Goal: Task Accomplishment & Management: Complete application form

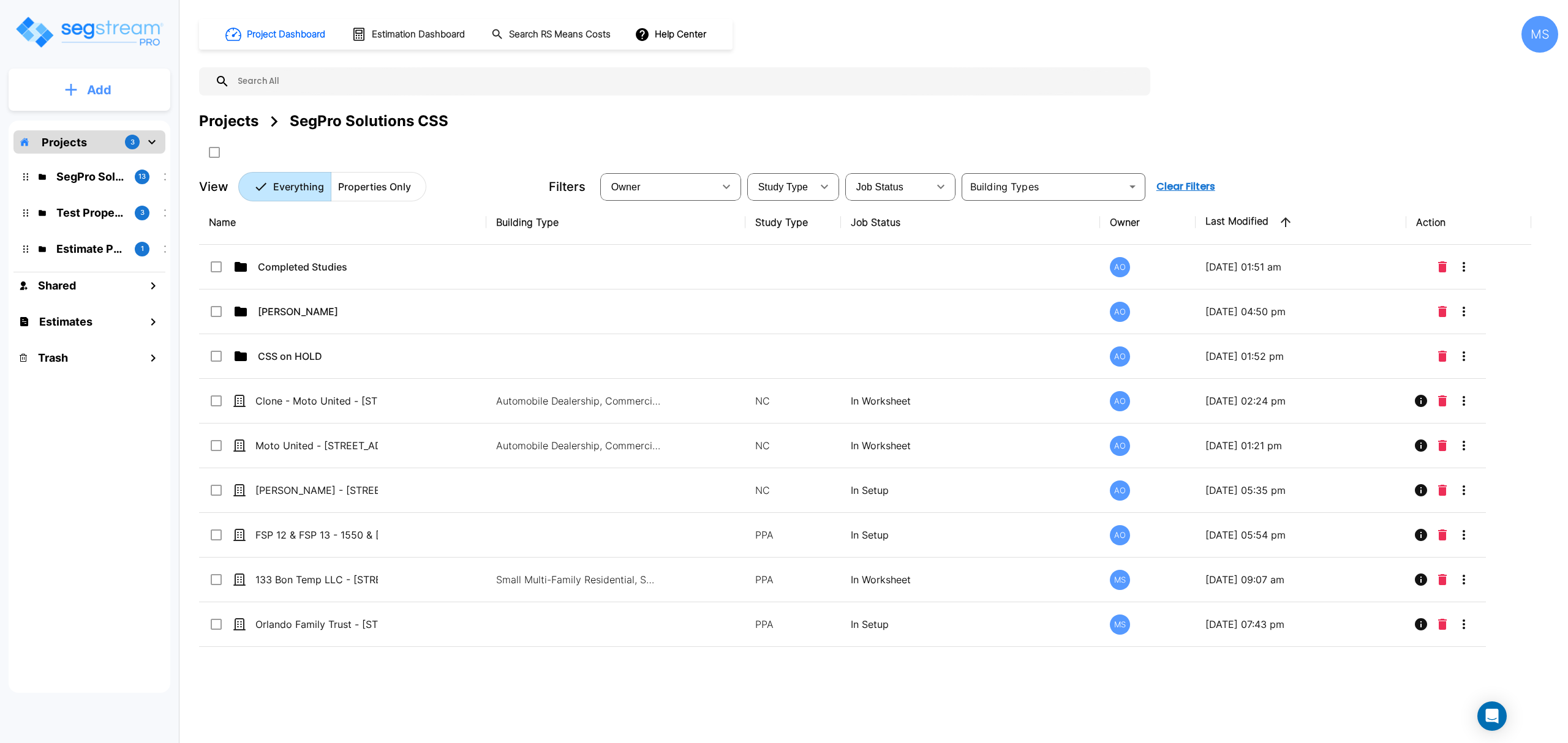
click at [115, 94] on button "Add" at bounding box center [89, 90] width 162 height 35
click at [108, 196] on p "Add Estimate" at bounding box center [96, 193] width 63 height 15
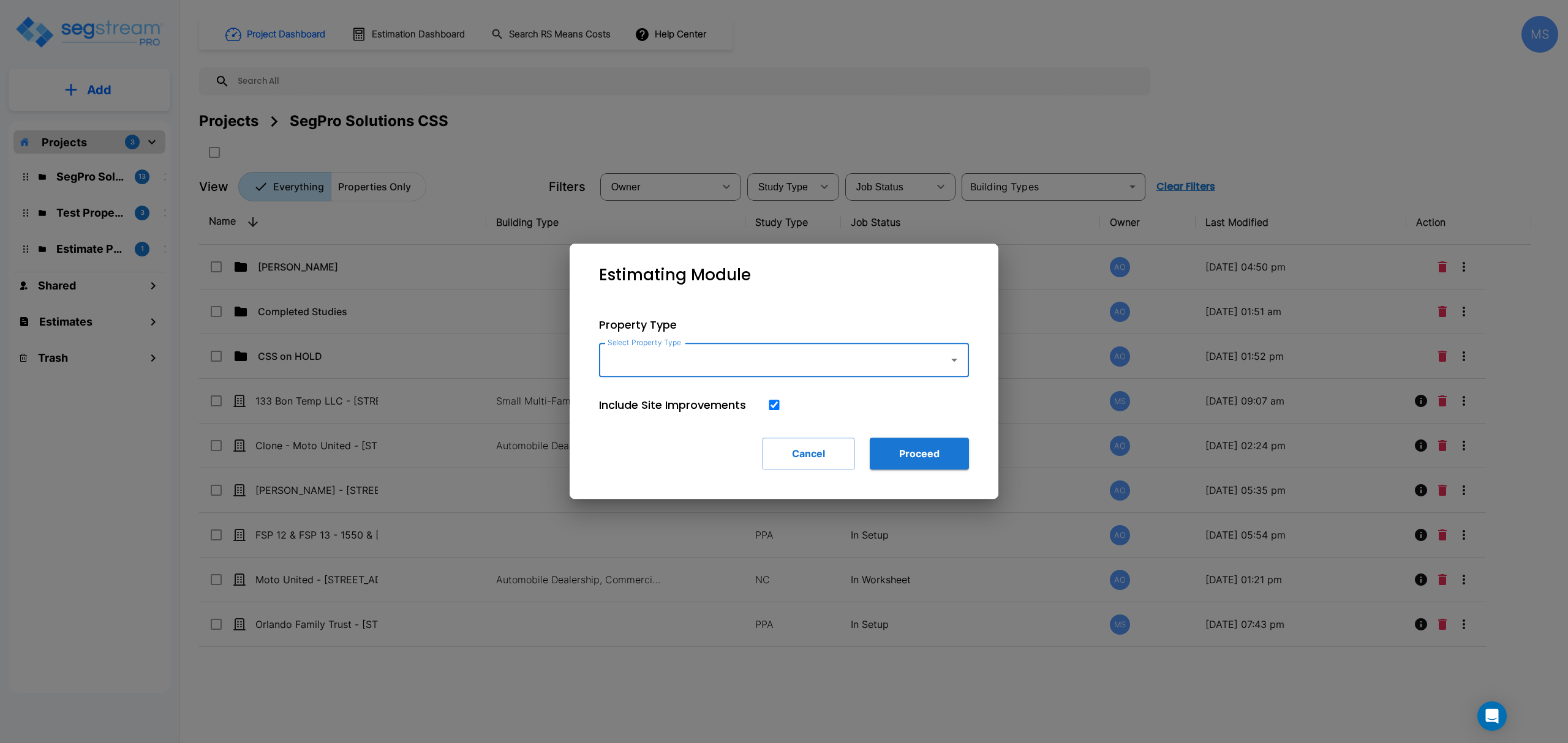
click at [802, 354] on input "Select Property Type" at bounding box center [770, 361] width 332 height 24
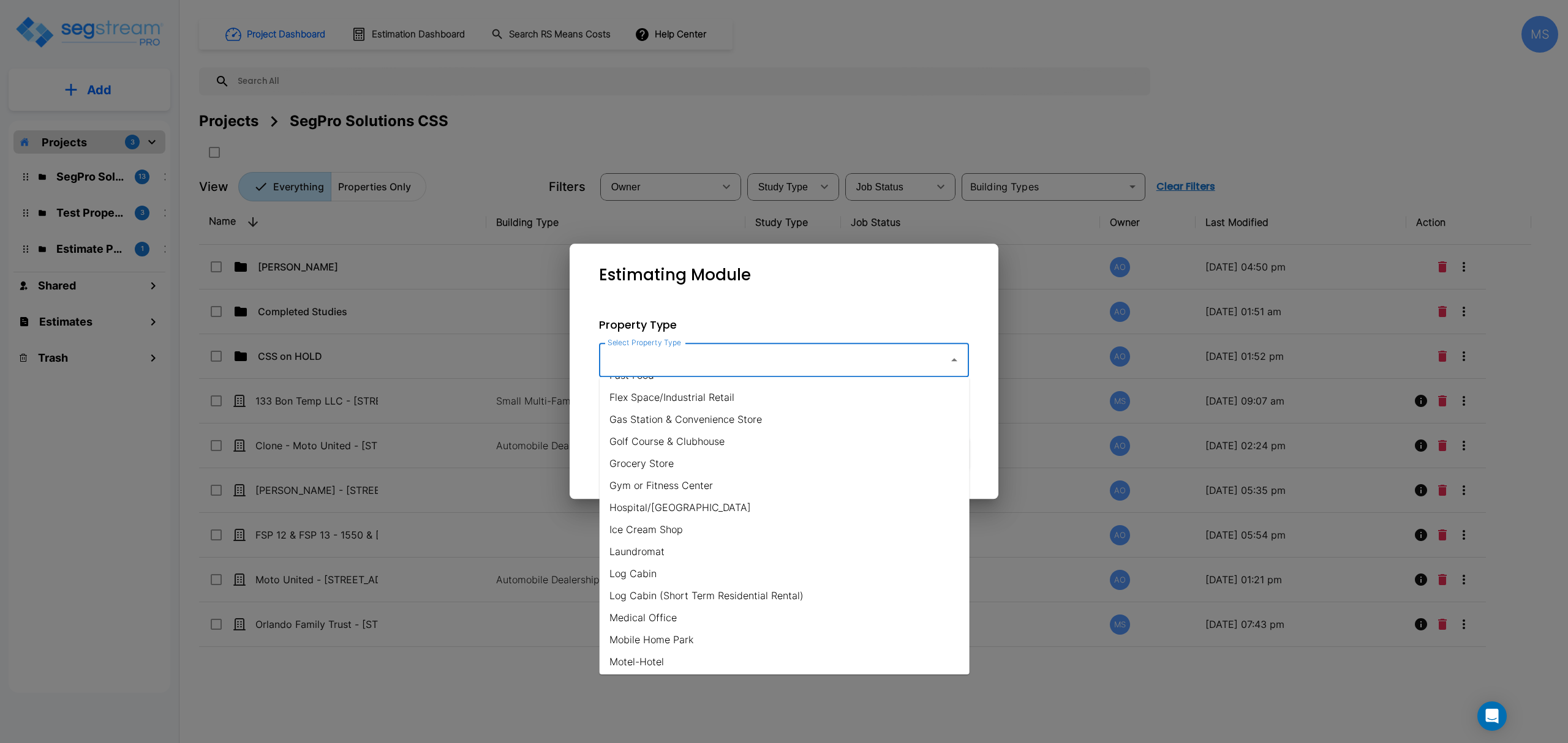
scroll to position [735, 0]
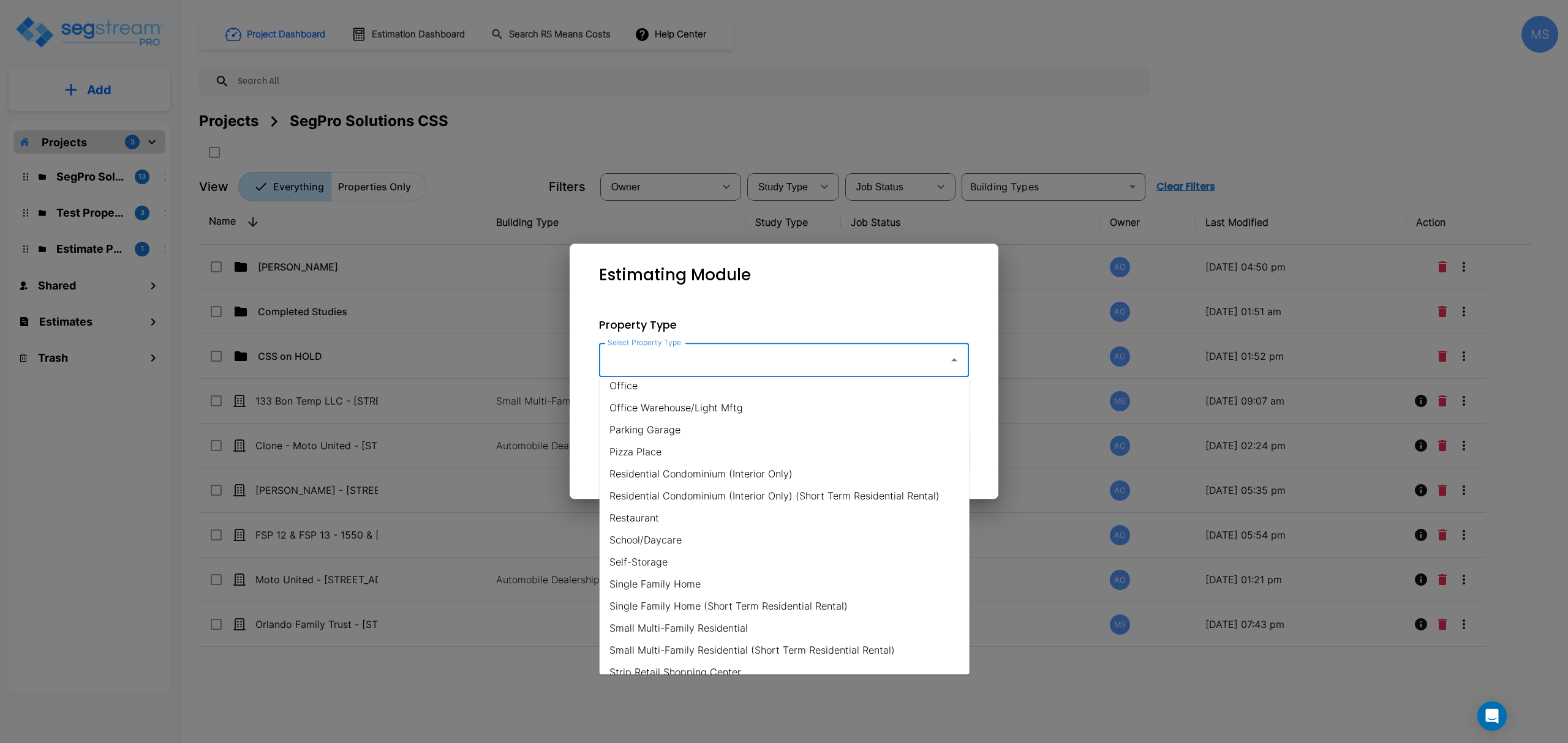
click at [716, 588] on li "Single Family Home" at bounding box center [784, 584] width 370 height 22
type input "Single Family Home"
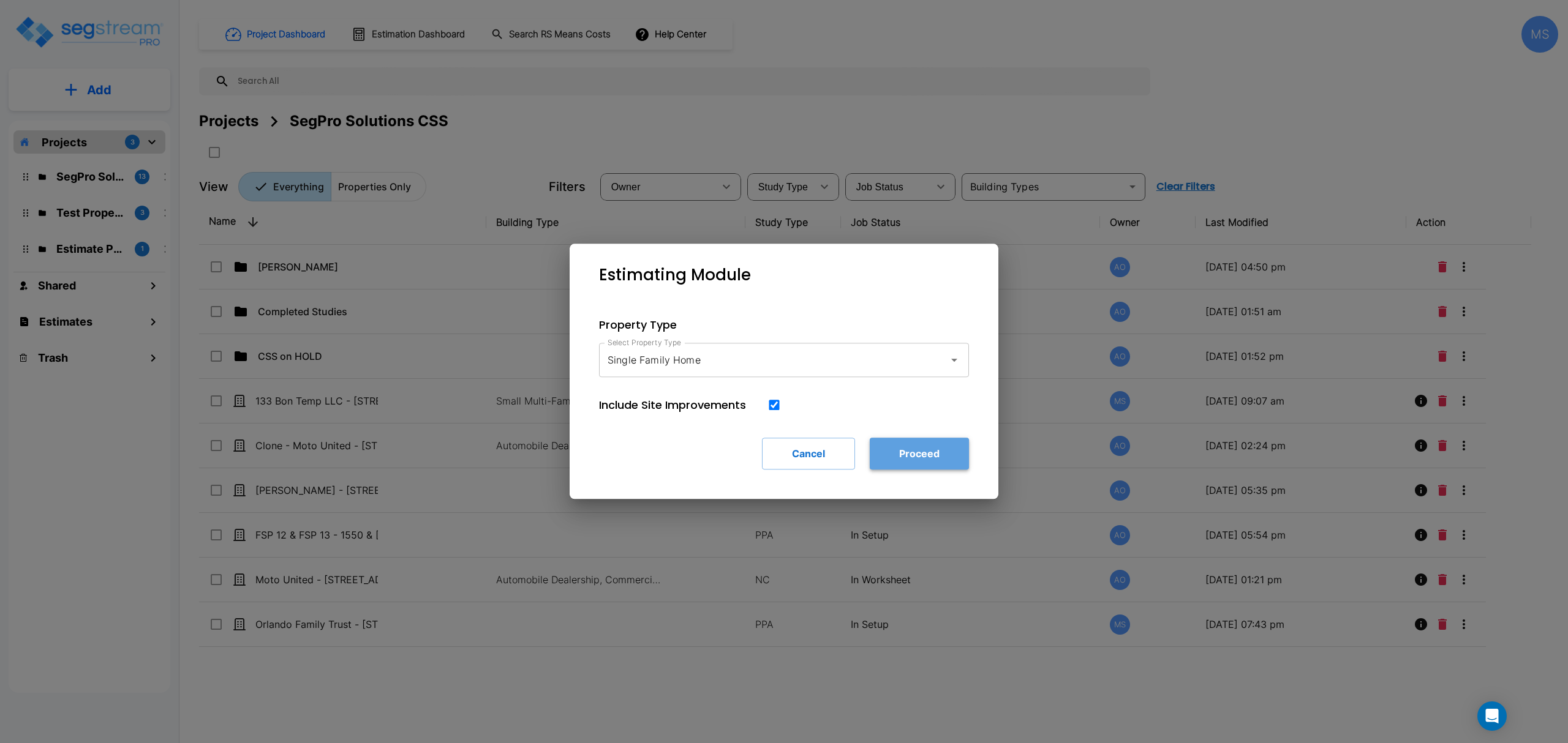
click at [929, 457] on button "Proceed" at bounding box center [918, 453] width 99 height 32
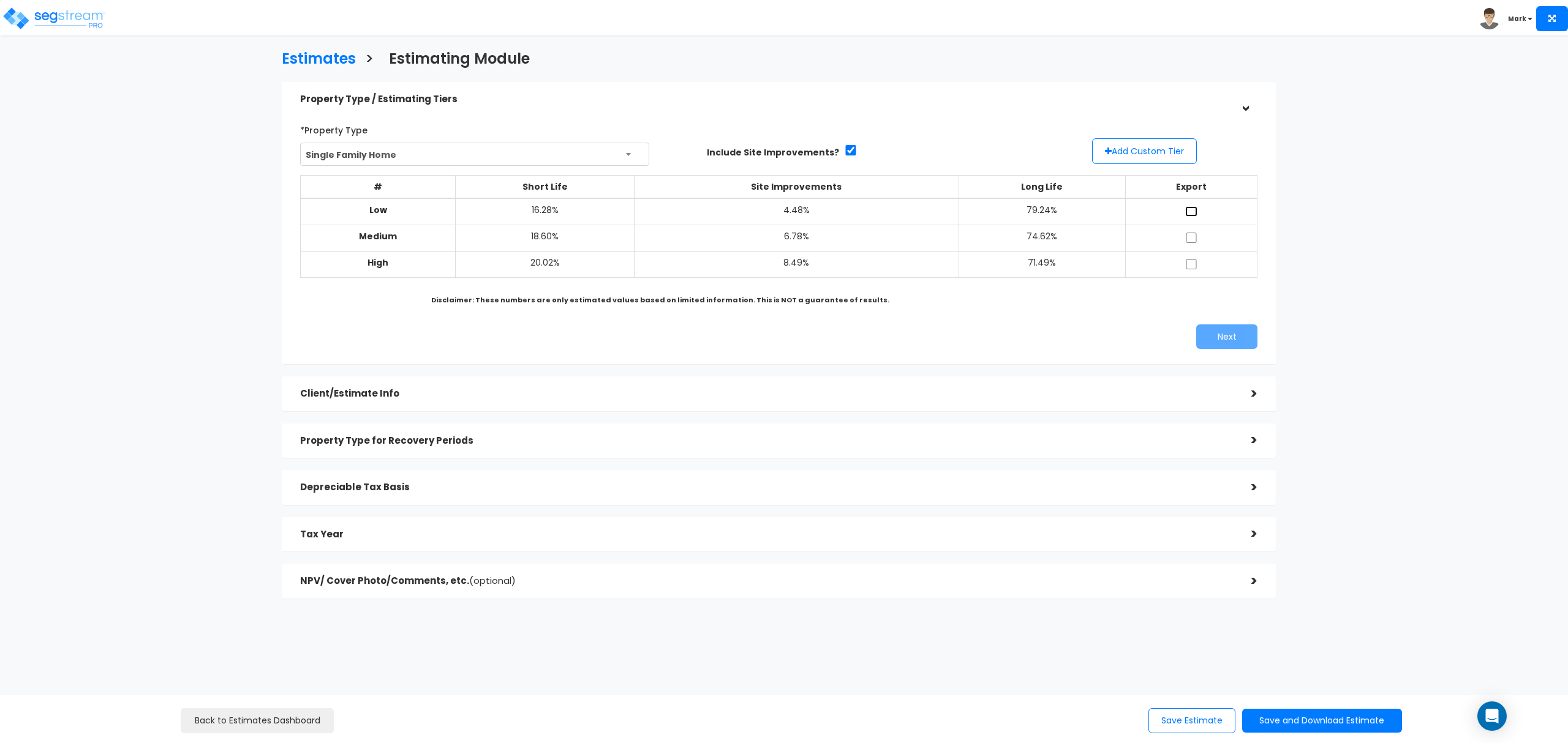
click at [1190, 210] on input "checkbox" at bounding box center [1190, 211] width 12 height 10
checkbox input "true"
click at [1188, 238] on input "checkbox" at bounding box center [1190, 237] width 12 height 10
checkbox input "true"
click at [1196, 267] on td at bounding box center [1191, 263] width 132 height 26
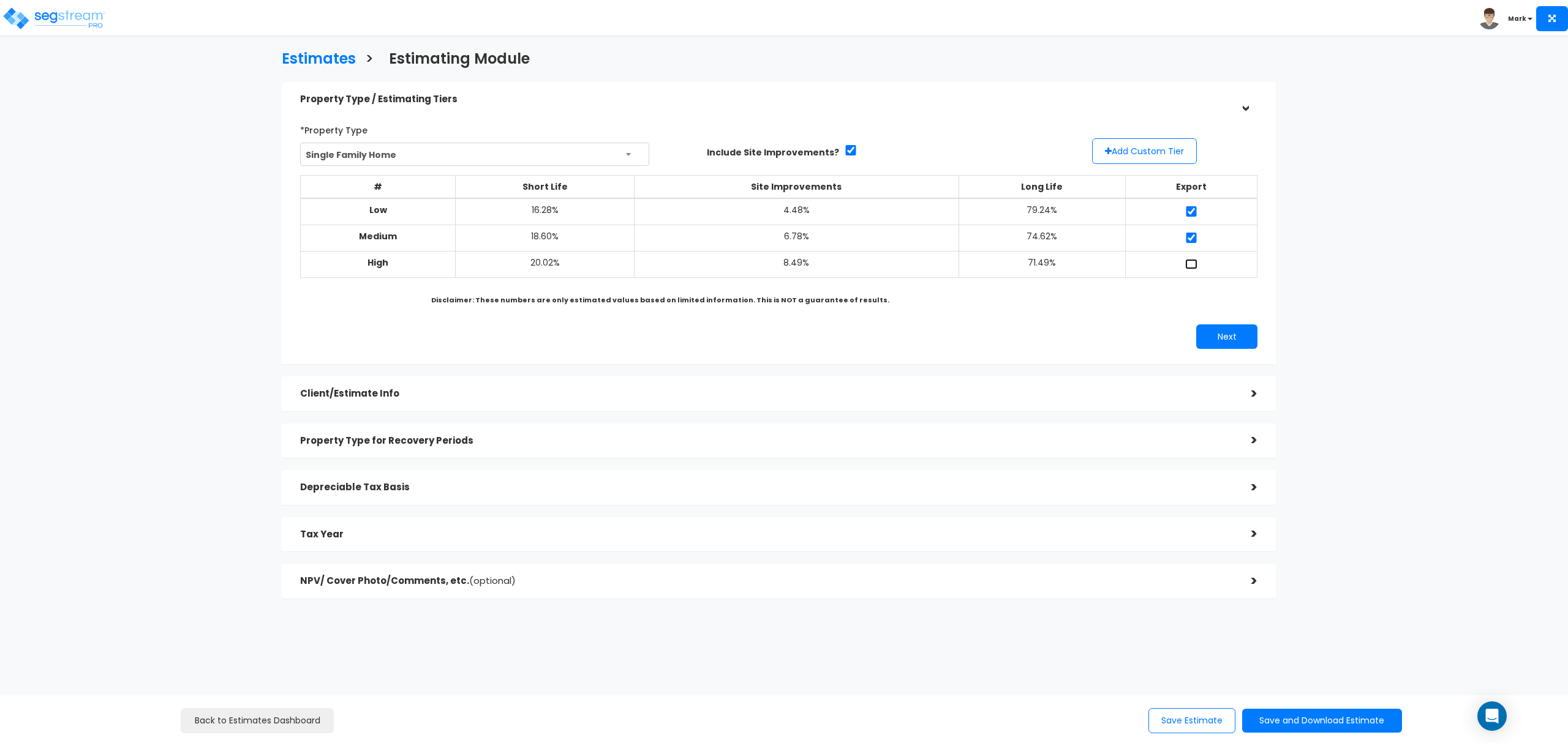
click at [1191, 260] on input "checkbox" at bounding box center [1190, 263] width 12 height 10
checkbox input "true"
click at [1156, 147] on button "Add Custom Tier" at bounding box center [1144, 151] width 104 height 25
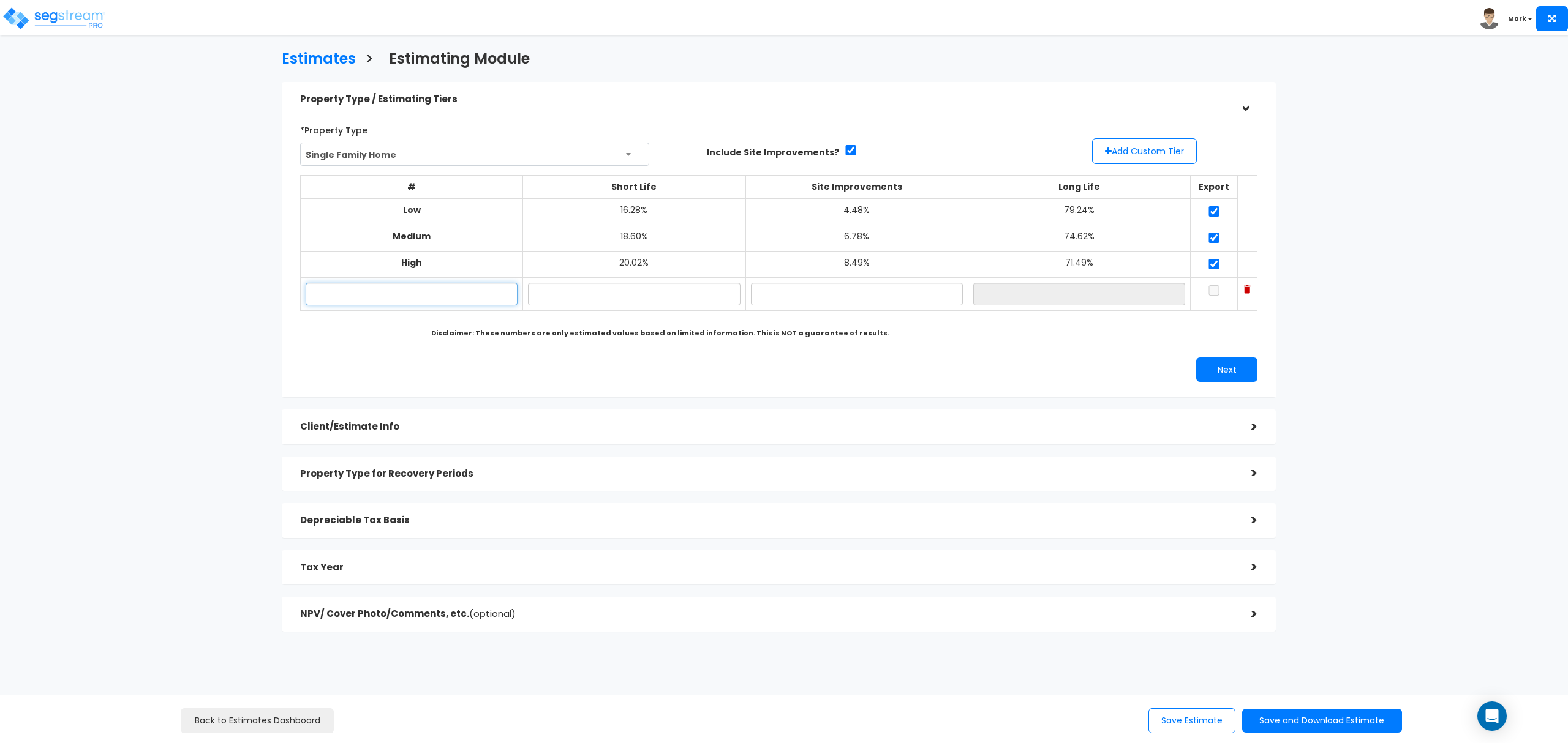
click at [379, 305] on input "text" at bounding box center [411, 293] width 212 height 23
type input "[STREET_ADDRESS]"
click at [407, 309] on td "[STREET_ADDRESS]" at bounding box center [412, 293] width 223 height 33
click at [382, 281] on td "[STREET_ADDRESS]" at bounding box center [412, 293] width 223 height 33
click at [383, 298] on input "1618 North August Drive" at bounding box center [411, 293] width 212 height 23
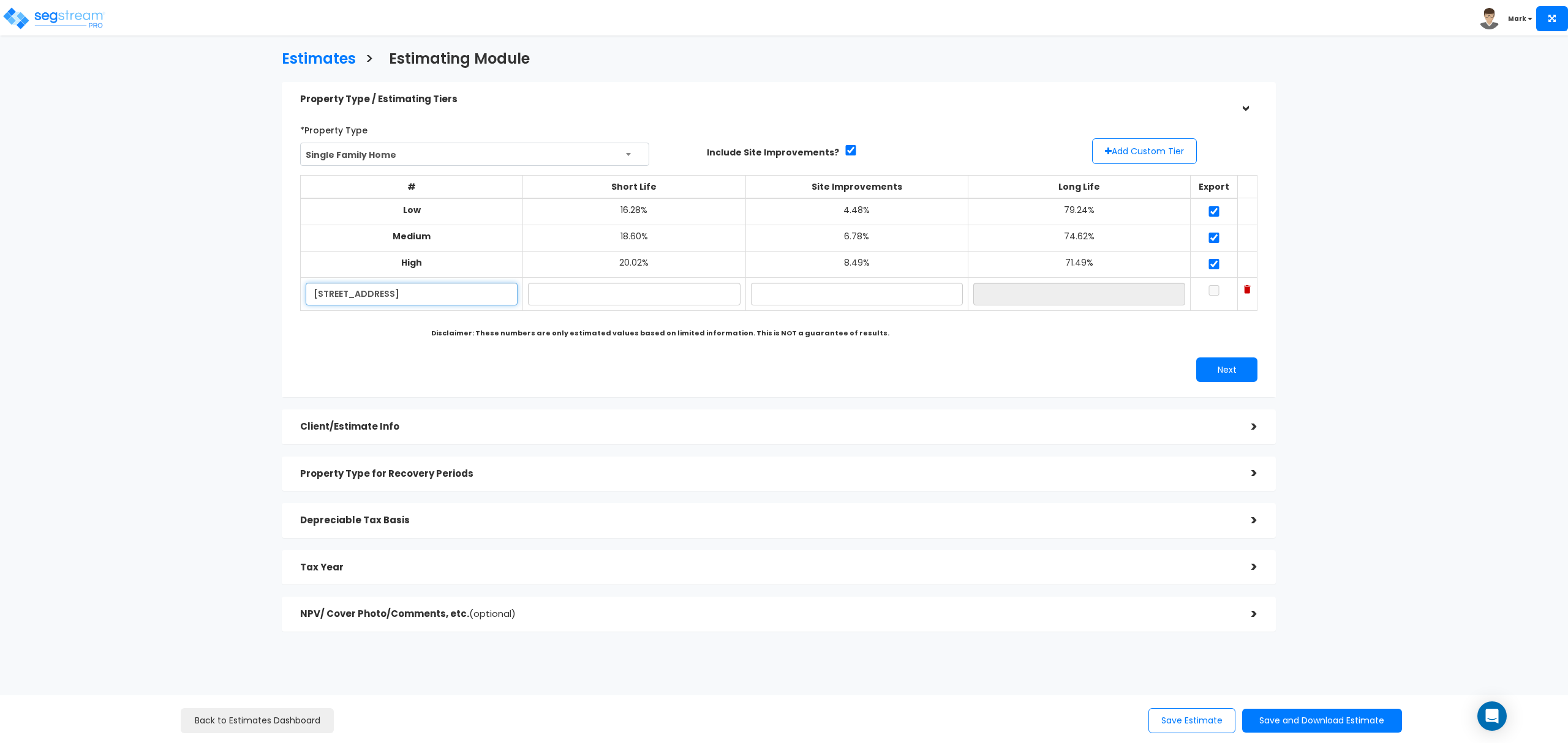
click at [383, 298] on input "1618 North August Drive" at bounding box center [411, 293] width 212 height 23
click at [657, 300] on input "text" at bounding box center [633, 293] width 212 height 23
click at [817, 294] on input "text" at bounding box center [856, 293] width 212 height 23
click at [597, 299] on input "18.20%" at bounding box center [633, 293] width 212 height 23
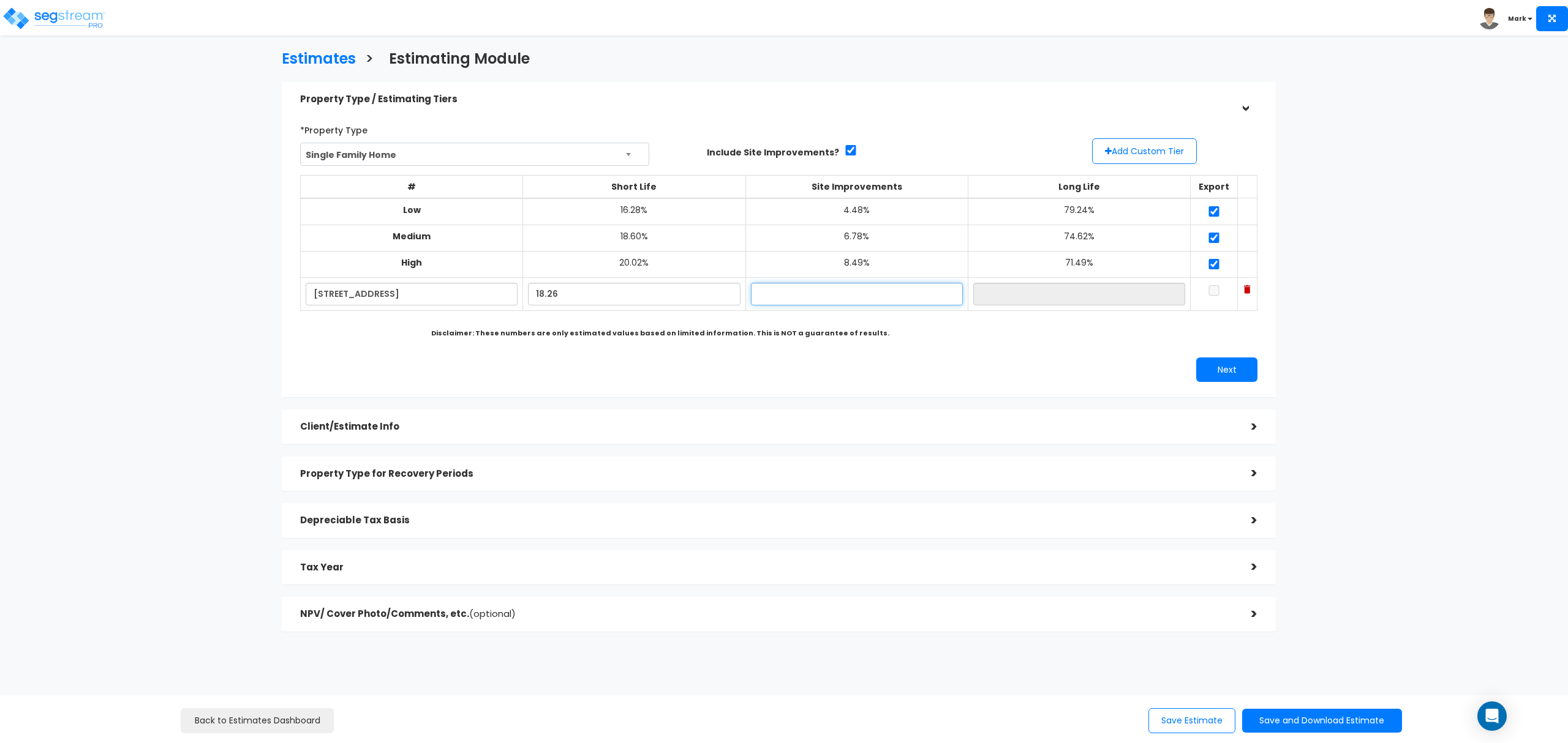
type input "18.26%"
click at [807, 299] on input "text" at bounding box center [856, 293] width 212 height 23
type input "5.64%"
type input "76.10%"
click at [935, 336] on div "Disclaimer: These numbers are only estimated values based on limited informatio…" at bounding box center [660, 333] width 711 height 10
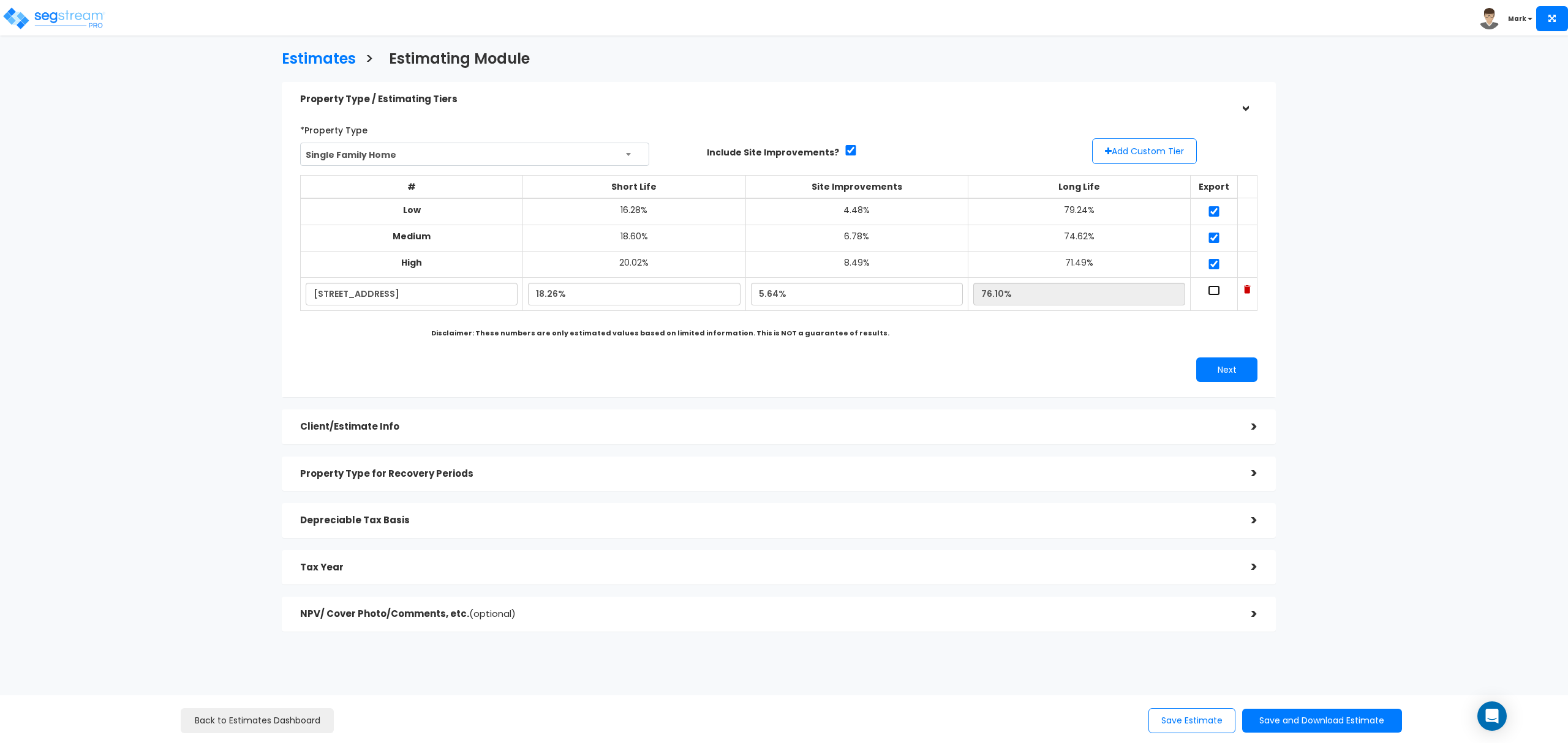
click at [1207, 296] on input "checkbox" at bounding box center [1213, 290] width 12 height 10
checkbox input "true"
click at [1238, 365] on button "Next" at bounding box center [1226, 370] width 61 height 25
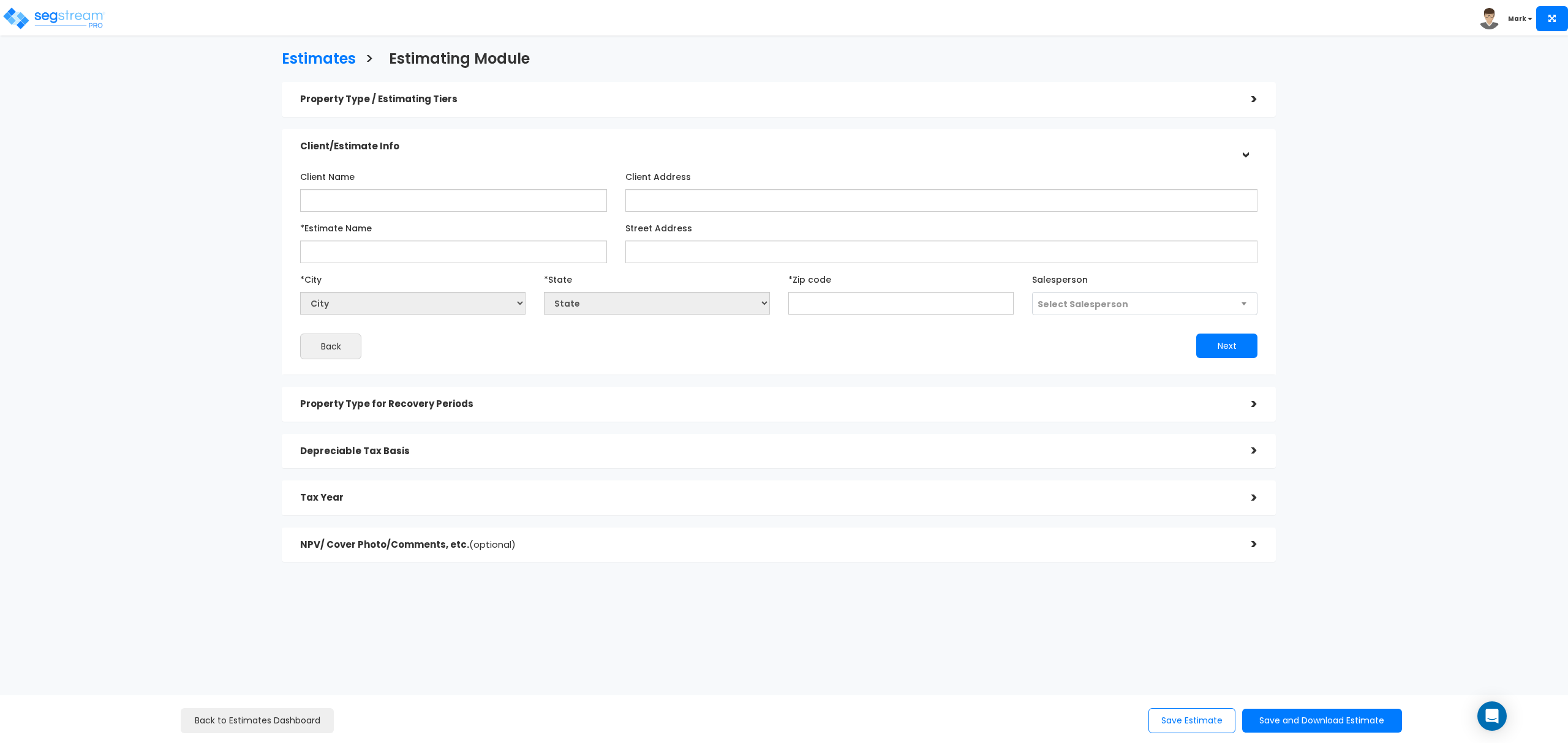
click at [491, 173] on div "Client Name" at bounding box center [453, 189] width 307 height 45
click at [495, 193] on input "Client Name" at bounding box center [453, 200] width 307 height 23
type input "James Blaylock"
click at [670, 204] on input "Client Address" at bounding box center [941, 200] width 632 height 23
paste input "[STREET_ADDRESS]"
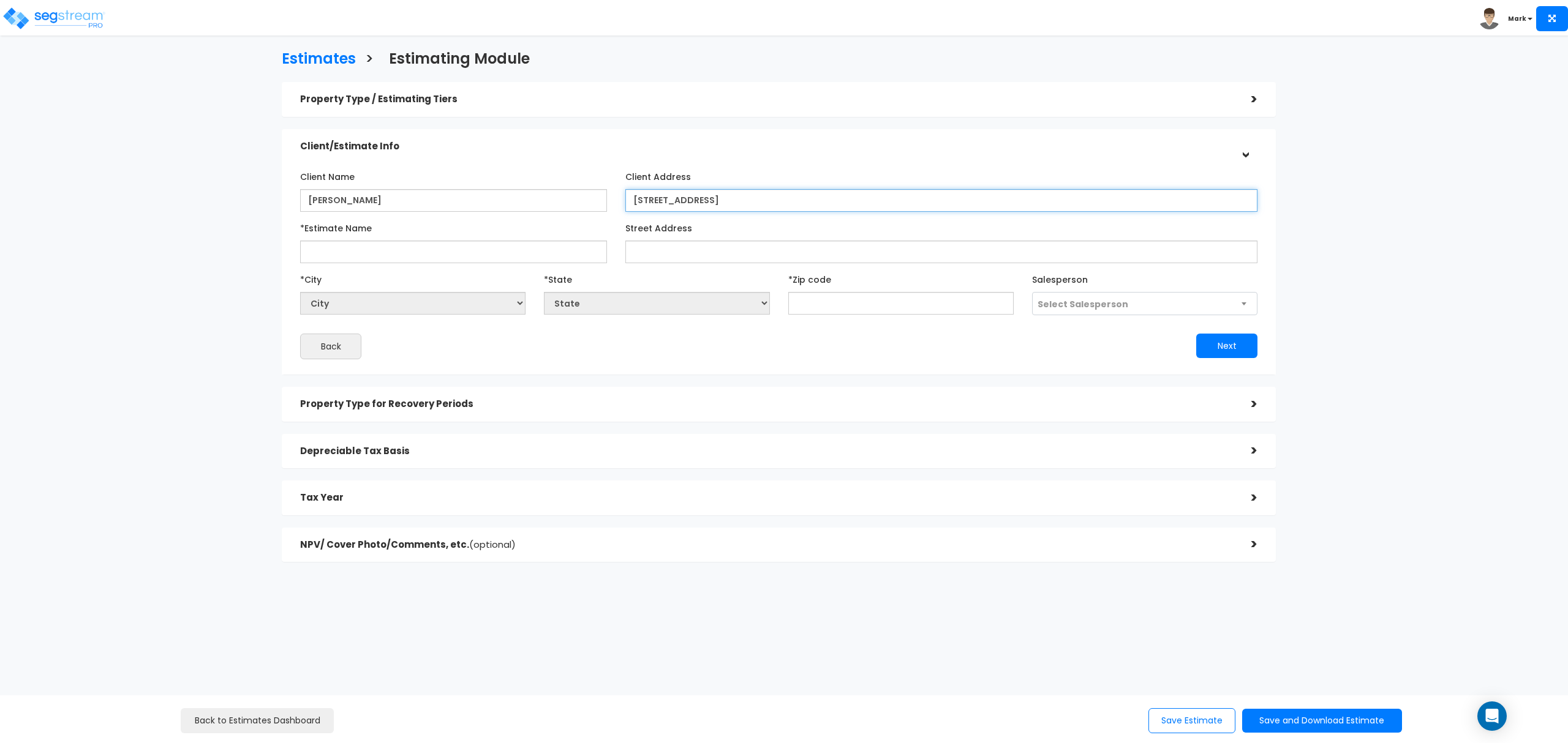
type input "[STREET_ADDRESS]"
click at [508, 250] on input "*Estimate Name" at bounding box center [453, 252] width 307 height 23
click at [376, 203] on input "James Blaylock" at bounding box center [453, 200] width 307 height 23
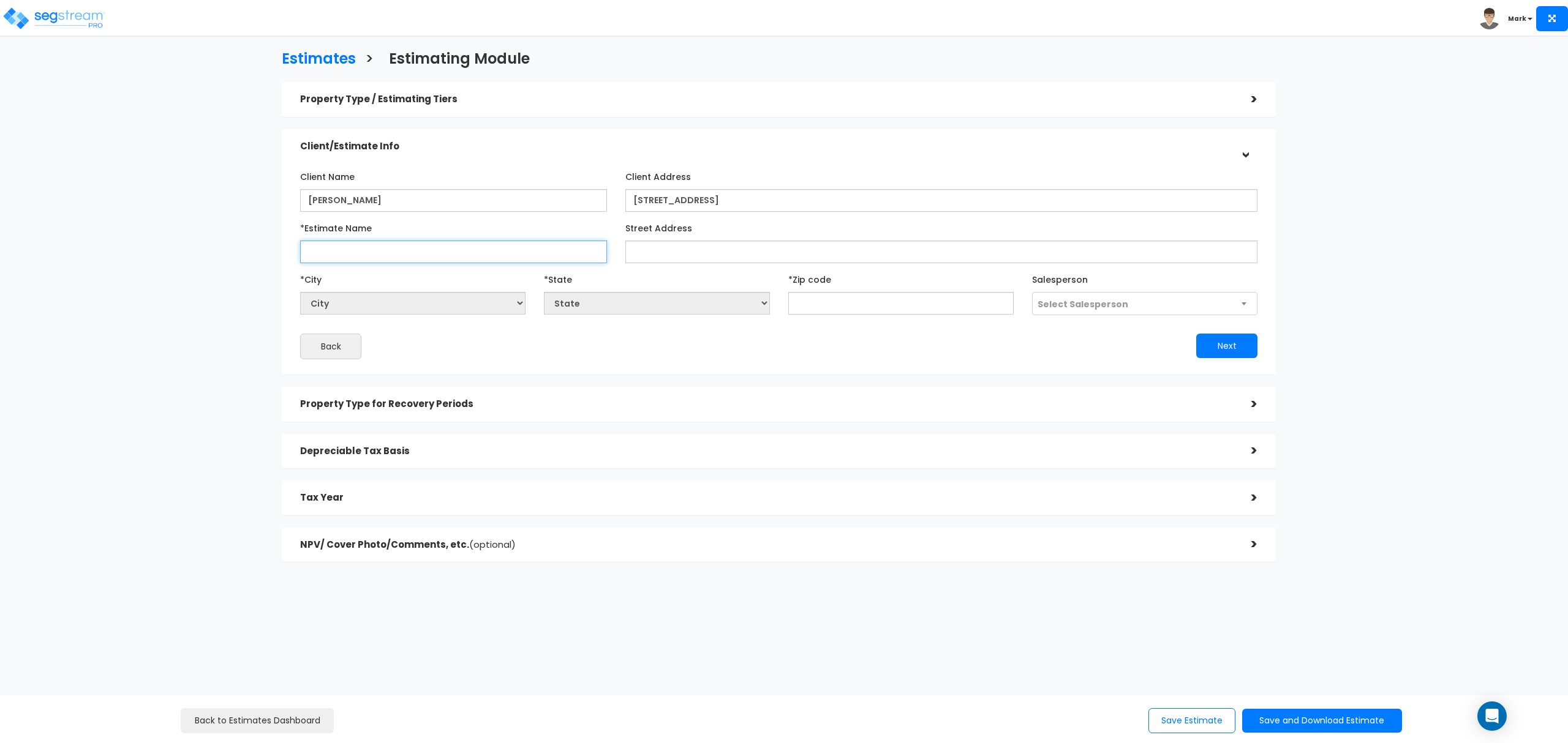
click at [381, 253] on input "*Estimate Name" at bounding box center [453, 252] width 307 height 23
paste input "James Blaylock"
click at [700, 197] on input "[STREET_ADDRESS]" at bounding box center [941, 200] width 632 height 23
click at [700, 198] on input "[STREET_ADDRESS]" at bounding box center [941, 200] width 632 height 23
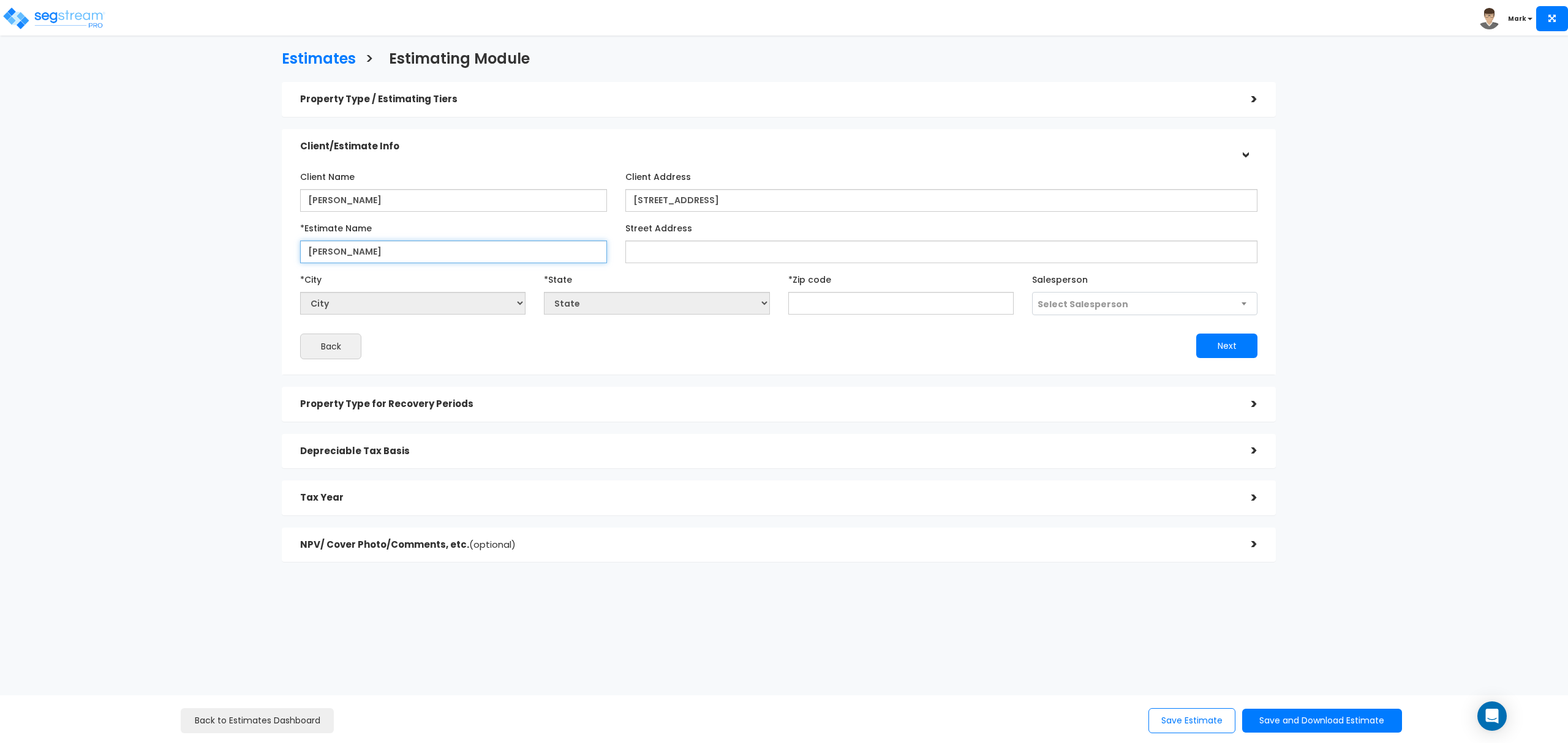
click at [307, 250] on input "James Blaylock" at bounding box center [453, 252] width 307 height 23
paste input "[STREET_ADDRESS]"
drag, startPoint x: 511, startPoint y: 256, endPoint x: 412, endPoint y: 265, distance: 99.4
click at [412, 265] on div "Client Name James Blaylock Client Address *Estimate Name" at bounding box center [779, 263] width 958 height 193
type input "[STREET_ADDRESS]"
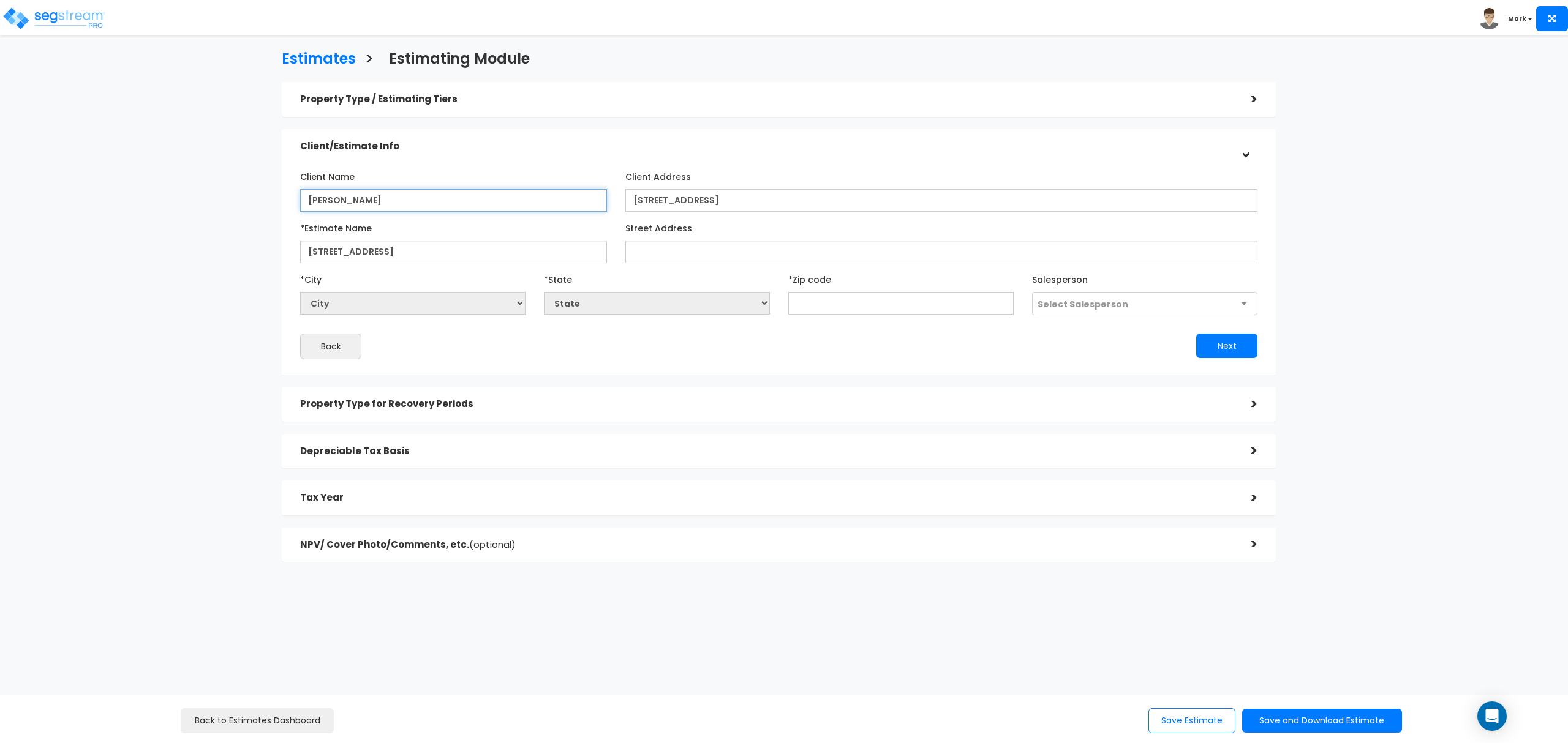
click at [474, 202] on input "James Blaylock" at bounding box center [453, 200] width 307 height 23
type input "James Blaylock CPA"
click at [687, 201] on input "[STREET_ADDRESS]" at bounding box center [941, 200] width 632 height 23
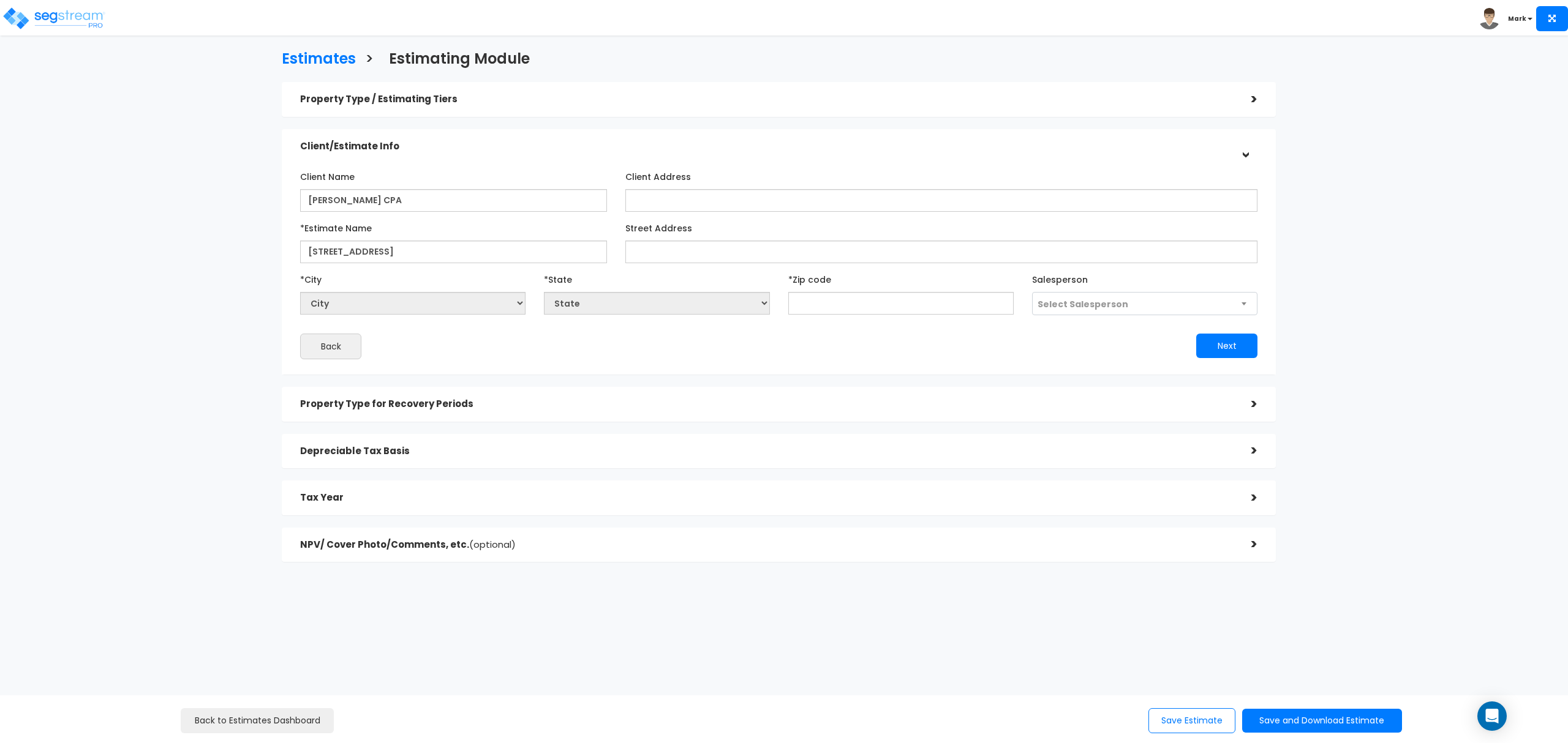
click at [719, 266] on div "Client Name James Blaylock CPA Client Address *City City" at bounding box center [779, 263] width 958 height 193
click at [719, 257] on input "Street Address" at bounding box center [941, 252] width 632 height 23
paste input "[STREET_ADDRESS]"
type input "[STREET_ADDRESS]"
click at [719, 166] on div "Client Address" at bounding box center [941, 189] width 632 height 45
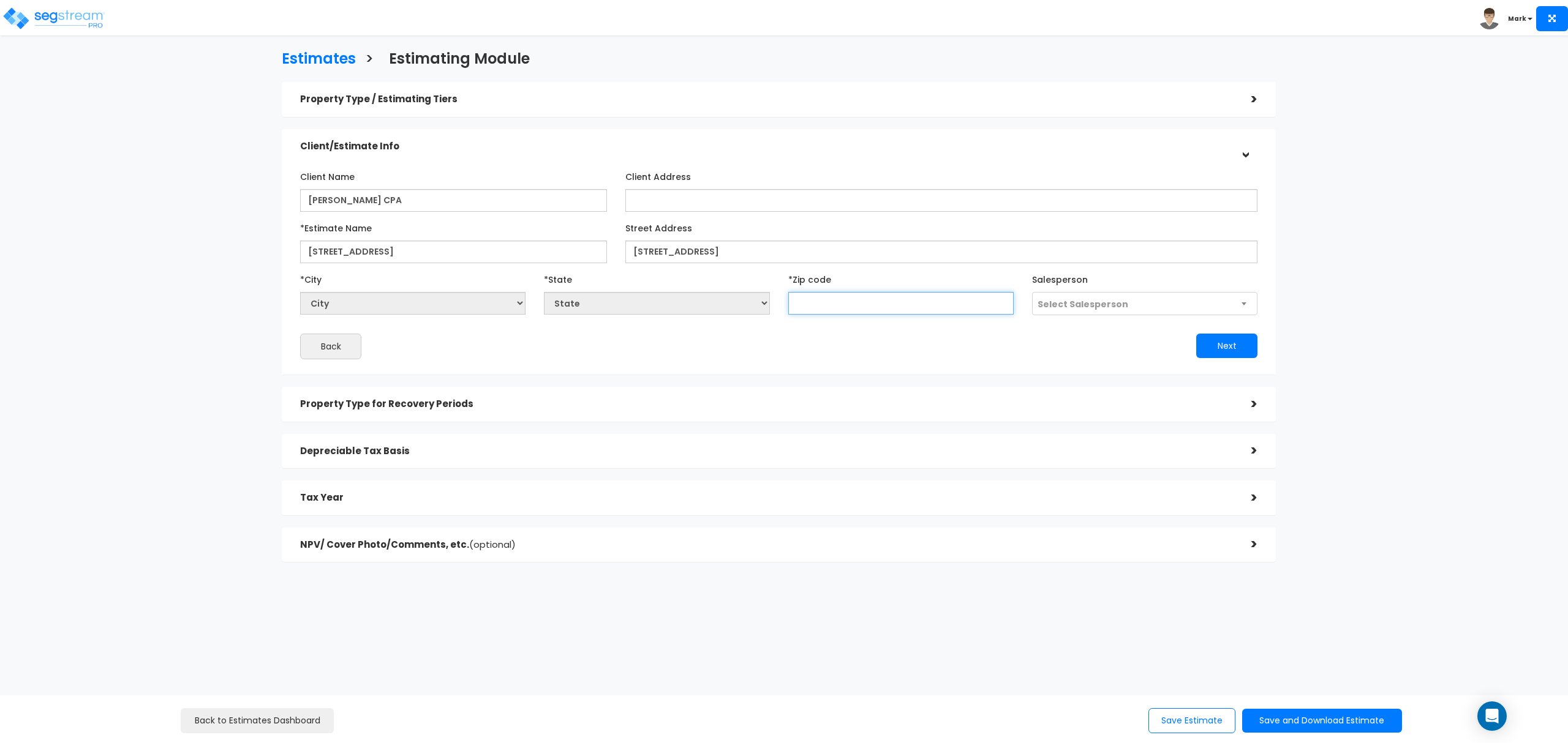
click at [820, 307] on input "text" at bounding box center [901, 303] width 225 height 23
type input "84045"
select select "UT"
type input "84045"
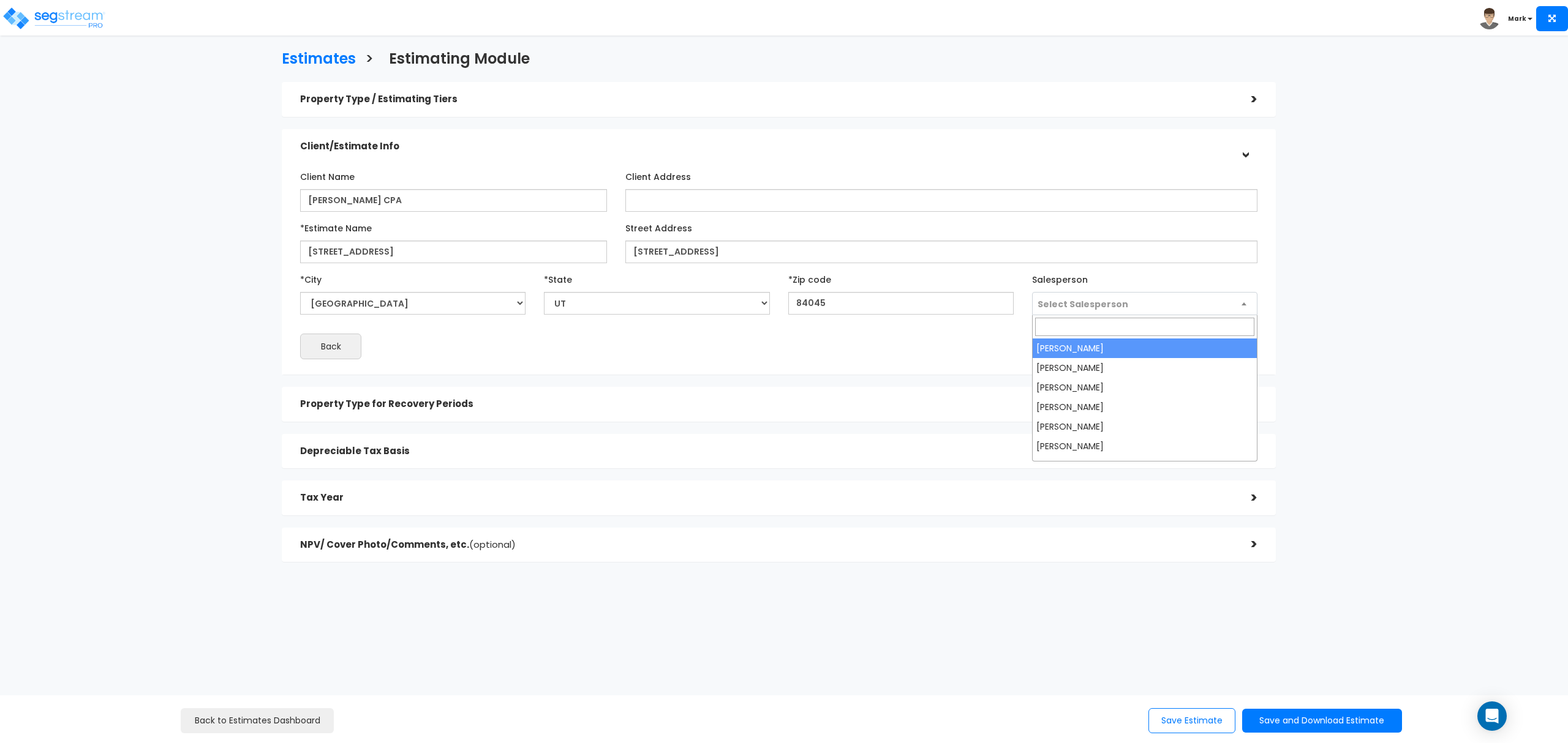
click at [1145, 307] on span "Select Salesperson" at bounding box center [1145, 304] width 224 height 24
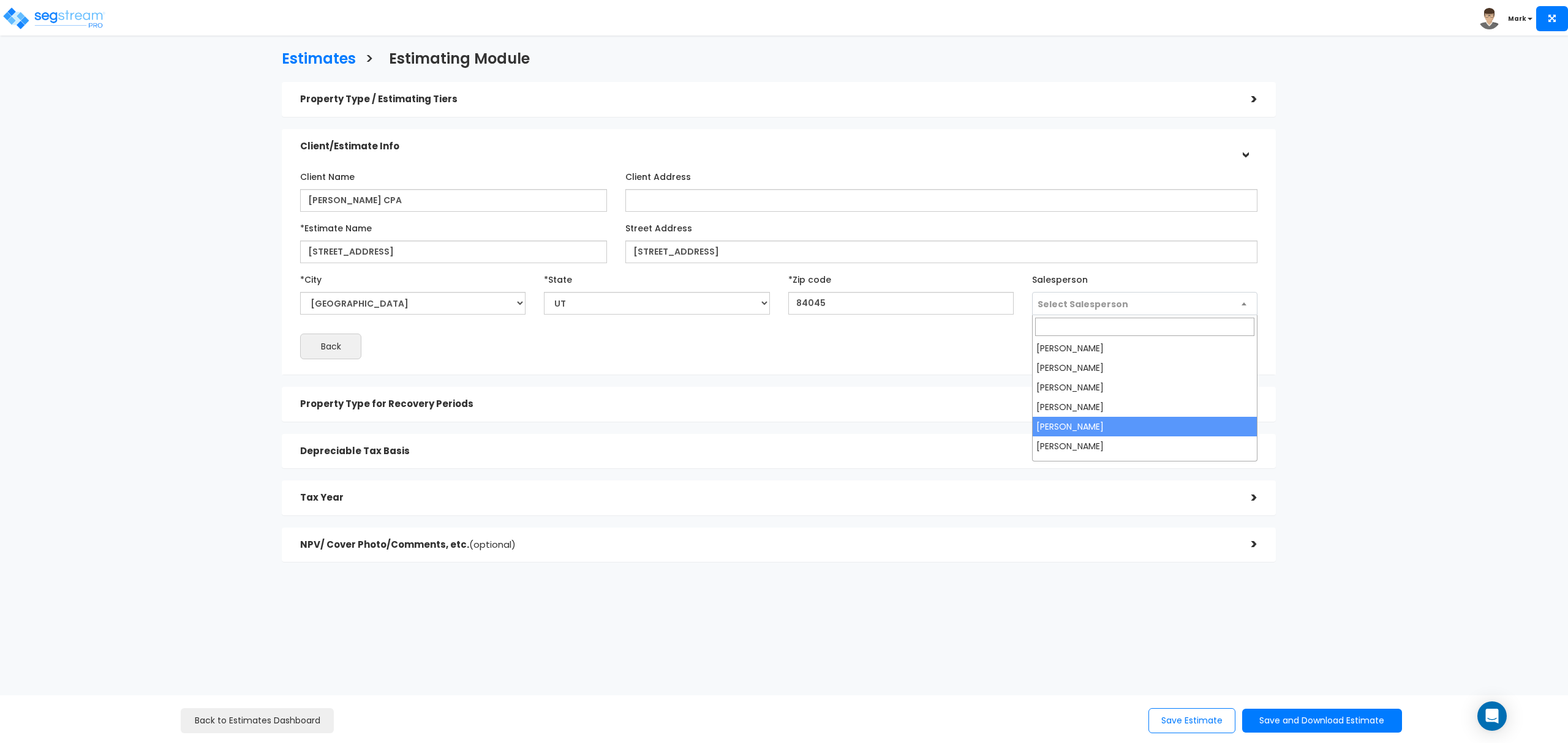
select select "176"
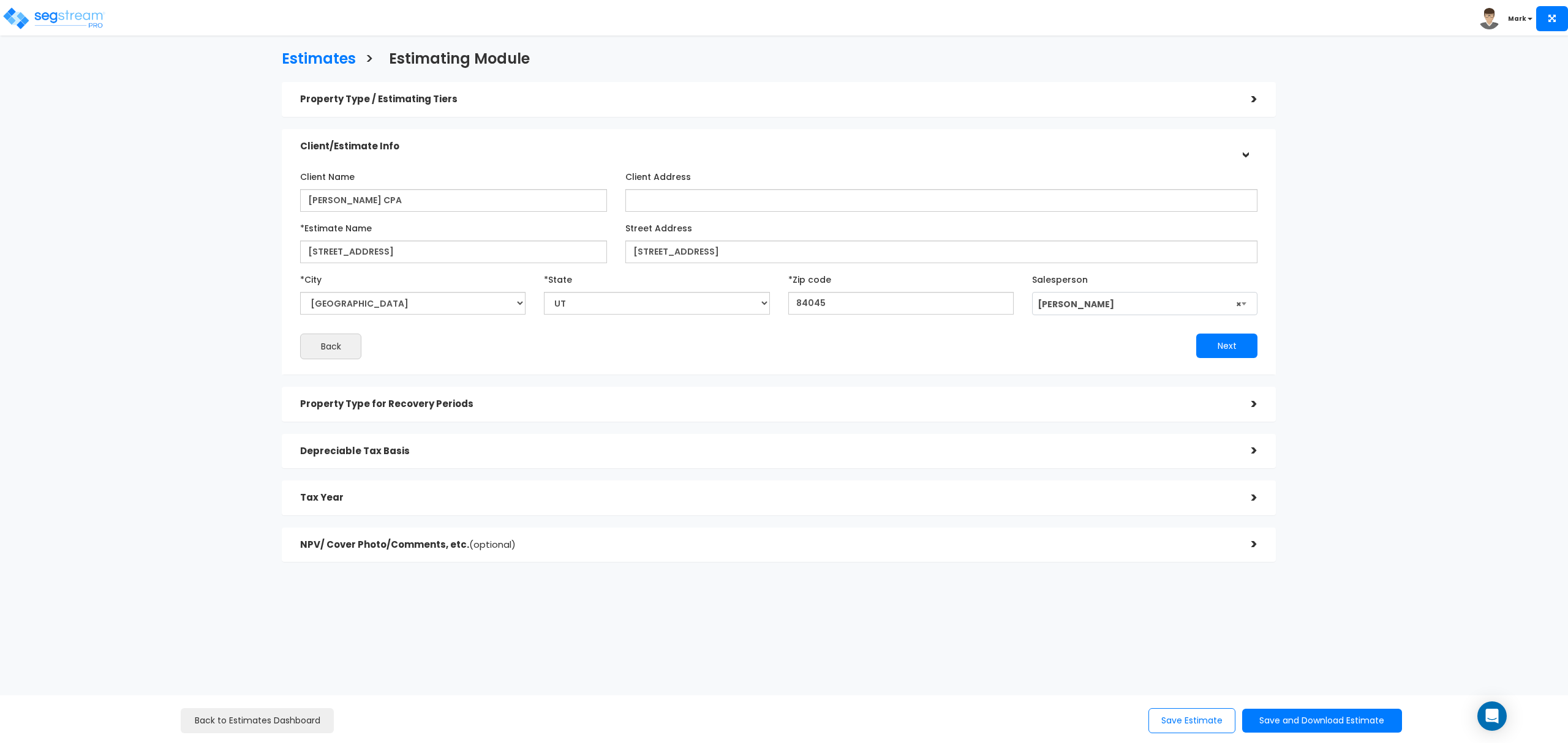
click at [993, 360] on div "Client Name James Blaylock CPA Client Address *Estimate Name Street Address *Ci…" at bounding box center [779, 263] width 976 height 205
click at [1218, 348] on button "Next" at bounding box center [1226, 345] width 61 height 25
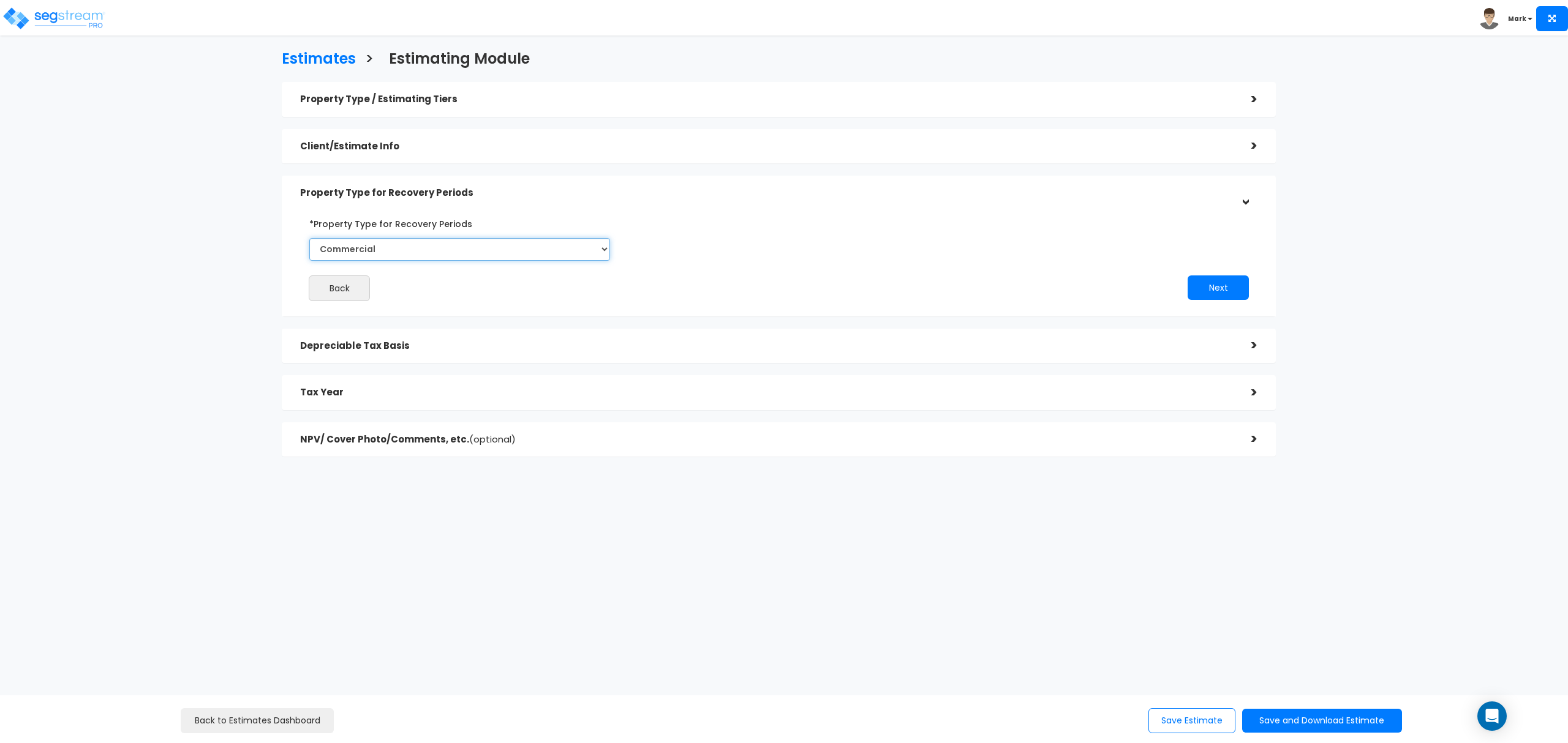
click at [458, 251] on select "Commercial Residential" at bounding box center [459, 249] width 301 height 23
select select "Residential"
click at [309, 238] on select "Commercial Residential" at bounding box center [459, 249] width 301 height 23
click at [1225, 282] on button "Next" at bounding box center [1217, 287] width 61 height 25
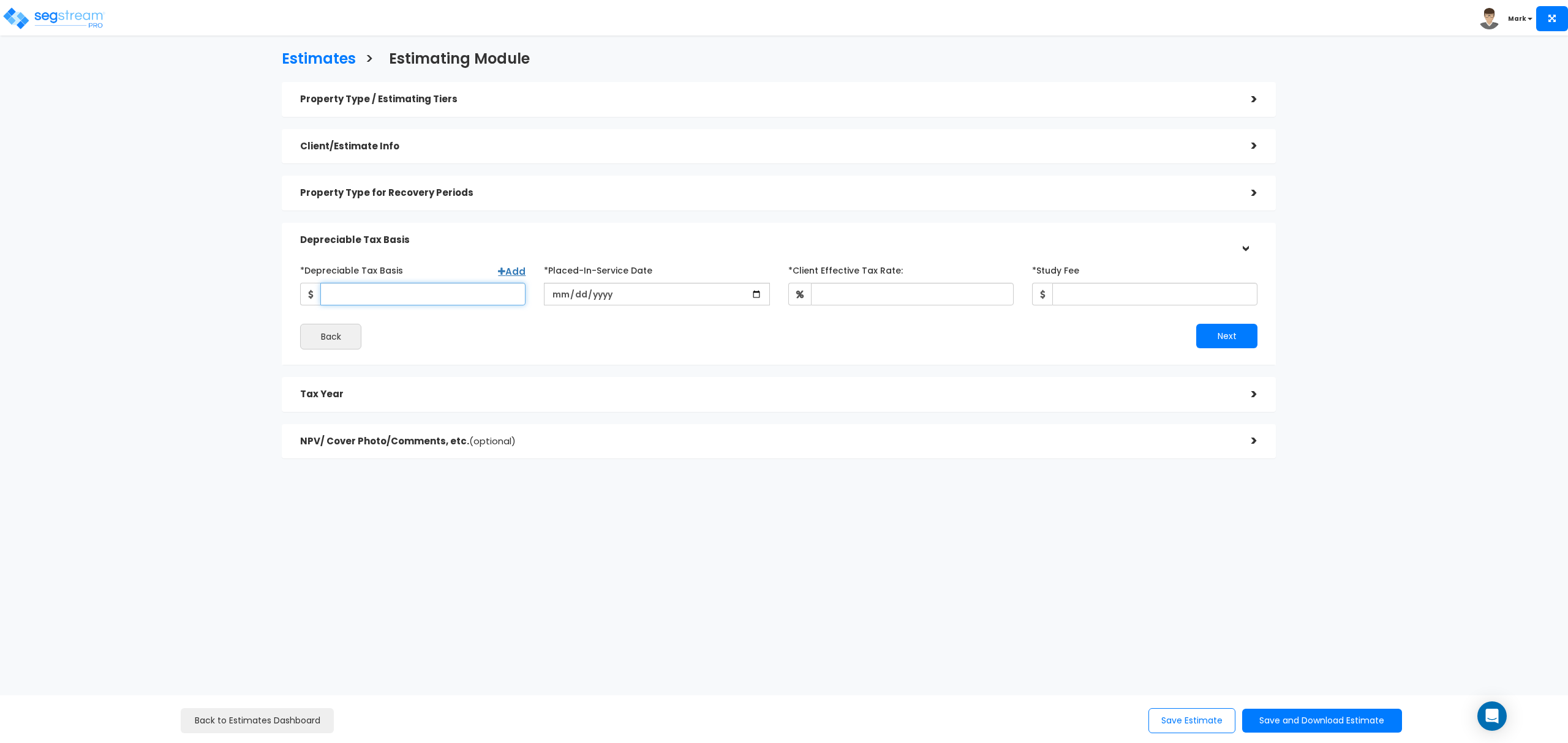
click at [447, 290] on input "*Depreciable Tax Basis" at bounding box center [423, 293] width 205 height 23
click at [478, 299] on input "*Depreciable Tax Basis" at bounding box center [423, 293] width 205 height 23
click at [457, 299] on input "*Depreciable Tax Basis" at bounding box center [423, 293] width 205 height 23
type input "136,400"
click at [560, 295] on input "date" at bounding box center [657, 293] width 225 height 23
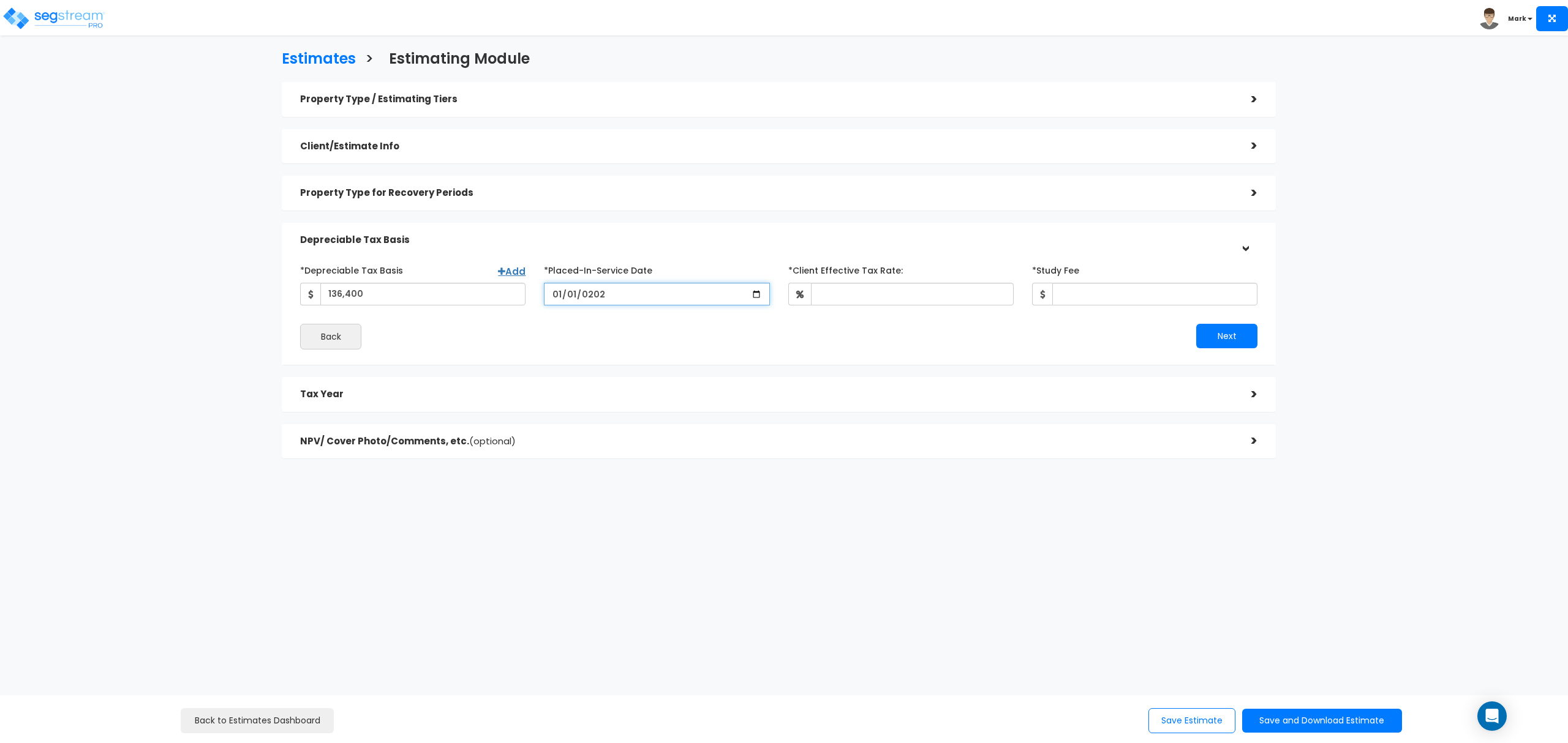
type input "2025-01-01"
click at [925, 298] on input "*Client Effective Tax Rate:" at bounding box center [911, 293] width 203 height 23
click at [1051, 214] on div "Property Type / Estimating Tiers > *Property Type Single Family Home Assisted/S…" at bounding box center [779, 270] width 994 height 377
click at [921, 292] on input "*Client Effective Tax Rate:" at bounding box center [911, 293] width 203 height 23
type input "30"
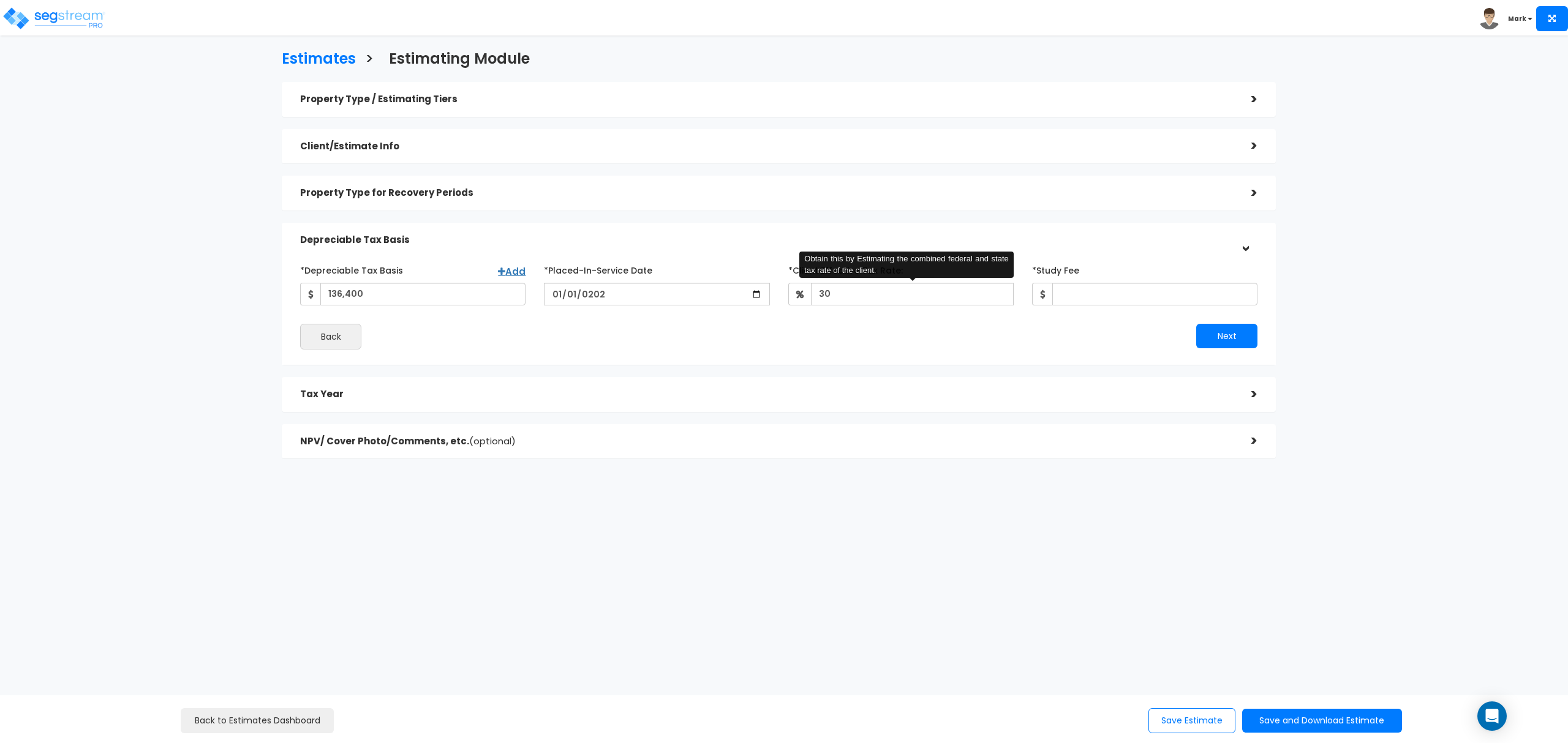
click at [960, 338] on div "Next" at bounding box center [1022, 336] width 488 height 25
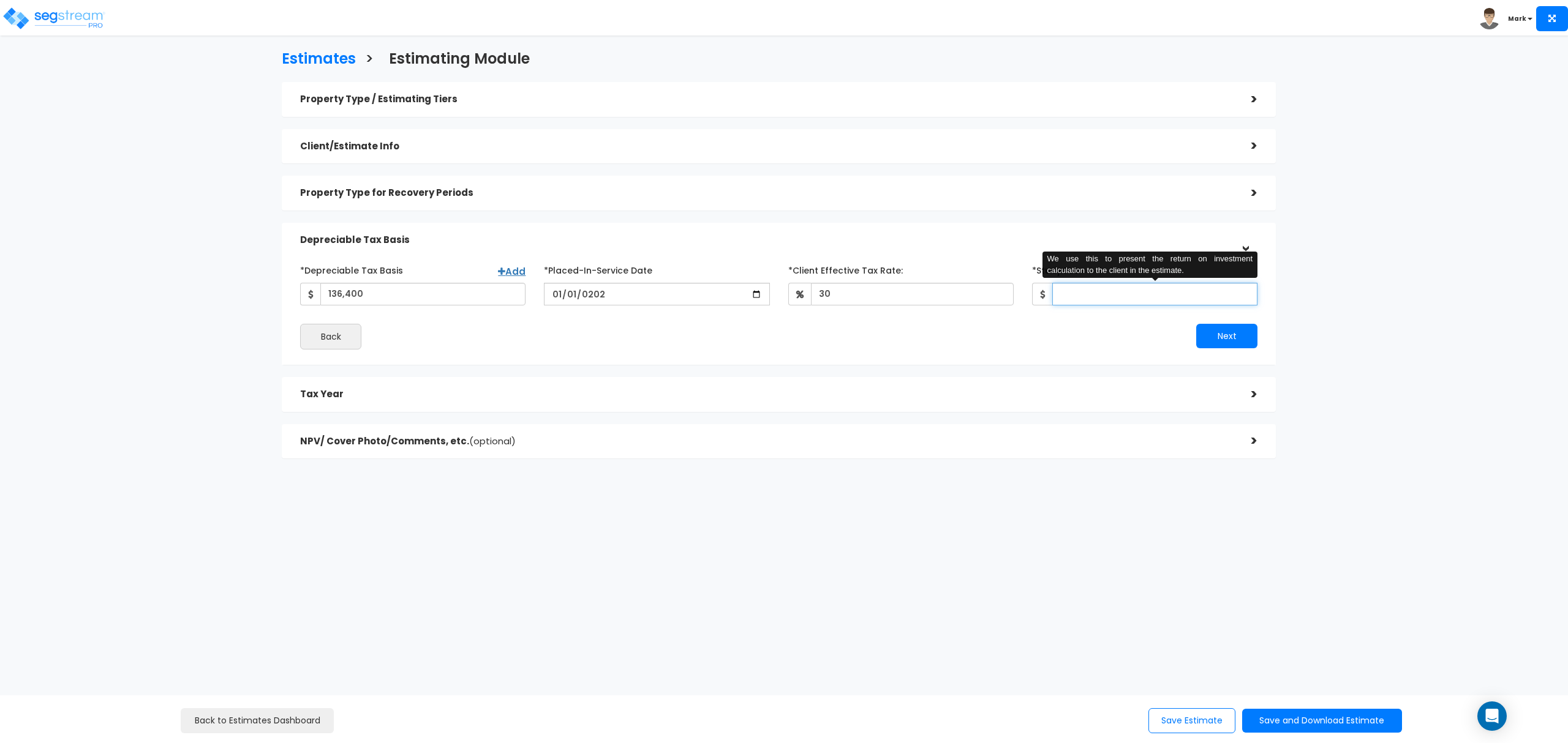
click at [1116, 286] on input "*Study Fee" at bounding box center [1155, 293] width 205 height 23
click at [1072, 302] on input "*Study Fee" at bounding box center [1155, 293] width 205 height 23
type input "2,900"
click at [1215, 348] on button "Next" at bounding box center [1226, 336] width 61 height 25
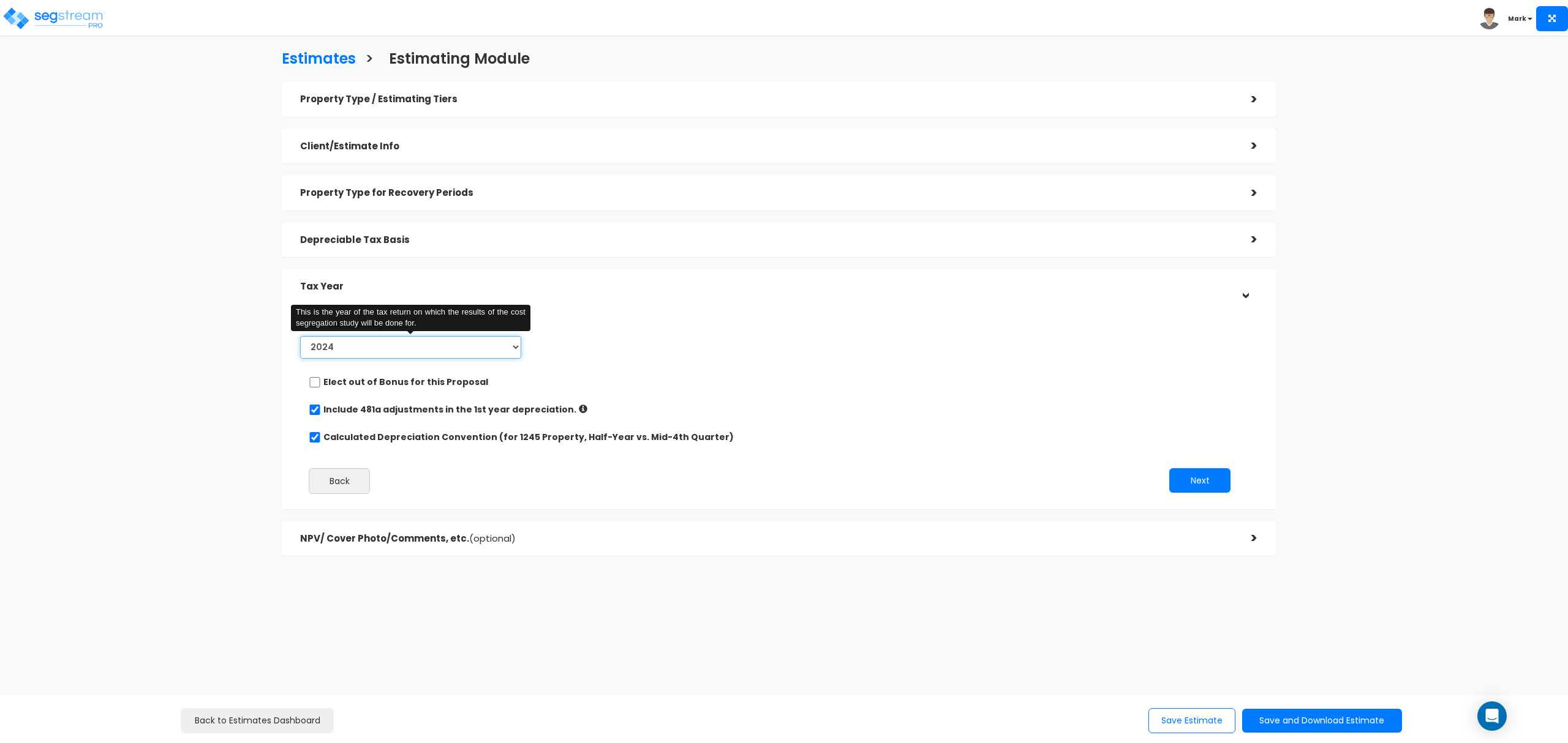
click at [475, 351] on select "2024 2025 2026" at bounding box center [410, 347] width 221 height 23
click at [300, 336] on select "2024 2025 2026" at bounding box center [410, 347] width 221 height 23
drag, startPoint x: 426, startPoint y: 347, endPoint x: 420, endPoint y: 358, distance: 12.5
click at [426, 347] on select "2024 2025 2026" at bounding box center [410, 347] width 221 height 23
select select "2025"
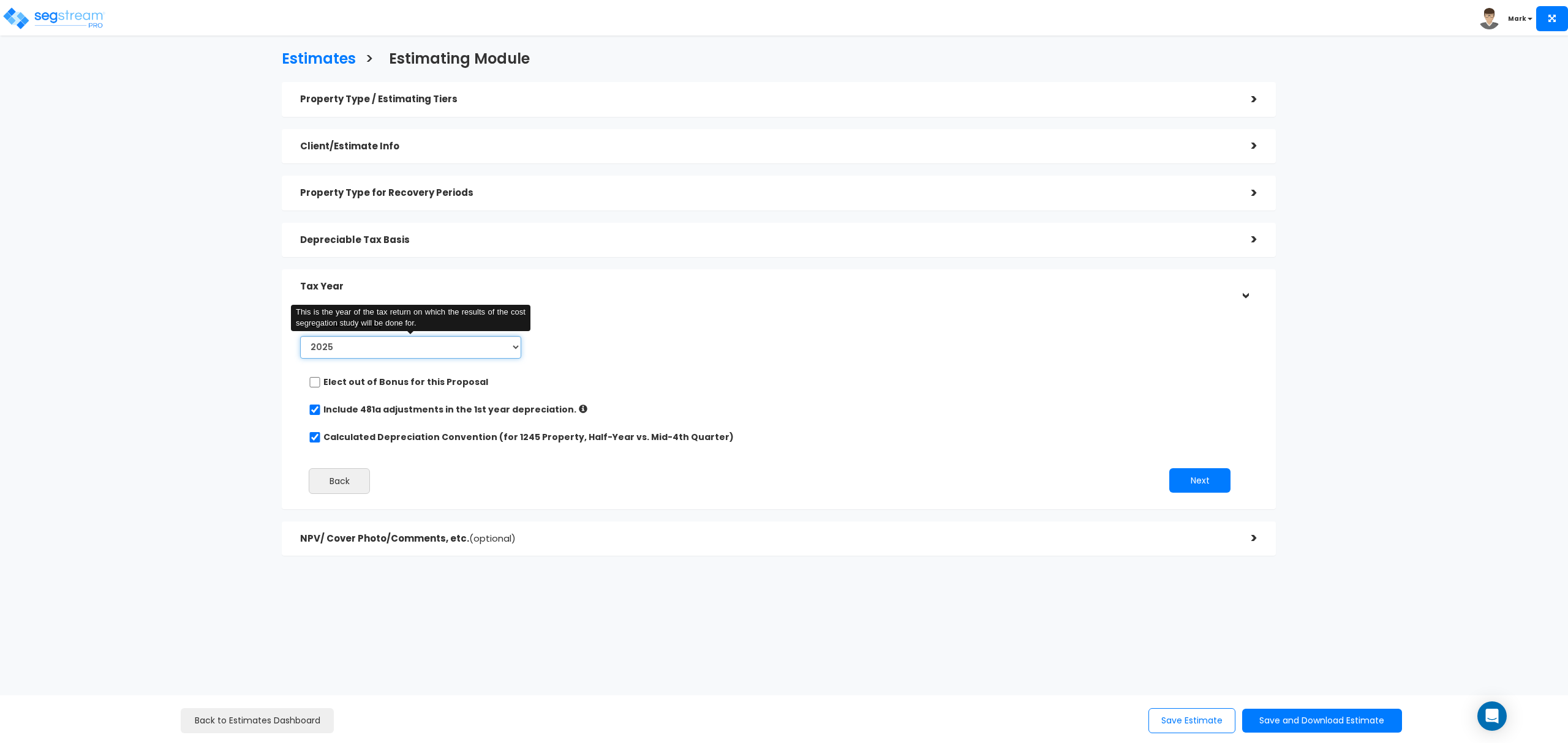
click at [300, 336] on select "2024 2025 2026" at bounding box center [410, 347] width 221 height 23
click at [557, 338] on div "*Tax Year of Study 2024 2025 2026 This is the year of the tax return on which t…" at bounding box center [769, 338] width 958 height 50
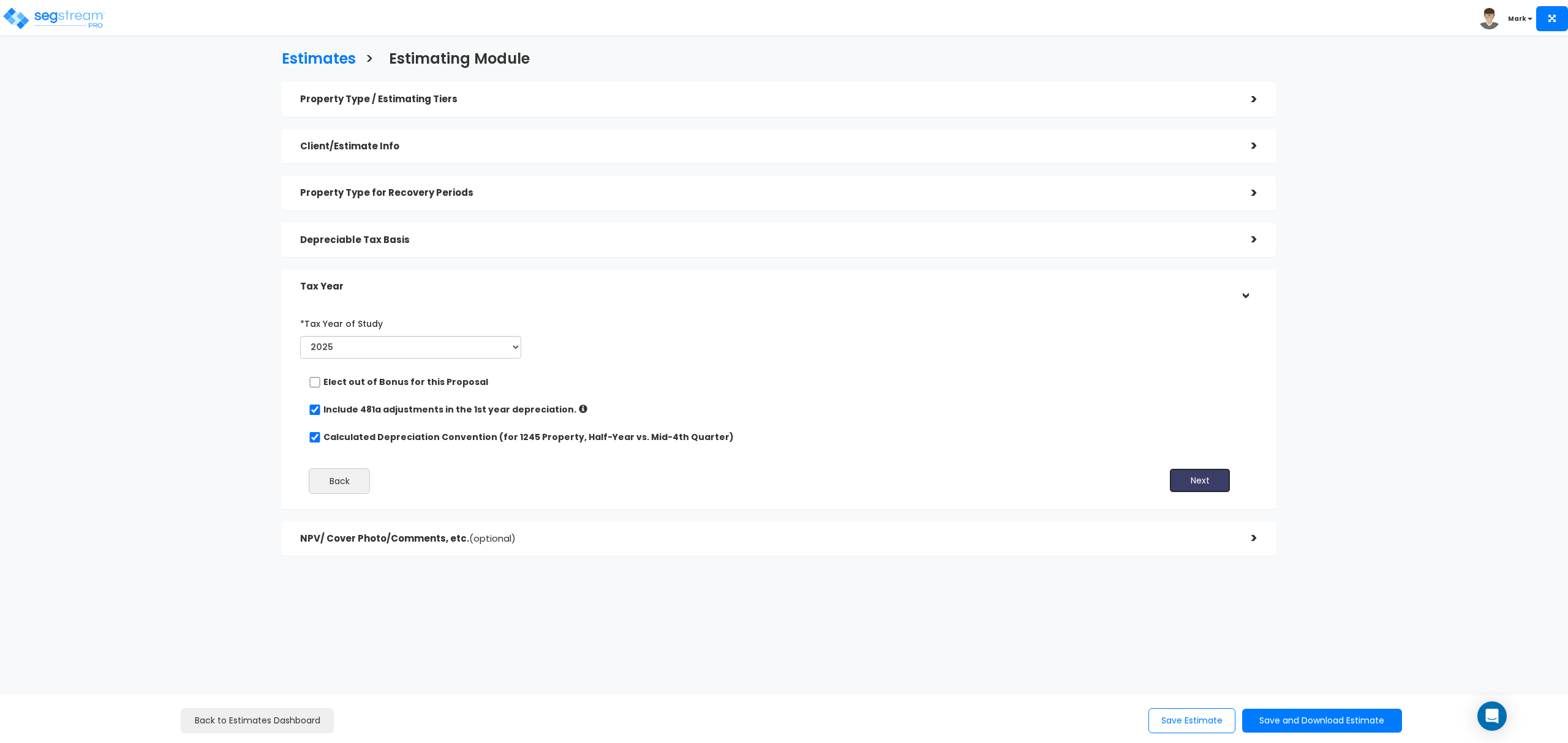
click at [1206, 476] on button "Next" at bounding box center [1199, 480] width 61 height 25
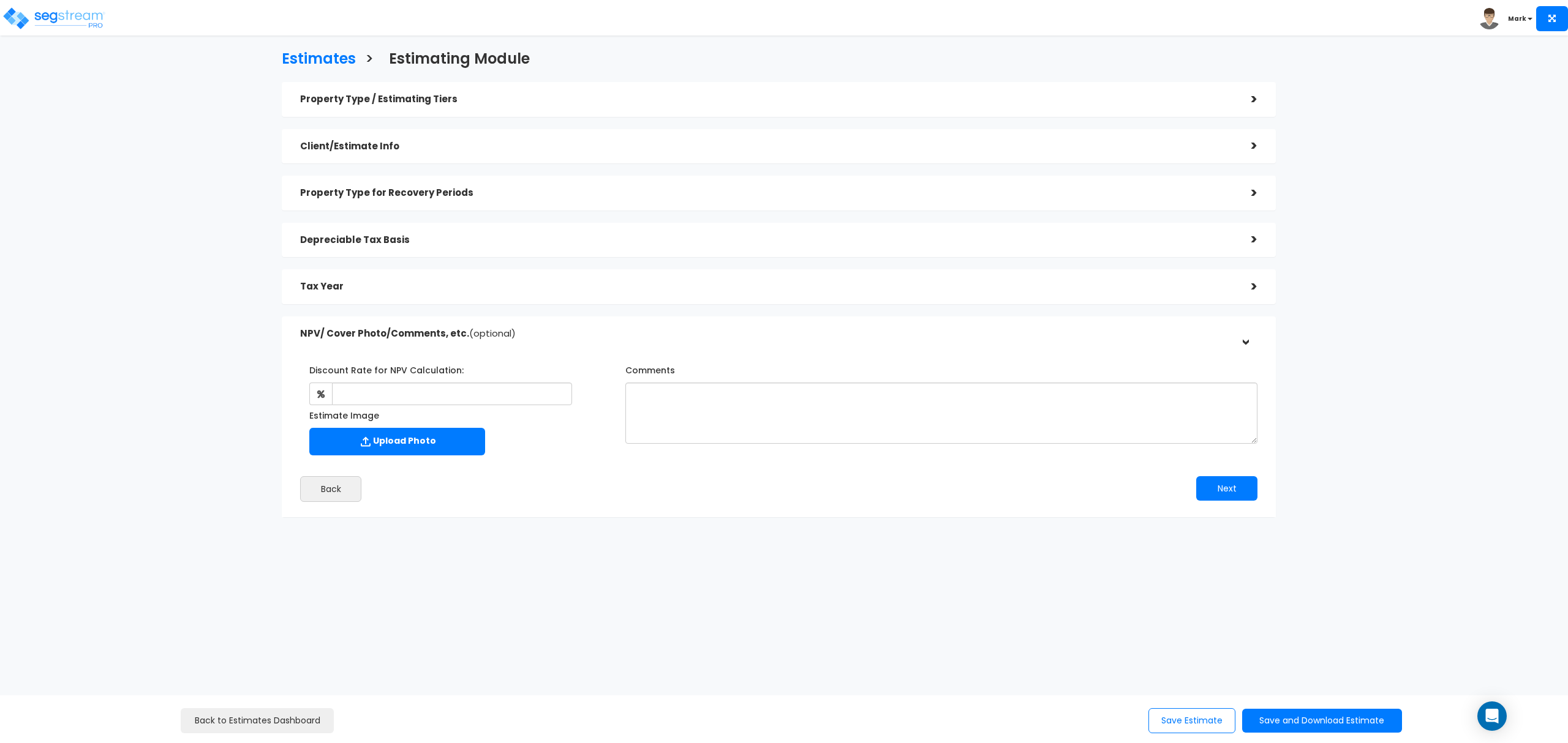
click at [382, 231] on div "Depreciable Tax Basis" at bounding box center [766, 240] width 933 height 23
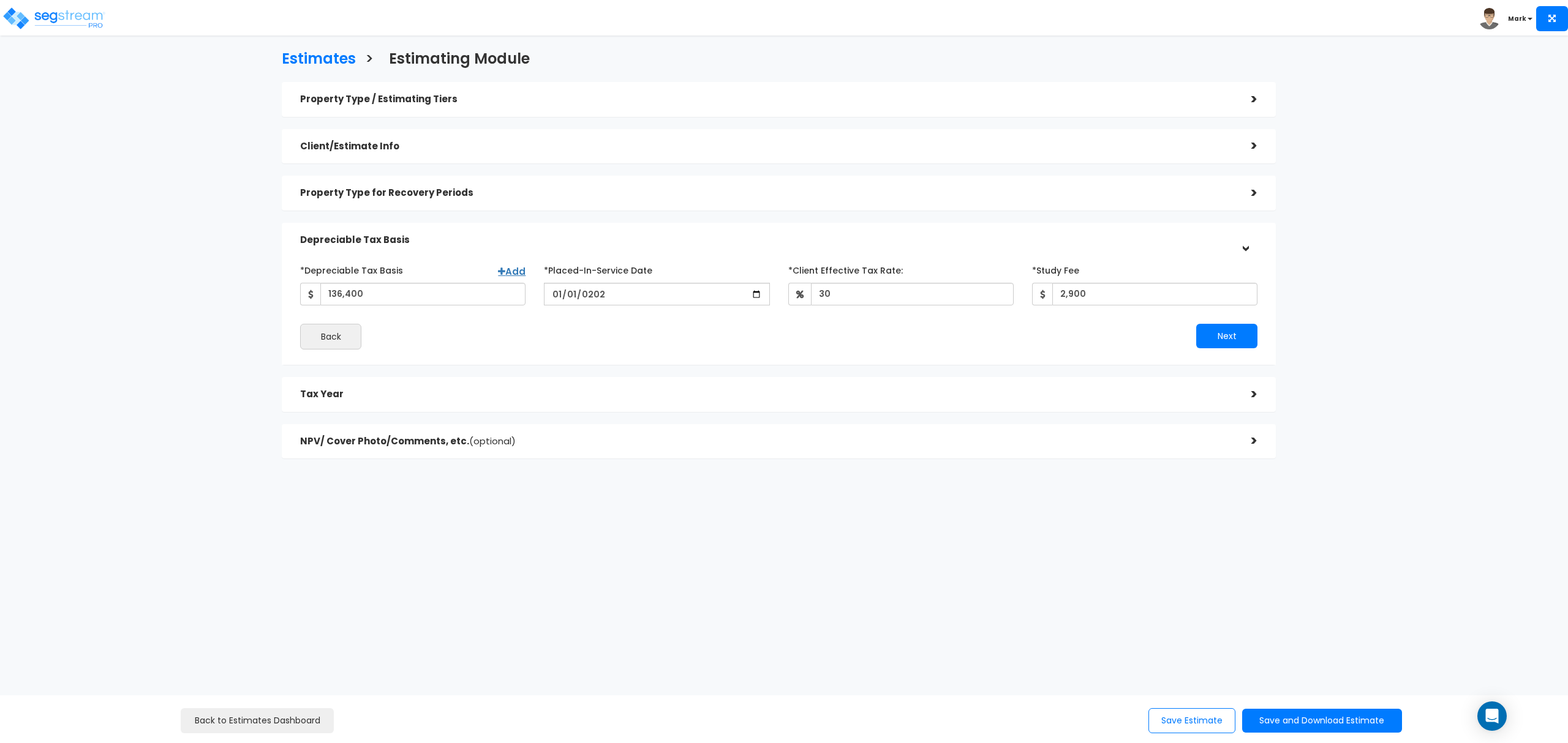
click at [420, 392] on h5 "Tax Year" at bounding box center [766, 394] width 933 height 10
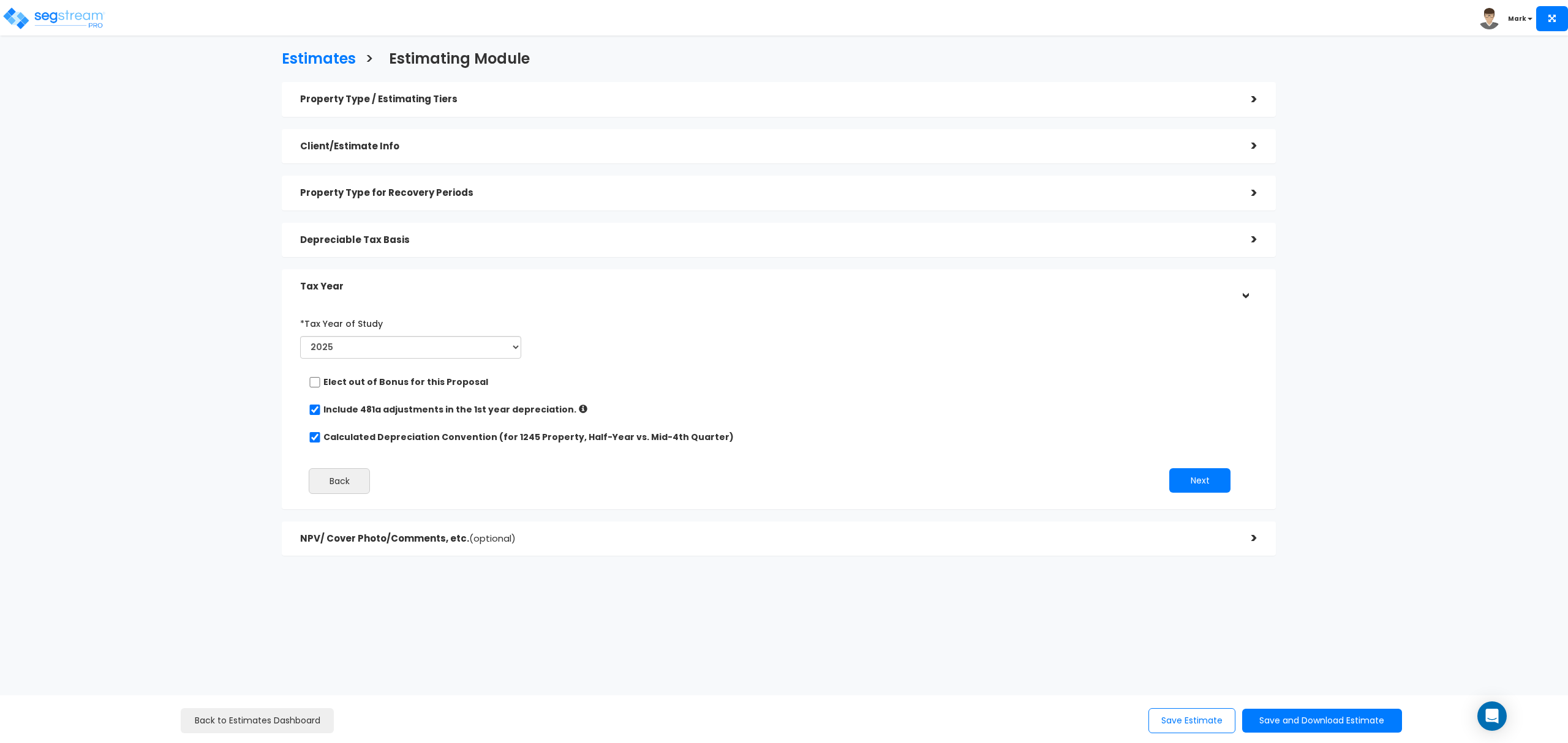
click at [469, 536] on span "(optional)" at bounding box center [491, 539] width 46 height 13
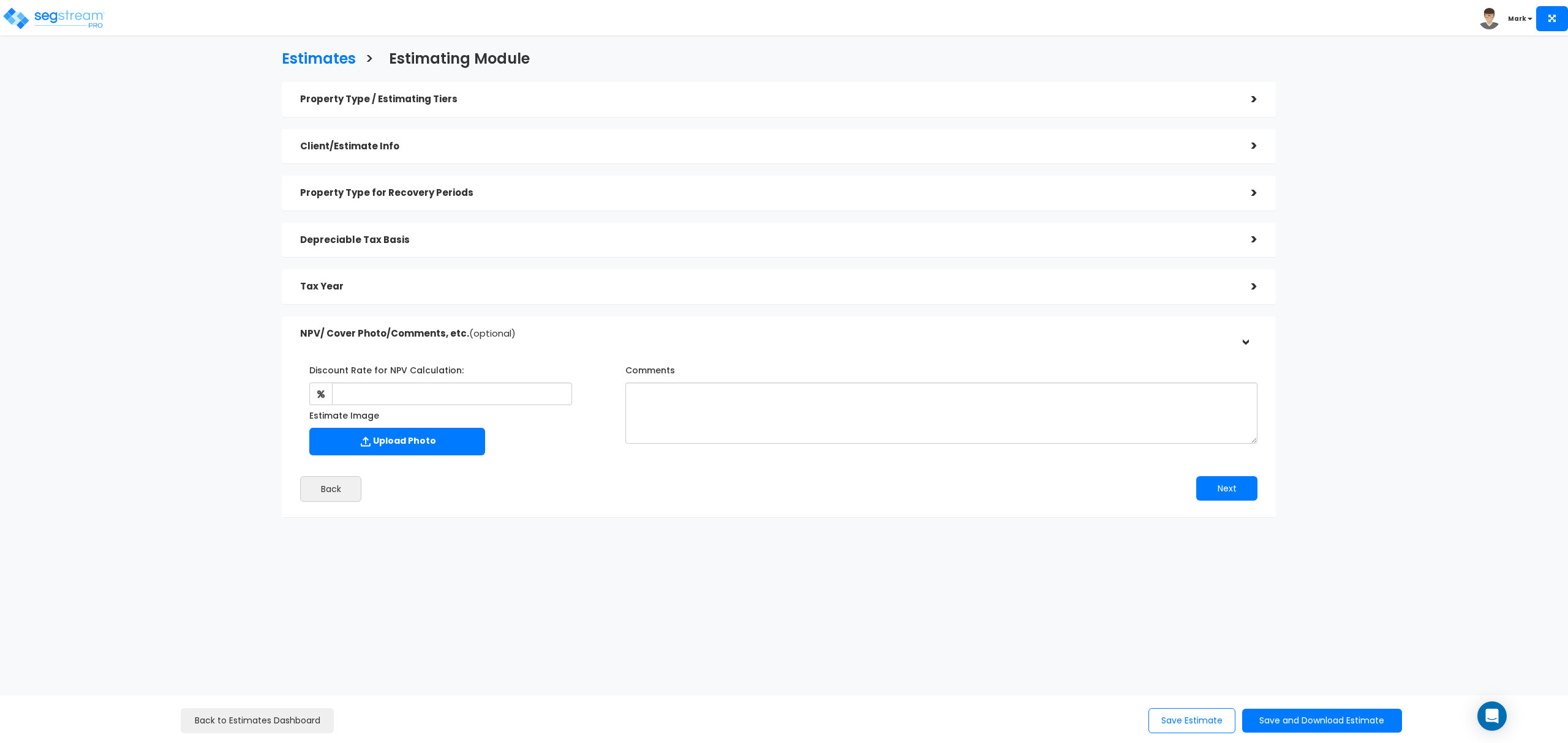
click at [1186, 282] on h5 "Tax Year" at bounding box center [766, 286] width 933 height 10
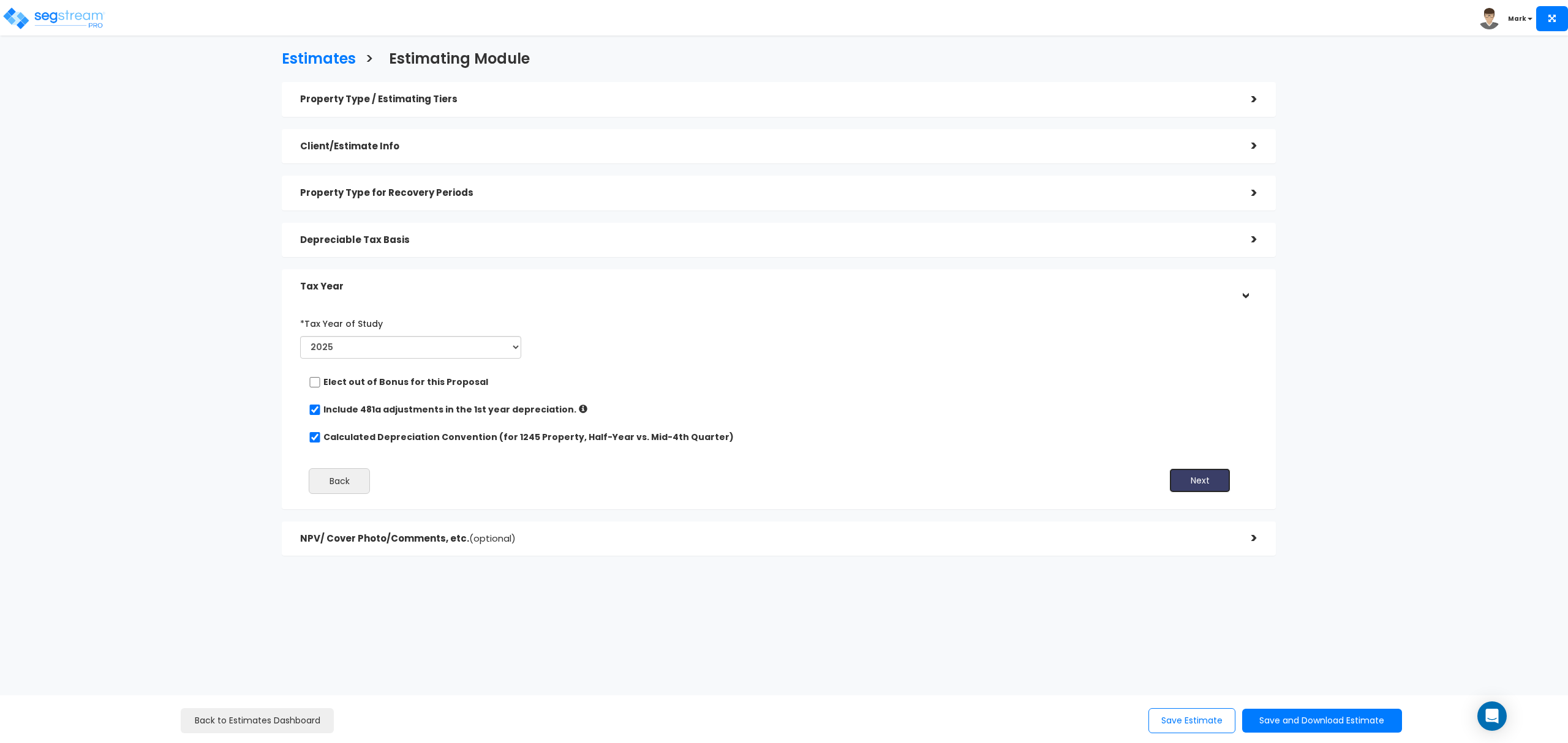
click at [1186, 480] on button "Next" at bounding box center [1199, 480] width 61 height 25
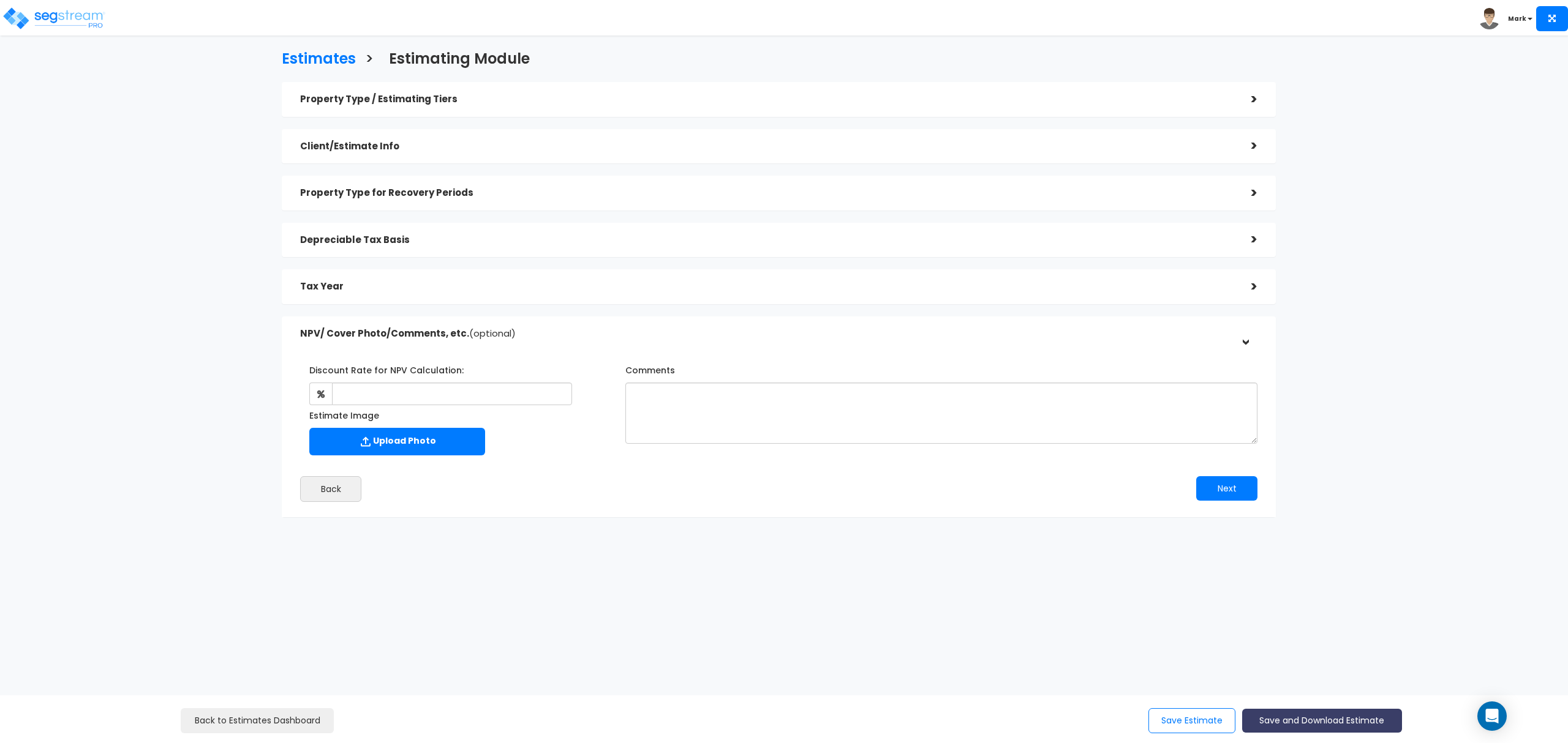
click at [1276, 718] on button "Save and Download Estimate" at bounding box center [1322, 721] width 160 height 24
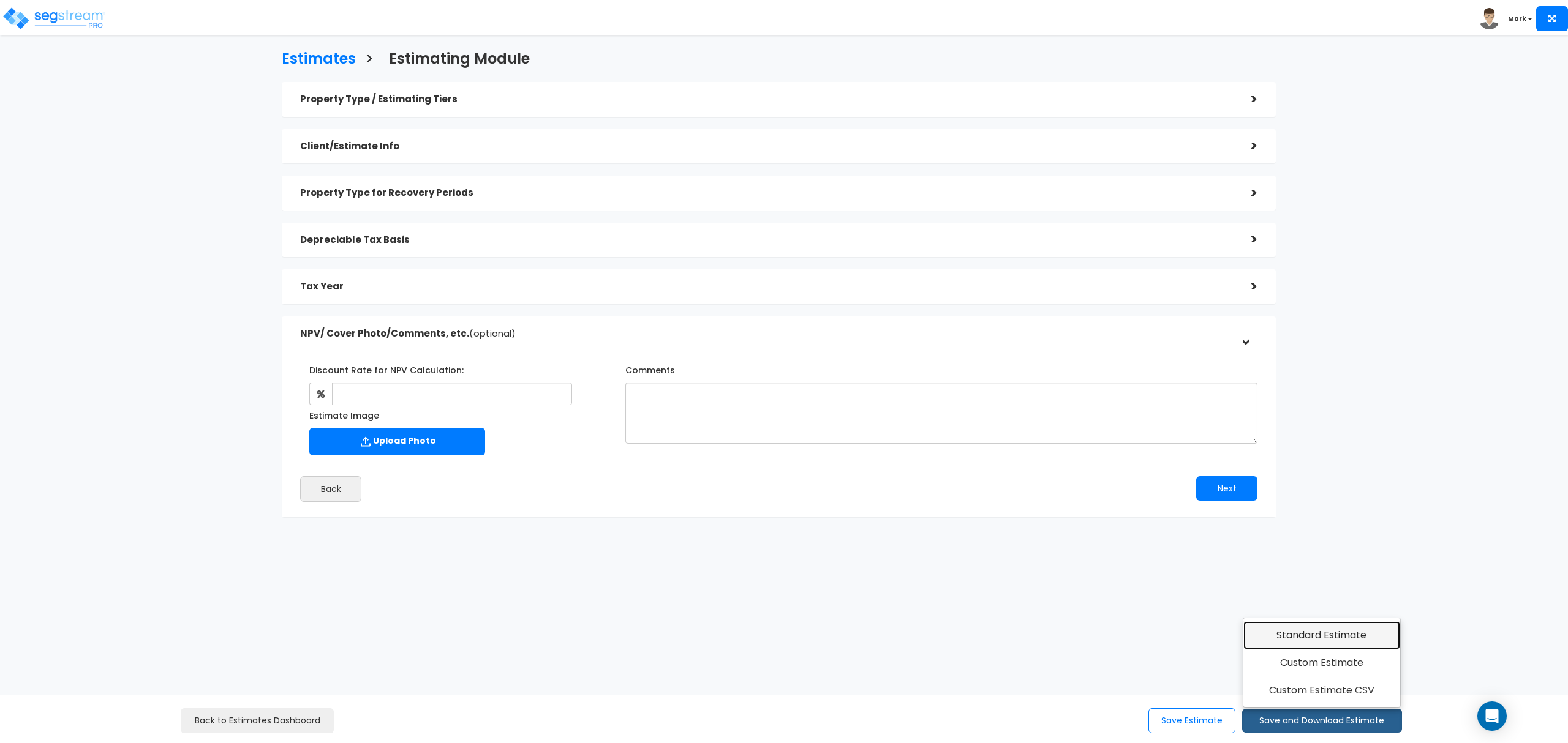
click at [1295, 634] on link "Standard Estimate" at bounding box center [1321, 635] width 157 height 28
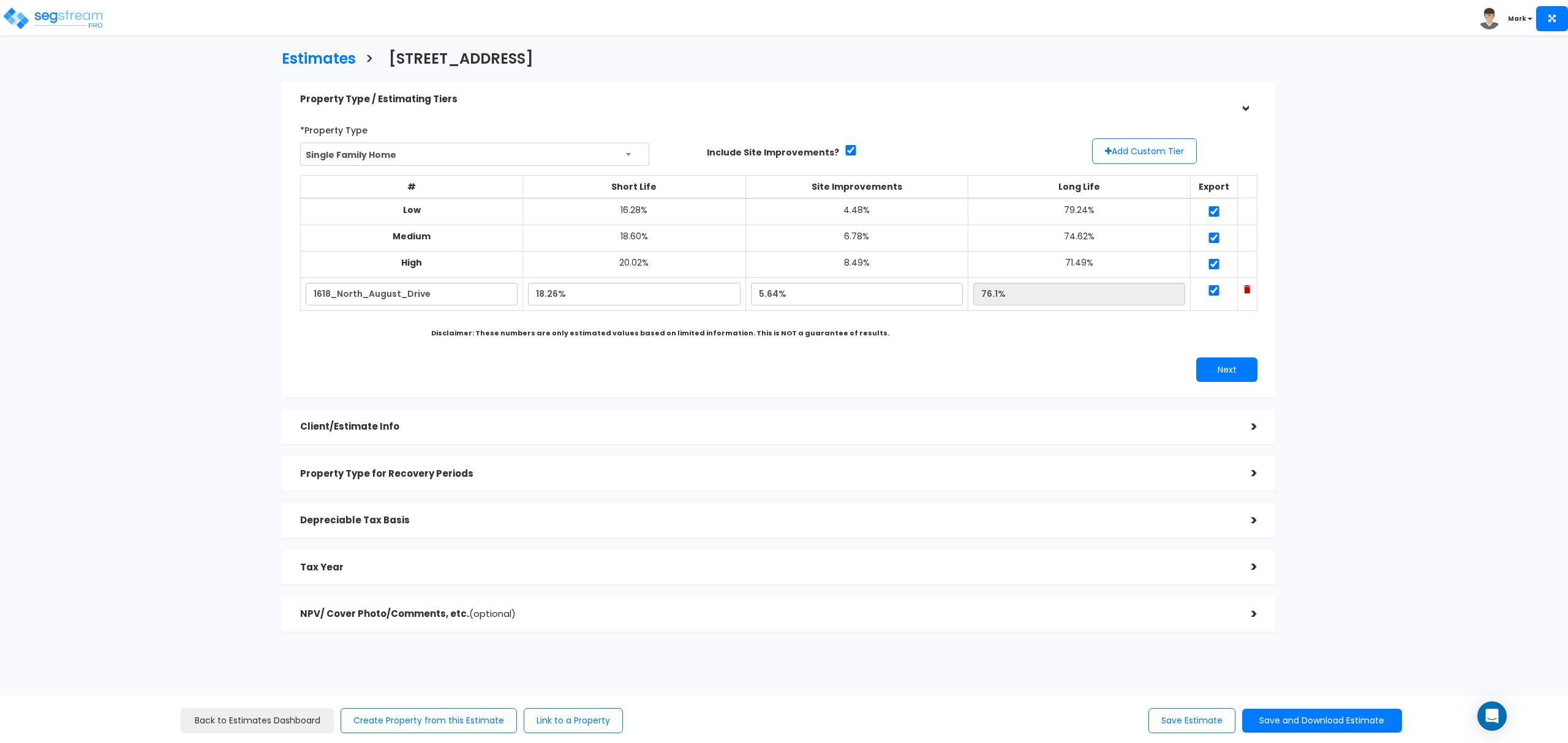
scroll to position [47, 0]
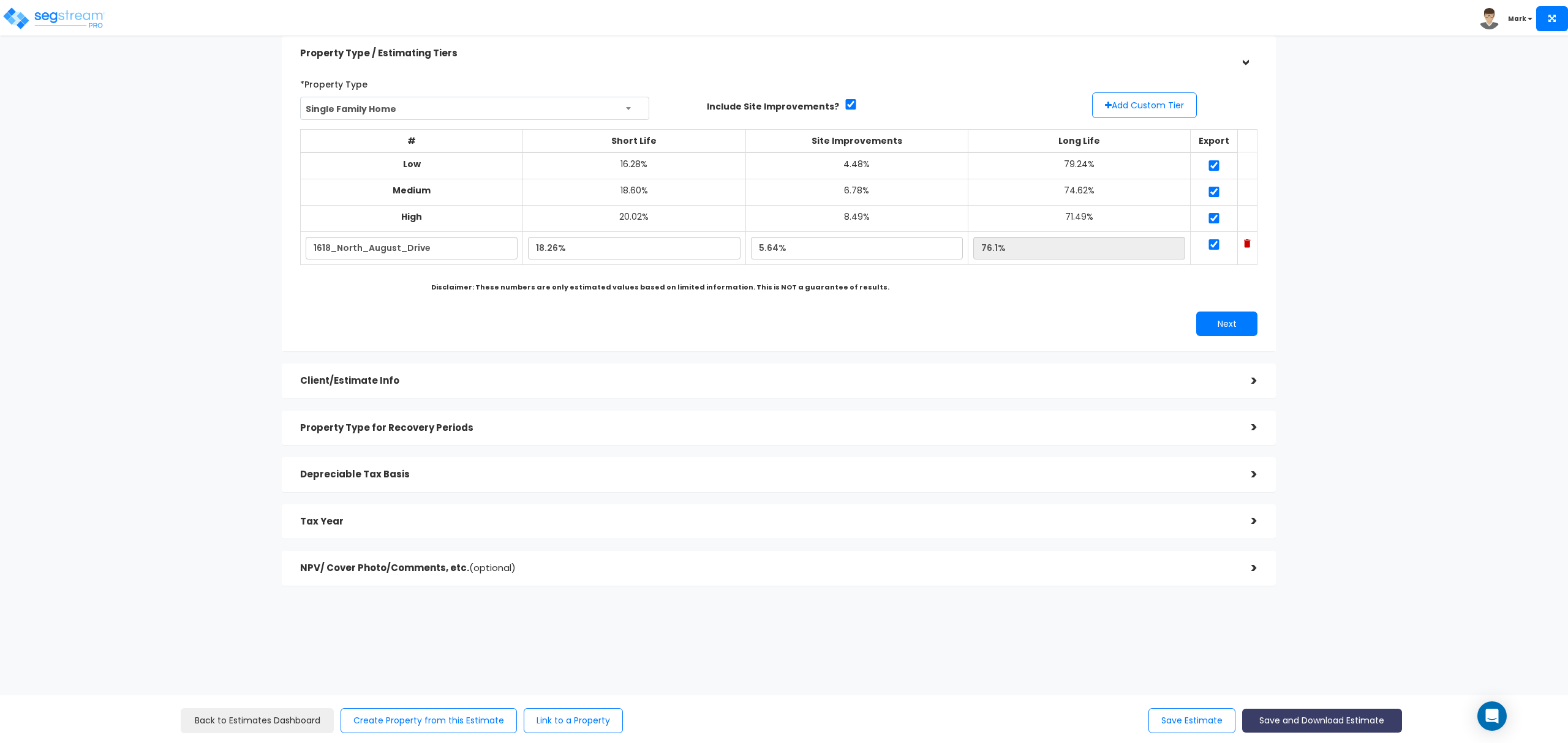
click at [1309, 720] on button "Save and Download Estimate" at bounding box center [1322, 721] width 160 height 24
click at [1305, 667] on link "Custom Estimate" at bounding box center [1321, 663] width 157 height 28
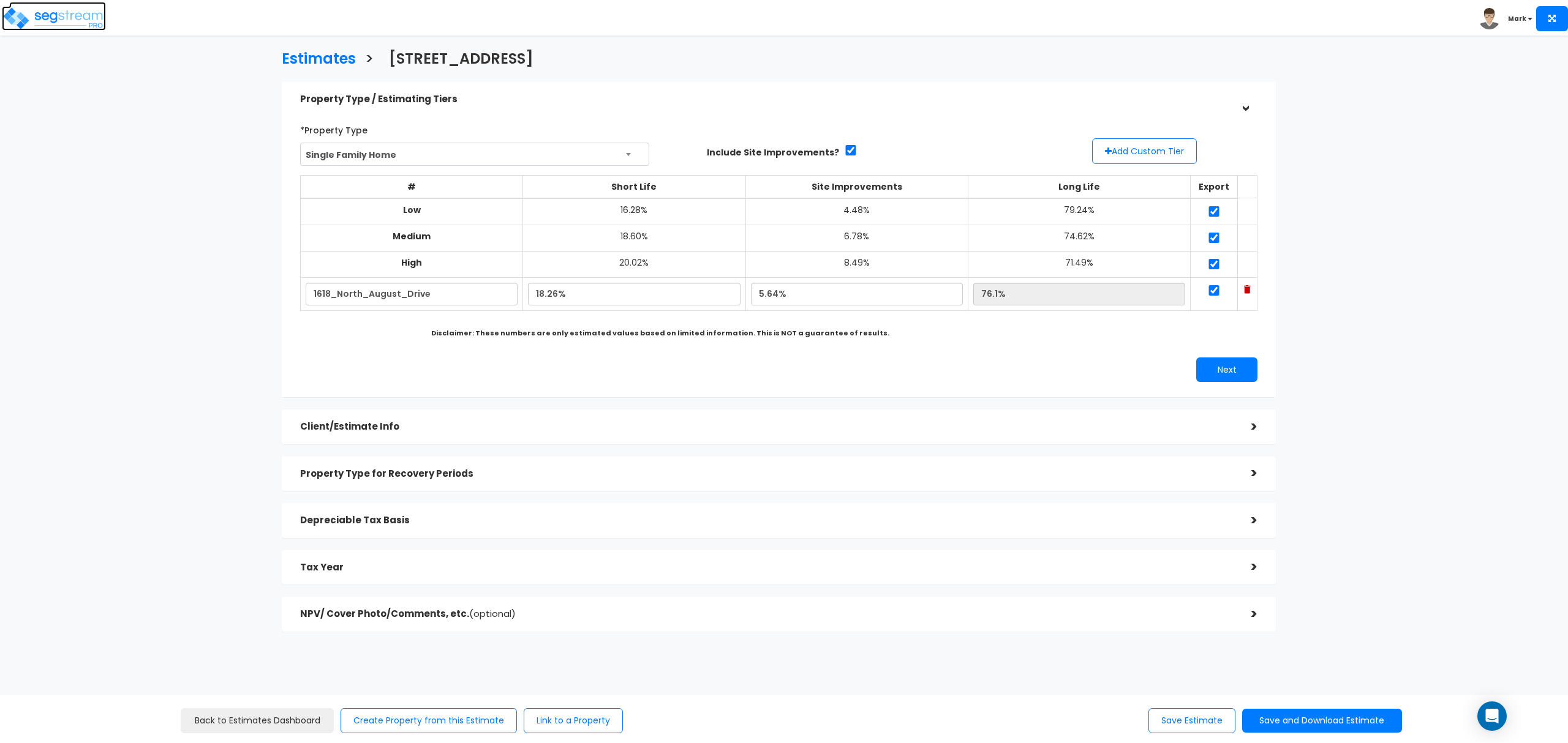
click at [84, 29] on img at bounding box center [54, 18] width 104 height 25
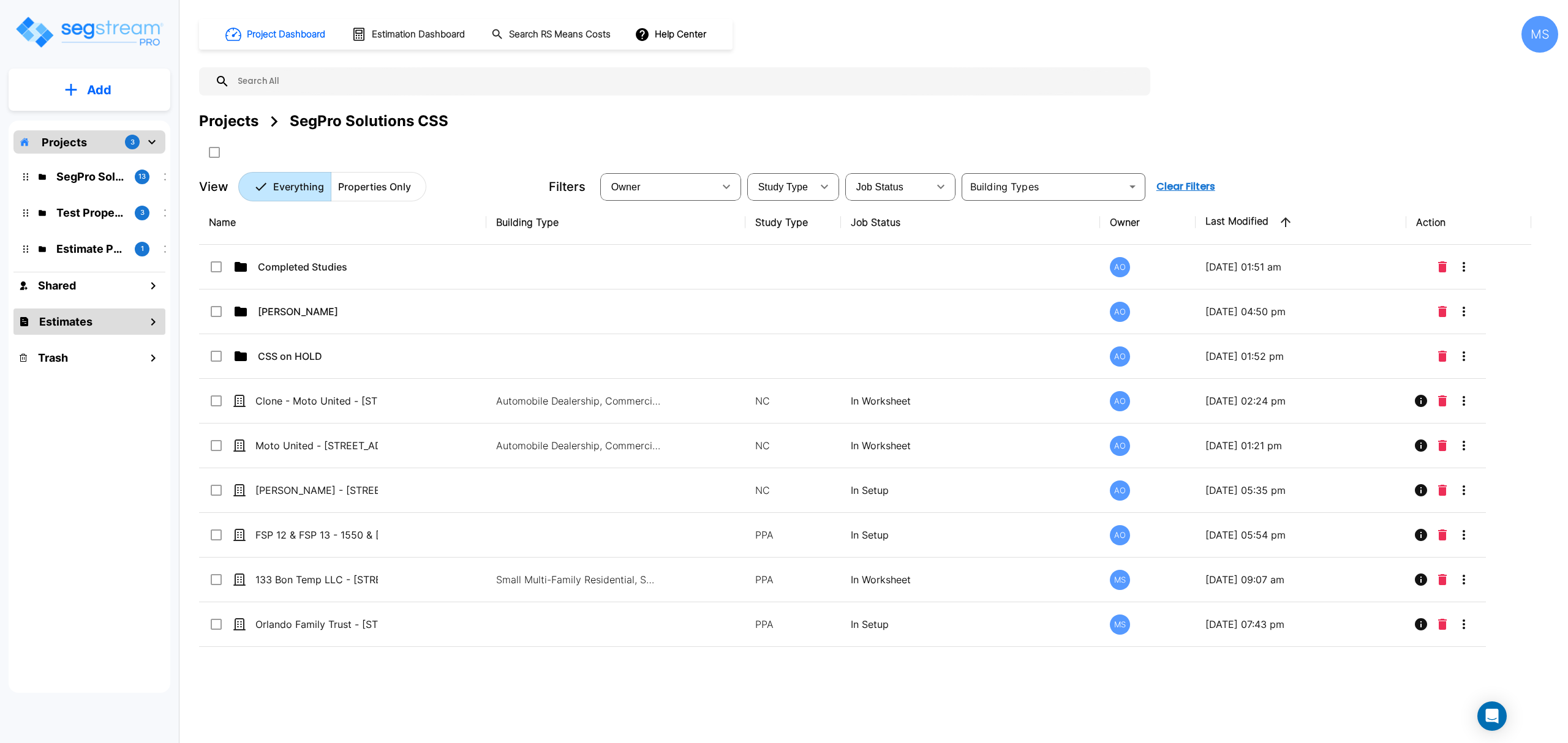
click at [101, 333] on div "Estimates" at bounding box center [89, 322] width 152 height 26
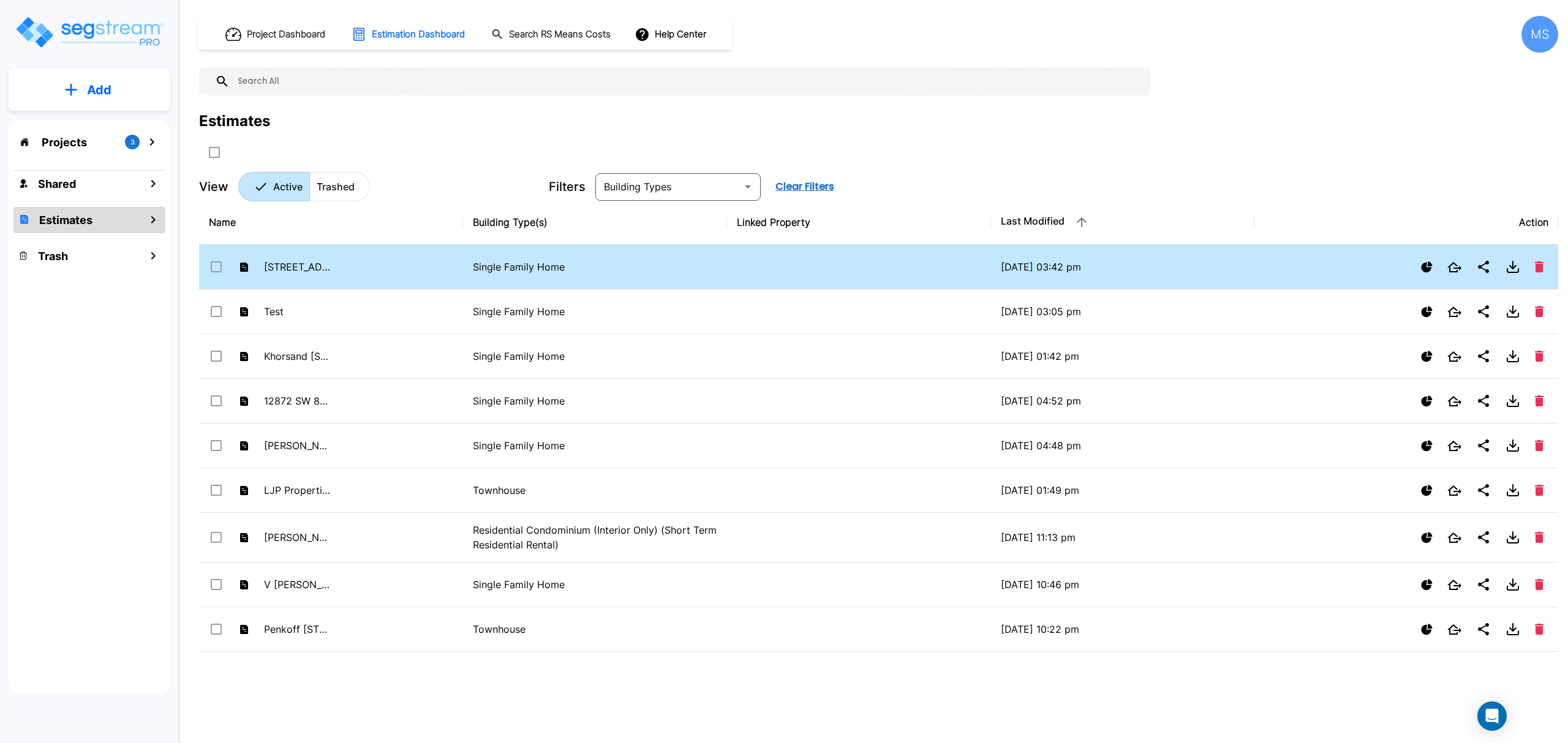
click at [390, 270] on td "[STREET_ADDRESS]" at bounding box center [331, 267] width 264 height 45
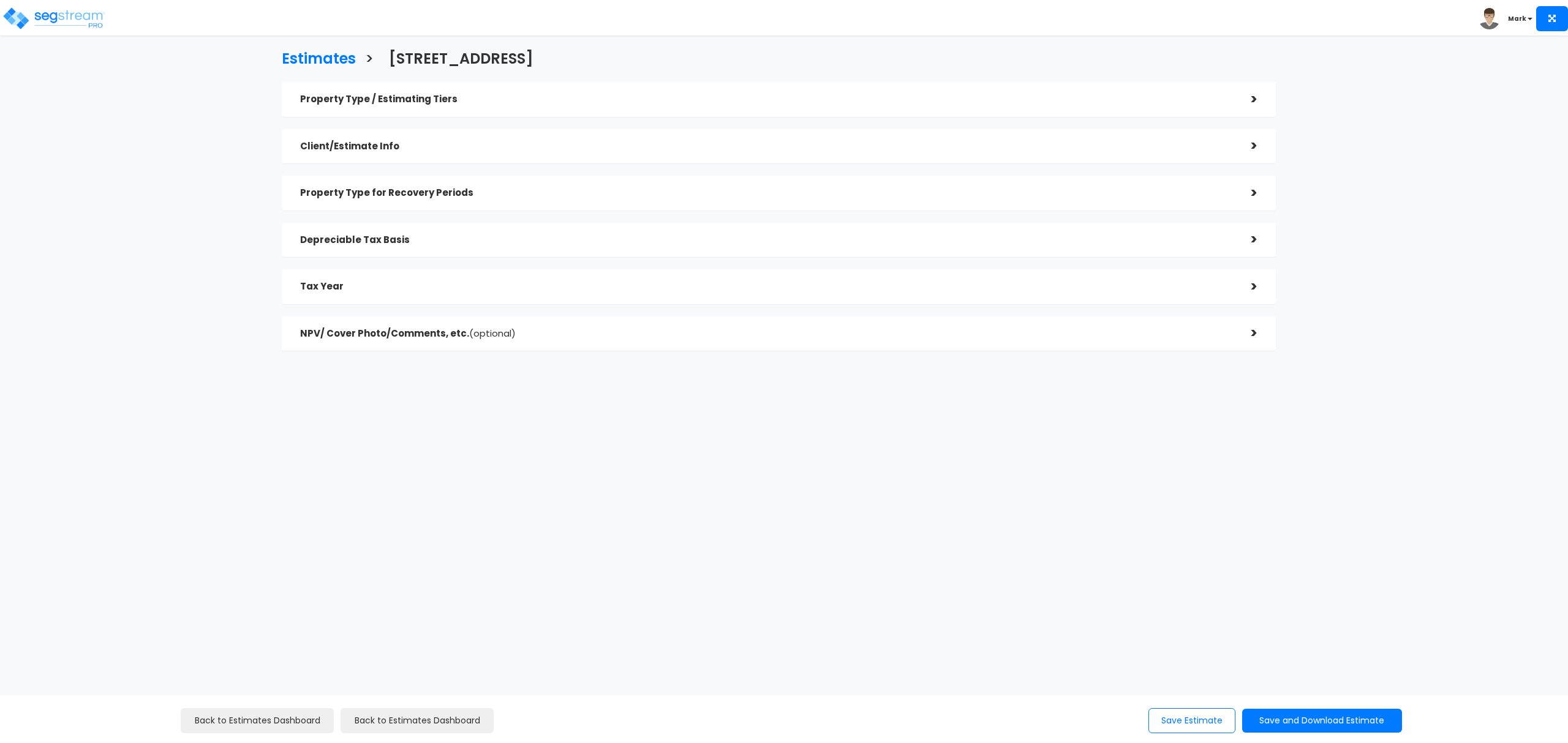
checkbox input "true"
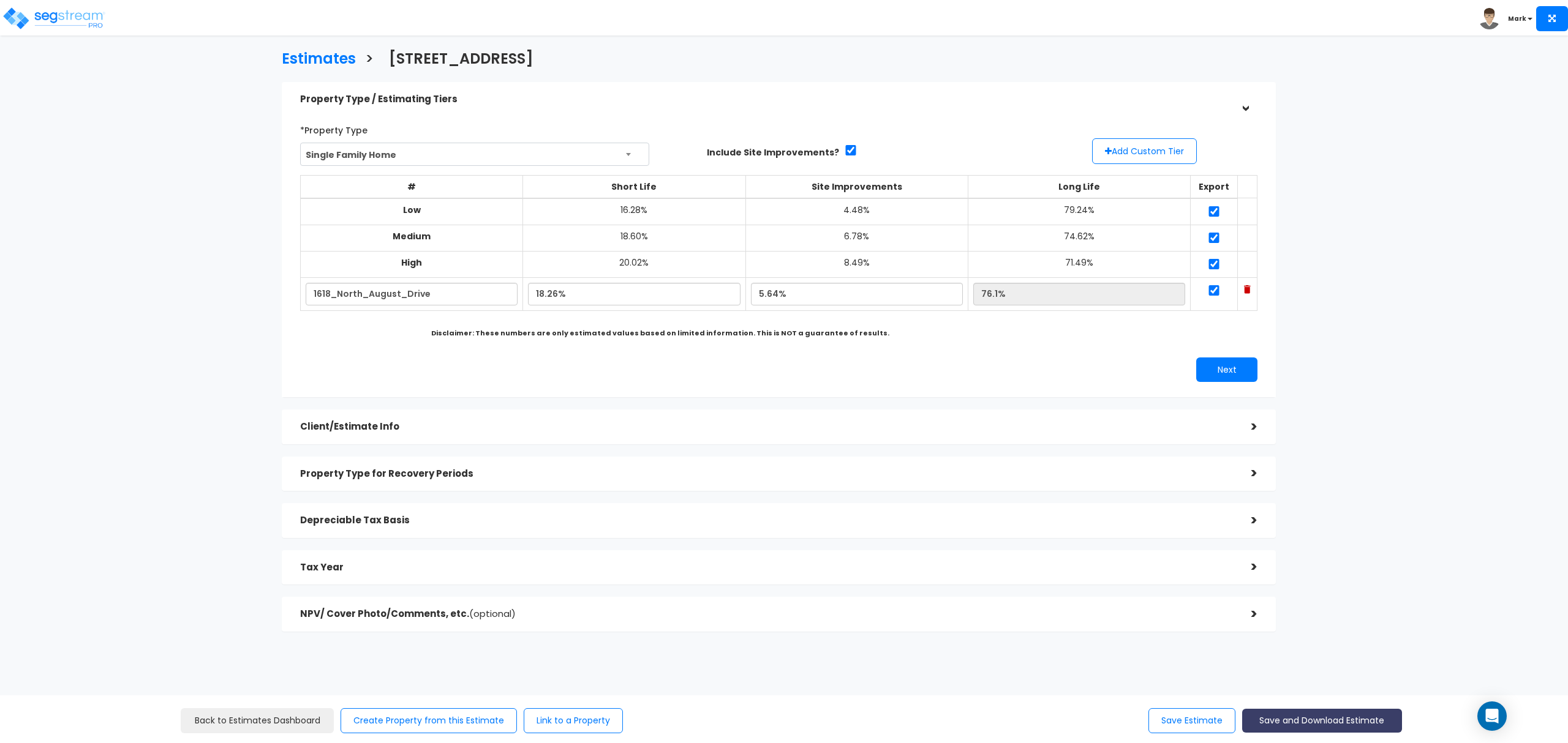
click at [1288, 730] on button "Save and Download Estimate" at bounding box center [1322, 721] width 160 height 24
click at [1287, 696] on link "Custom Estimate CSV" at bounding box center [1321, 690] width 157 height 28
click at [1494, 722] on icon "Open Intercom Messenger" at bounding box center [1492, 717] width 15 height 16
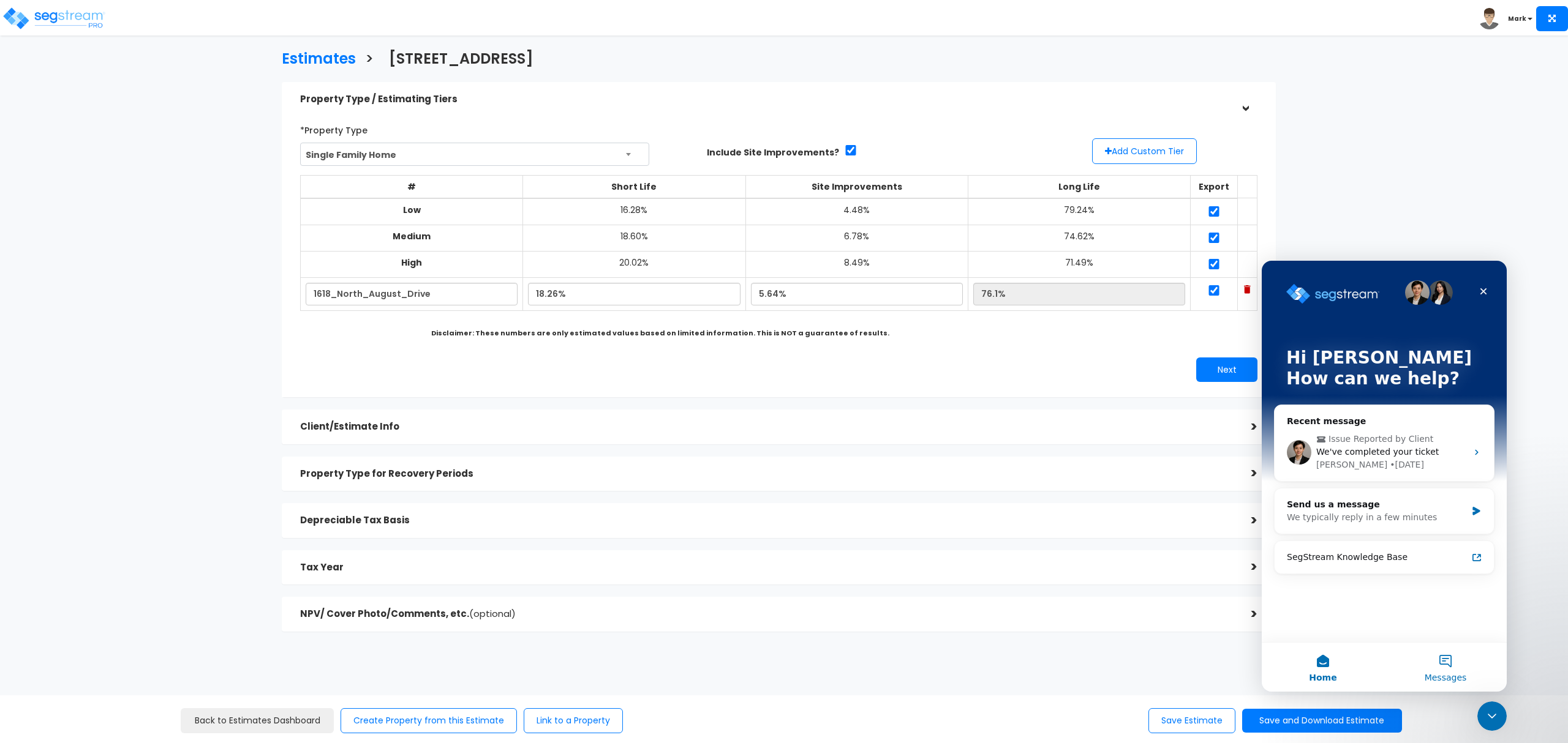
click at [1448, 660] on button "Messages" at bounding box center [1444, 668] width 123 height 49
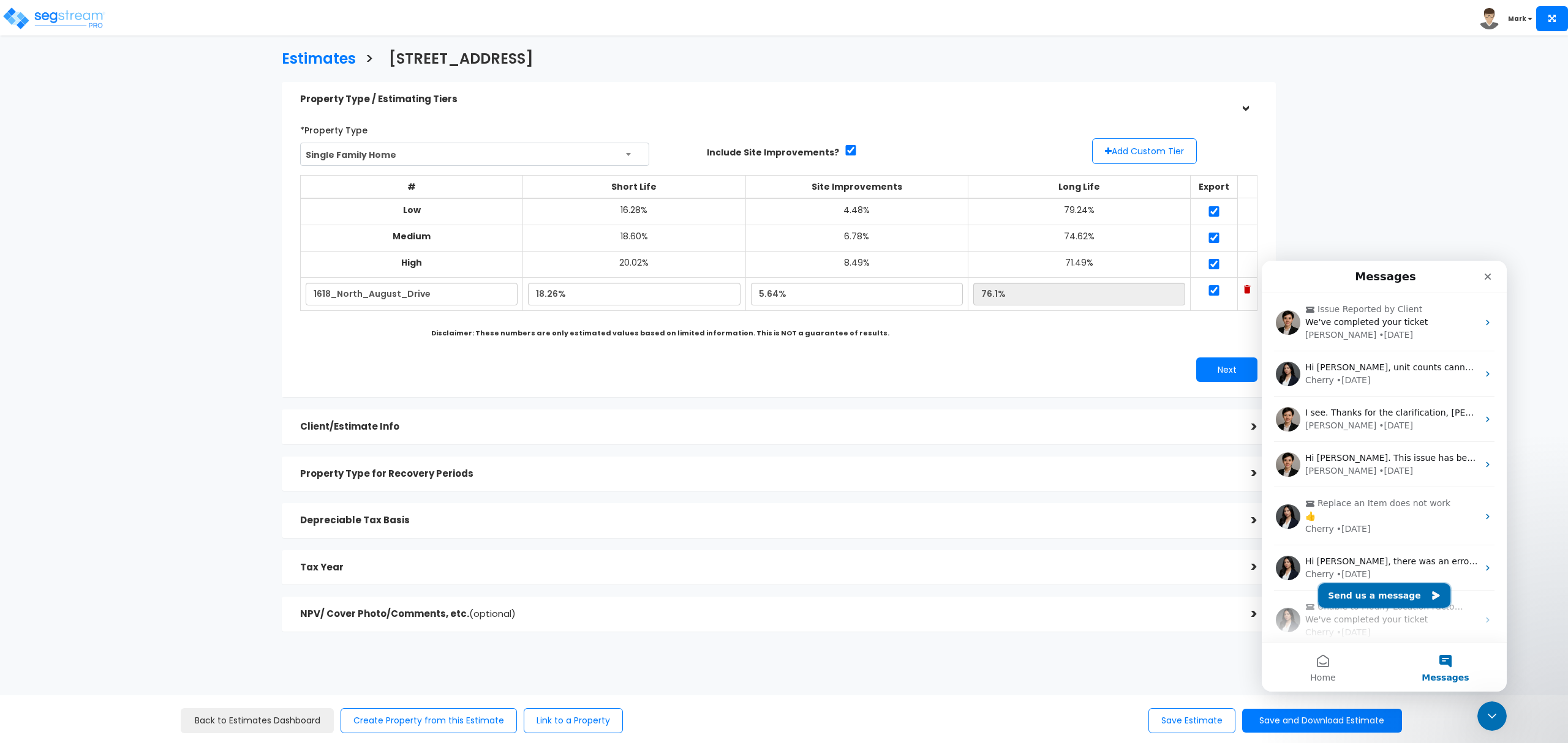
click at [1396, 600] on button "Send us a message" at bounding box center [1384, 595] width 133 height 25
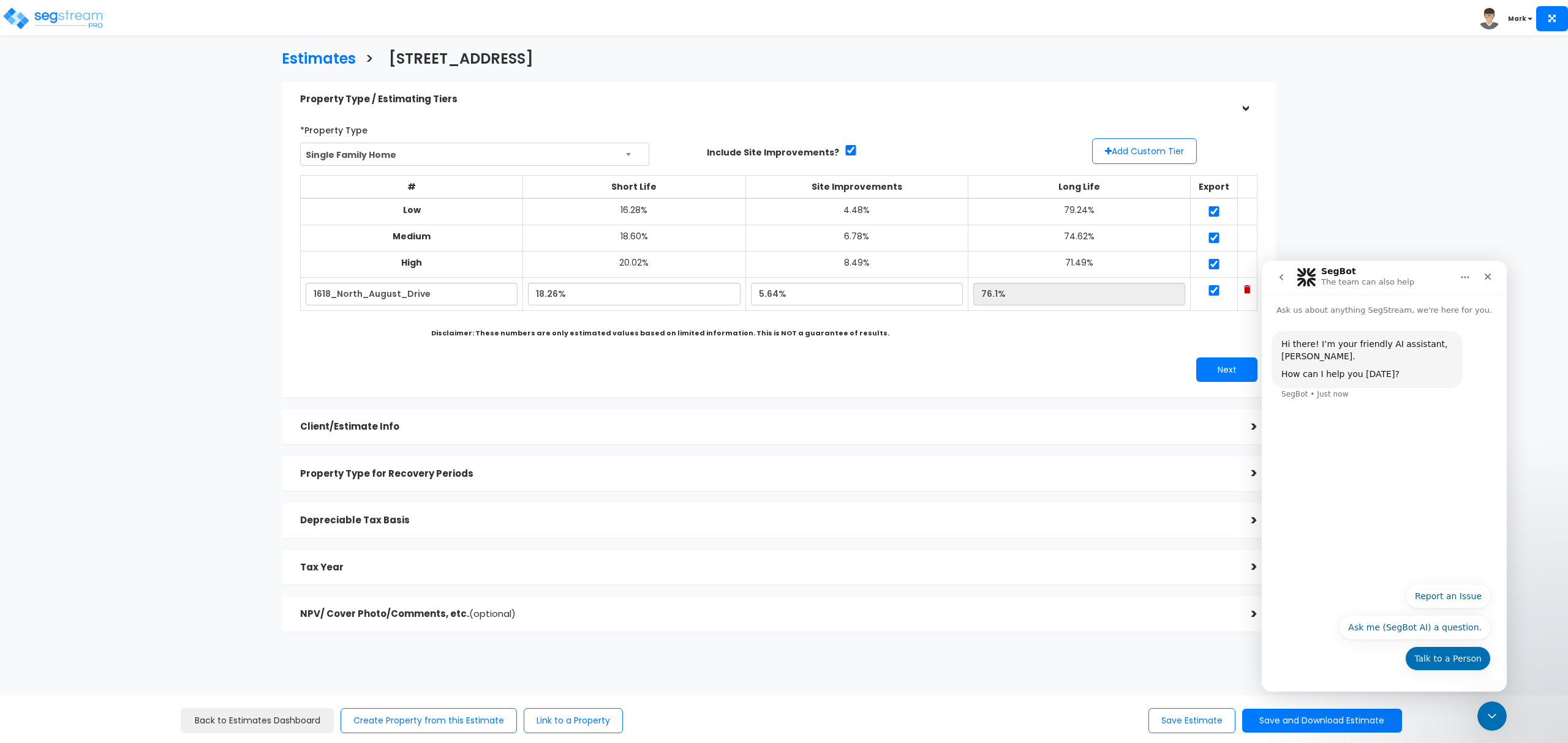
click at [1454, 669] on button "Talk to a Person" at bounding box center [1447, 659] width 85 height 25
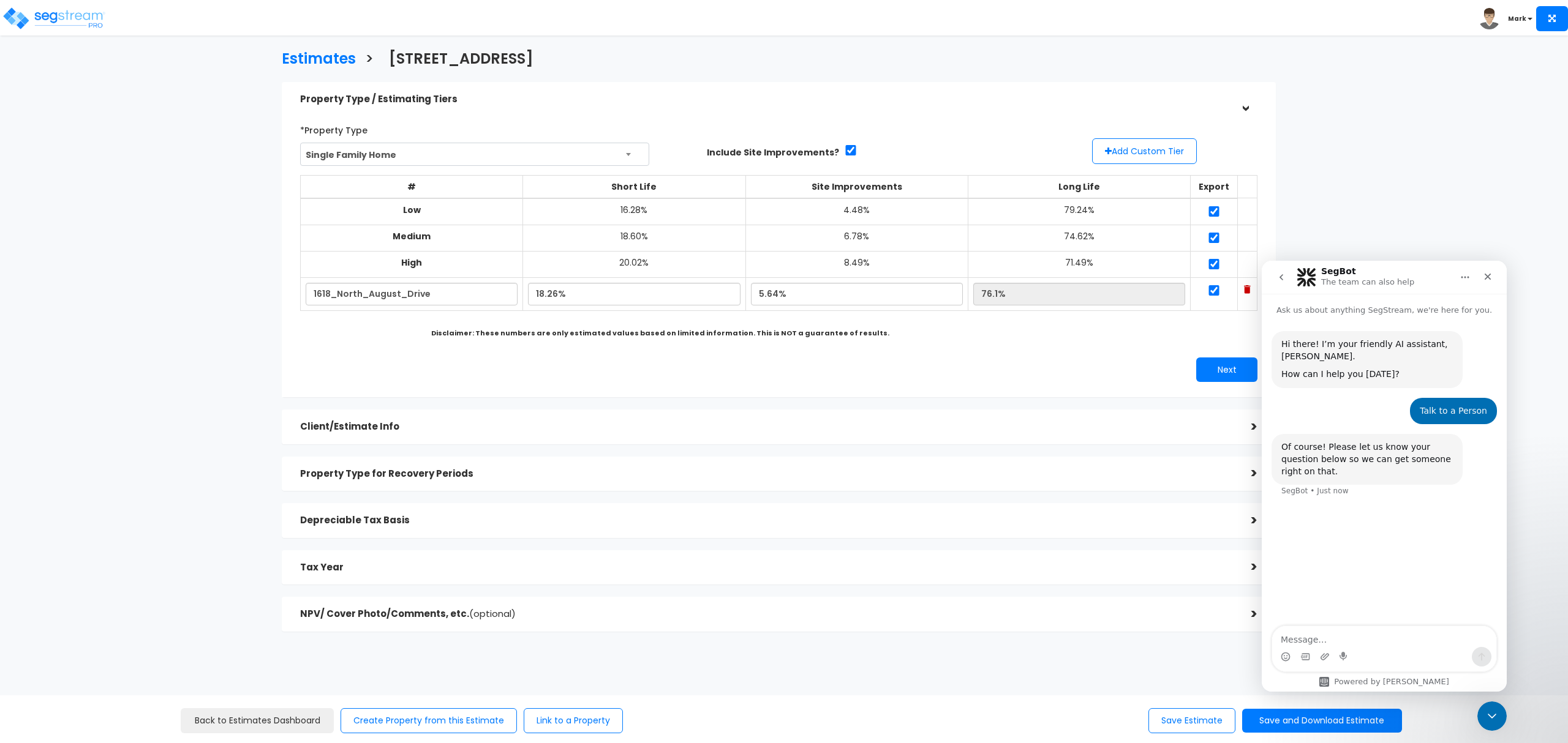
click at [1324, 646] on textarea "Message…" at bounding box center [1384, 637] width 224 height 21
click at [1373, 638] on textarea "Hello, I cant edit the EOD word document downlaod" at bounding box center [1384, 630] width 224 height 33
drag, startPoint x: 1295, startPoint y: 633, endPoint x: 1305, endPoint y: 637, distance: 10.8
click at [1357, 629] on textarea "Hello, I cant edit theEstimate word document download" at bounding box center [1384, 630] width 224 height 33
click at [1340, 641] on textarea "Hello, I cant edit the Estimate word document download" at bounding box center [1384, 630] width 224 height 33
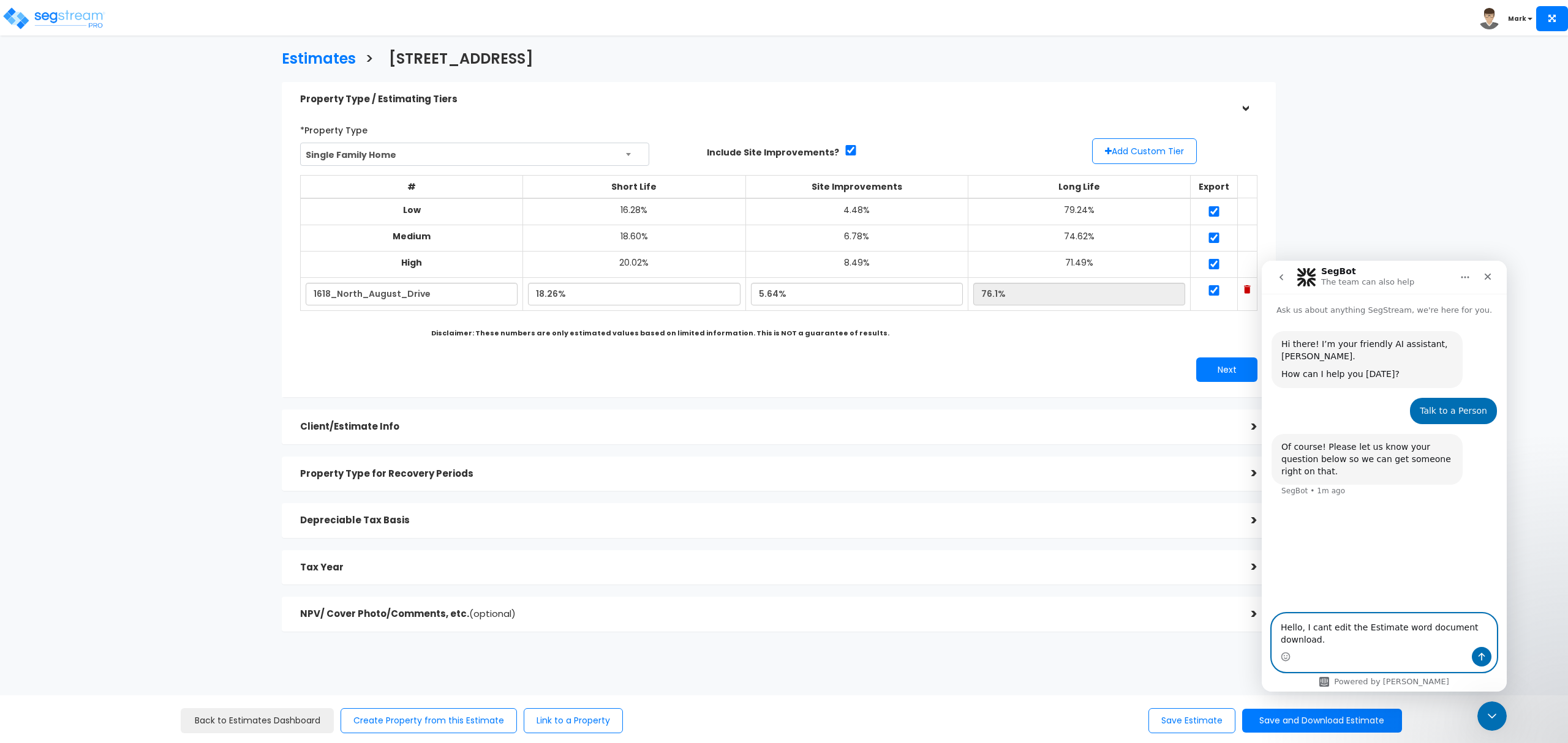
scroll to position [47, 0]
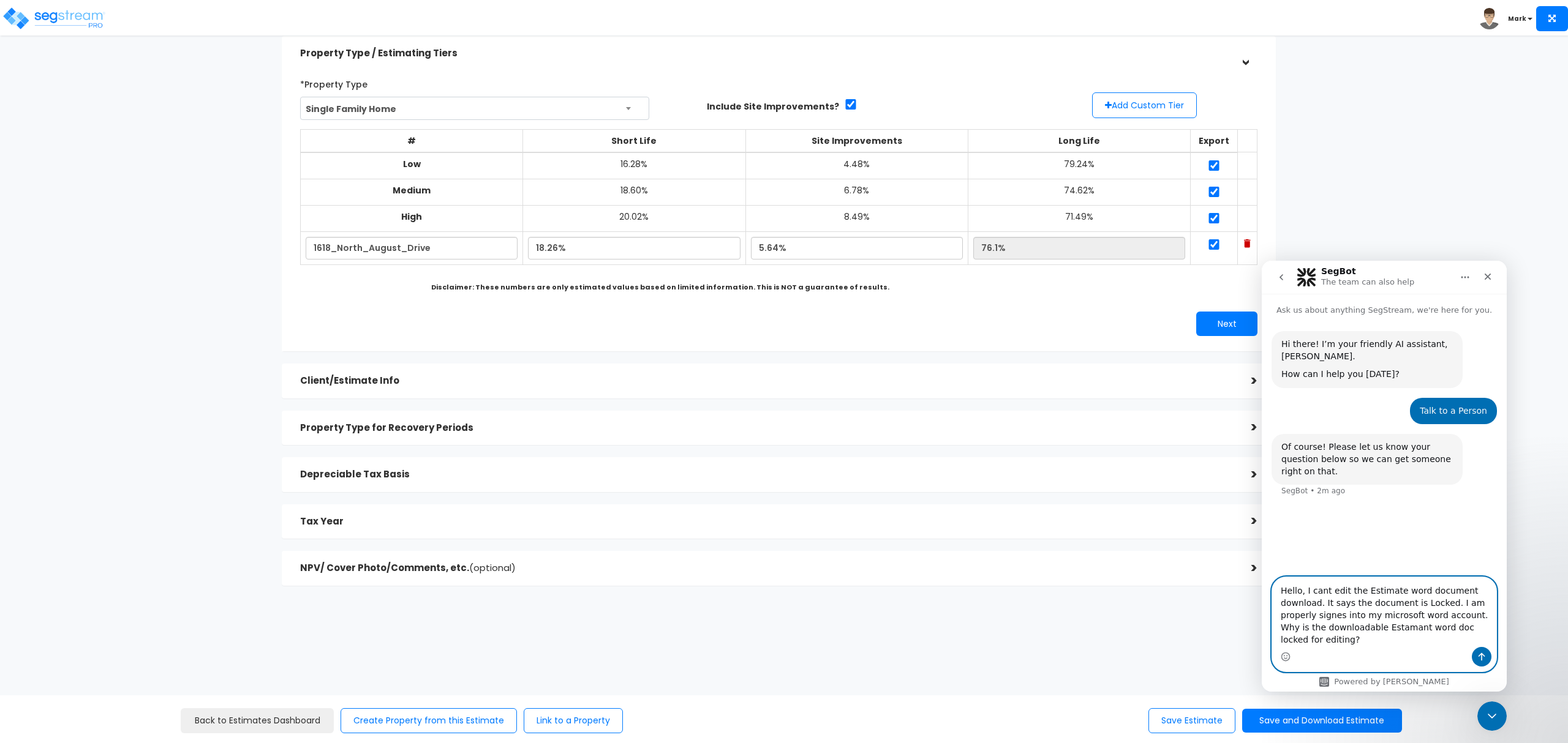
drag, startPoint x: 1370, startPoint y: 624, endPoint x: 1392, endPoint y: 611, distance: 25.6
click at [1378, 633] on textarea "Hello, I cant edit the Estimate word document download. It says the document is…" at bounding box center [1384, 612] width 224 height 70
click at [1382, 629] on textarea "Hello, I cant edit the Estimate word document download. It says the document is…" at bounding box center [1384, 612] width 224 height 70
click at [1408, 609] on textarea "Hello, I cant edit the Estimate word document download. It says the document is…" at bounding box center [1384, 612] width 224 height 70
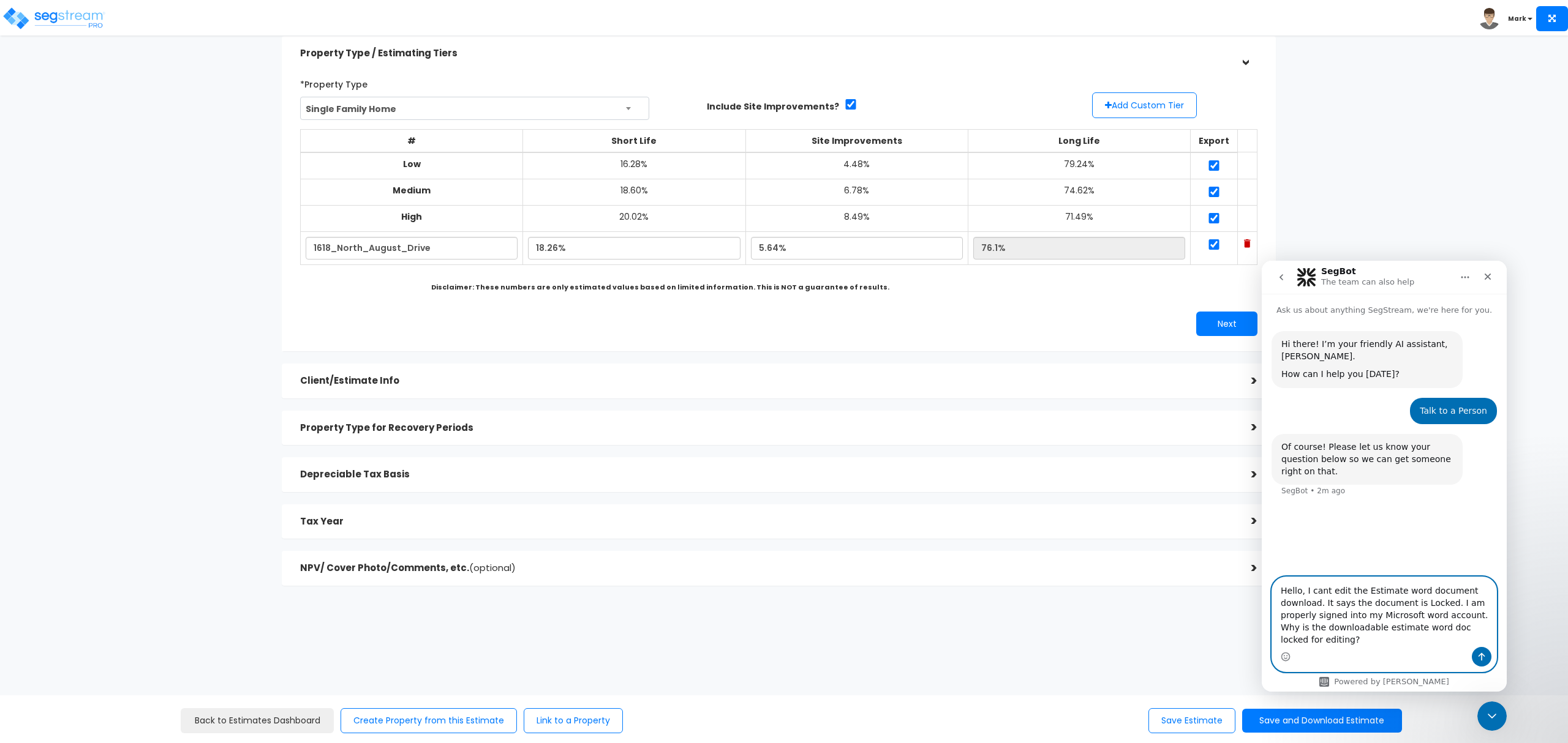
click at [1341, 638] on textarea "Hello, I cant edit the Estimate word document download. It says the document is…" at bounding box center [1384, 612] width 224 height 70
click at [1322, 589] on textarea "Hello, I cant edit the Estimate word document download. It says the document is…" at bounding box center [1384, 612] width 224 height 70
drag, startPoint x: 1387, startPoint y: 640, endPoint x: 1396, endPoint y: 638, distance: 9.2
click at [1387, 639] on textarea "Hello, I can't edit the Estimate word document download. It says the document i…" at bounding box center [1384, 612] width 224 height 70
type textarea "Hello, I can't edit the Estimate word document download. It says the document i…"
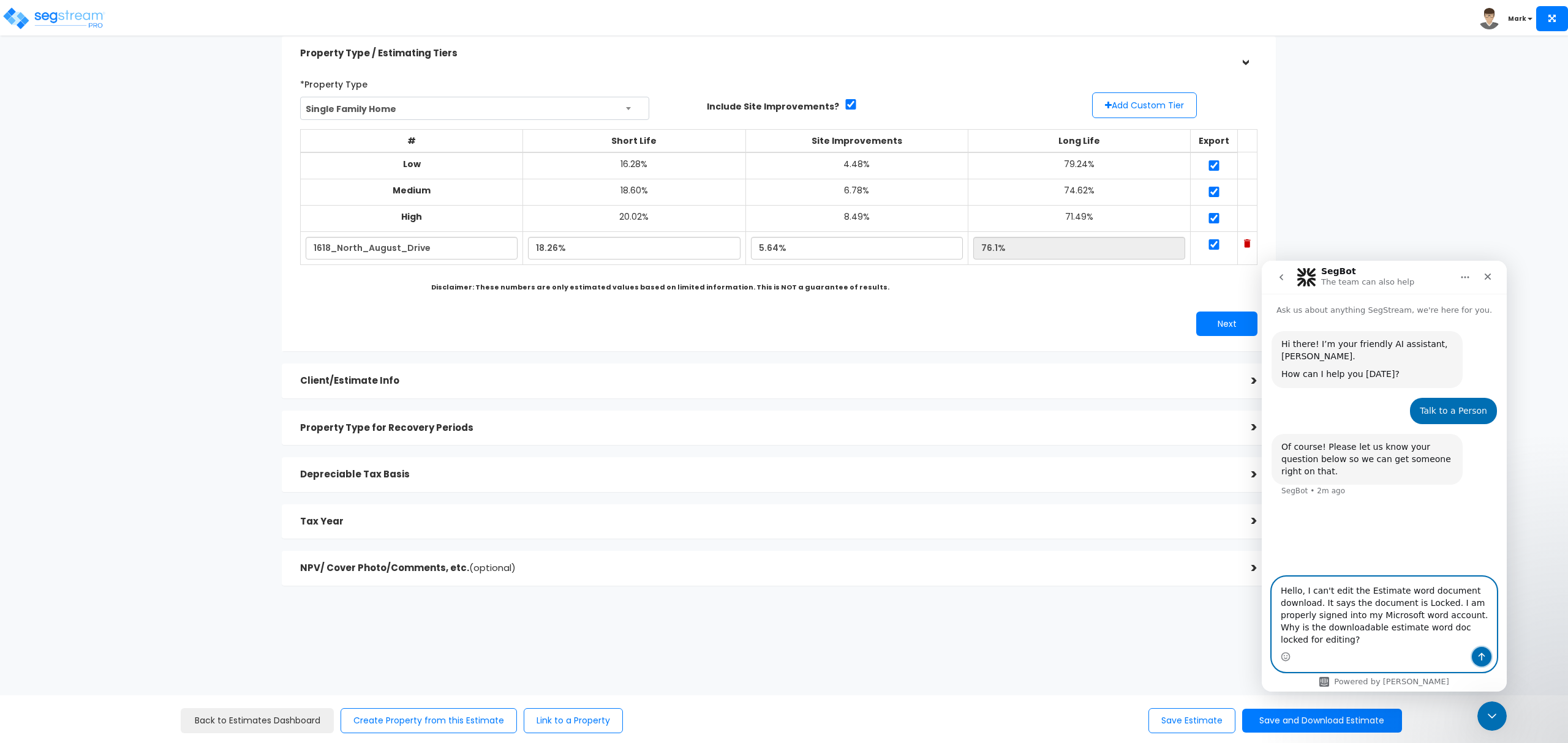
click at [1484, 656] on icon "Send a message…" at bounding box center [1481, 657] width 6 height 8
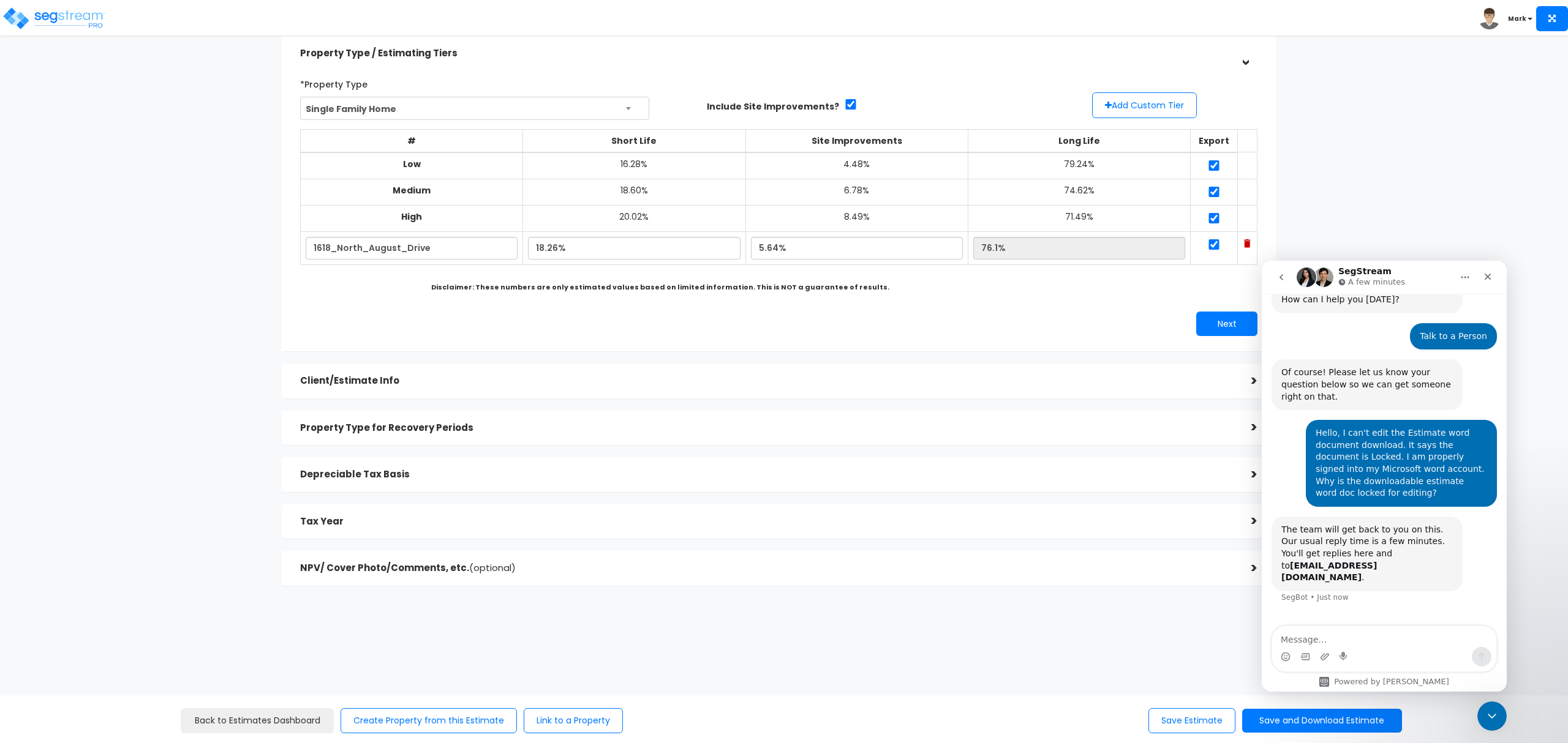
scroll to position [76, 0]
drag, startPoint x: 1318, startPoint y: 644, endPoint x: 1301, endPoint y: 637, distance: 18.4
click at [1301, 637] on textarea "Message…" at bounding box center [1384, 637] width 224 height 21
paste textarea "https://enterprise.segstream.com/project/estimating-module/v2/1861/#"
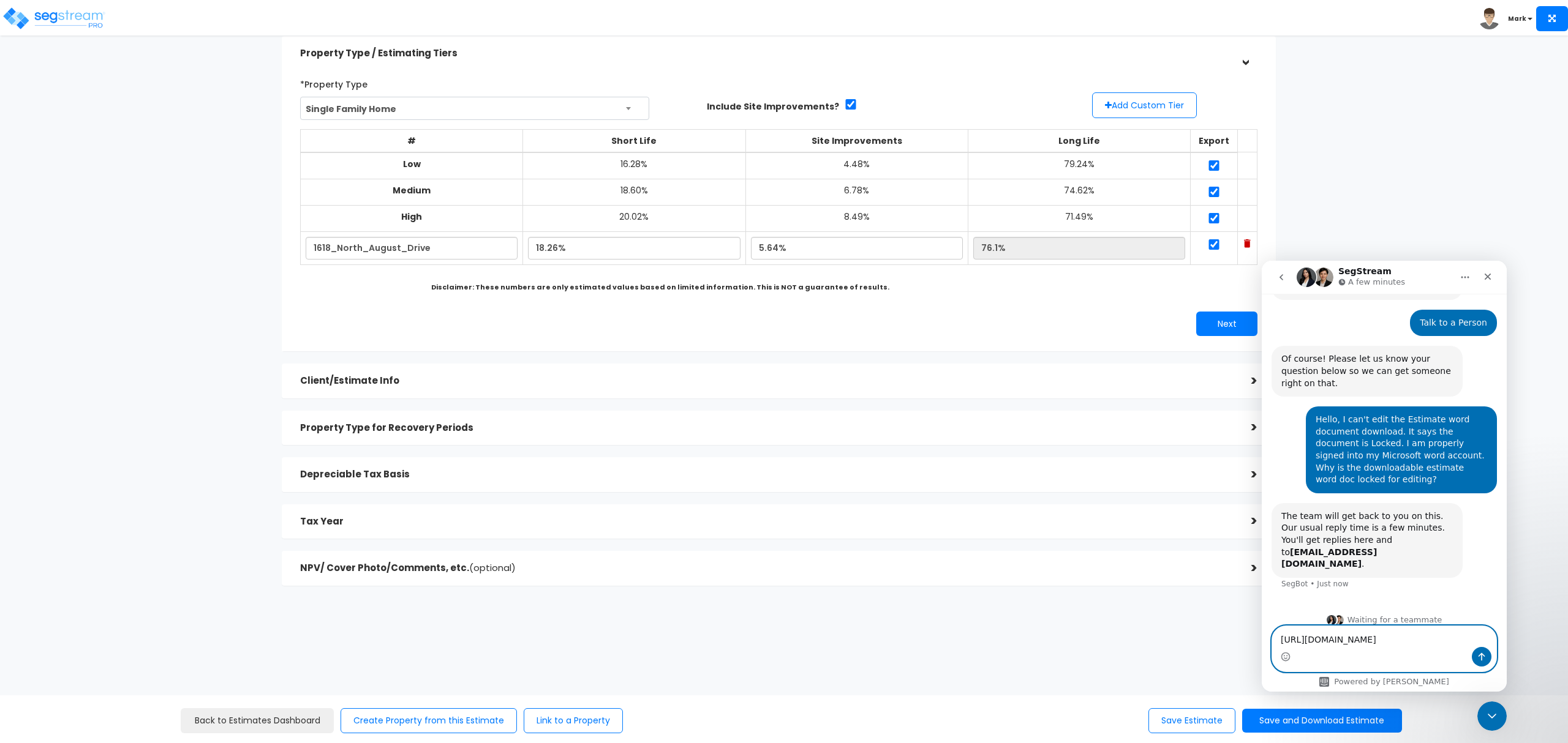
type textarea "https://enterprise.segstream.com/project/estimating-module/v2/1861/#"
click at [1474, 658] on button "Send a message…" at bounding box center [1482, 658] width 20 height 20
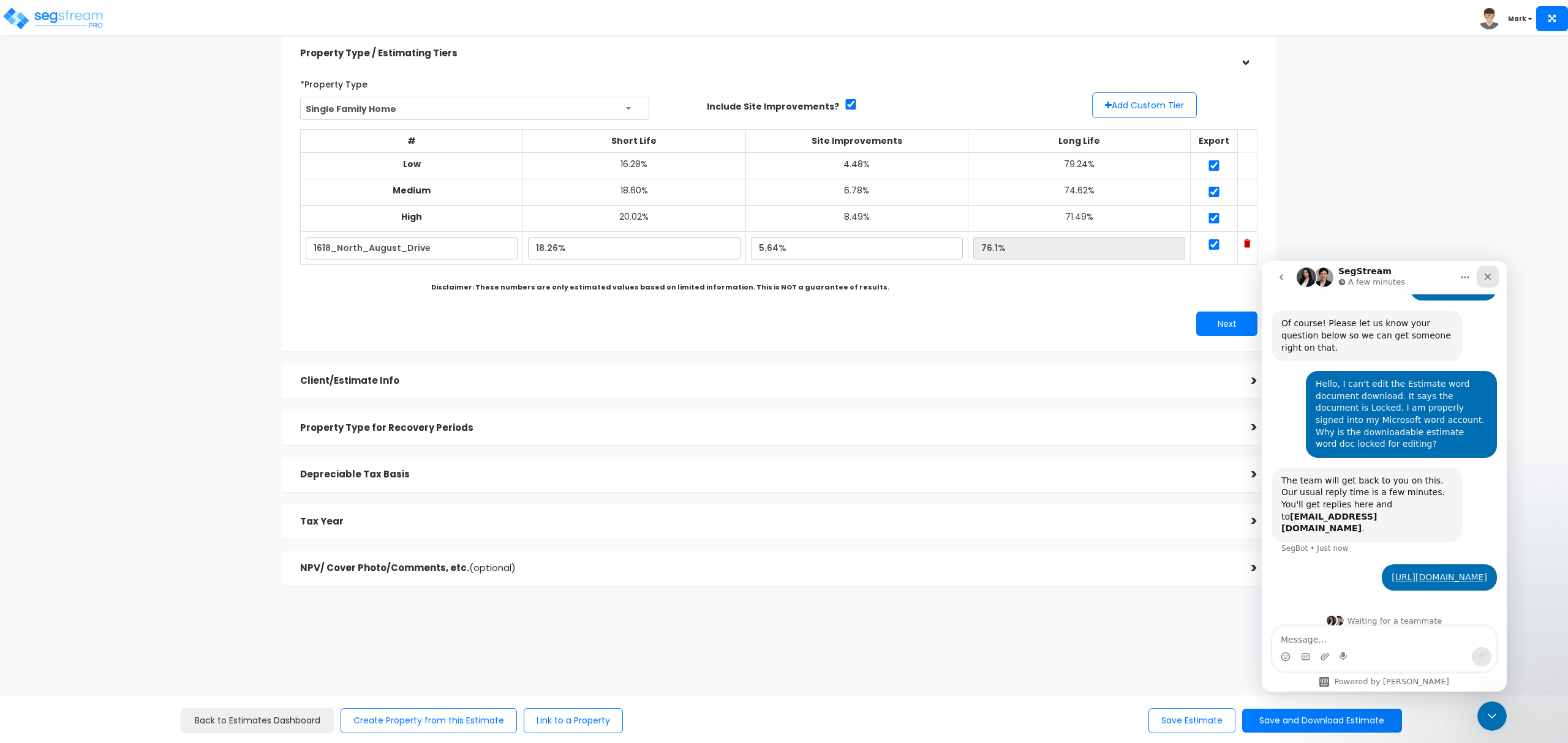
click at [1488, 277] on icon "Close" at bounding box center [1487, 276] width 6 height 6
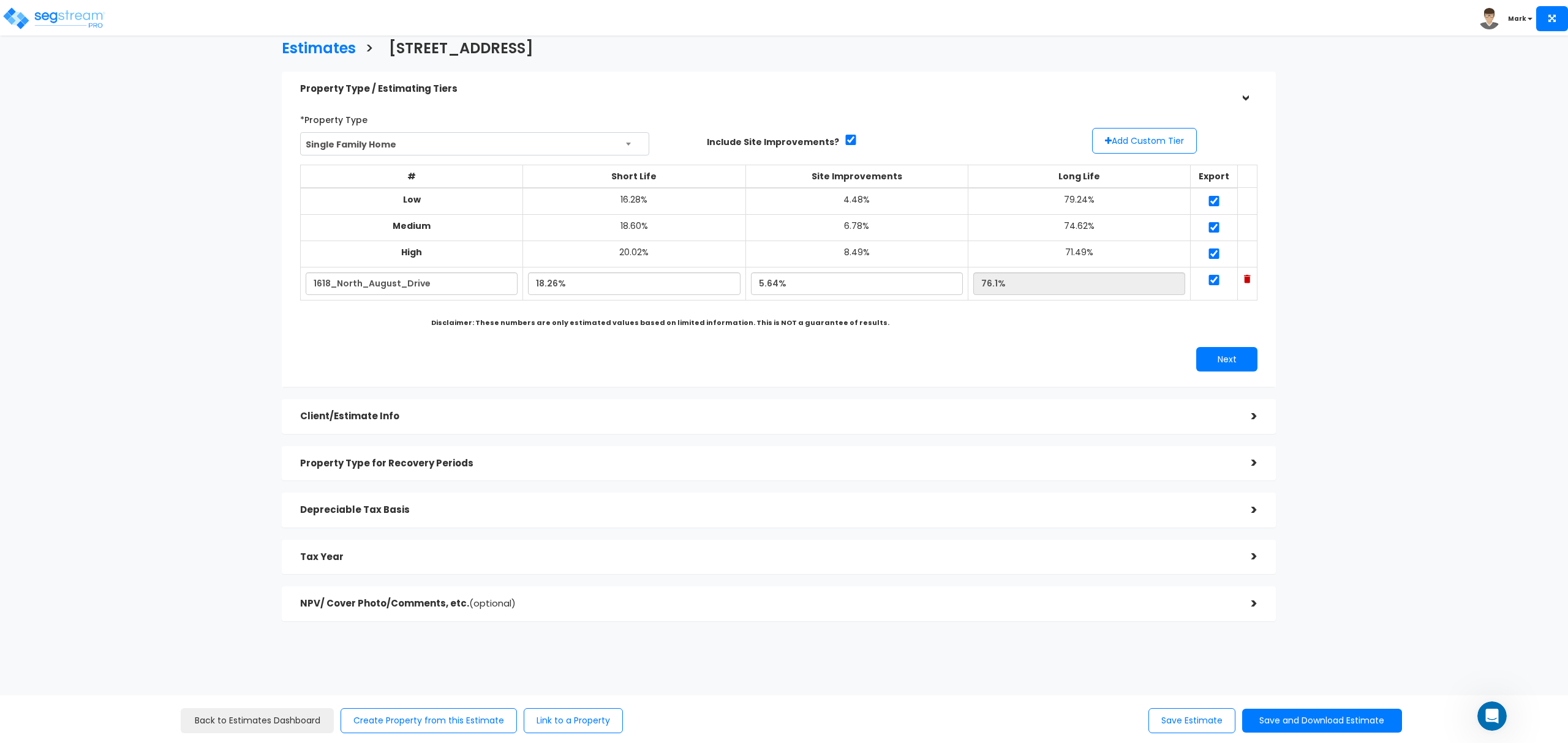
scroll to position [0, 0]
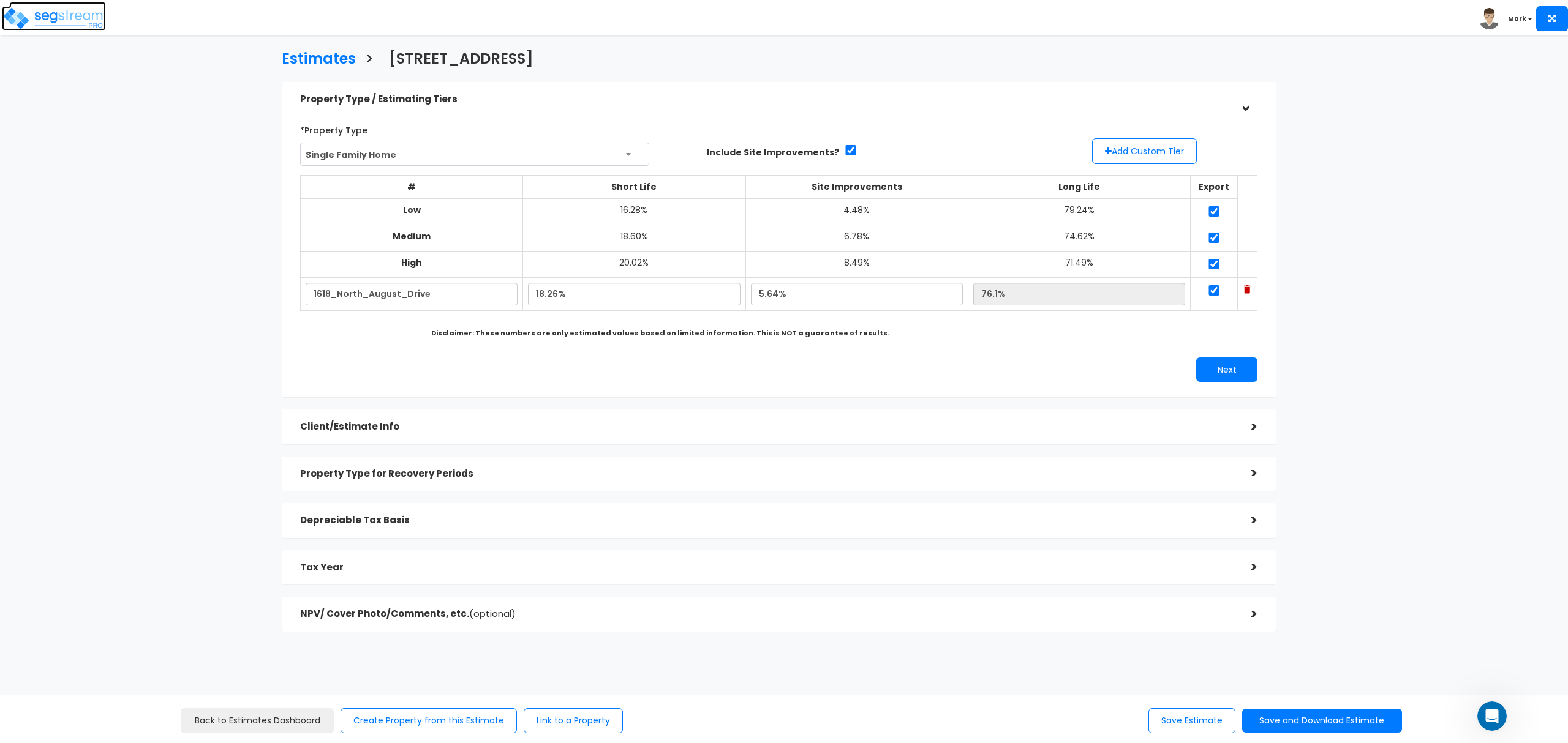
click at [71, 18] on img at bounding box center [54, 18] width 104 height 25
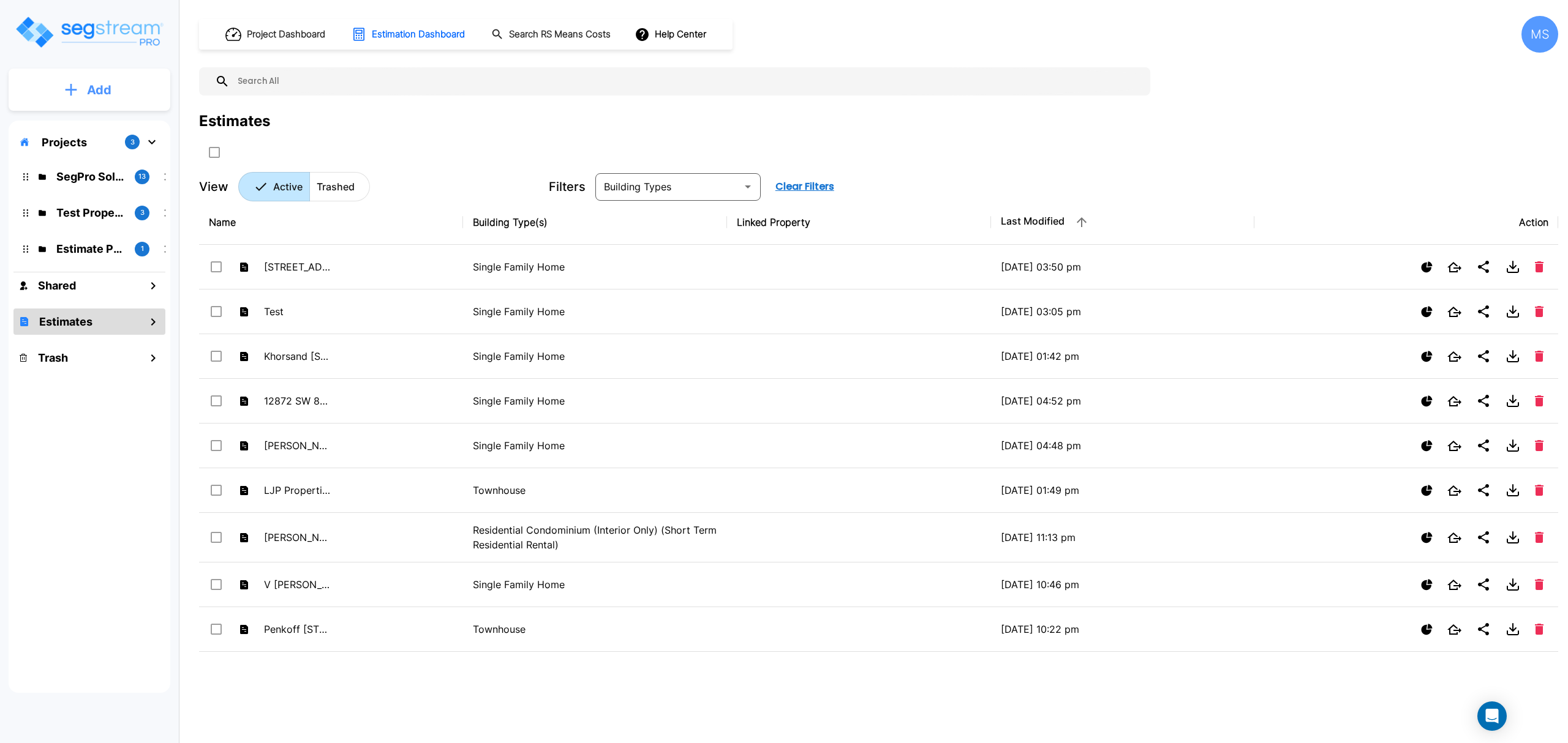
click at [106, 93] on p "Add" at bounding box center [99, 90] width 25 height 18
click at [106, 196] on p "Add Estimate" at bounding box center [96, 193] width 63 height 15
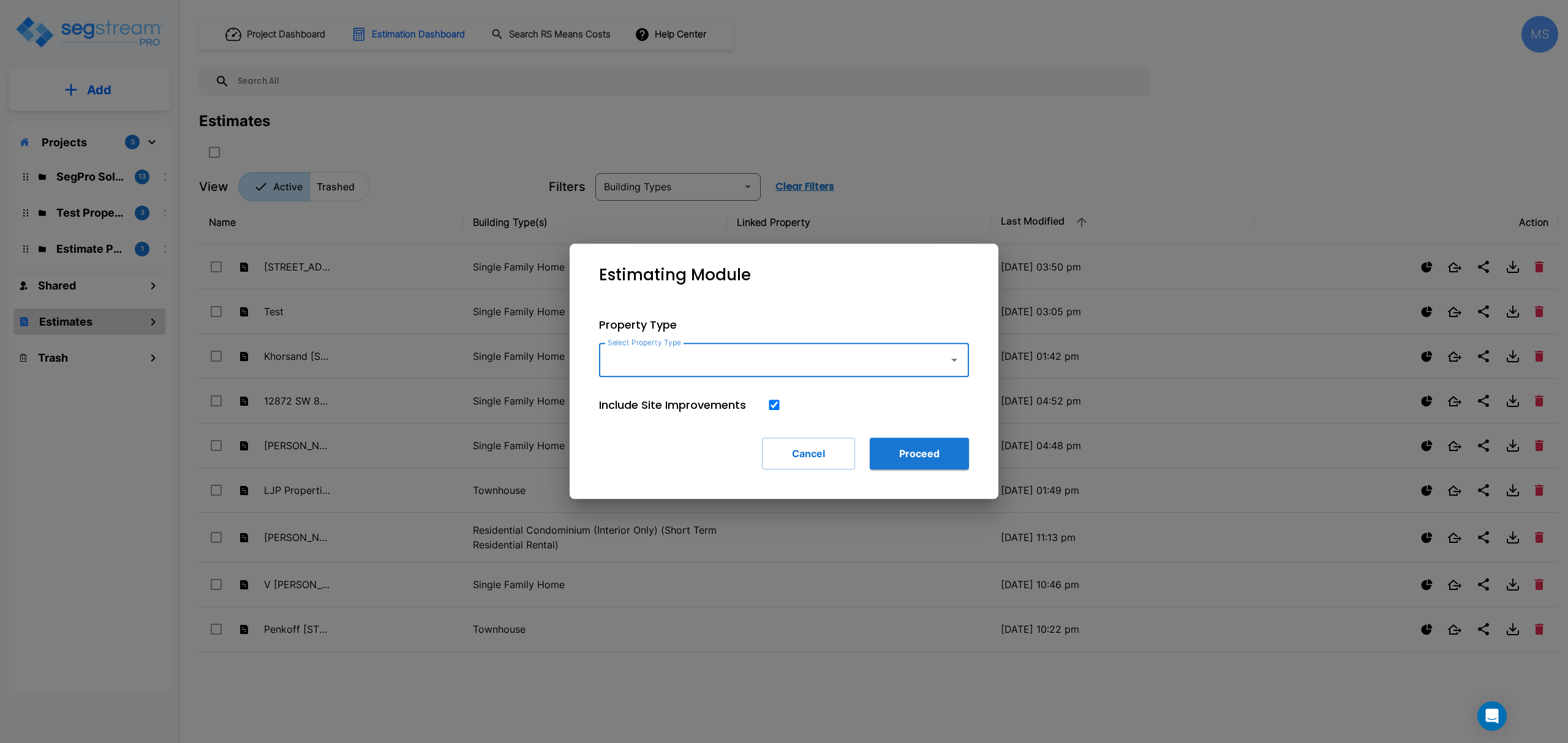
click at [629, 343] on label "Select Property Type" at bounding box center [644, 342] width 74 height 10
click at [629, 349] on input "Select Property Type" at bounding box center [770, 361] width 332 height 24
drag, startPoint x: 634, startPoint y: 358, endPoint x: 640, endPoint y: 371, distance: 14.3
click at [633, 358] on input "Select Property Type" at bounding box center [770, 361] width 332 height 24
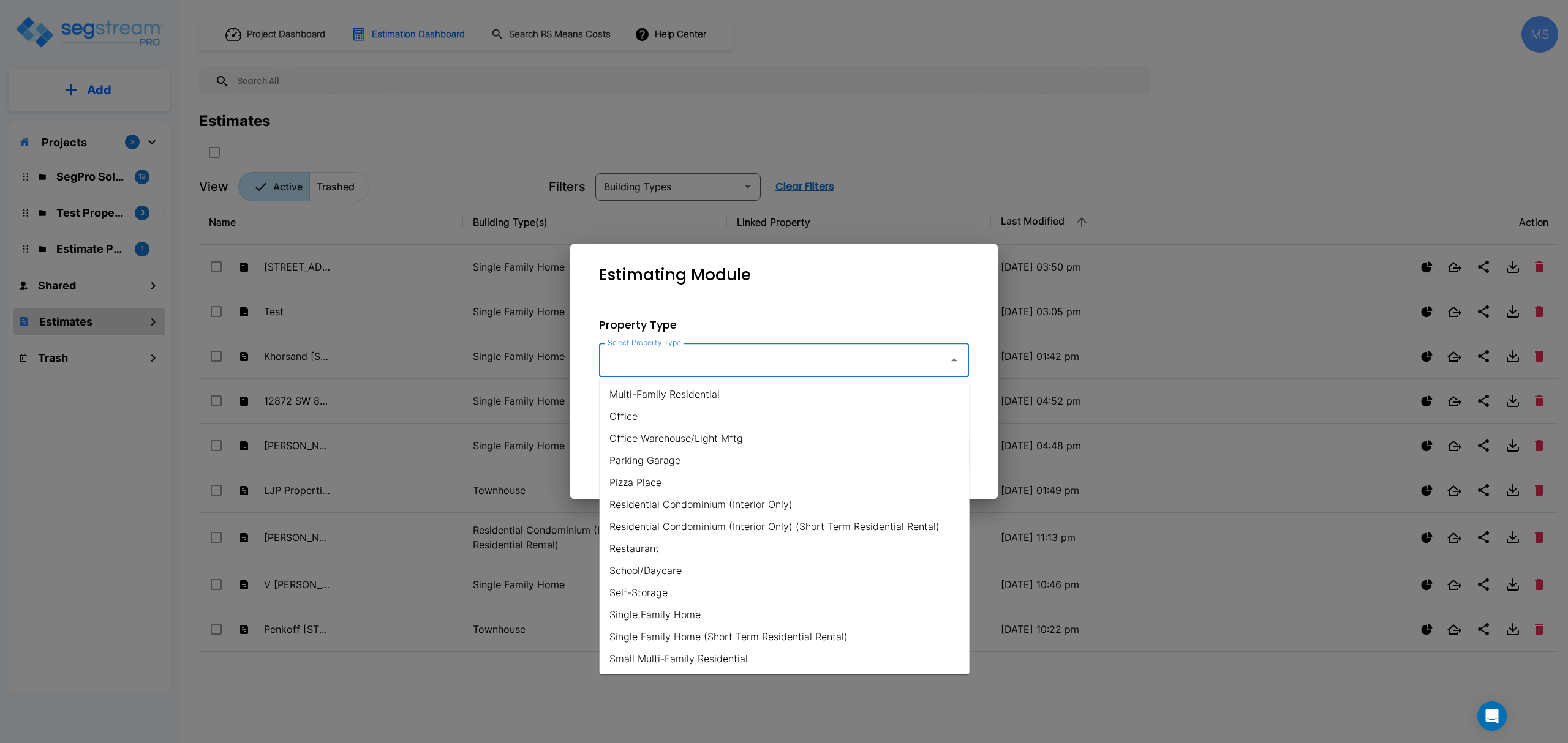
scroll to position [815, 0]
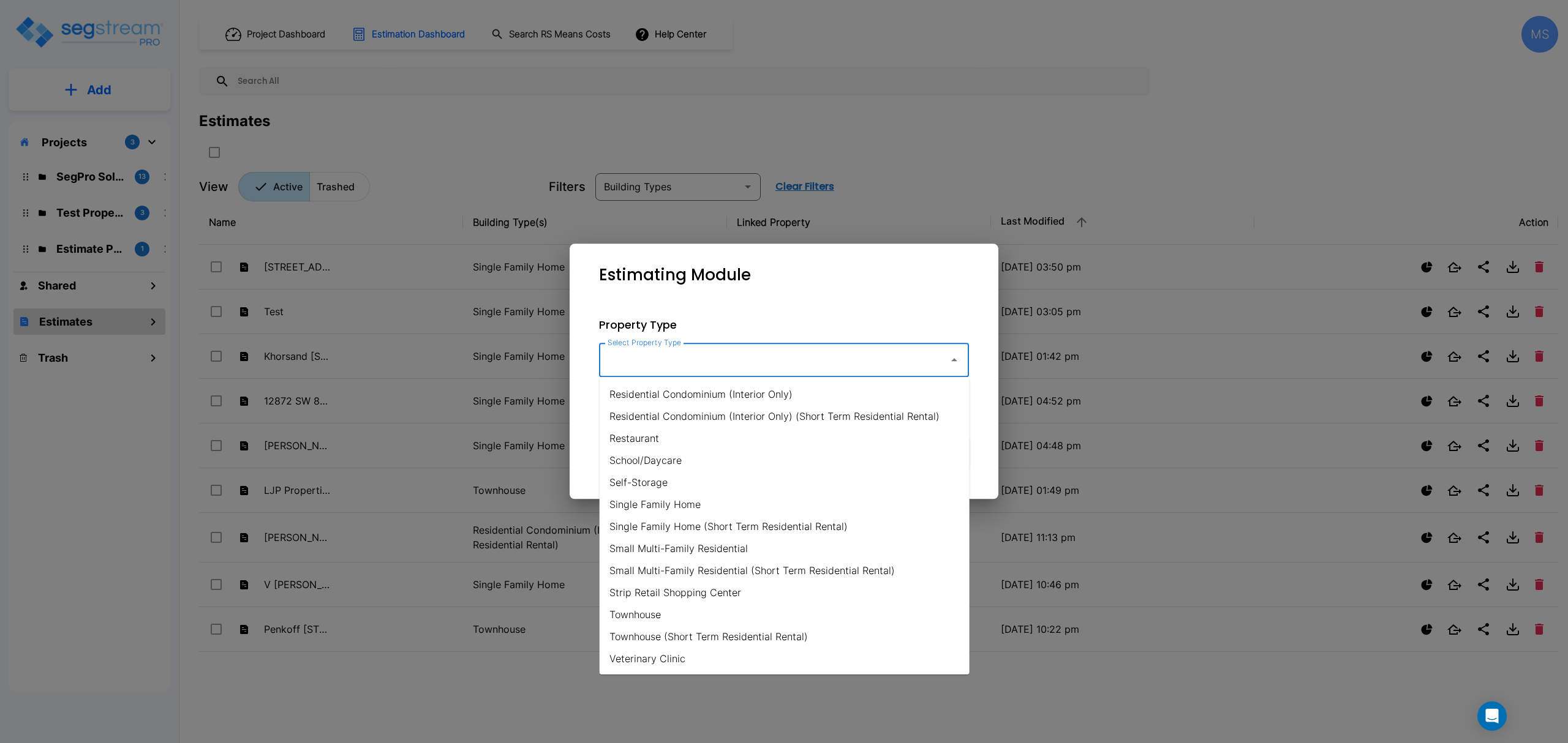
click at [658, 508] on li "Single Family Home" at bounding box center [784, 504] width 370 height 22
type input "Single Family Home"
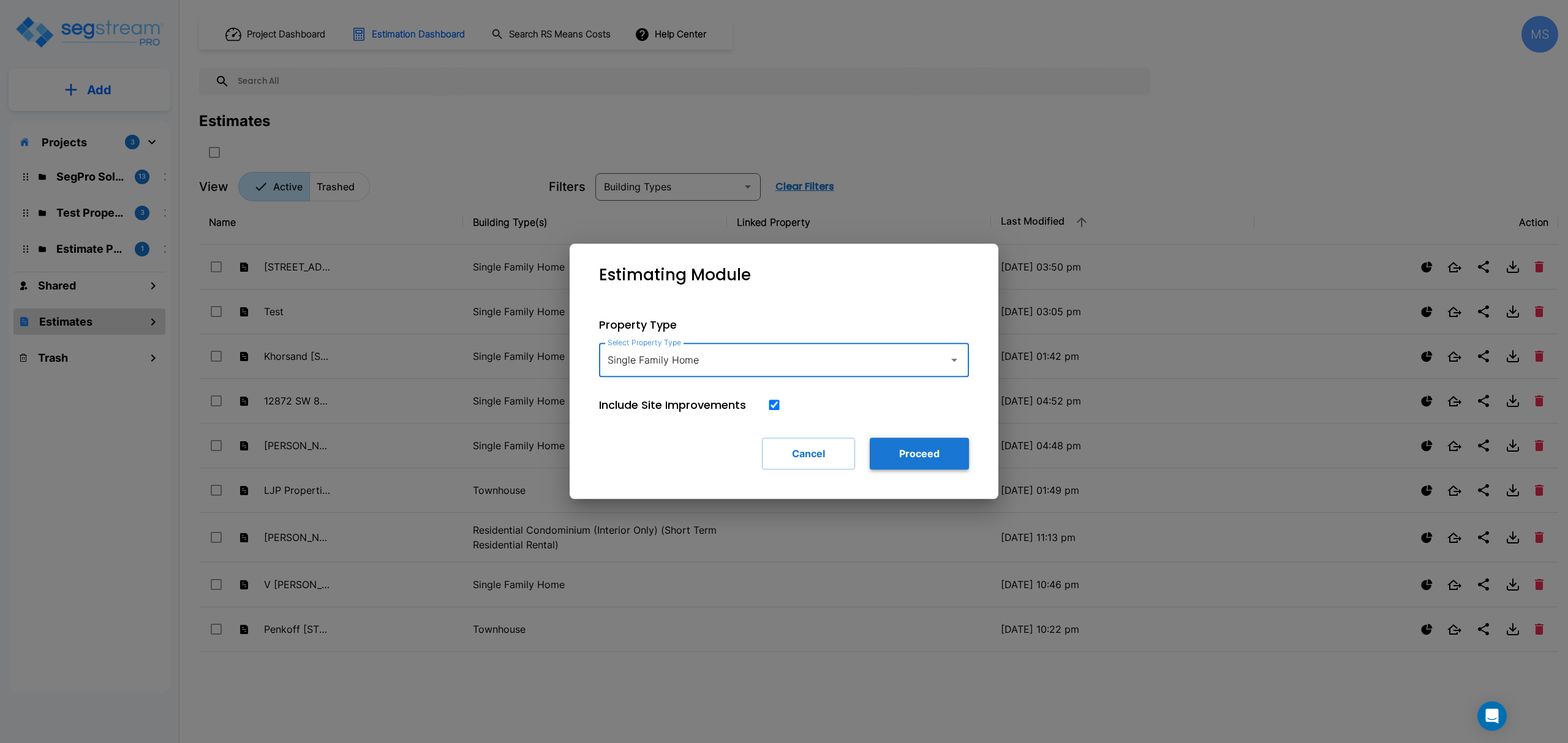
click at [924, 456] on button "Proceed" at bounding box center [918, 453] width 99 height 32
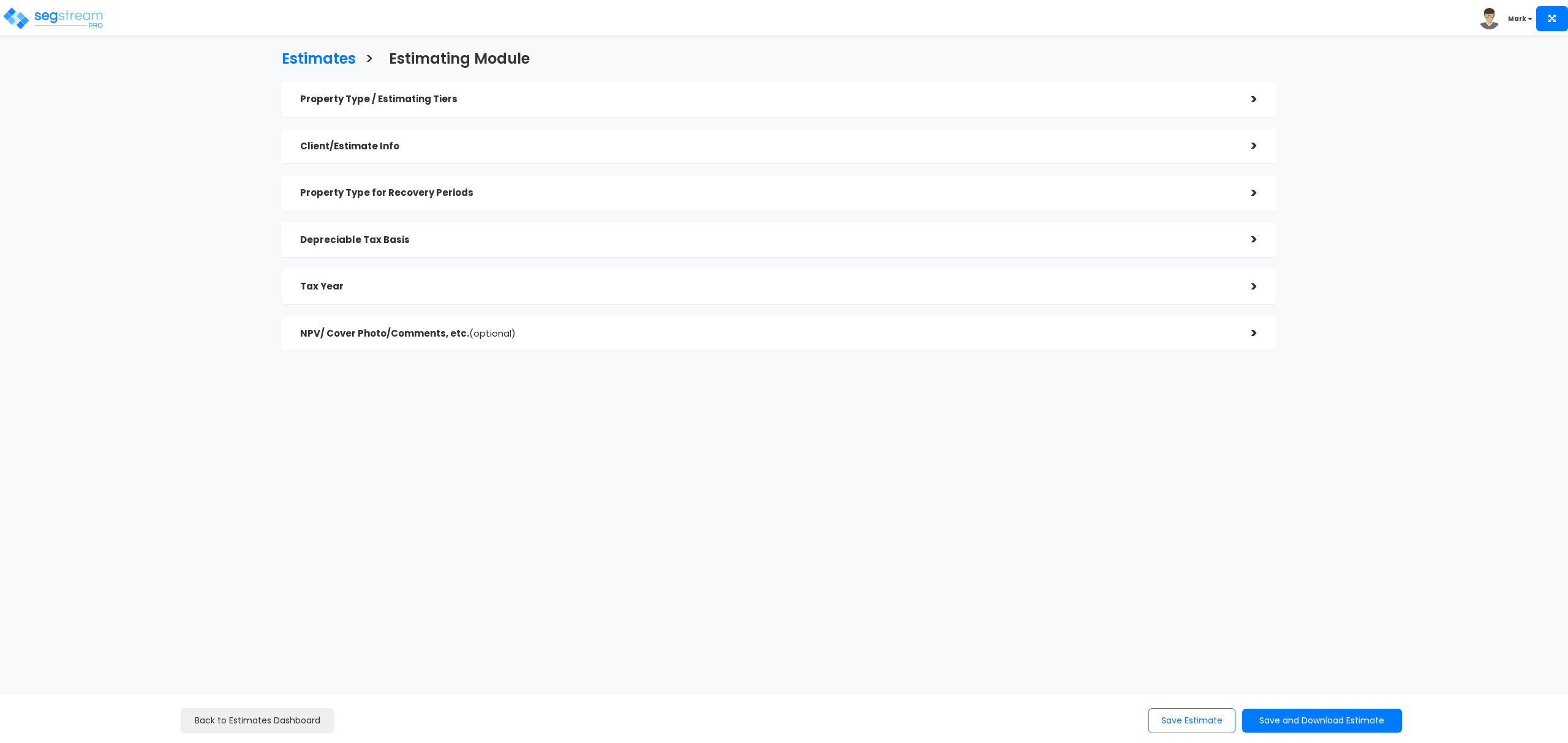
checkbox input "true"
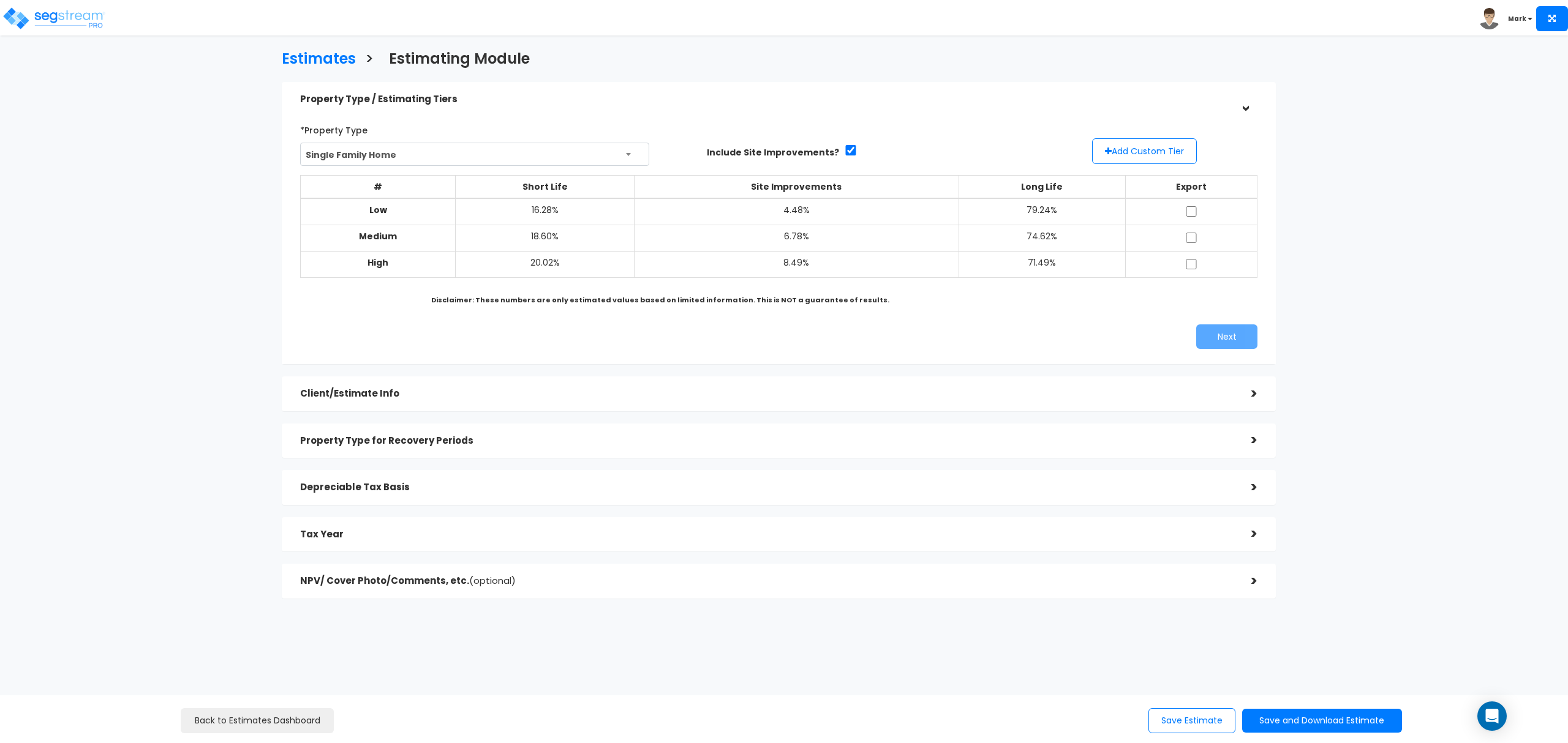
drag, startPoint x: 1192, startPoint y: 218, endPoint x: 1193, endPoint y: 225, distance: 7.1
click at [1192, 218] on td at bounding box center [1191, 212] width 132 height 27
click at [1194, 239] on input "checkbox" at bounding box center [1190, 237] width 12 height 10
checkbox input "true"
click at [1193, 267] on input "checkbox" at bounding box center [1190, 263] width 12 height 10
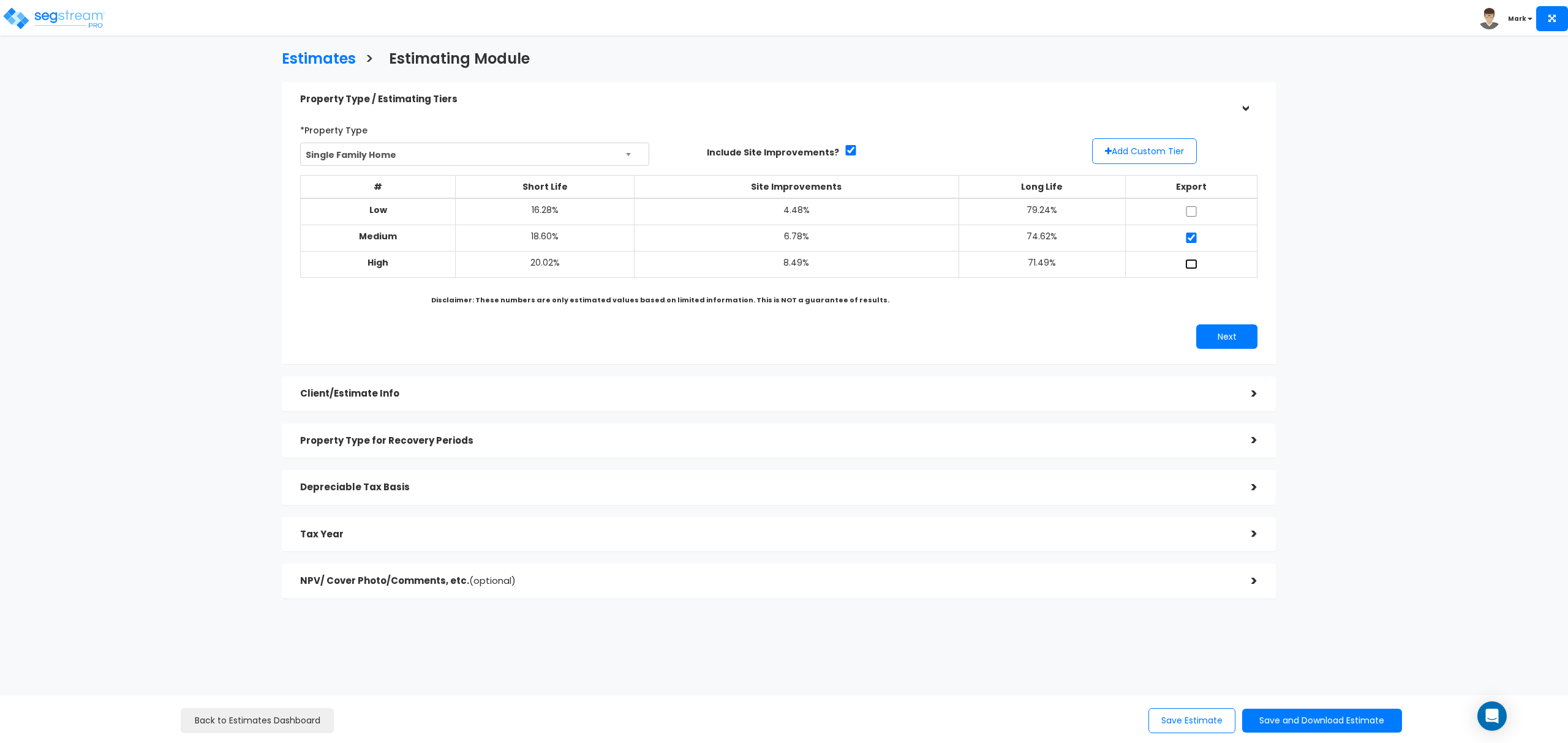
checkbox input "true"
click at [1190, 204] on td at bounding box center [1191, 212] width 132 height 27
click at [1190, 218] on td at bounding box center [1191, 212] width 132 height 27
click at [1188, 214] on input "checkbox" at bounding box center [1190, 211] width 12 height 10
checkbox input "true"
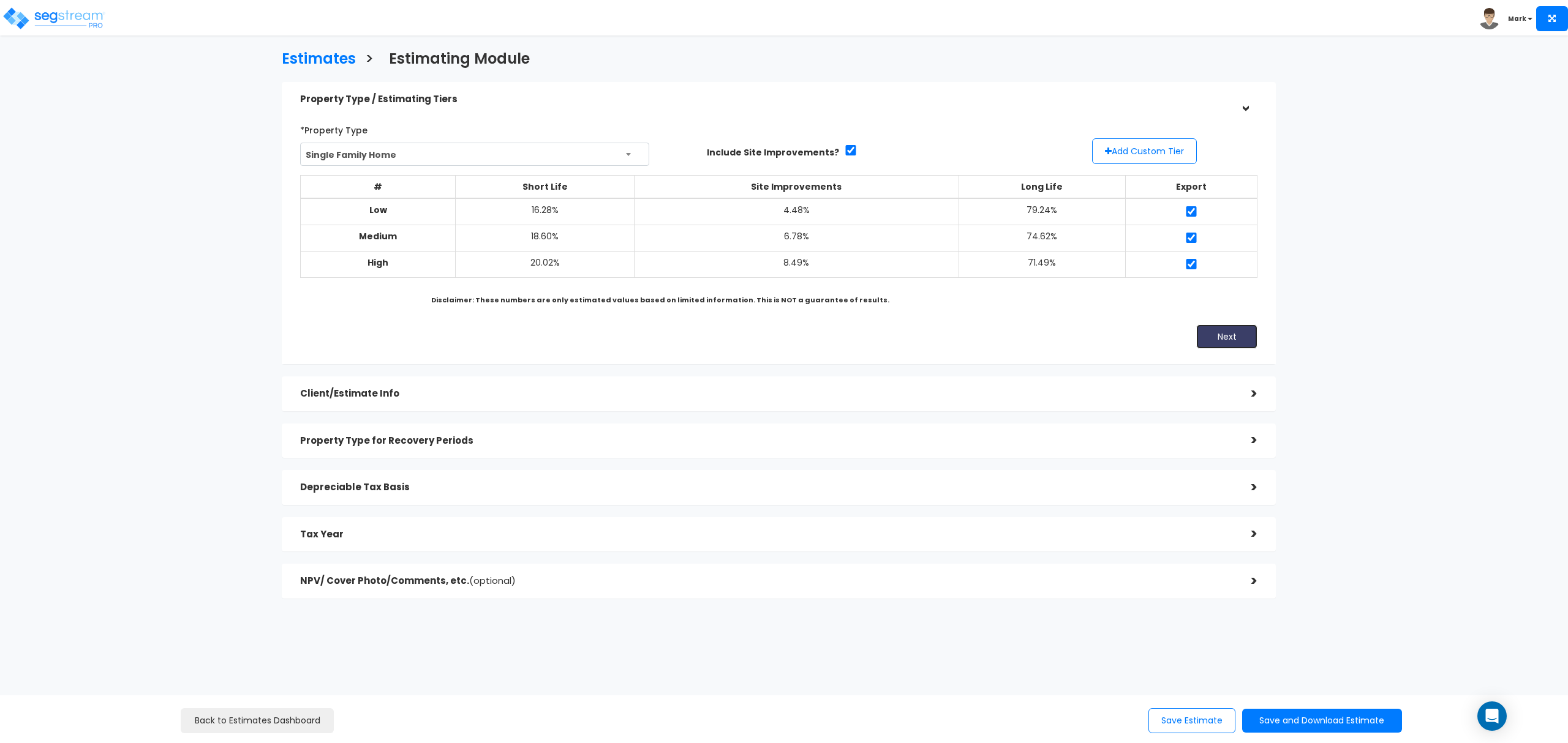
click at [1221, 333] on button "Next" at bounding box center [1226, 336] width 61 height 25
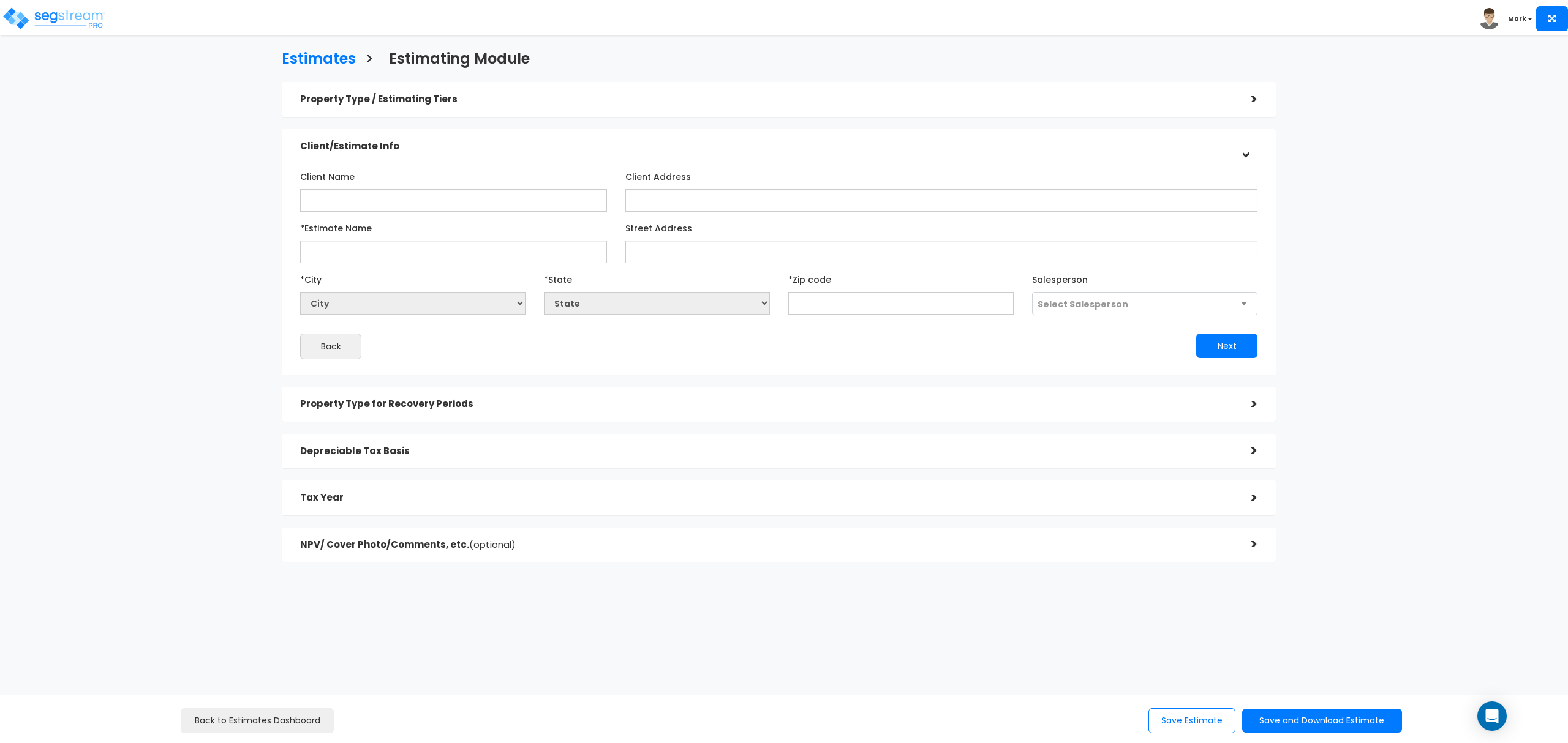
click at [1216, 99] on h5 "Property Type / Estimating Tiers" at bounding box center [766, 99] width 933 height 10
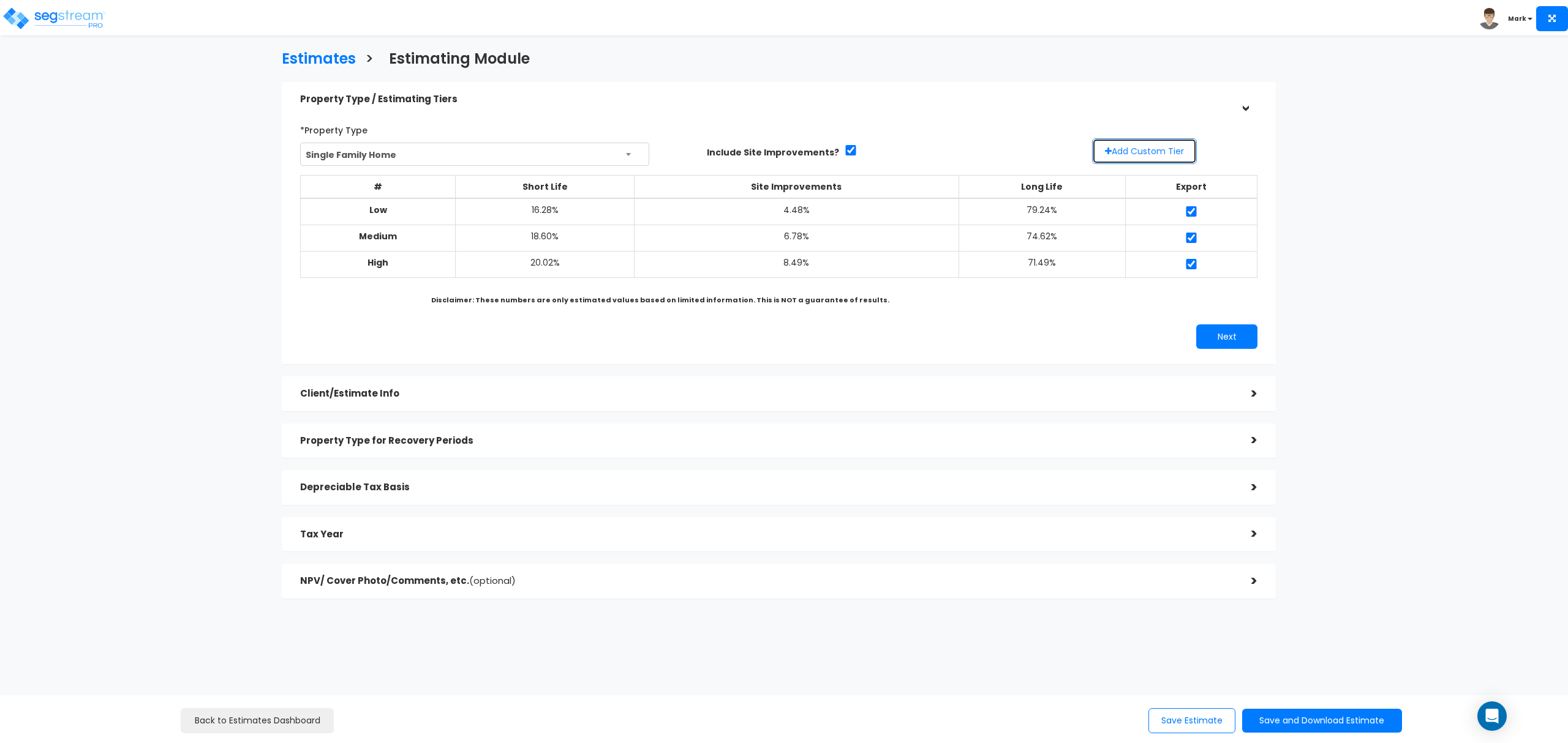
click at [1119, 154] on button "Add Custom Tier" at bounding box center [1144, 151] width 104 height 25
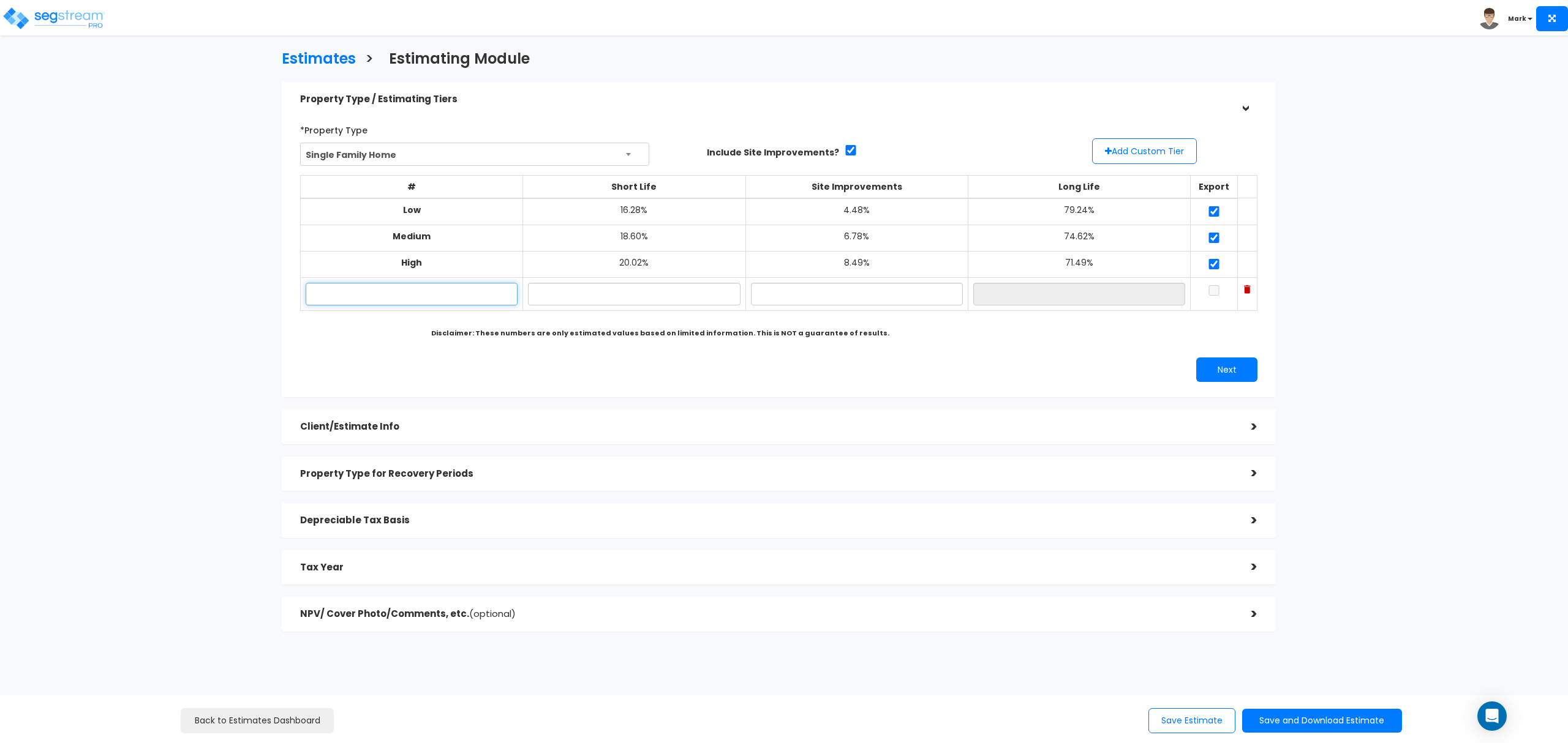
click at [422, 302] on input "text" at bounding box center [411, 293] width 212 height 23
click at [411, 297] on input "123 W Morning Glory" at bounding box center [411, 293] width 212 height 23
click at [412, 300] on input "123 W Morning Glory" at bounding box center [411, 293] width 212 height 23
click at [412, 292] on input "123 W Morning Glory" at bounding box center [411, 293] width 212 height 23
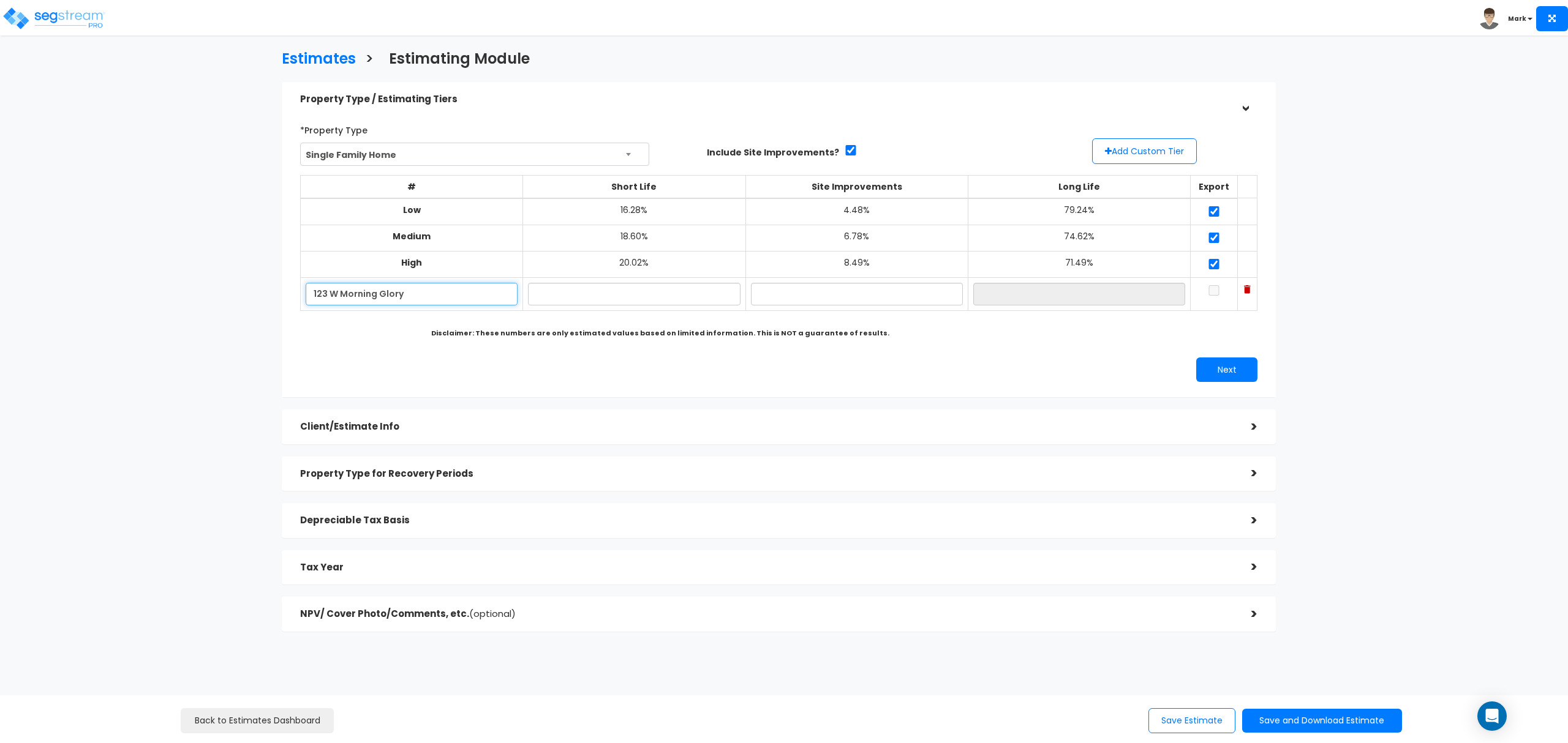
click at [412, 292] on input "123 W Morning Glory" at bounding box center [411, 293] width 212 height 23
type input "123 W Morning Glory"
click at [591, 288] on input "text" at bounding box center [633, 293] width 212 height 23
type input "1"
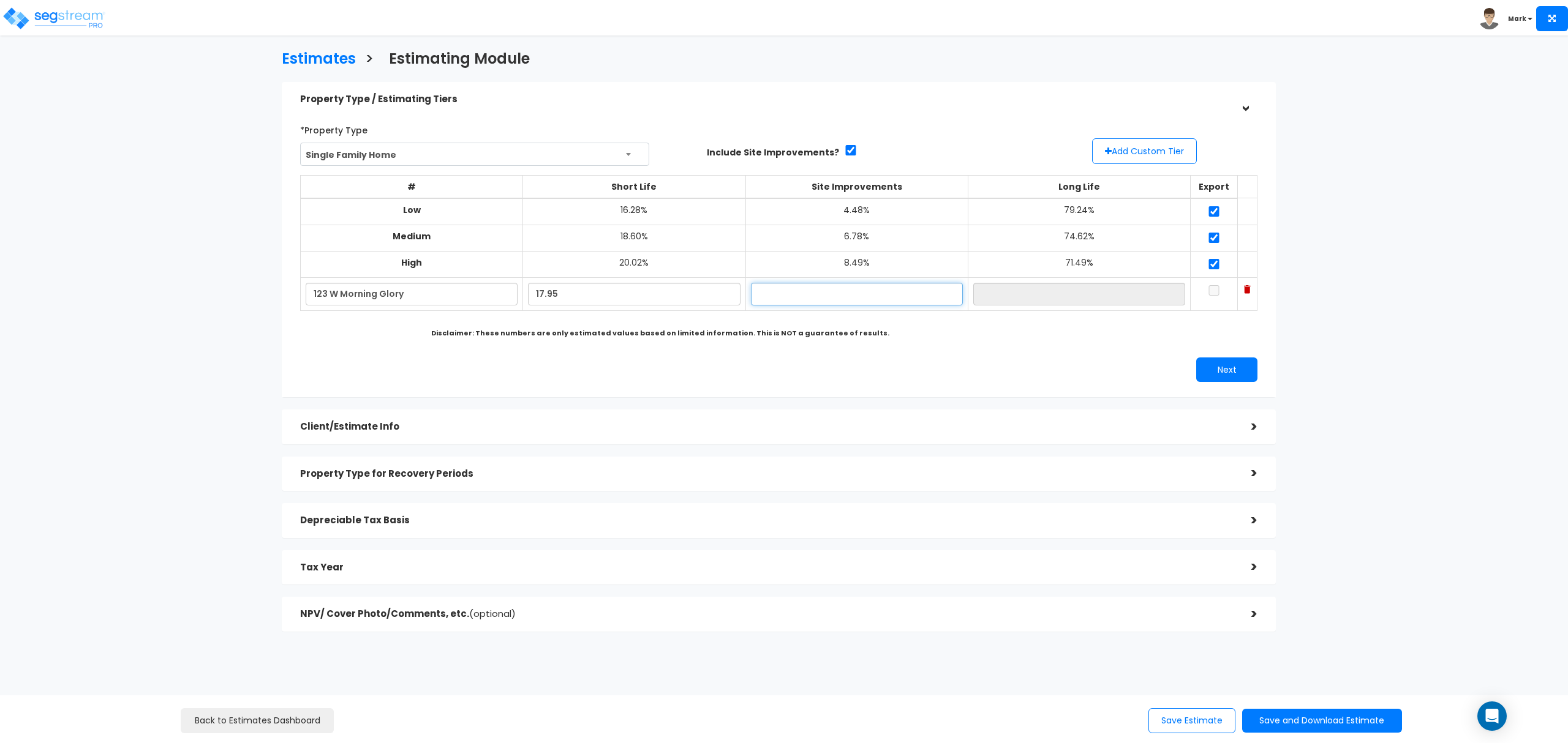
type input "17.95%"
click at [789, 292] on input "text" at bounding box center [856, 293] width 212 height 23
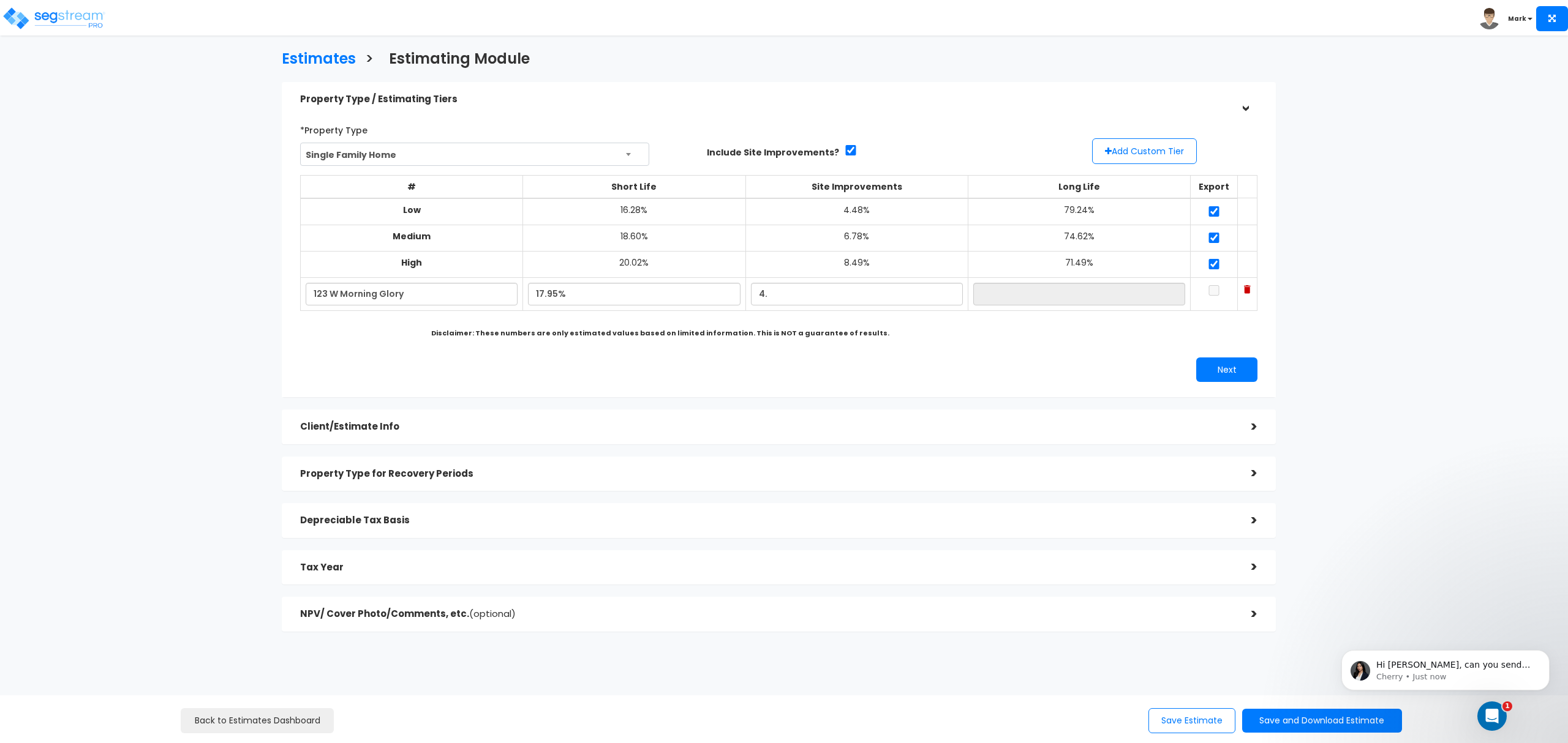
type input "4.00%"
type input "78.05%"
click at [1487, 710] on icon "Open Intercom Messenger" at bounding box center [1490, 715] width 20 height 20
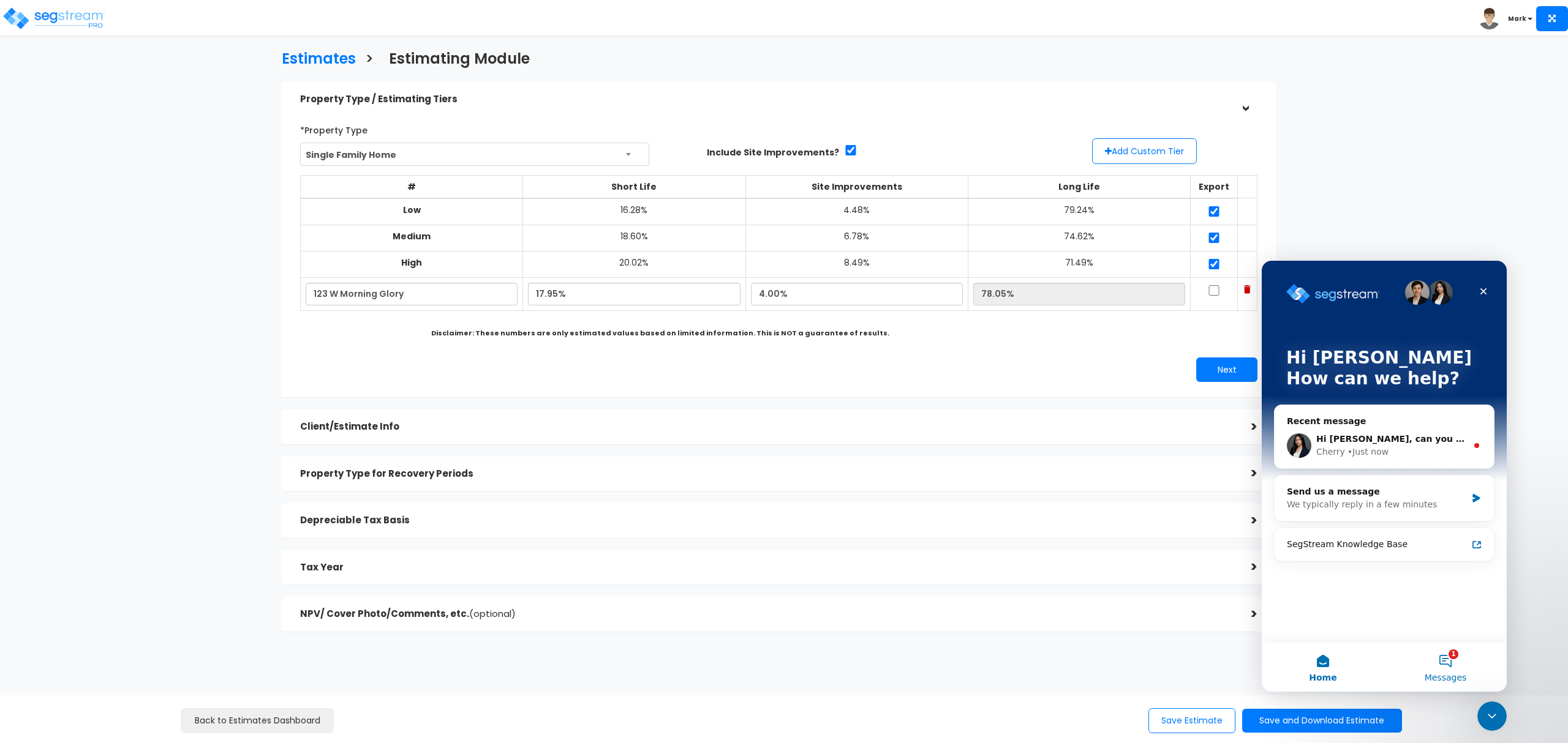
click at [1463, 659] on button "1 Messages" at bounding box center [1444, 668] width 123 height 49
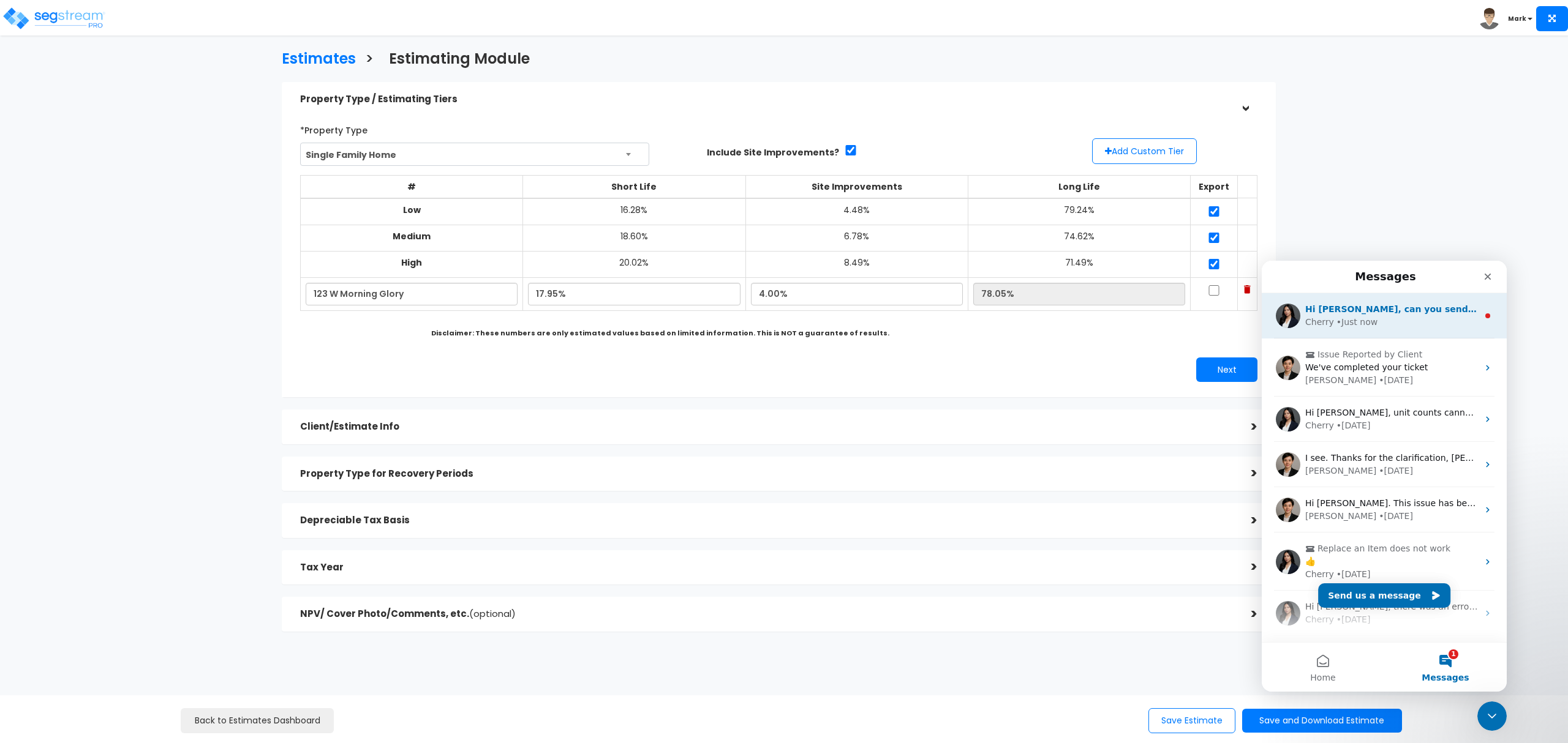
click at [1318, 308] on span "Hi Mark, can you send the doc file?" at bounding box center [1416, 309] width 224 height 10
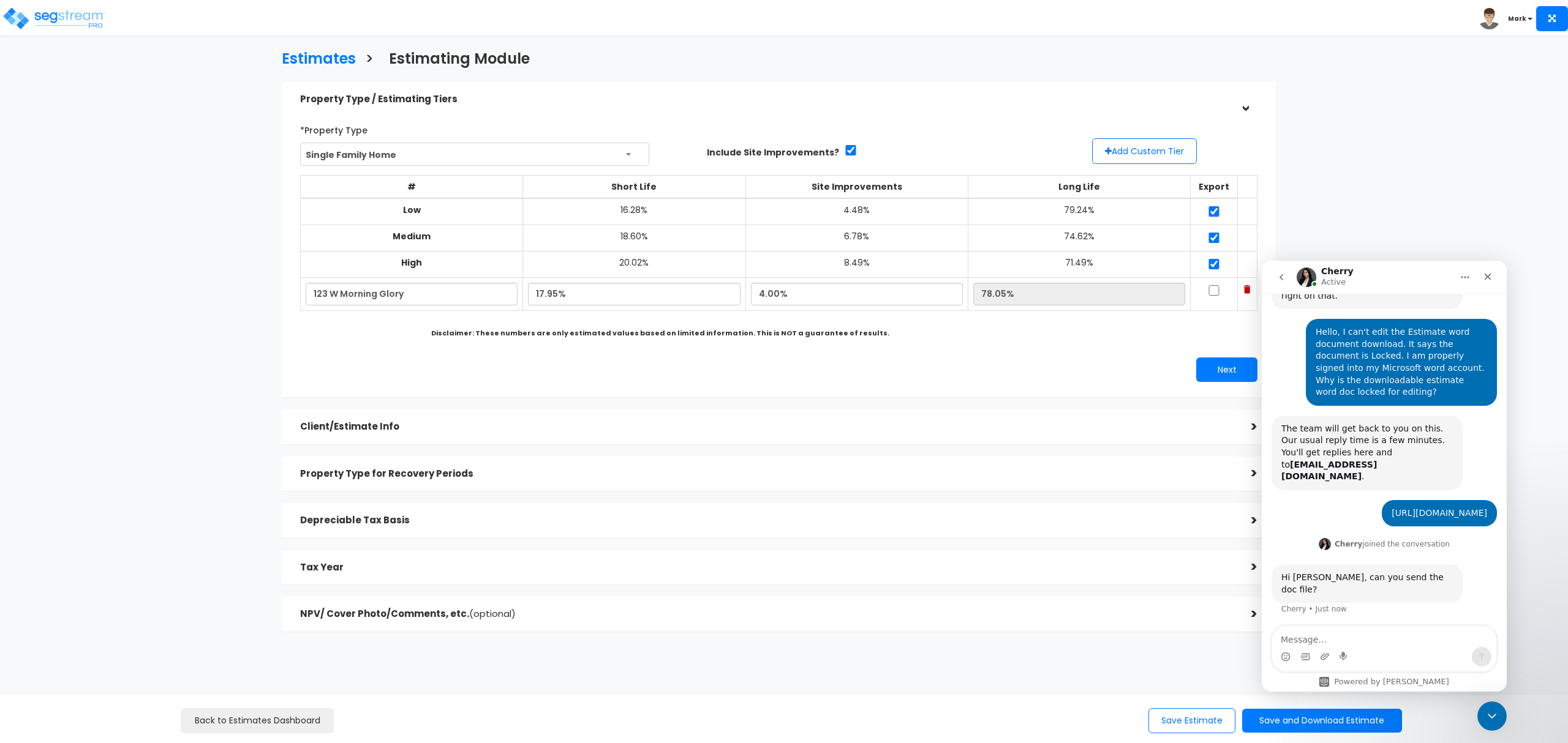
scroll to position [193, 0]
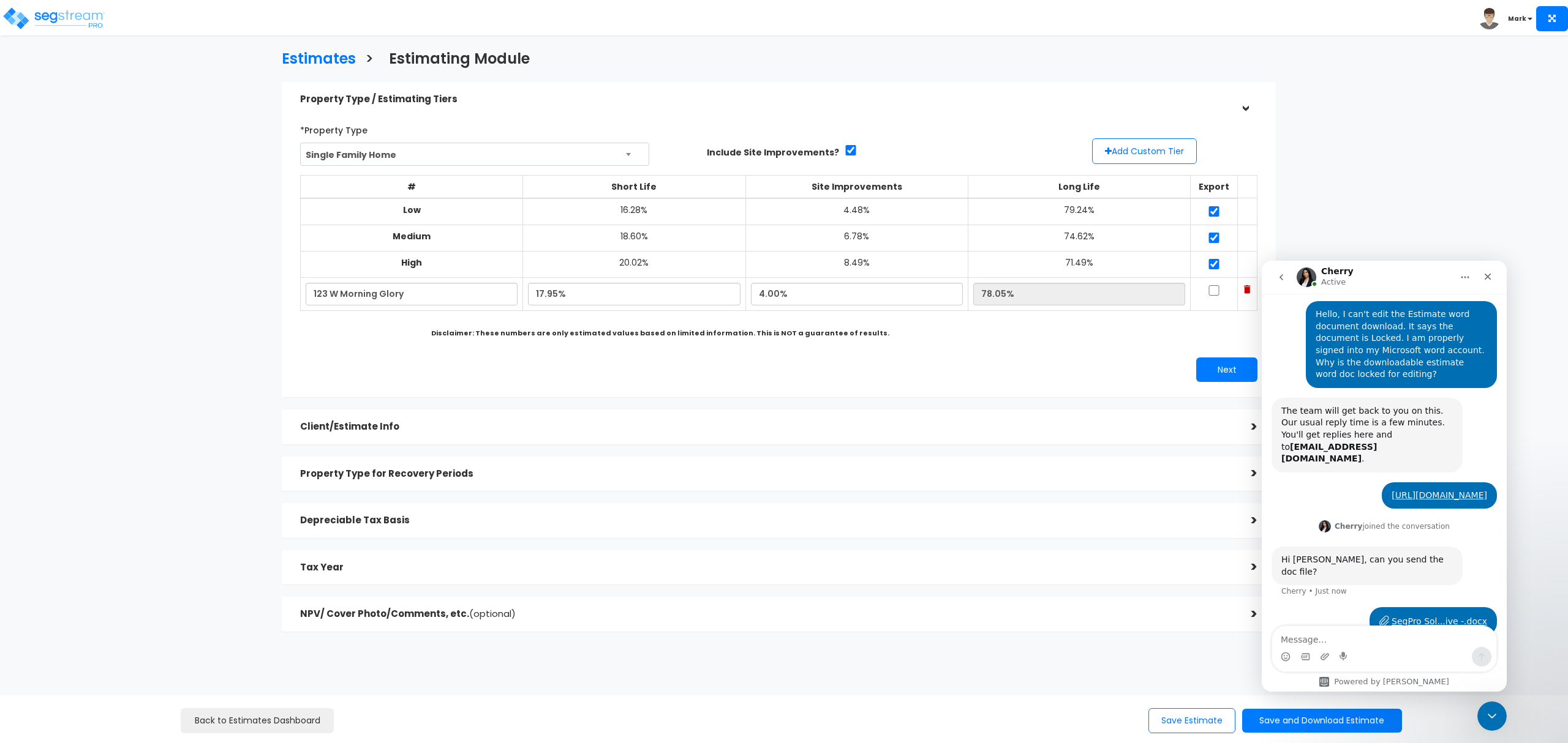
click at [928, 353] on div "*Property Type Single Family Home Assisted/Senior Living Auto Repair Shop Auto …" at bounding box center [779, 251] width 976 height 275
click at [1207, 292] on input "checkbox" at bounding box center [1213, 290] width 12 height 10
checkbox input "false"
click at [759, 292] on input "4.00%" at bounding box center [856, 293] width 212 height 23
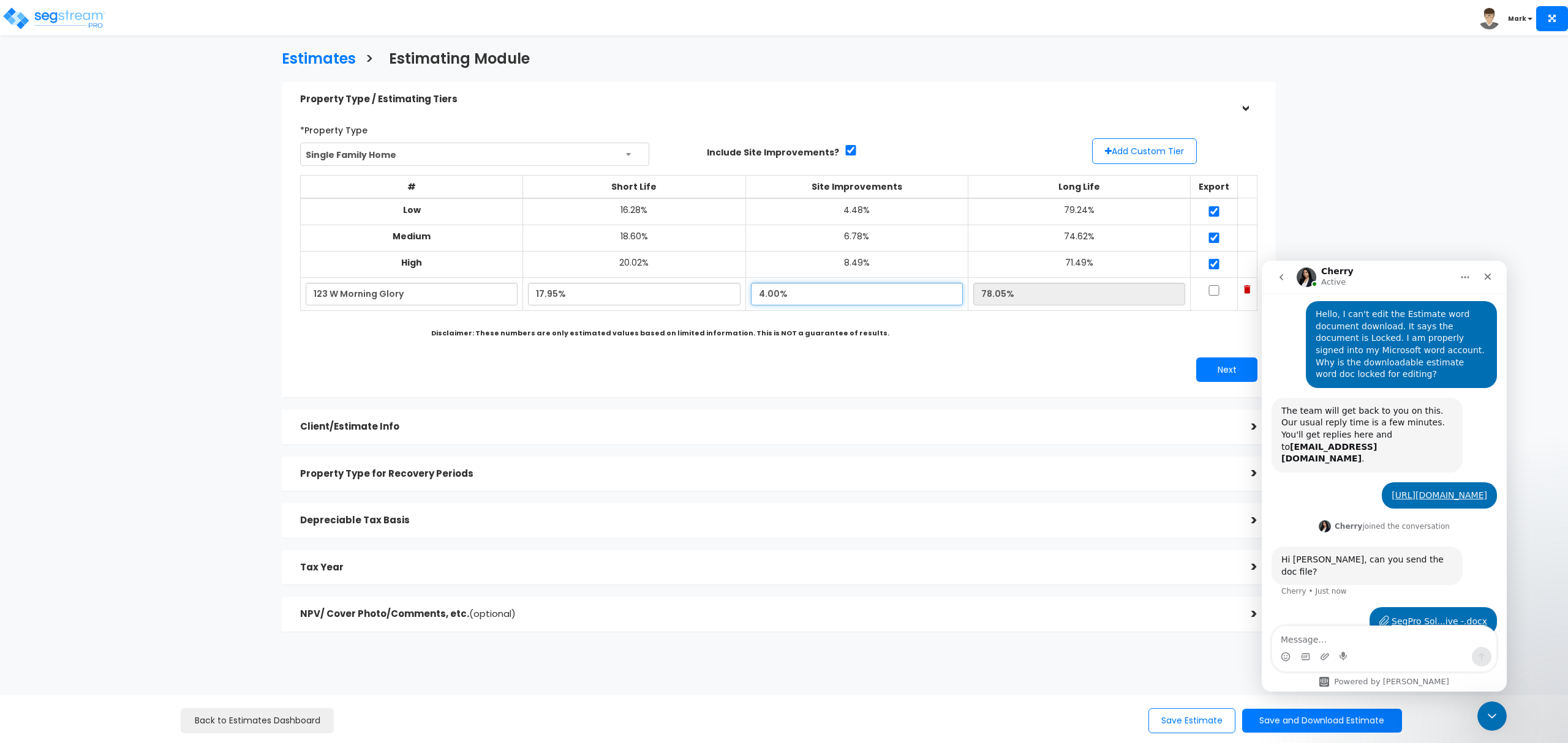
click at [768, 297] on input "4.00%" at bounding box center [856, 293] width 212 height 23
type input "4.78%"
type input "77.27%"
drag, startPoint x: 1201, startPoint y: 292, endPoint x: 1210, endPoint y: 335, distance: 43.9
click at [1207, 292] on input "checkbox" at bounding box center [1213, 290] width 12 height 10
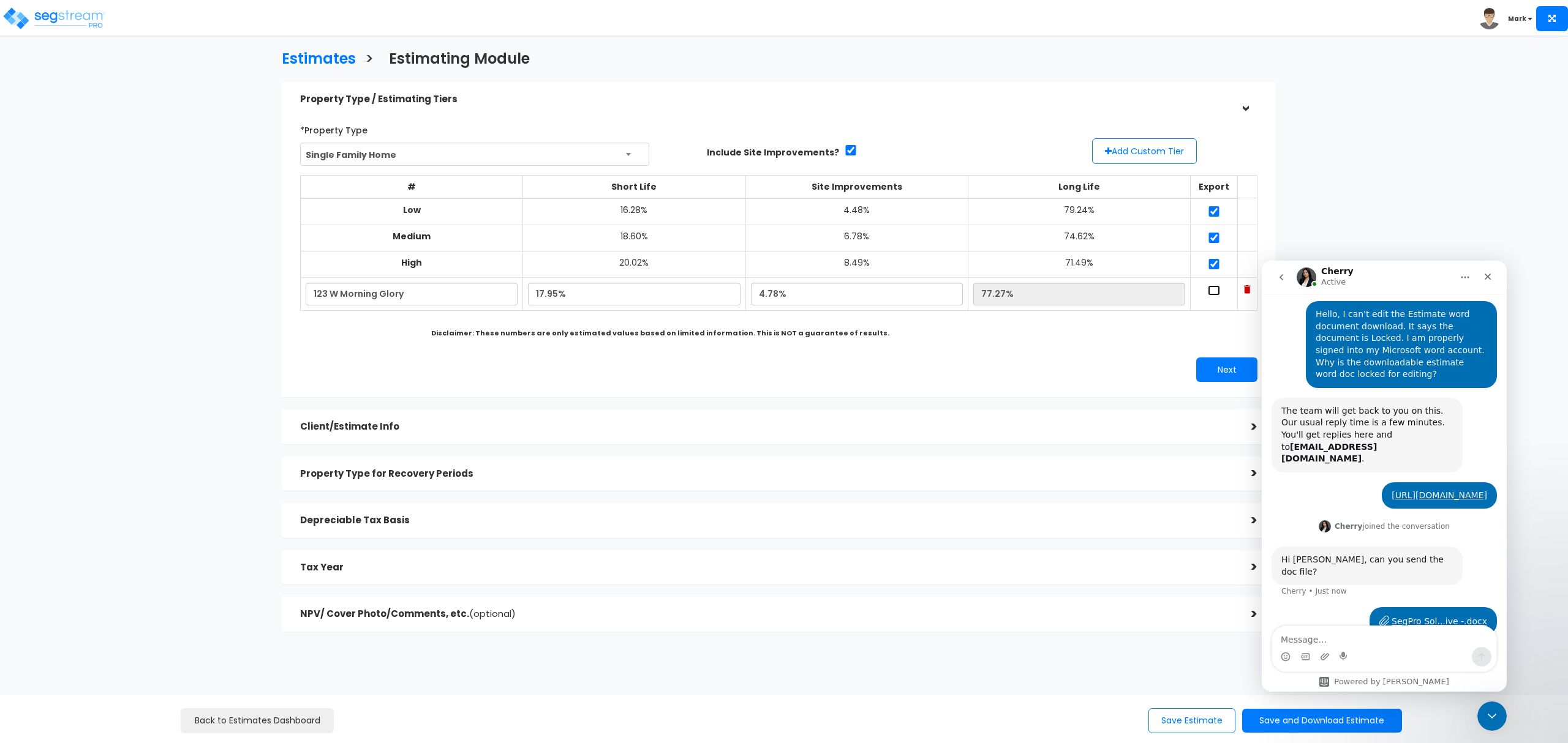
checkbox input "true"
click at [1226, 373] on button "Next" at bounding box center [1226, 370] width 61 height 25
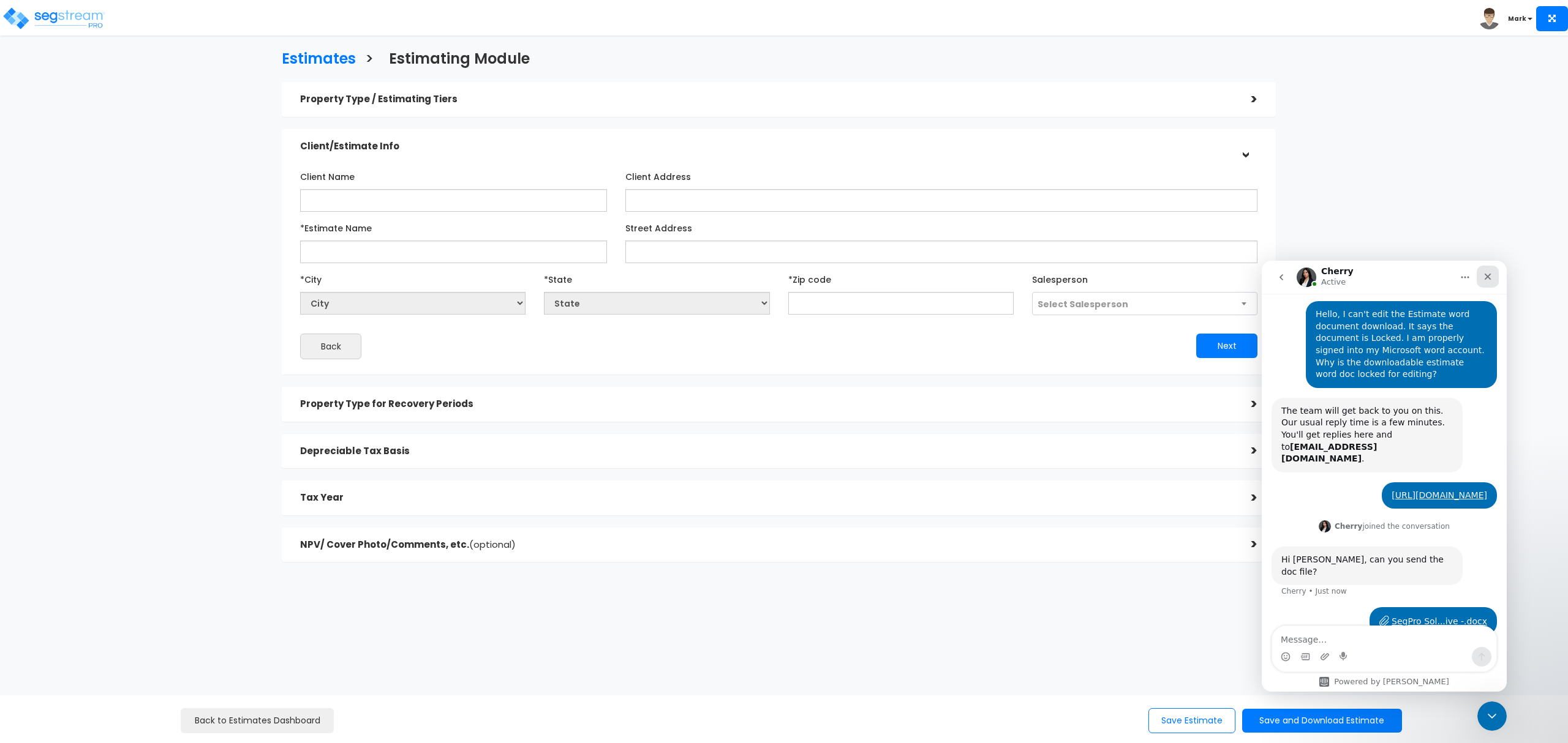
click at [1488, 279] on icon "Close" at bounding box center [1487, 276] width 10 height 10
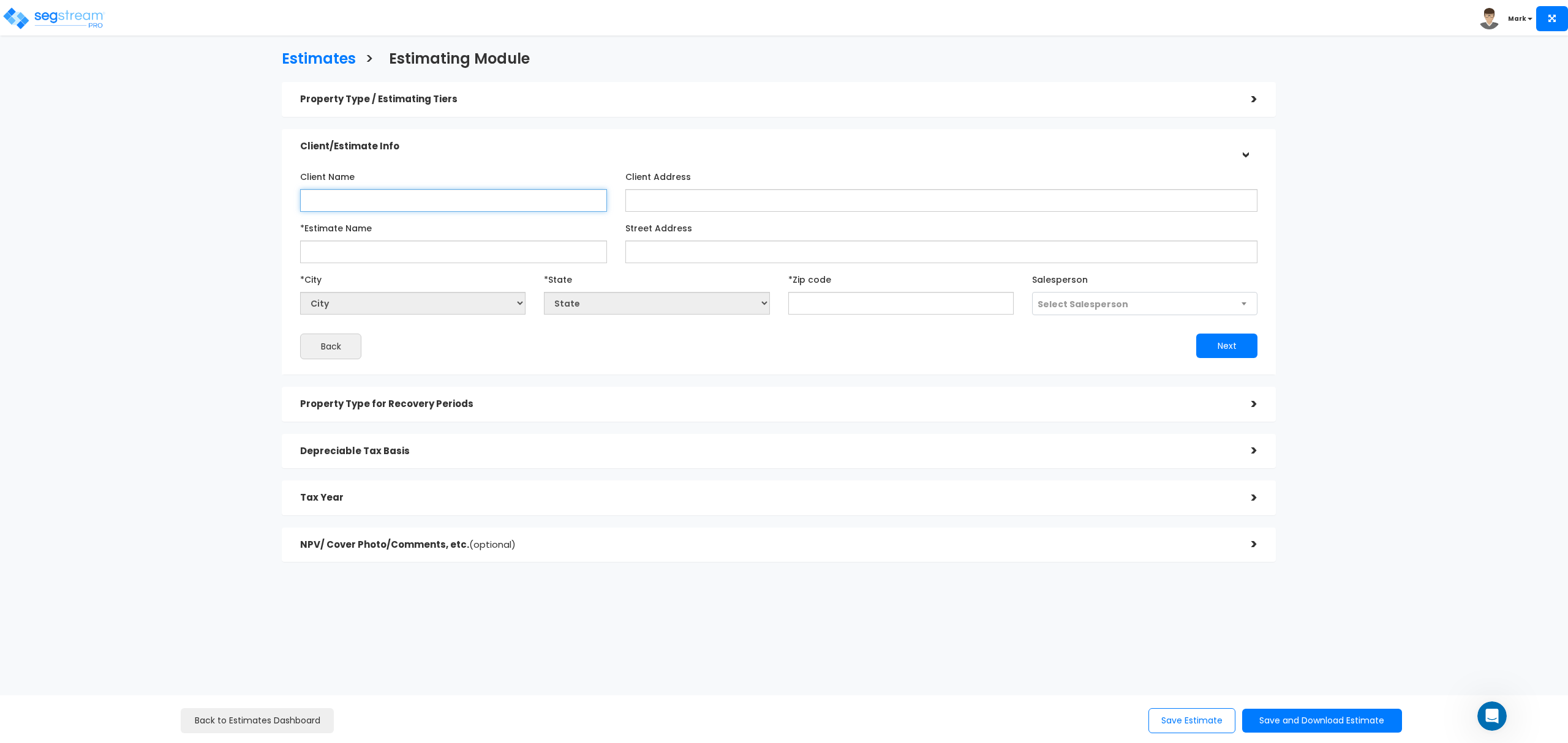
click at [469, 198] on input "Client Name" at bounding box center [453, 200] width 307 height 23
click at [488, 260] on input "*Estimate Name" at bounding box center [453, 252] width 307 height 23
click at [501, 191] on input "Client Name" at bounding box center [453, 200] width 307 height 23
click at [439, 208] on input "James Blaylock" at bounding box center [453, 200] width 307 height 23
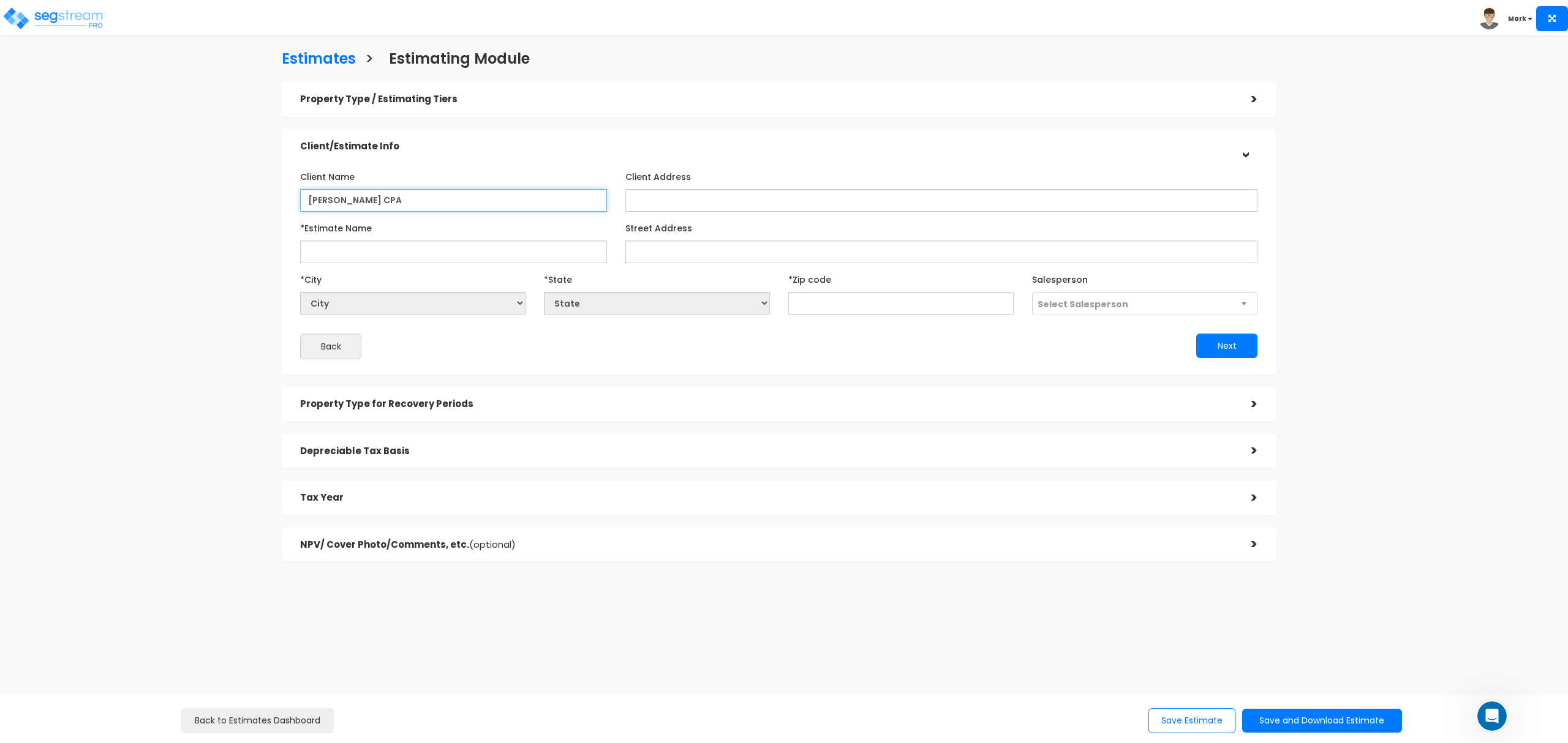
type input "[PERSON_NAME] CPA"
click at [452, 253] on input "*Estimate Name" at bounding box center [453, 252] width 307 height 23
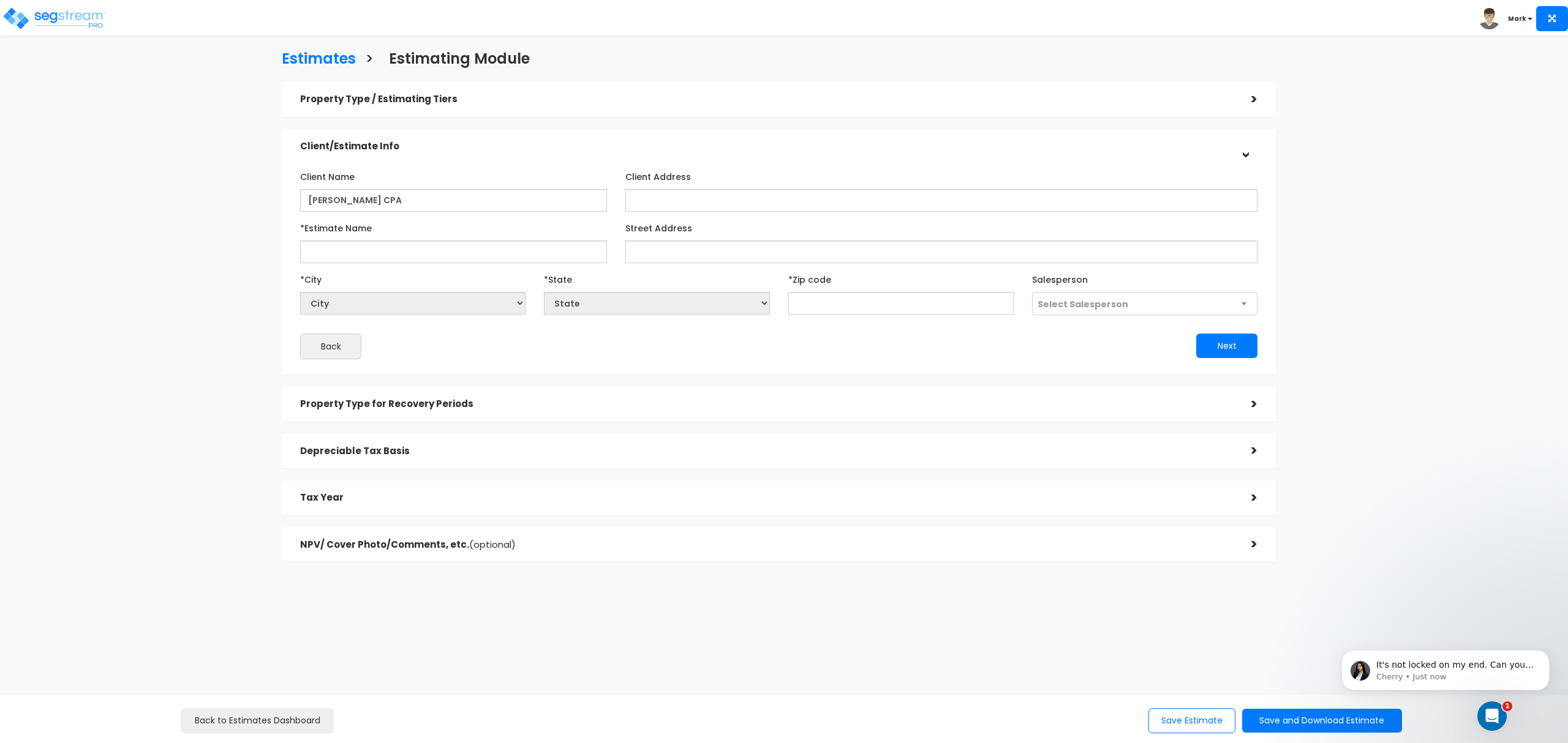
scroll to position [241, 0]
click at [358, 248] on input "*Estimate Name" at bounding box center [453, 252] width 307 height 23
paste input "123 W Morning Glory,"
type input "123 W Morning Glory"
click at [662, 245] on input "Street Address" at bounding box center [941, 252] width 632 height 23
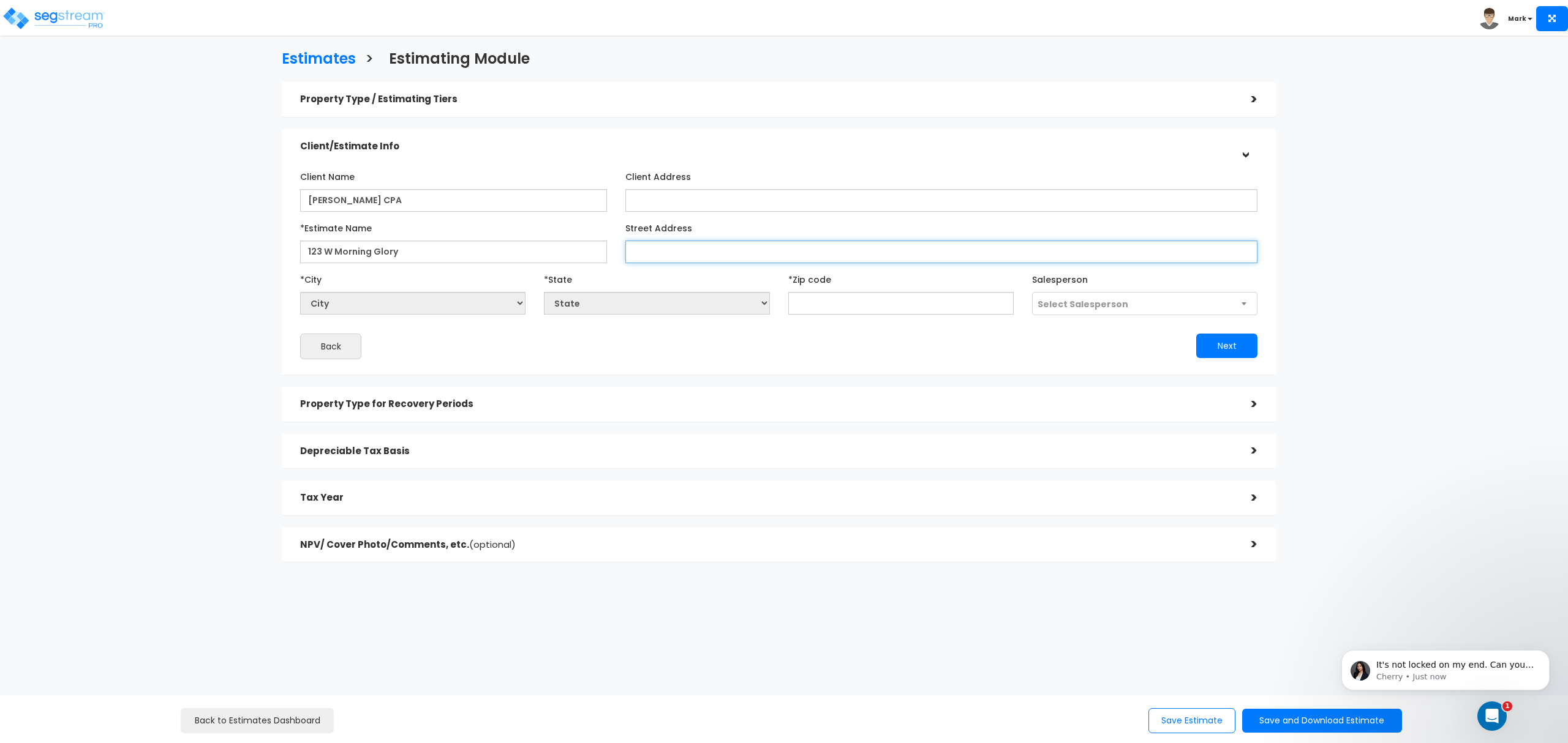
paste input "123 W Morning Glory,"
click at [856, 302] on input "text" at bounding box center [901, 303] width 225 height 23
click at [769, 245] on input "123 W Morning Glory," at bounding box center [941, 252] width 632 height 23
type input "123 W Morning Glory"
click at [834, 300] on input "text" at bounding box center [901, 303] width 225 height 23
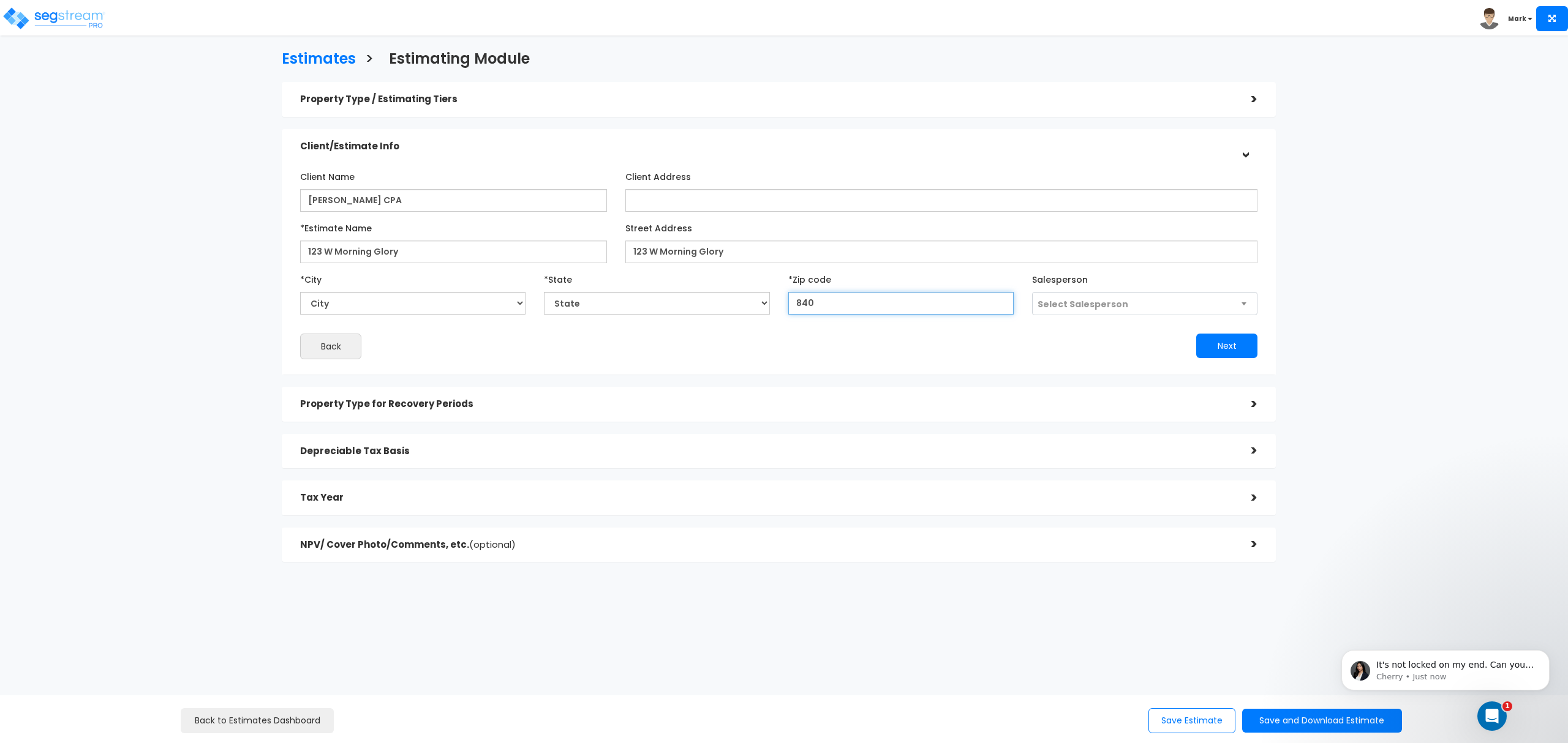
type input "8407"
select select "UT"
type input "84074"
click at [1074, 322] on div "Client Name James Blaylock CPA Client Address *City City" at bounding box center [779, 263] width 958 height 193
click at [1076, 307] on span "Select Salesperson" at bounding box center [1083, 303] width 91 height 12
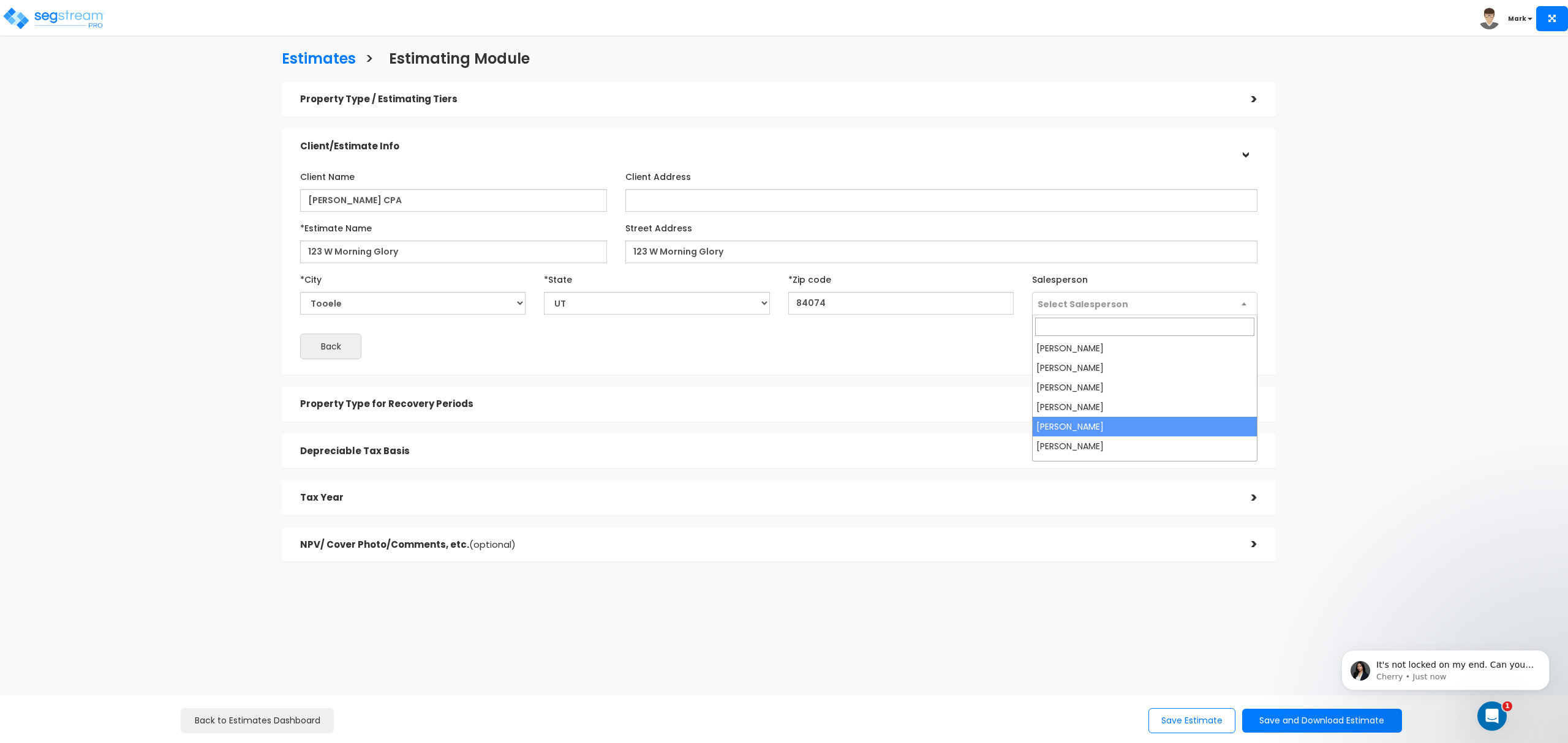
select select "176"
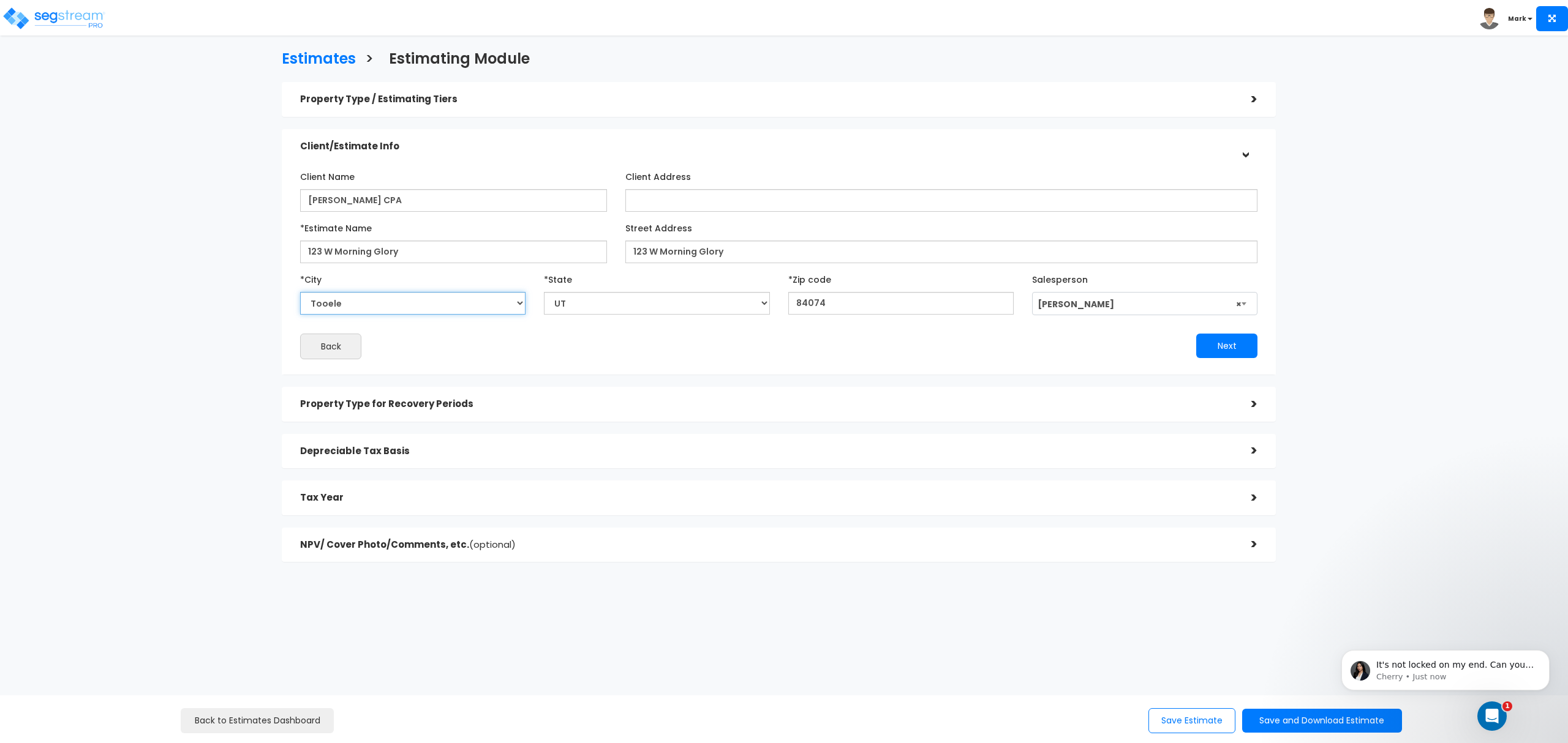
click at [412, 303] on select "City Alpine Altamont Alton Altonah American Fork Aneth Annabella Antimony Auror…" at bounding box center [412, 303] width 225 height 23
select select "Saint George"
click at [212, 556] on div "Estimates > Estimating Module Property Type / Estimating Tiers > *Property Type…" at bounding box center [778, 310] width 1291 height 821
click at [868, 311] on input "84074" at bounding box center [901, 303] width 225 height 23
click at [868, 312] on input "84074" at bounding box center [901, 303] width 225 height 23
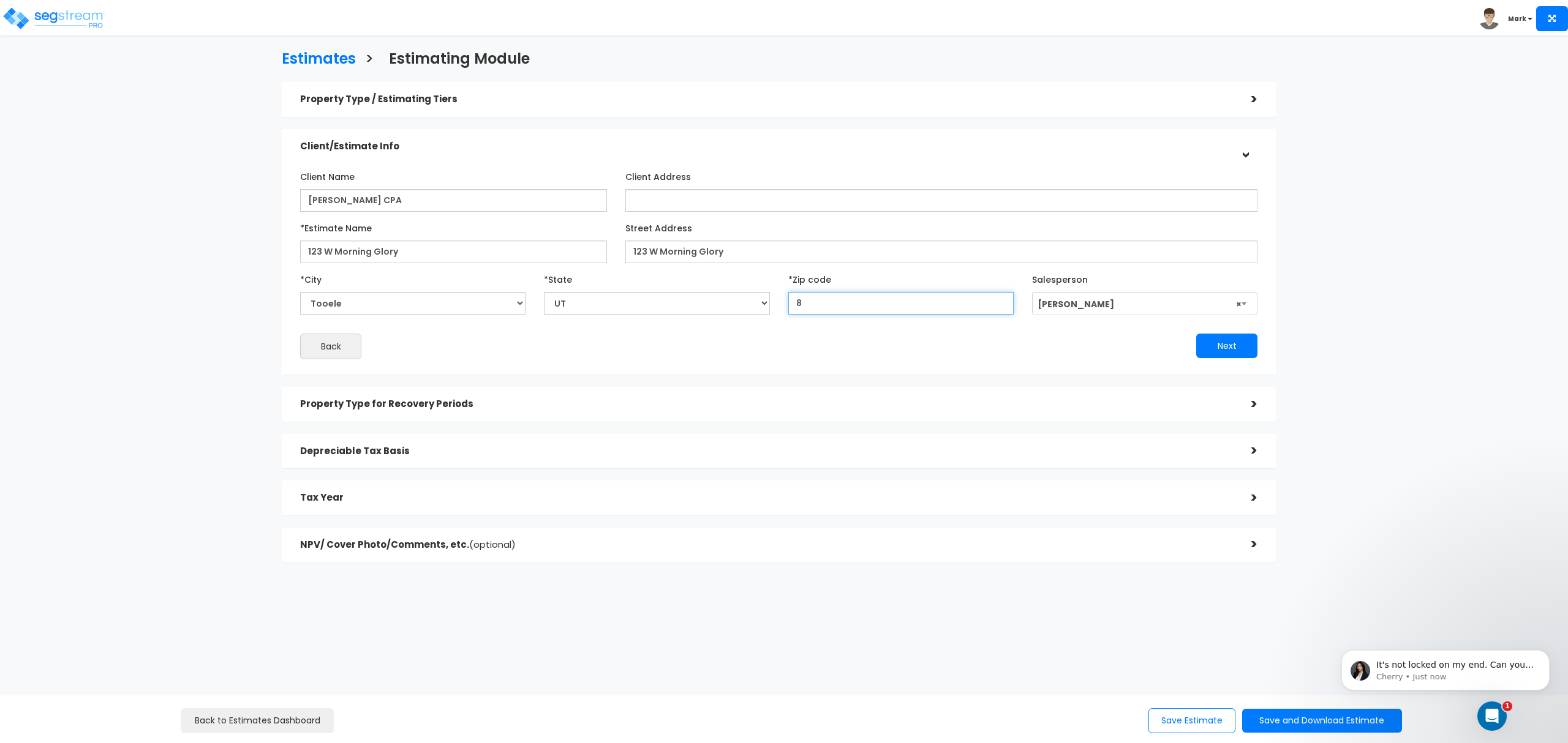
type input "84"
select select "CO"
type input "840"
select select "UT"
type input "84074"
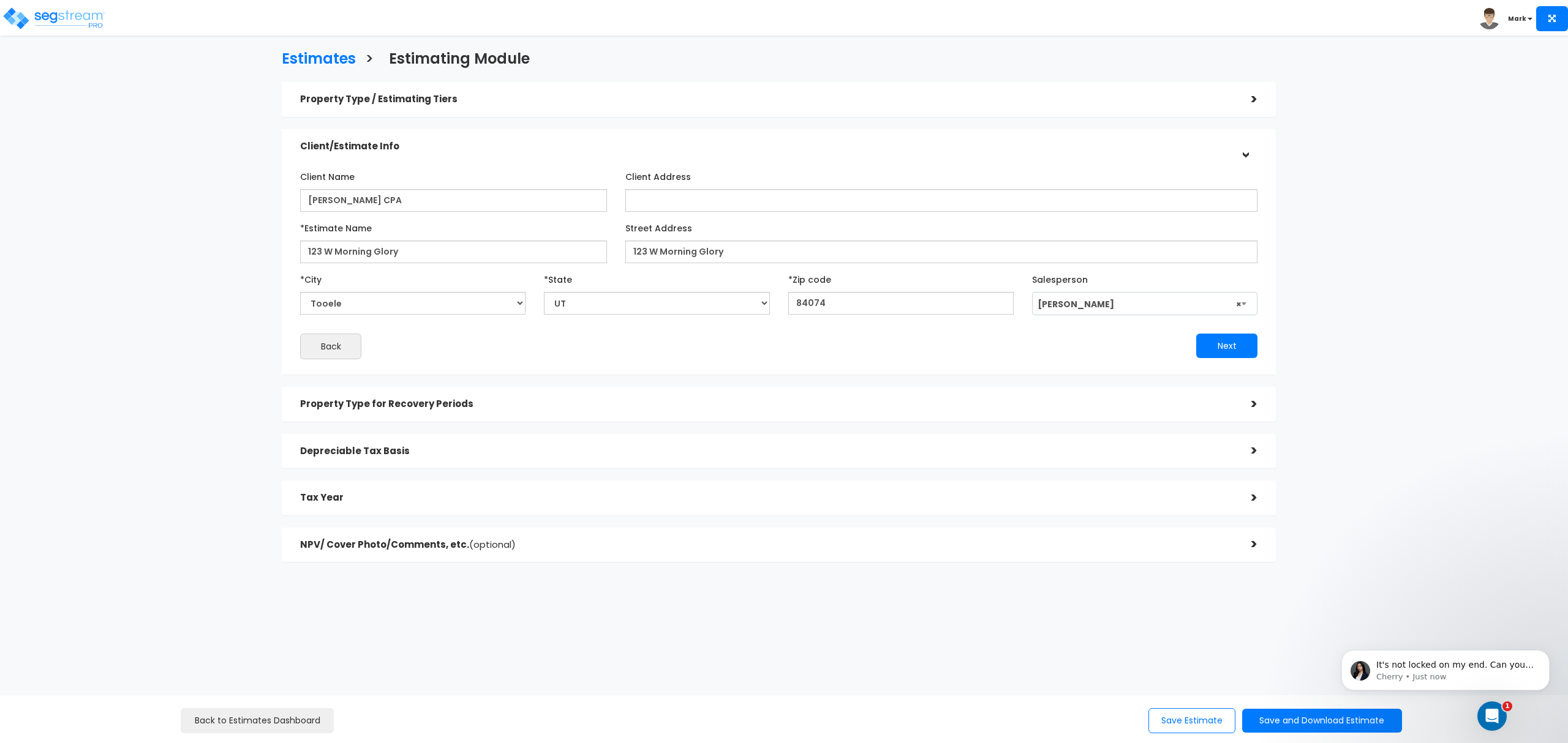
click at [918, 338] on div "Next" at bounding box center [1022, 345] width 488 height 25
click at [1499, 718] on div "Open Intercom Messenger" at bounding box center [1490, 714] width 40 height 40
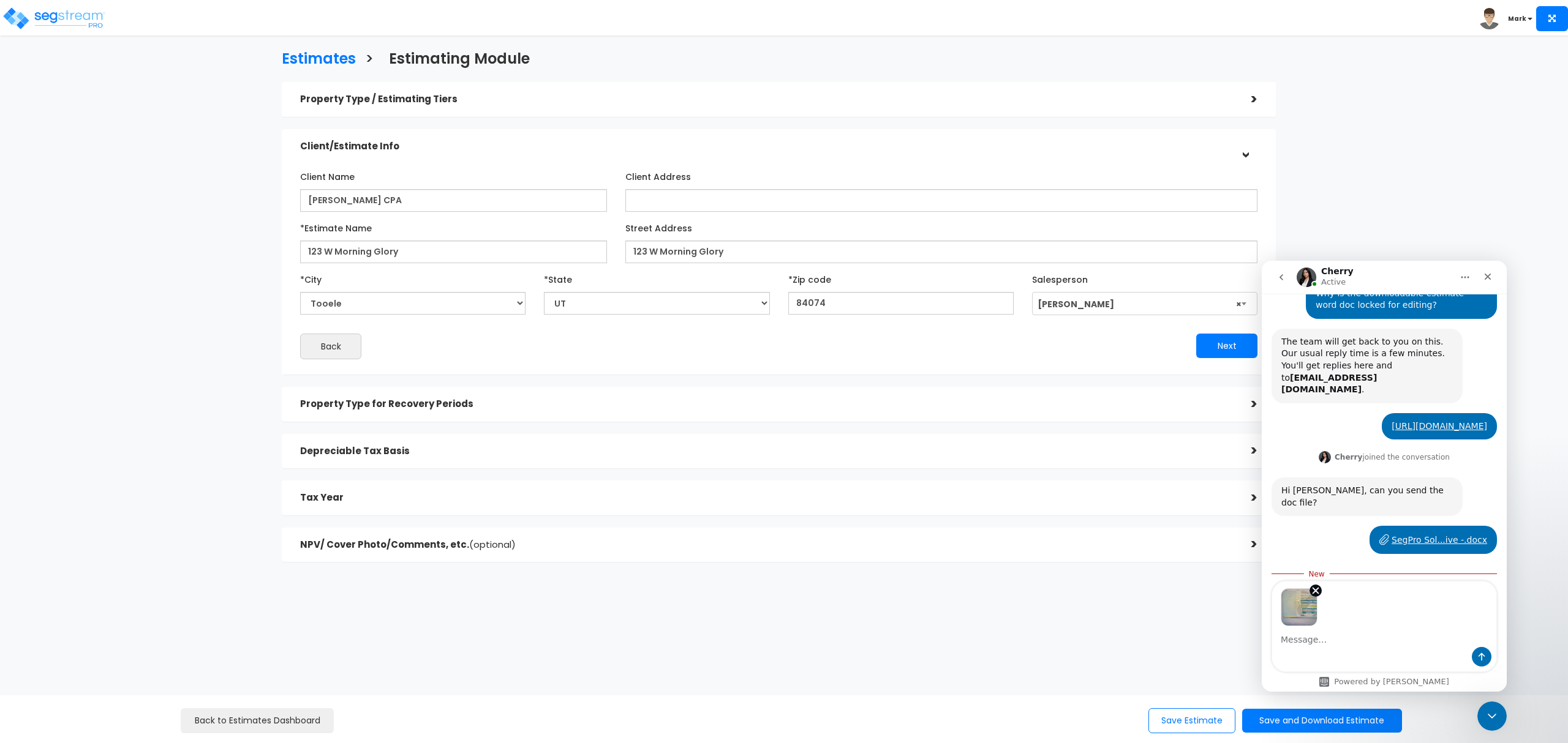
scroll to position [306, 0]
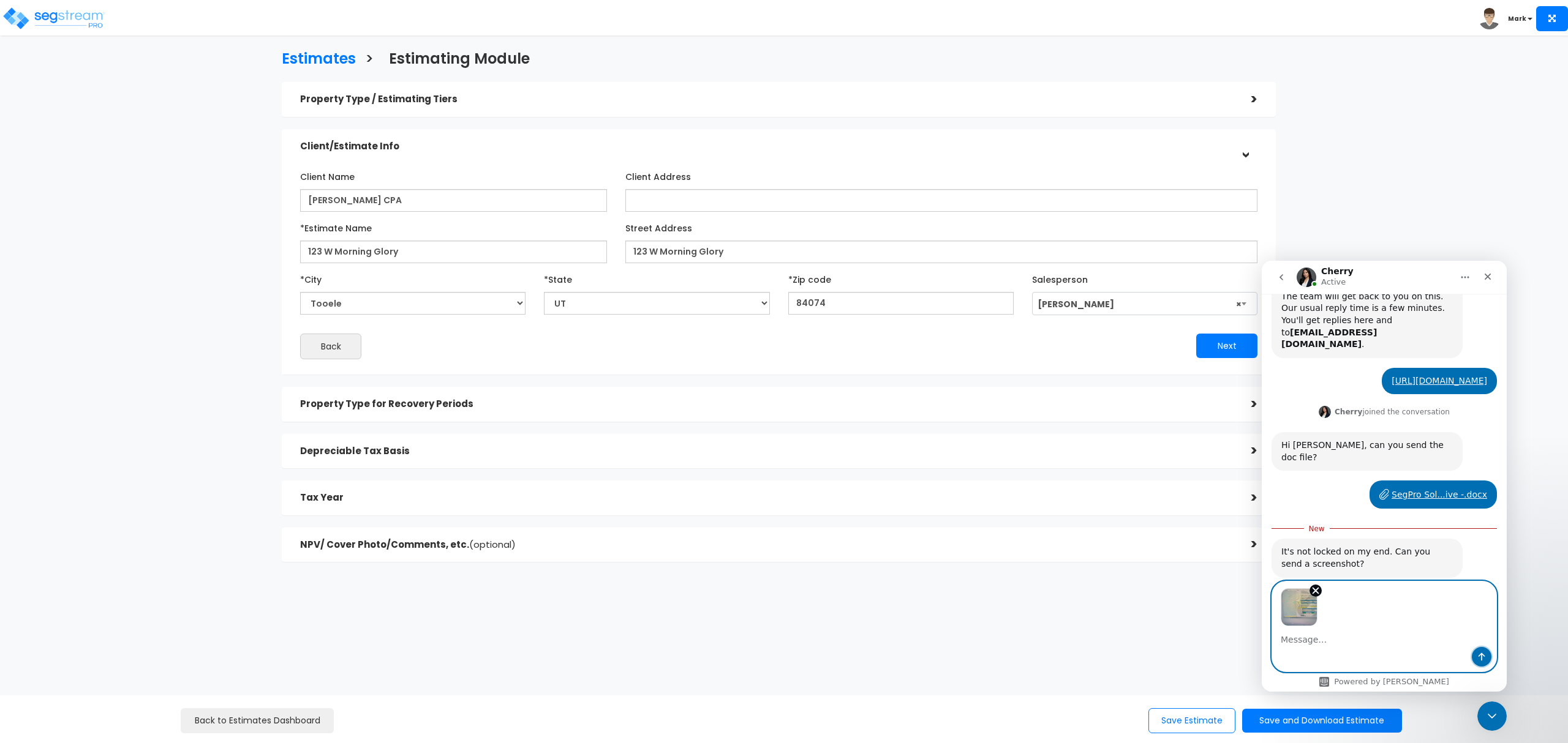
click at [1480, 652] on icon "Send a message…" at bounding box center [1481, 657] width 10 height 10
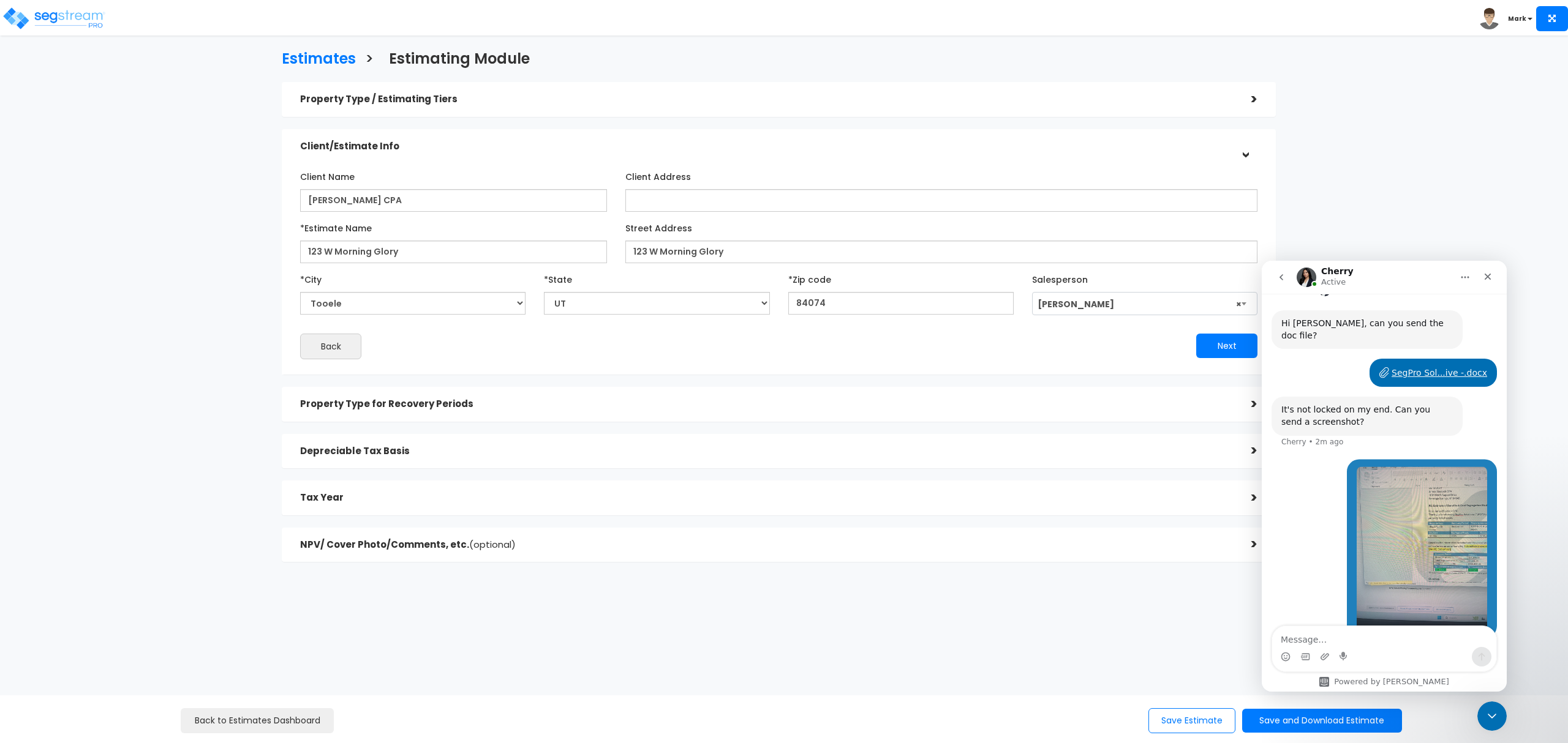
scroll to position [430, 0]
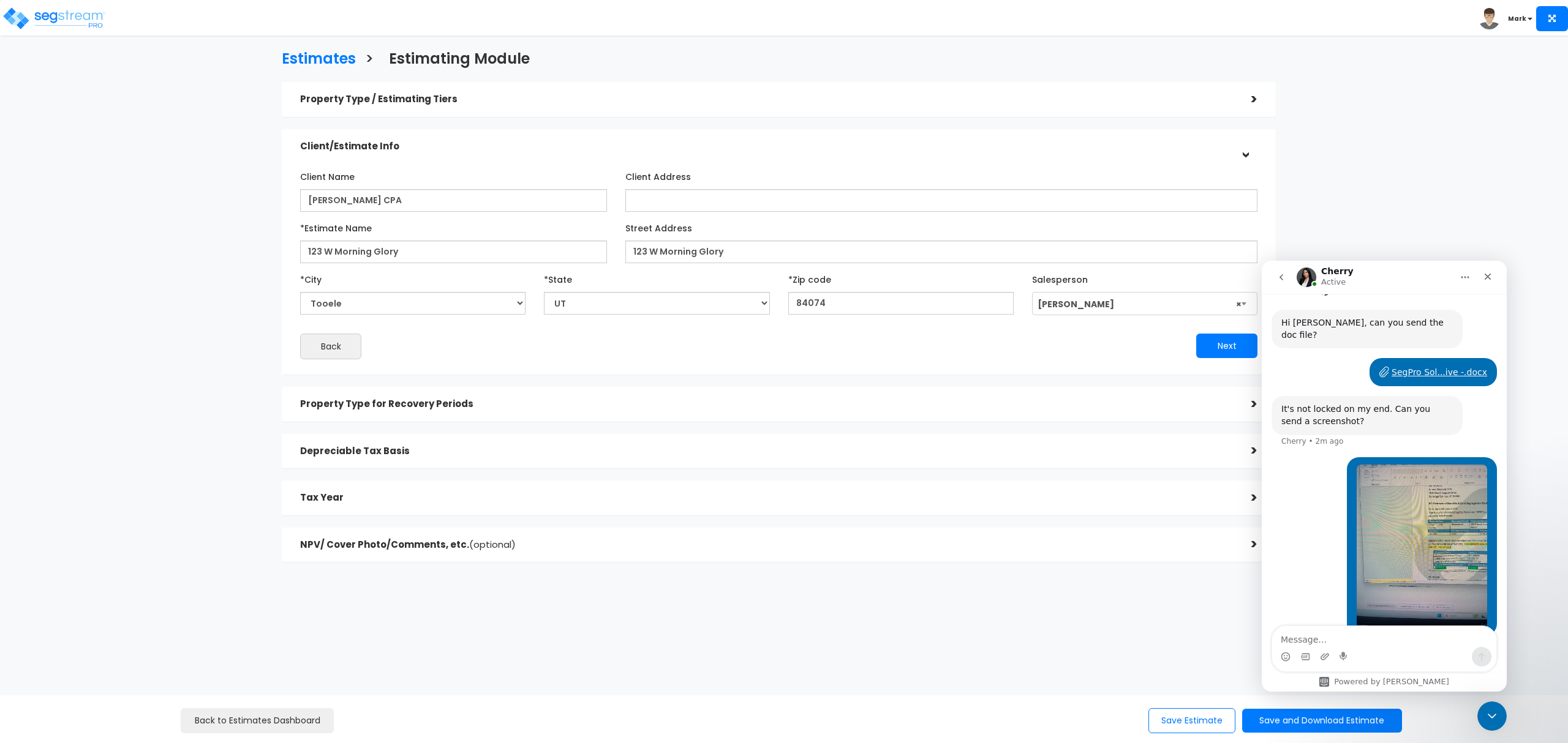
click at [1427, 542] on img "user says…" at bounding box center [1422, 547] width 131 height 164
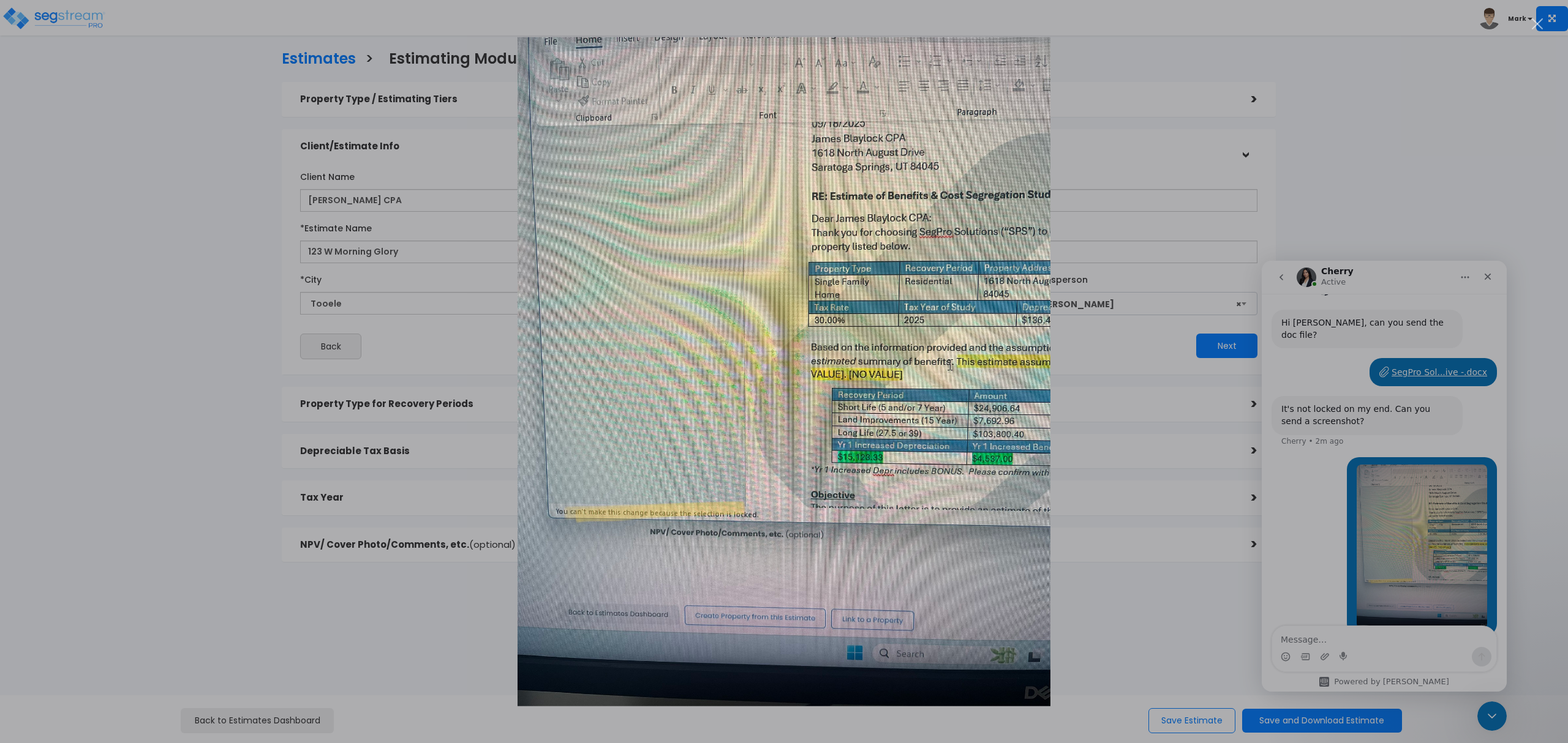
click at [1100, 109] on div "Intercom messenger" at bounding box center [784, 372] width 1568 height 743
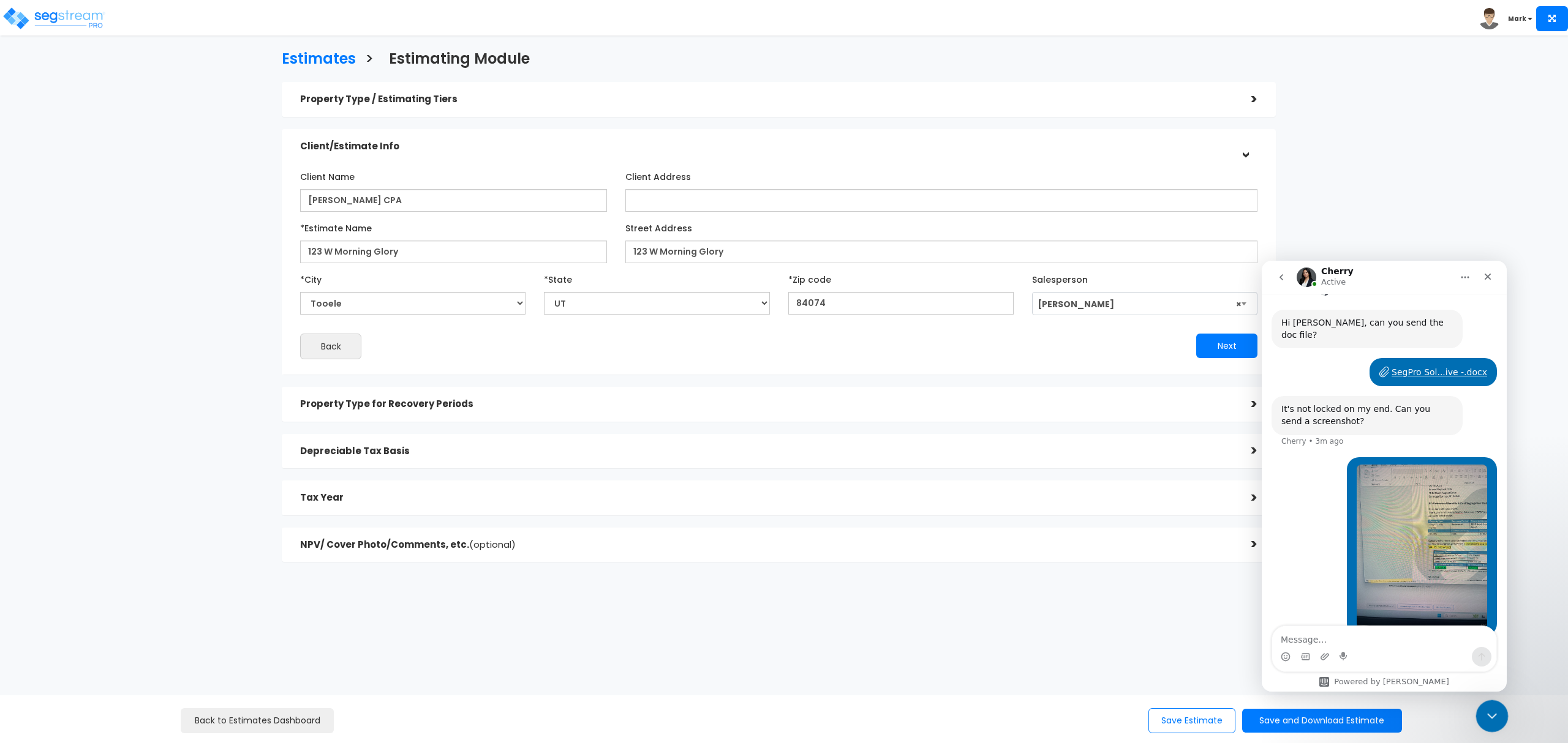
click at [1487, 717] on icon "Close Intercom Messenger" at bounding box center [1490, 715] width 15 height 15
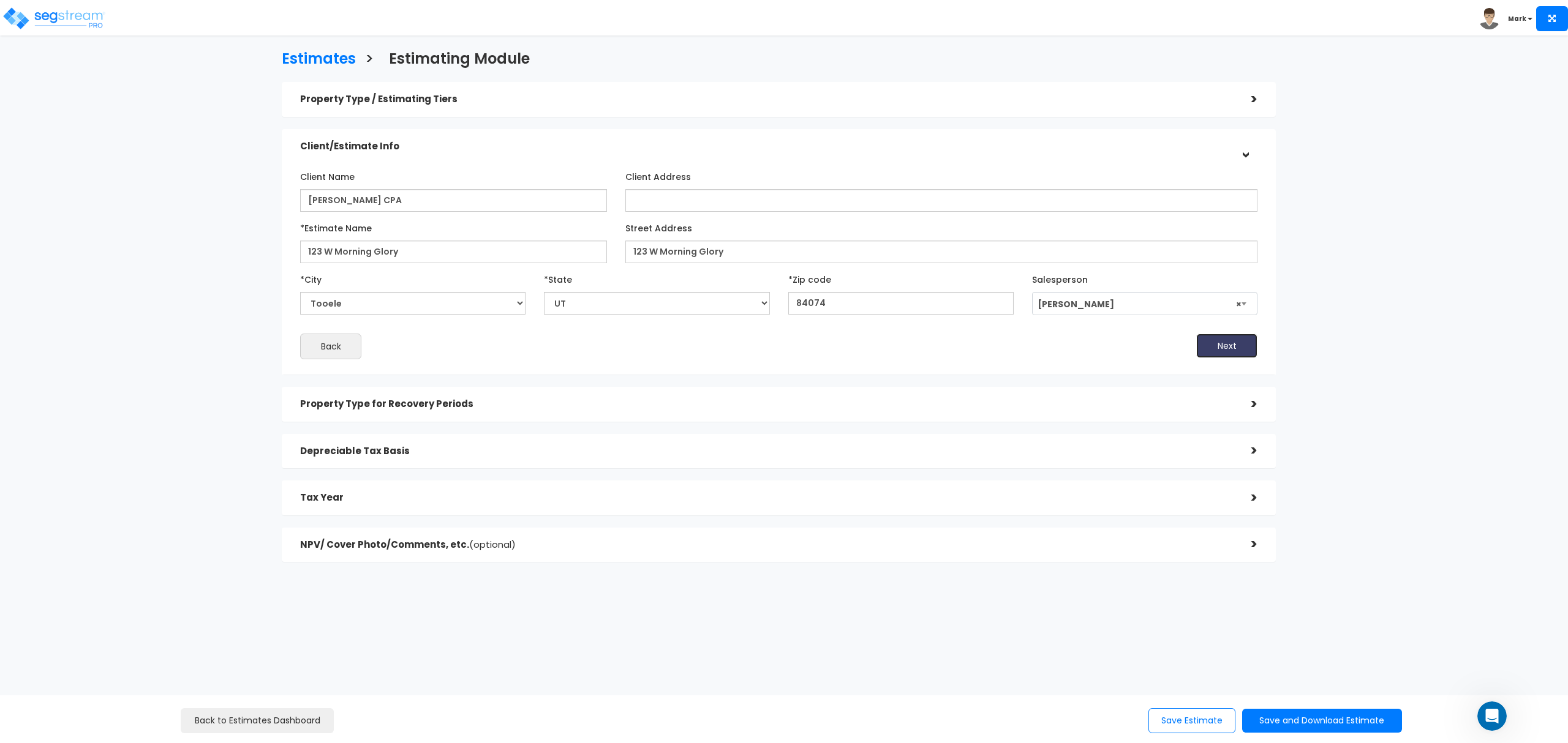
click at [1235, 344] on button "Next" at bounding box center [1226, 345] width 61 height 25
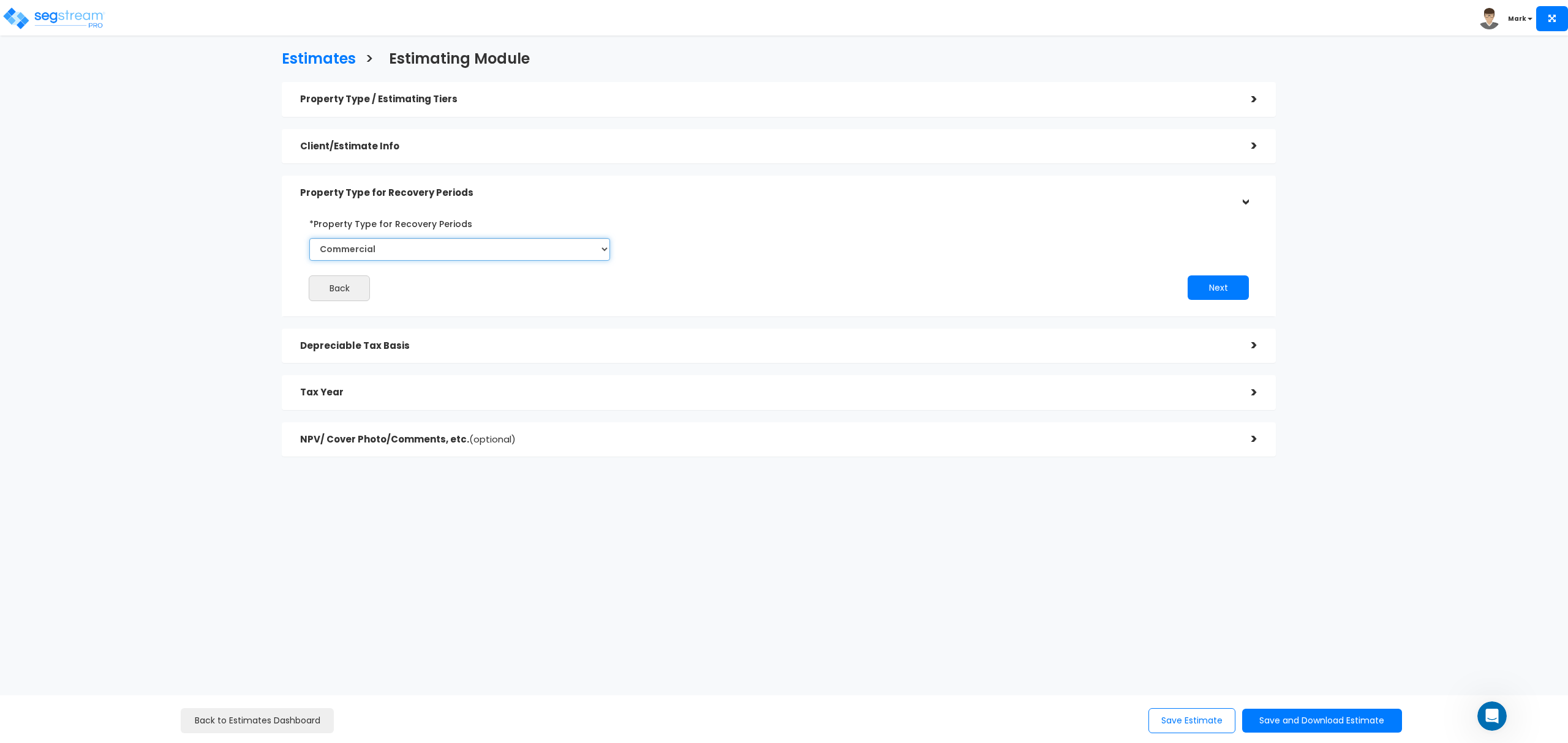
click at [524, 253] on select "Commercial Residential" at bounding box center [459, 249] width 301 height 23
select select "Residential"
click at [309, 238] on select "Commercial Residential" at bounding box center [459, 249] width 301 height 23
click at [1206, 291] on button "Next" at bounding box center [1217, 287] width 61 height 25
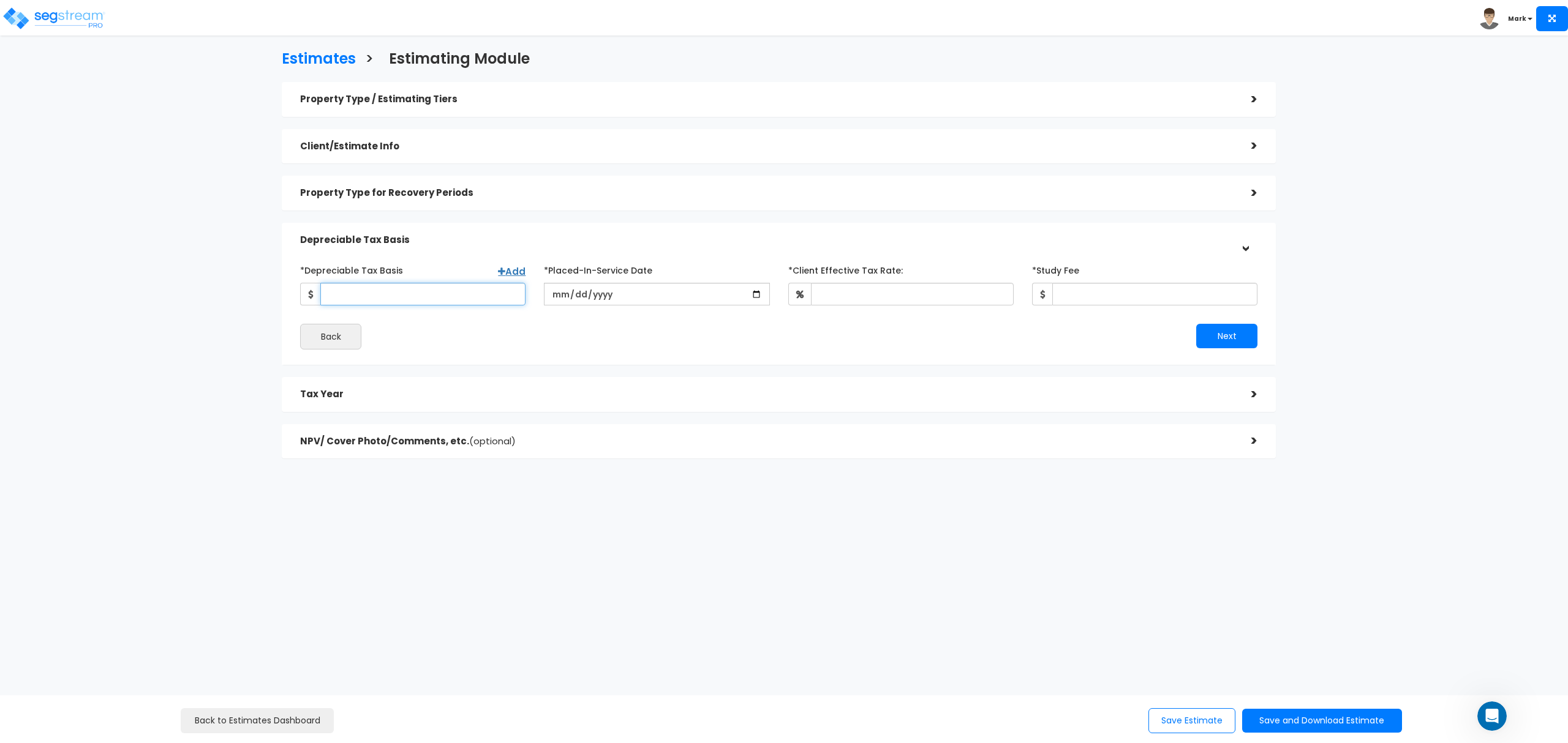
click at [483, 287] on input "*Depreciable Tax Basis" at bounding box center [423, 293] width 205 height 23
click at [412, 296] on input "*Depreciable Tax Basis" at bounding box center [423, 293] width 205 height 23
type input "8"
click at [412, 204] on div "Property Type for Recovery Periods >" at bounding box center [779, 193] width 994 height 35
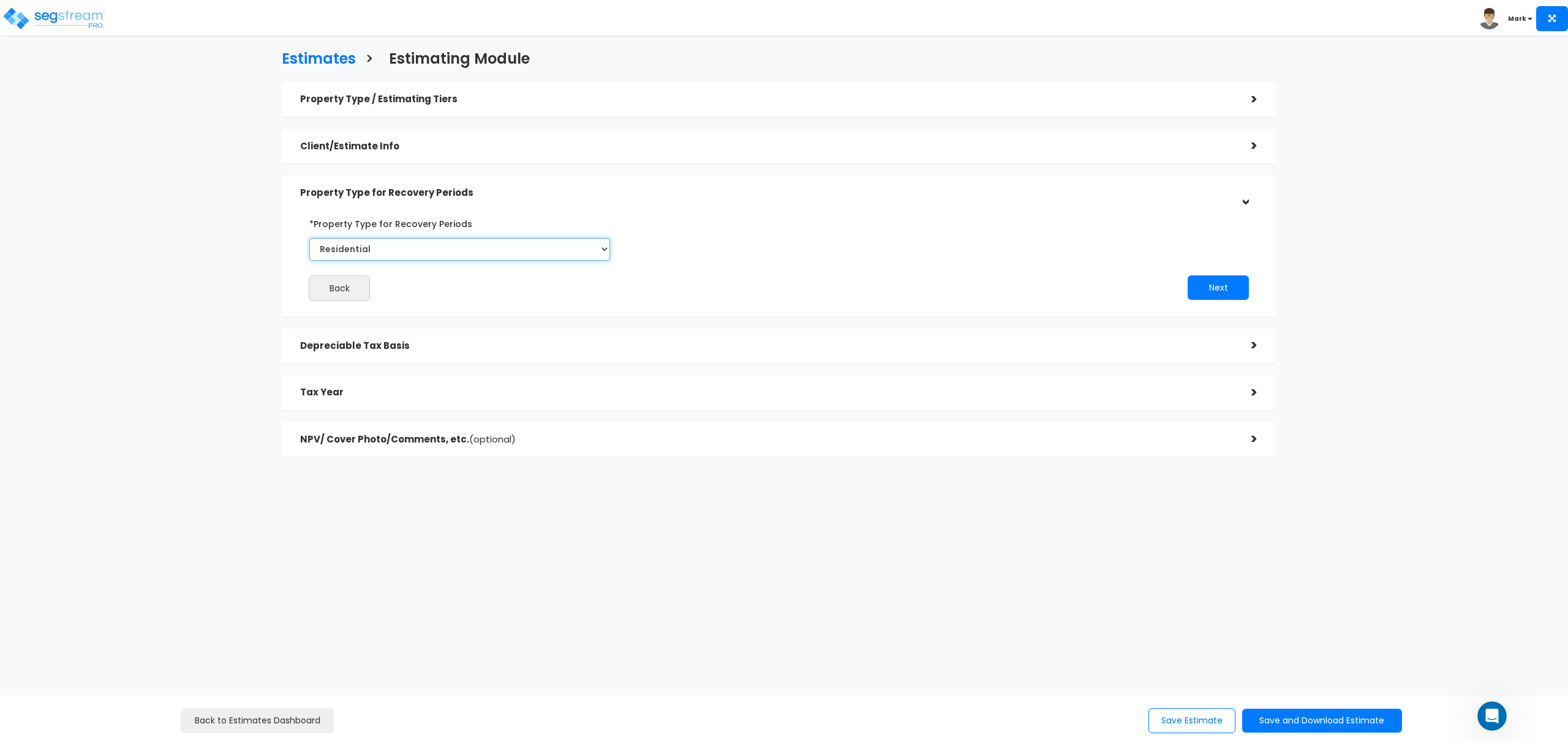
click at [402, 253] on select "Commercial Residential" at bounding box center [459, 249] width 301 height 23
click at [402, 174] on div "Property Type / Estimating Tiers > *Property Type Single Family Home Assisted/S…" at bounding box center [779, 269] width 994 height 375
click at [405, 155] on div "Client/Estimate Info" at bounding box center [766, 146] width 933 height 23
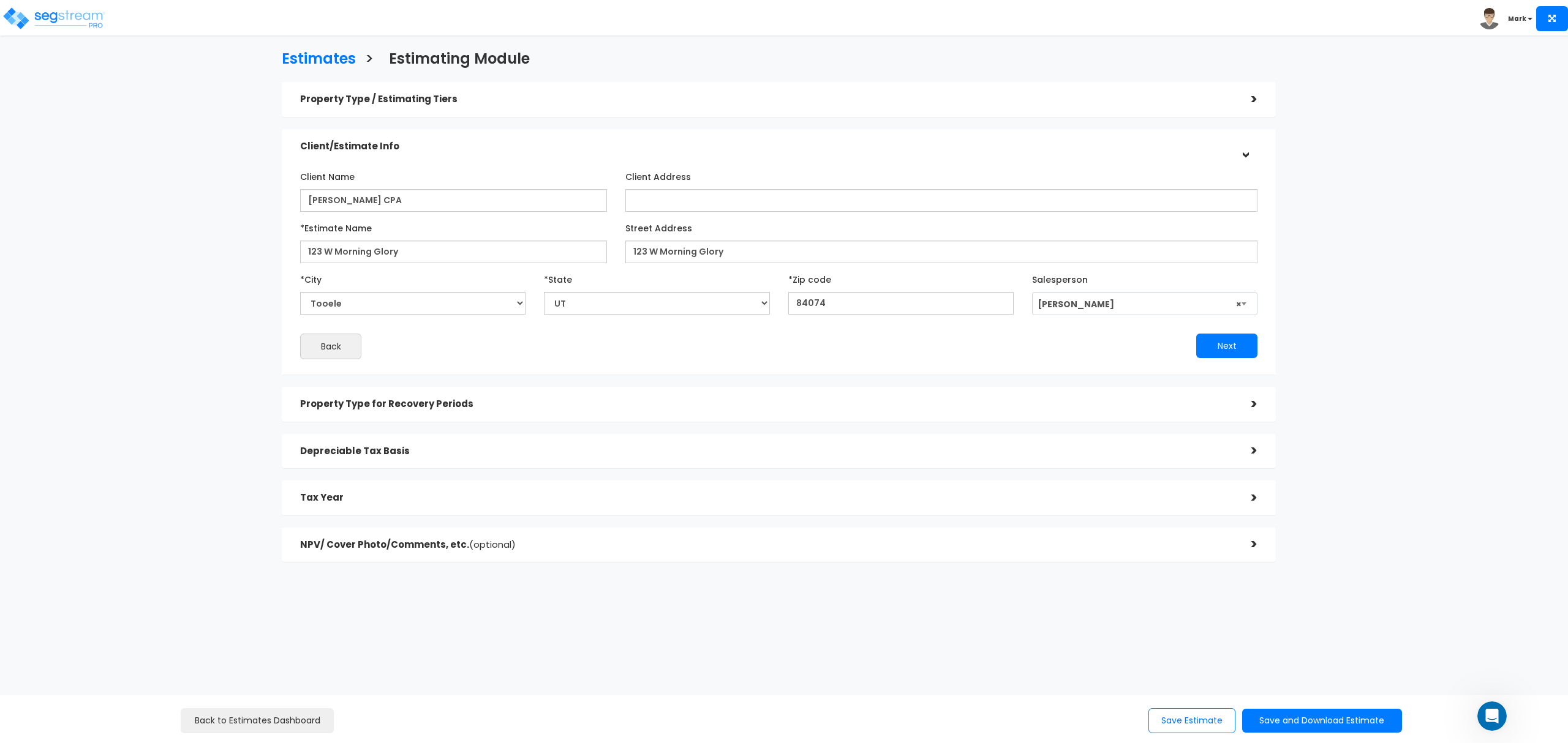
click at [407, 103] on h5 "Property Type / Estimating Tiers" at bounding box center [766, 99] width 933 height 10
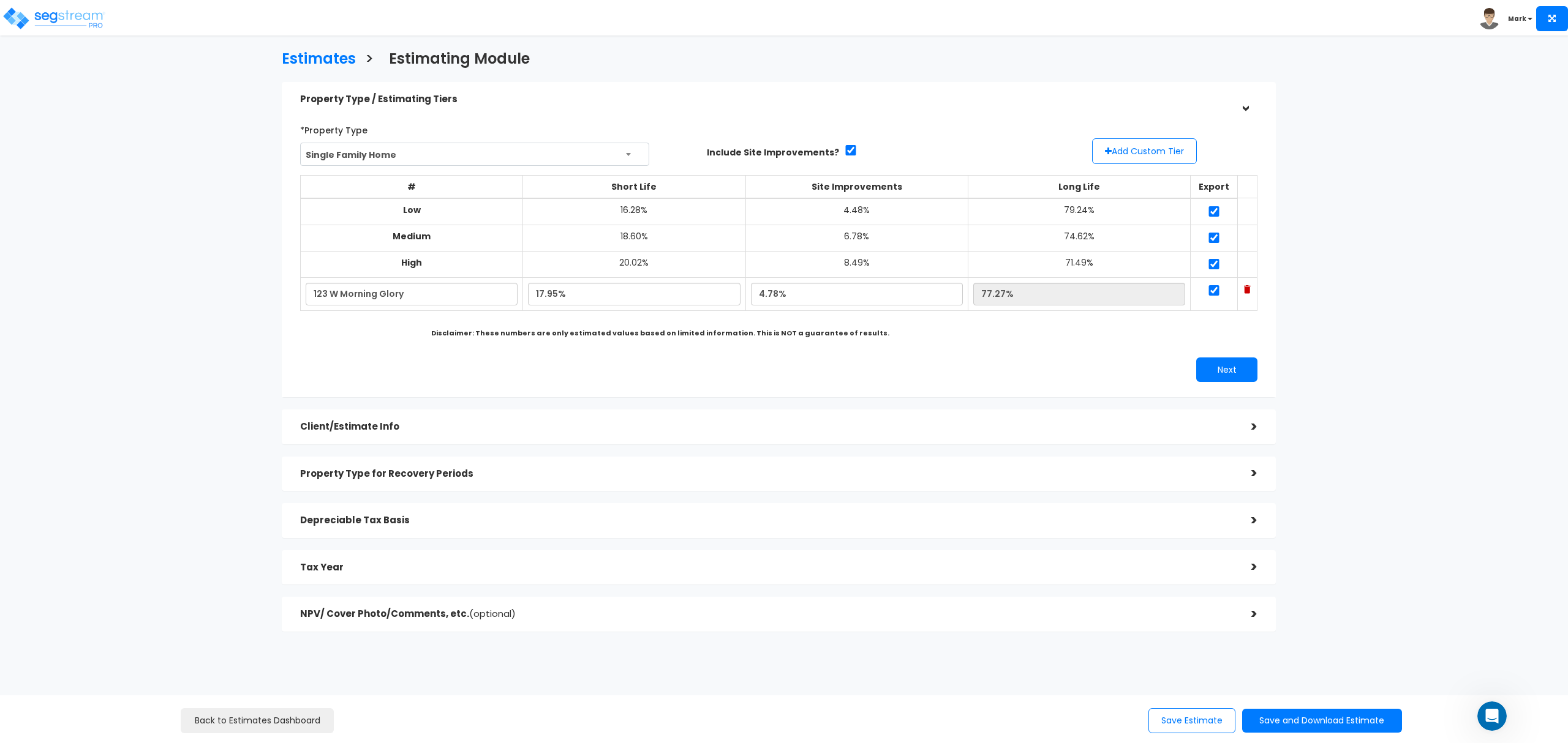
click at [440, 84] on div "Property Type / Estimating Tiers >" at bounding box center [779, 99] width 994 height 35
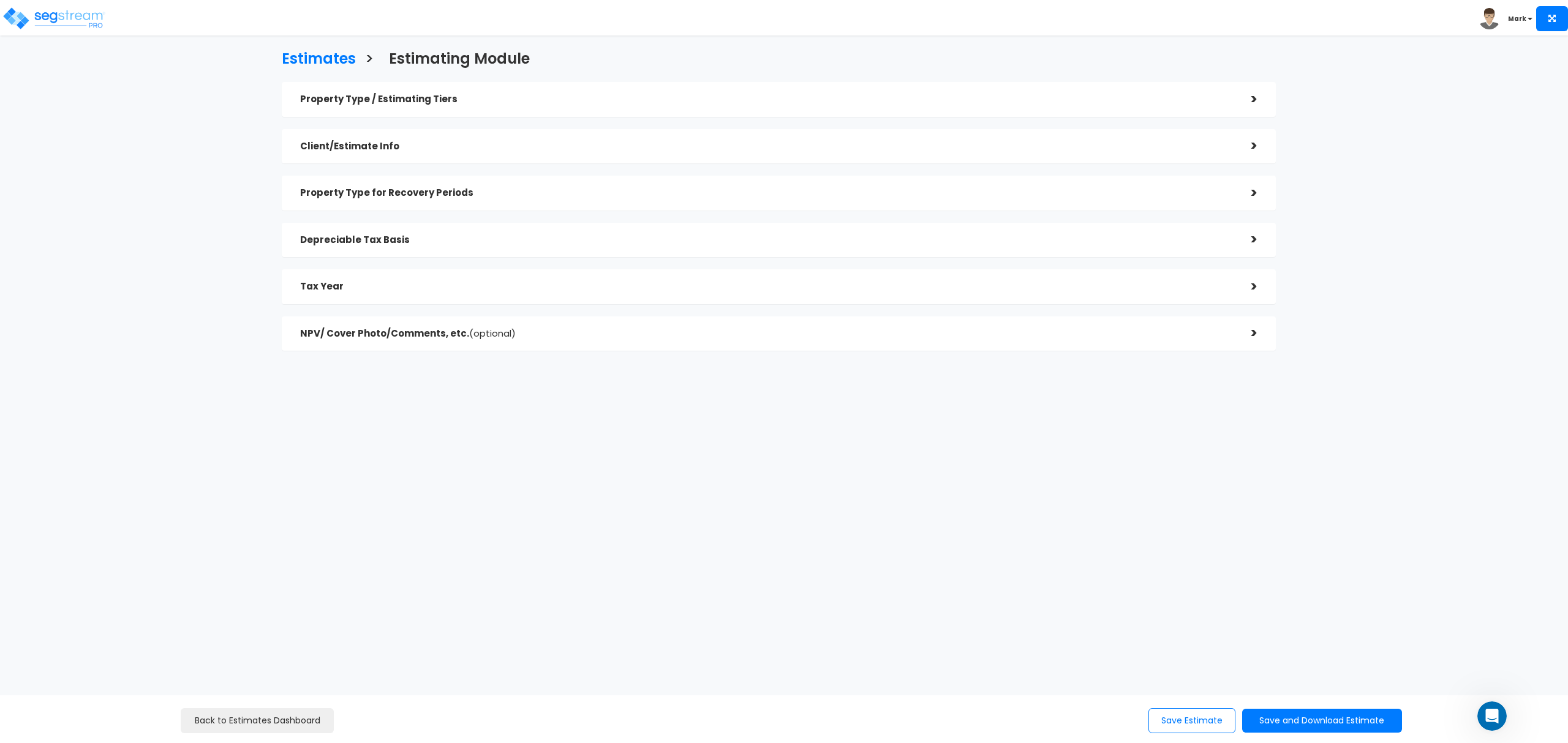
click at [439, 247] on div "Depreciable Tax Basis" at bounding box center [766, 240] width 933 height 23
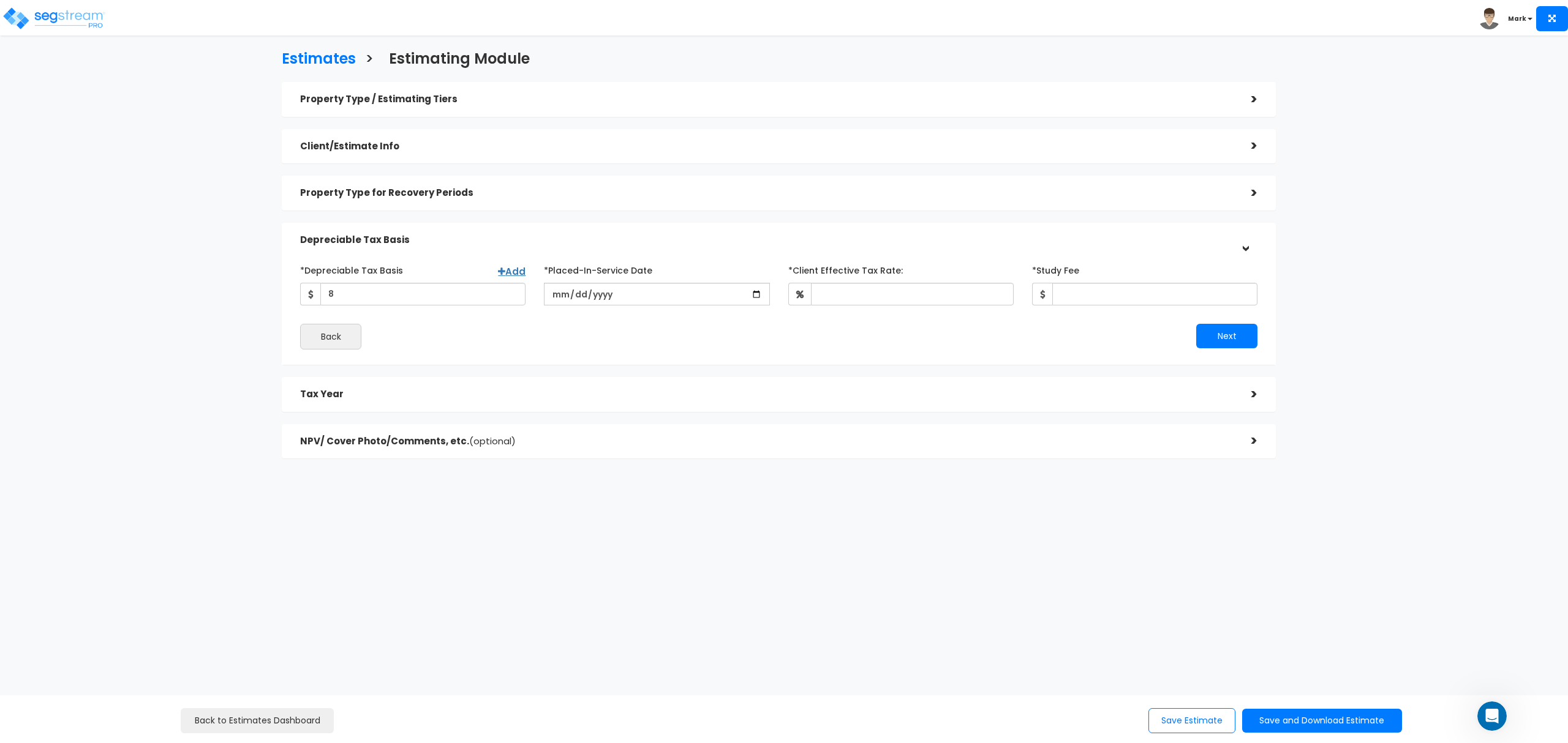
click at [453, 188] on h5 "Property Type for Recovery Periods" at bounding box center [766, 193] width 933 height 10
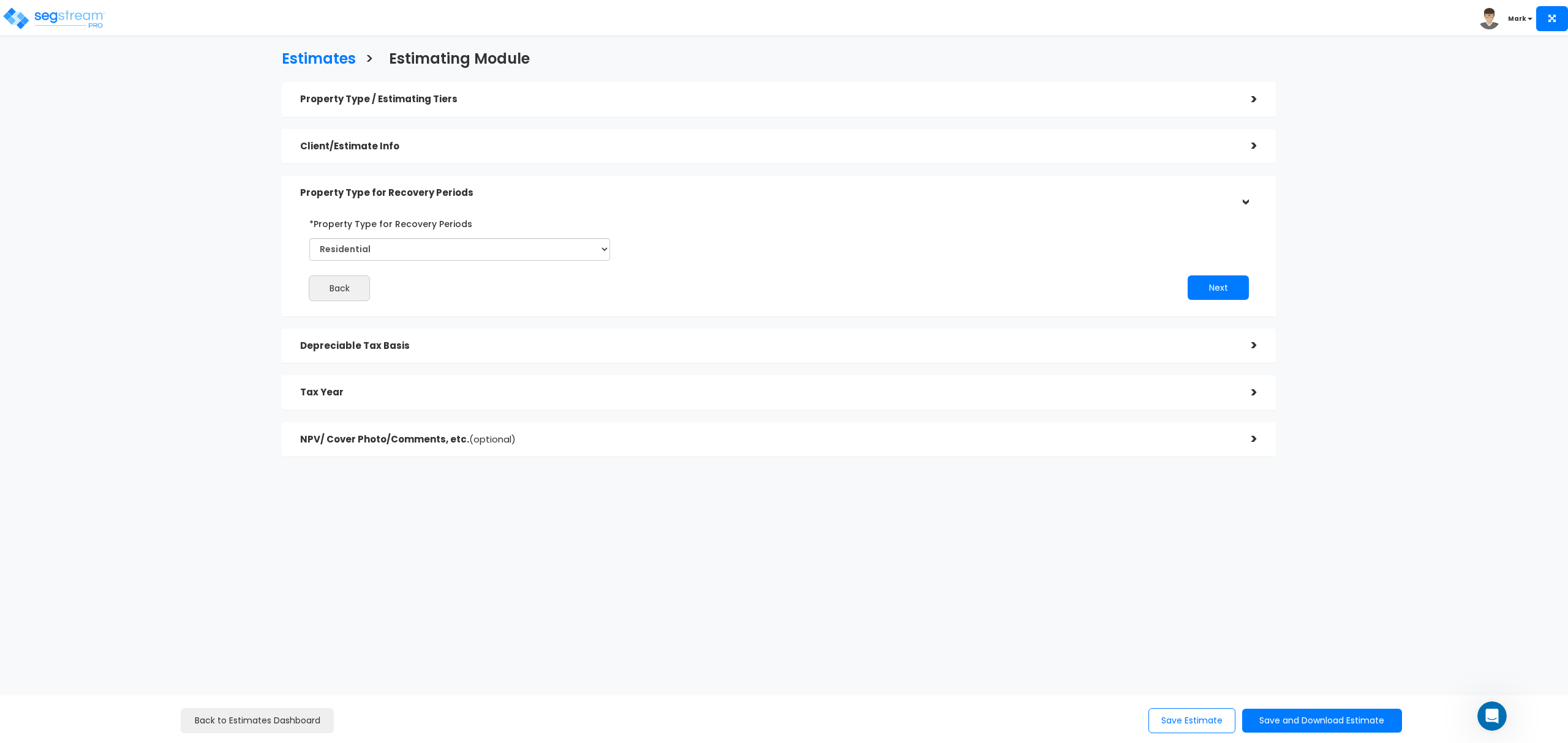
click at [453, 188] on h5 "Property Type for Recovery Periods" at bounding box center [766, 193] width 933 height 10
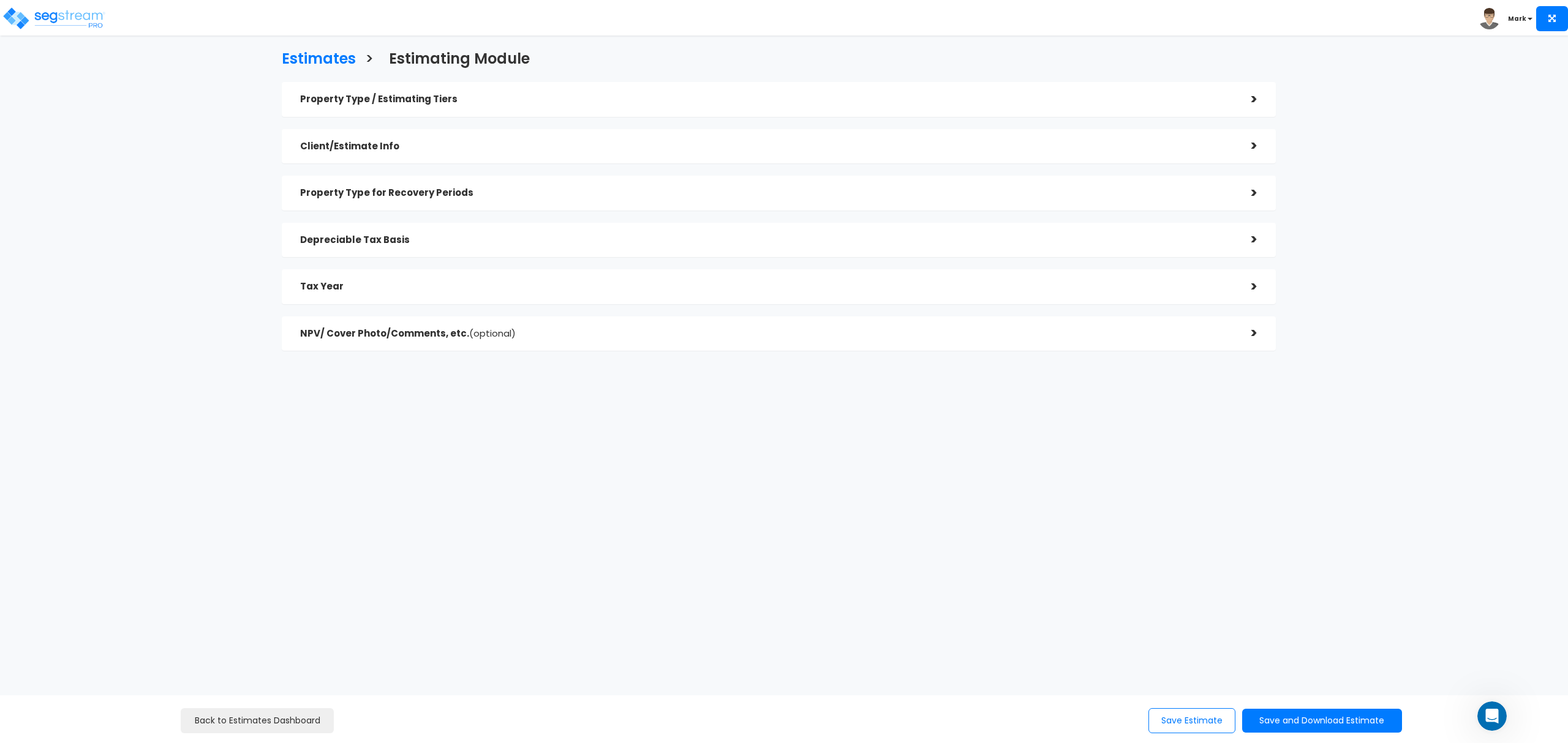
click at [466, 144] on h5 "Client/Estimate Info" at bounding box center [766, 146] width 933 height 10
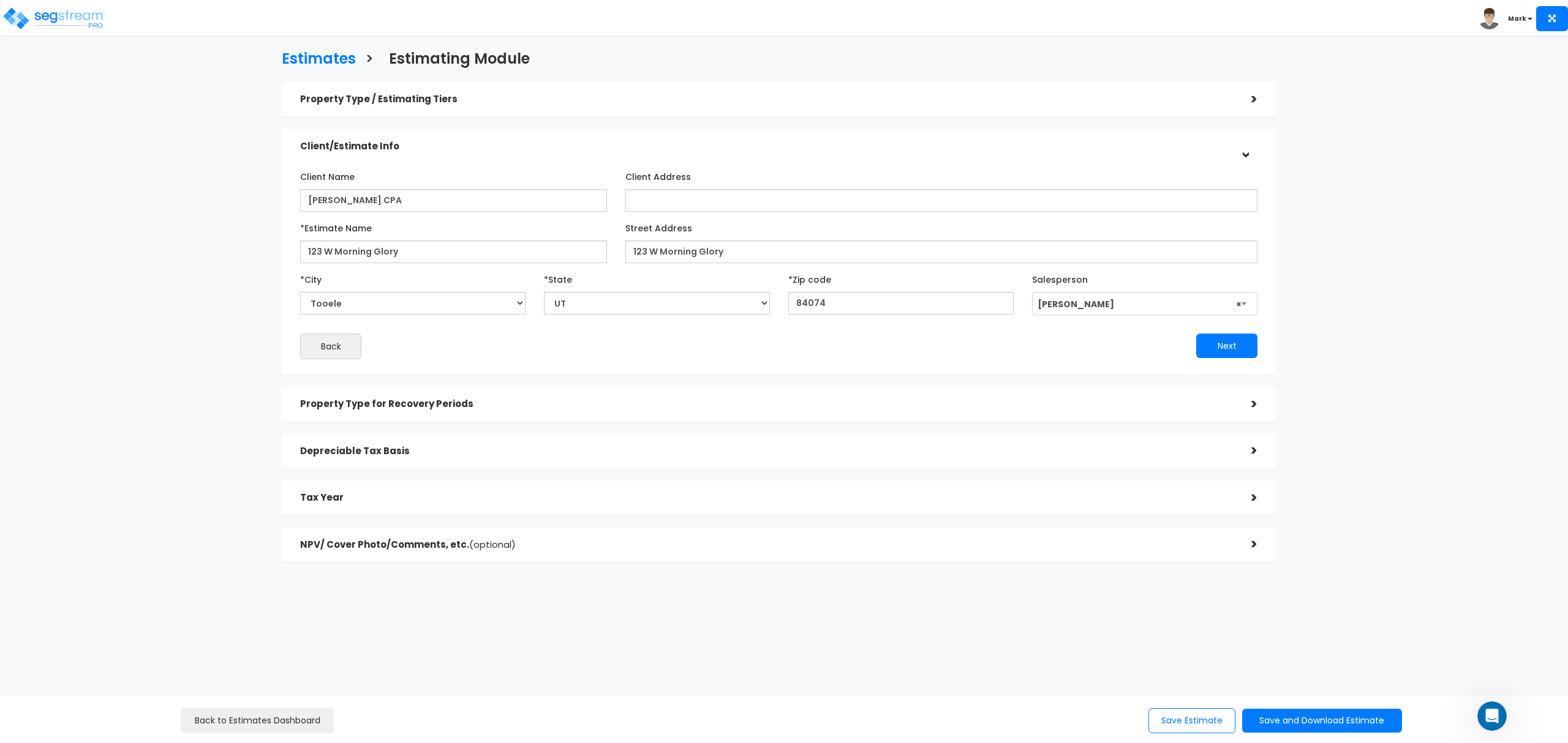
click at [466, 144] on h5 "Client/Estimate Info" at bounding box center [766, 146] width 933 height 10
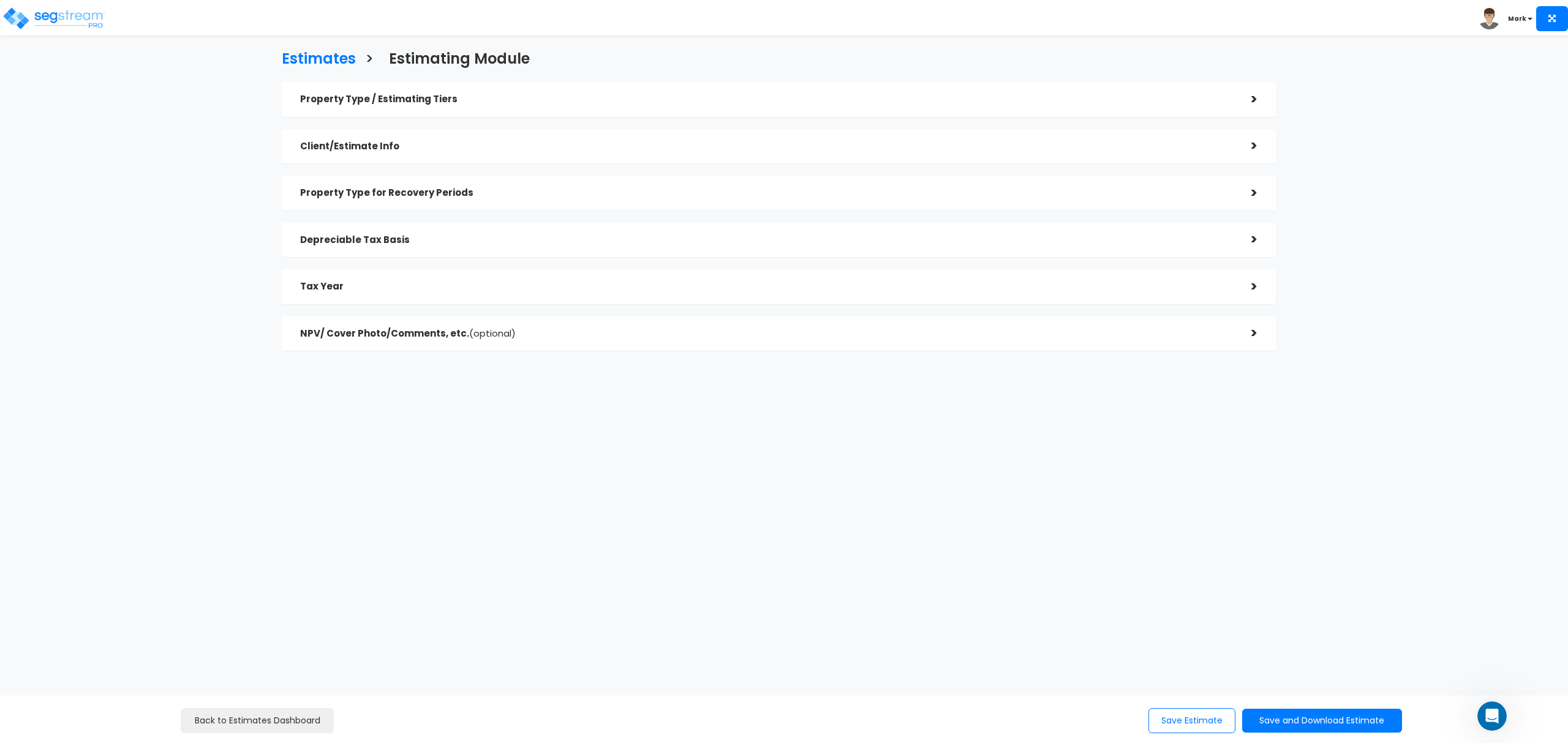
click at [448, 243] on h5 "Depreciable Tax Basis" at bounding box center [766, 240] width 933 height 10
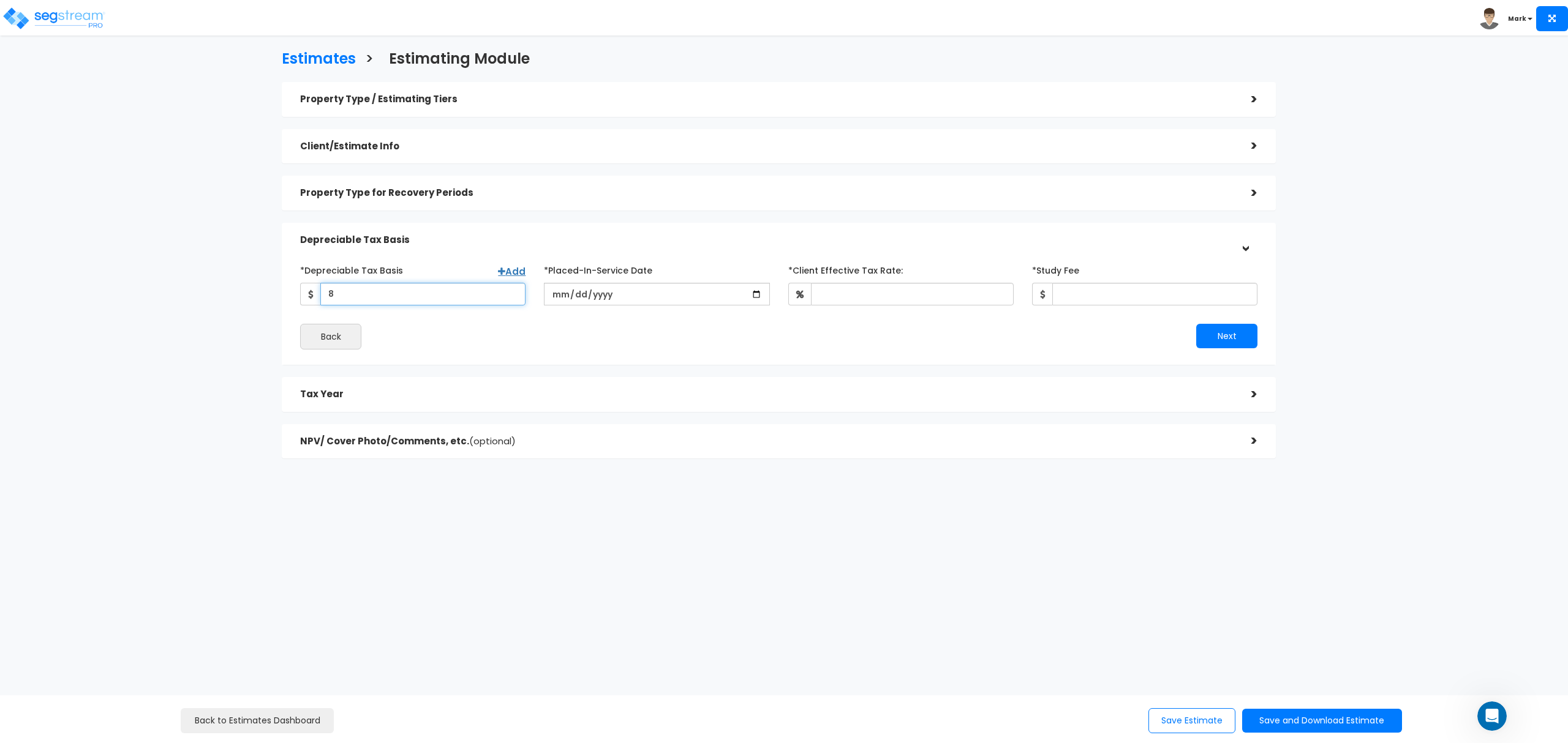
click at [426, 295] on input "8" at bounding box center [423, 293] width 205 height 23
click at [1489, 716] on icon "Open Intercom Messenger" at bounding box center [1489, 714] width 8 height 10
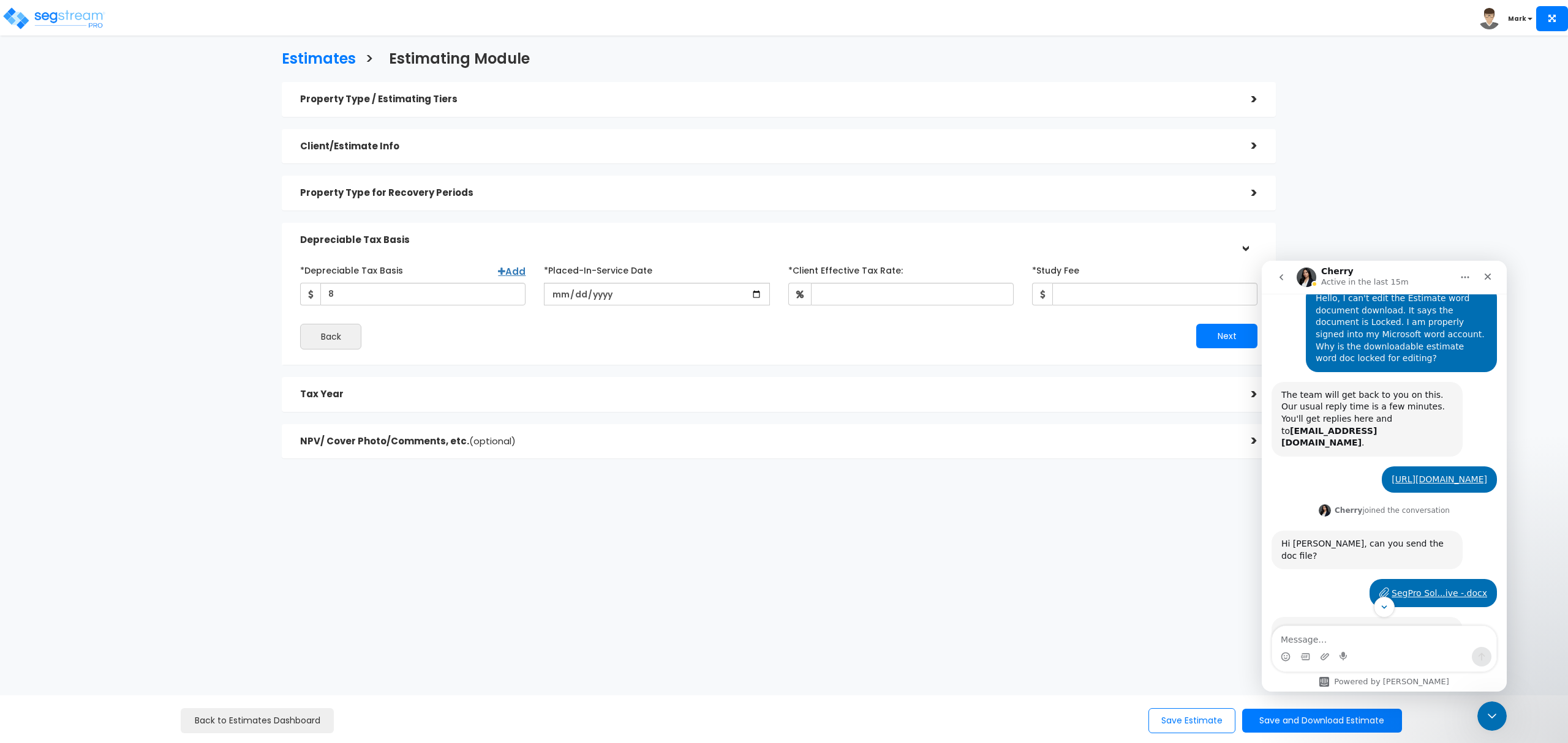
scroll to position [430, 0]
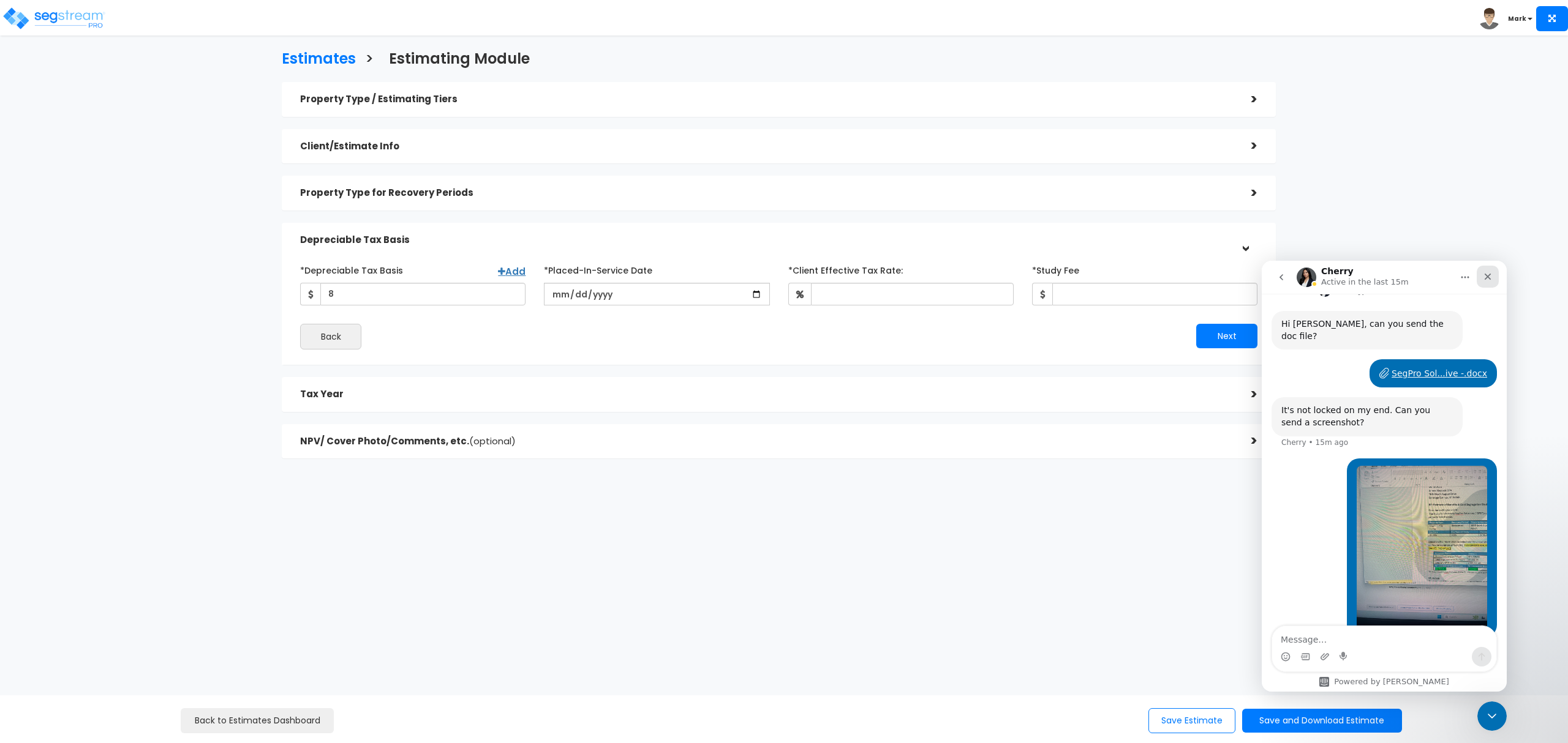
click at [1500, 279] on nav "Cherry Active in the last 15m" at bounding box center [1384, 277] width 245 height 33
click at [1488, 281] on icon "Close" at bounding box center [1487, 276] width 10 height 10
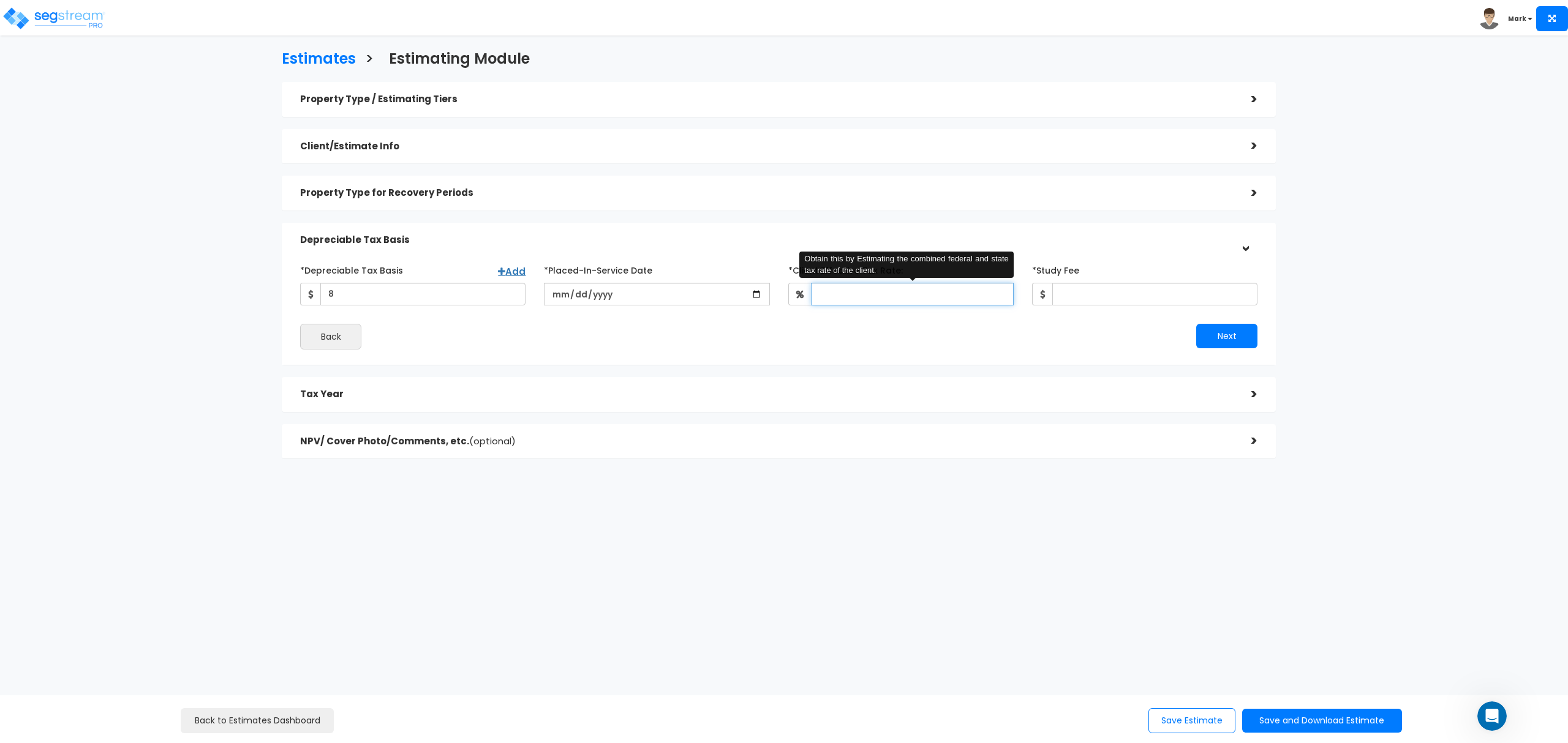
drag, startPoint x: 848, startPoint y: 298, endPoint x: 858, endPoint y: 296, distance: 10.2
click at [848, 297] on input "*Client Effective Tax Rate:" at bounding box center [911, 293] width 203 height 23
type input "30"
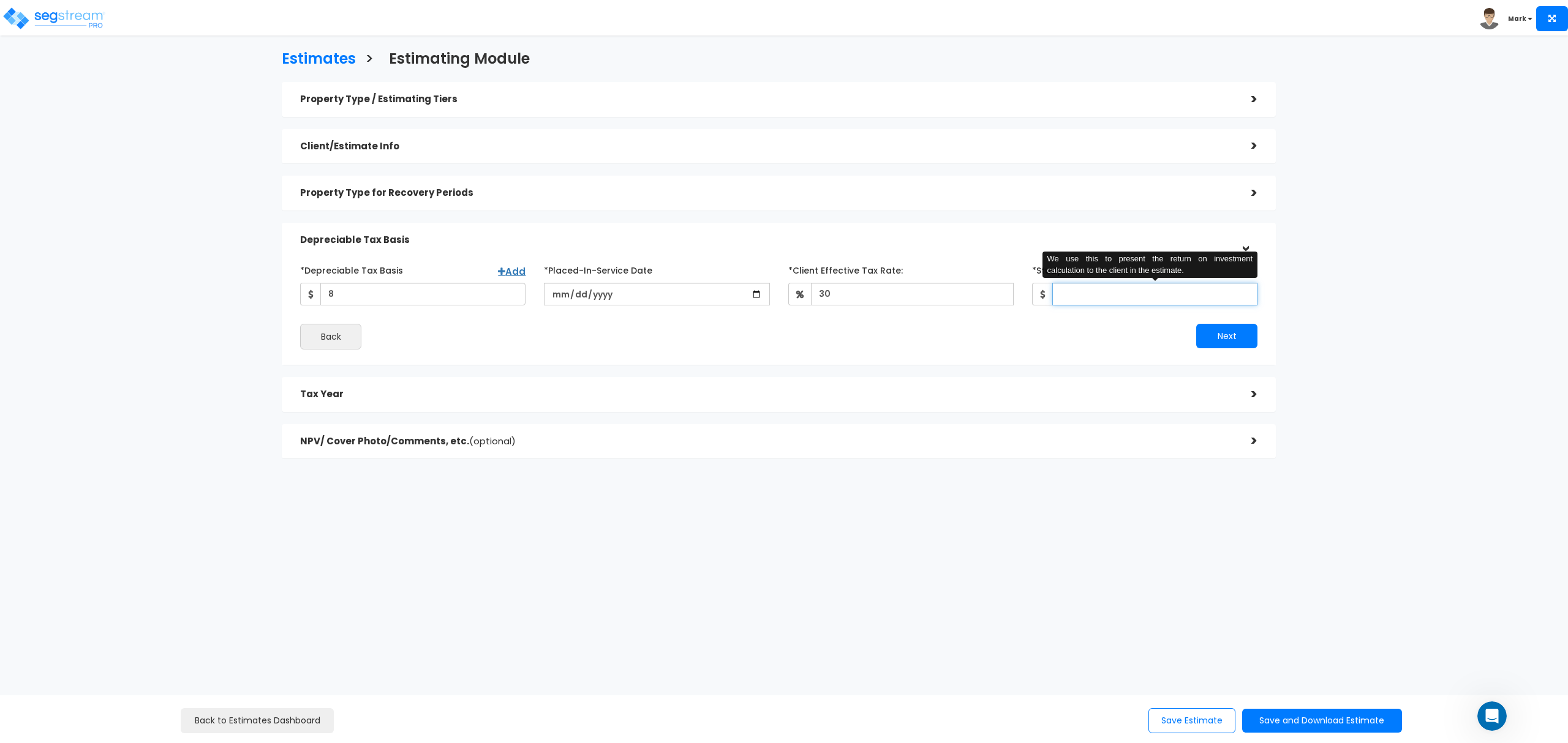
click at [1162, 296] on input "*Study Fee" at bounding box center [1155, 293] width 205 height 23
type input "2,750"
click at [384, 388] on div "Tax Year" at bounding box center [766, 394] width 933 height 23
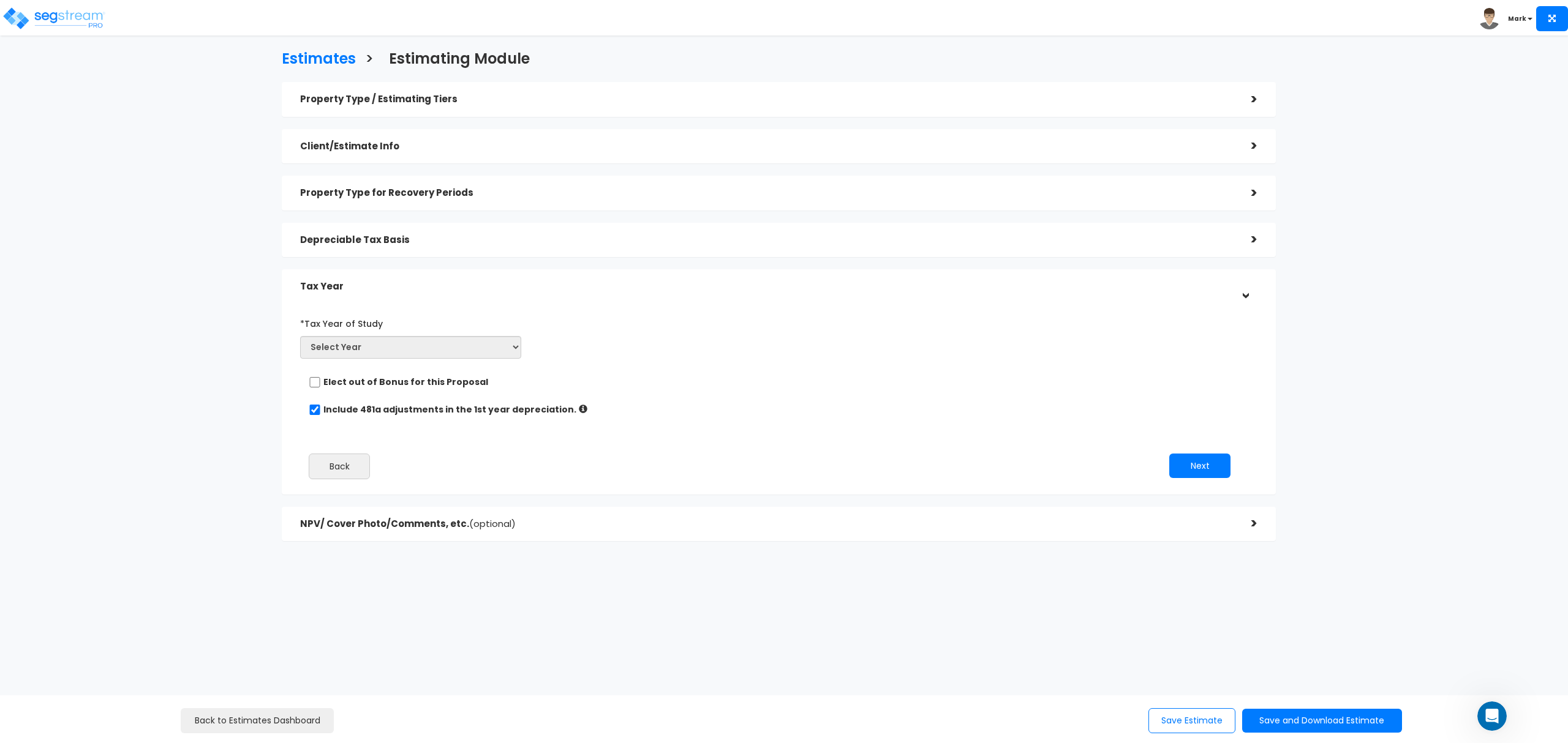
click at [428, 233] on div "Depreciable Tax Basis" at bounding box center [766, 240] width 933 height 23
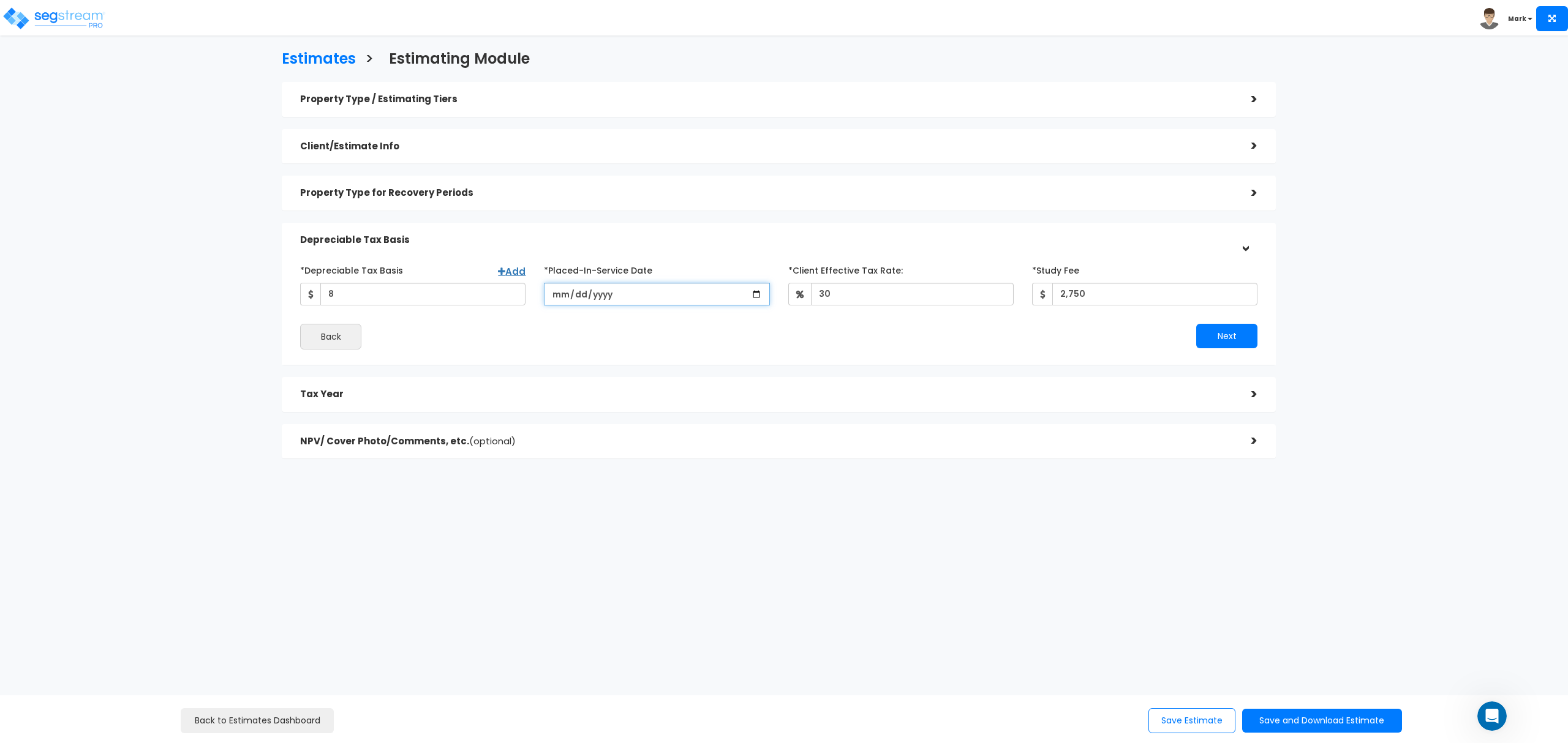
click at [554, 295] on input "date" at bounding box center [657, 293] width 225 height 23
type input "[DATE]"
click at [542, 197] on h5 "Property Type for Recovery Periods" at bounding box center [766, 193] width 933 height 10
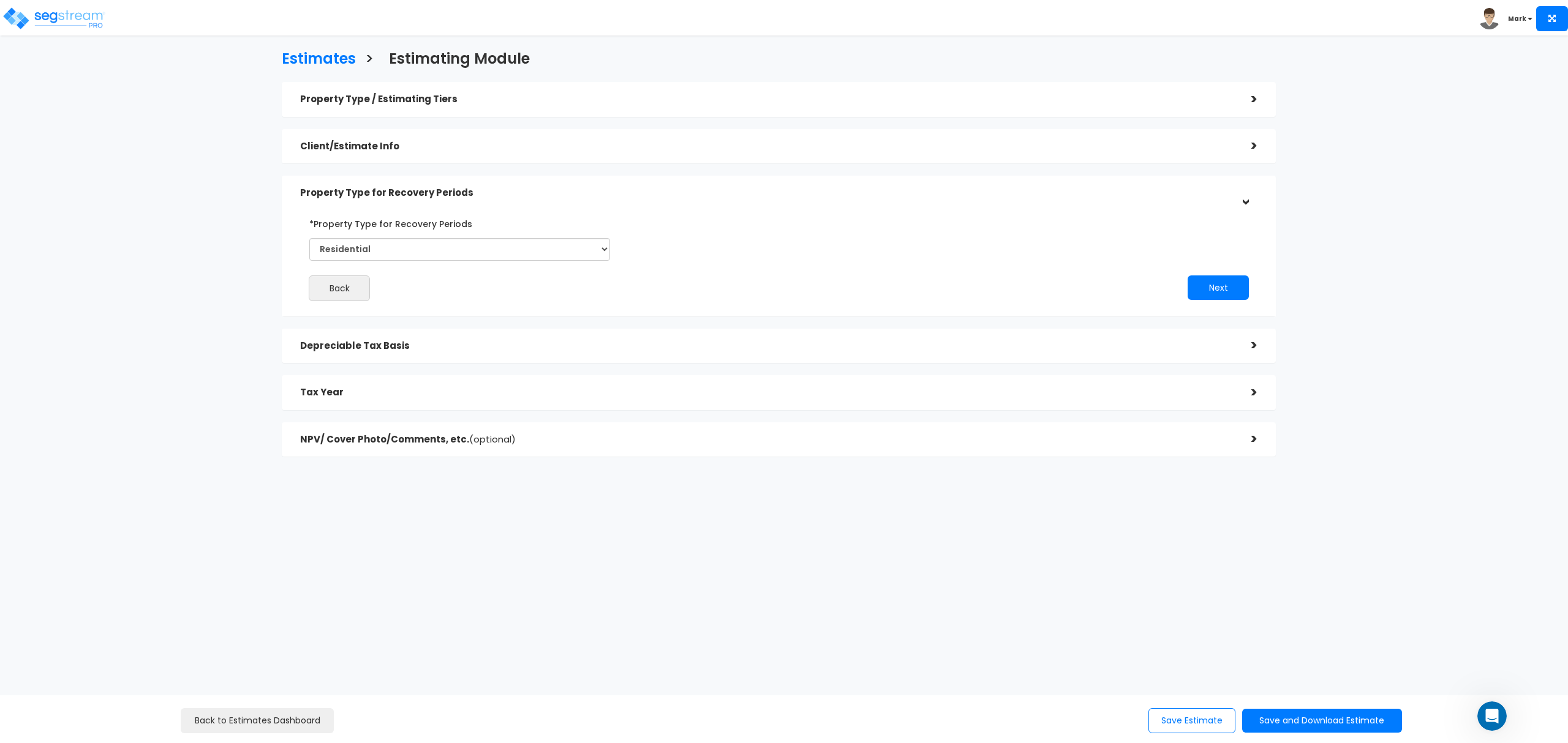
click at [534, 144] on h5 "Client/Estimate Info" at bounding box center [766, 146] width 933 height 10
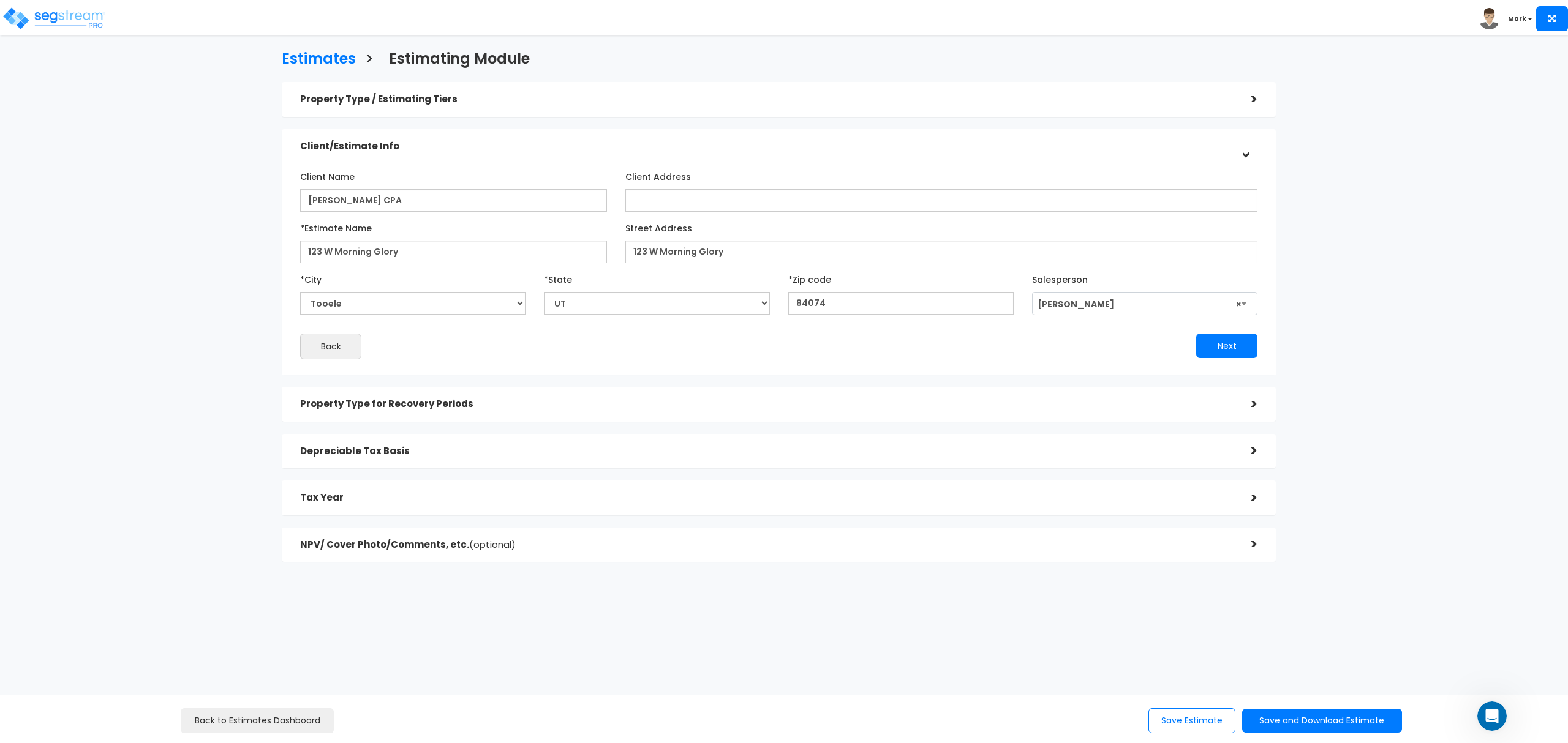
click at [541, 114] on div "Property Type / Estimating Tiers >" at bounding box center [779, 99] width 994 height 35
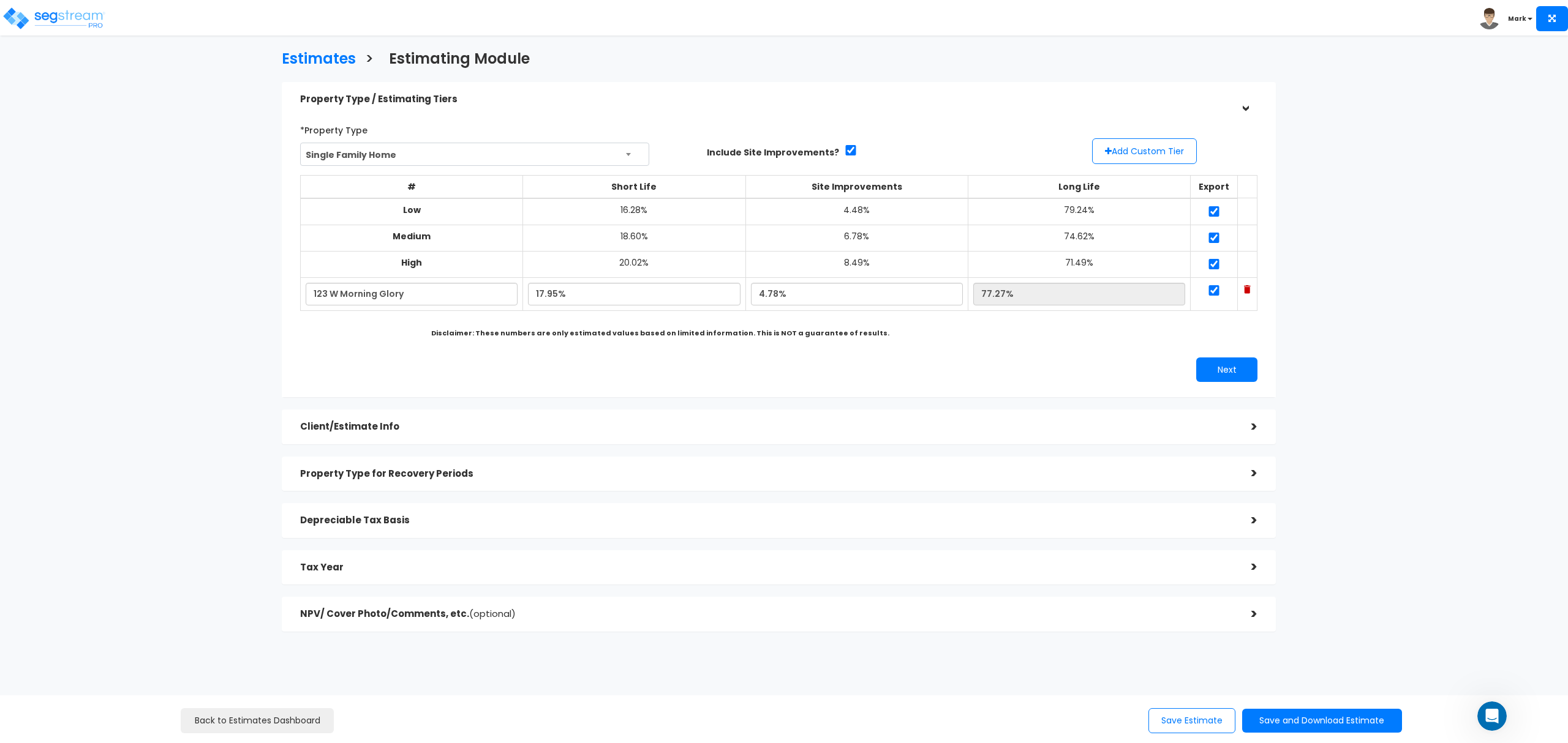
click at [478, 564] on h5 "Tax Year" at bounding box center [766, 567] width 933 height 10
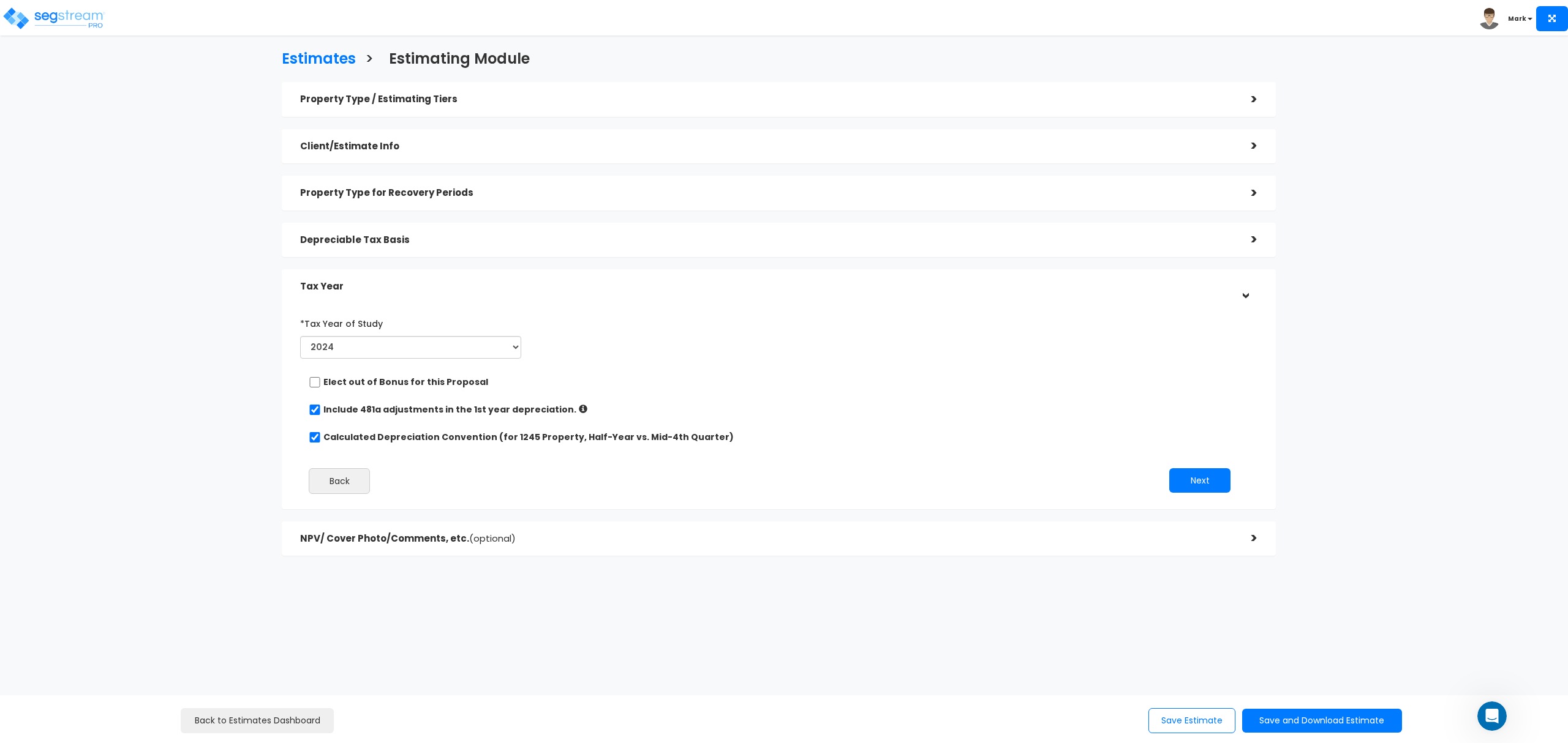
click at [489, 540] on span "(optional)" at bounding box center [491, 539] width 46 height 13
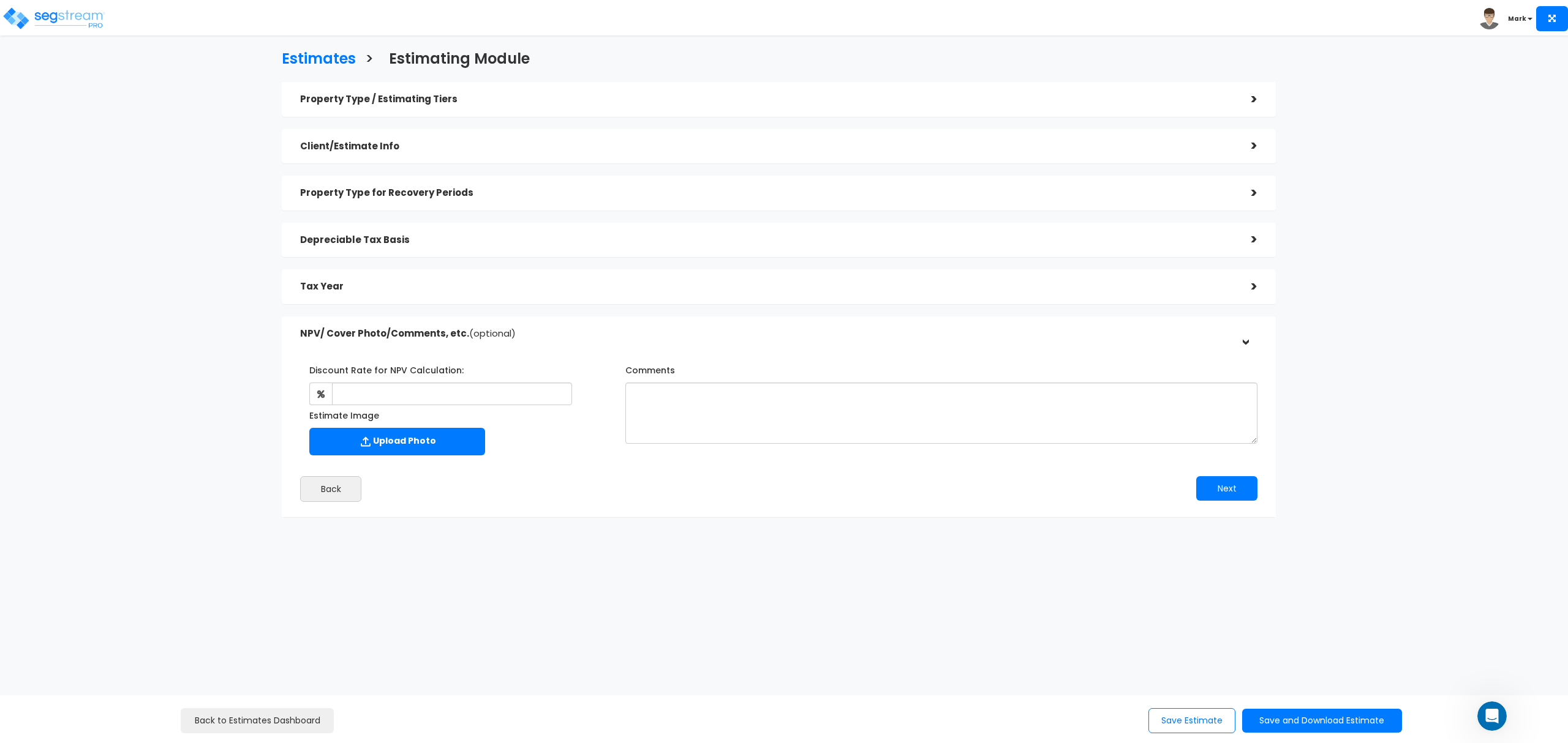
click at [531, 103] on h5 "Property Type / Estimating Tiers" at bounding box center [766, 99] width 933 height 10
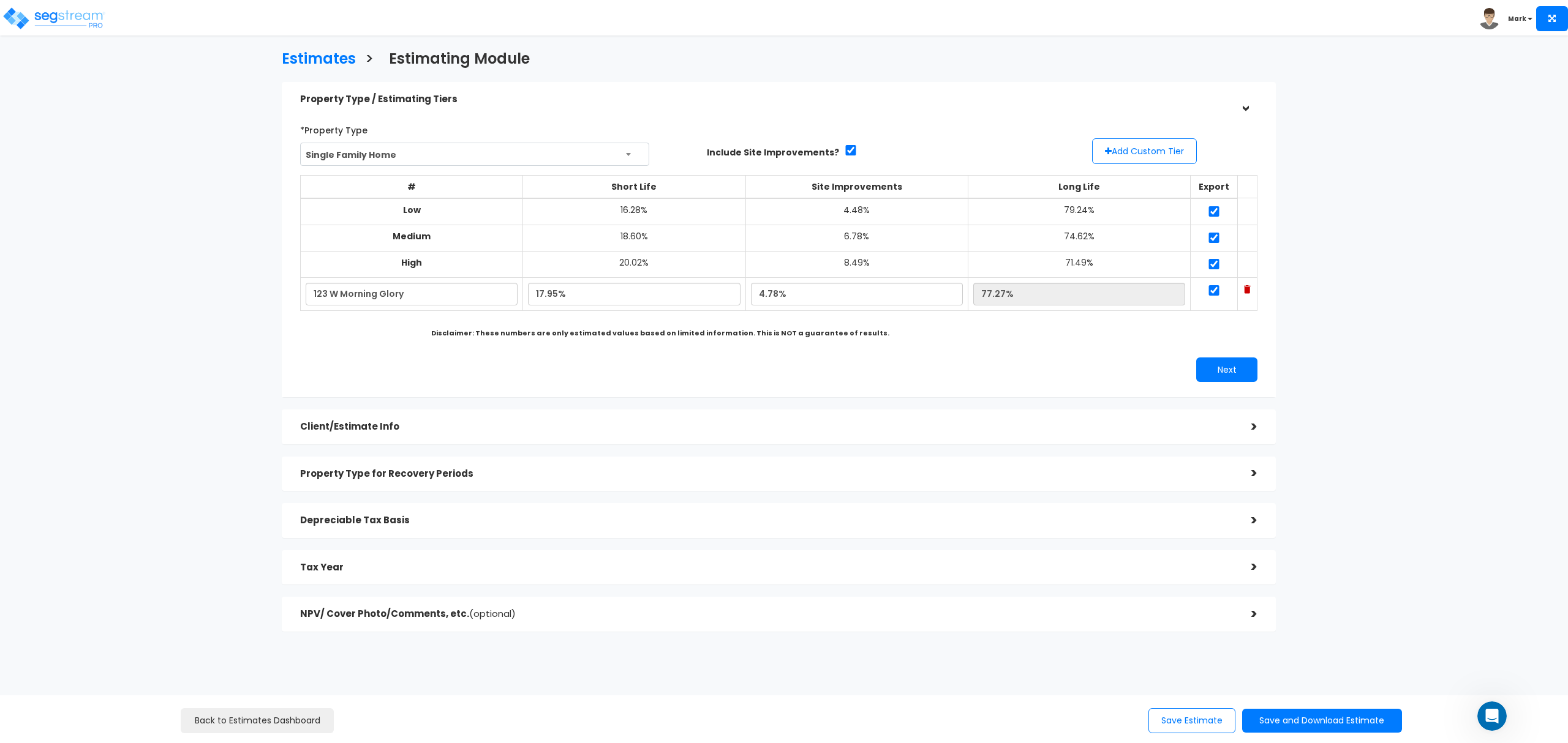
click at [508, 101] on h5 "Property Type / Estimating Tiers" at bounding box center [766, 99] width 933 height 10
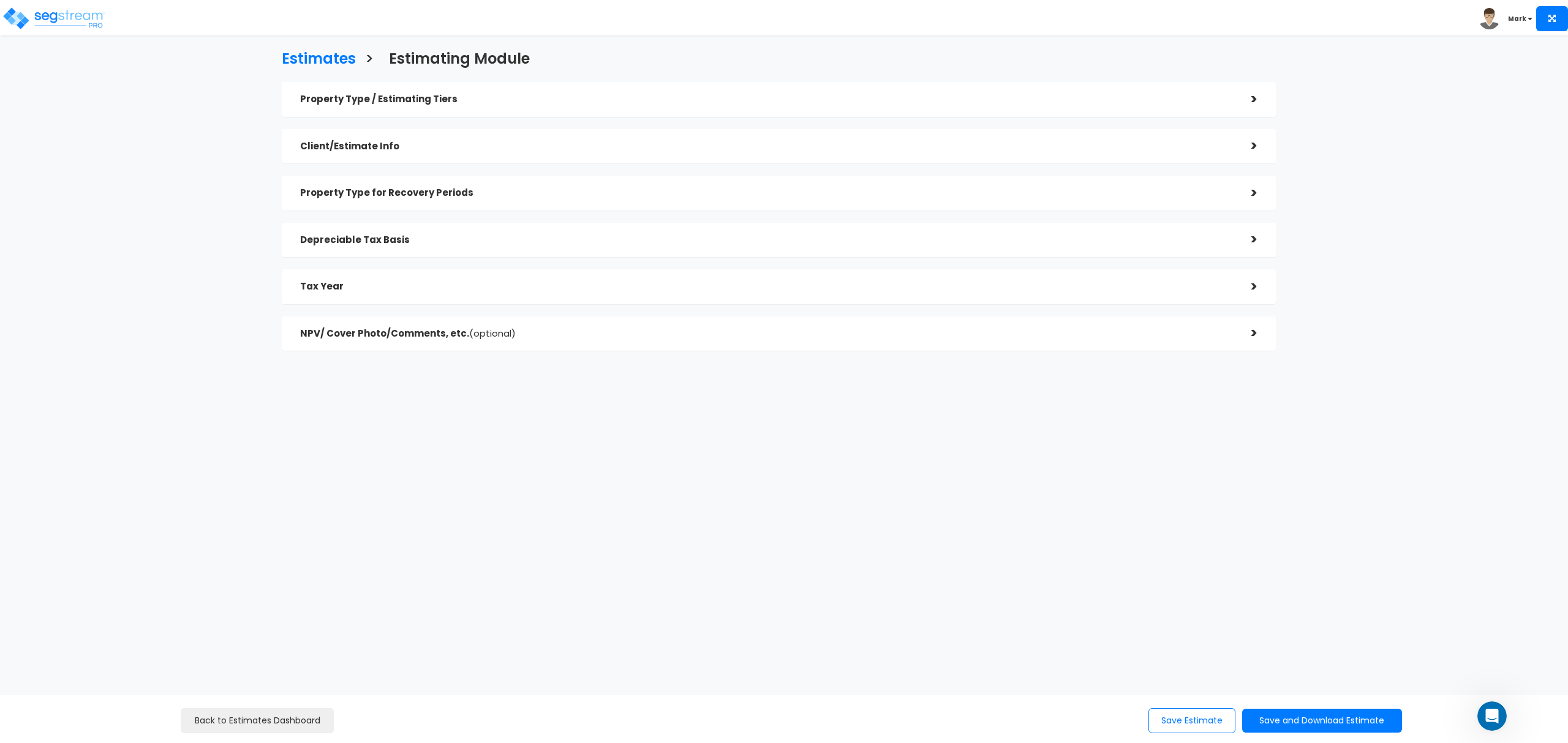
click at [478, 155] on div "Client/Estimate Info" at bounding box center [766, 146] width 933 height 23
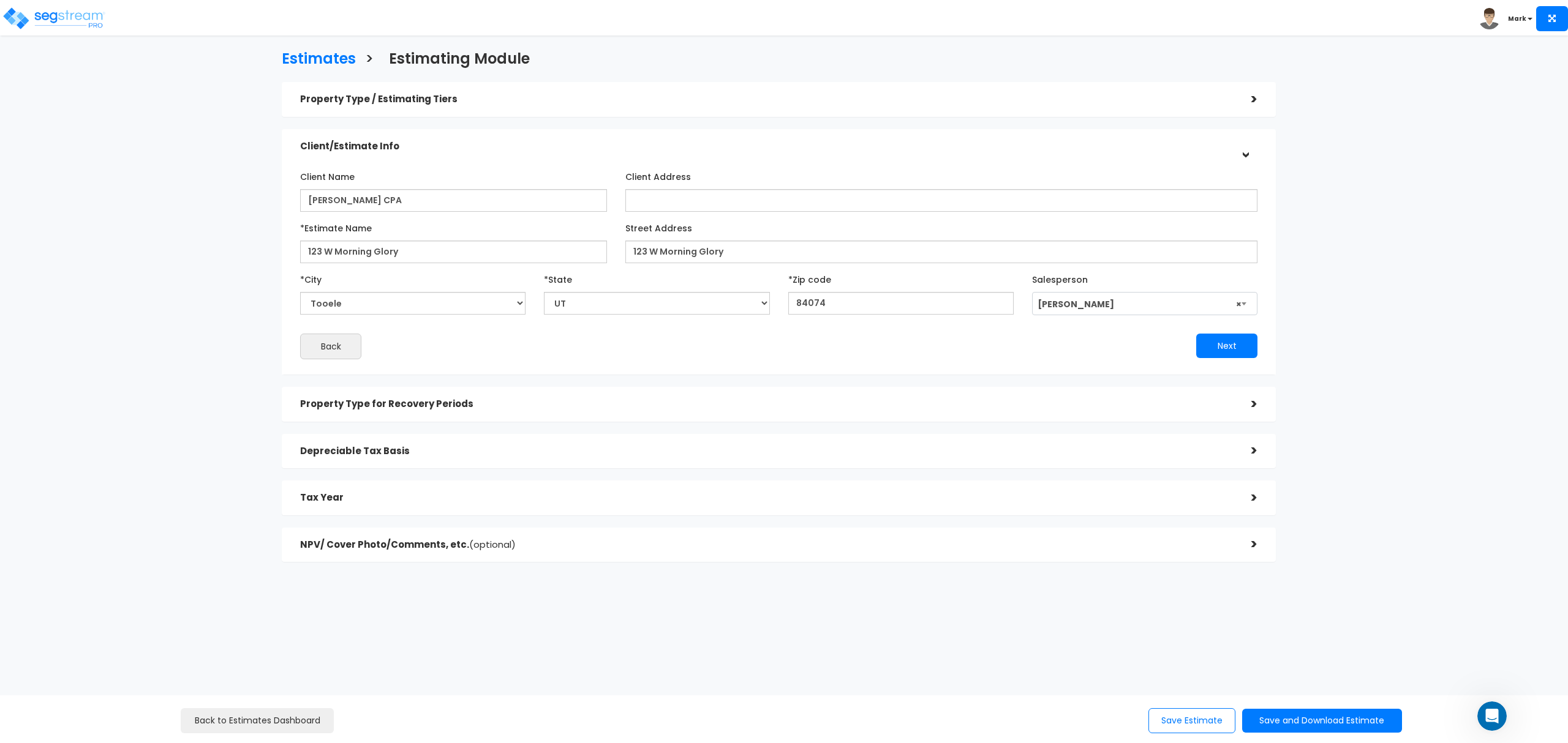
click at [486, 144] on h5 "Client/Estimate Info" at bounding box center [766, 146] width 933 height 10
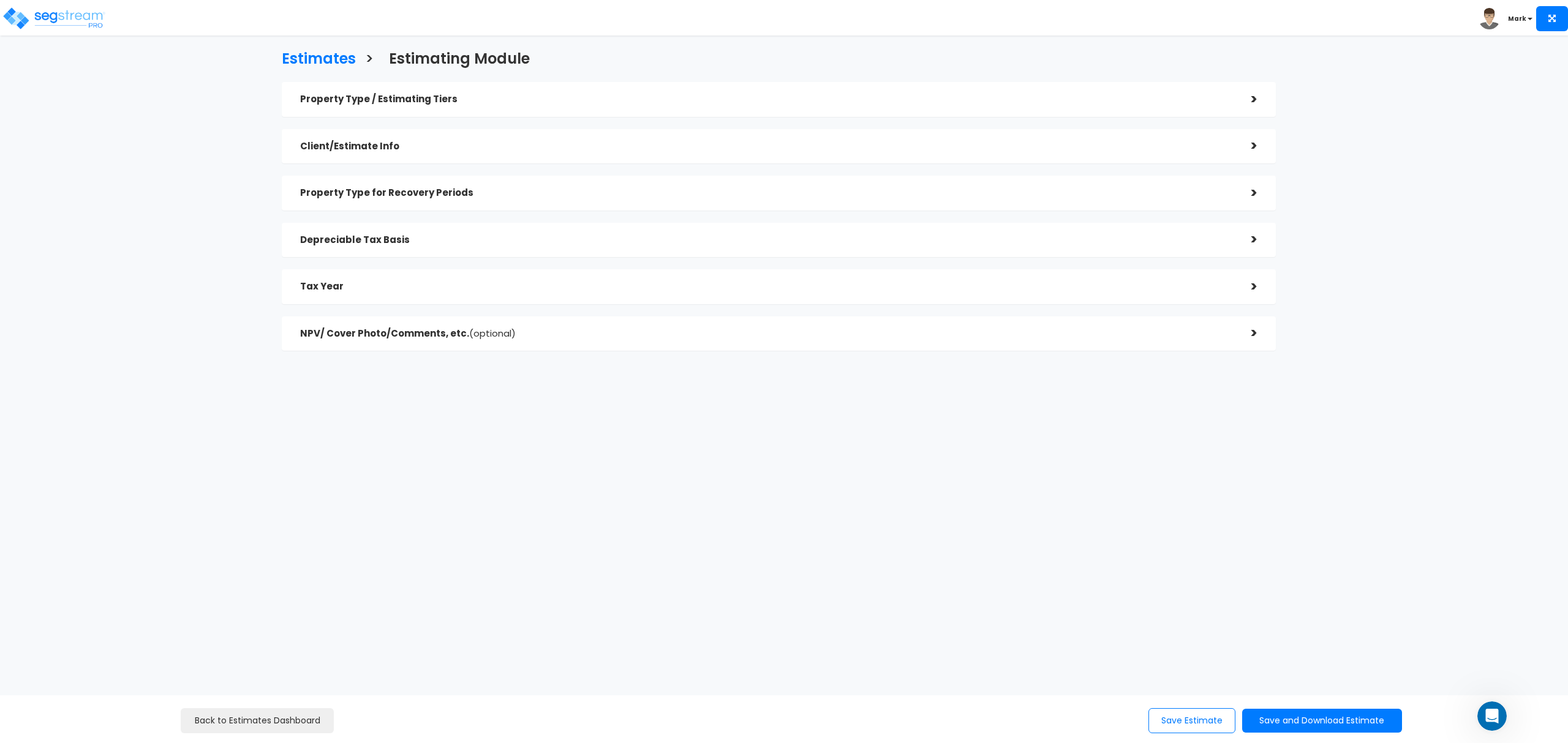
click at [423, 202] on div "Property Type for Recovery Periods" at bounding box center [766, 193] width 933 height 23
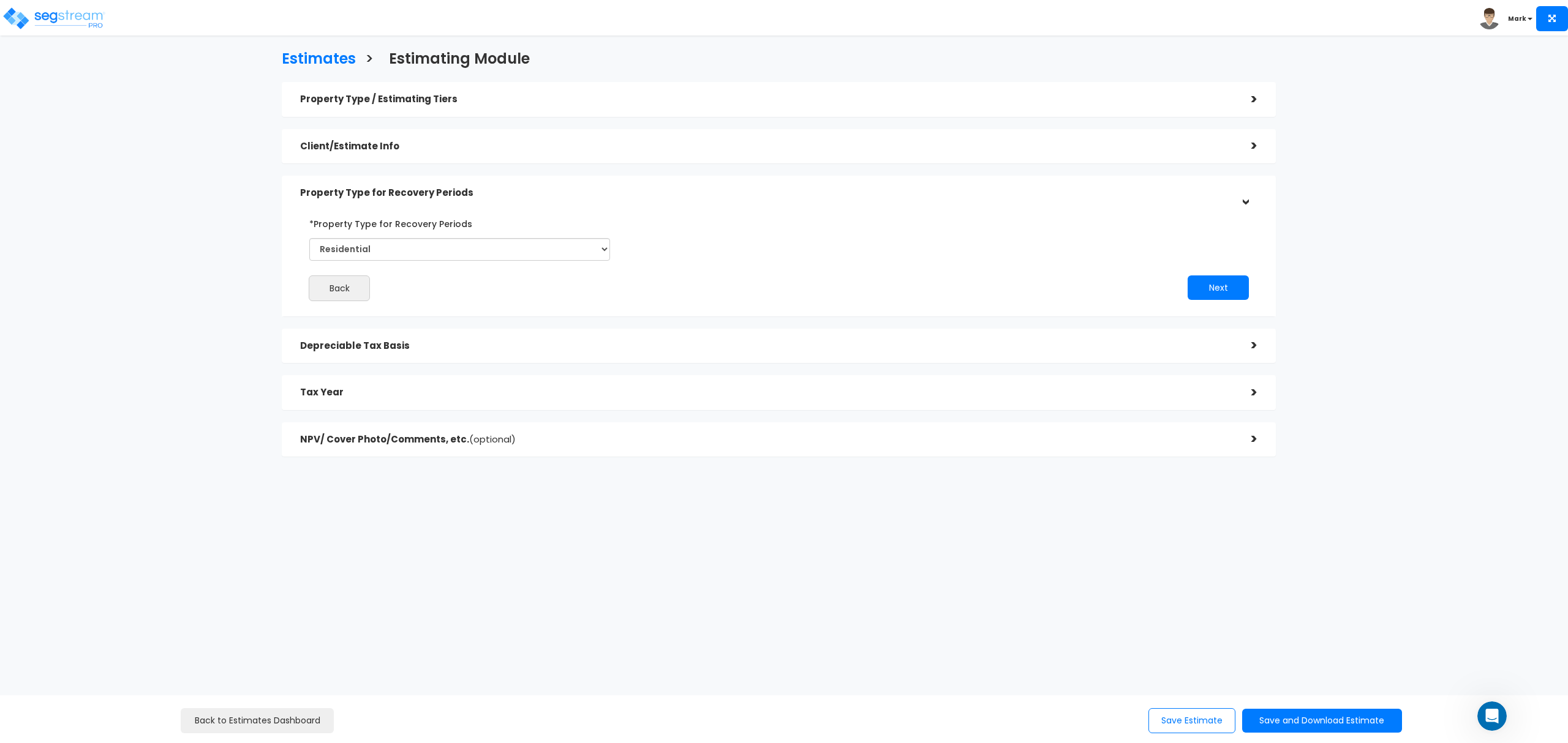
click at [423, 200] on div "Property Type for Recovery Periods" at bounding box center [766, 193] width 933 height 23
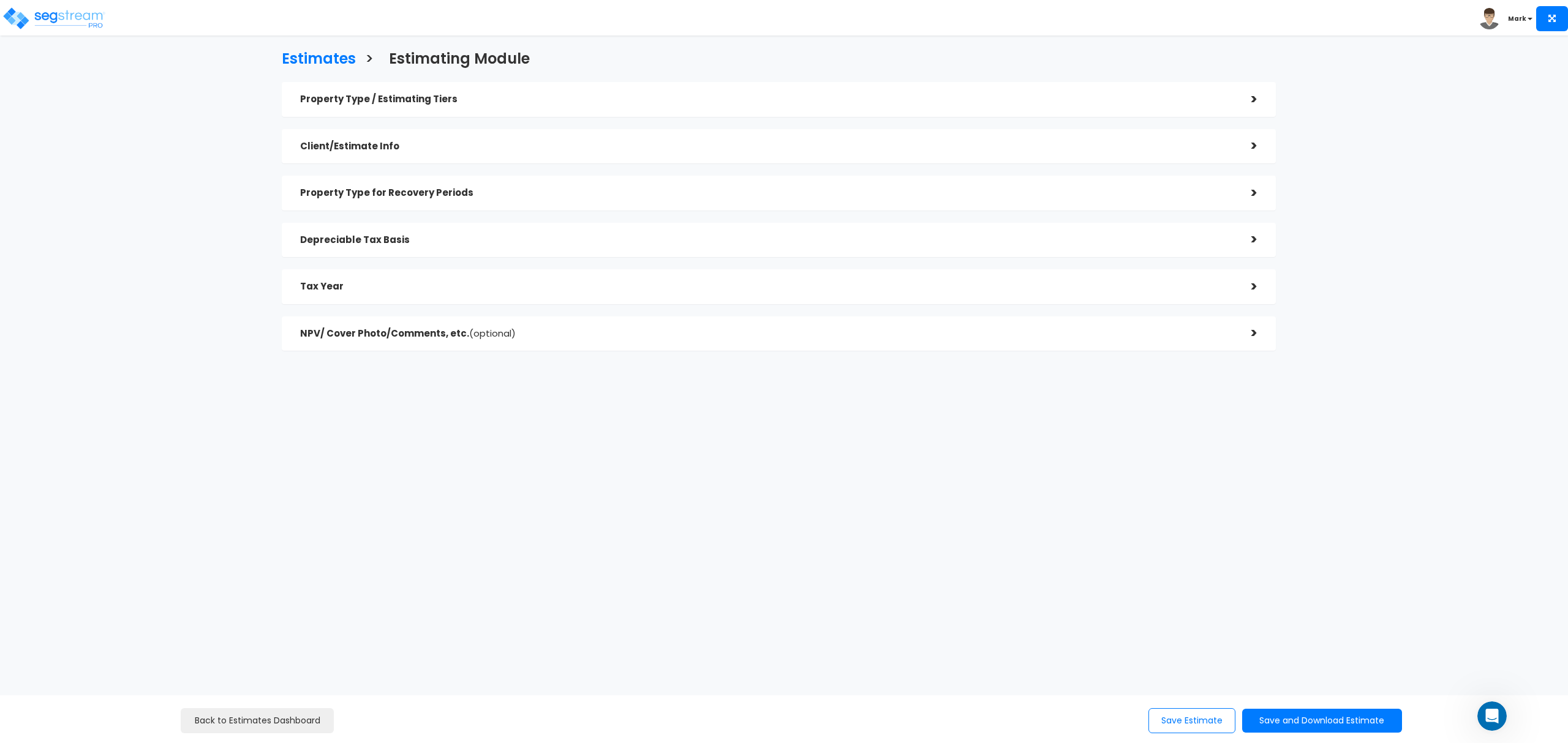
click at [412, 241] on h5 "Depreciable Tax Basis" at bounding box center [766, 240] width 933 height 10
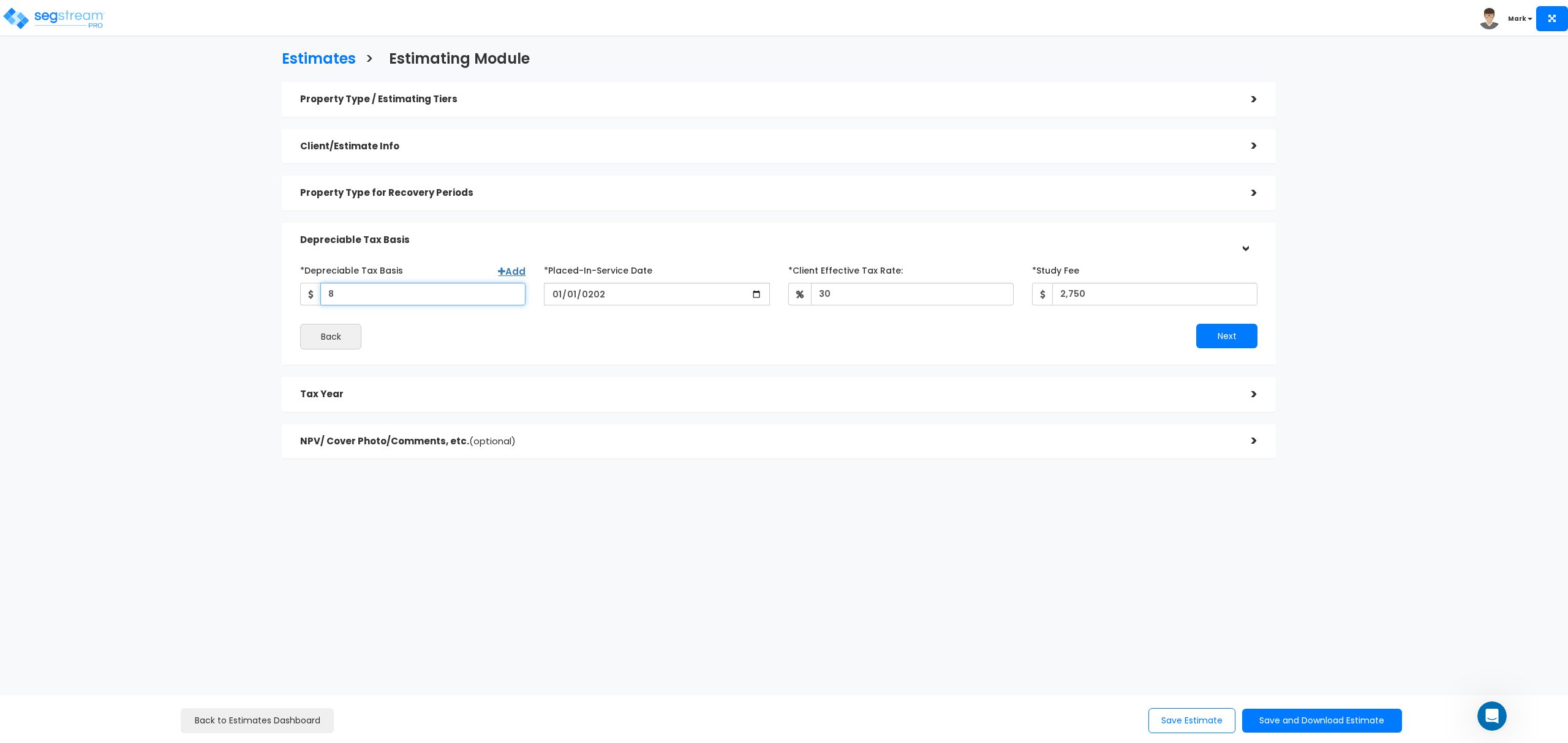
click at [382, 292] on input "8" at bounding box center [423, 293] width 205 height 23
click at [369, 294] on input "8" at bounding box center [423, 293] width 205 height 23
type input "210,000"
click at [460, 336] on div "Back" at bounding box center [534, 337] width 488 height 25
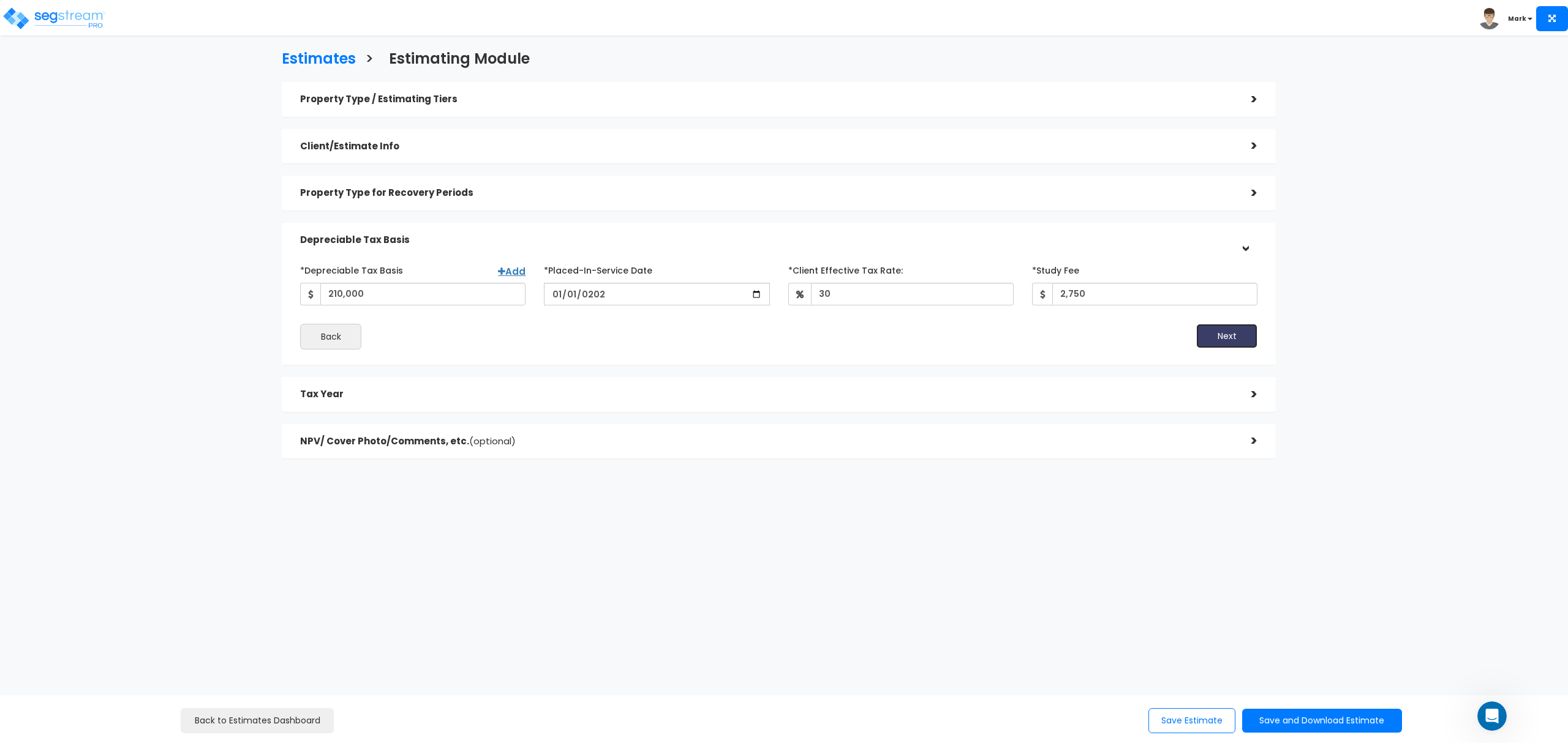
click at [1221, 339] on button "Next" at bounding box center [1226, 336] width 61 height 25
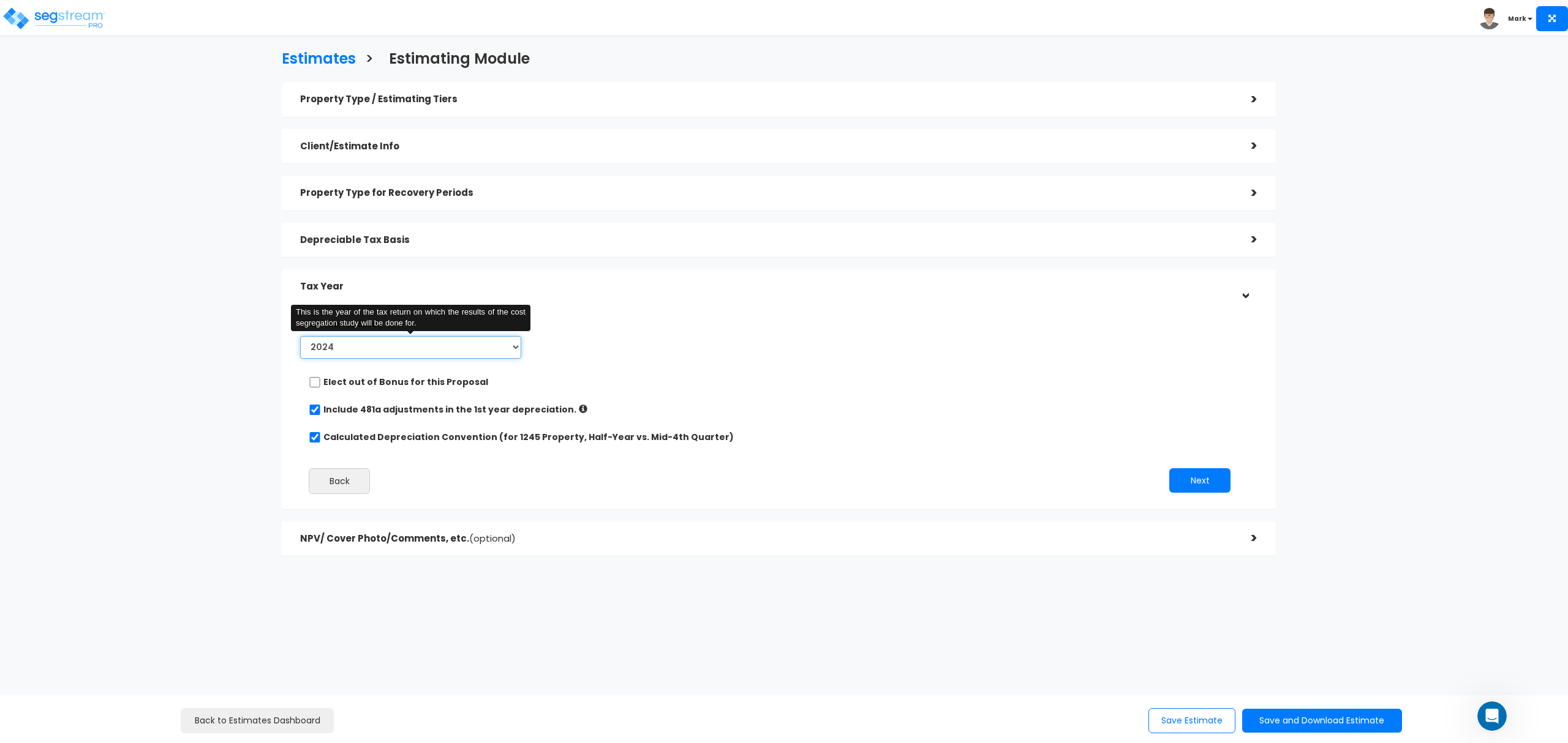
click at [368, 348] on select "2024 2025 2026" at bounding box center [410, 347] width 221 height 23
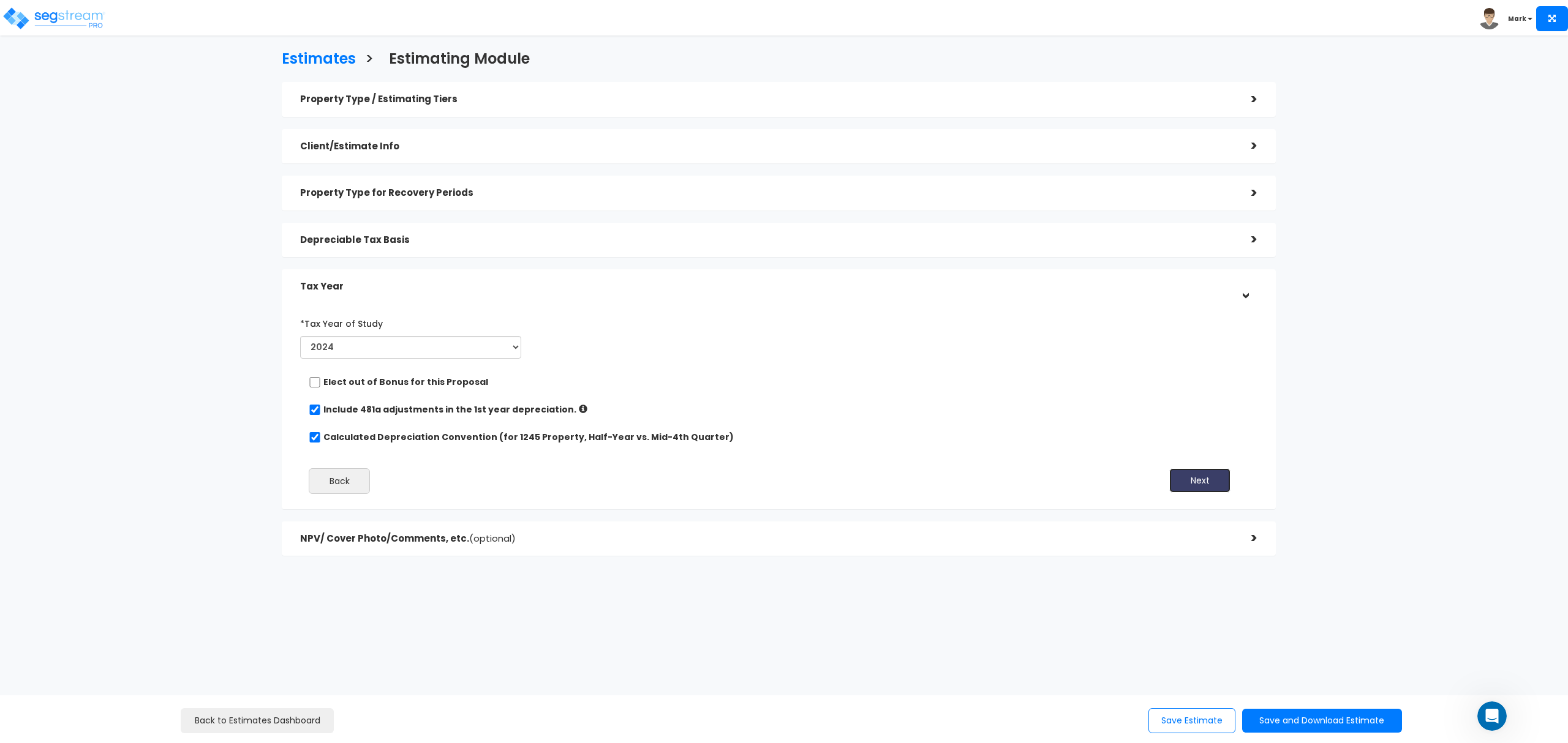
click at [1221, 480] on button "Next" at bounding box center [1199, 480] width 61 height 25
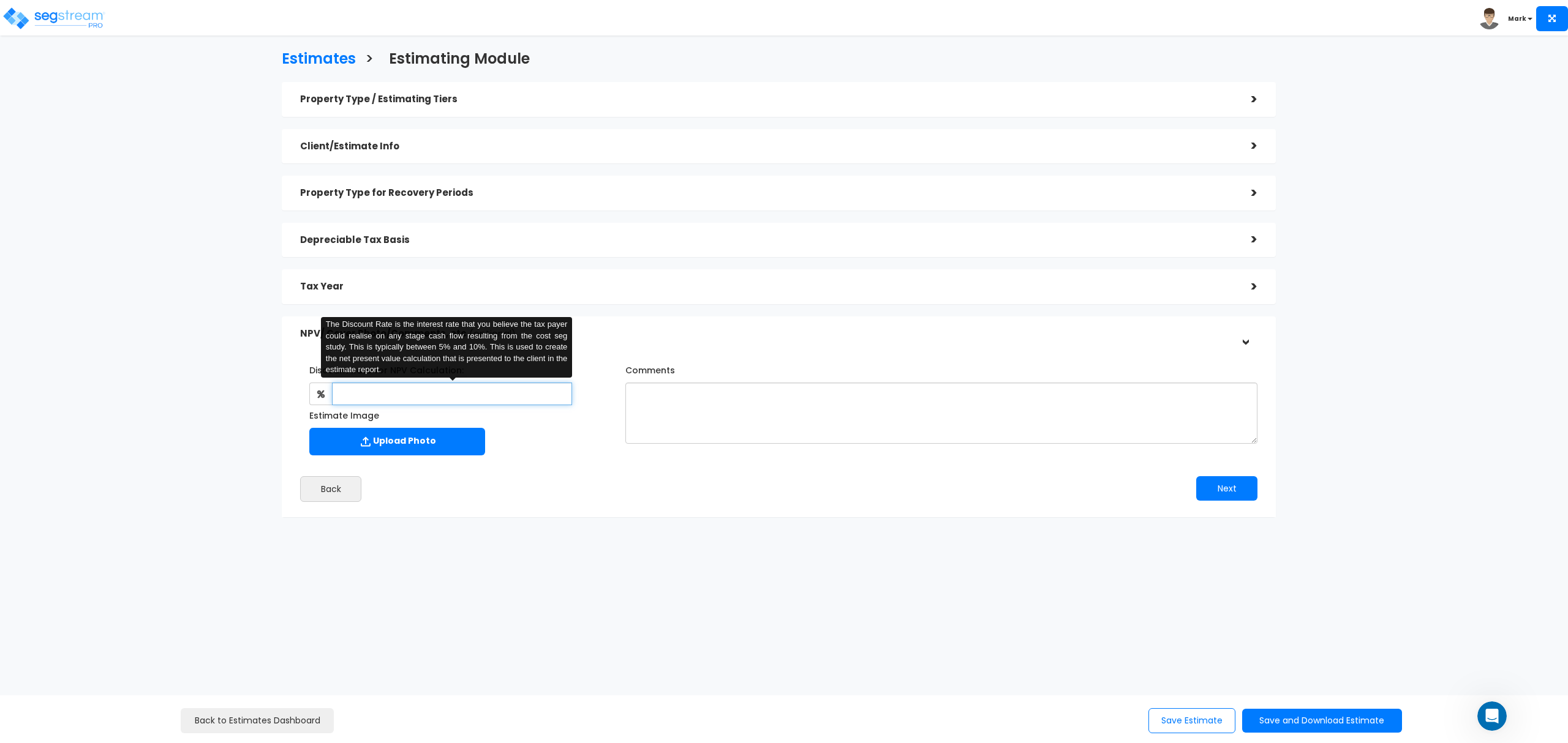
click at [373, 397] on input "text" at bounding box center [452, 393] width 240 height 23
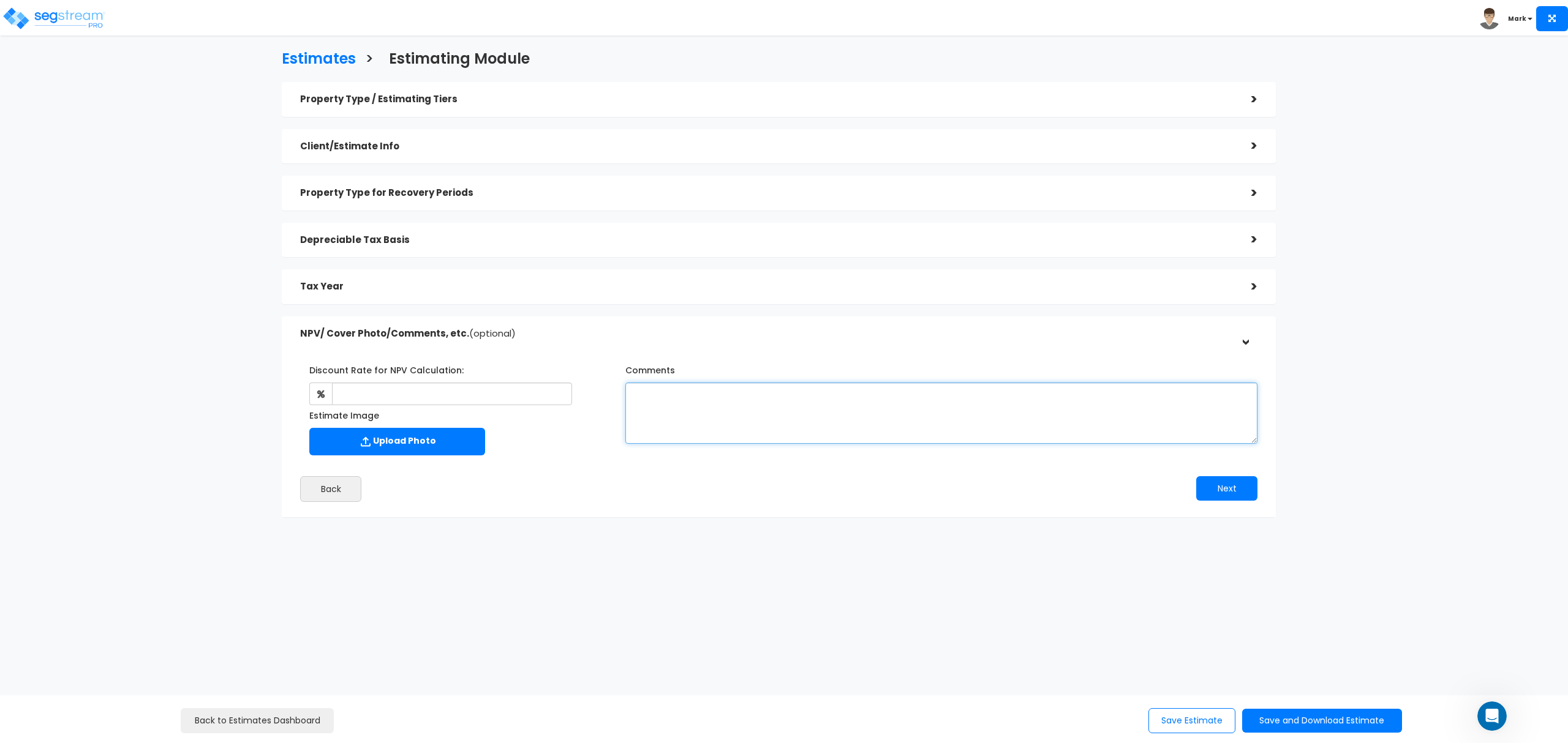
click at [839, 420] on textarea "Comments" at bounding box center [941, 412] width 632 height 61
click at [743, 426] on textarea "0." at bounding box center [941, 412] width 632 height 61
click at [956, 384] on textarea "0. Per county records this etimate uses a land value of $216,000" at bounding box center [941, 412] width 632 height 61
drag, startPoint x: 878, startPoint y: 412, endPoint x: 609, endPoint y: 365, distance: 273.1
click at [609, 365] on div "Discount Rate for NPV Calculation: Estimate Image Comments" at bounding box center [779, 408] width 976 height 107
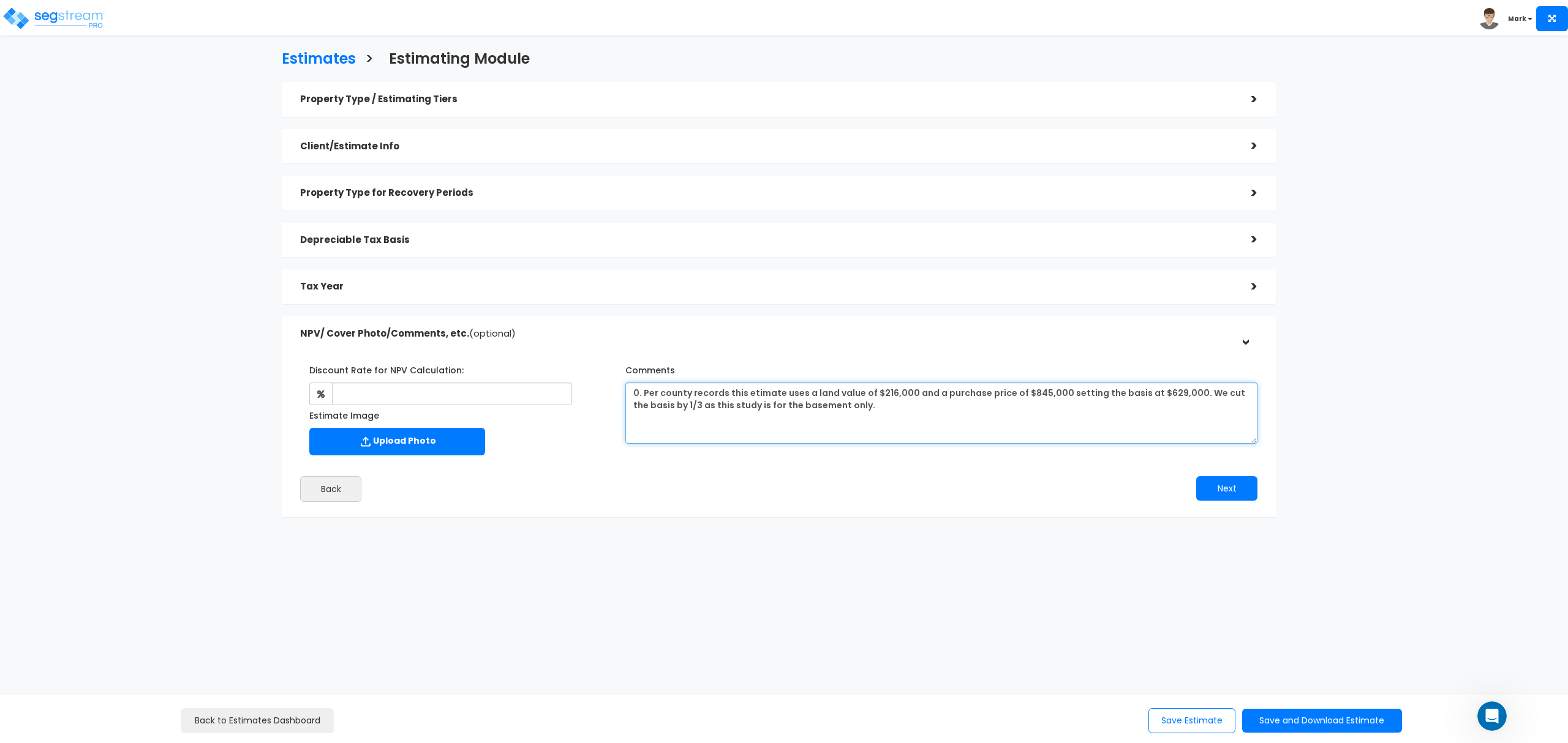
click at [888, 441] on textarea "0. Per county records this etimate uses a land value of $216,000 and a purchase…" at bounding box center [941, 412] width 632 height 61
drag, startPoint x: 873, startPoint y: 414, endPoint x: 643, endPoint y: 392, distance: 231.0
click at [643, 392] on textarea "0. Per county records this etimate uses a land value of $216,000 and a purchase…" at bounding box center [941, 412] width 632 height 61
click at [845, 371] on div "Comments 0. Per county records this etimate uses a land value of $216,000 and a…" at bounding box center [941, 401] width 632 height 84
drag, startPoint x: 866, startPoint y: 420, endPoint x: 644, endPoint y: 404, distance: 222.6
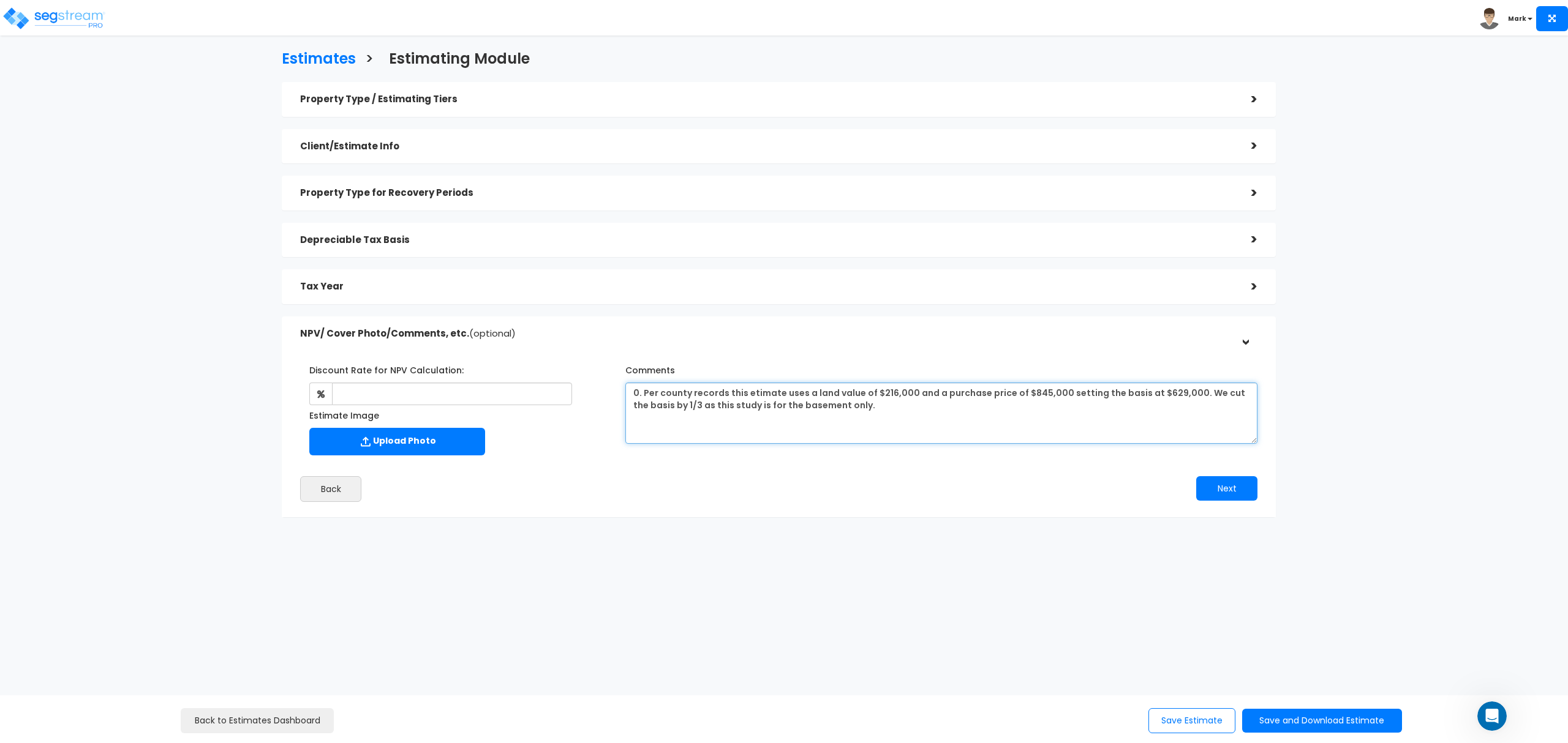
click at [638, 398] on textarea "0. Per county records this etimate uses a land value of $216,000 and a purchase…" at bounding box center [941, 412] width 632 height 61
paste textarea "According to county records, this estimate applies a land value of $216,000 to …"
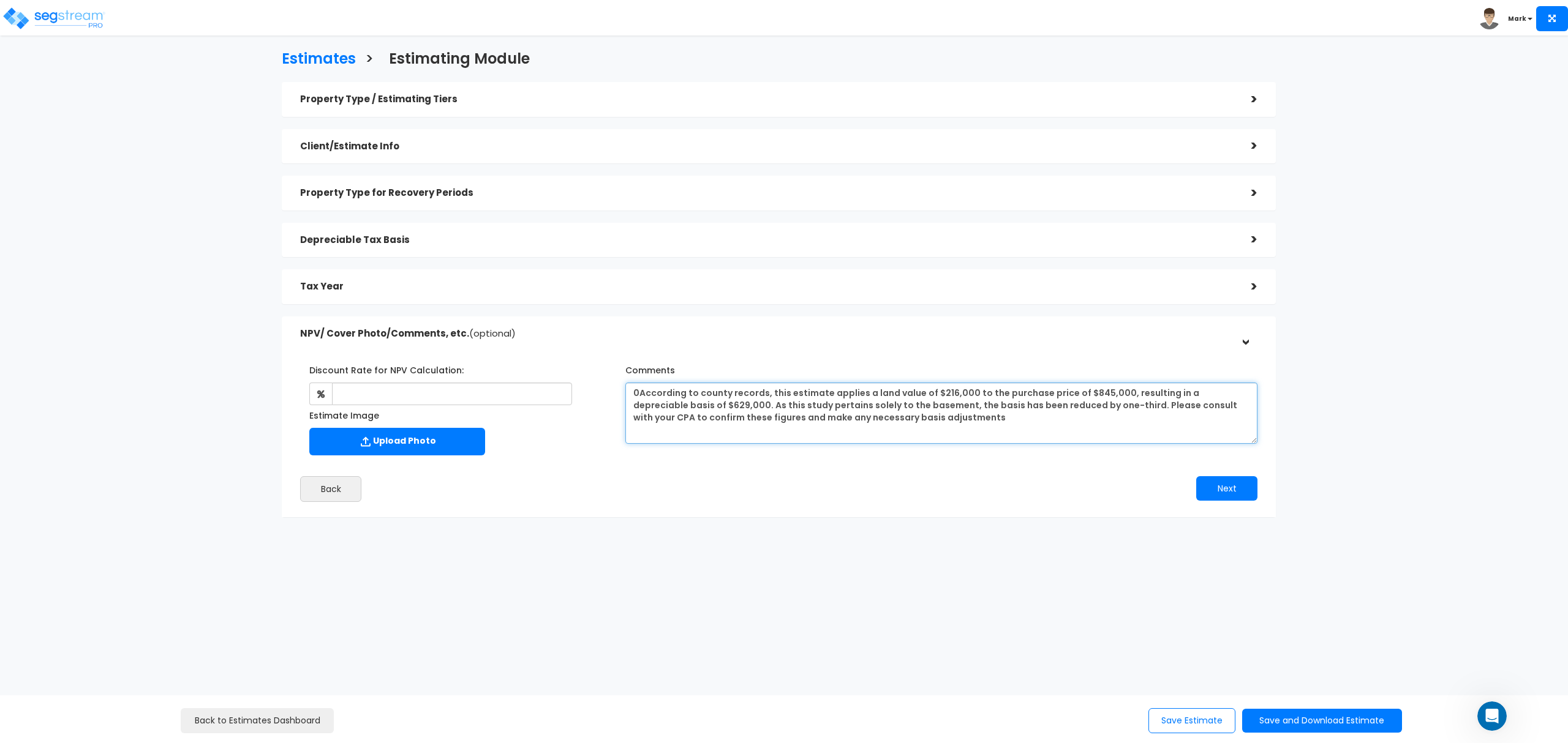
click at [638, 393] on textarea "0According to county records, this estimate applies a land value of $216,000 to…" at bounding box center [941, 412] width 632 height 61
click at [936, 420] on textarea "0. According to county records, this estimate applies a land value of $216,000 …" at bounding box center [941, 412] width 632 height 61
type textarea "0. According to county records, this estimate applies a land value of $216,000 …"
click at [1211, 488] on button "Next" at bounding box center [1226, 488] width 61 height 25
click at [1247, 343] on div ">" at bounding box center [1245, 333] width 19 height 25
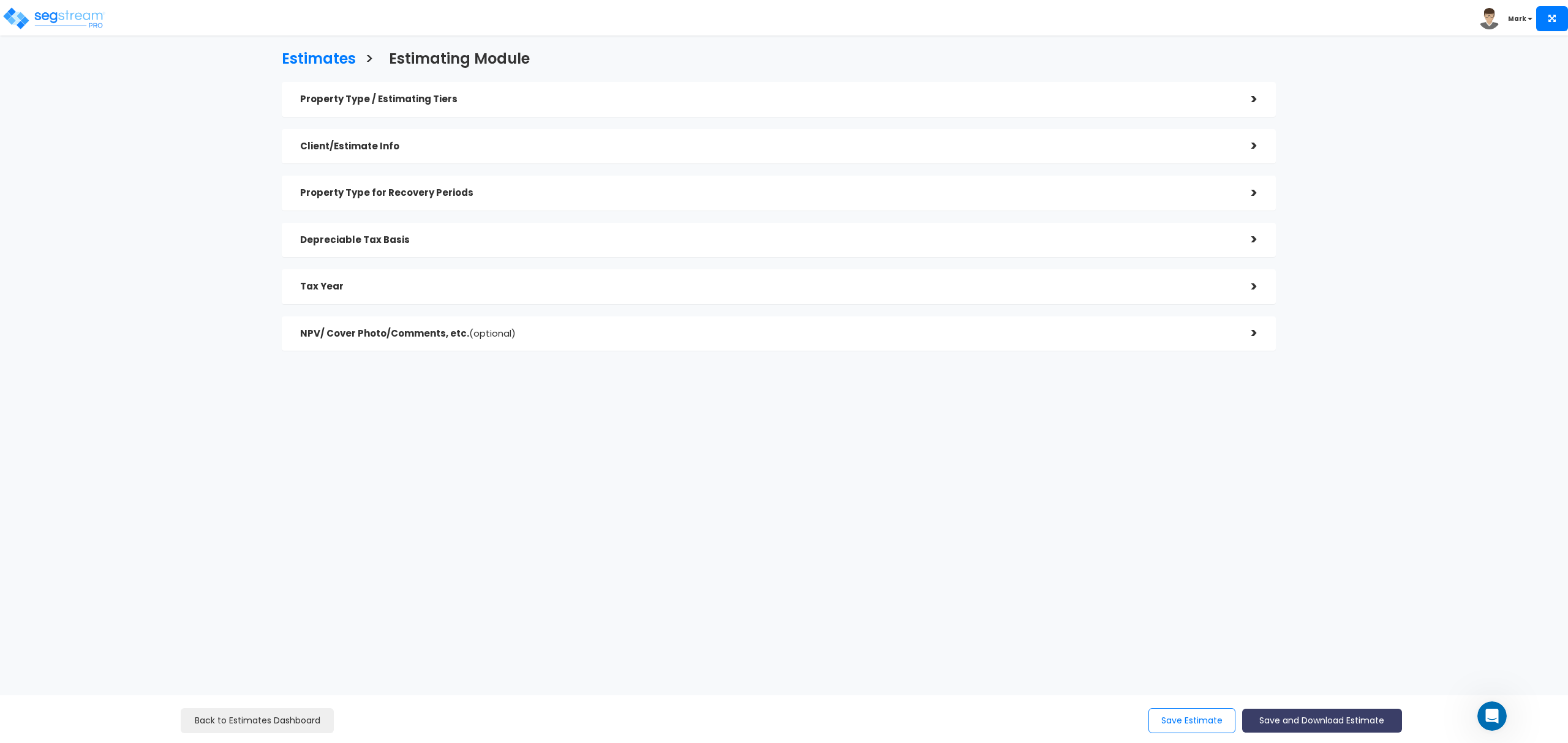
click at [1296, 717] on button "Save and Download Estimate" at bounding box center [1322, 721] width 160 height 24
click at [1329, 665] on link "Custom Estimate" at bounding box center [1321, 663] width 157 height 28
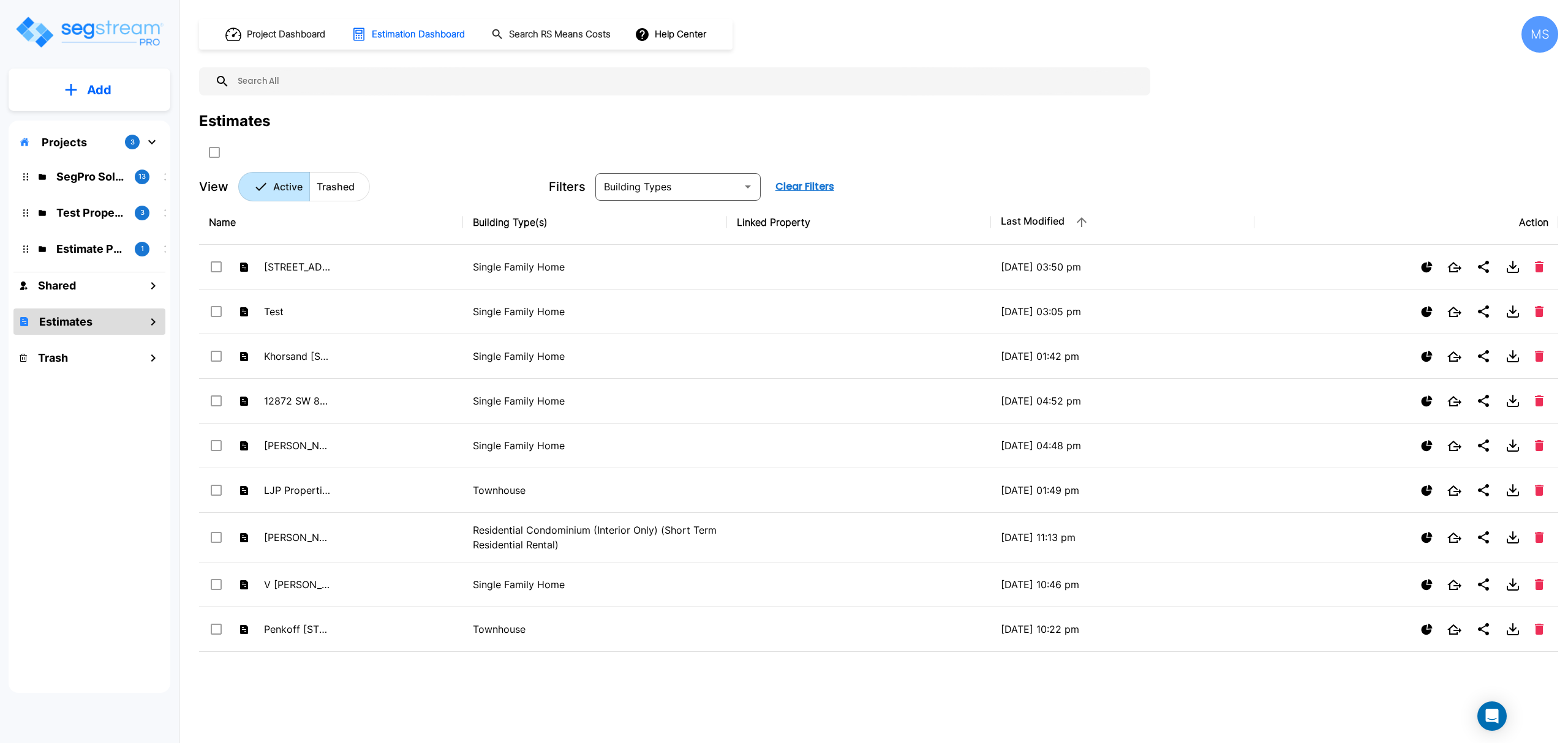
click at [400, 86] on input "text" at bounding box center [687, 81] width 914 height 28
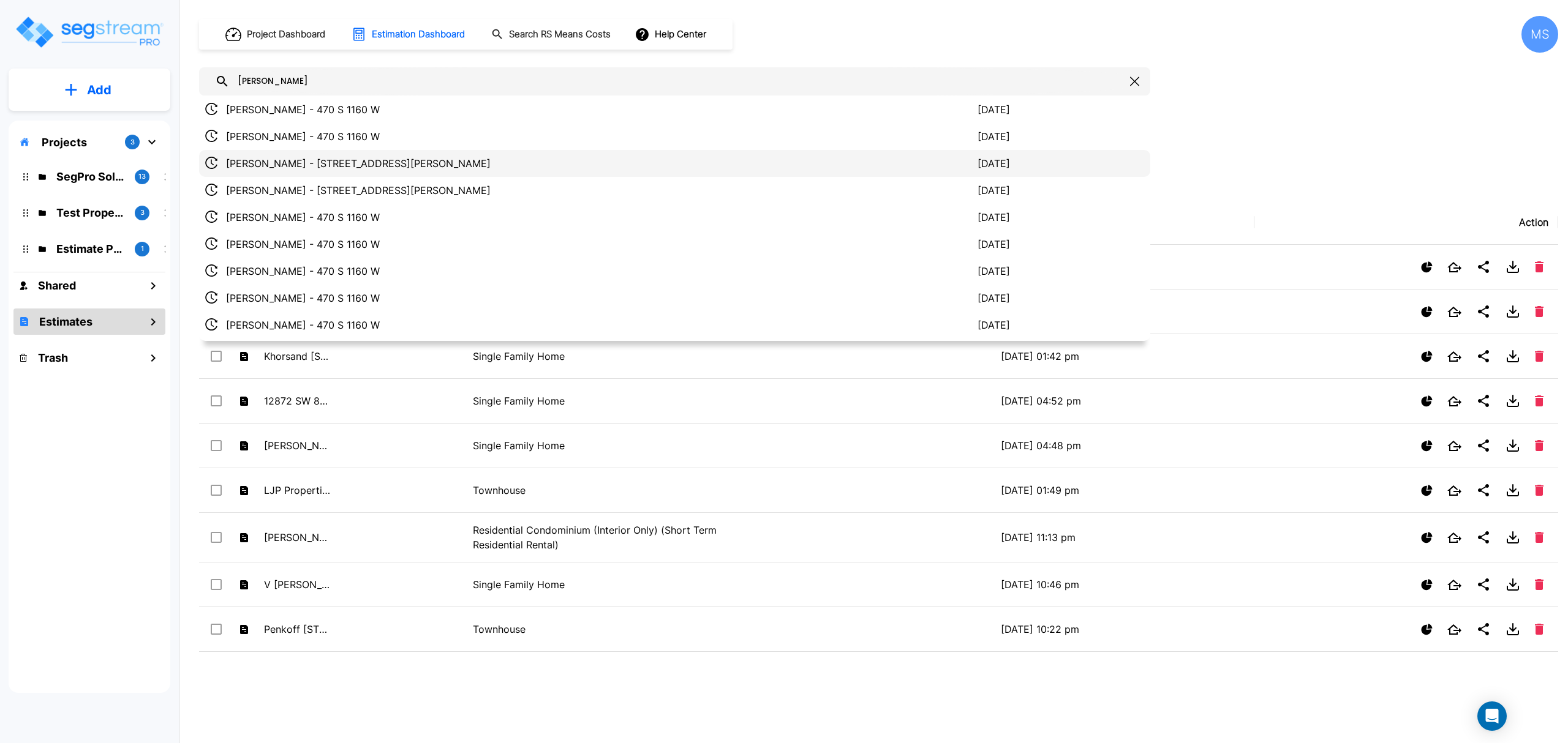
type input "[PERSON_NAME]"
click at [351, 165] on p "[PERSON_NAME] - [STREET_ADDRESS][PERSON_NAME]" at bounding box center [601, 163] width 751 height 15
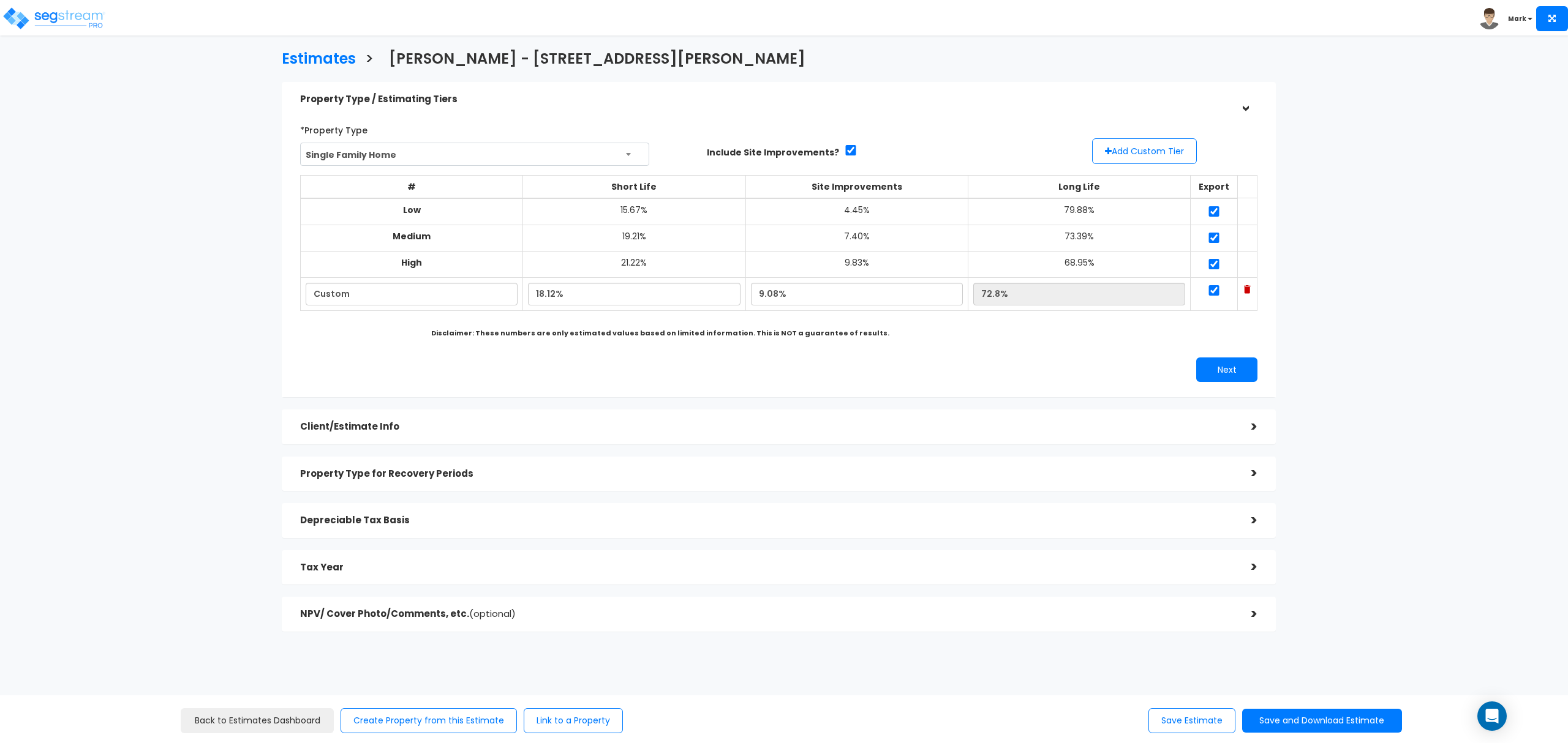
click at [422, 570] on h5 "Tax Year" at bounding box center [766, 567] width 933 height 10
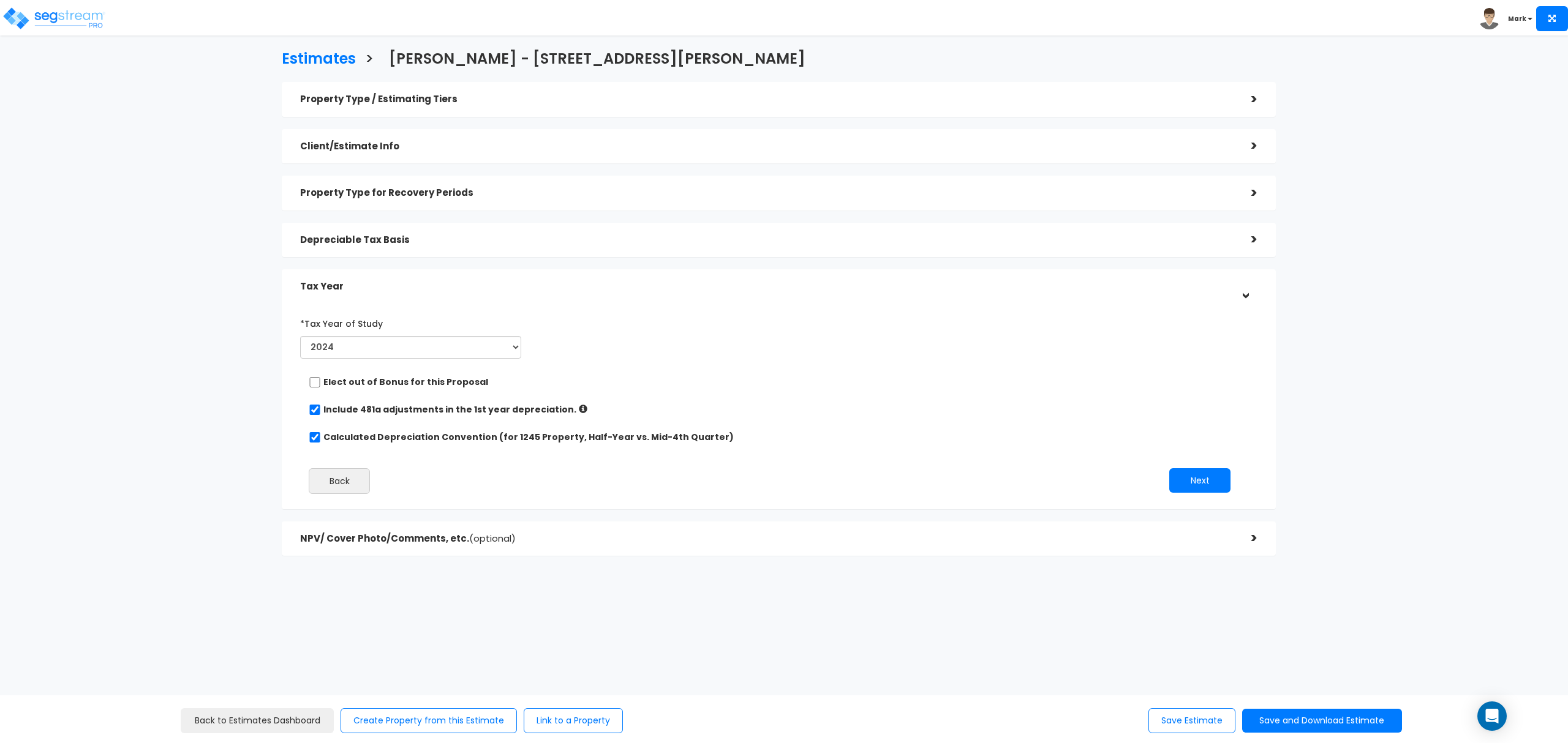
click at [449, 241] on h5 "Depreciable Tax Basis" at bounding box center [766, 240] width 933 height 10
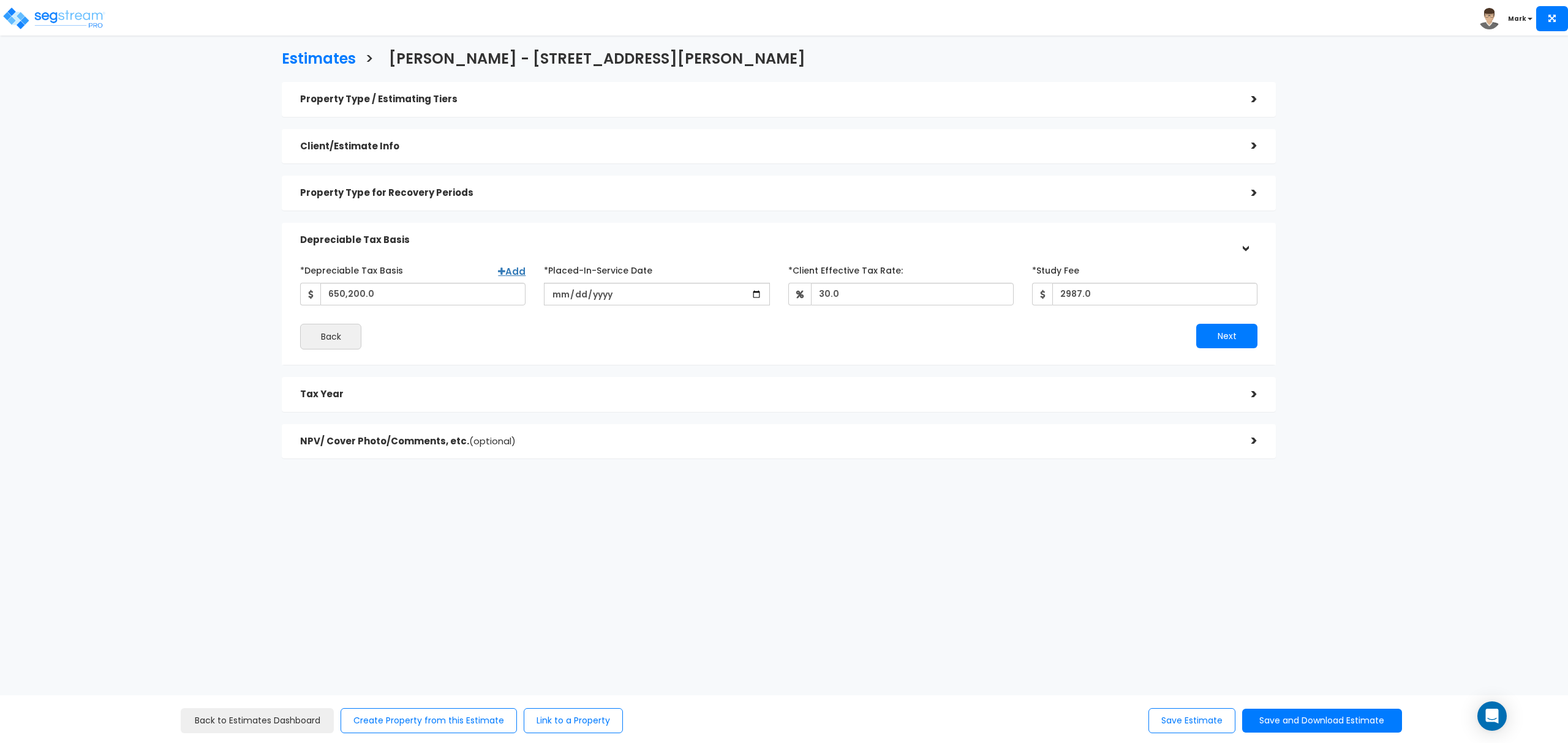
click at [449, 202] on div "Property Type for Recovery Periods" at bounding box center [766, 193] width 933 height 23
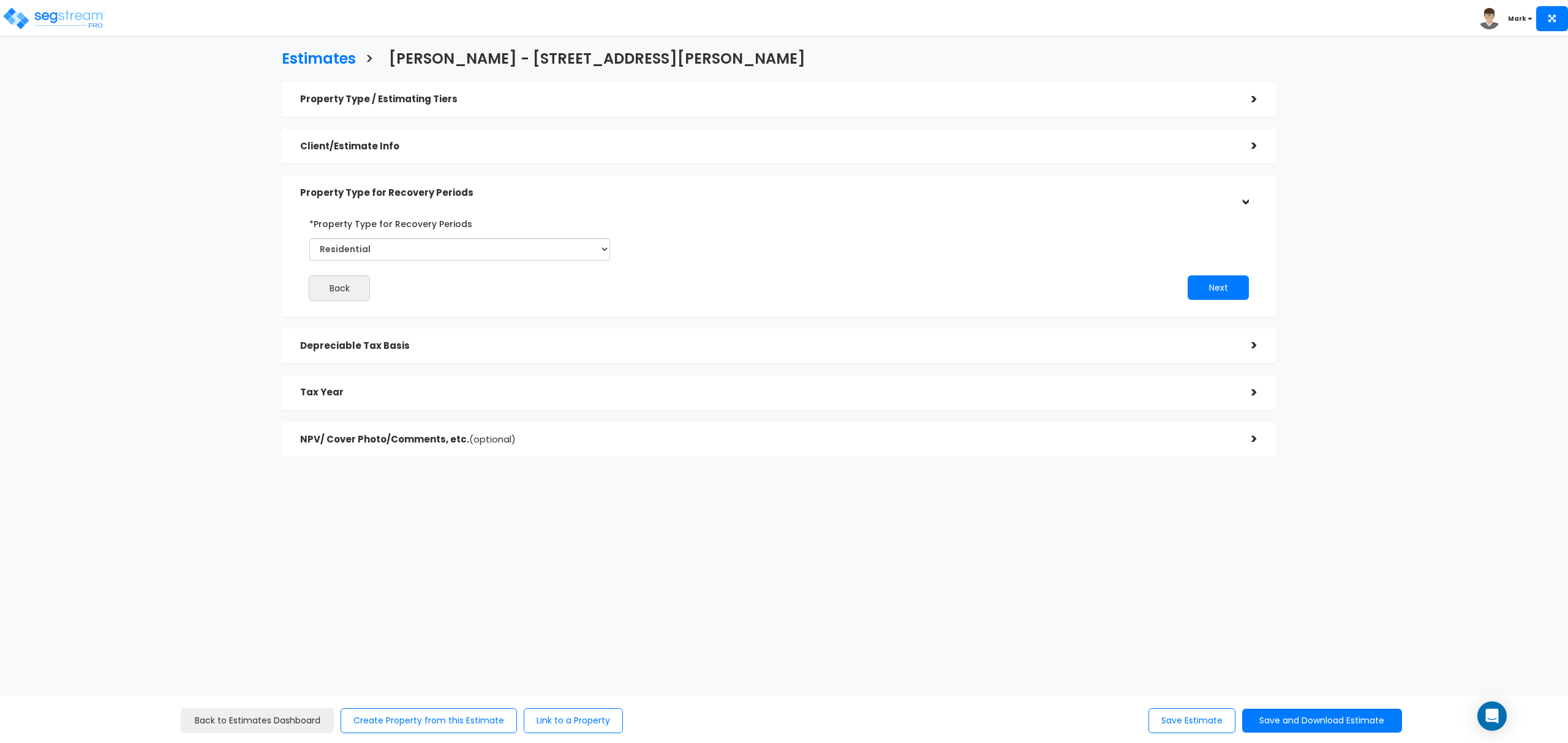
click at [480, 149] on h5 "Client/Estimate Info" at bounding box center [766, 146] width 933 height 10
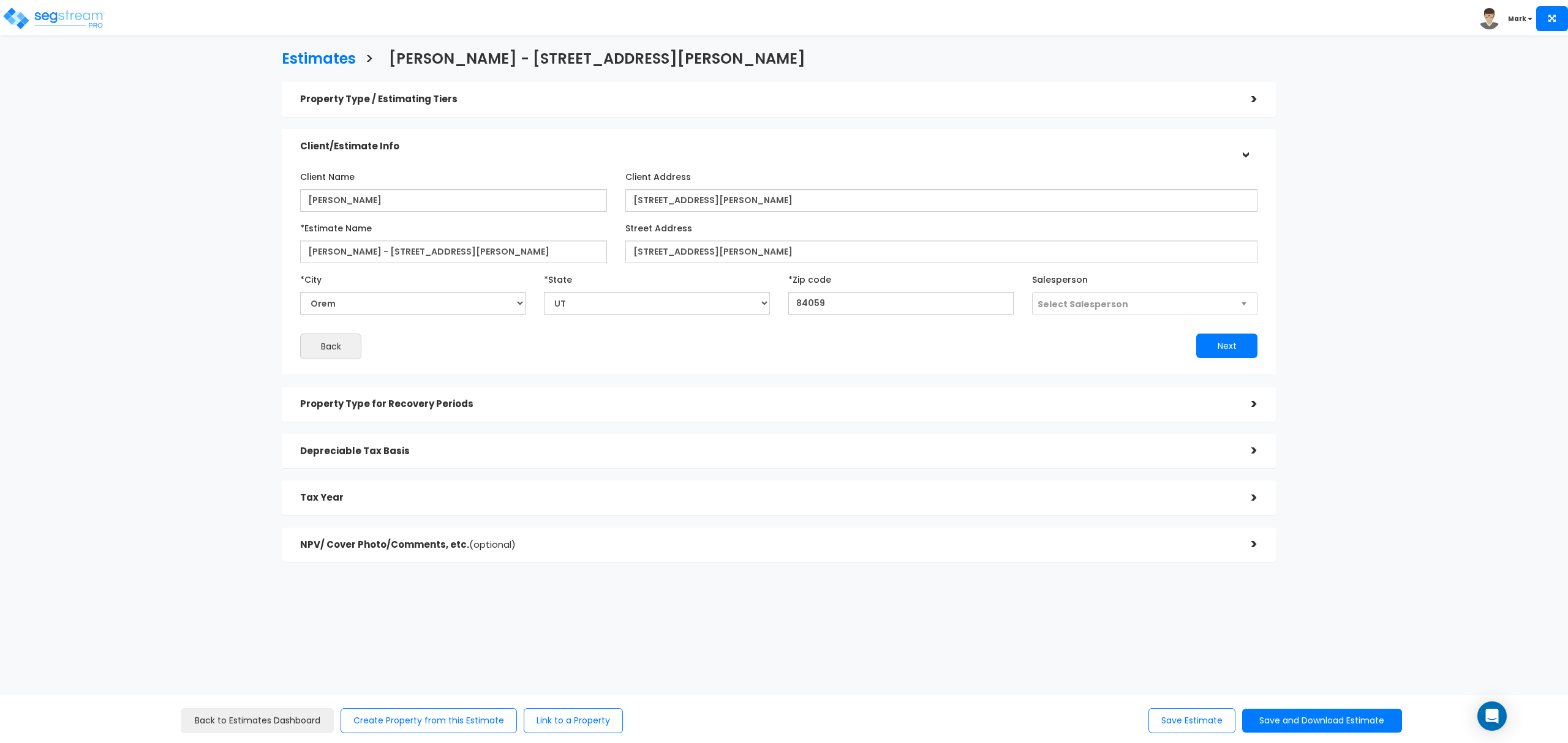
click at [503, 99] on div "Property Type / Estimating Tiers >" at bounding box center [779, 99] width 994 height 35
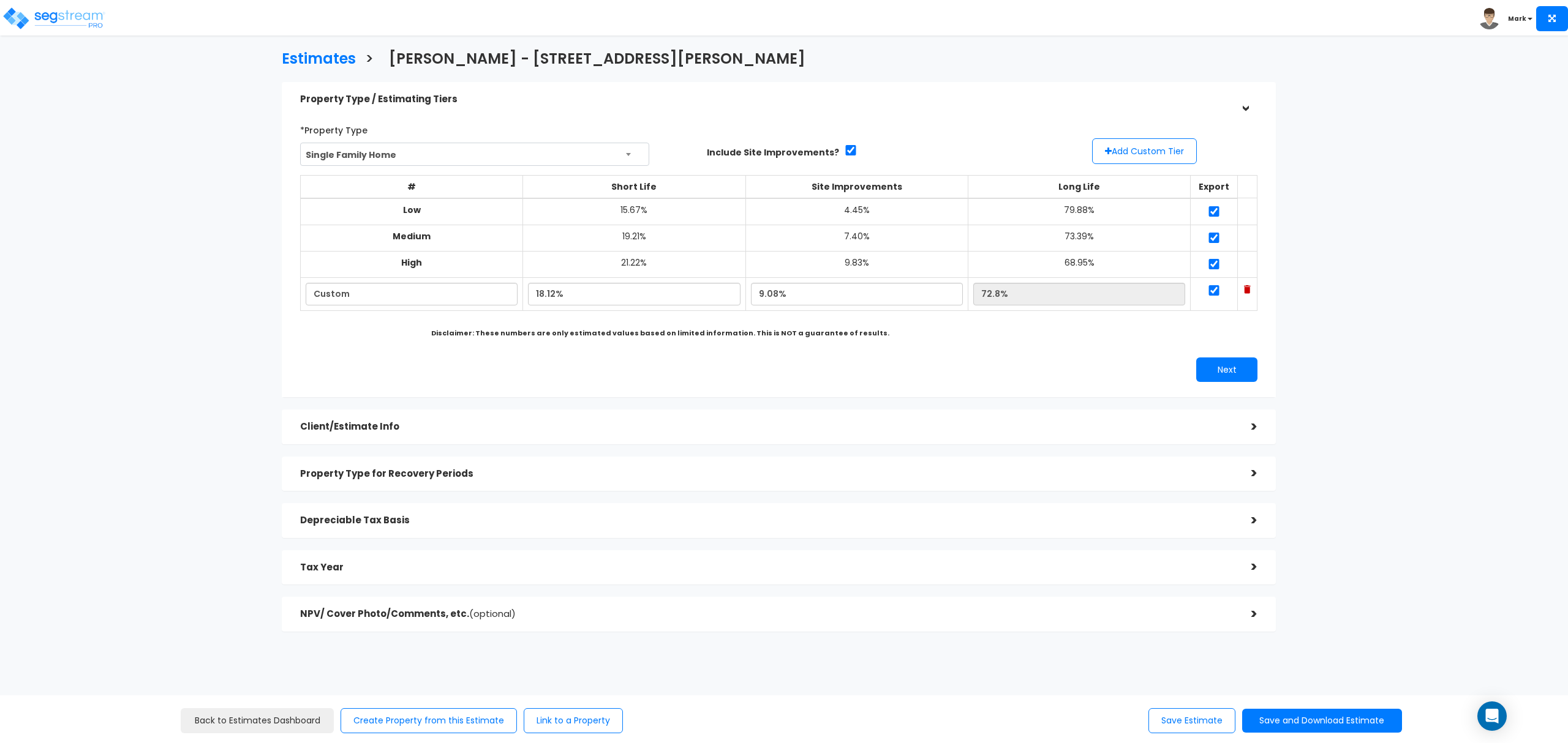
click at [847, 96] on h5 "Property Type / Estimating Tiers" at bounding box center [766, 99] width 933 height 10
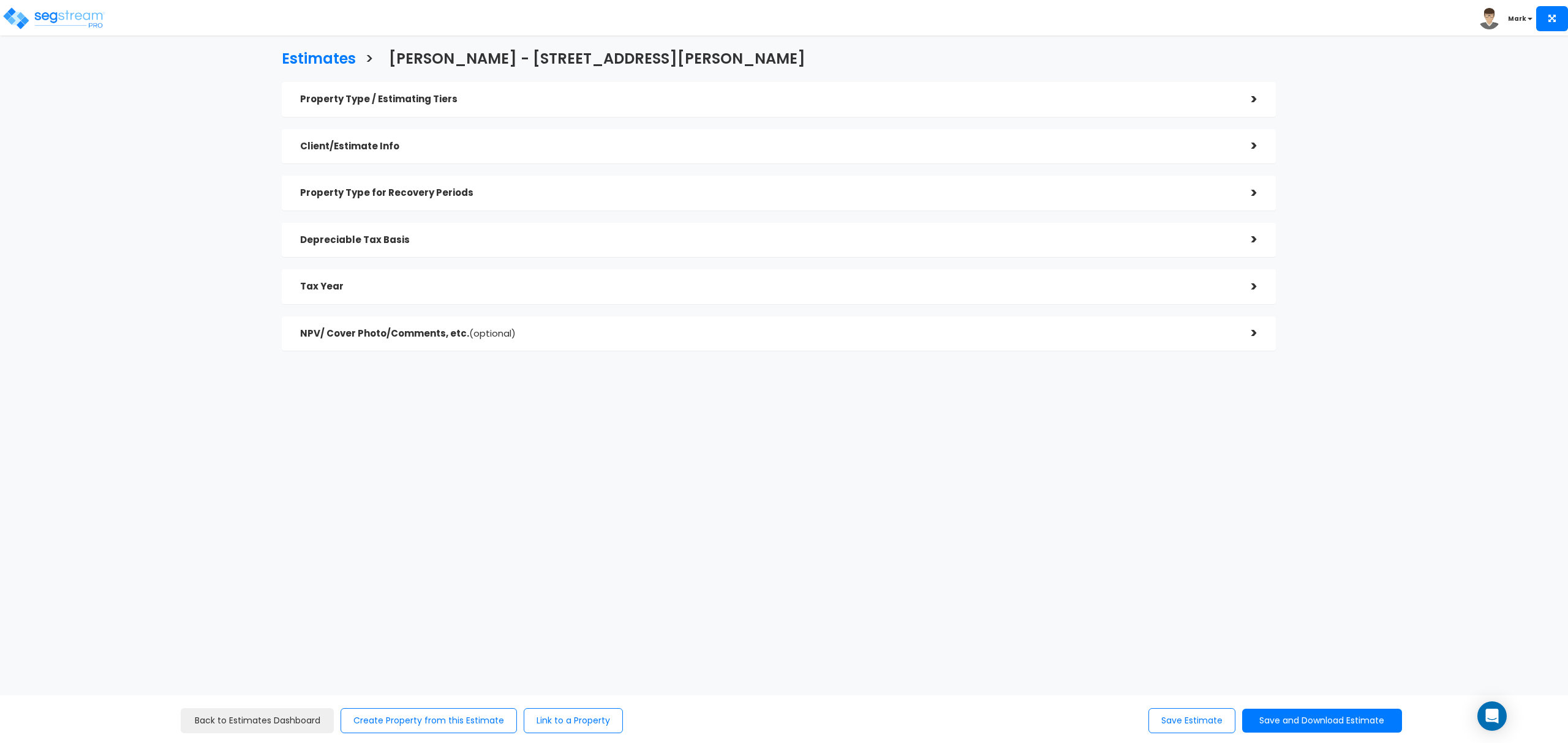
click at [581, 289] on h5 "Tax Year" at bounding box center [766, 286] width 933 height 10
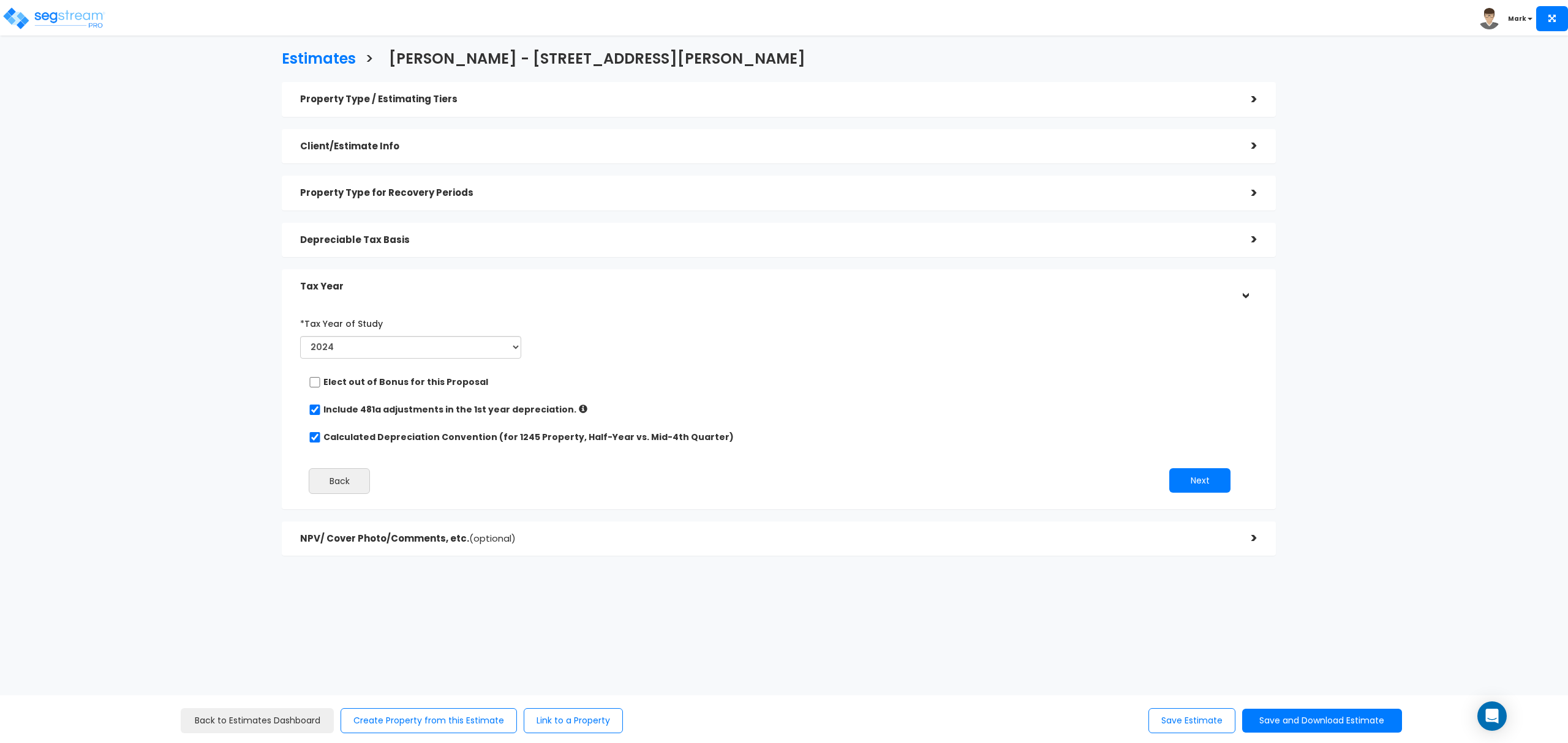
click at [581, 289] on h5 "Tax Year" at bounding box center [766, 286] width 933 height 10
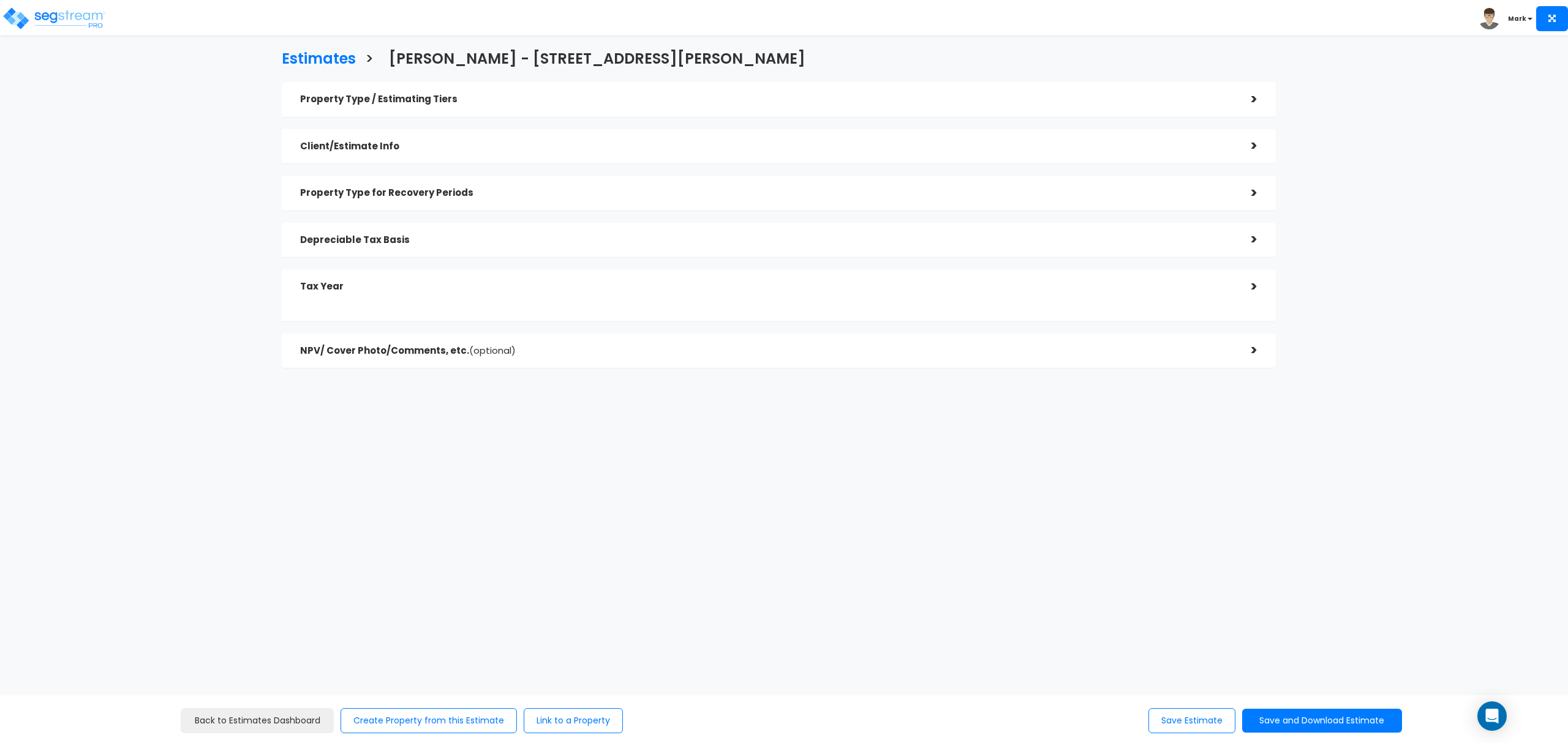
click at [596, 253] on div "Depreciable Tax Basis >" at bounding box center [779, 240] width 994 height 35
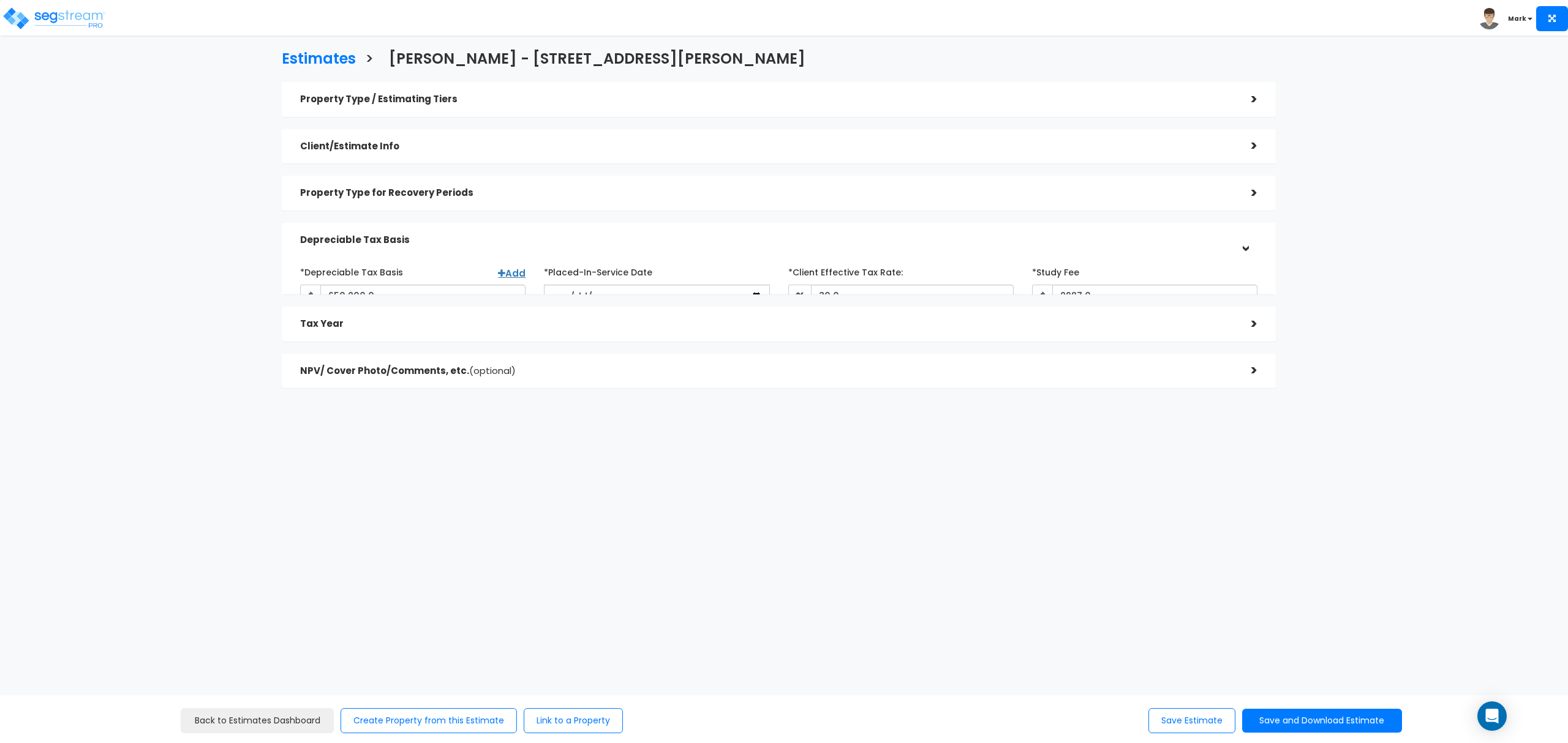
click at [604, 232] on div "Depreciable Tax Basis" at bounding box center [766, 240] width 933 height 23
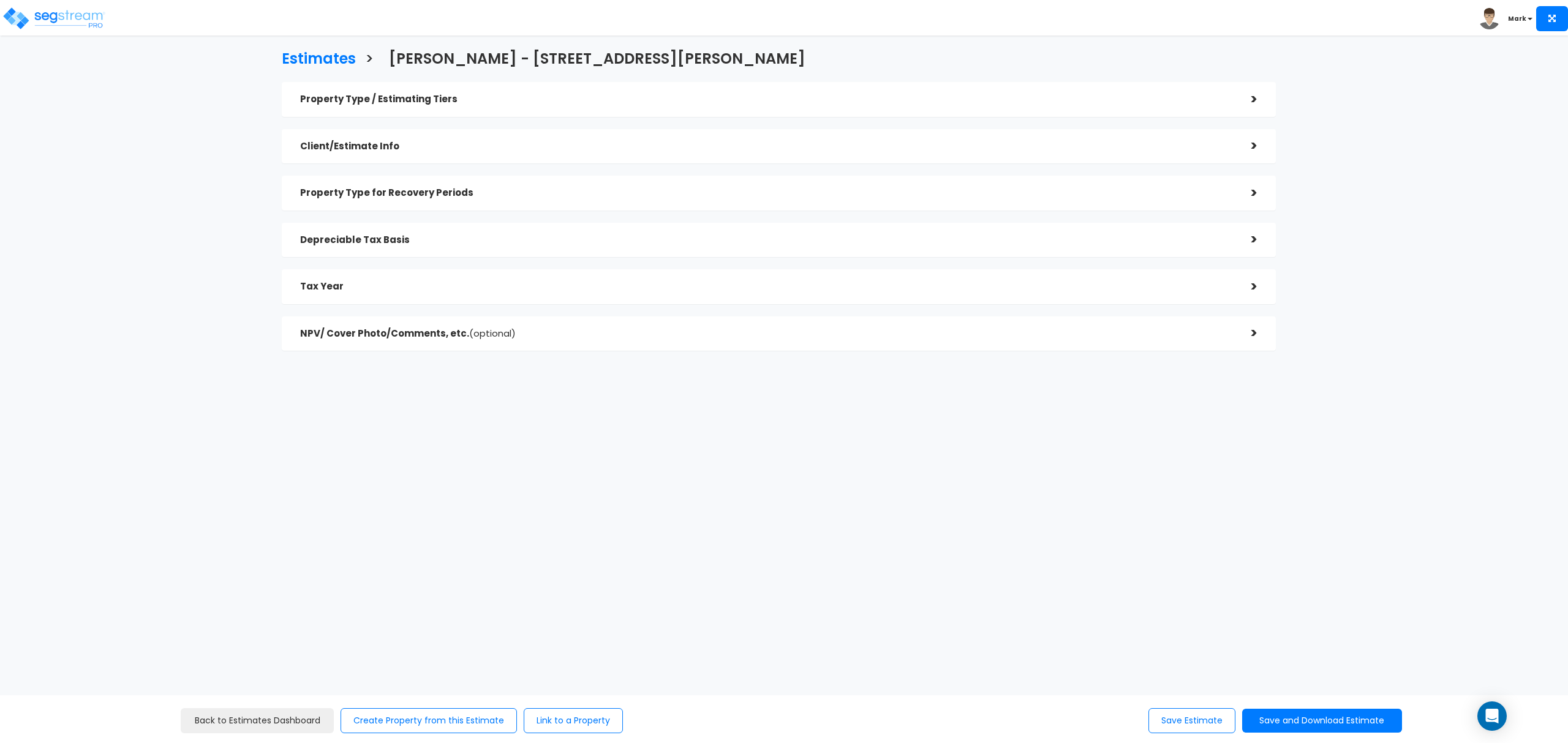
click at [603, 204] on div "Property Type for Recovery Periods >" at bounding box center [779, 193] width 994 height 35
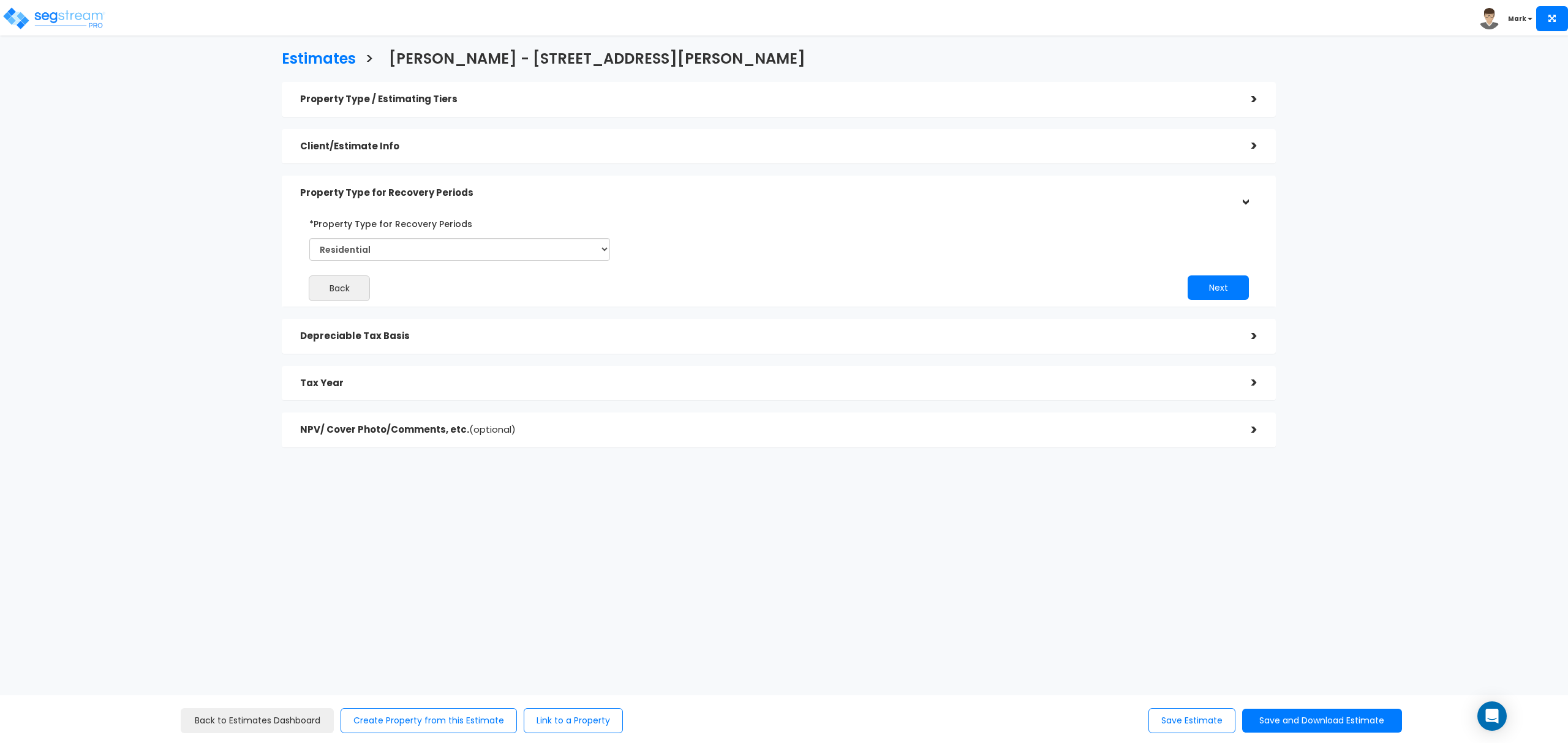
click at [610, 188] on h5 "Property Type for Recovery Periods" at bounding box center [766, 193] width 933 height 10
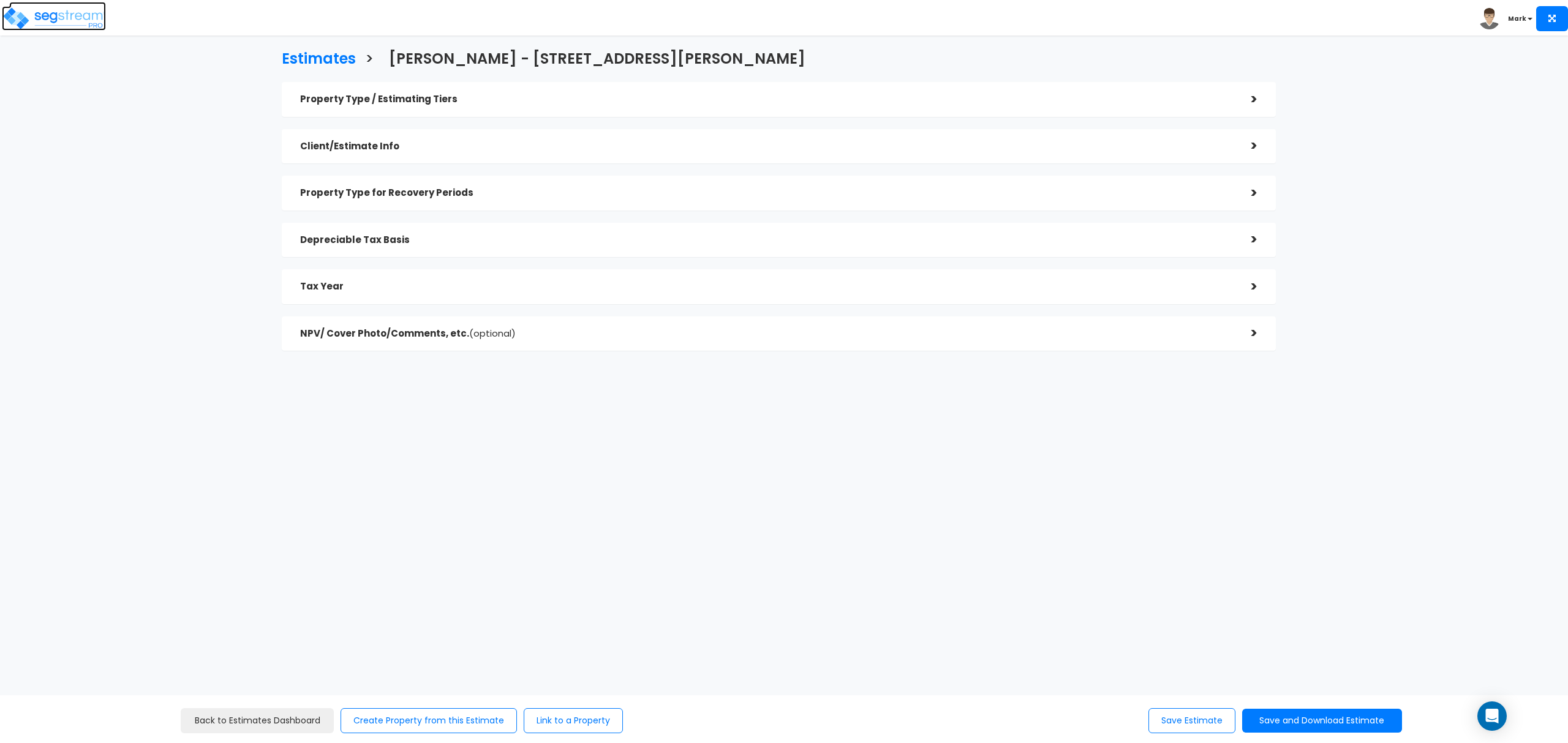
click at [84, 20] on img at bounding box center [54, 18] width 104 height 25
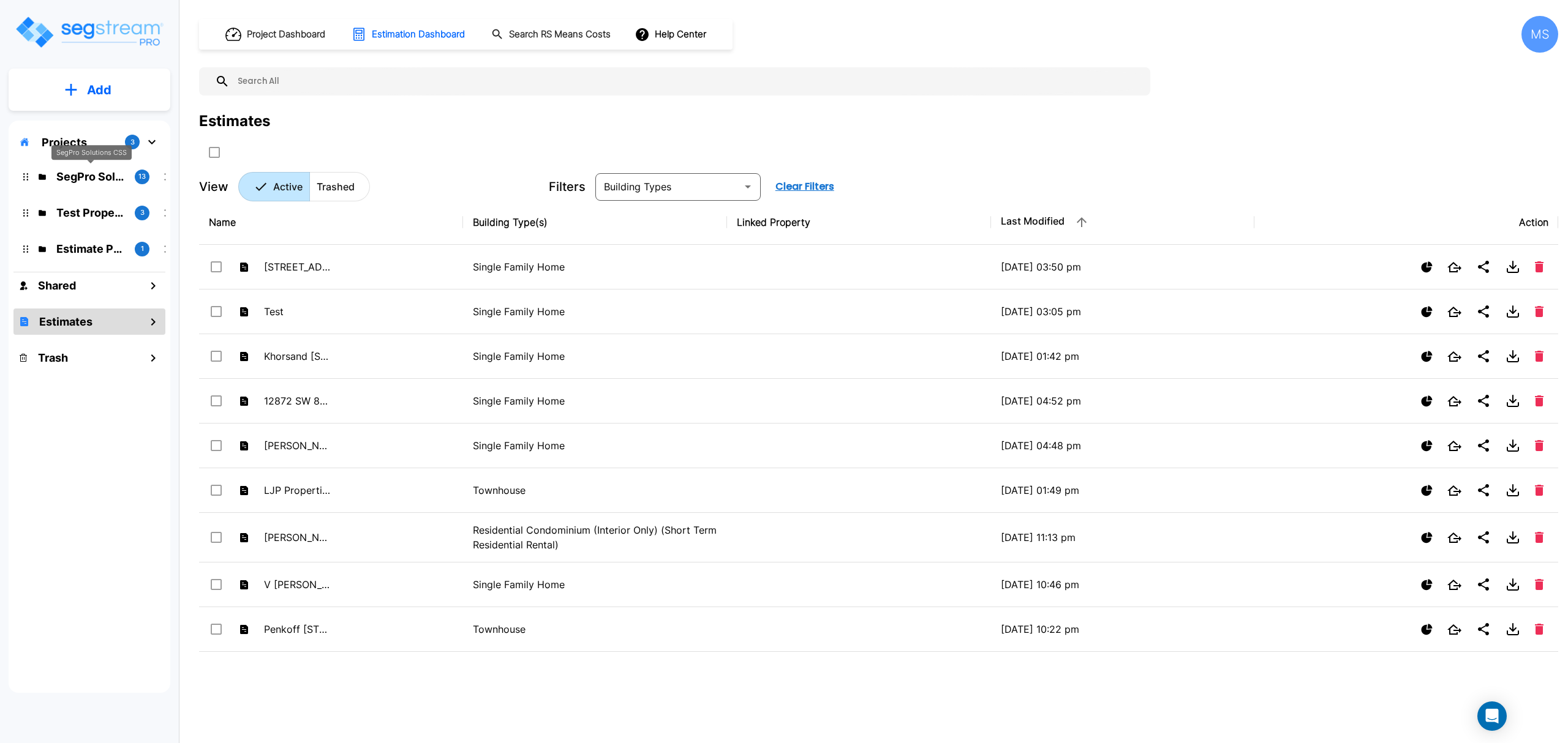
click at [81, 176] on p "SegPro Solutions CSS" at bounding box center [90, 176] width 68 height 16
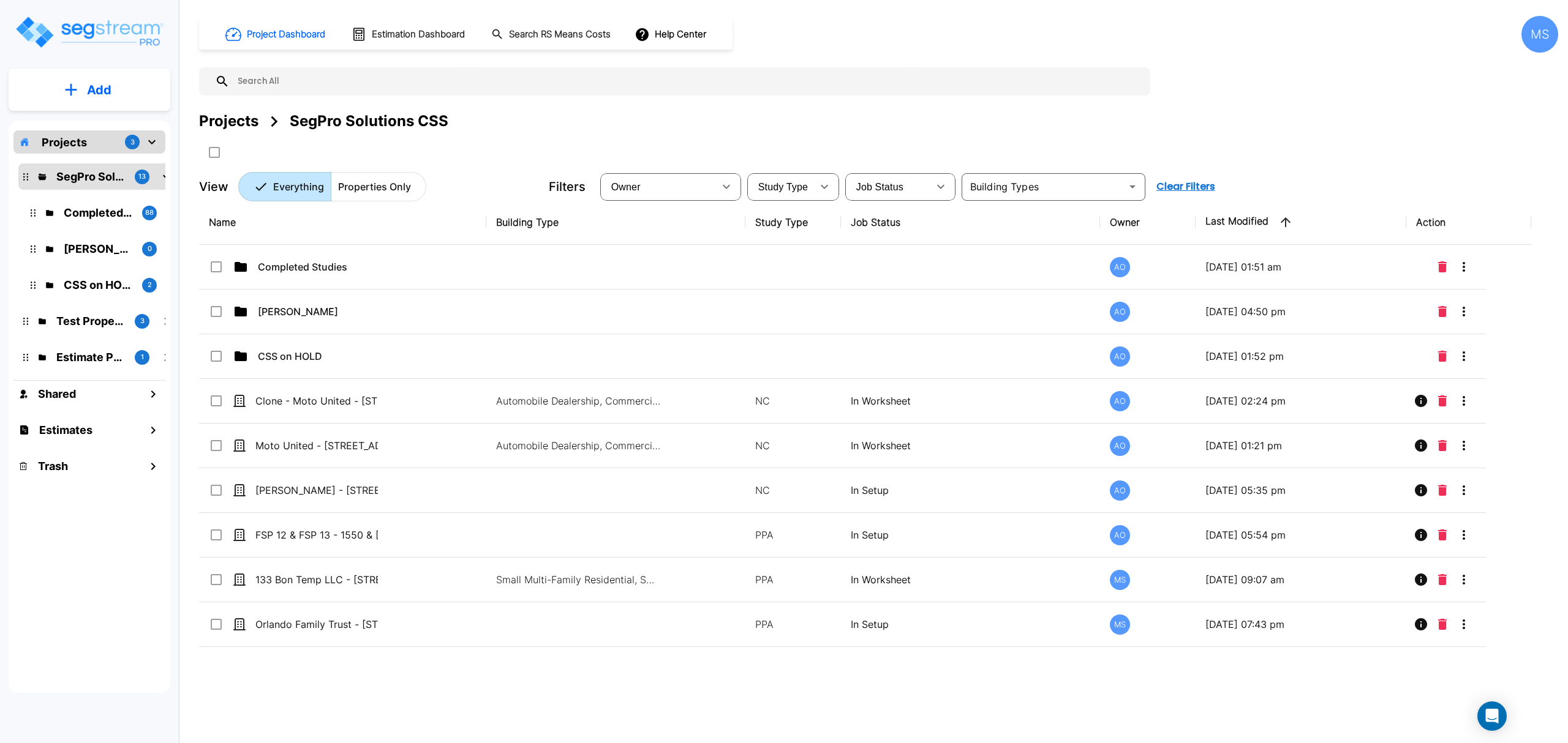
click at [336, 78] on input "text" at bounding box center [687, 81] width 914 height 28
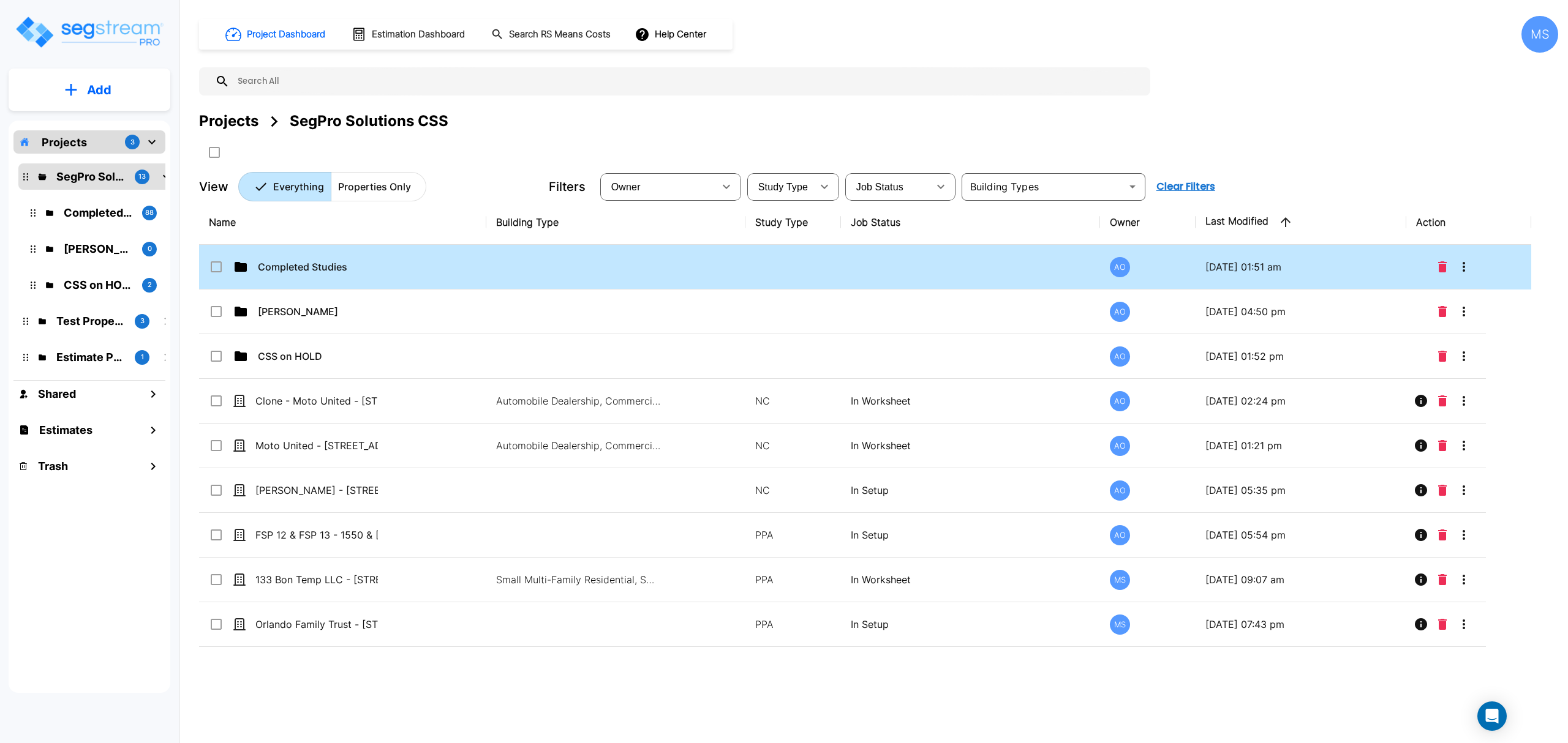
click at [344, 270] on p "Completed Studies" at bounding box center [319, 267] width 123 height 15
checkbox input "true"
click at [344, 270] on p "Completed Studies" at bounding box center [319, 267] width 123 height 15
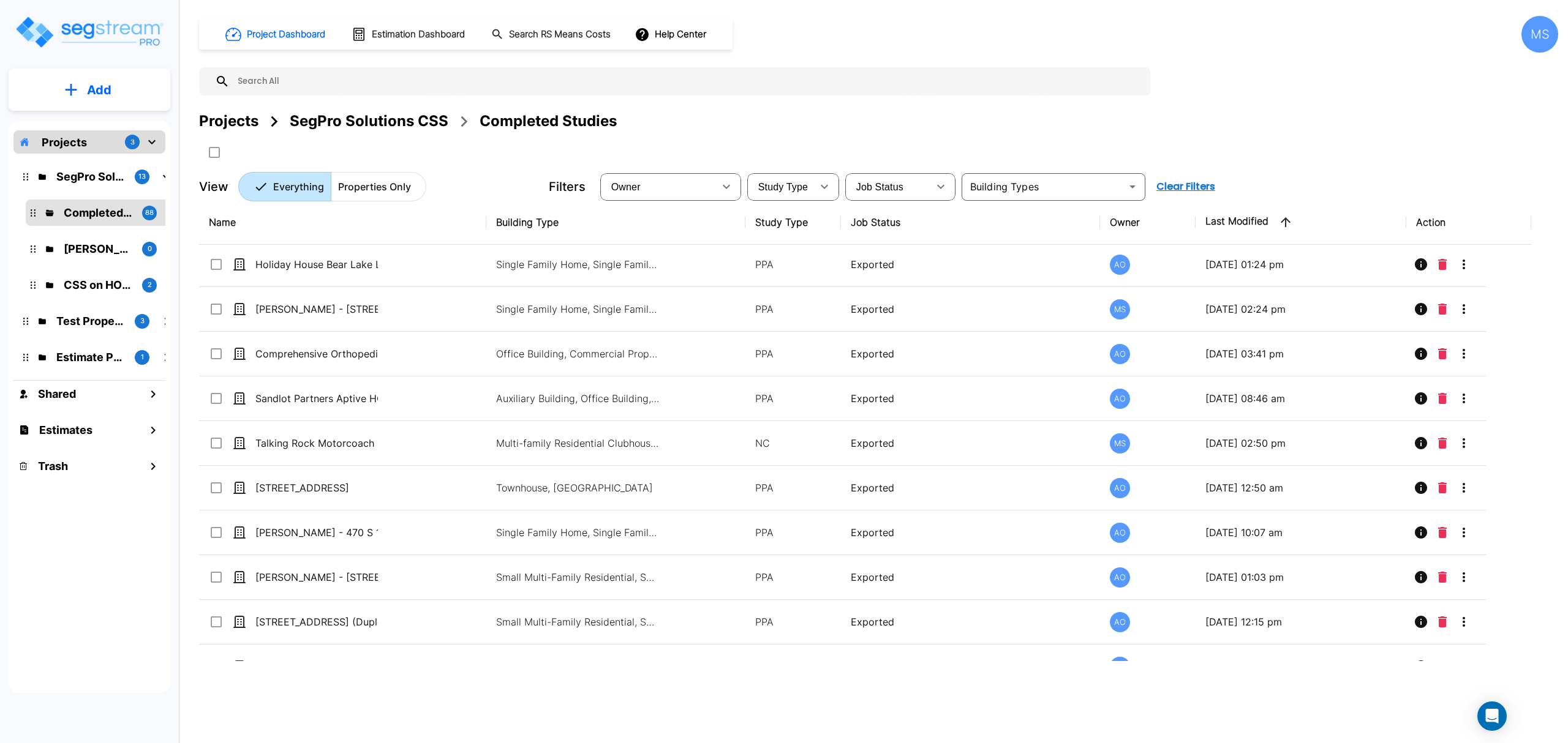
scroll to position [3535, 0]
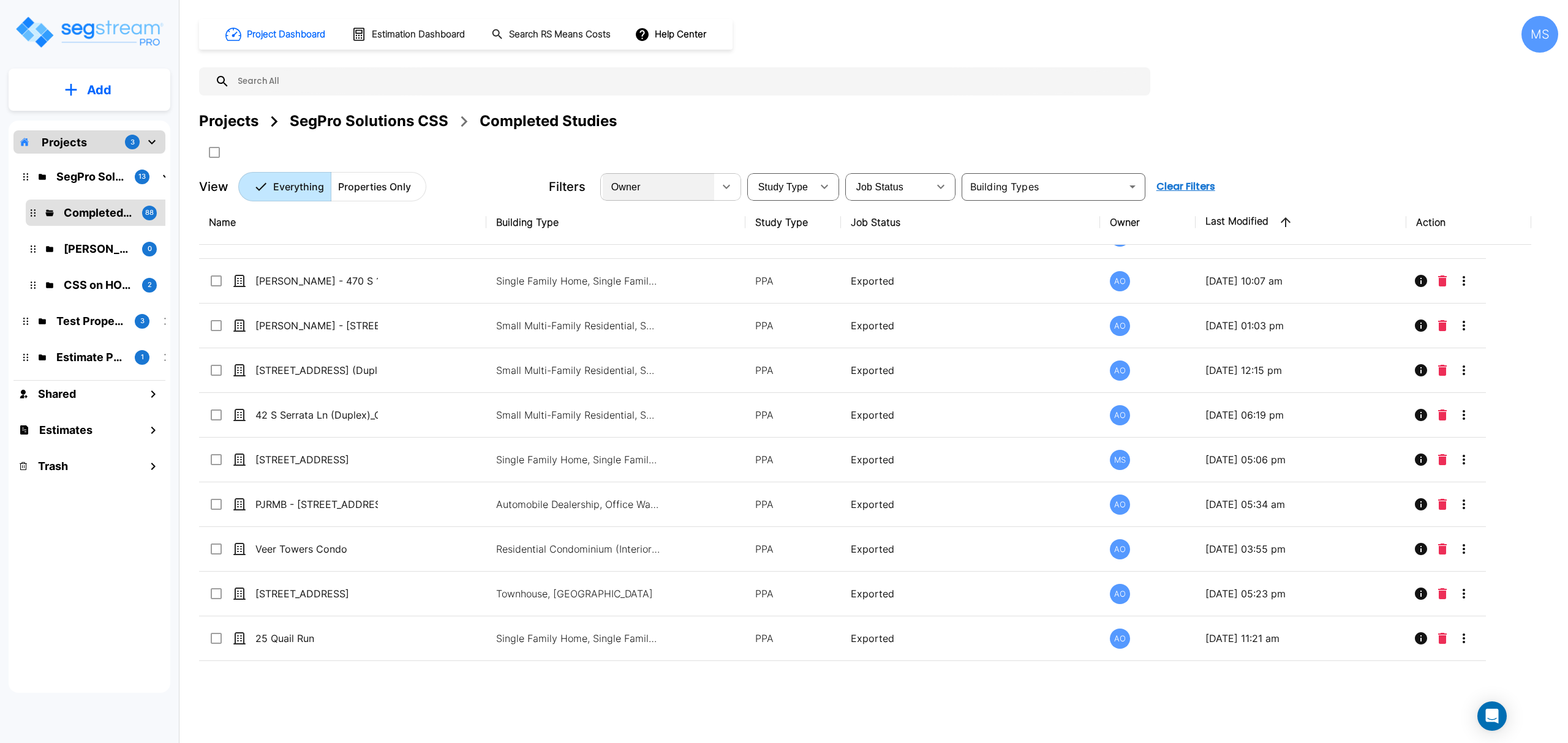
click at [685, 189] on div "Owner" at bounding box center [658, 187] width 112 height 35
click at [775, 170] on div "Project Dashboard Estimation Dashboard Search RS Means Costs Help Center MS Pro…" at bounding box center [878, 109] width 1359 height 185
click at [789, 185] on span "Study Type" at bounding box center [783, 186] width 50 height 10
click at [891, 193] on span "Job Status" at bounding box center [879, 186] width 47 height 10
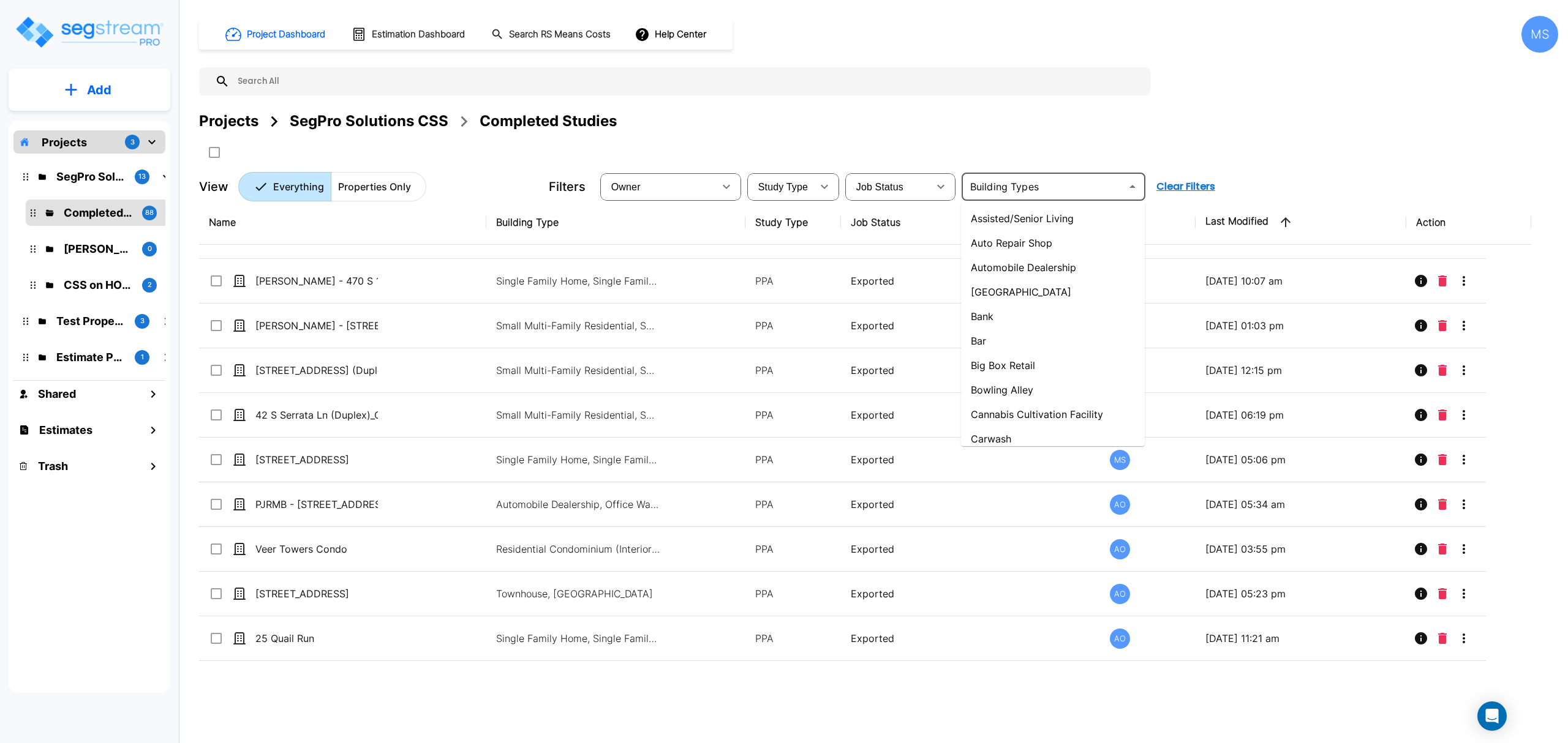
click at [1083, 185] on input "text" at bounding box center [1043, 186] width 156 height 17
click at [491, 145] on div at bounding box center [438, 152] width 478 height 20
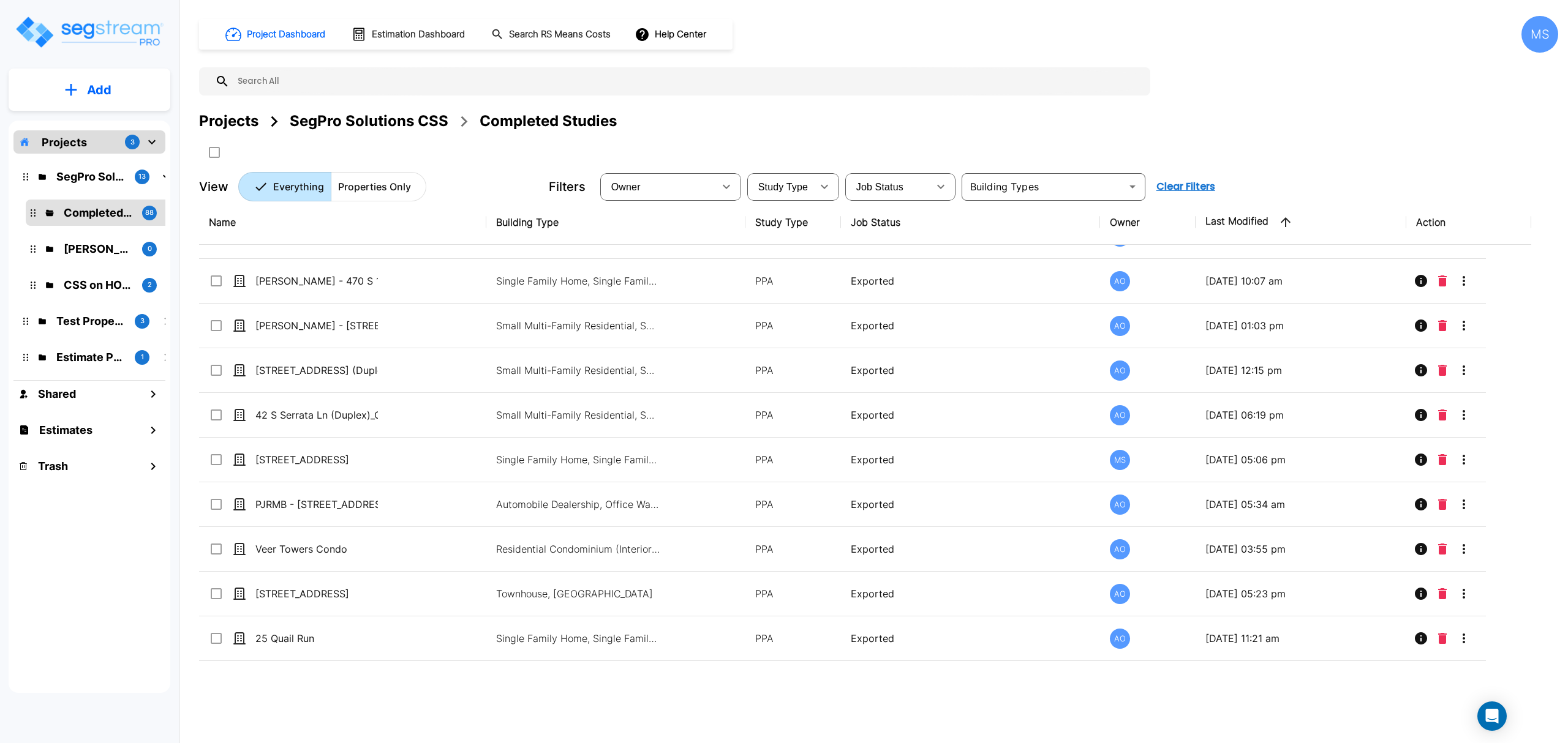
click at [362, 193] on p "Properties Only" at bounding box center [374, 187] width 73 height 15
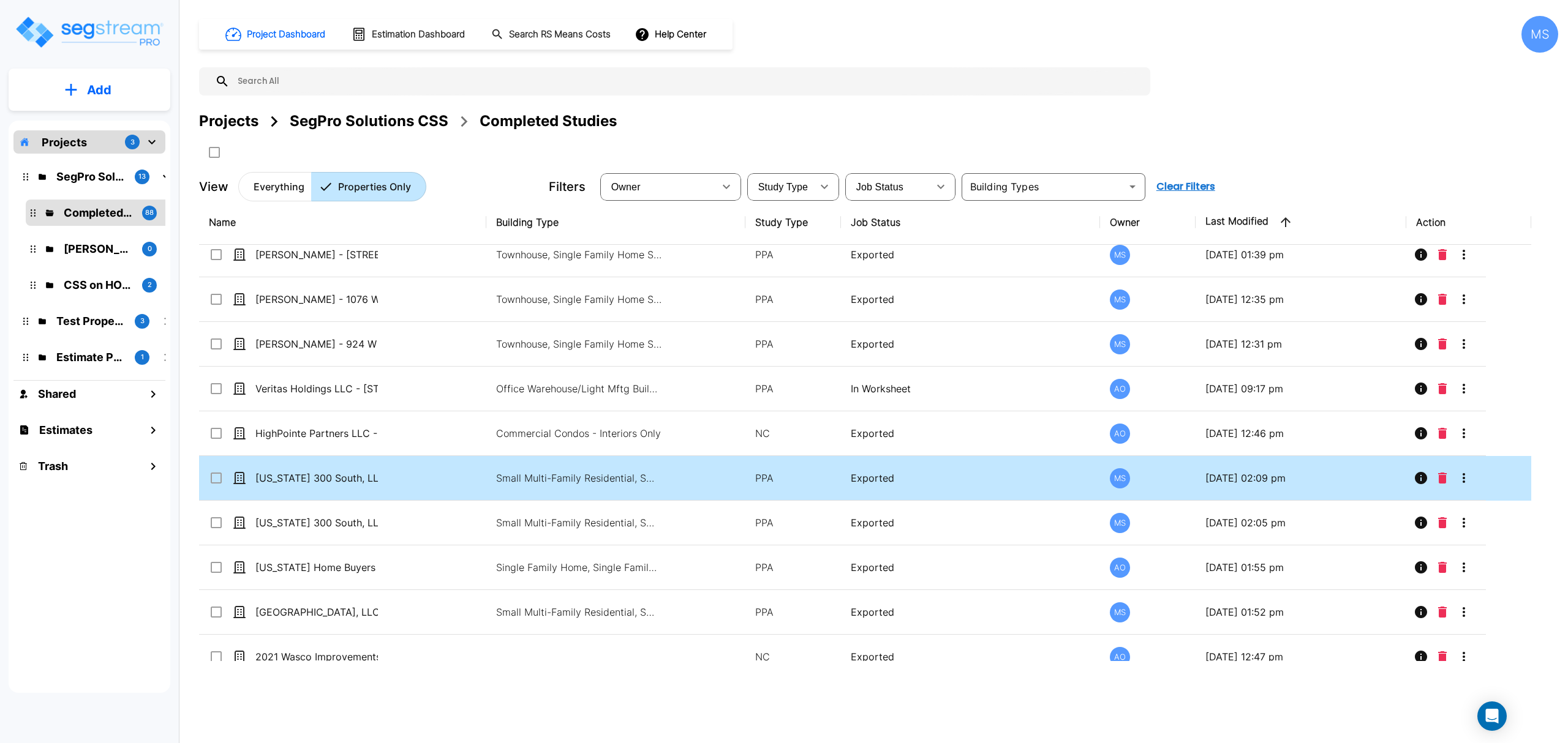
scroll to position [5502, 0]
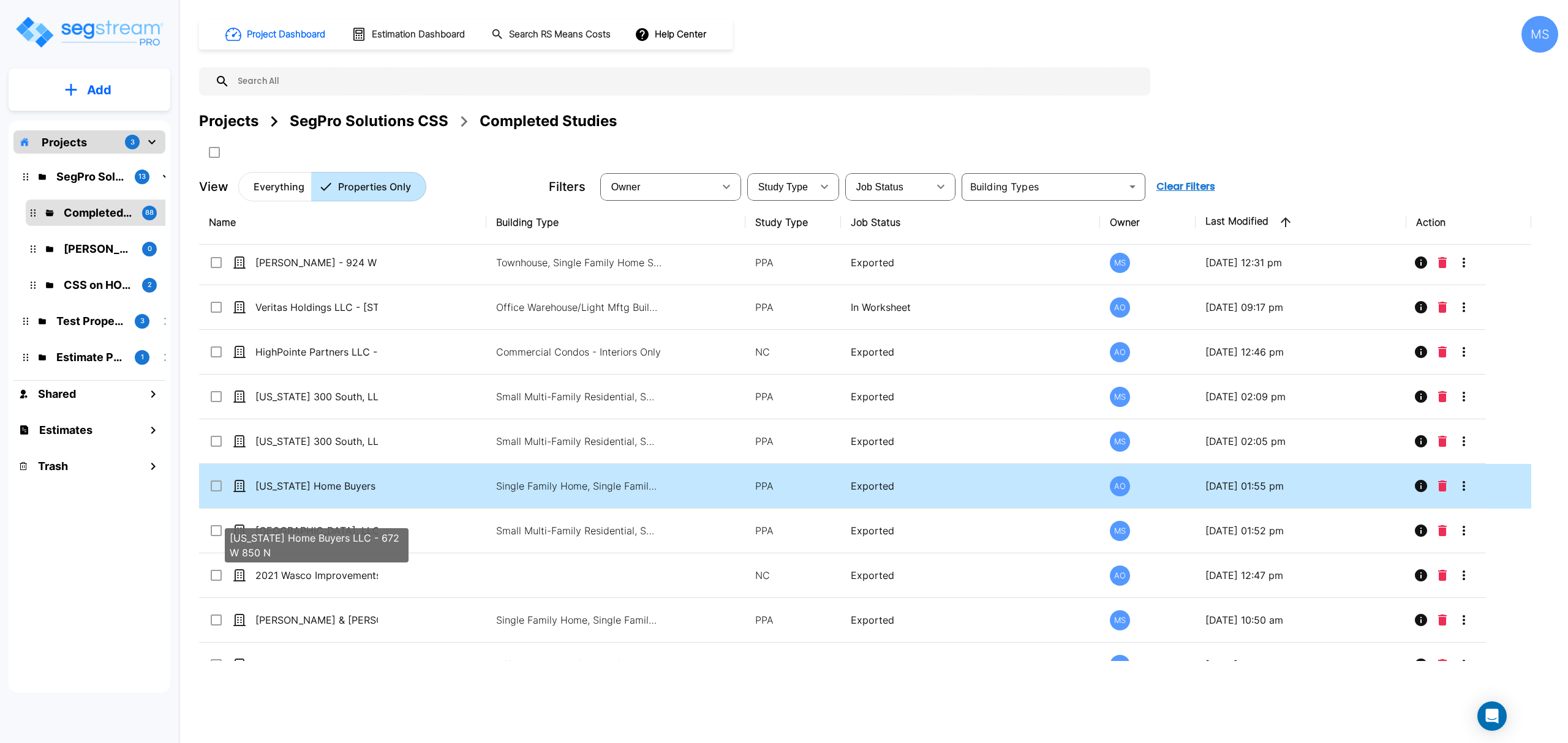
click at [332, 493] on p "[US_STATE] Home Buyers LLC - 672 W 850 N" at bounding box center [316, 486] width 123 height 15
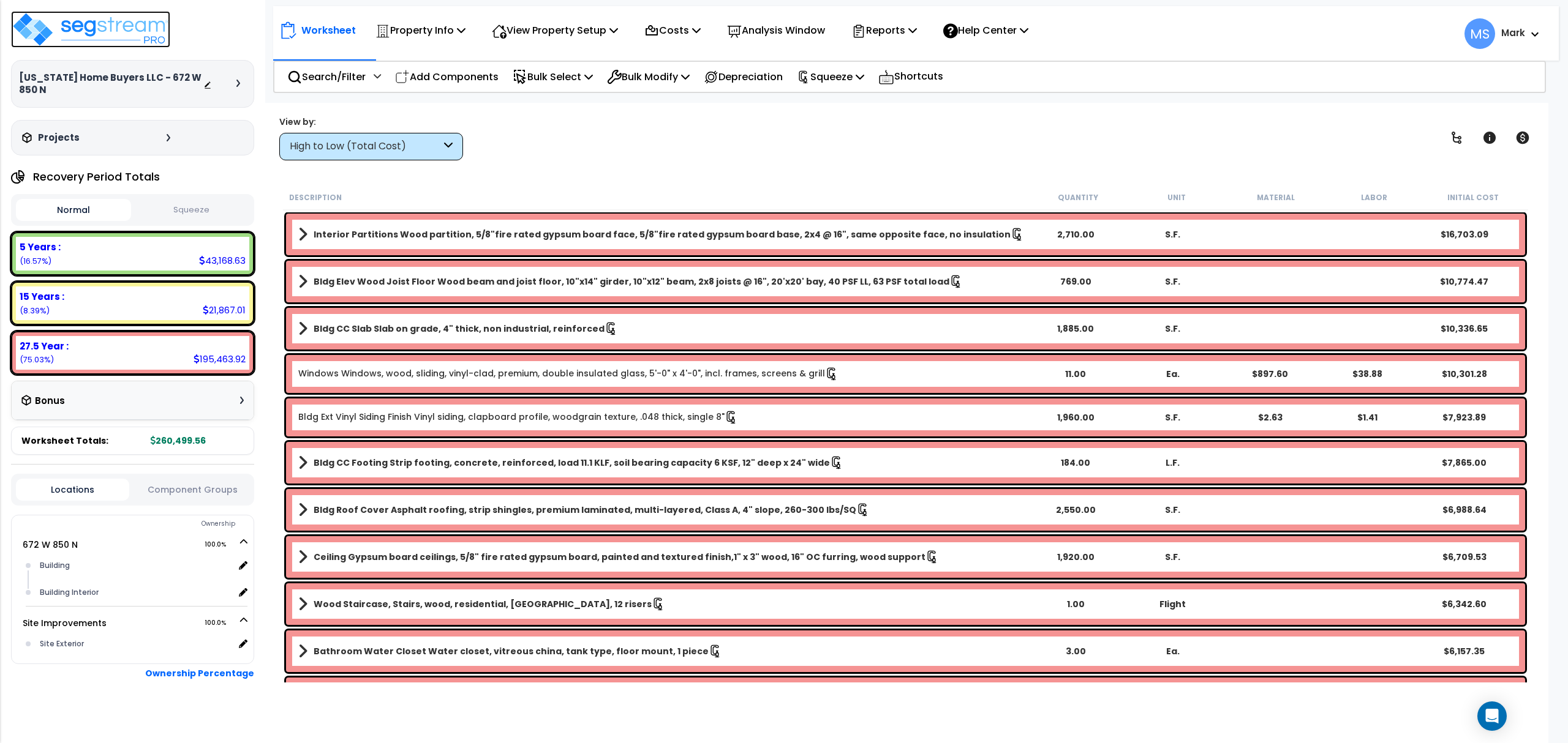
click at [140, 30] on img at bounding box center [90, 29] width 159 height 36
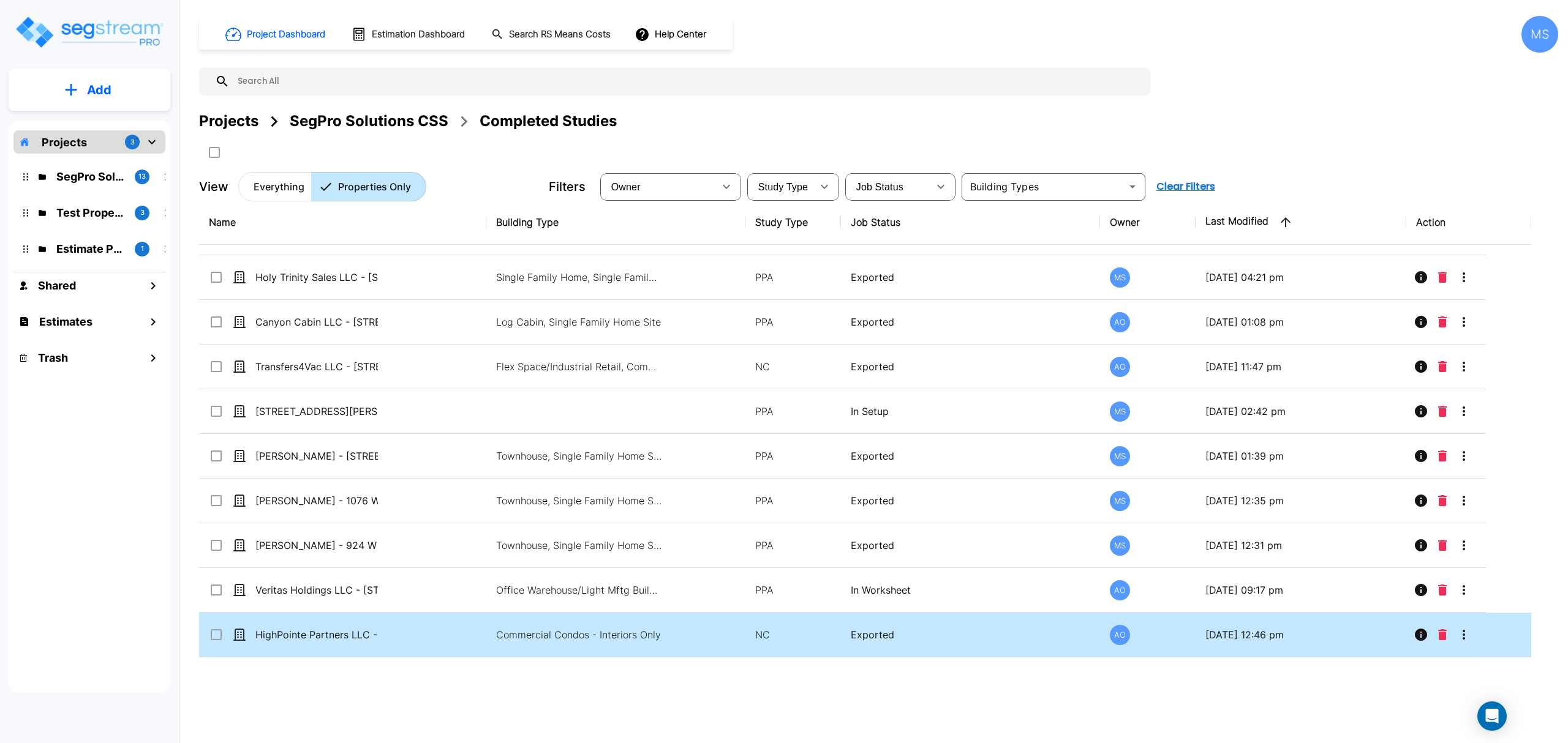
scroll to position [5491, 0]
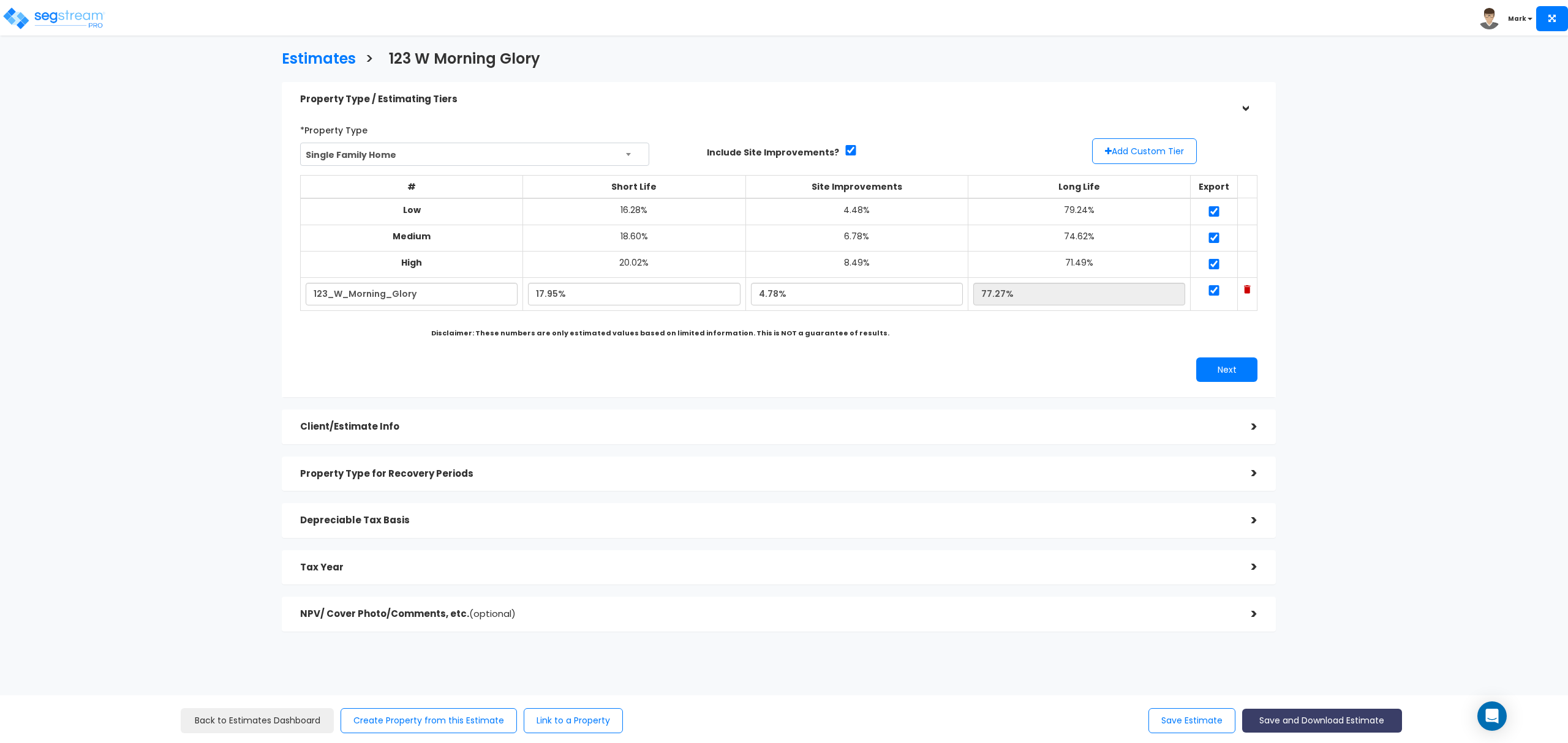
click at [1320, 721] on button "Save and Download Estimate" at bounding box center [1322, 721] width 160 height 24
click at [1314, 661] on link "Custom Estimate" at bounding box center [1321, 663] width 157 height 28
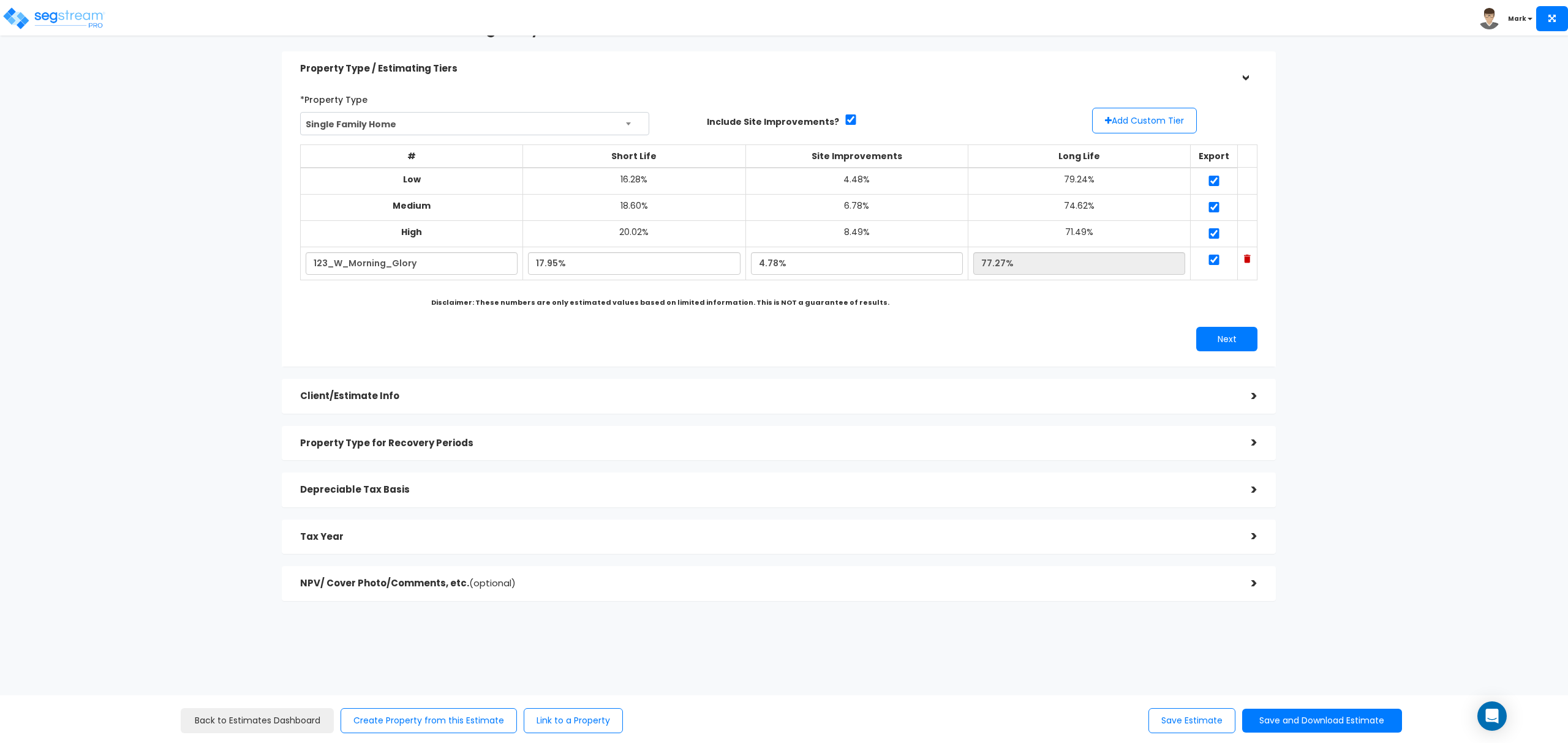
scroll to position [47, 0]
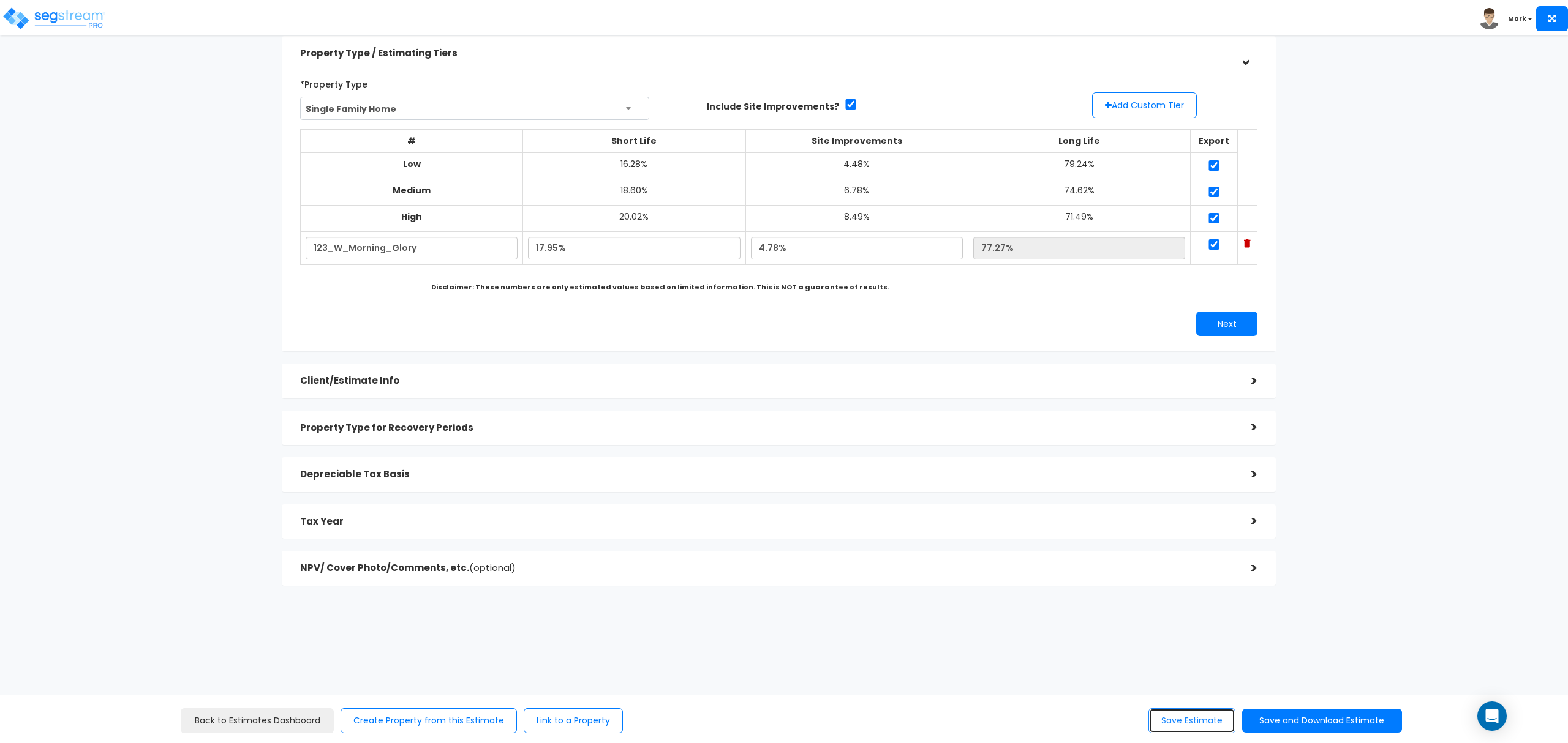
click at [1174, 714] on button "Save Estimate" at bounding box center [1192, 721] width 87 height 25
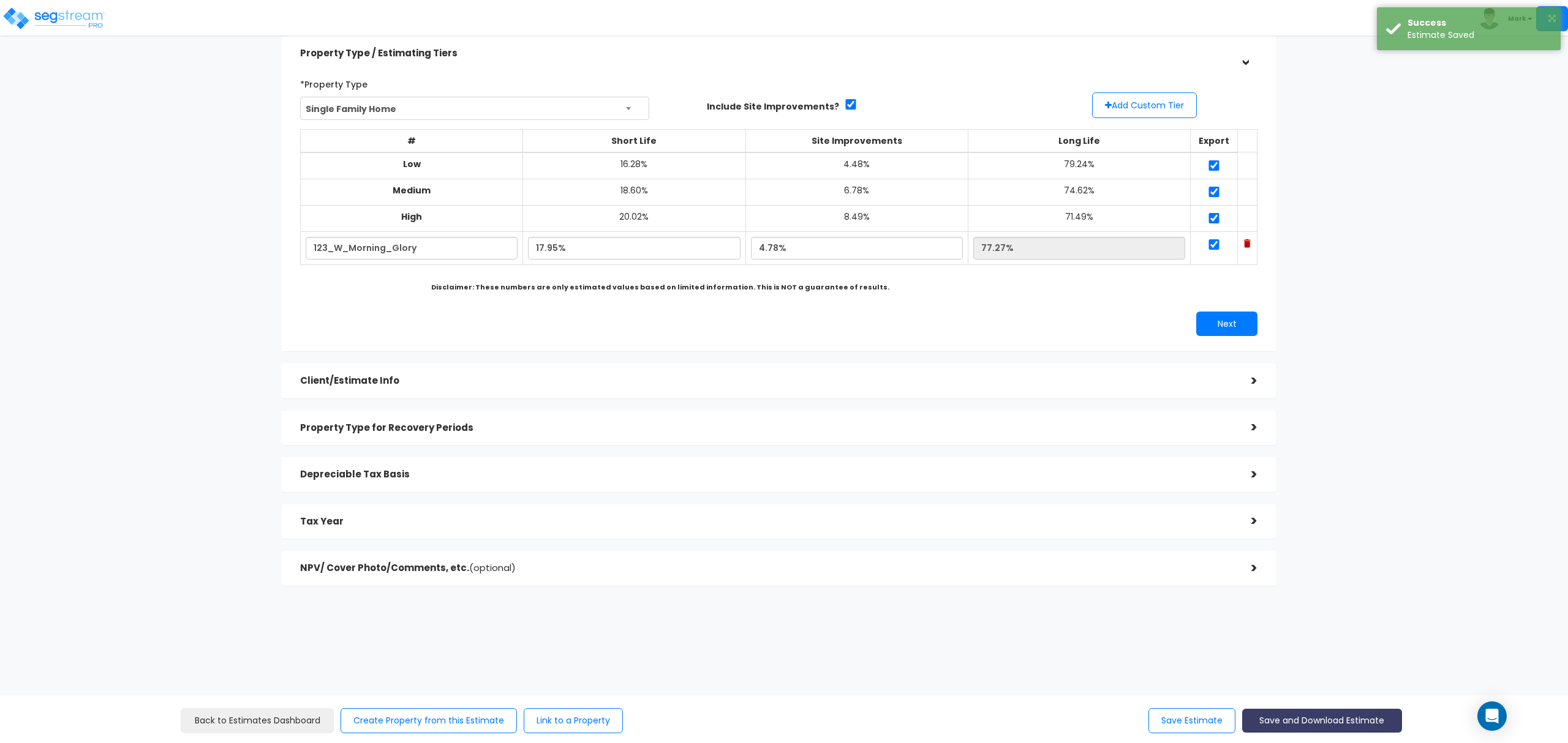
click at [1318, 732] on button "Save and Download Estimate" at bounding box center [1322, 721] width 160 height 24
click at [1309, 667] on link "Custom Estimate" at bounding box center [1321, 663] width 157 height 28
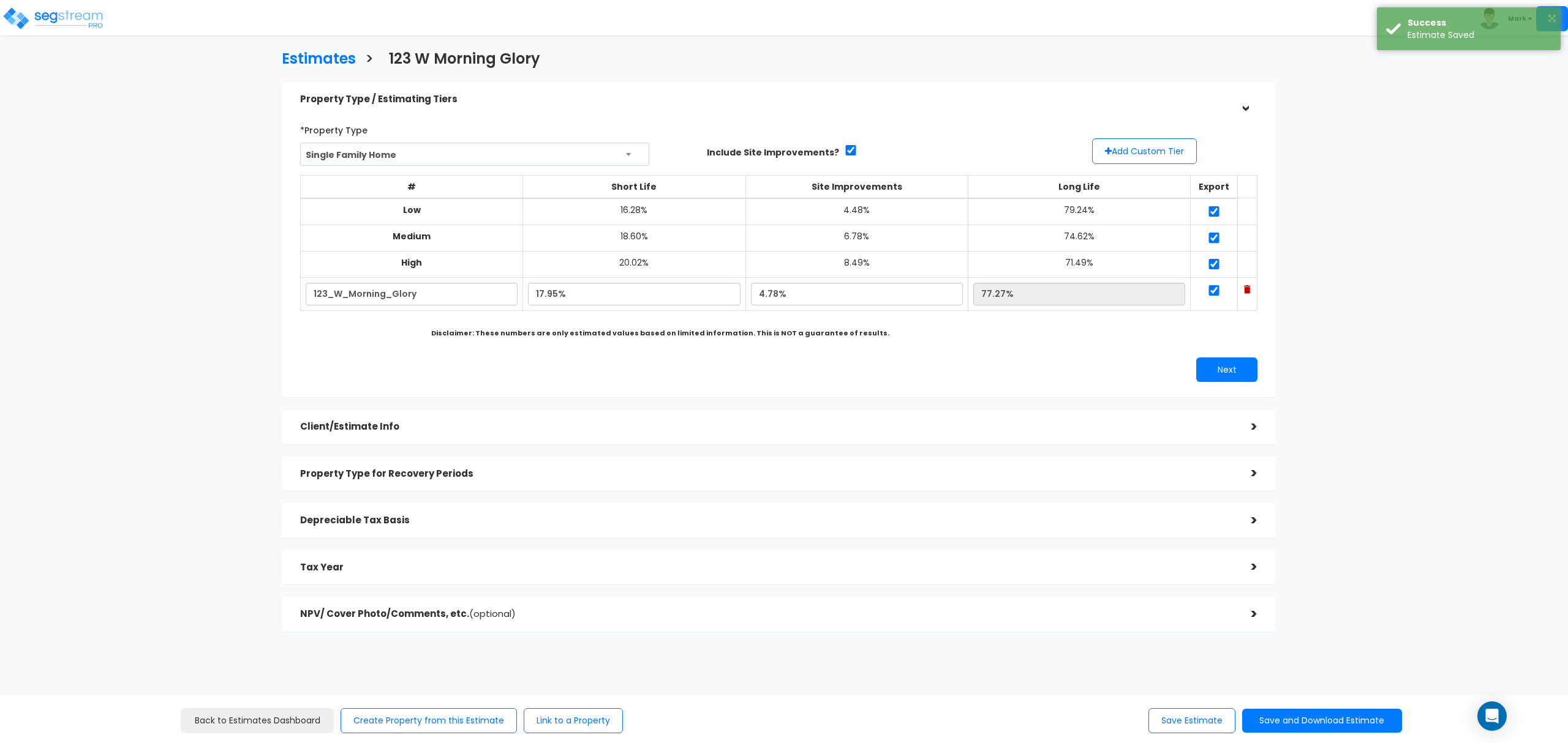
click at [1524, 131] on div "Estimates > [STREET_ADDRESS] Property Type / Estimating Tiers > *Property Type …" at bounding box center [784, 421] width 1568 height 736
click at [291, 52] on h3 "Estimates" at bounding box center [319, 60] width 74 height 19
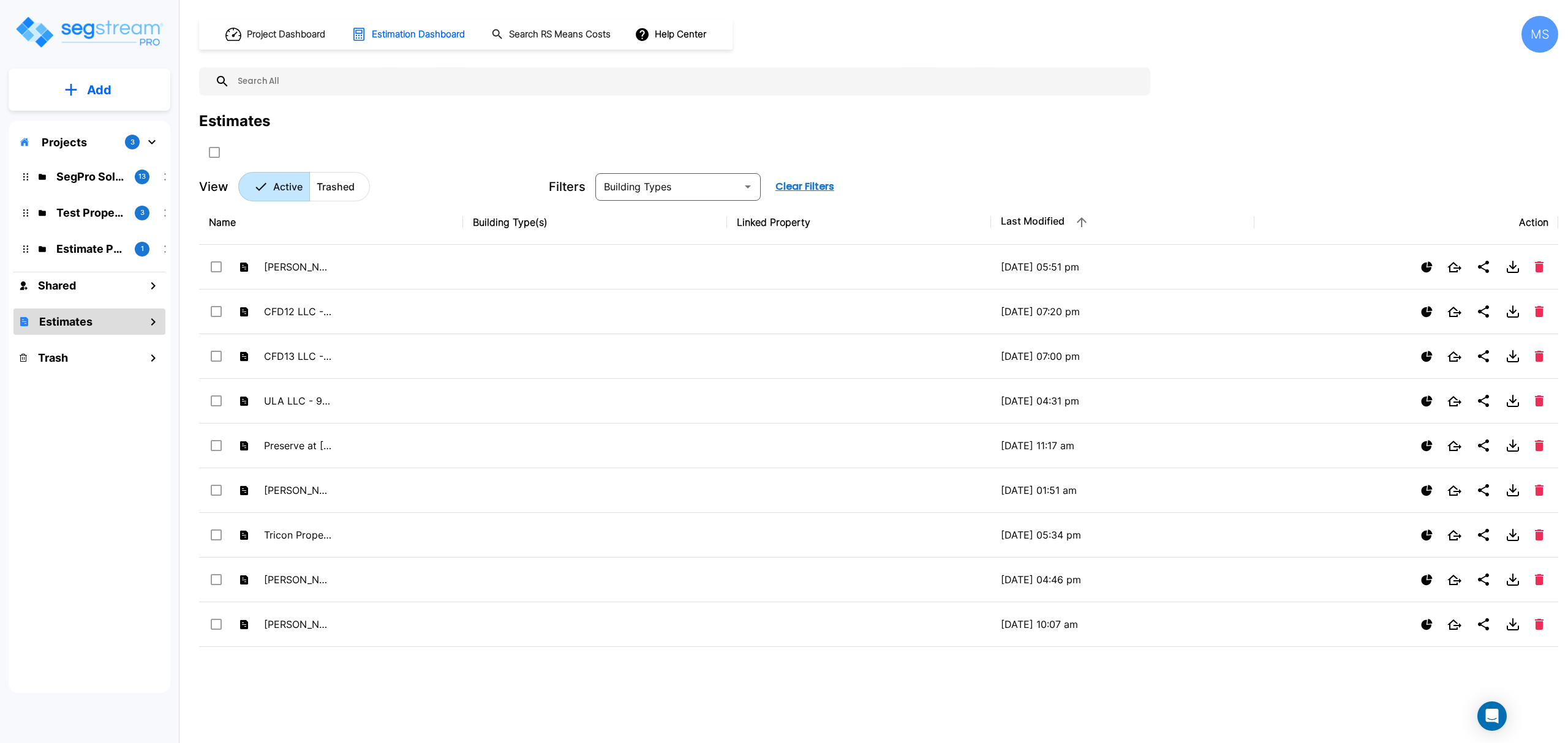
click at [81, 330] on h1 "Estimates" at bounding box center [65, 322] width 54 height 16
click at [81, 330] on div "Projects 3 SegPro Solutions CSS 13 Test Property Folder 3 Estimate Property 1 S…" at bounding box center [89, 407] width 162 height 572
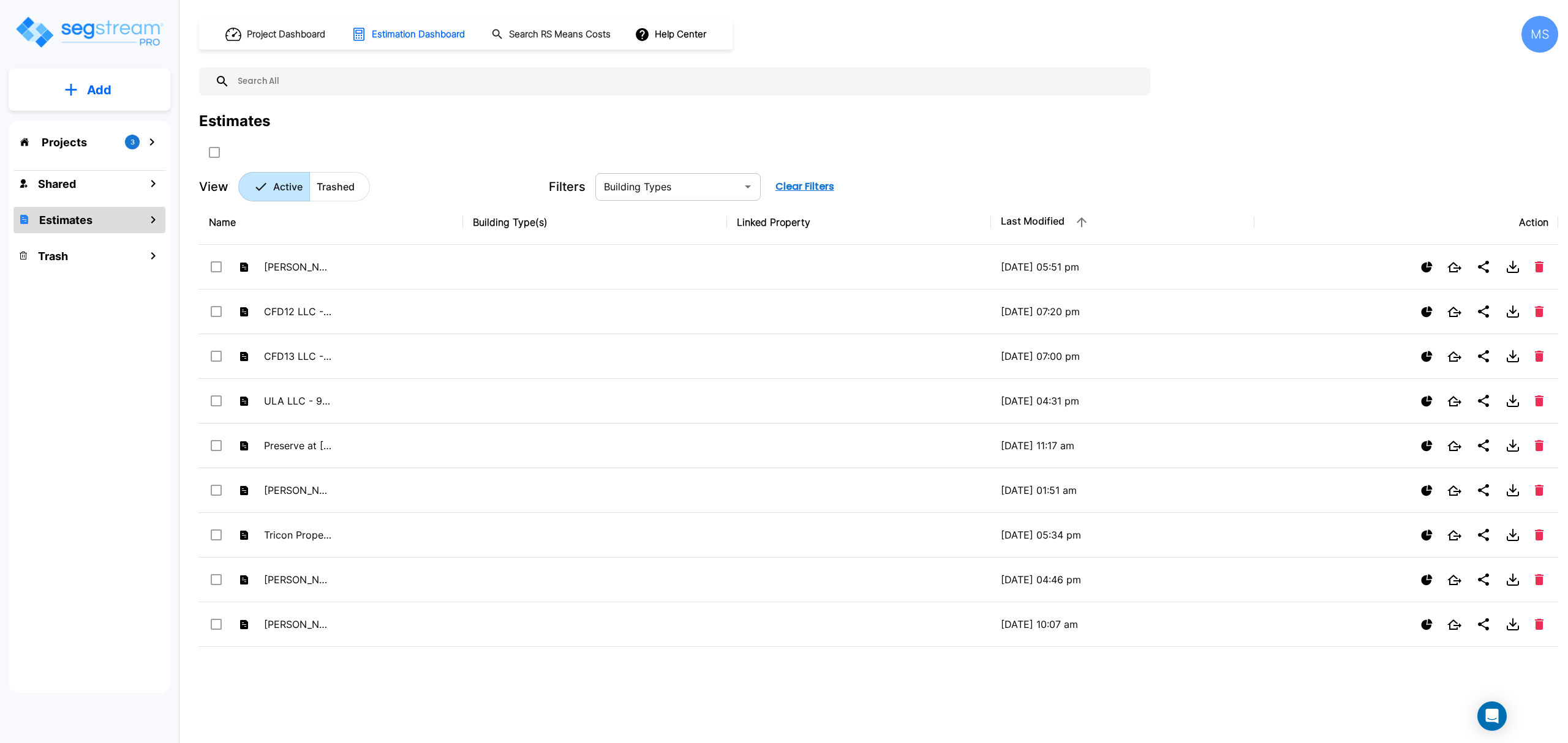
click at [641, 193] on input "text" at bounding box center [668, 186] width 138 height 17
click at [794, 189] on button "Clear Filters" at bounding box center [804, 186] width 68 height 25
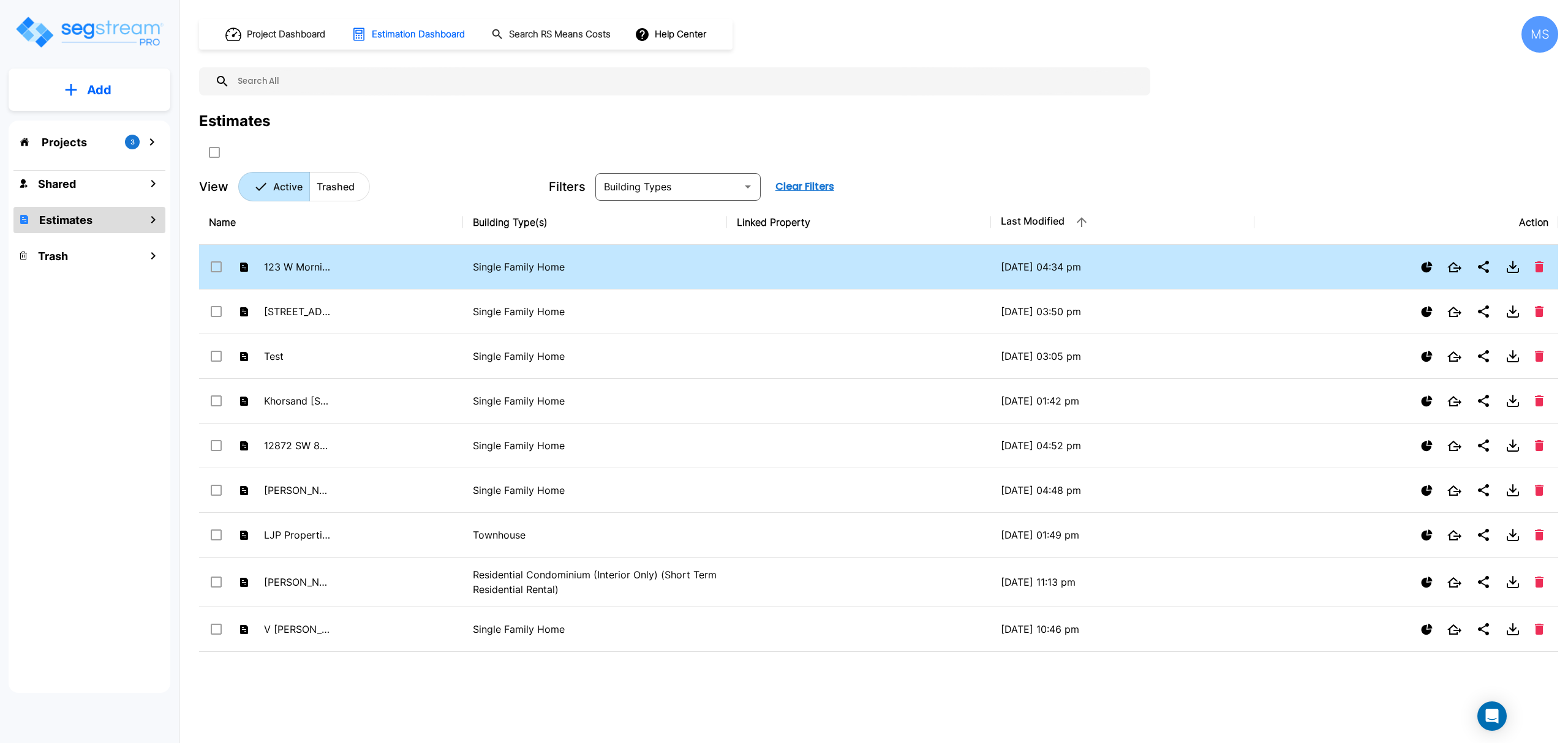
click at [405, 263] on td "123 W Morning Glory" at bounding box center [331, 267] width 264 height 45
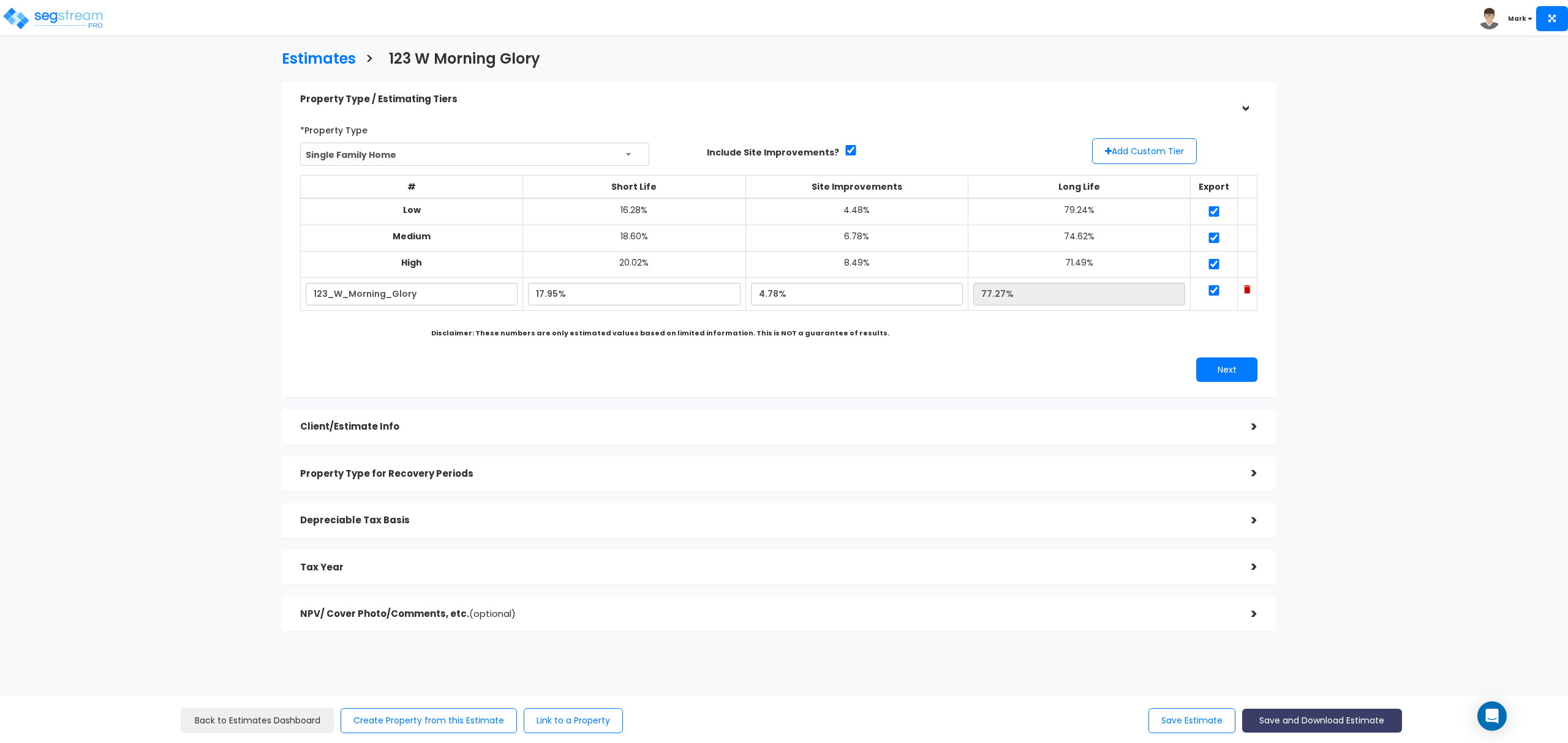
click at [1324, 722] on button "Save and Download Estimate" at bounding box center [1322, 721] width 160 height 24
click at [1326, 671] on link "Custom Estimate" at bounding box center [1321, 663] width 157 height 28
click at [516, 432] on h5 "Client/Estimate Info" at bounding box center [766, 426] width 933 height 10
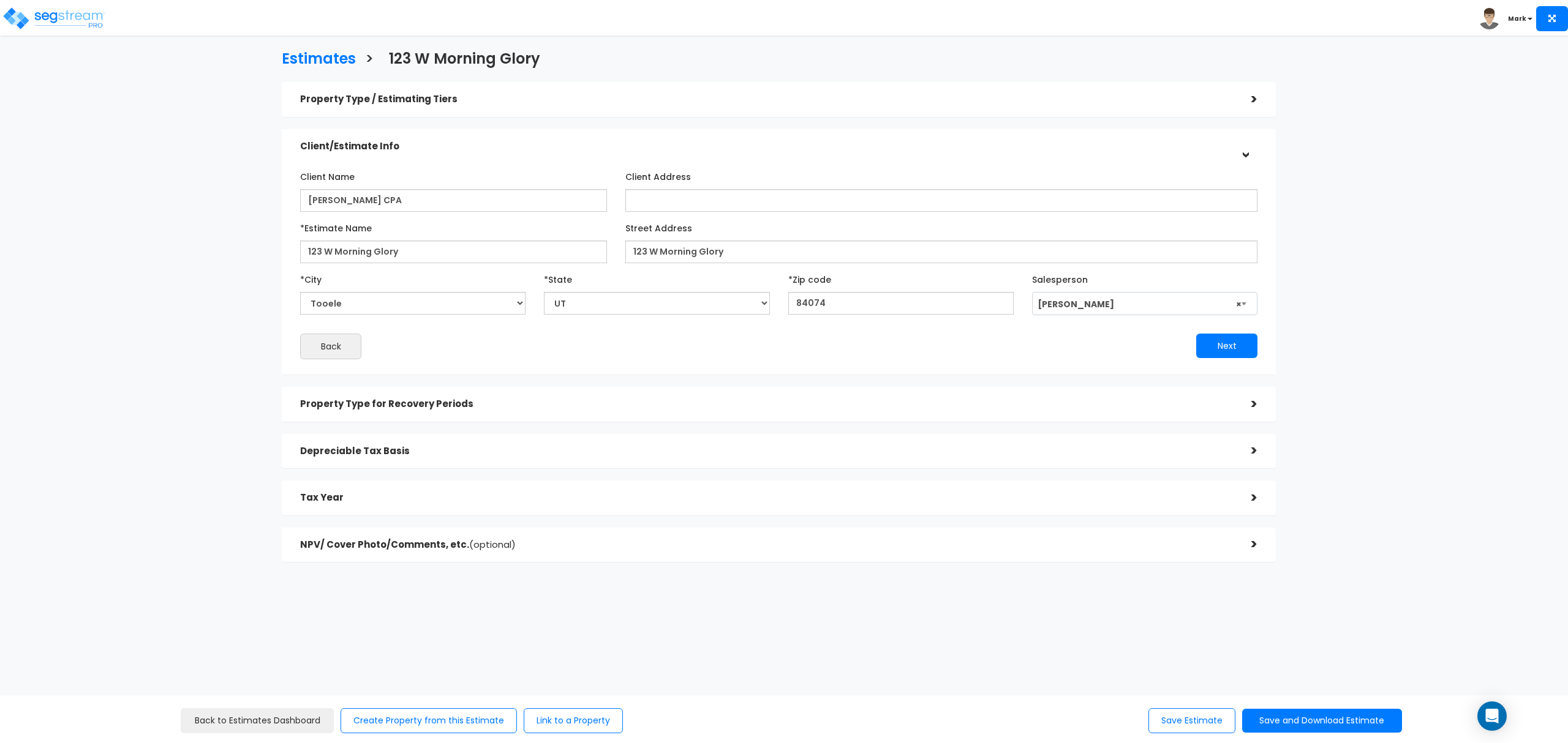
click at [528, 408] on h5 "Property Type for Recovery Periods" at bounding box center [766, 404] width 933 height 10
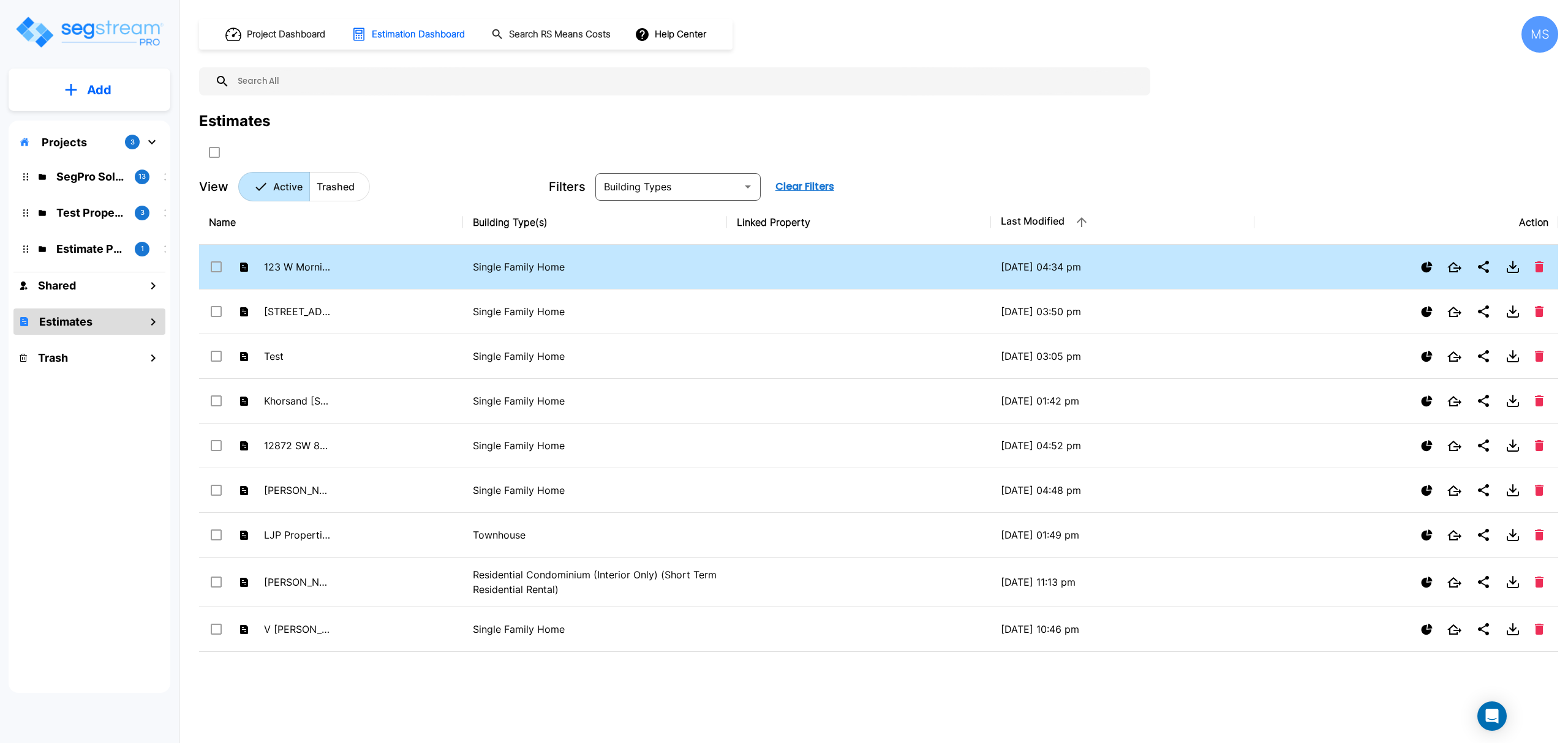
click at [392, 277] on td "123 W Morning Glory" at bounding box center [331, 267] width 264 height 45
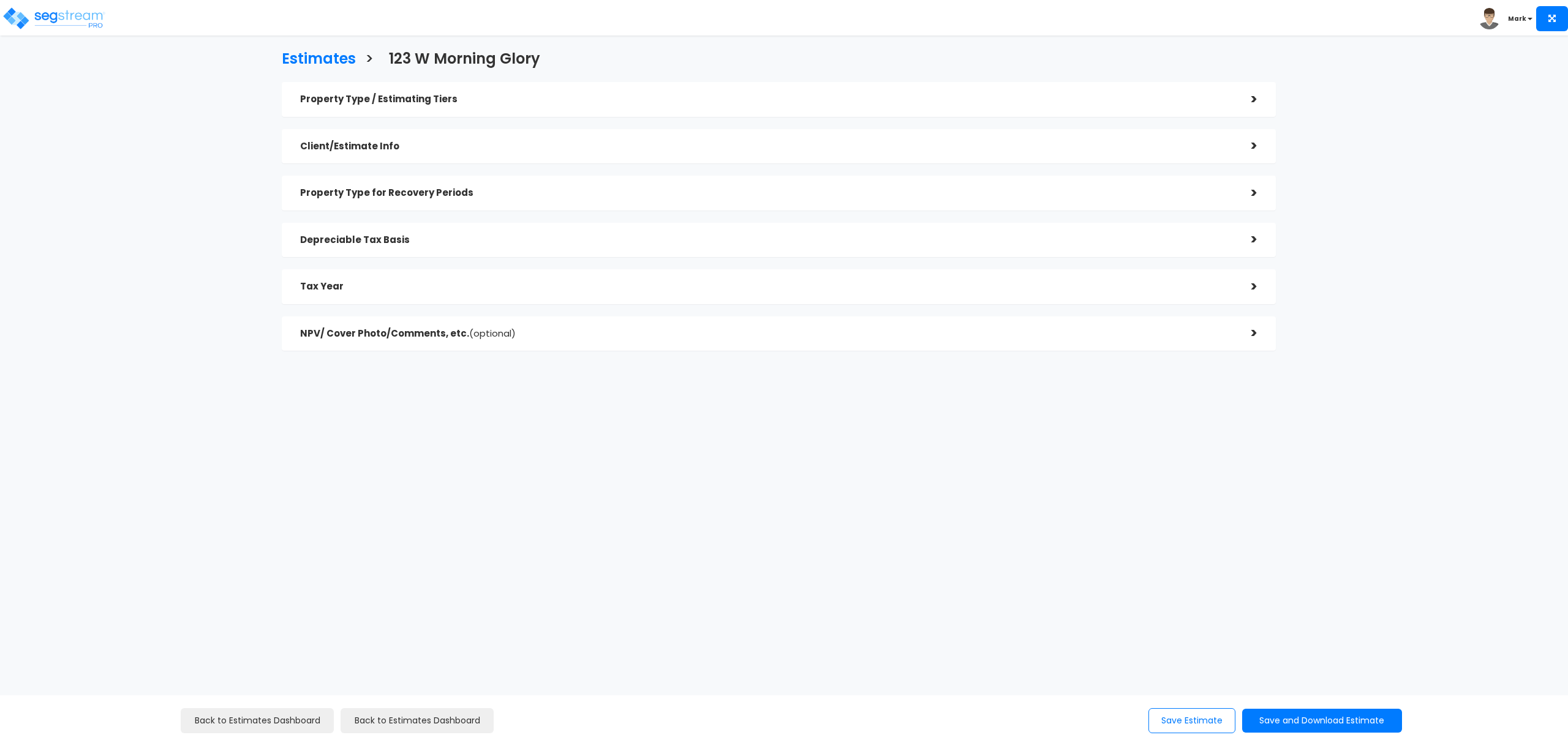
checkbox input "true"
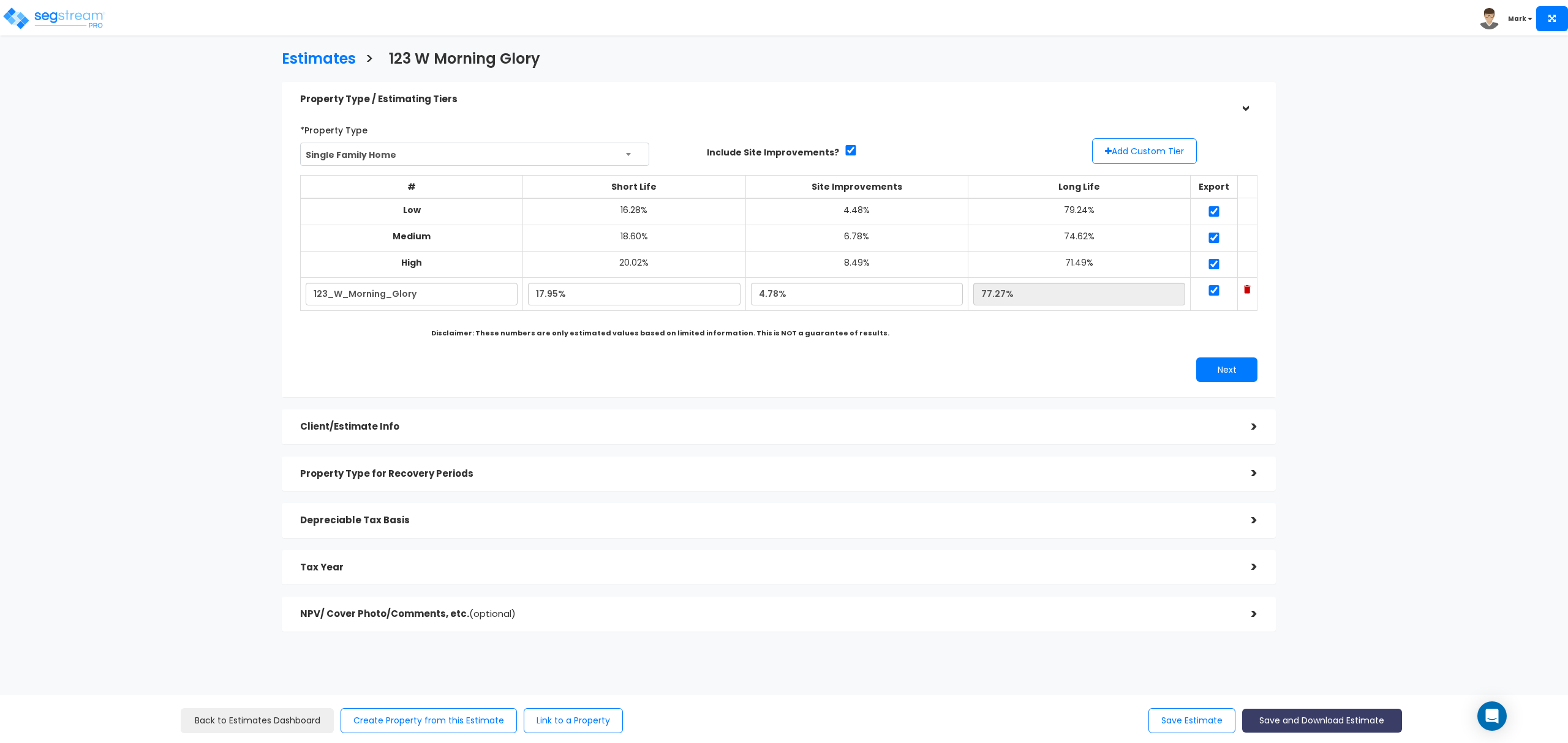
click at [1331, 720] on button "Save and Download Estimate" at bounding box center [1322, 721] width 160 height 24
click at [1337, 671] on link "Custom Estimate" at bounding box center [1321, 663] width 157 height 28
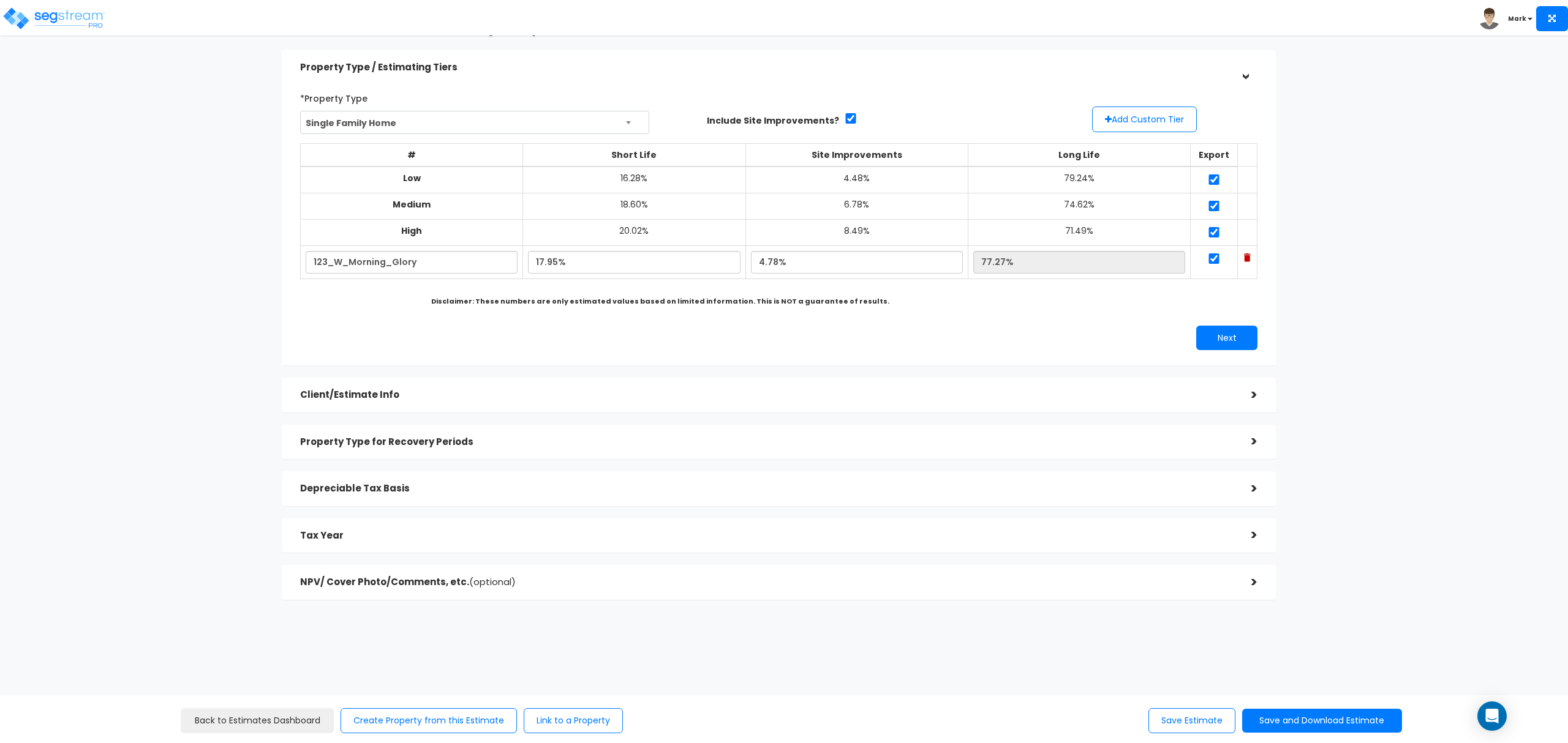
scroll to position [47, 0]
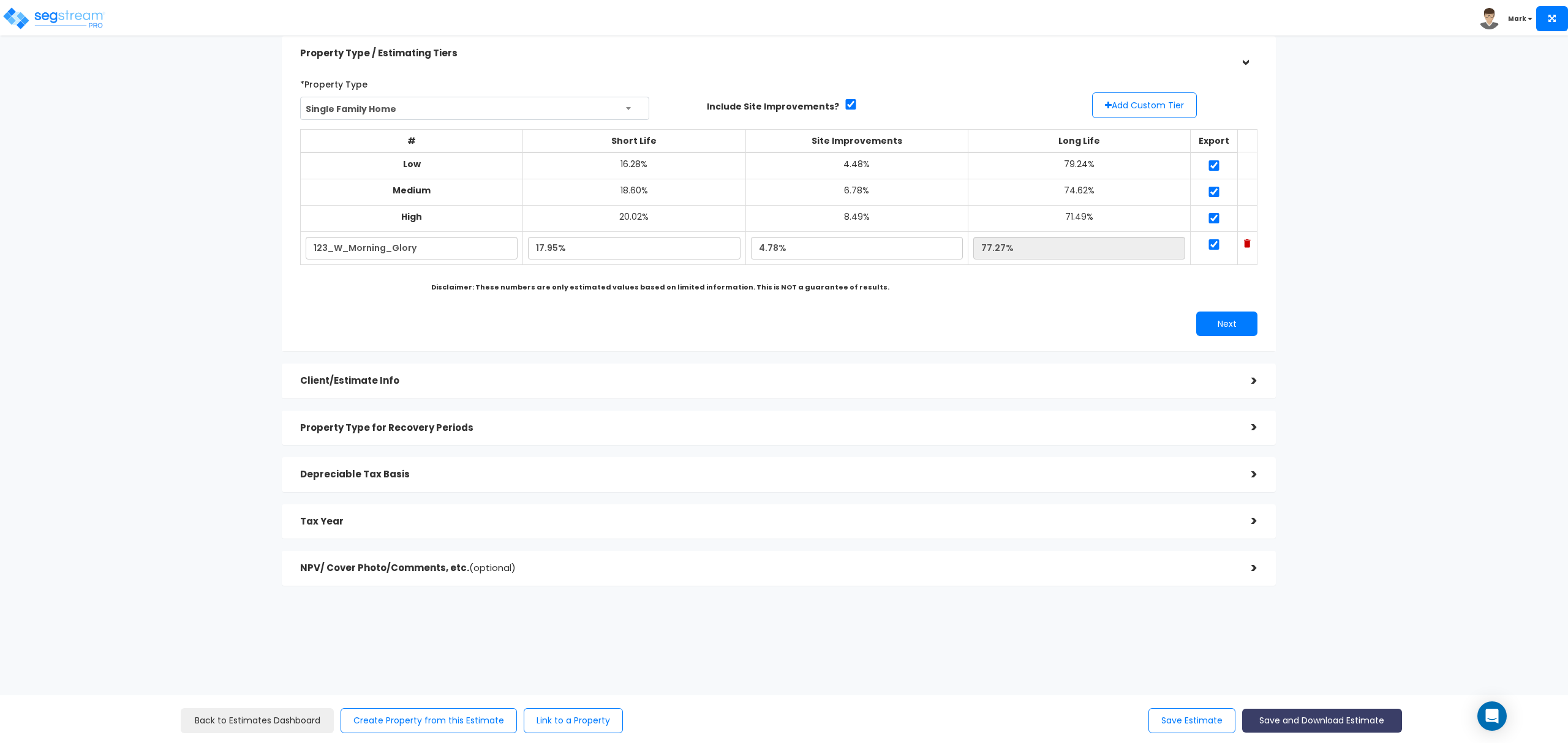
click at [1290, 723] on button "Save and Download Estimate" at bounding box center [1322, 721] width 160 height 24
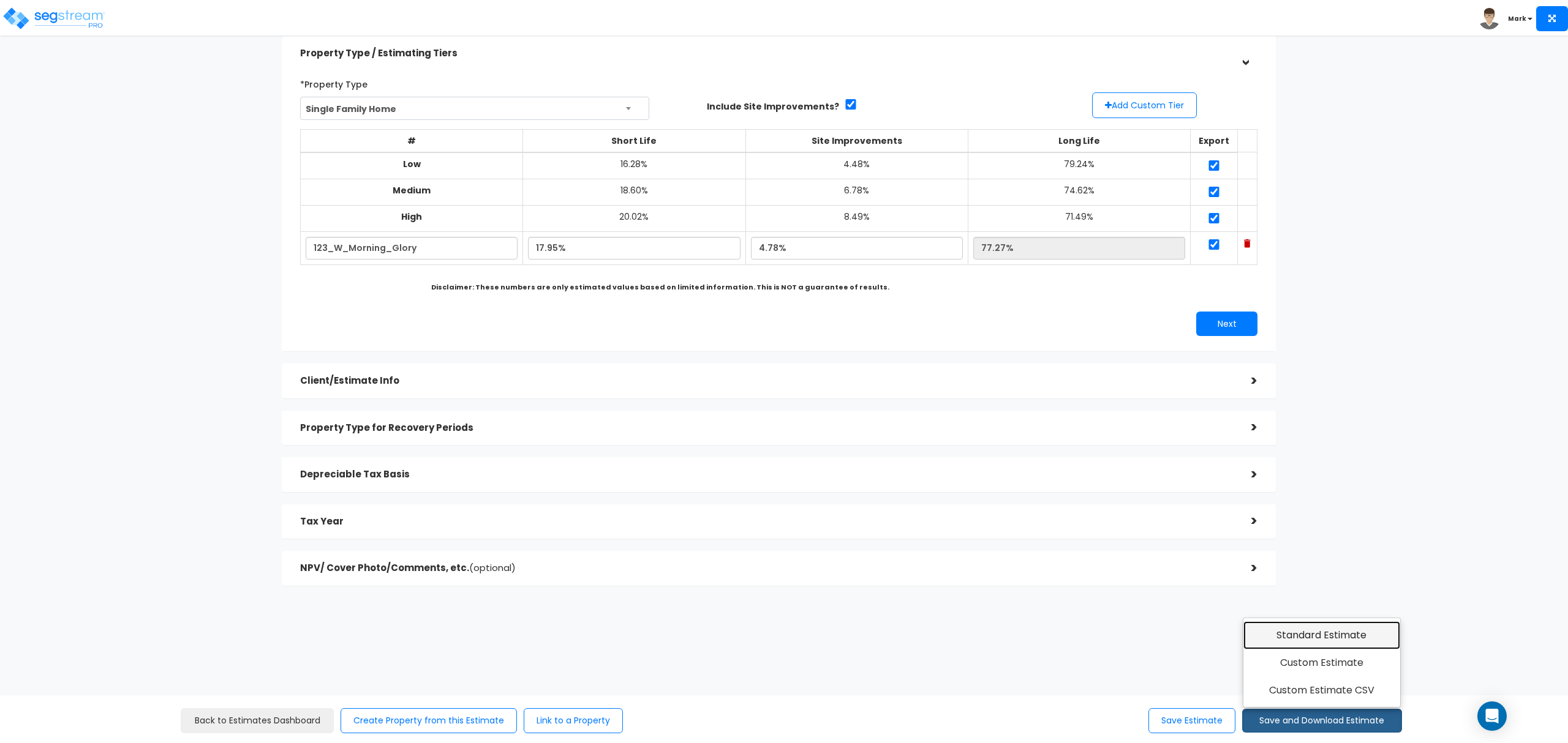
click at [1315, 635] on link "Standard Estimate" at bounding box center [1321, 635] width 157 height 28
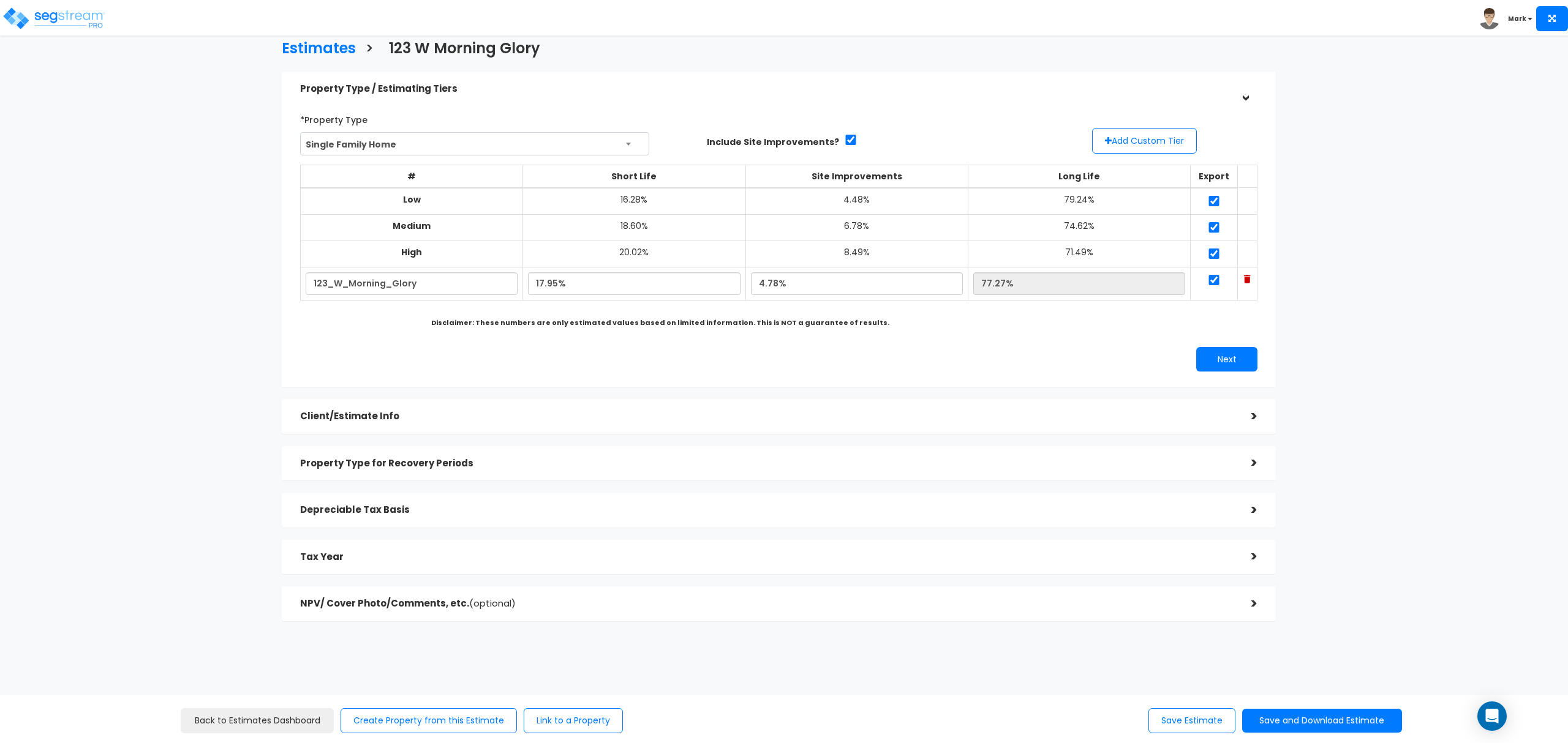
scroll to position [0, 0]
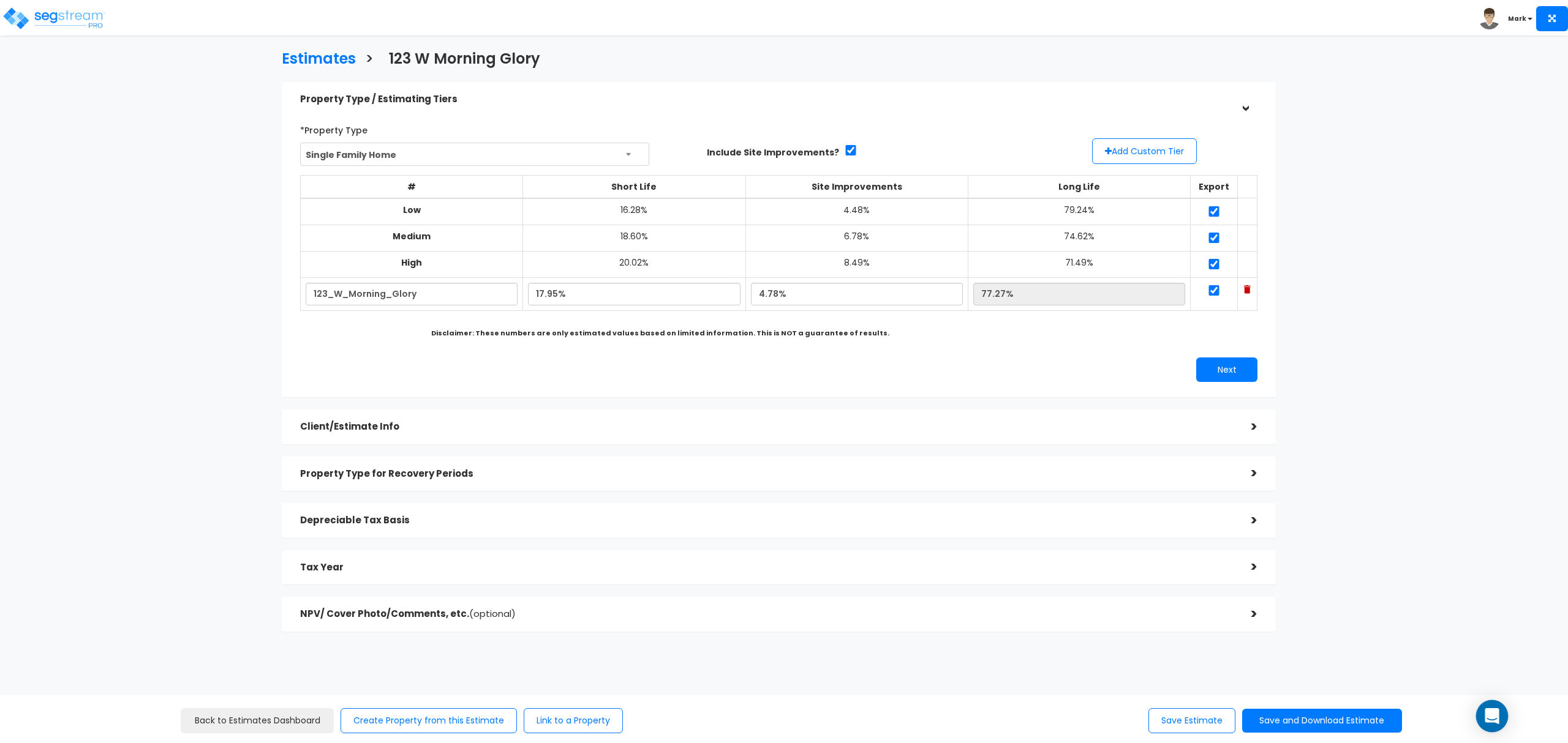
click at [1487, 710] on icon "Open Intercom Messenger" at bounding box center [1492, 717] width 16 height 16
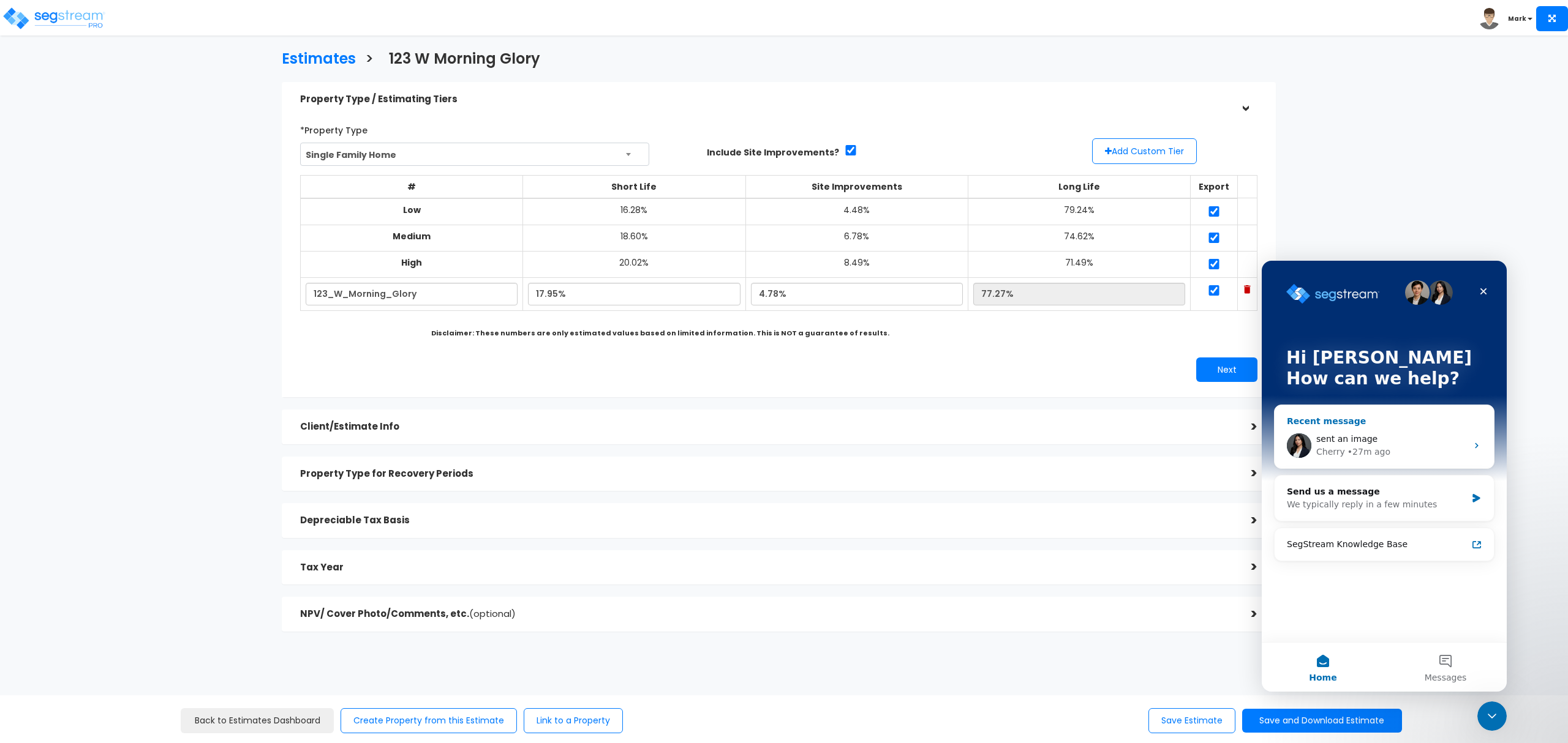
click at [1376, 442] on div "sent an image" at bounding box center [1392, 440] width 151 height 13
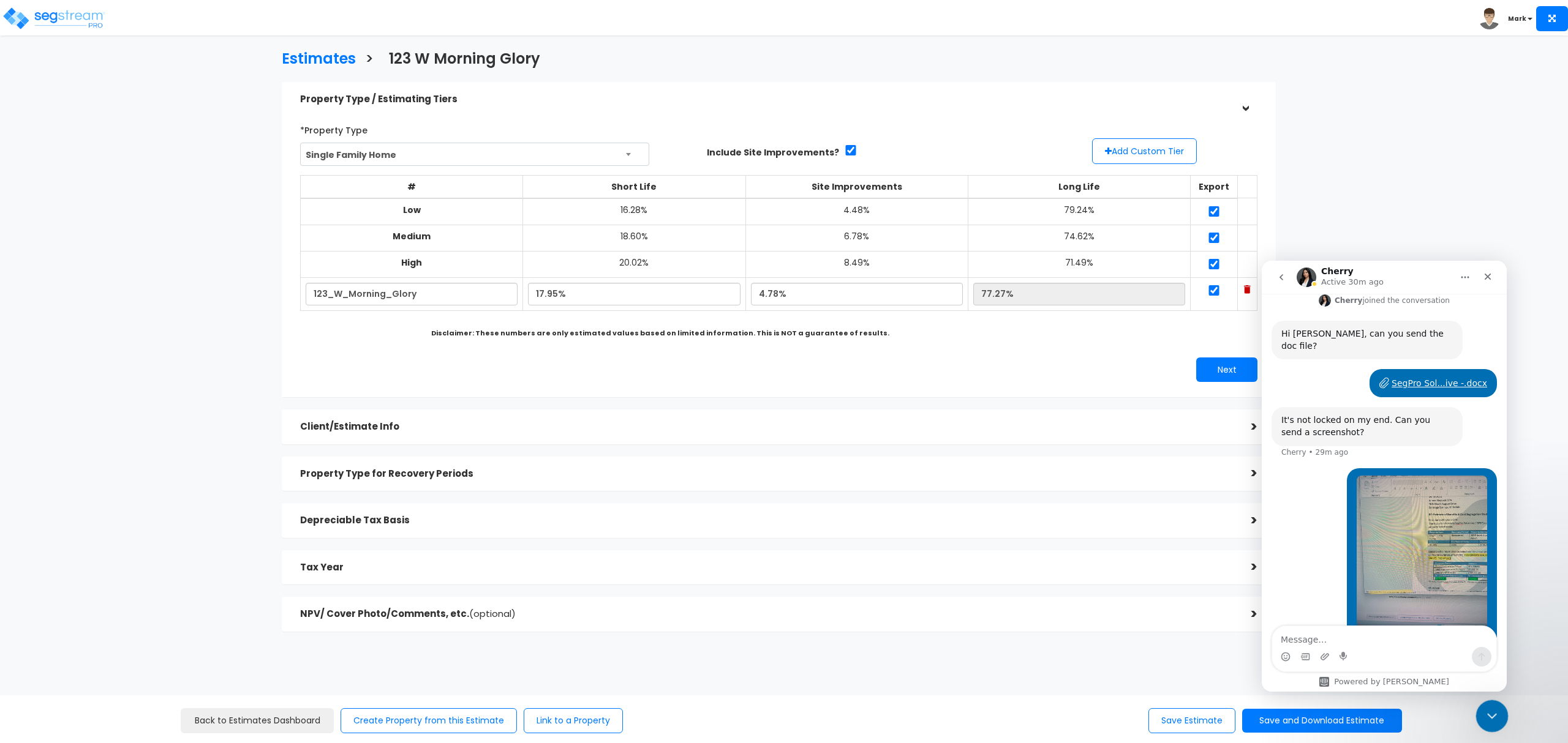
scroll to position [430, 0]
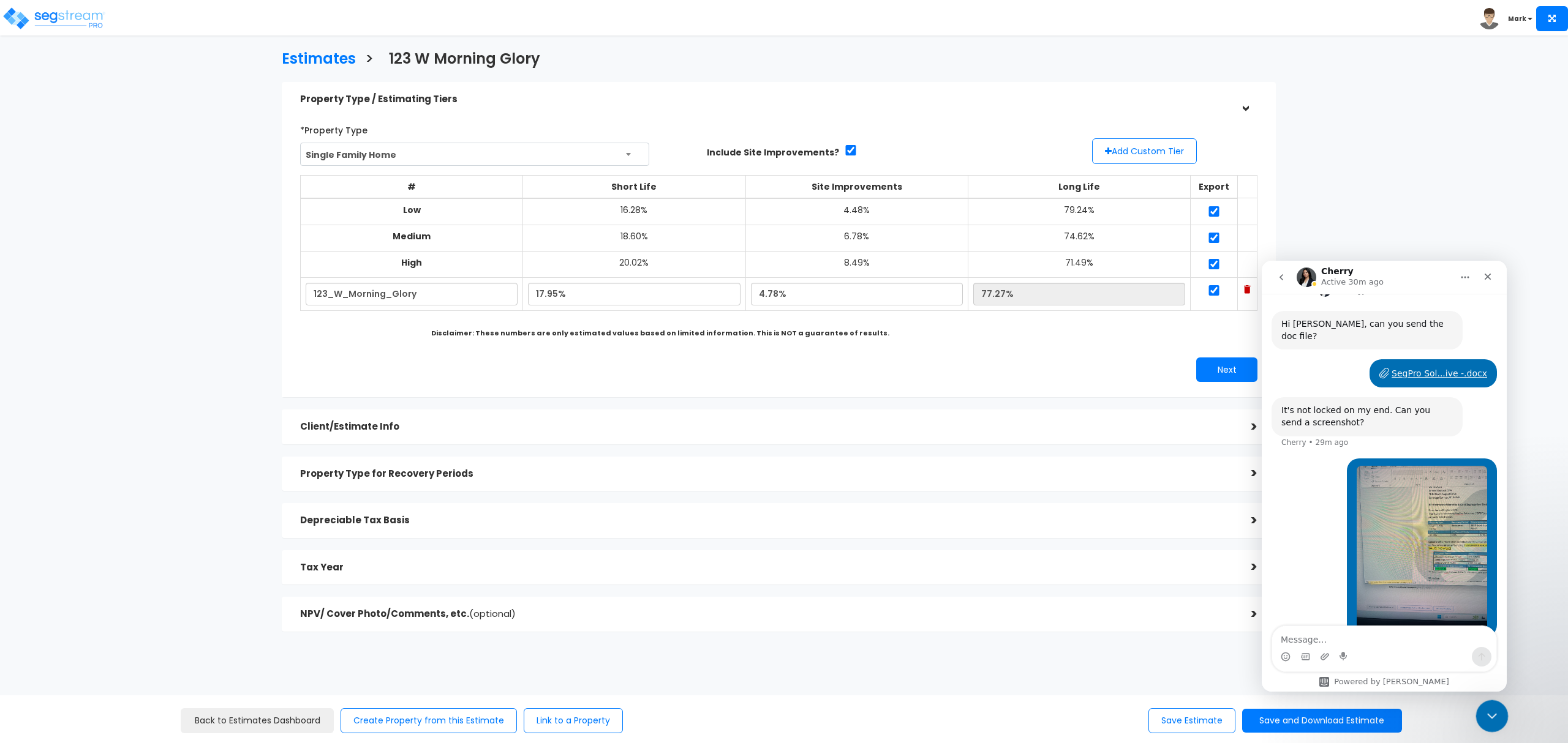
click at [1495, 718] on icon "Close Intercom Messenger" at bounding box center [1490, 715] width 15 height 15
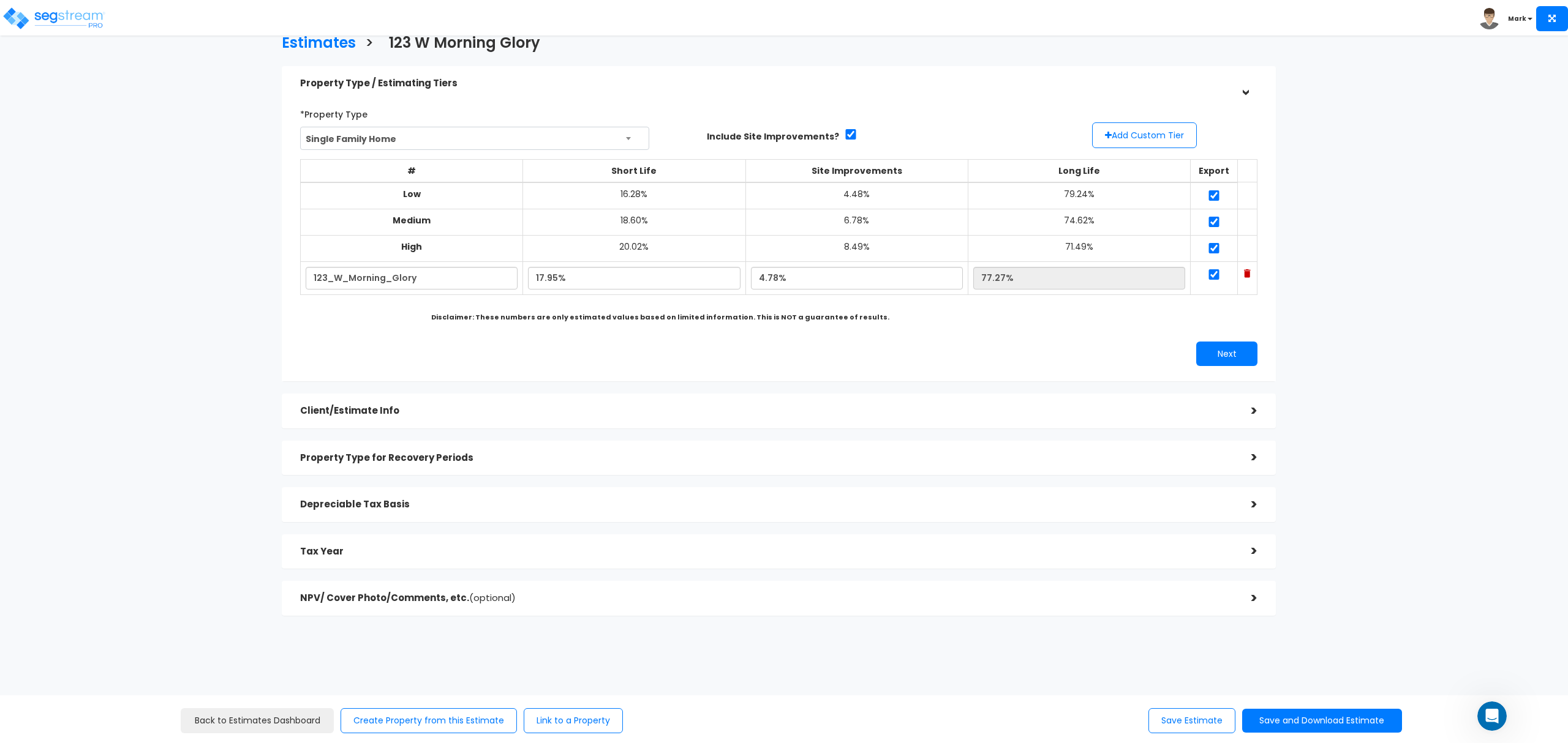
scroll to position [0, 0]
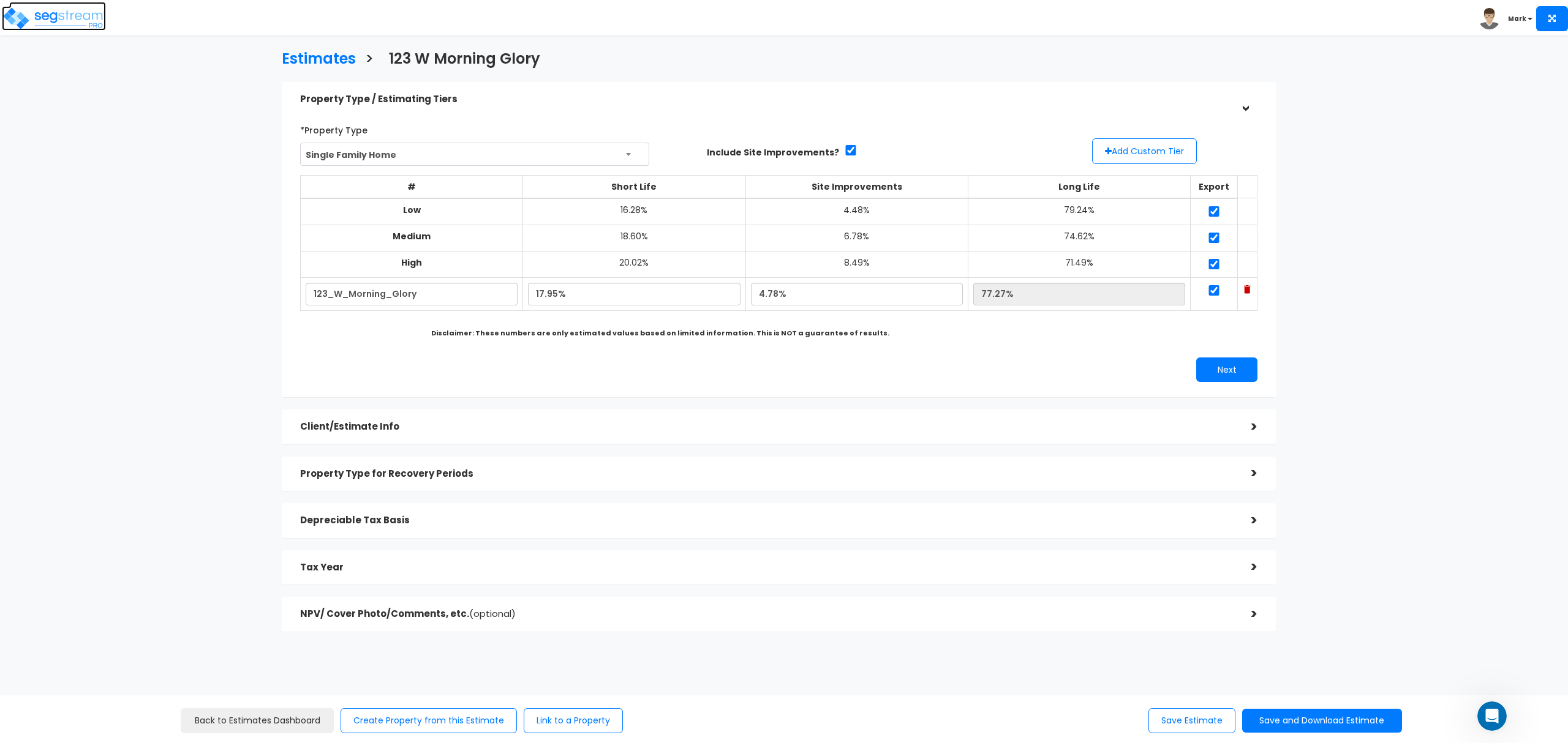
click at [101, 21] on img at bounding box center [54, 18] width 104 height 25
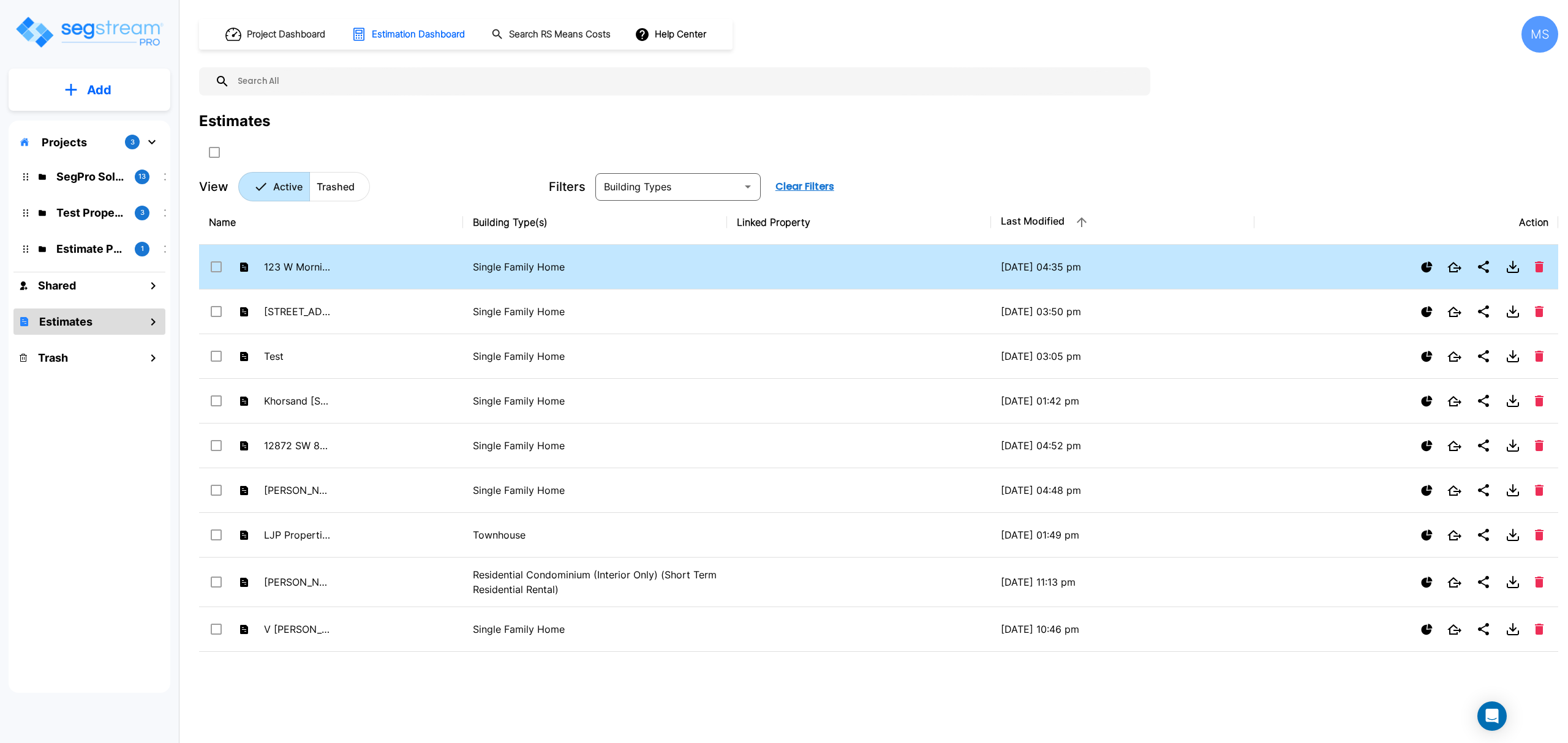
click at [398, 284] on td "123 W Morning Glory" at bounding box center [331, 267] width 264 height 45
click at [358, 261] on td "123 W Morning Glory" at bounding box center [331, 267] width 264 height 45
click at [356, 261] on td "123 W Morning Glory" at bounding box center [331, 267] width 264 height 45
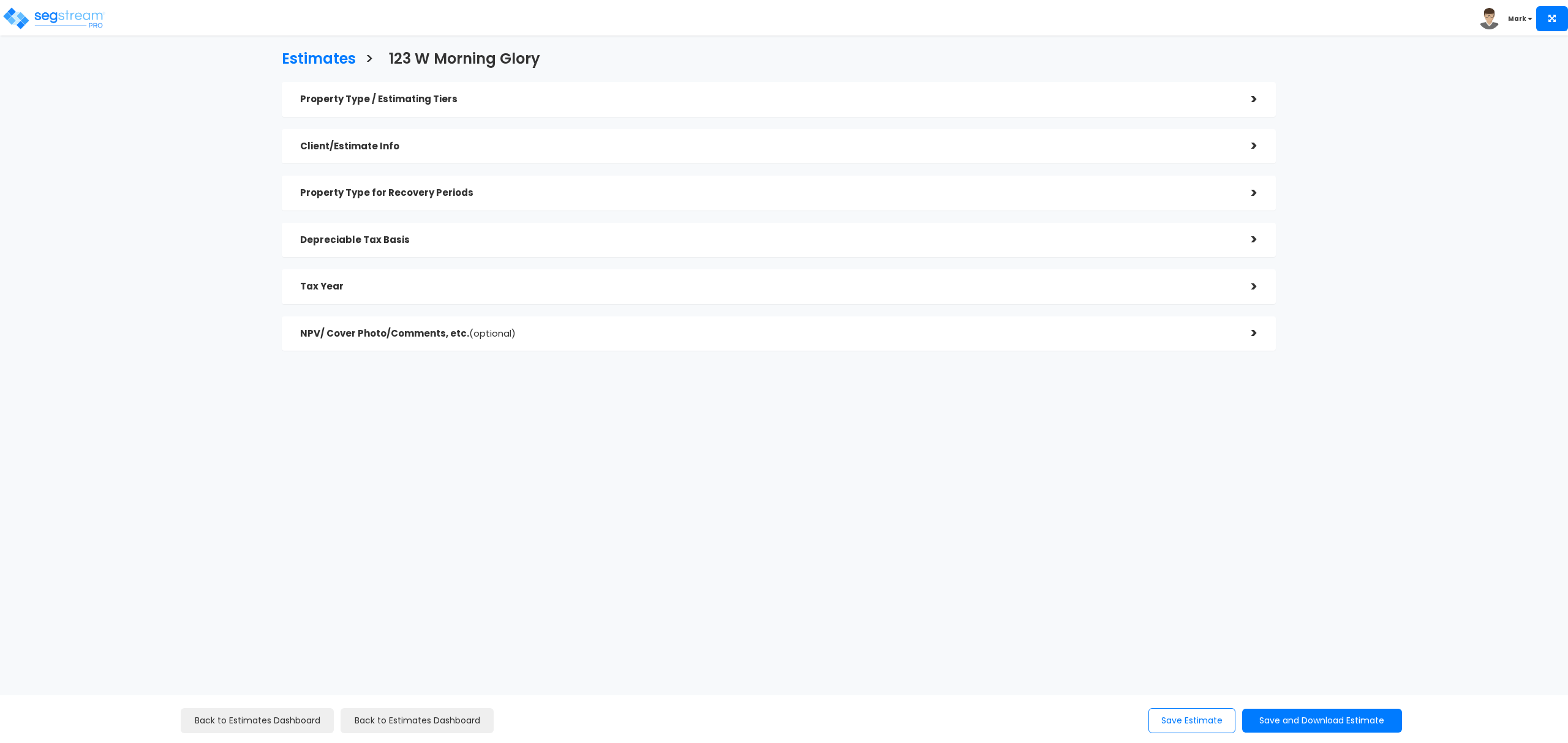
checkbox input "true"
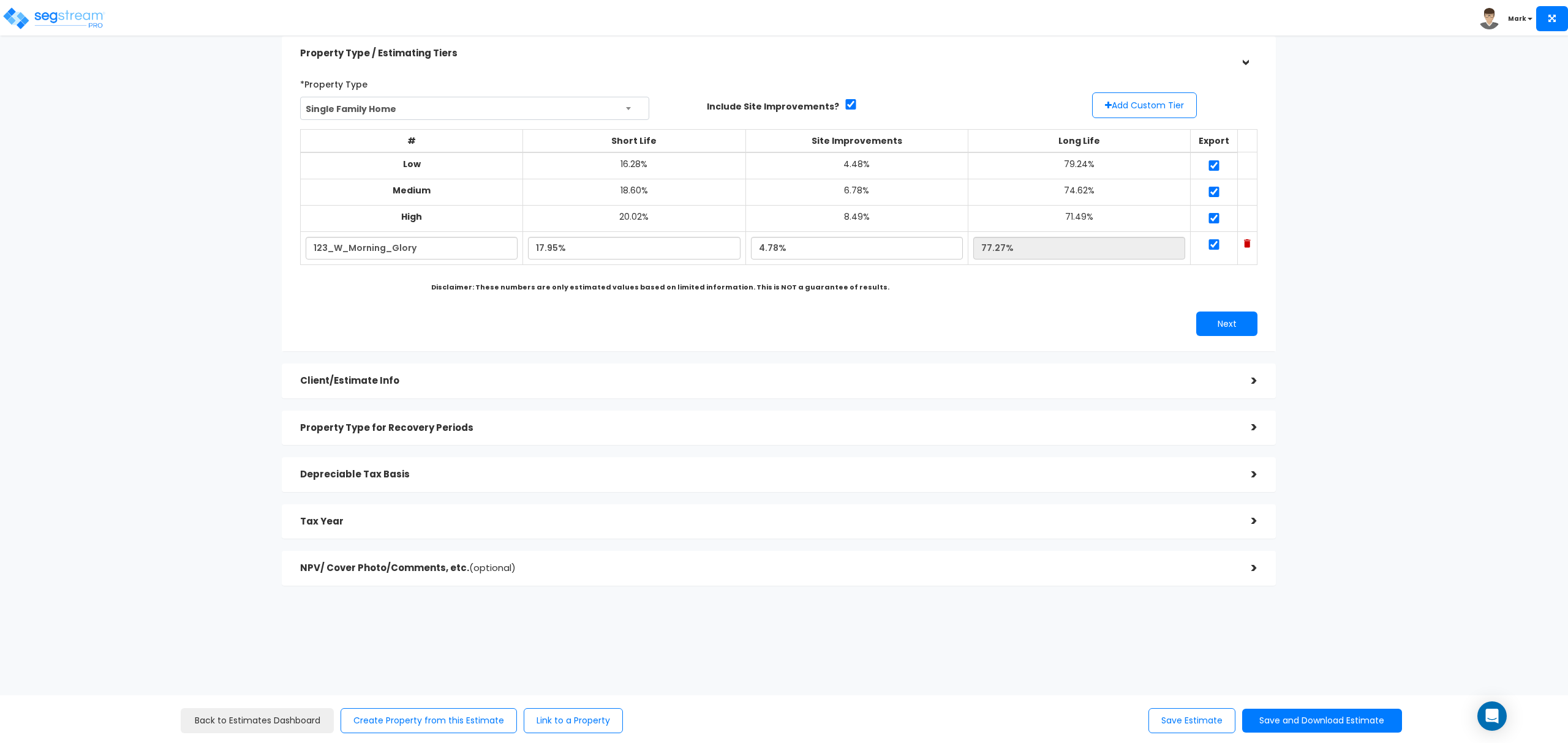
click at [458, 508] on div "Tax Year >" at bounding box center [779, 521] width 994 height 35
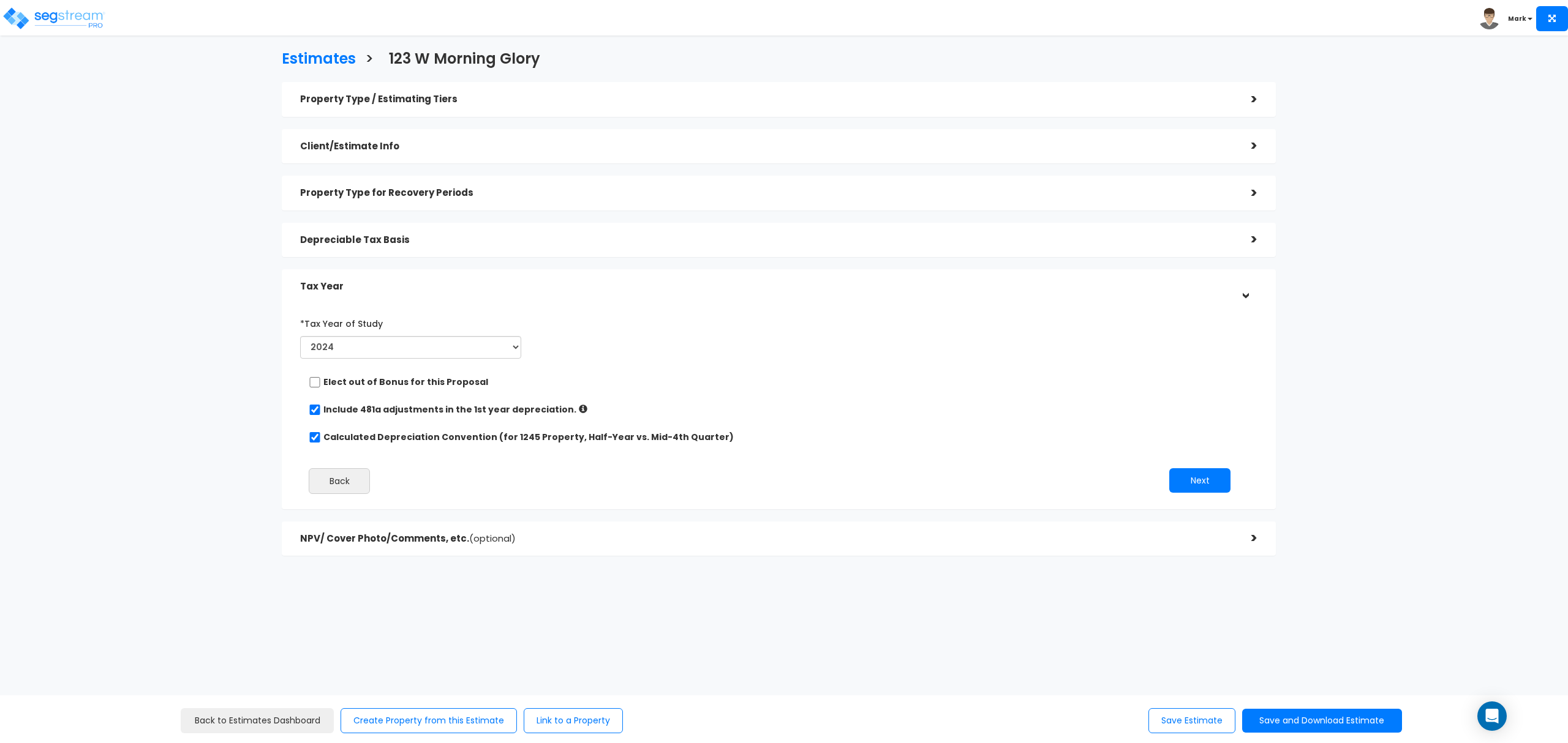
click at [556, 551] on div "NPV/ Cover Photo/Comments, etc. (optional) >" at bounding box center [779, 539] width 994 height 35
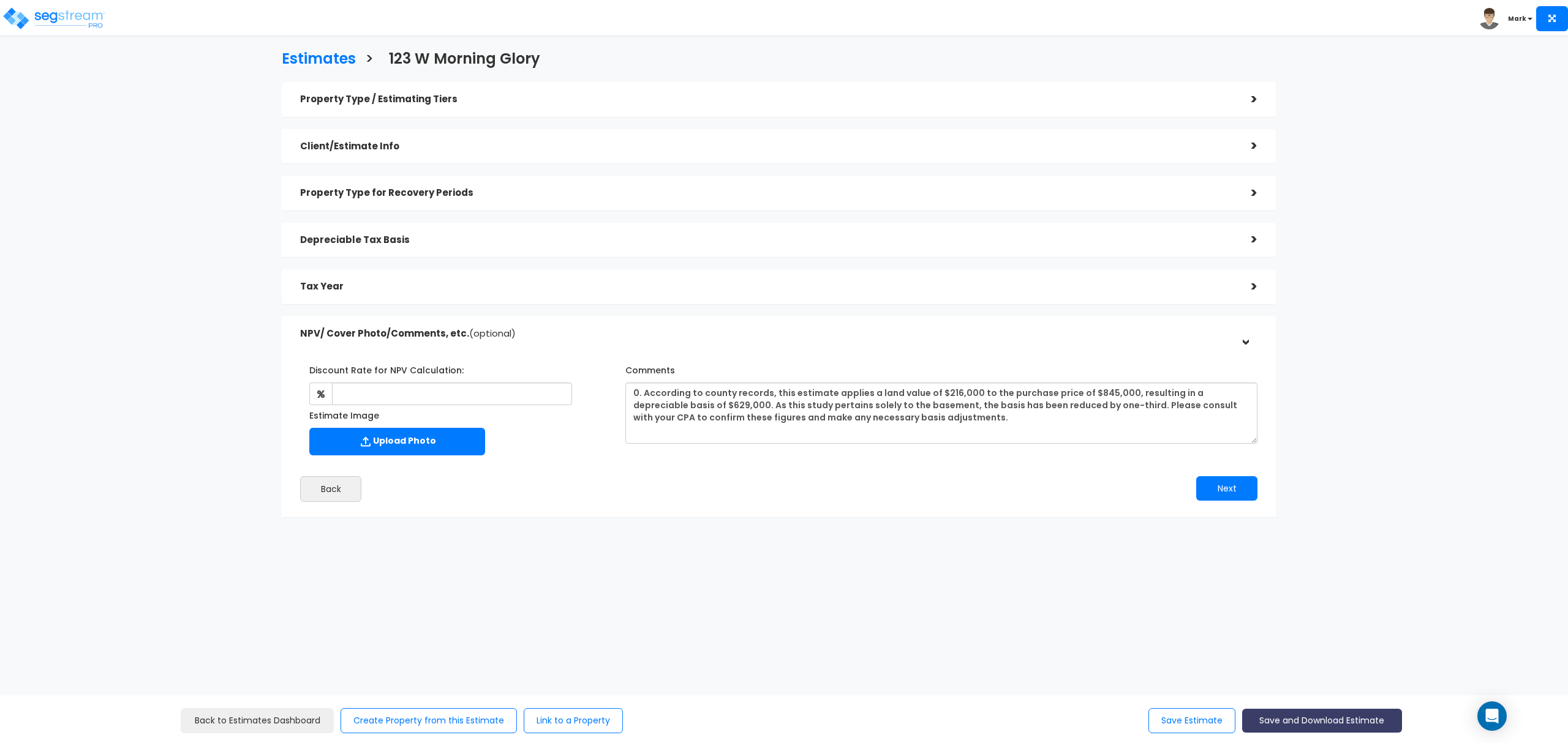
click at [1312, 715] on button "Save and Download Estimate" at bounding box center [1322, 721] width 160 height 24
click at [1327, 664] on link "Custom Estimate" at bounding box center [1321, 663] width 157 height 28
click at [298, 57] on h3 "Estimates" at bounding box center [319, 60] width 74 height 19
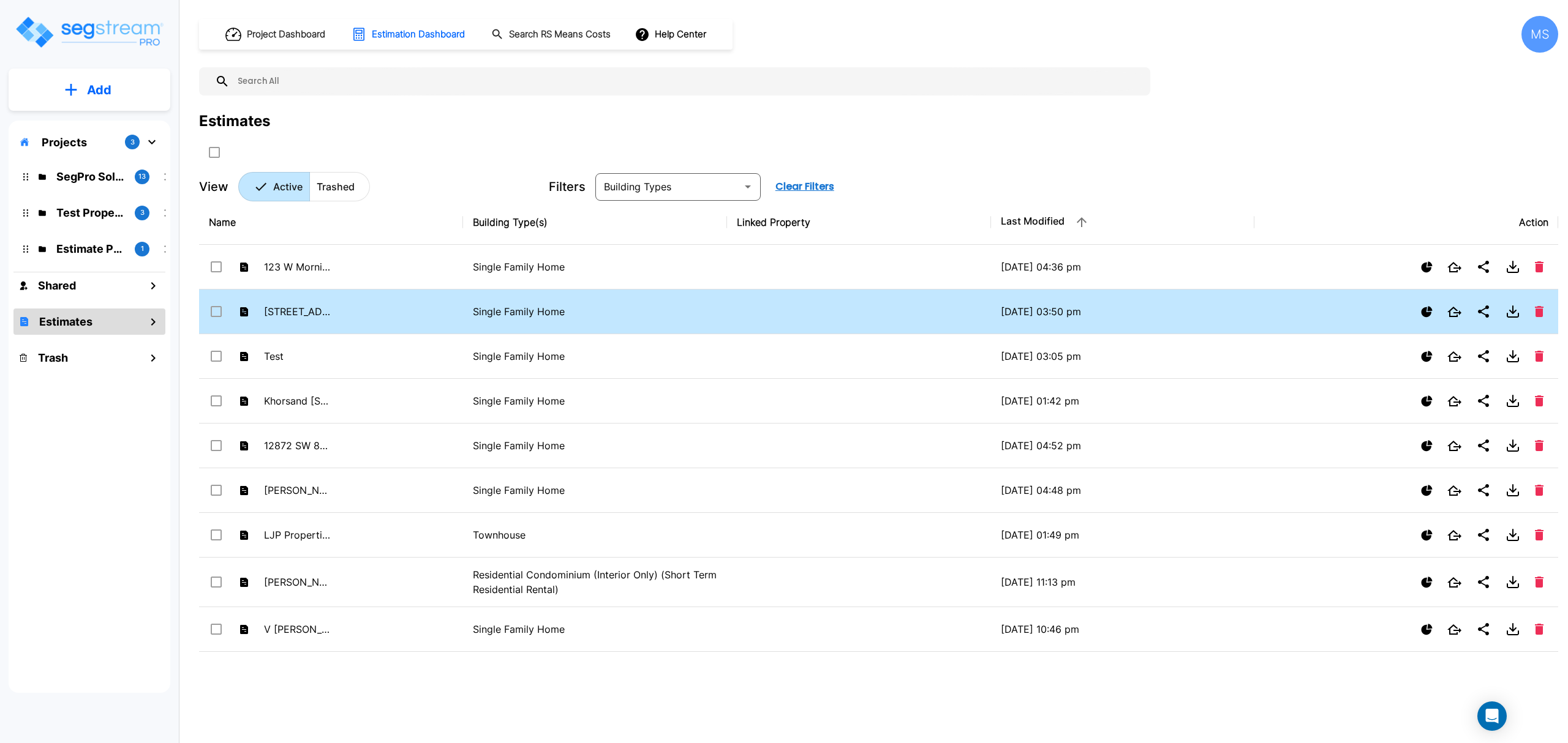
click at [433, 317] on td "[STREET_ADDRESS]" at bounding box center [331, 312] width 264 height 45
checkbox input "true"
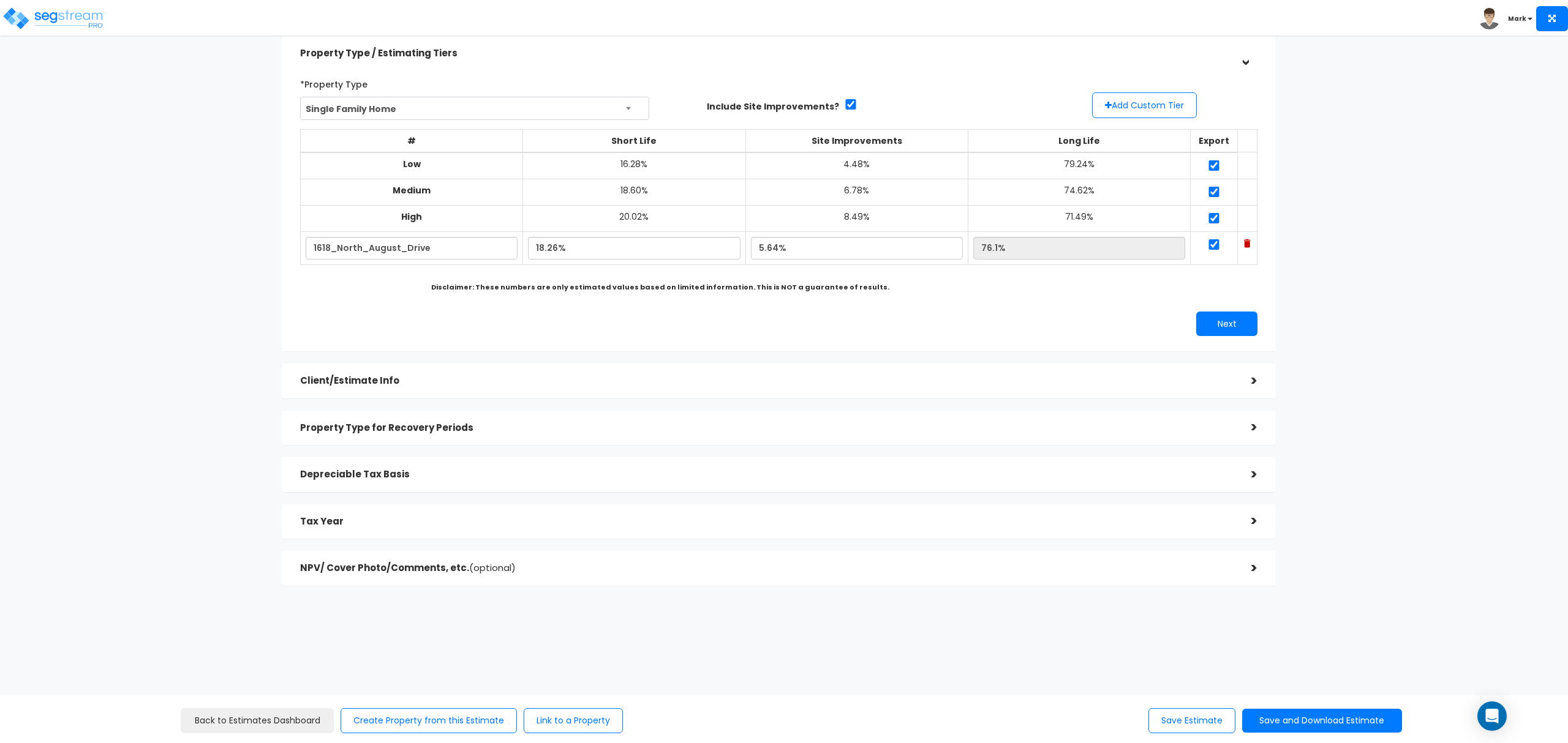
click at [627, 572] on h5 "NPV/ Cover Photo/Comments, etc. (optional)" at bounding box center [766, 568] width 933 height 10
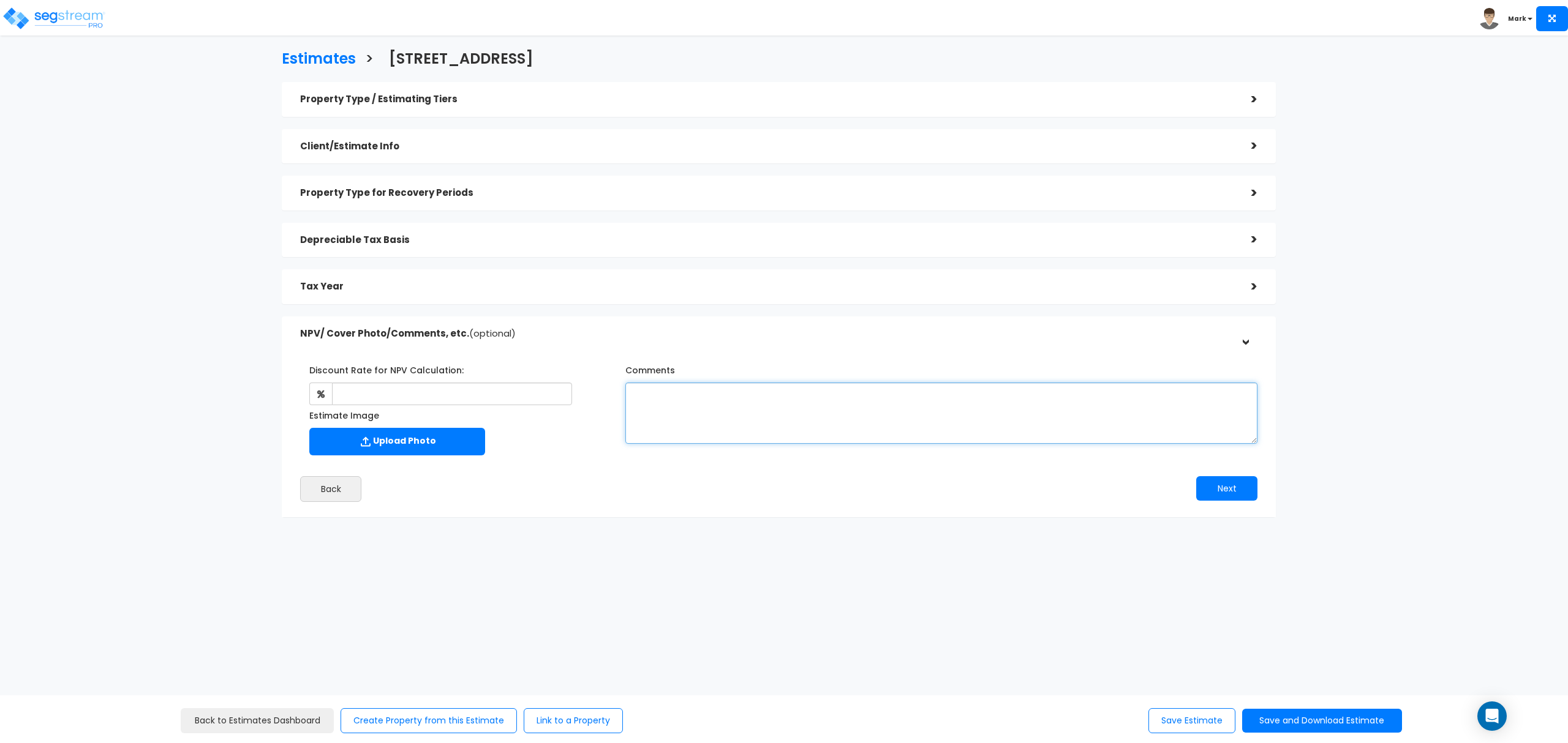
click at [698, 421] on textarea "Comments" at bounding box center [941, 412] width 632 height 61
click at [768, 388] on textarea "0. Per county records this estamant uses the Land Value of" at bounding box center [941, 412] width 632 height 61
drag, startPoint x: 828, startPoint y: 390, endPoint x: 809, endPoint y: 393, distance: 19.2
click at [809, 393] on textarea "0. Per county records this estimate uses the Land Value of" at bounding box center [941, 412] width 632 height 61
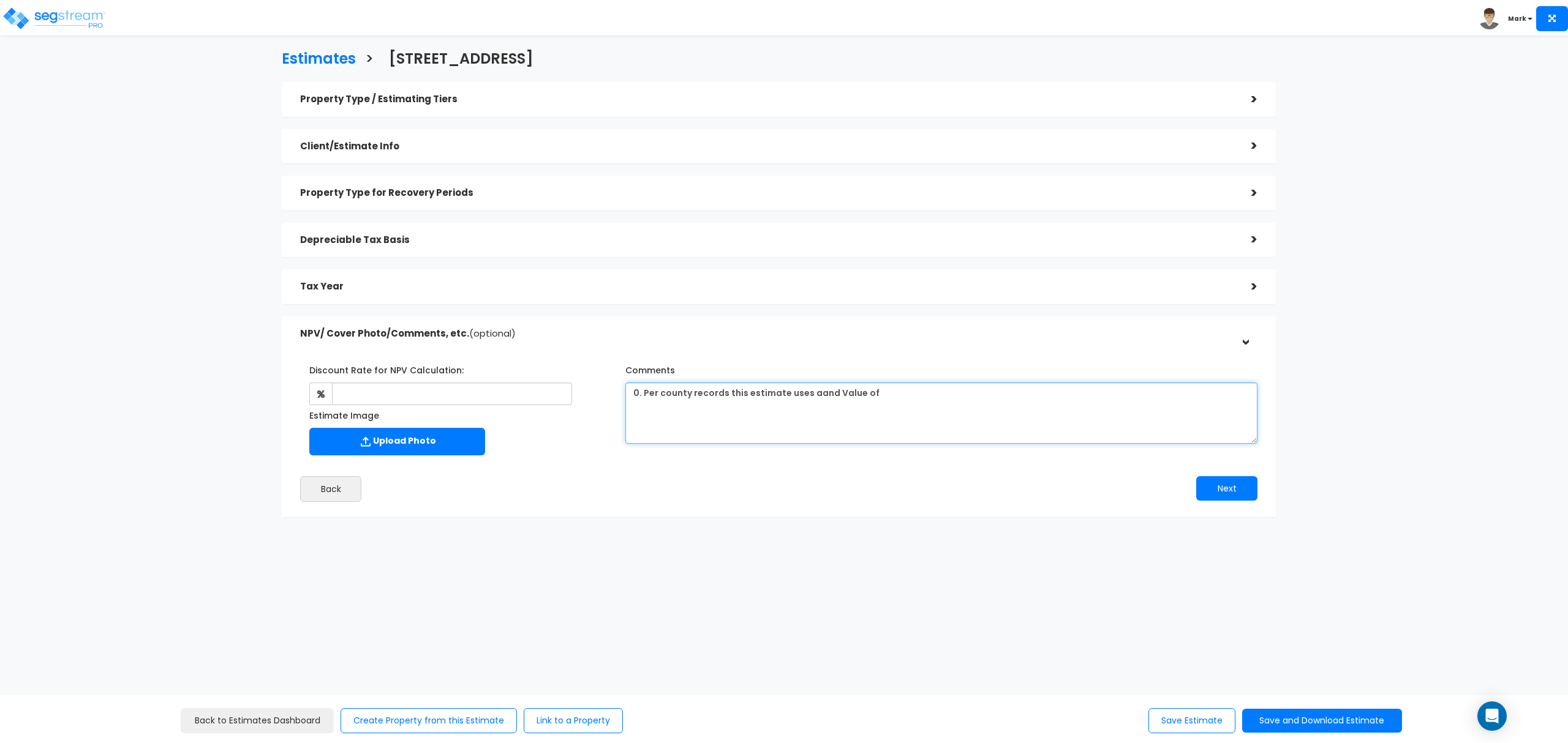
drag, startPoint x: 876, startPoint y: 402, endPoint x: 815, endPoint y: 397, distance: 61.2
click at [815, 397] on textarea "0. Per county records this estimate uses aand Value of" at bounding box center [941, 412] width 632 height 61
click at [817, 393] on textarea "0. Per county records this estimate uses aand Value of" at bounding box center [941, 412] width 632 height 61
click at [878, 395] on textarea "0. Per county records this estimate uses a land Value of" at bounding box center [941, 412] width 632 height 61
click at [845, 393] on textarea "0. Per county records this estimate uses a land Value of" at bounding box center [941, 412] width 632 height 61
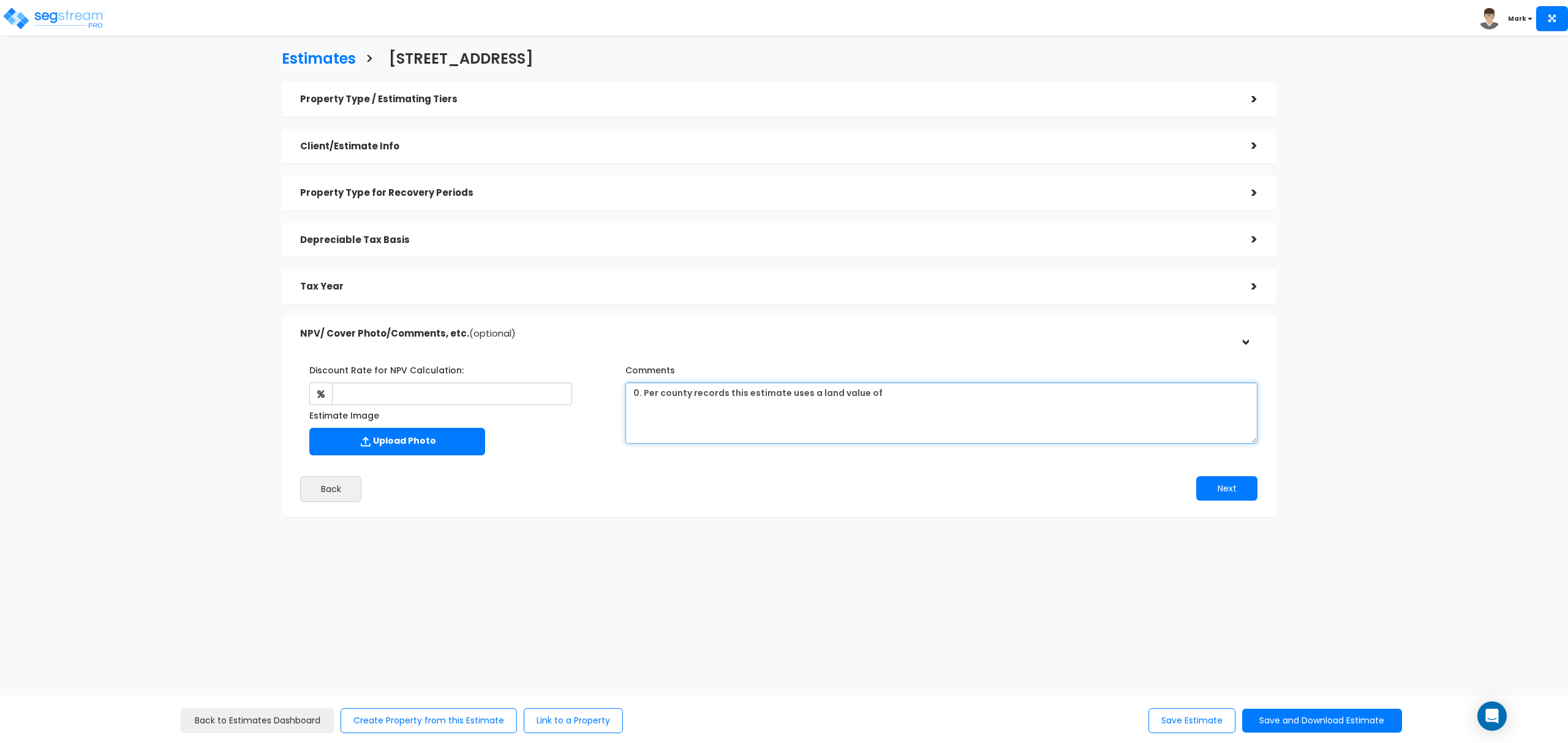
click at [889, 385] on textarea "0. Per county records this estimate uses a land value of" at bounding box center [941, 412] width 632 height 61
click at [873, 393] on textarea "0. Per county records this estimate uses a land value of 213,600." at bounding box center [941, 412] width 632 height 61
click at [875, 394] on textarea "0. Per county records this estimate uses a land value of 213,600." at bounding box center [941, 412] width 632 height 61
click at [984, 391] on textarea "0. Per county records this estimate uses a land value of $213,600." at bounding box center [941, 412] width 632 height 61
type textarea "0. Per county records this estimate uses a land value of $213,600."
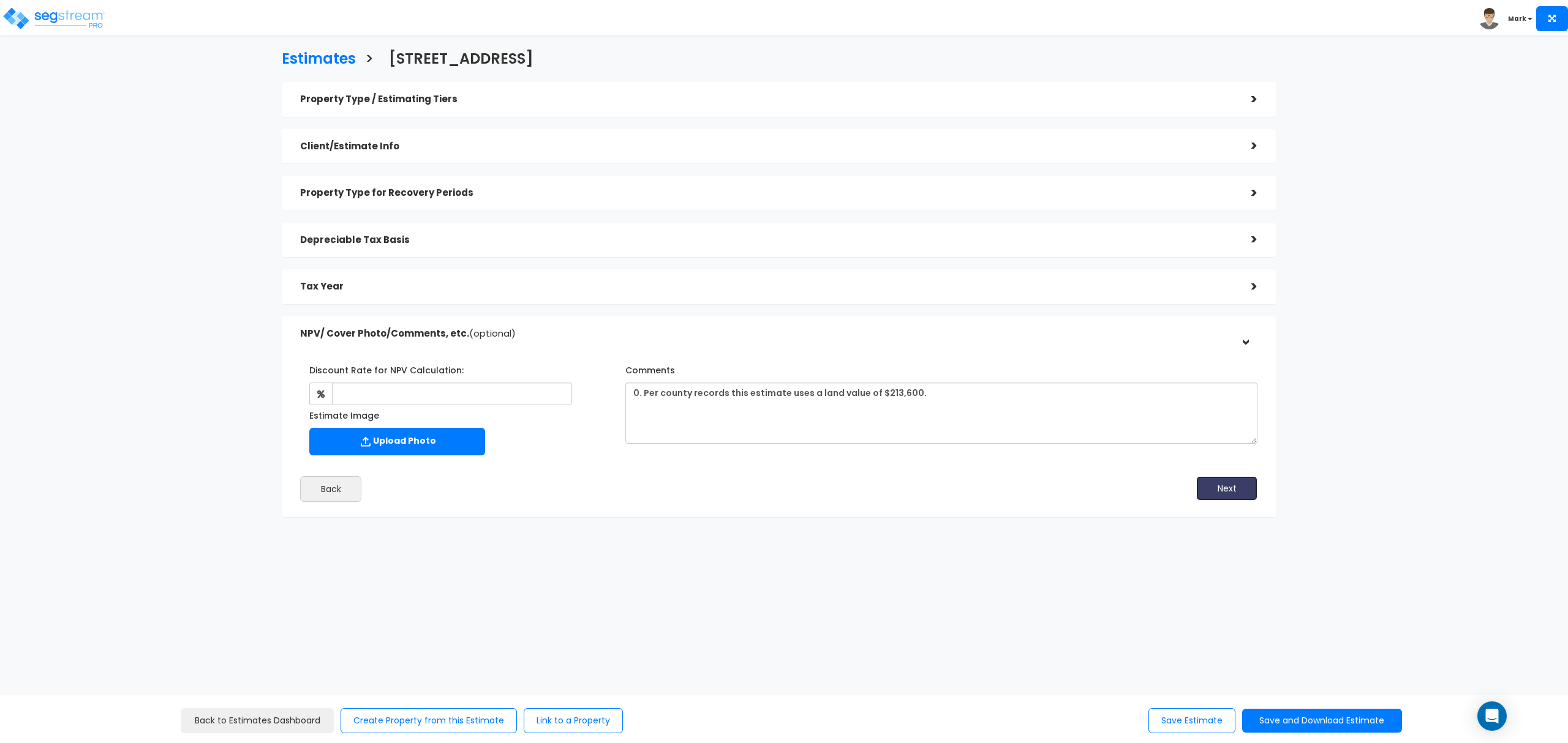
click at [1231, 490] on button "Next" at bounding box center [1226, 488] width 61 height 25
click at [970, 426] on textarea "0. Per county records this estimate uses a land value of $213,600." at bounding box center [941, 412] width 632 height 61
click at [1193, 720] on button "Save Estimate" at bounding box center [1192, 721] width 87 height 25
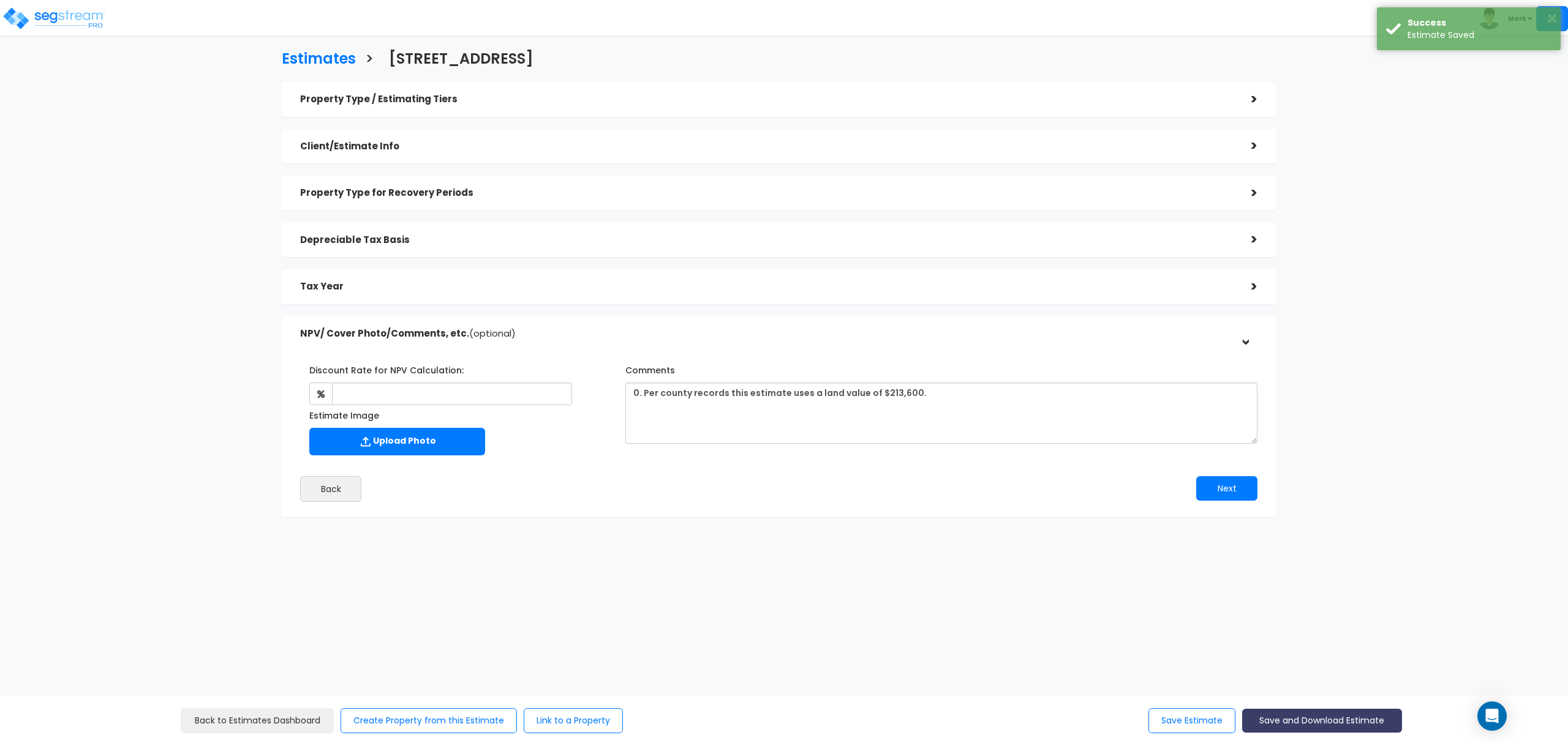
click at [1275, 726] on button "Save and Download Estimate" at bounding box center [1322, 721] width 160 height 24
click at [1314, 661] on link "Custom Estimate" at bounding box center [1321, 663] width 157 height 28
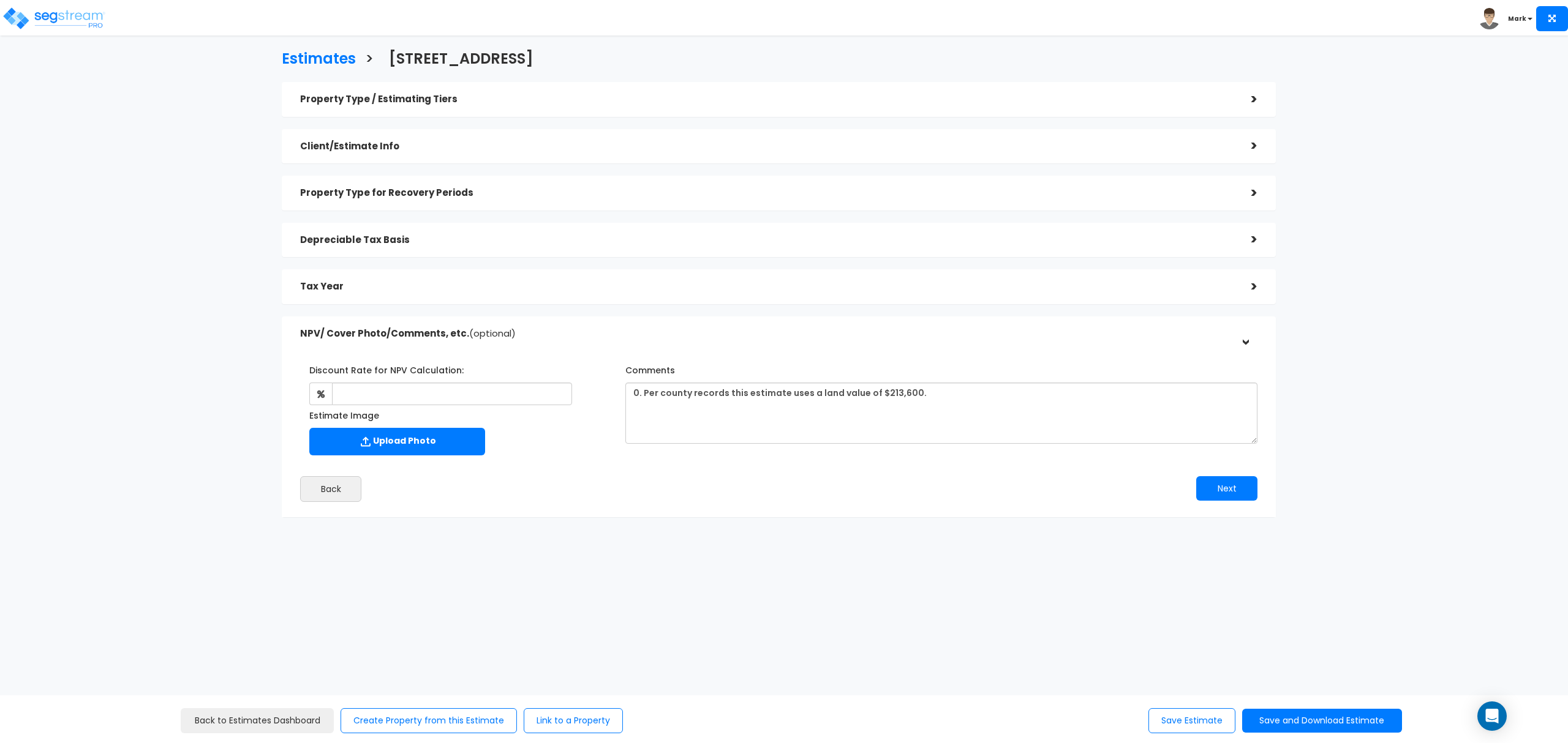
drag, startPoint x: 706, startPoint y: 240, endPoint x: 588, endPoint y: 249, distance: 118.3
click at [430, 302] on div "Tax Year >" at bounding box center [779, 287] width 994 height 35
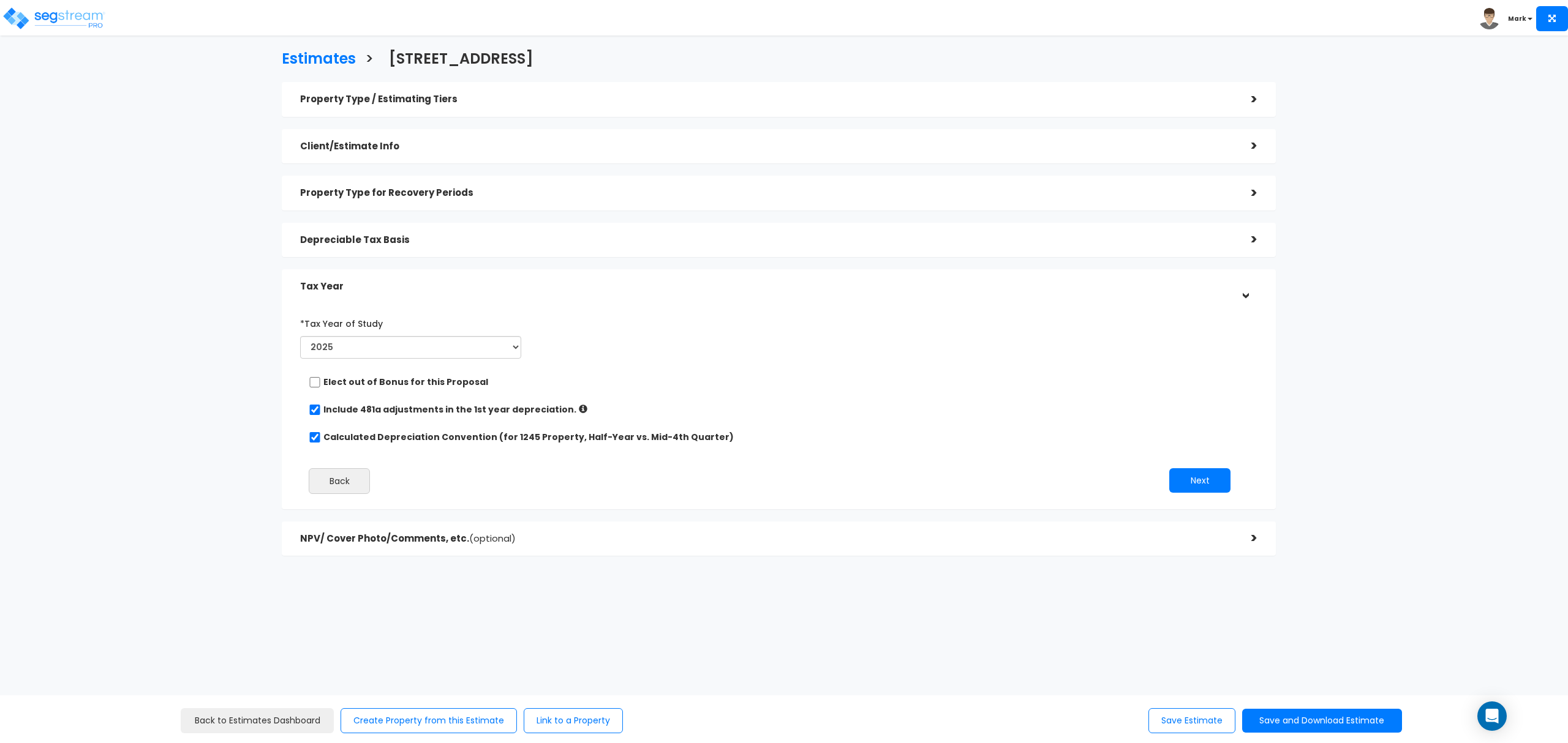
click at [422, 439] on label "Calculated Depreciation Convention (for 1245 Property, Half-Year vs. Mid-4th Qu…" at bounding box center [529, 437] width 411 height 12
click at [321, 439] on input "Calculated Depreciation Convention (for 1245 Property, Half-Year vs. Mid-4th Qu…" at bounding box center [314, 437] width 12 height 10
checkbox input "false"
radio input "true"
click at [423, 435] on label "Calculated Depreciation Convention (for 1245 Property, Half-Year vs. Mid-4th Qu…" at bounding box center [529, 437] width 411 height 12
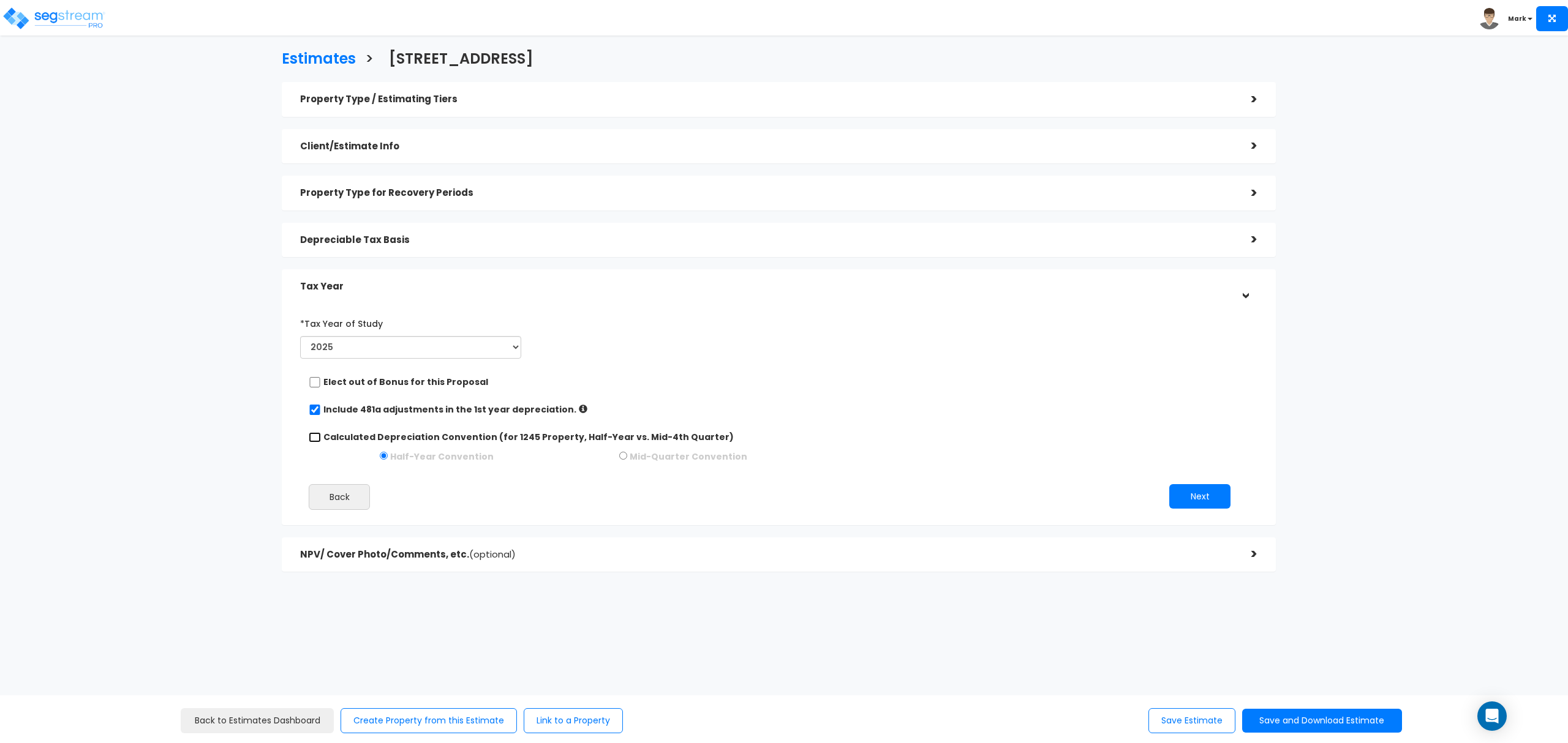
click at [321, 435] on input "Calculated Depreciation Convention (for 1245 Property, Half-Year vs. Mid-4th Qu…" at bounding box center [314, 437] width 12 height 10
checkbox input "true"
click at [432, 403] on label "Include 481a adjustments in the 1st year depreciation." at bounding box center [450, 409] width 253 height 12
click at [432, 407] on label "Include 481a adjustments in the 1st year depreciation." at bounding box center [450, 409] width 253 height 12
click at [579, 405] on icon at bounding box center [582, 409] width 8 height 8
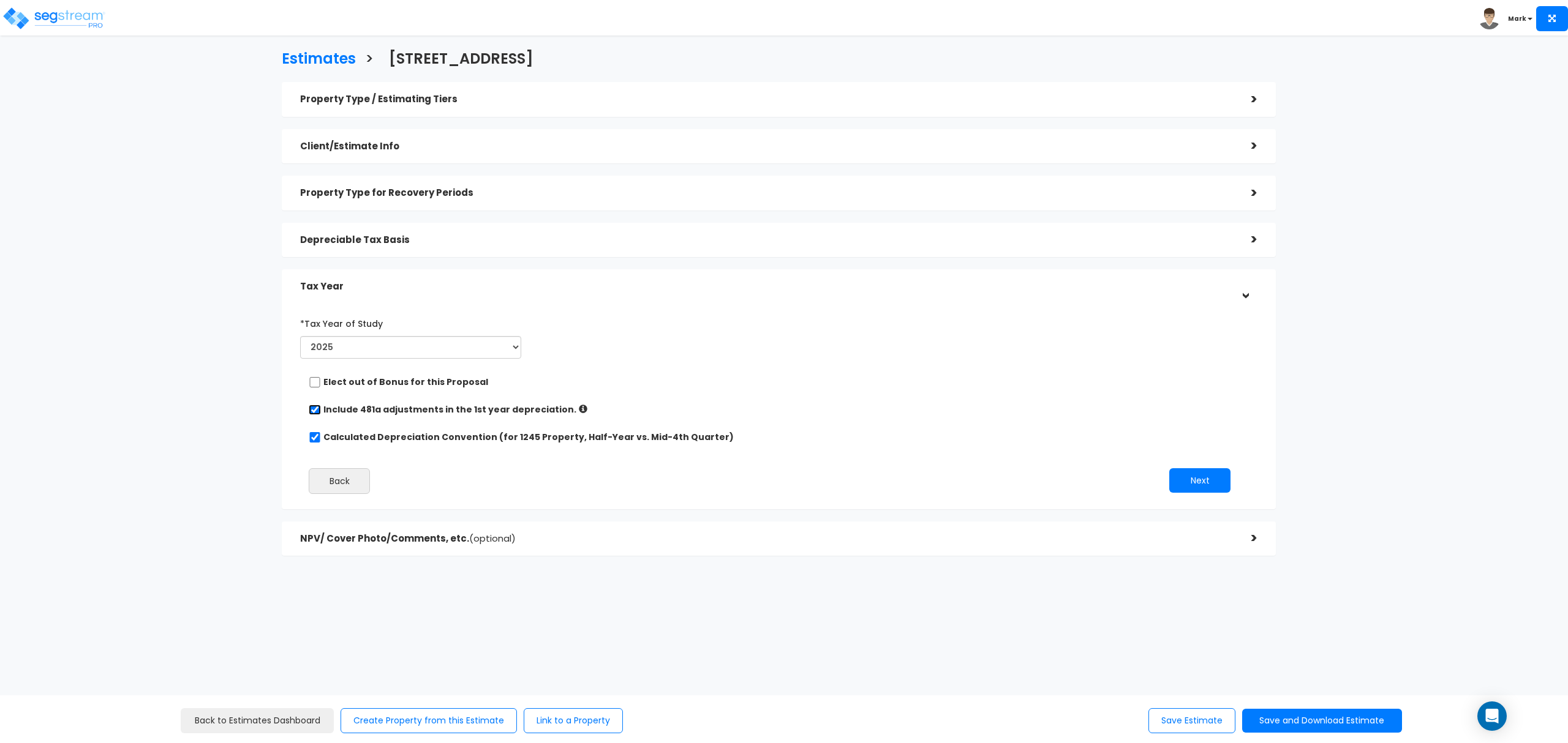
click at [311, 405] on input "checkbox" at bounding box center [314, 410] width 12 height 10
click at [1324, 718] on button "Save and Download Estimate" at bounding box center [1322, 721] width 160 height 24
click at [1316, 669] on link "Custom Estimate" at bounding box center [1321, 663] width 157 height 28
click at [577, 246] on div "Depreciable Tax Basis" at bounding box center [766, 240] width 933 height 23
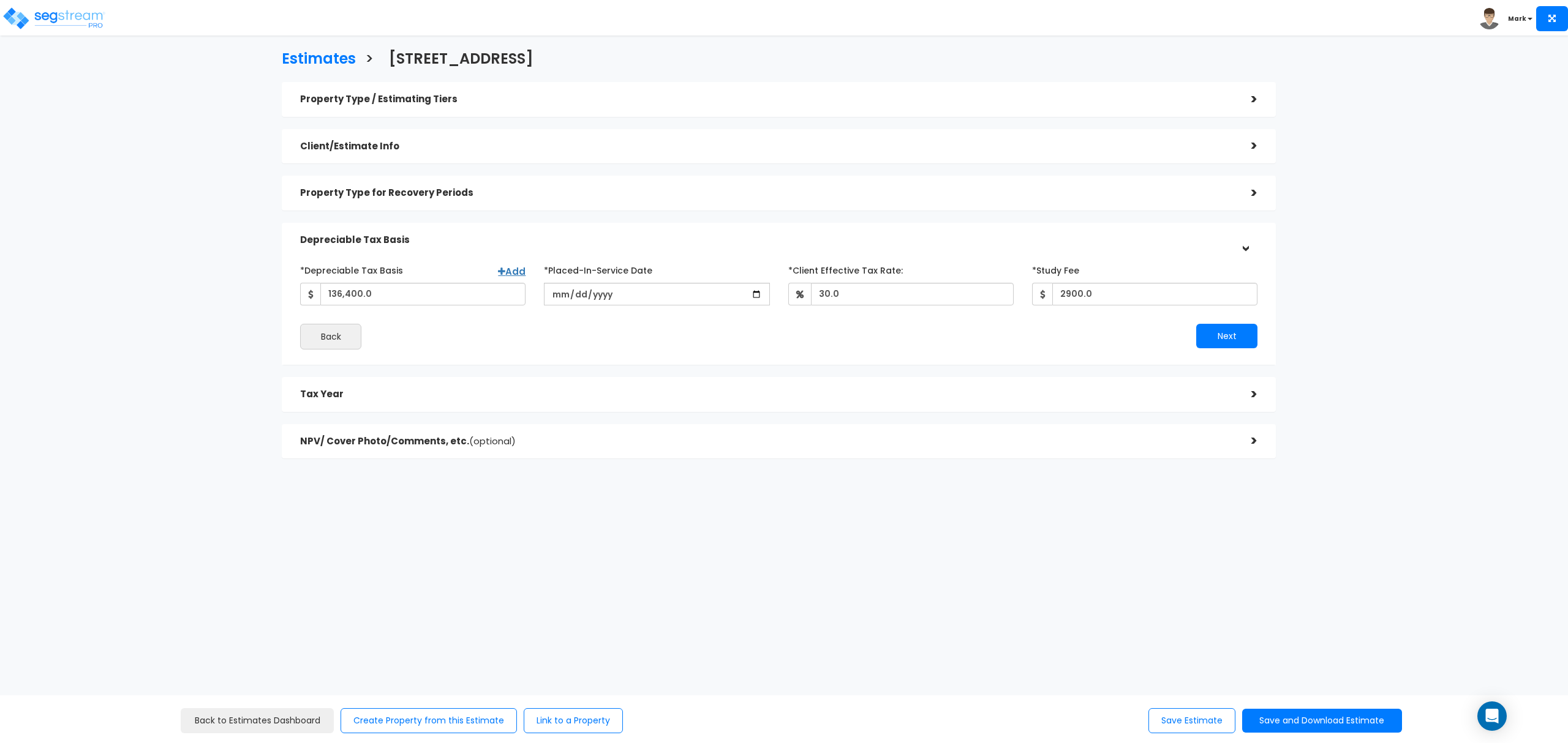
click at [375, 405] on div "Tax Year" at bounding box center [766, 394] width 933 height 23
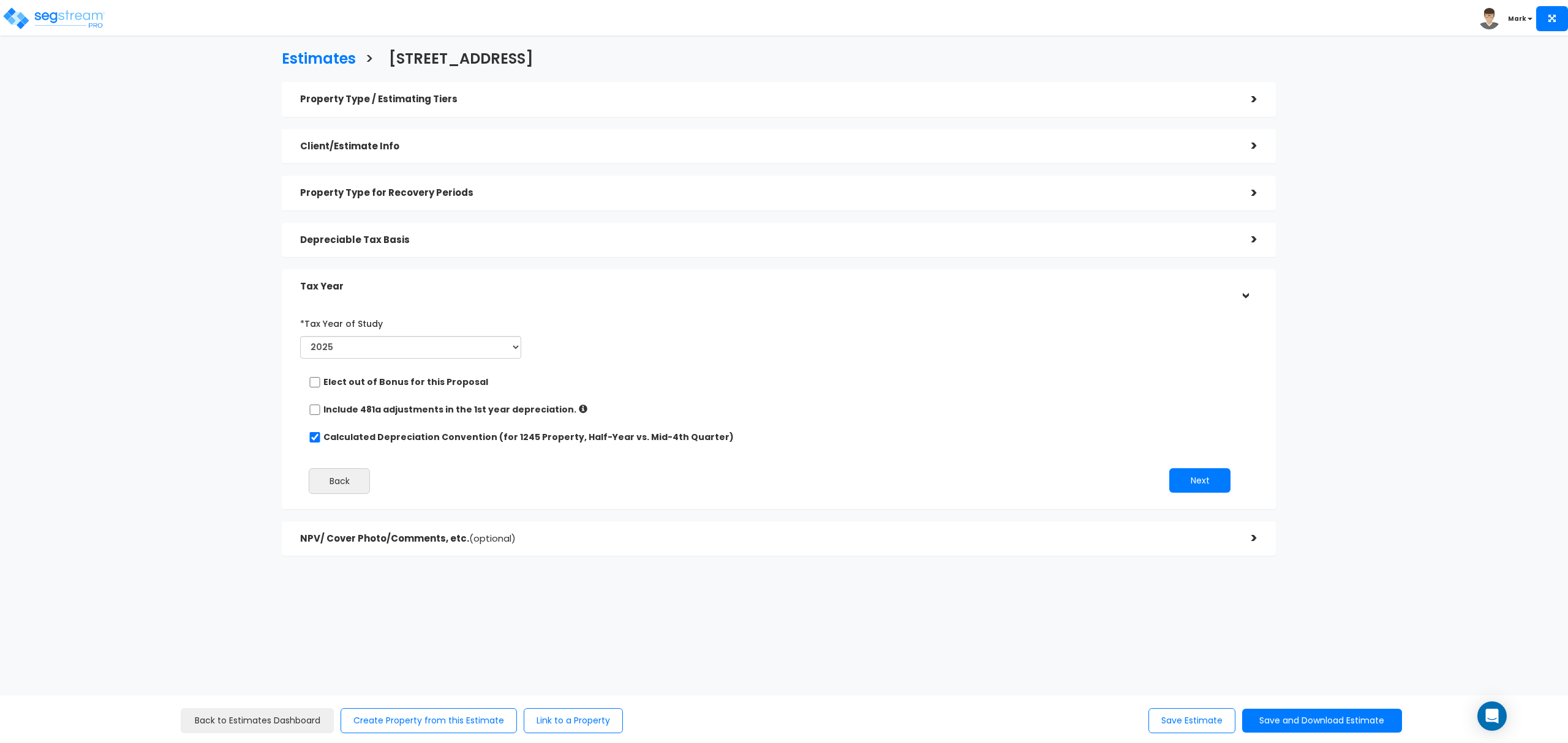
click at [324, 411] on label "Include 481a adjustments in the 1st year depreciation." at bounding box center [450, 409] width 253 height 12
click at [323, 411] on label "Include 481a adjustments in the 1st year depreciation." at bounding box center [450, 409] width 253 height 12
click at [322, 411] on div "Include 481a adjustments in the 1st year depreciation." at bounding box center [774, 411] width 930 height 15
click at [309, 408] on input "checkbox" at bounding box center [314, 410] width 12 height 10
checkbox input "true"
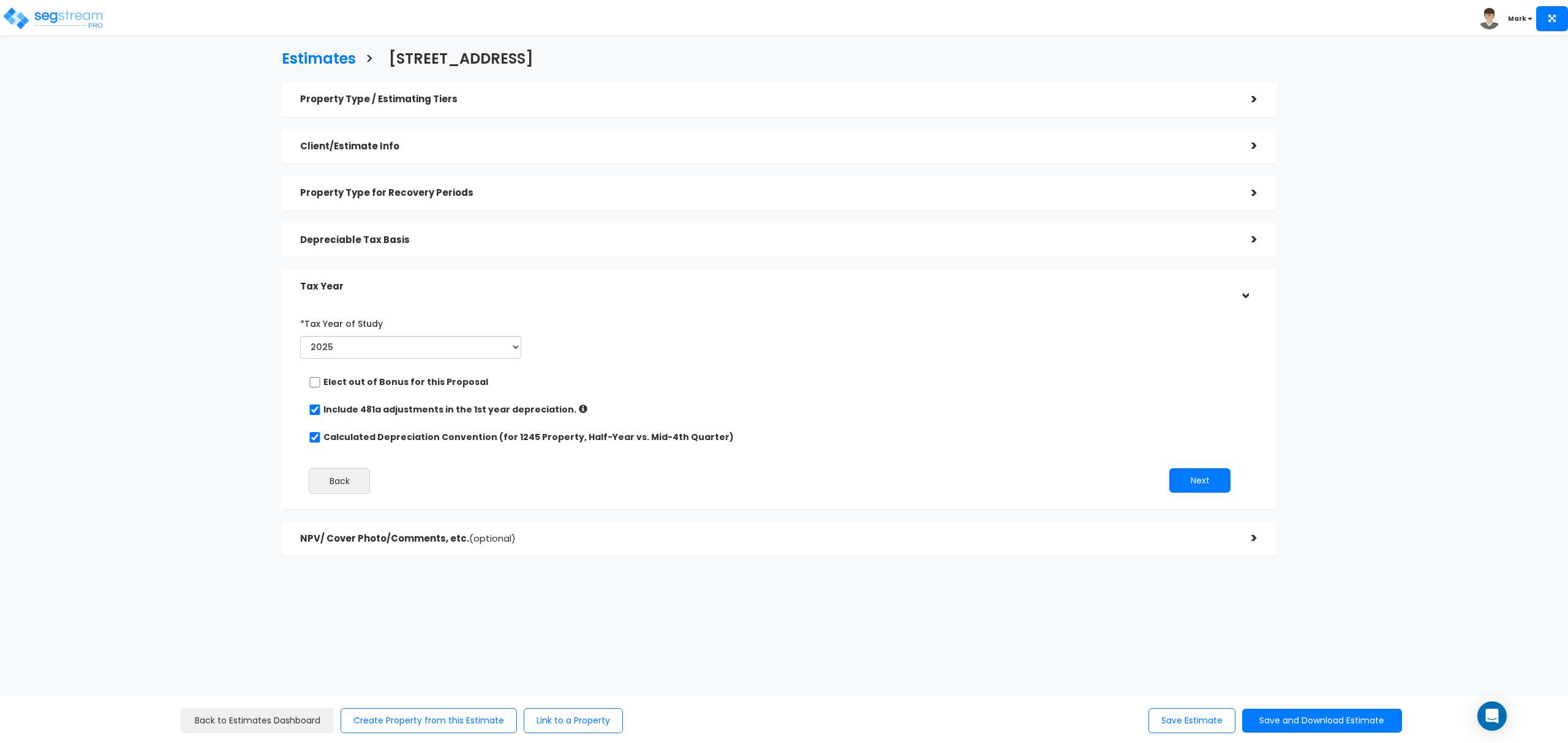
click at [382, 238] on h5 "Depreciable Tax Basis" at bounding box center [766, 240] width 933 height 10
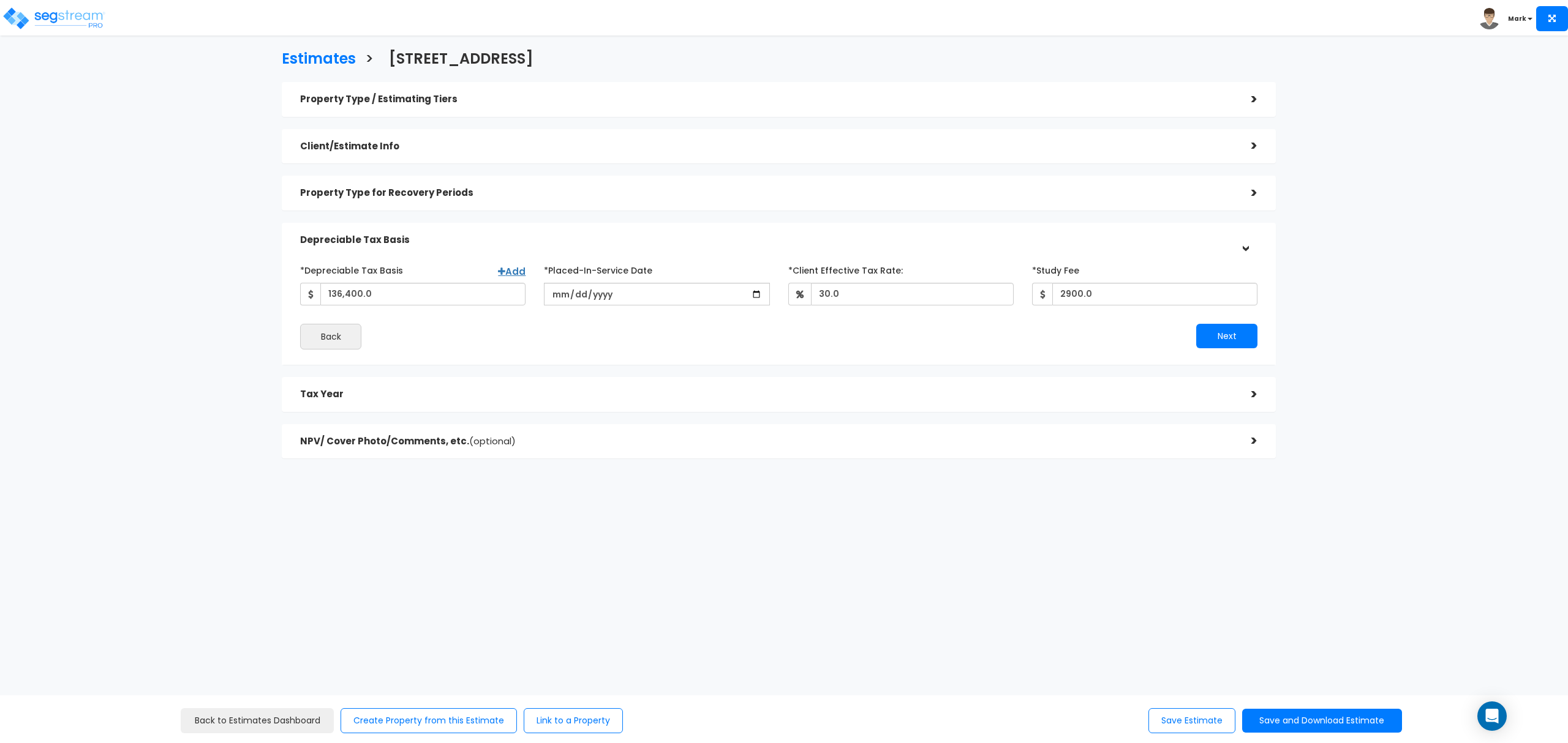
click at [508, 210] on div "Property Type for Recovery Periods >" at bounding box center [779, 193] width 994 height 35
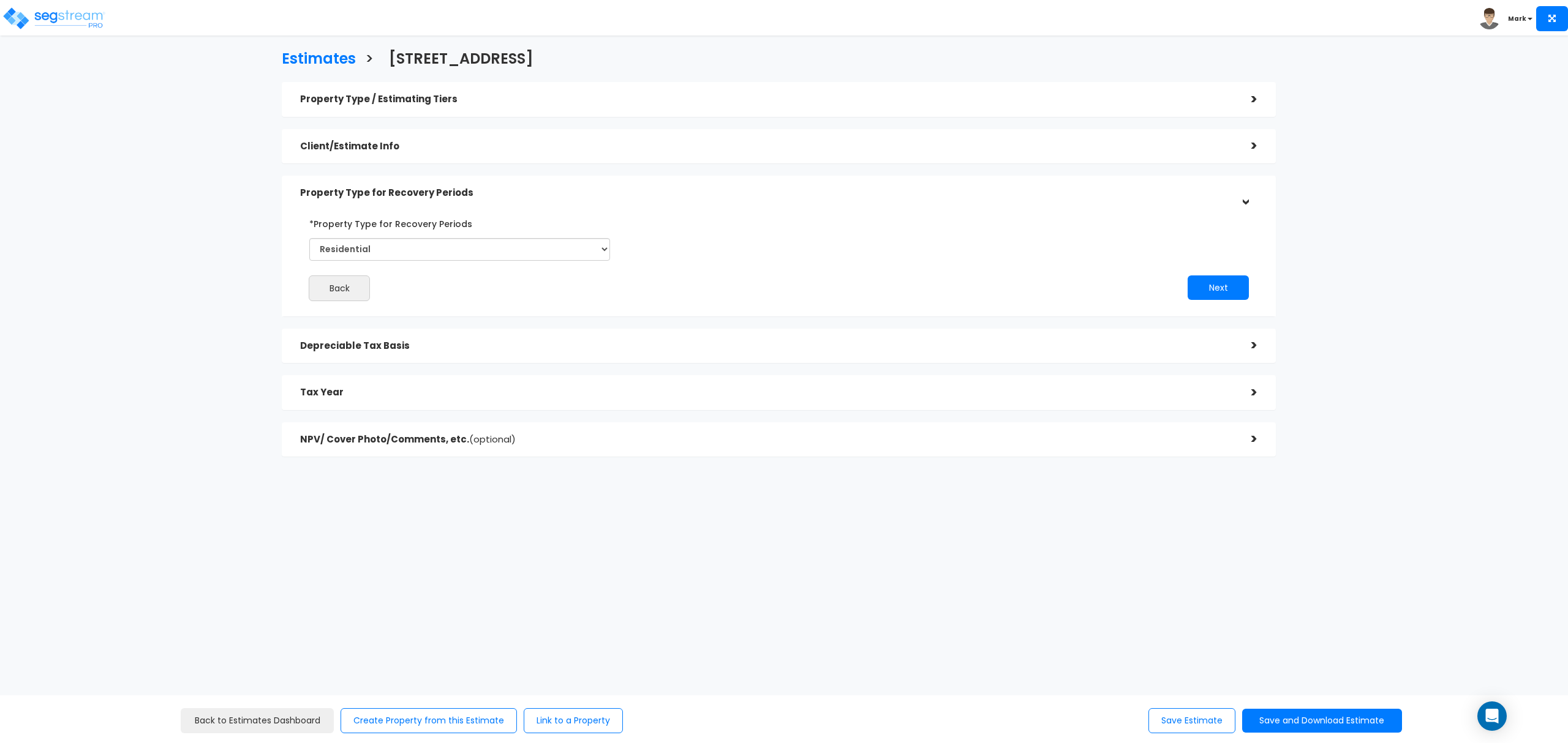
click at [508, 151] on h5 "Client/Estimate Info" at bounding box center [766, 146] width 933 height 10
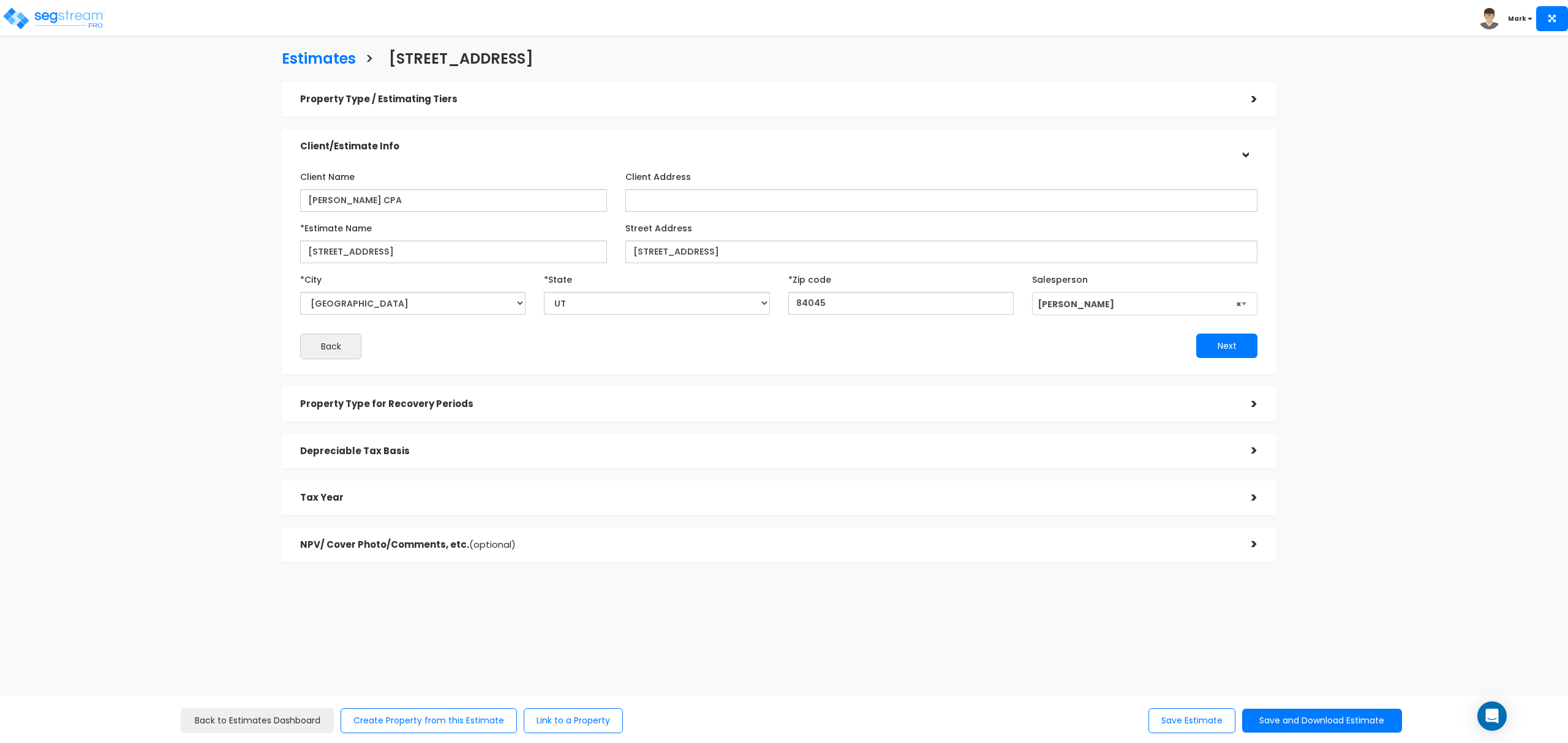
click at [508, 99] on h5 "Property Type / Estimating Tiers" at bounding box center [766, 99] width 933 height 10
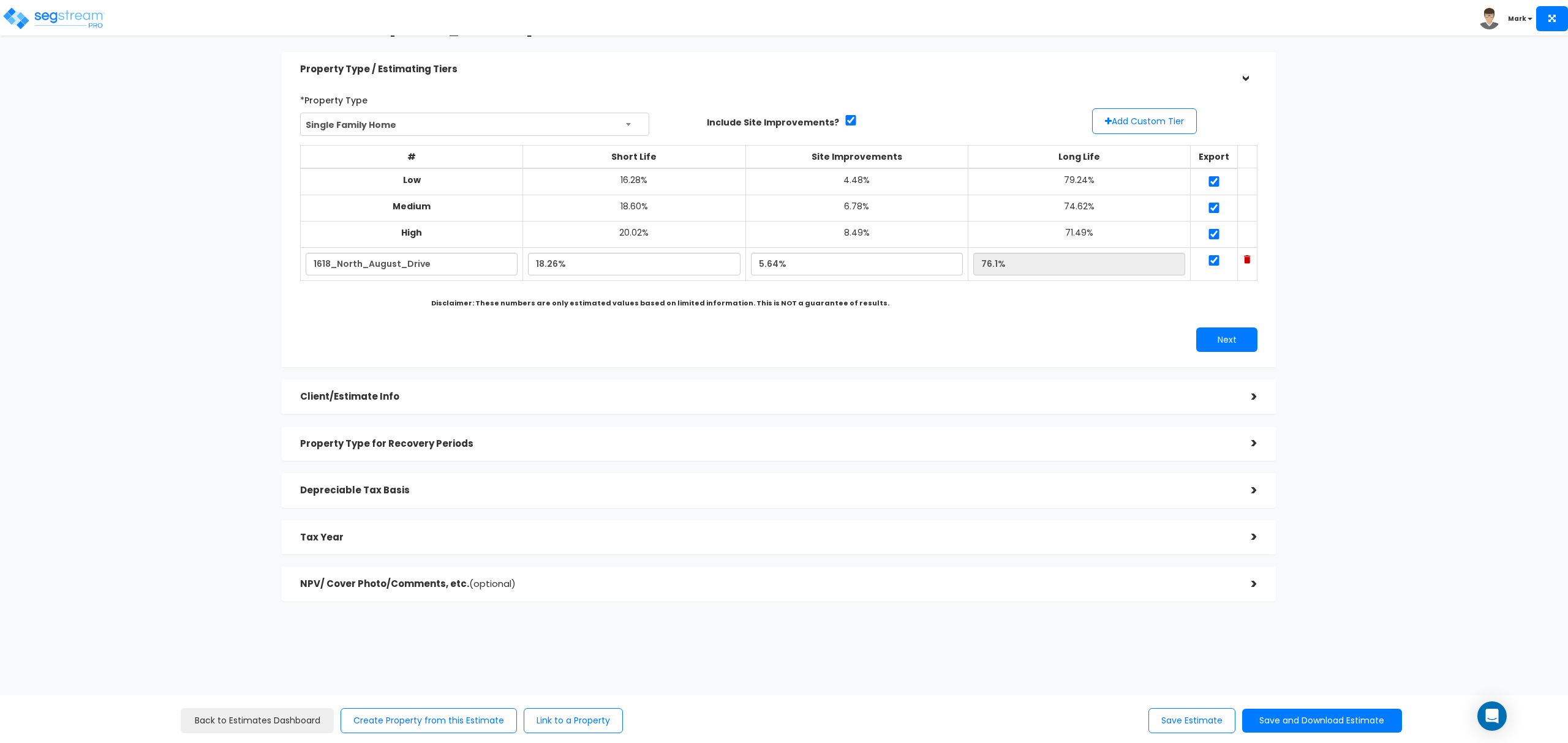
scroll to position [47, 0]
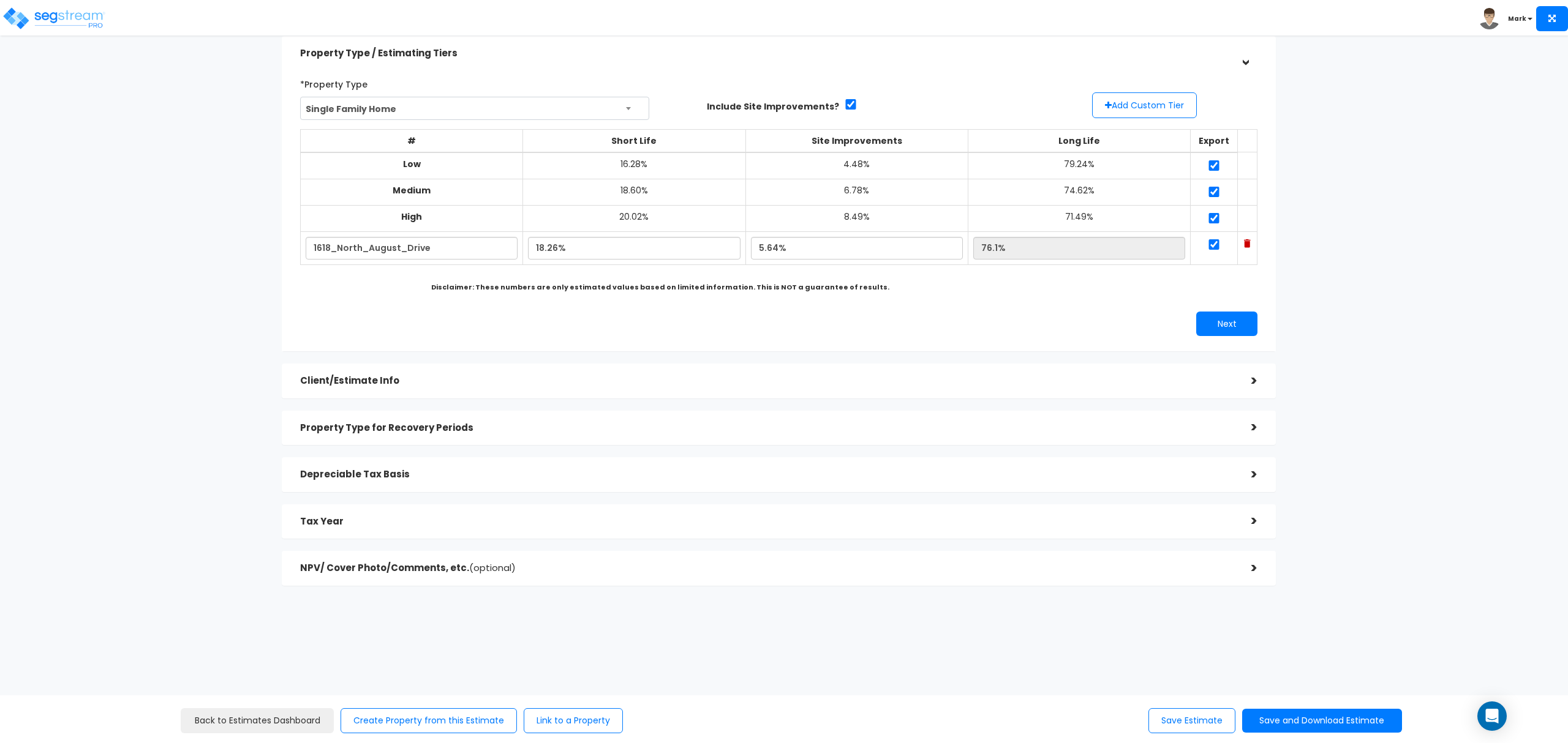
click at [548, 574] on div "NPV/ Cover Photo/Comments, etc. (optional)" at bounding box center [766, 568] width 933 height 23
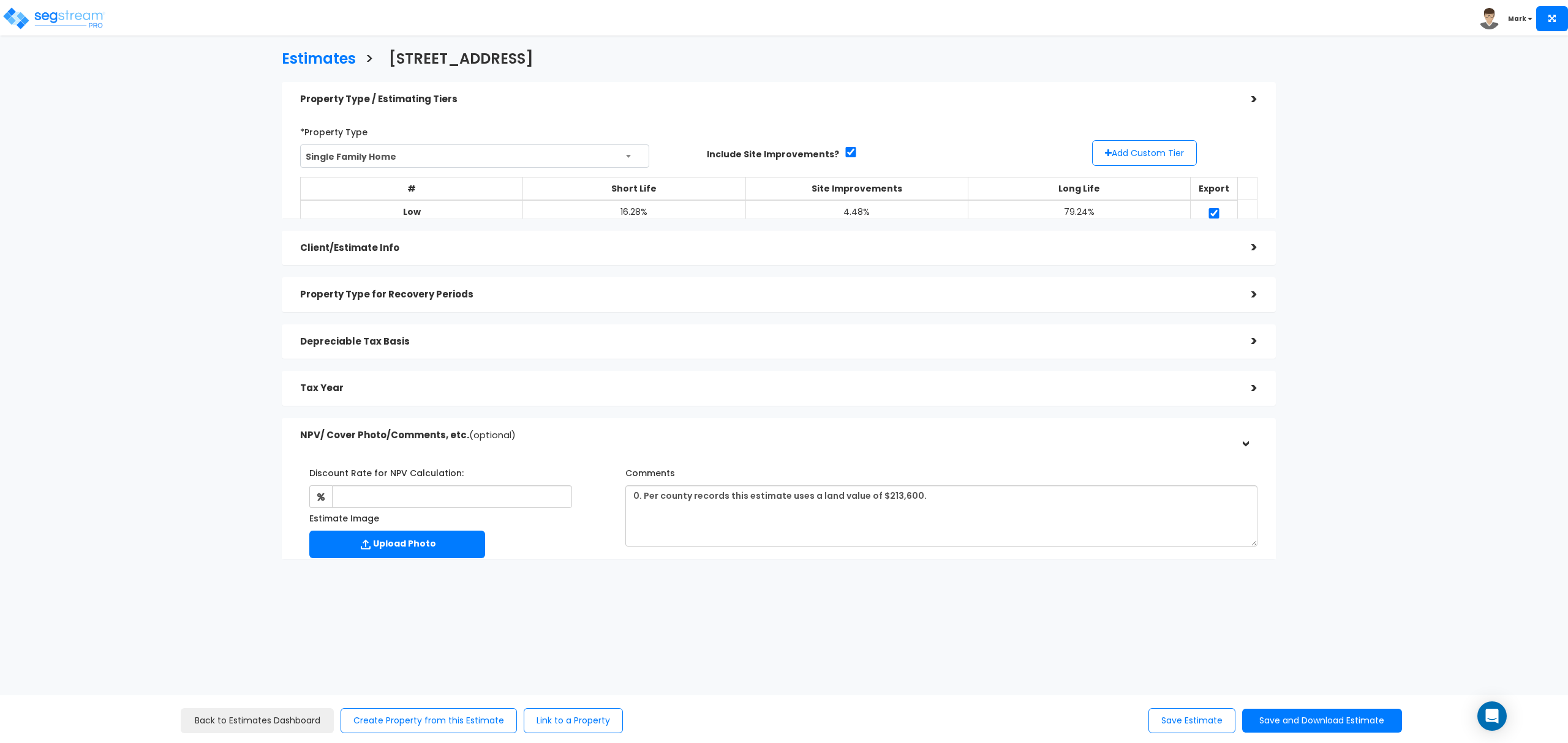
scroll to position [0, 0]
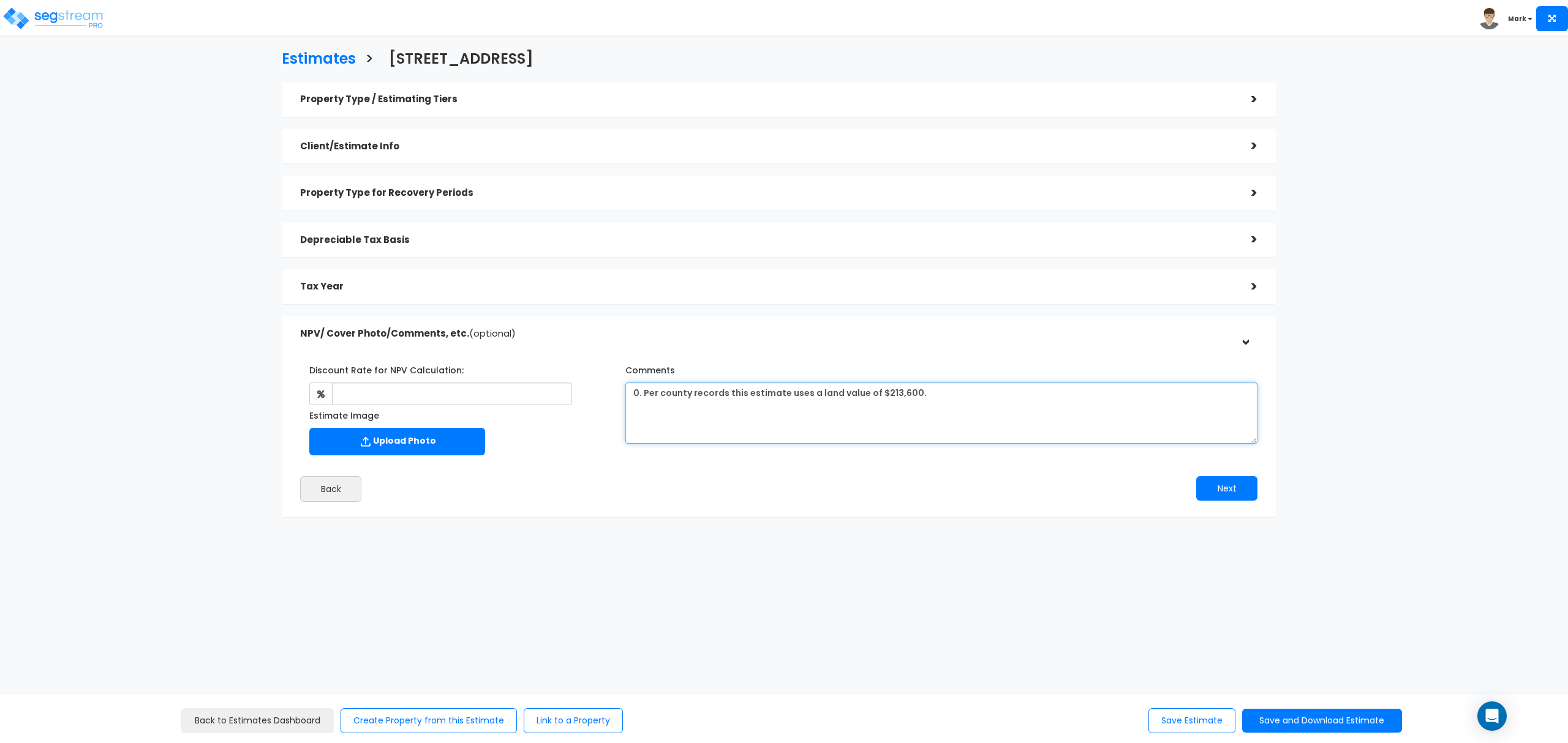
click at [648, 400] on textarea "0. Per county records this estimate uses a land value of $213,600." at bounding box center [941, 412] width 632 height 61
drag, startPoint x: 644, startPoint y: 393, endPoint x: 612, endPoint y: 400, distance: 32.8
click at [612, 400] on div "Discount Rate for NPV Calculation: Estimate Image Comments" at bounding box center [779, 408] width 976 height 107
type textarea "Per county records this estimate uses a land value of $213,600."
drag, startPoint x: 512, startPoint y: 616, endPoint x: 525, endPoint y: 603, distance: 18.4
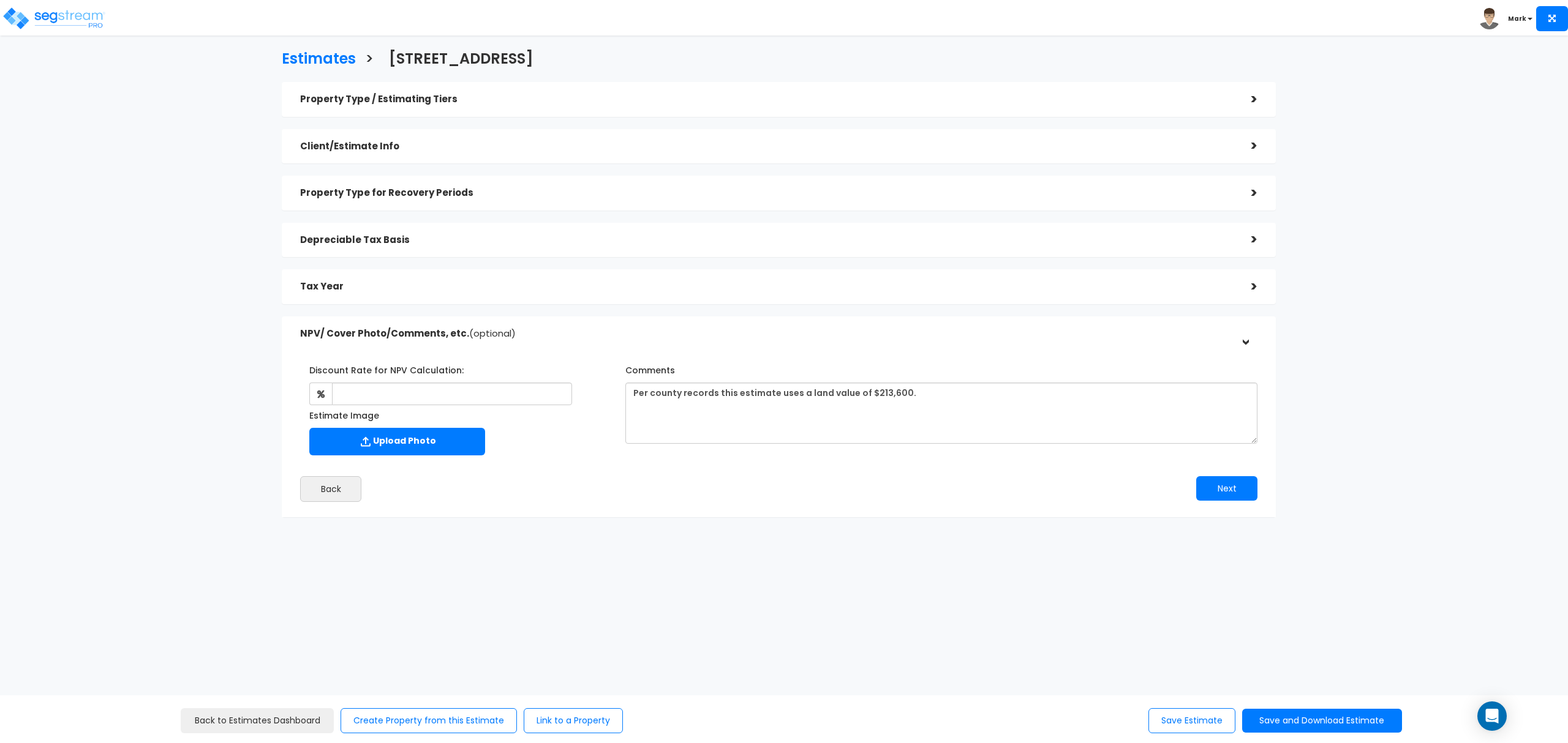
click at [513, 615] on div "Estimates > 1618 North August Drive Property Type / Estimating Tiers > *Propert…" at bounding box center [778, 287] width 1291 height 777
click at [453, 102] on h5 "Property Type / Estimating Tiers" at bounding box center [766, 99] width 933 height 10
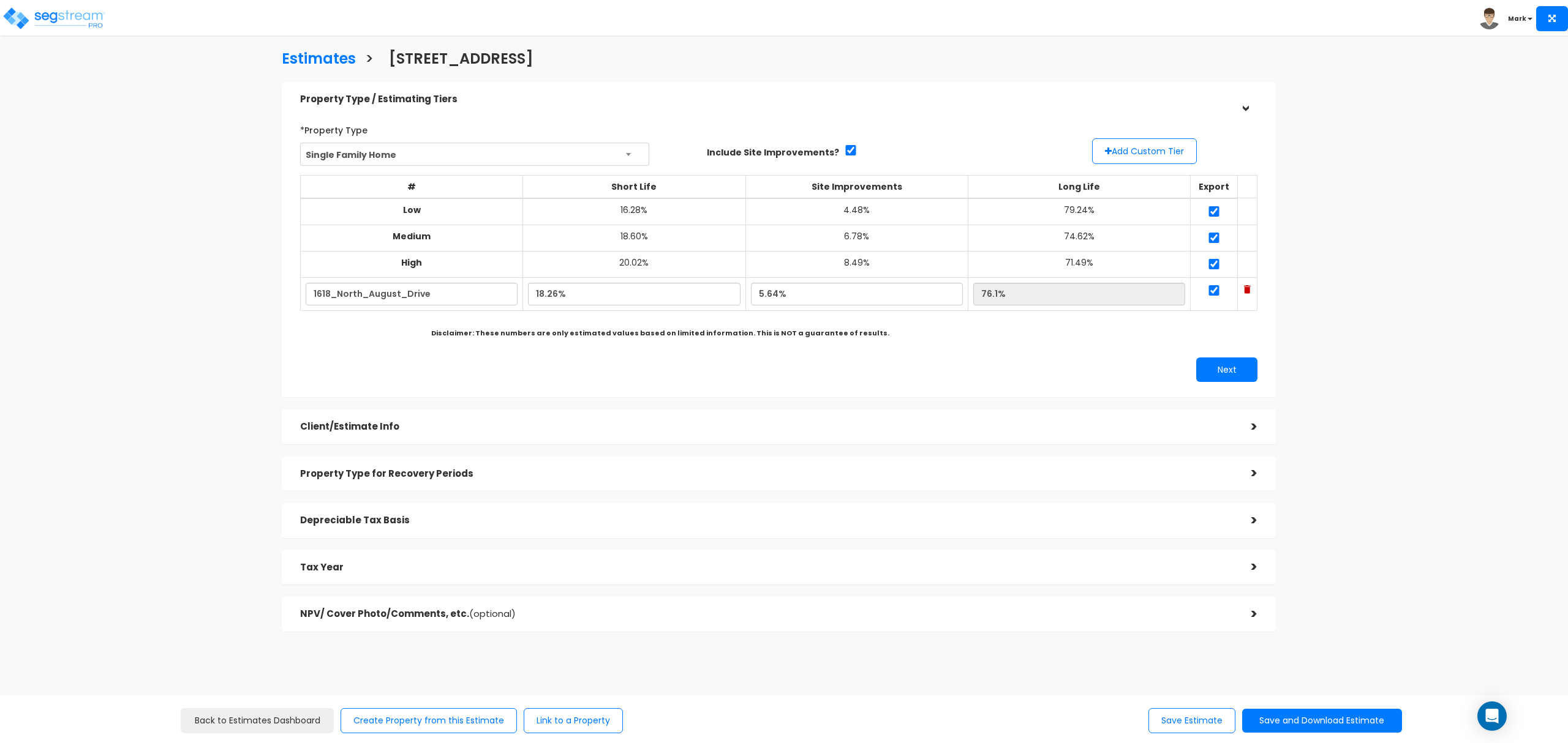
click at [453, 102] on h5 "Property Type / Estimating Tiers" at bounding box center [766, 99] width 933 height 10
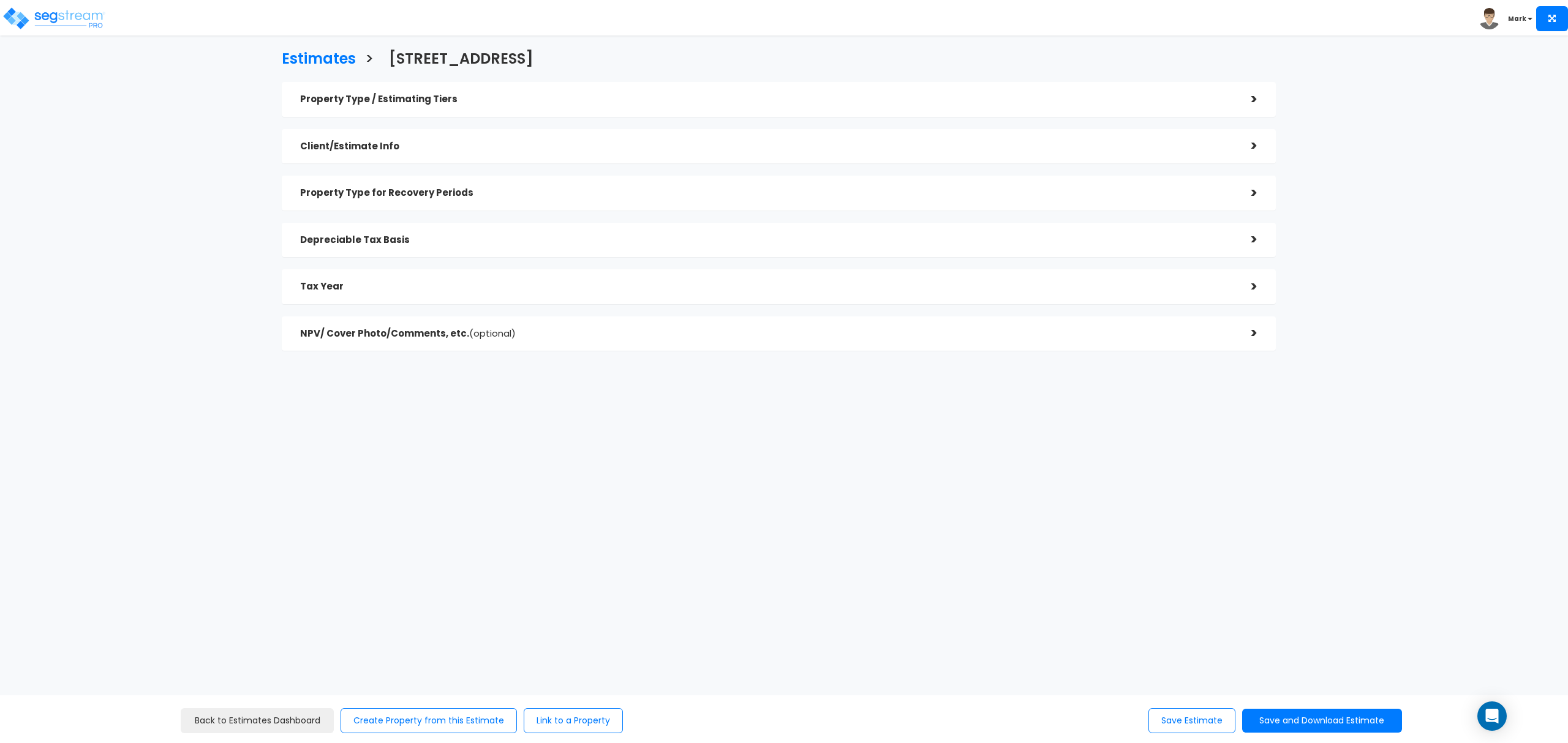
click at [490, 127] on div "Property Type / Estimating Tiers > *Property Type Single Family Home Assisted/S…" at bounding box center [779, 216] width 994 height 269
click at [488, 142] on h5 "Client/Estimate Info" at bounding box center [766, 146] width 933 height 10
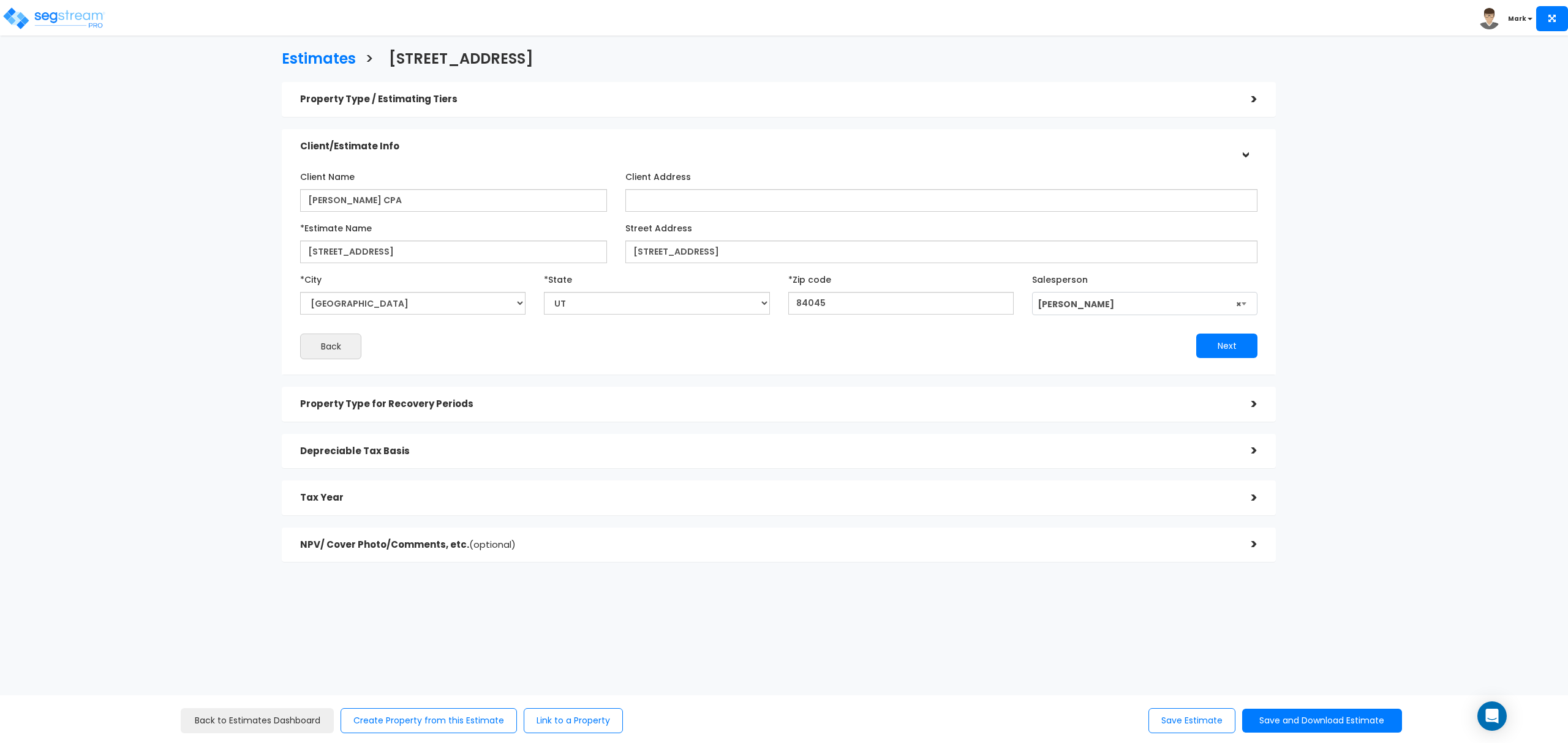
click at [488, 142] on h5 "Client/Estimate Info" at bounding box center [766, 146] width 933 height 10
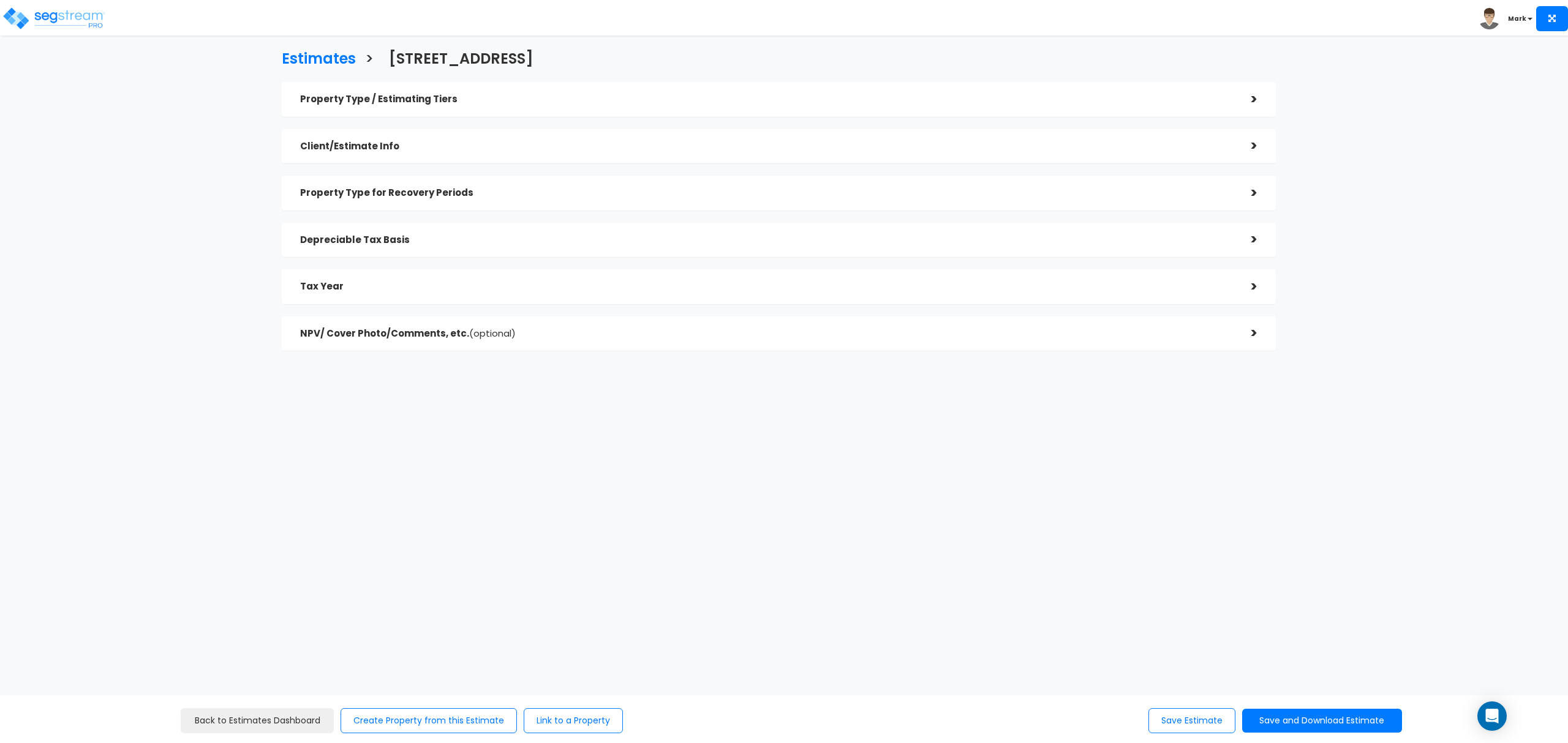
click at [448, 344] on div "NPV/ Cover Photo/Comments, etc. (optional)" at bounding box center [766, 333] width 933 height 23
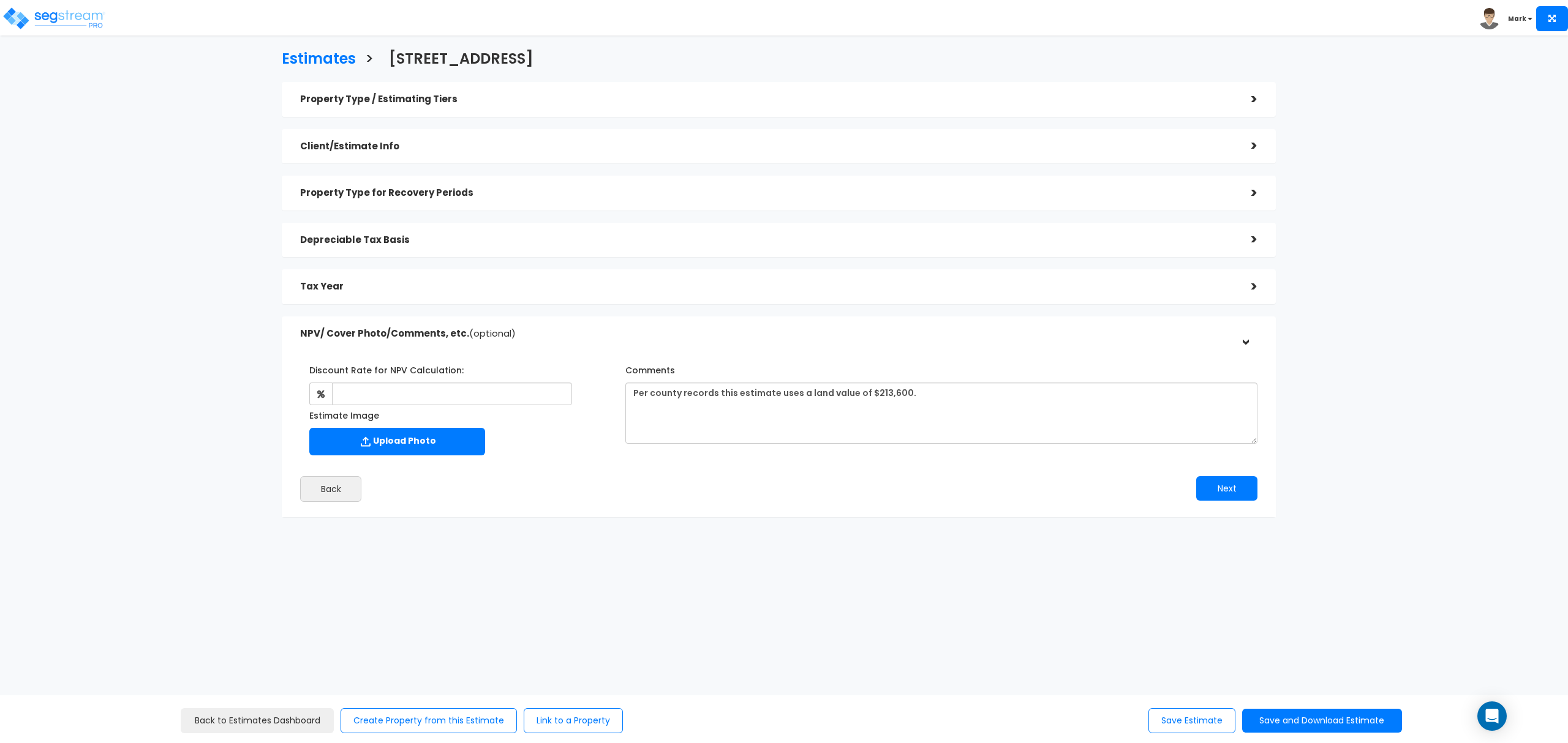
drag, startPoint x: 448, startPoint y: 344, endPoint x: 414, endPoint y: 331, distance: 36.4
click at [414, 331] on h5 "NPV/ Cover Photo/Comments, etc. (optional)" at bounding box center [766, 333] width 933 height 10
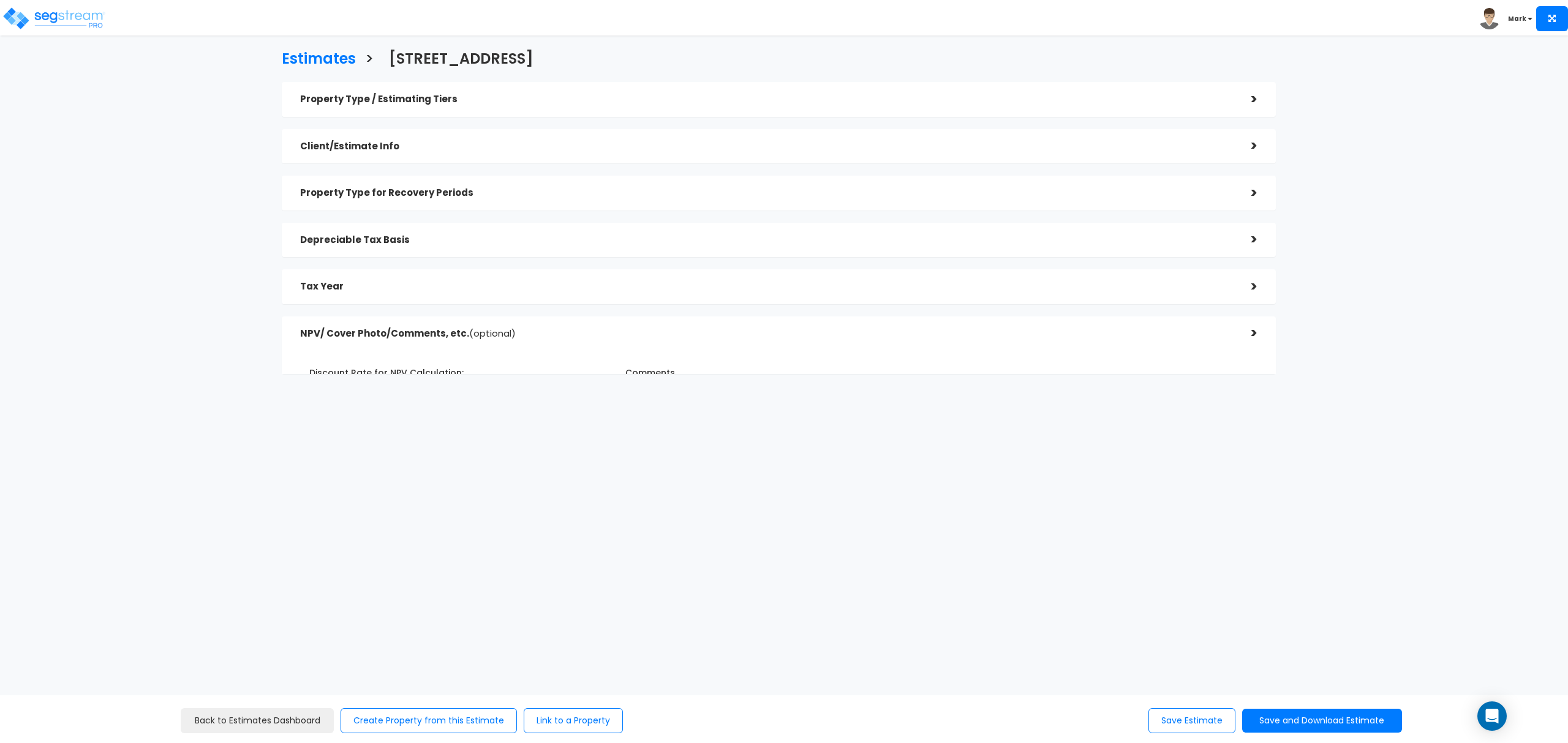
click at [414, 331] on h5 "NPV/ Cover Photo/Comments, etc. (optional)" at bounding box center [766, 333] width 933 height 10
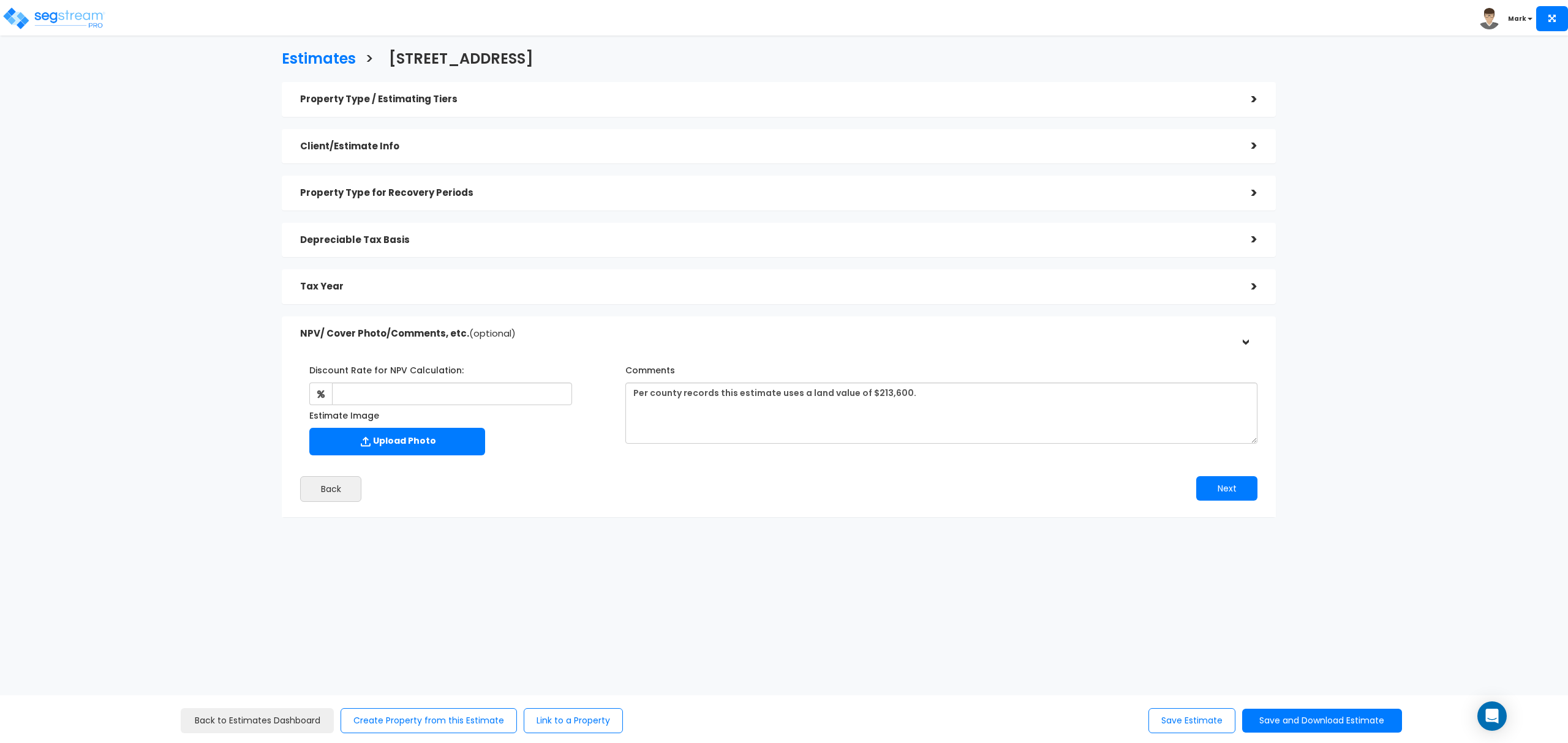
click at [420, 255] on div "Depreciable Tax Basis >" at bounding box center [779, 240] width 994 height 35
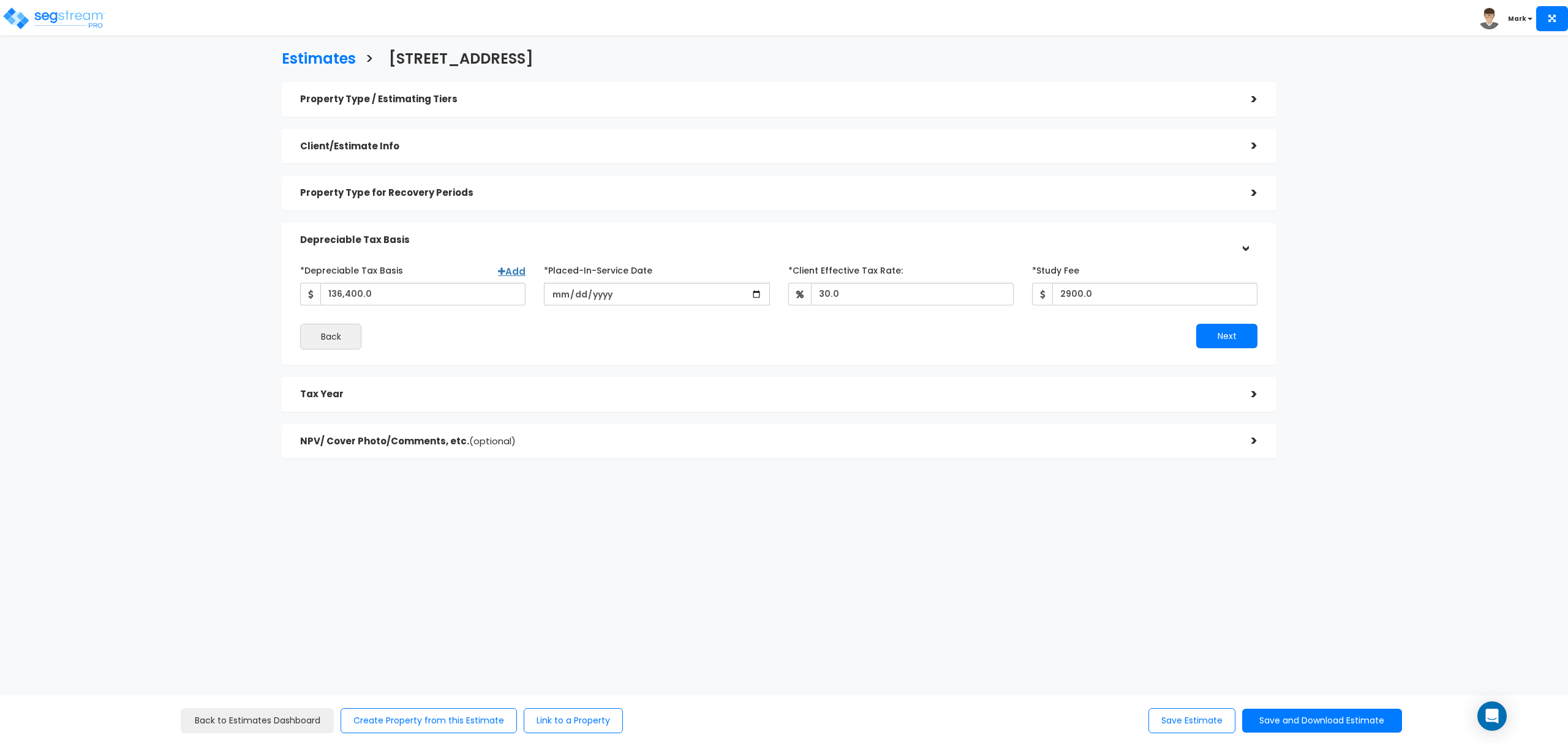
click at [416, 397] on h5 "Tax Year" at bounding box center [766, 394] width 933 height 10
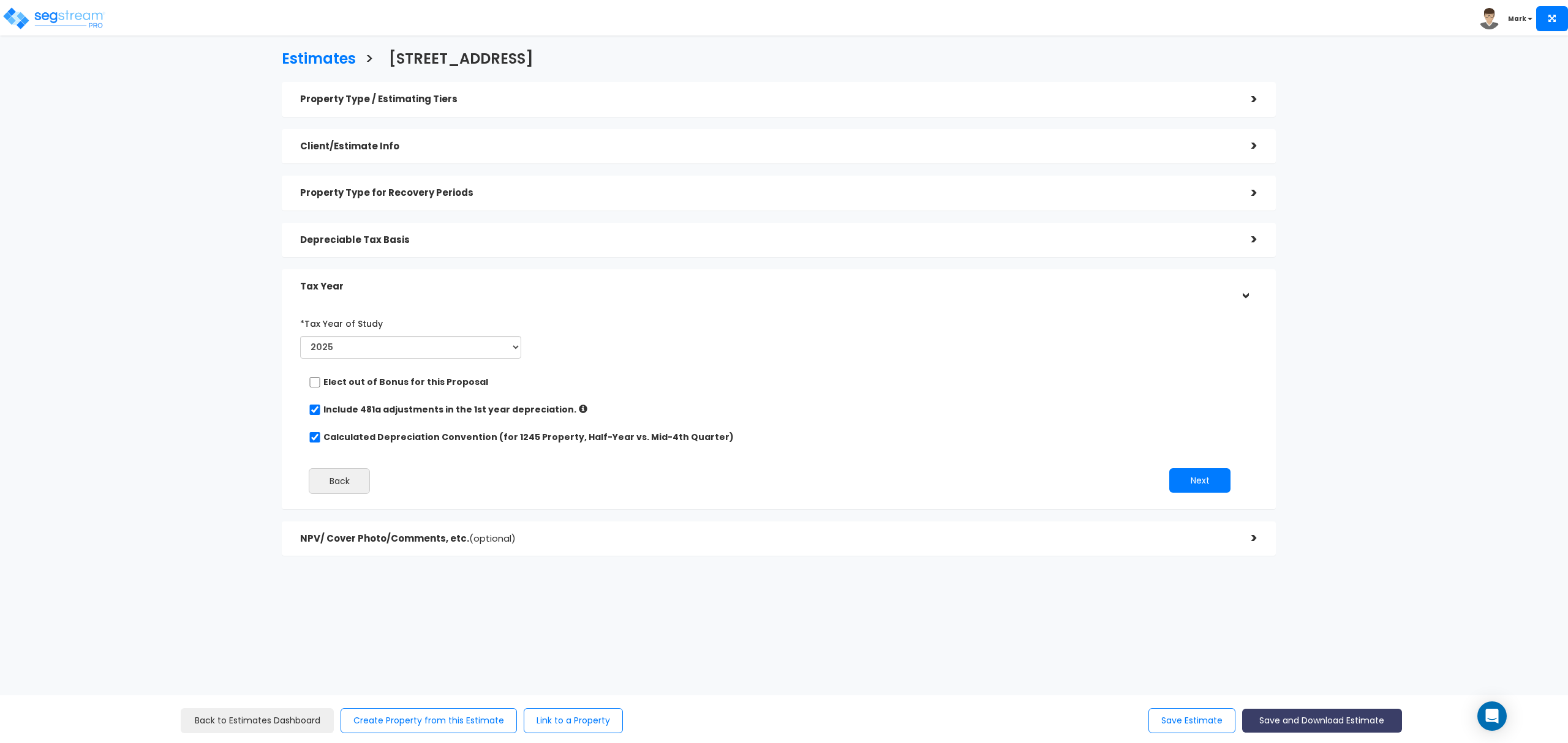
click at [1301, 720] on button "Save and Download Estimate" at bounding box center [1322, 721] width 160 height 24
click at [1315, 668] on link "Custom Estimate" at bounding box center [1321, 663] width 157 height 28
click at [542, 531] on div "NPV/ Cover Photo/Comments, etc. (optional)" at bounding box center [766, 539] width 933 height 23
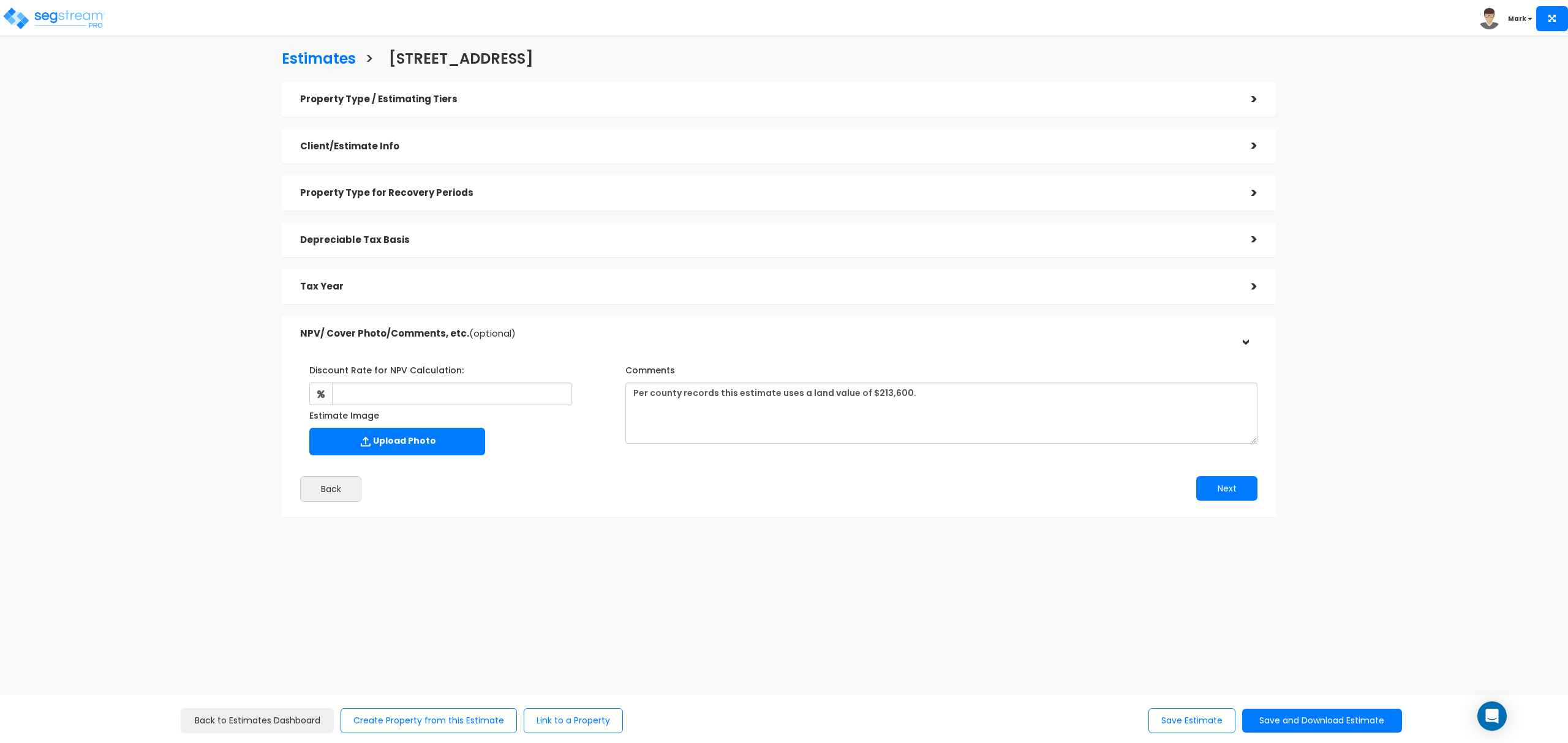
click at [557, 115] on div "Property Type / Estimating Tiers >" at bounding box center [779, 99] width 994 height 35
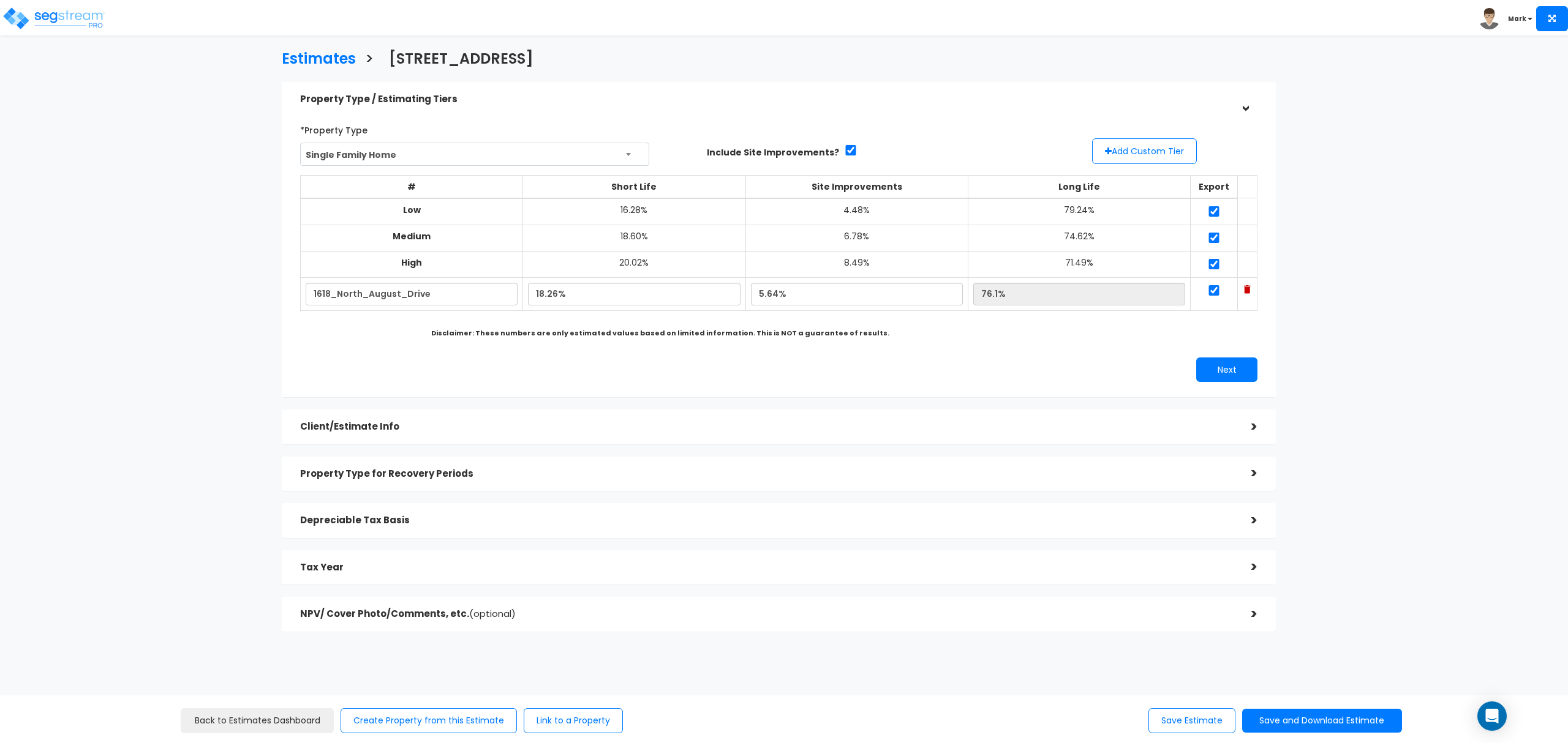
click at [520, 431] on h5 "Client/Estimate Info" at bounding box center [766, 426] width 933 height 10
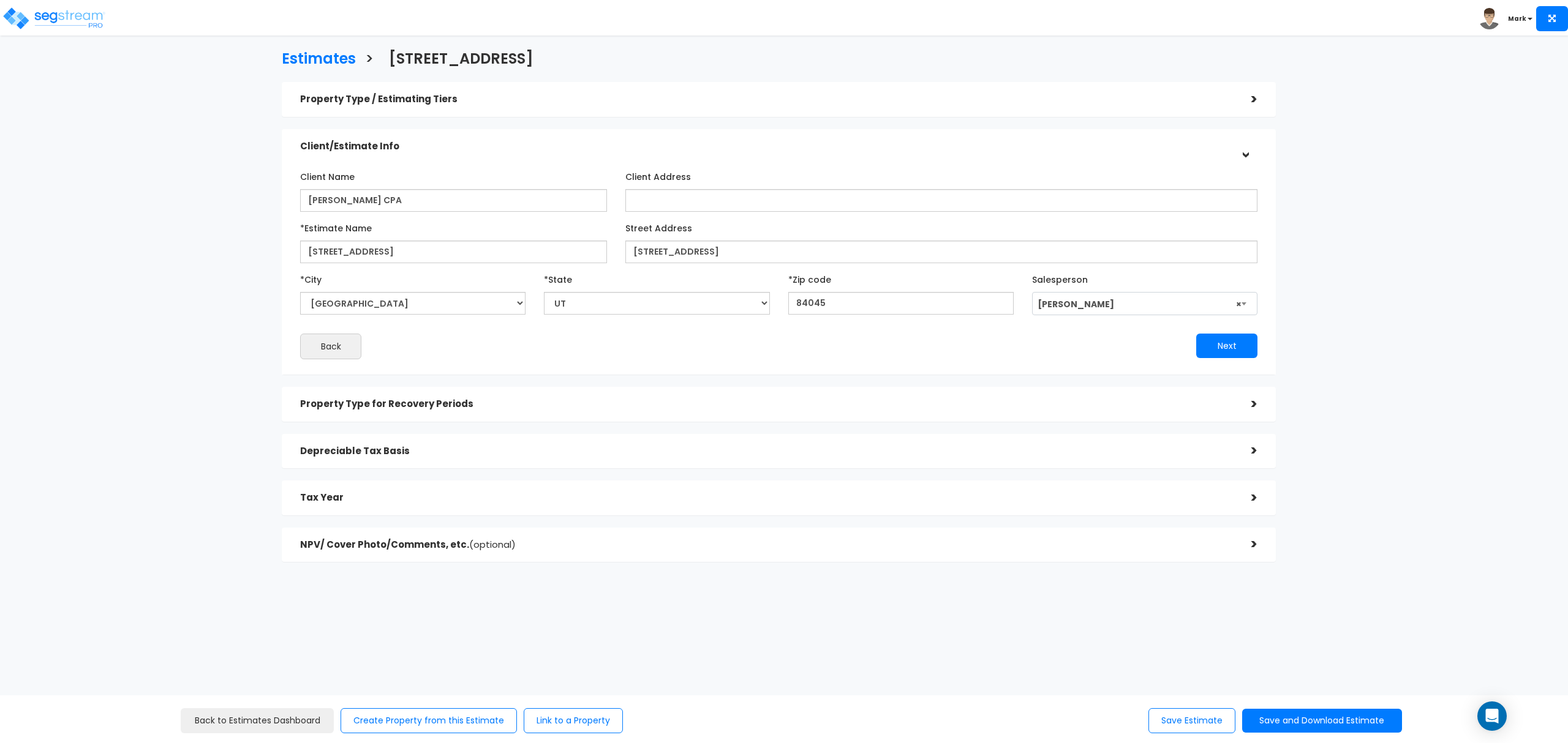
click at [473, 395] on div "Property Type for Recovery Periods" at bounding box center [766, 404] width 933 height 23
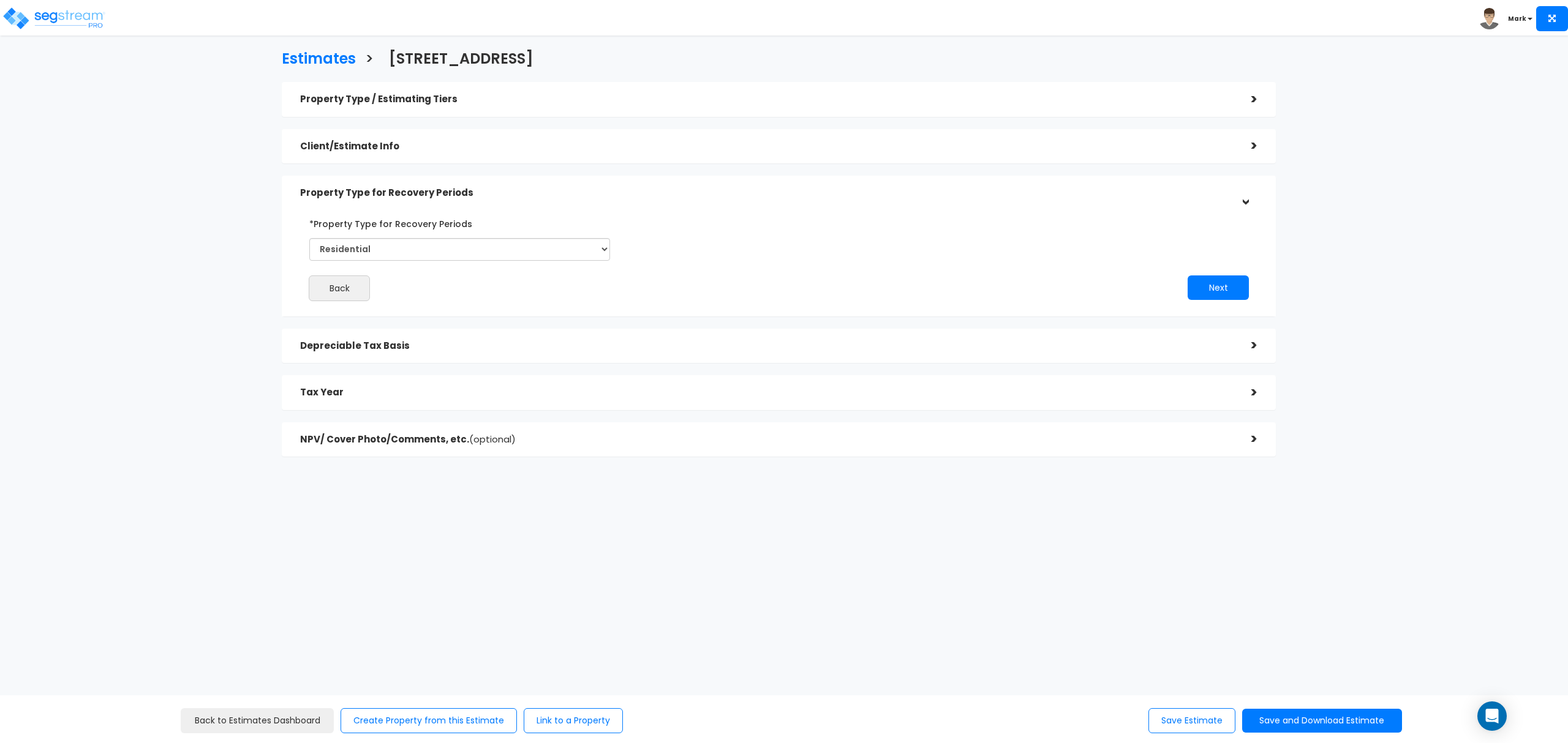
click at [378, 351] on h5 "Depreciable Tax Basis" at bounding box center [766, 345] width 933 height 10
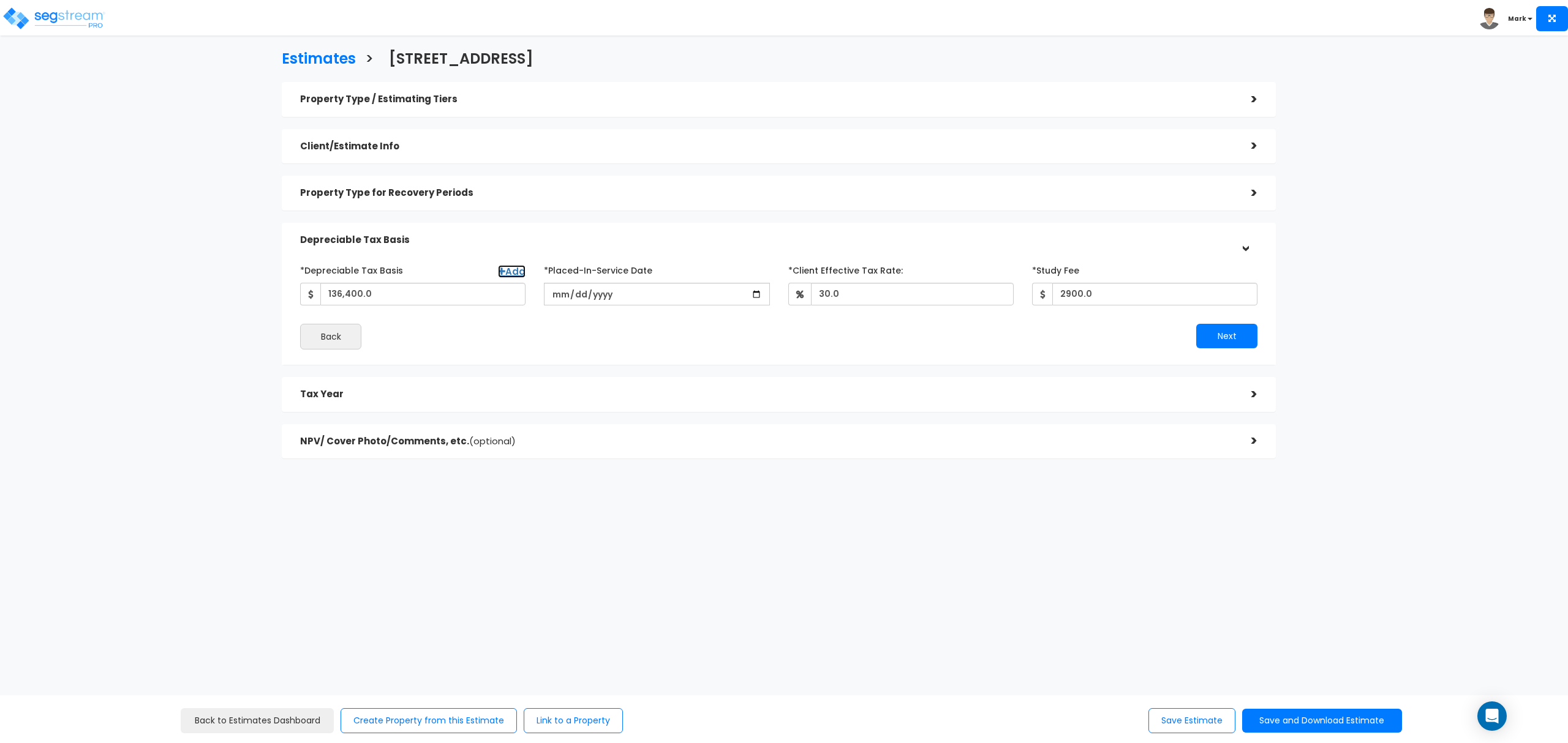
click at [518, 271] on link "Add" at bounding box center [511, 272] width 27 height 13
select select
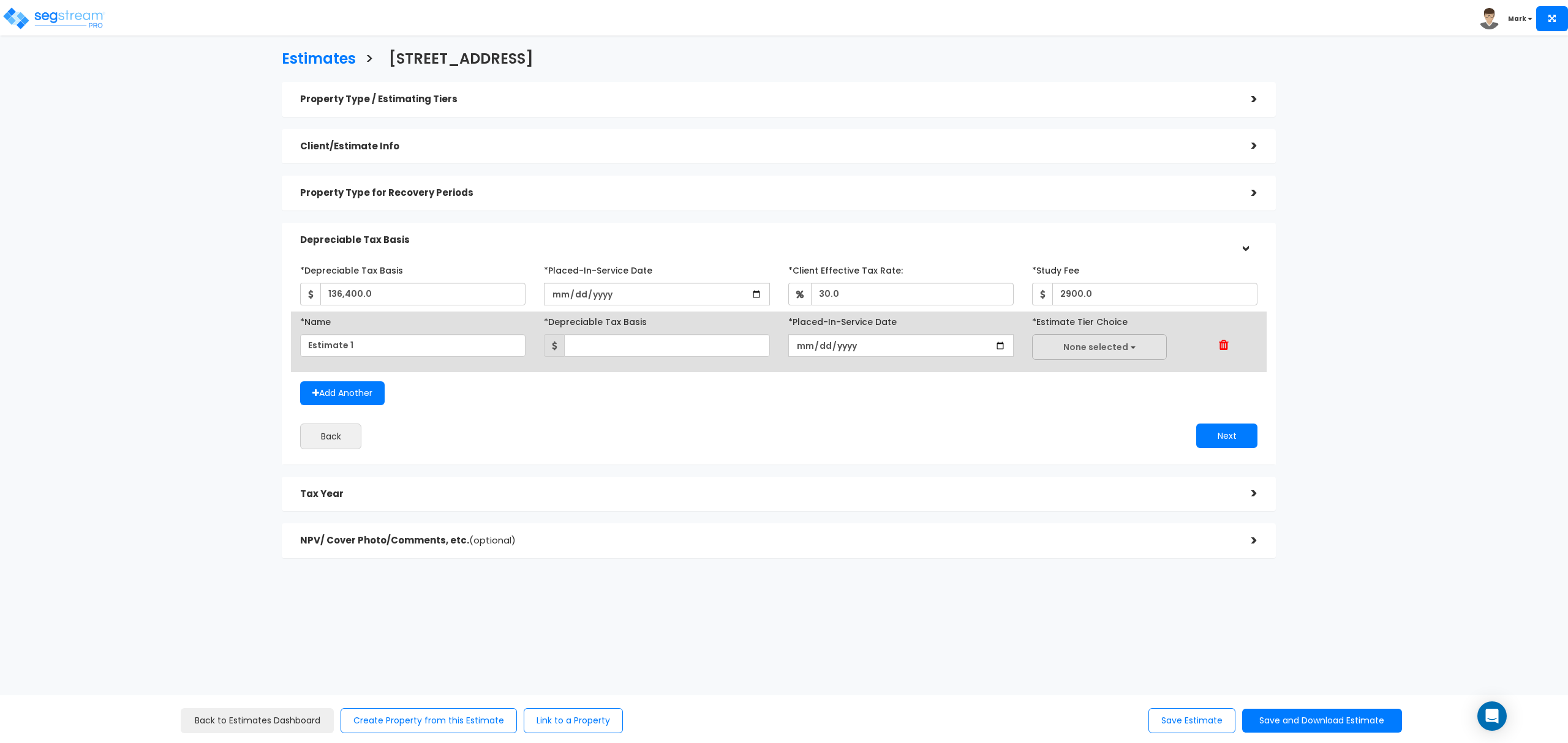
click at [1134, 352] on button "None selected" at bounding box center [1099, 347] width 134 height 25
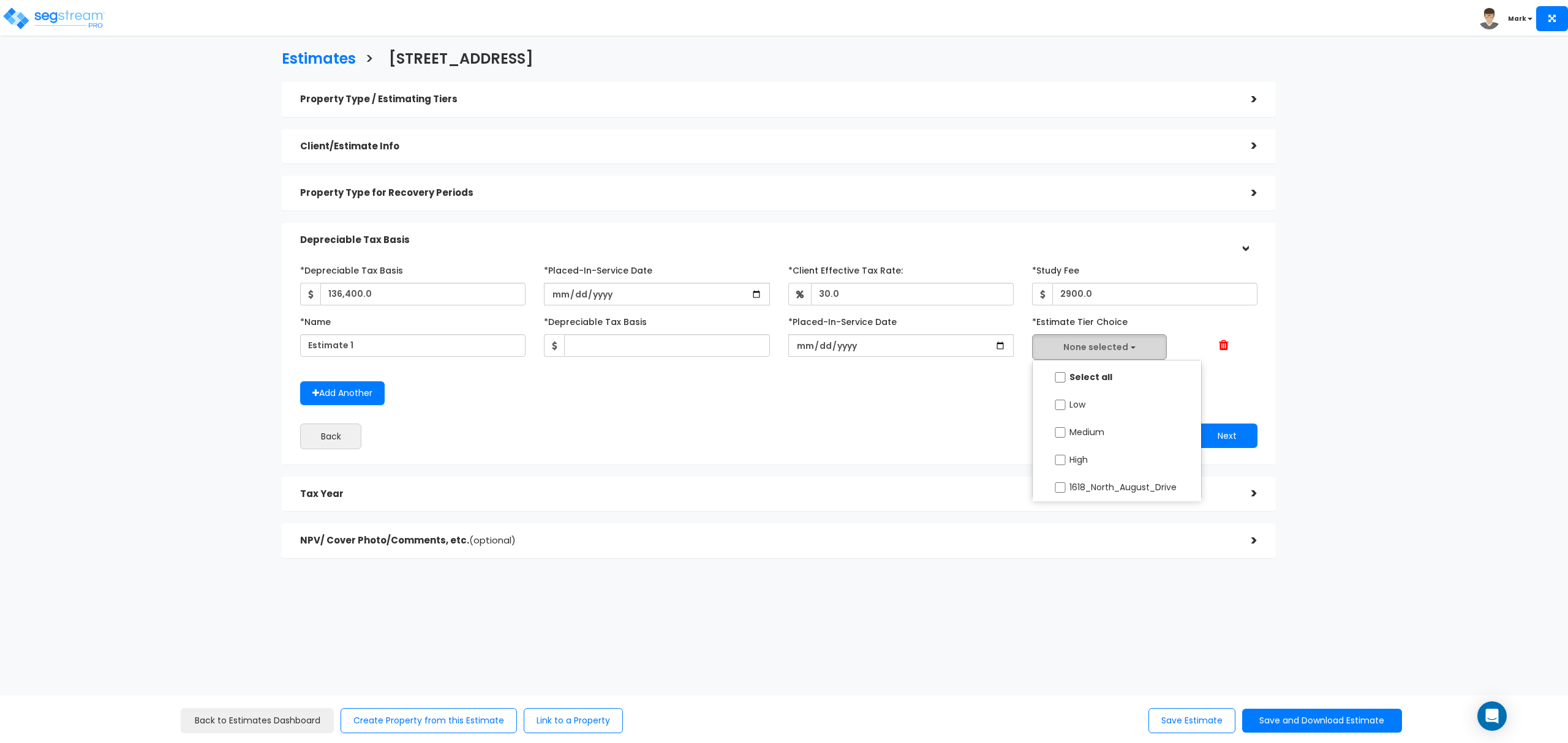
click at [1134, 352] on button "None selected" at bounding box center [1099, 347] width 134 height 25
click at [1220, 342] on span at bounding box center [1223, 344] width 10 height 12
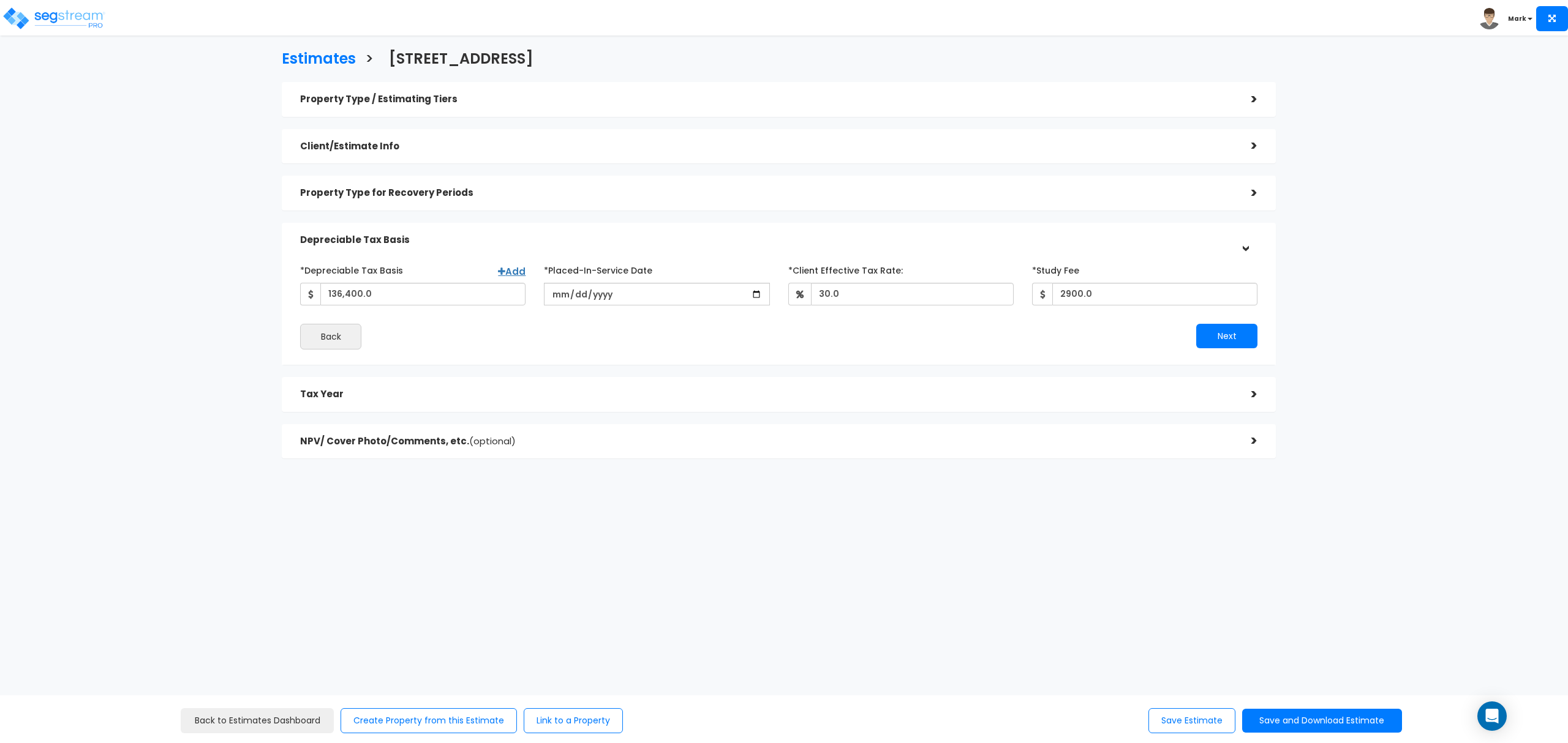
click at [630, 385] on div "Tax Year" at bounding box center [766, 394] width 933 height 23
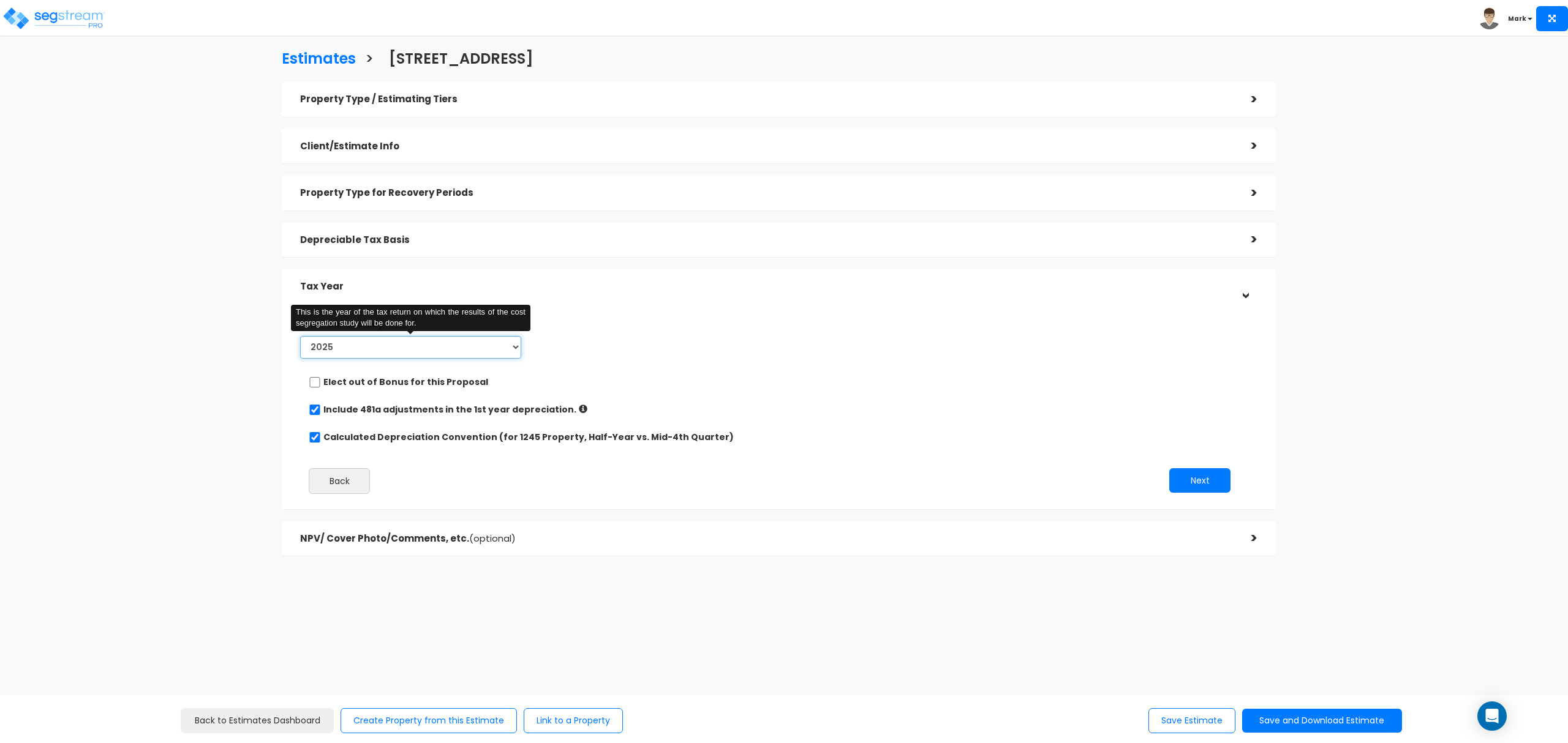
click at [495, 347] on select "2024 2025 2026" at bounding box center [410, 347] width 221 height 23
drag, startPoint x: 495, startPoint y: 347, endPoint x: 511, endPoint y: 345, distance: 16.1
click at [495, 347] on select "2024 2025 2026" at bounding box center [410, 347] width 221 height 23
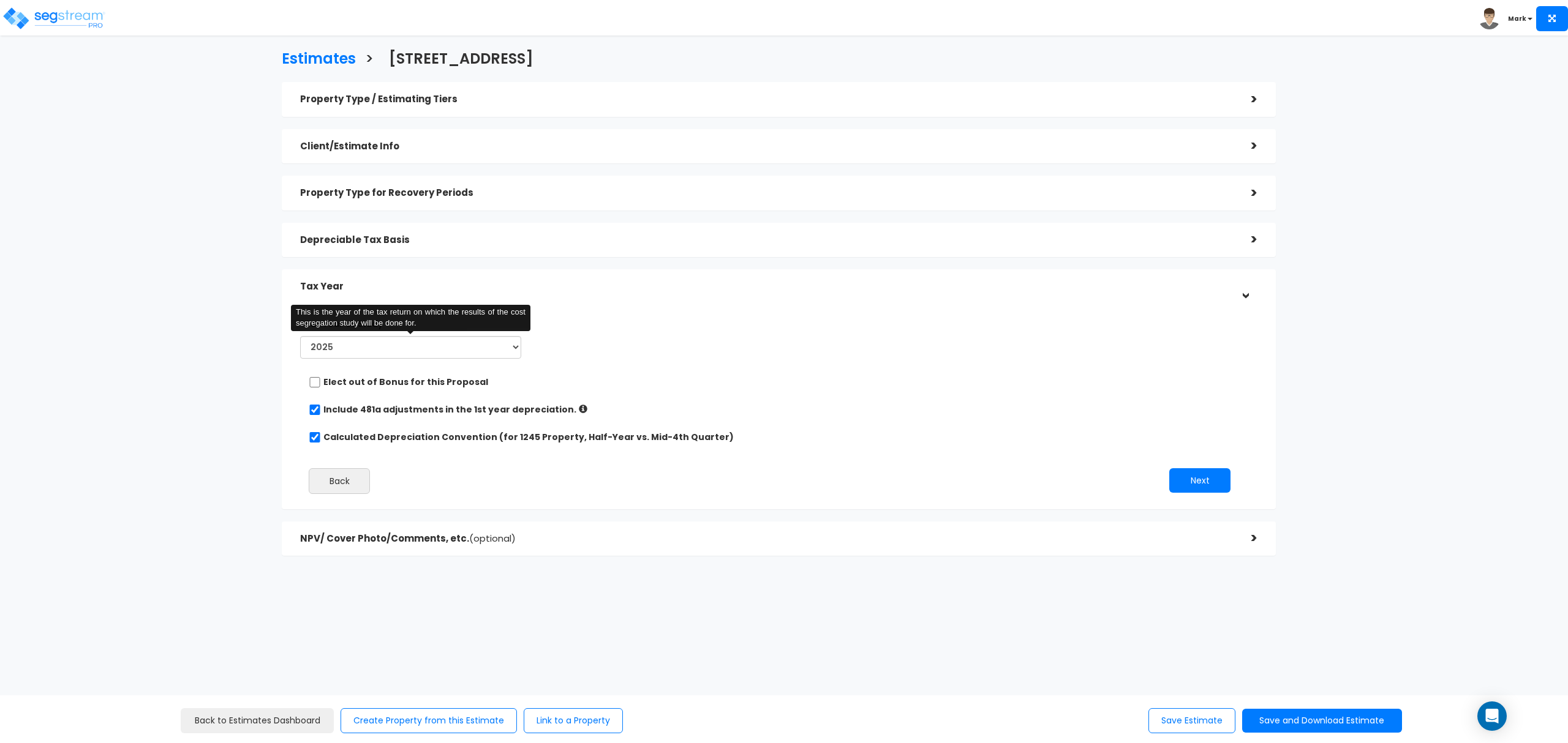
click at [580, 332] on div "*Tax Year of Study 2024 2025 2026 This is the year of the tax return on which t…" at bounding box center [769, 338] width 958 height 50
click at [313, 437] on input "Calculated Depreciation Convention (for 1245 Property, Half-Year vs. Mid-4th Qu…" at bounding box center [314, 437] width 12 height 10
checkbox input "false"
radio input "true"
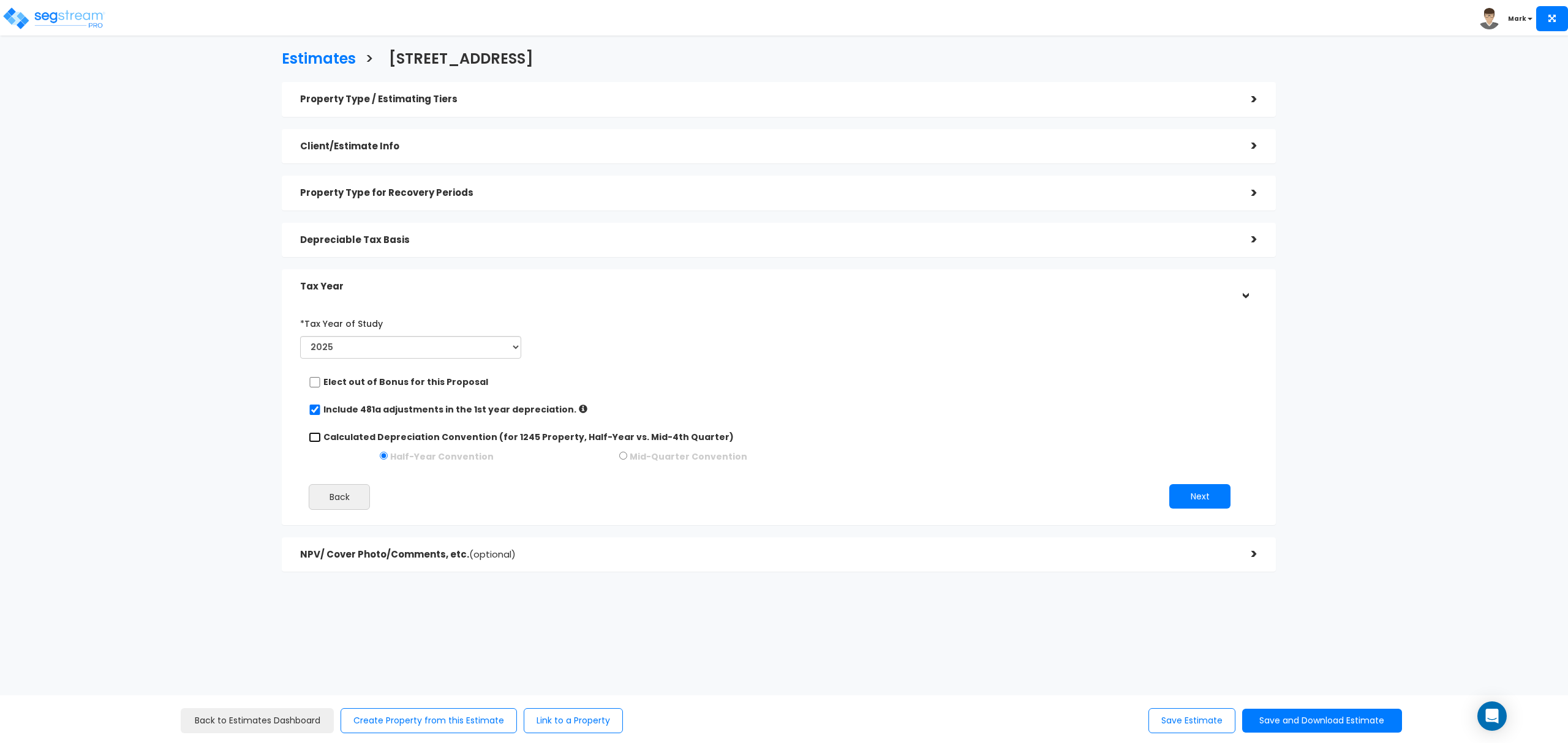
click at [321, 437] on input "Calculated Depreciation Convention (for 1245 Property, Half-Year vs. Mid-4th Qu…" at bounding box center [314, 437] width 12 height 10
checkbox input "true"
click at [352, 527] on div "NPV/ Cover Photo/Comments, etc. (optional) >" at bounding box center [779, 539] width 994 height 35
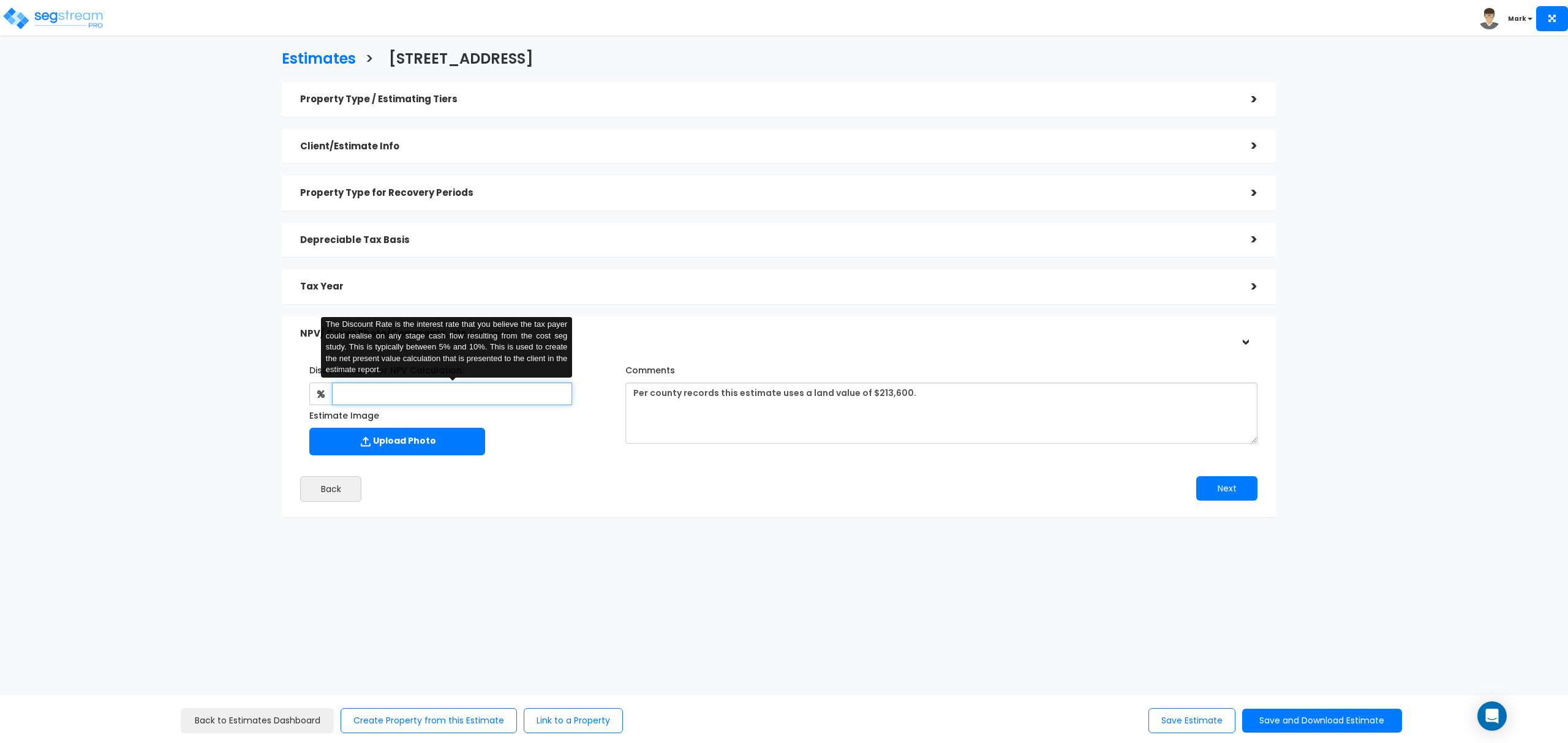
click at [366, 390] on input "text" at bounding box center [452, 393] width 240 height 23
click at [645, 453] on div "Discount Rate for NPV Calculation: The Discount Rate is the interest rate that …" at bounding box center [779, 408] width 976 height 107
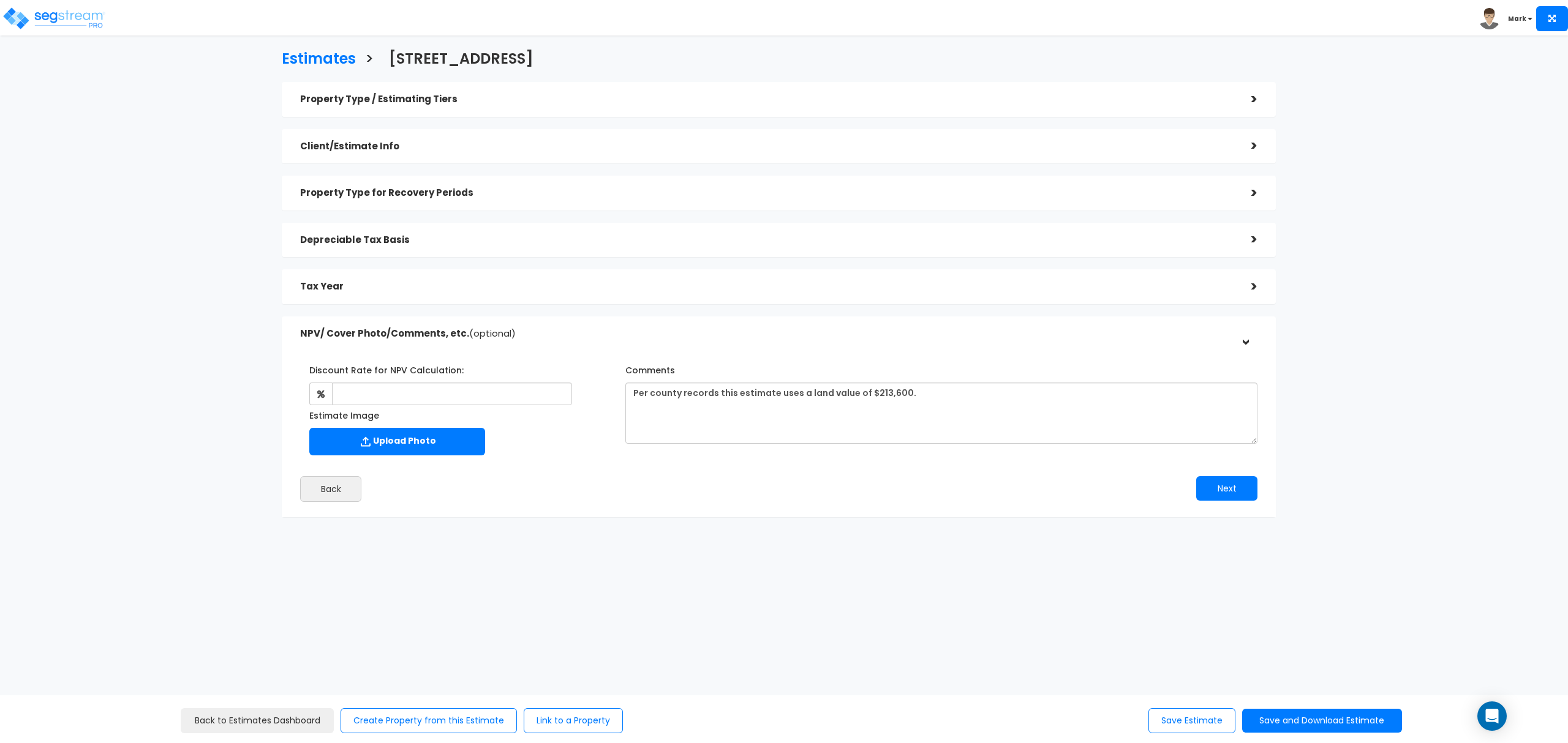
click at [434, 114] on div "Property Type / Estimating Tiers >" at bounding box center [779, 99] width 994 height 35
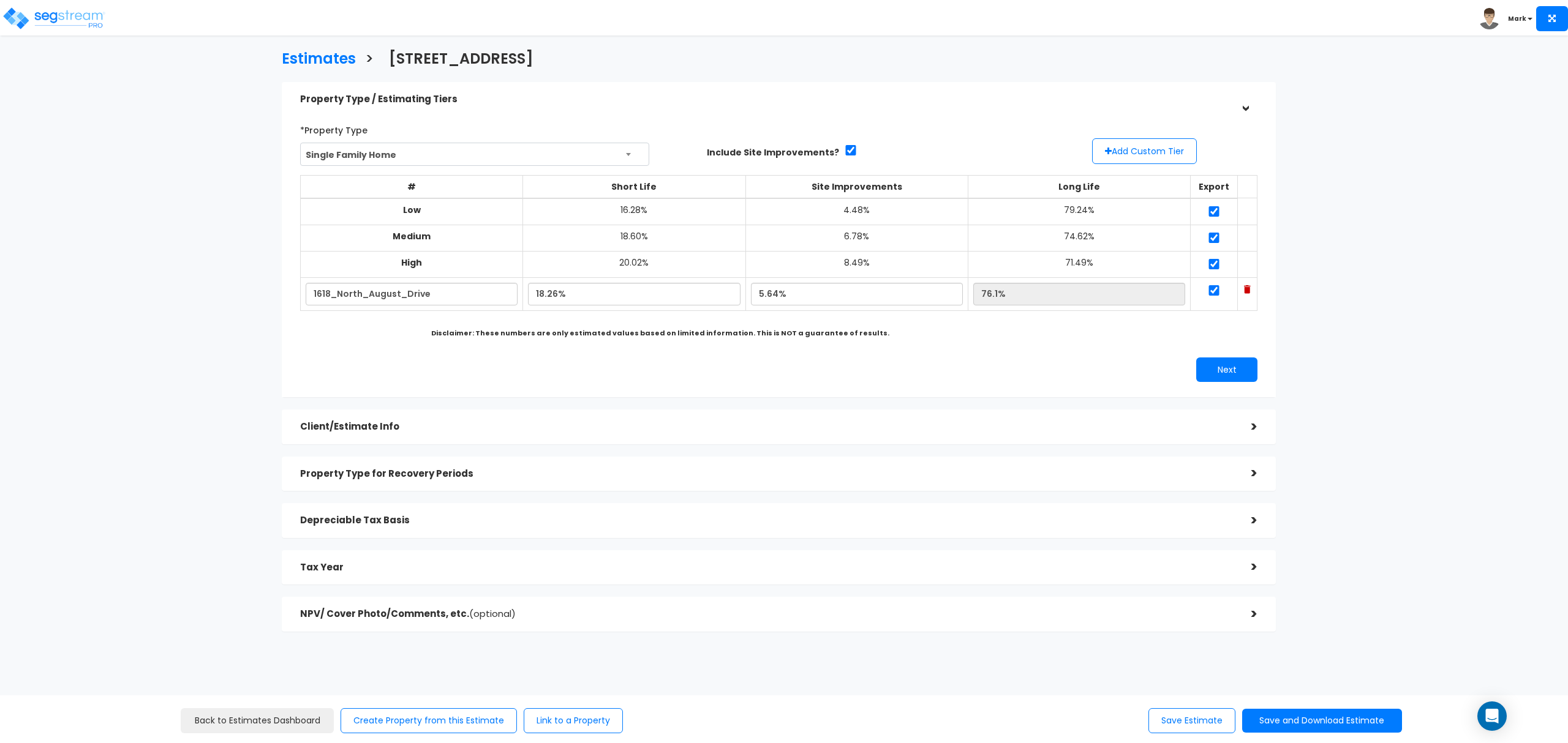
click at [501, 449] on div "Property Type / Estimating Tiers > *Property Type Single Family Home Assisted/S…" at bounding box center [779, 356] width 994 height 550
click at [501, 435] on div "Client/Estimate Info" at bounding box center [766, 427] width 933 height 23
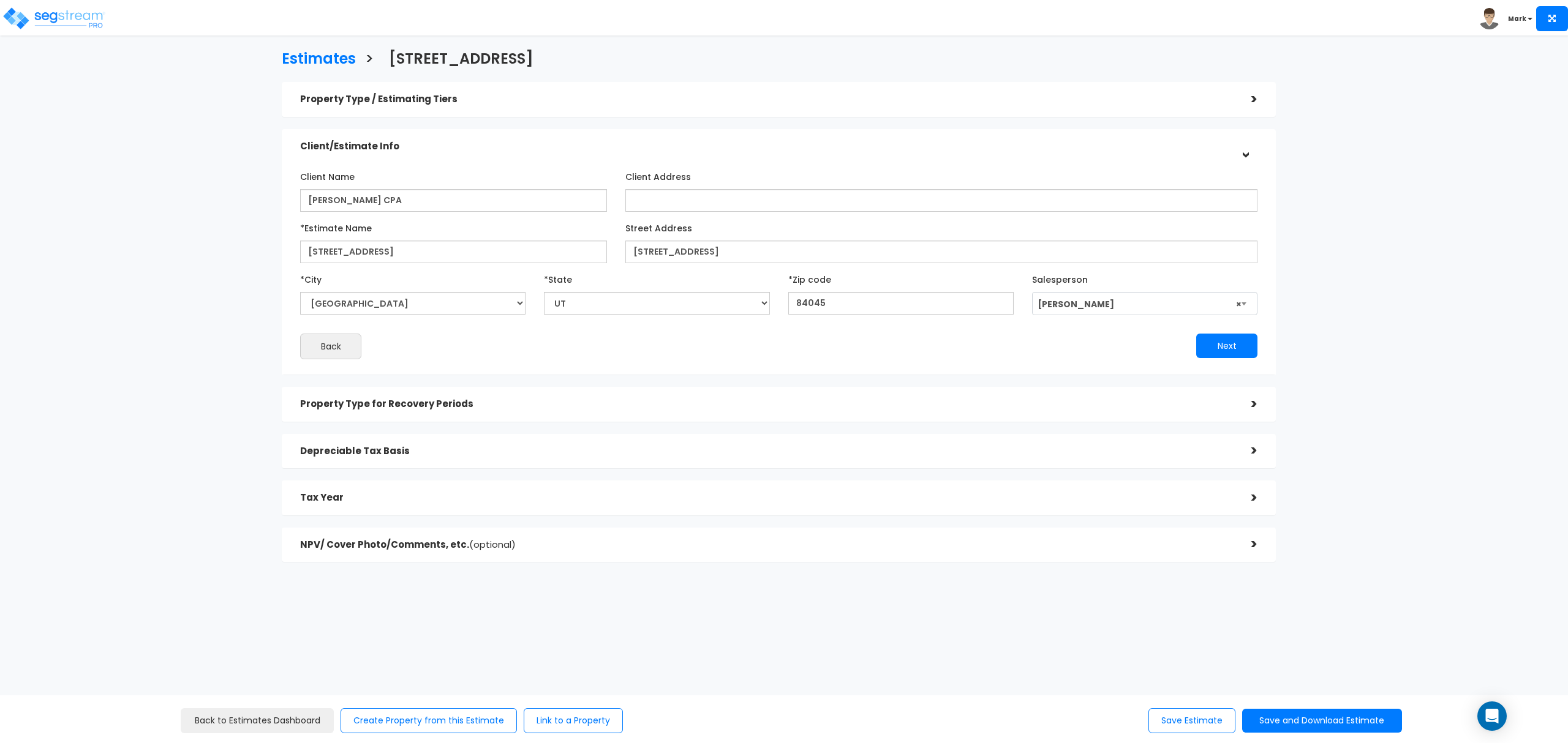
click at [501, 451] on h5 "Depreciable Tax Basis" at bounding box center [766, 451] width 933 height 10
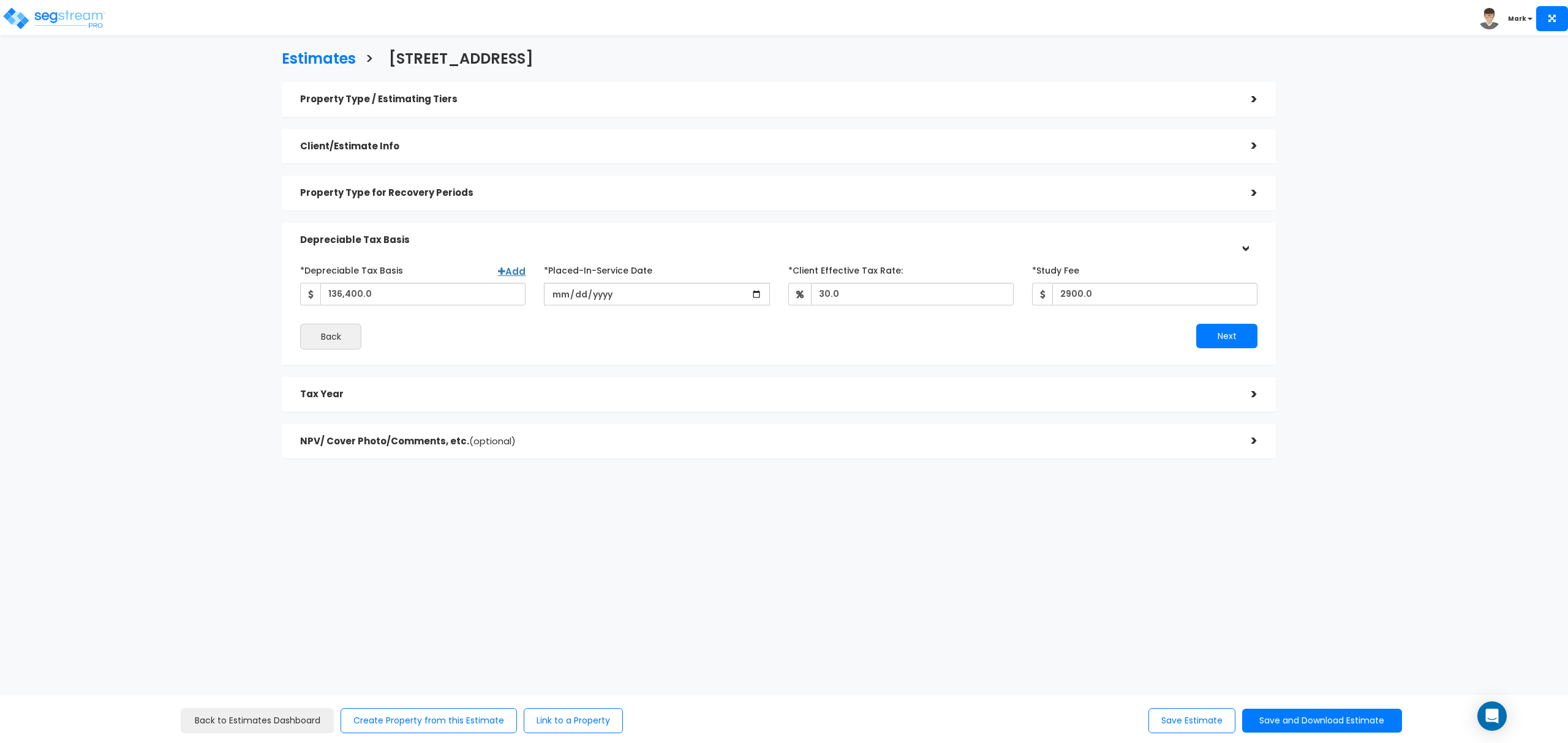
click at [1188, 456] on div "NPV/ Cover Photo/Comments, etc. (optional) >" at bounding box center [779, 441] width 994 height 35
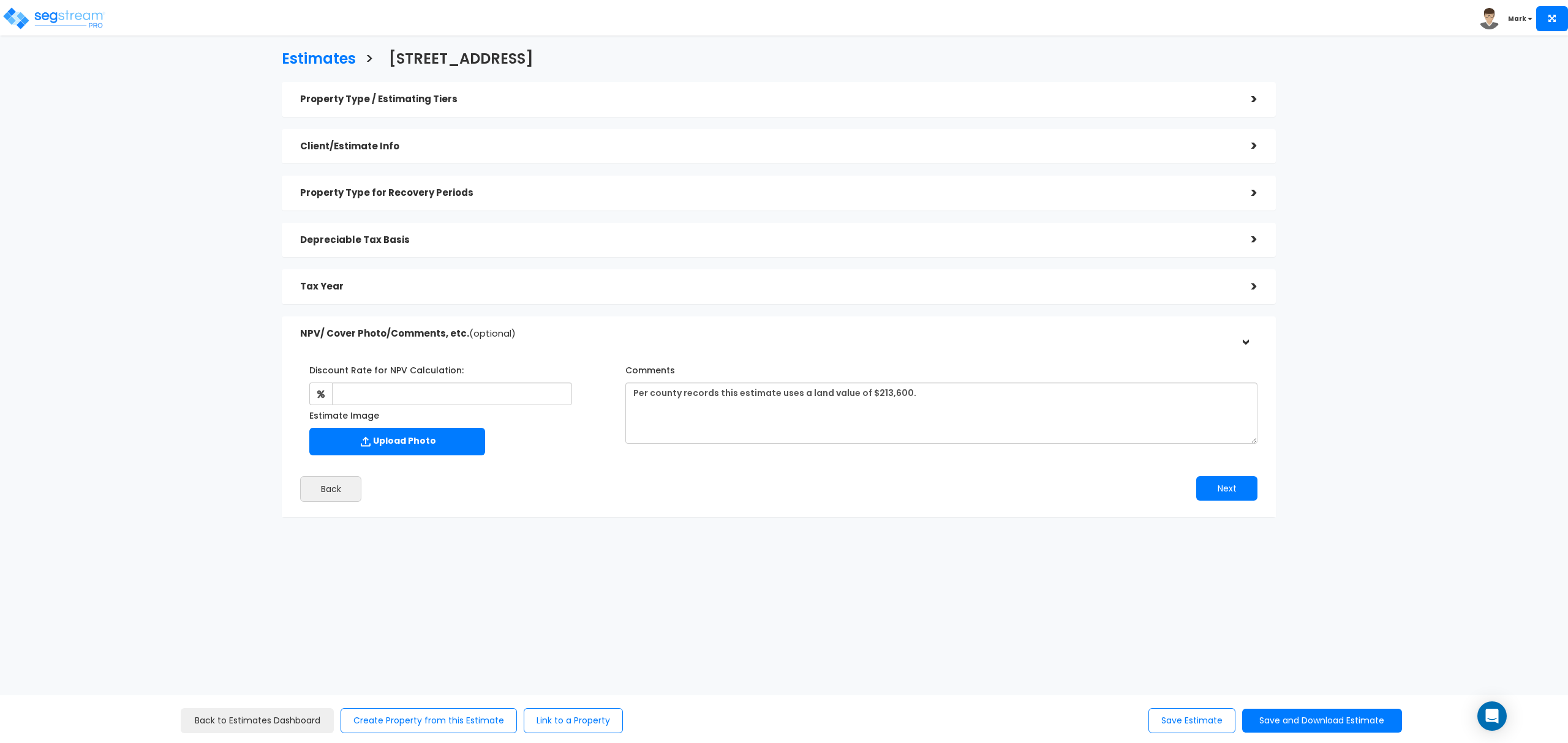
click at [475, 272] on div "Tax Year >" at bounding box center [779, 287] width 994 height 35
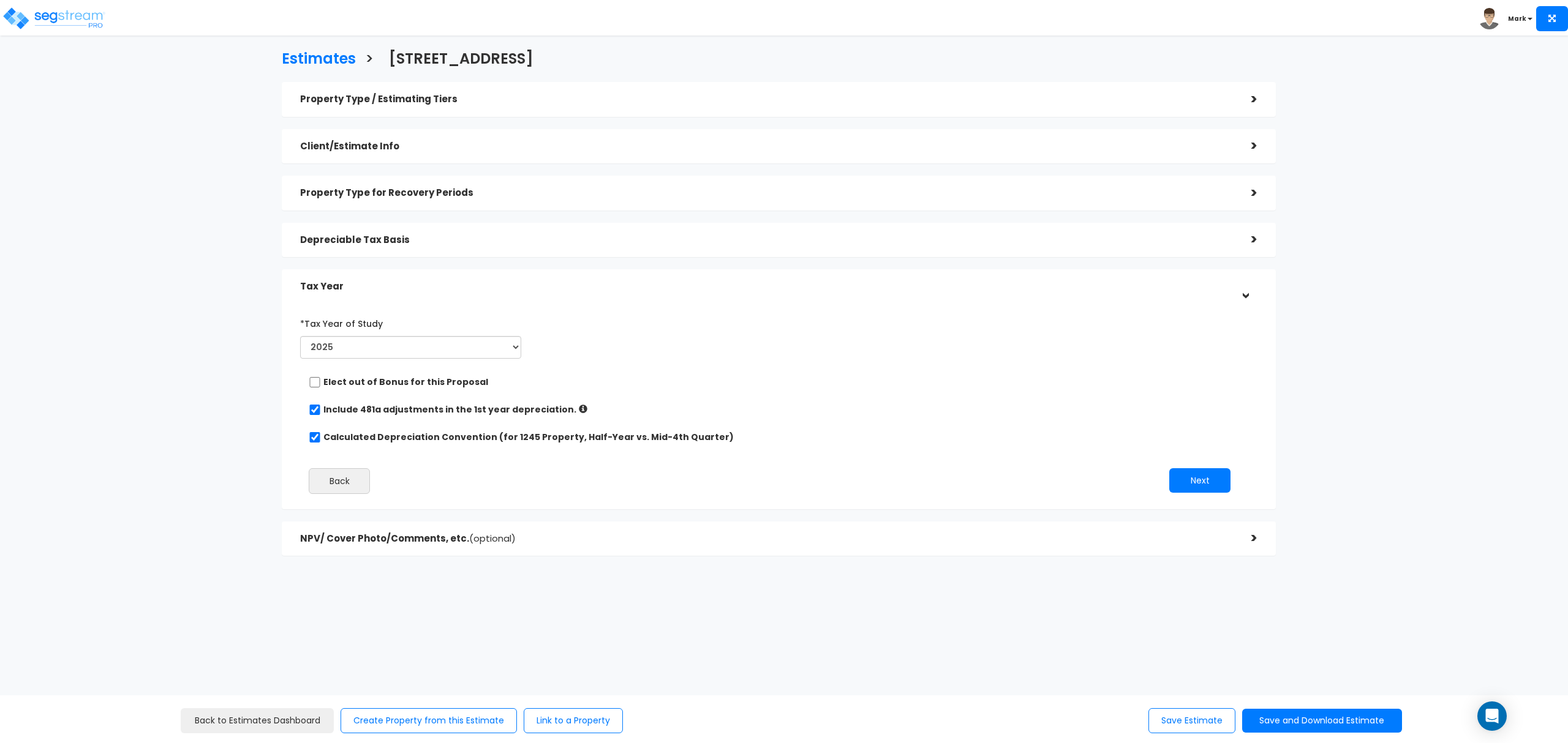
click at [506, 245] on div "Depreciable Tax Basis" at bounding box center [766, 240] width 933 height 23
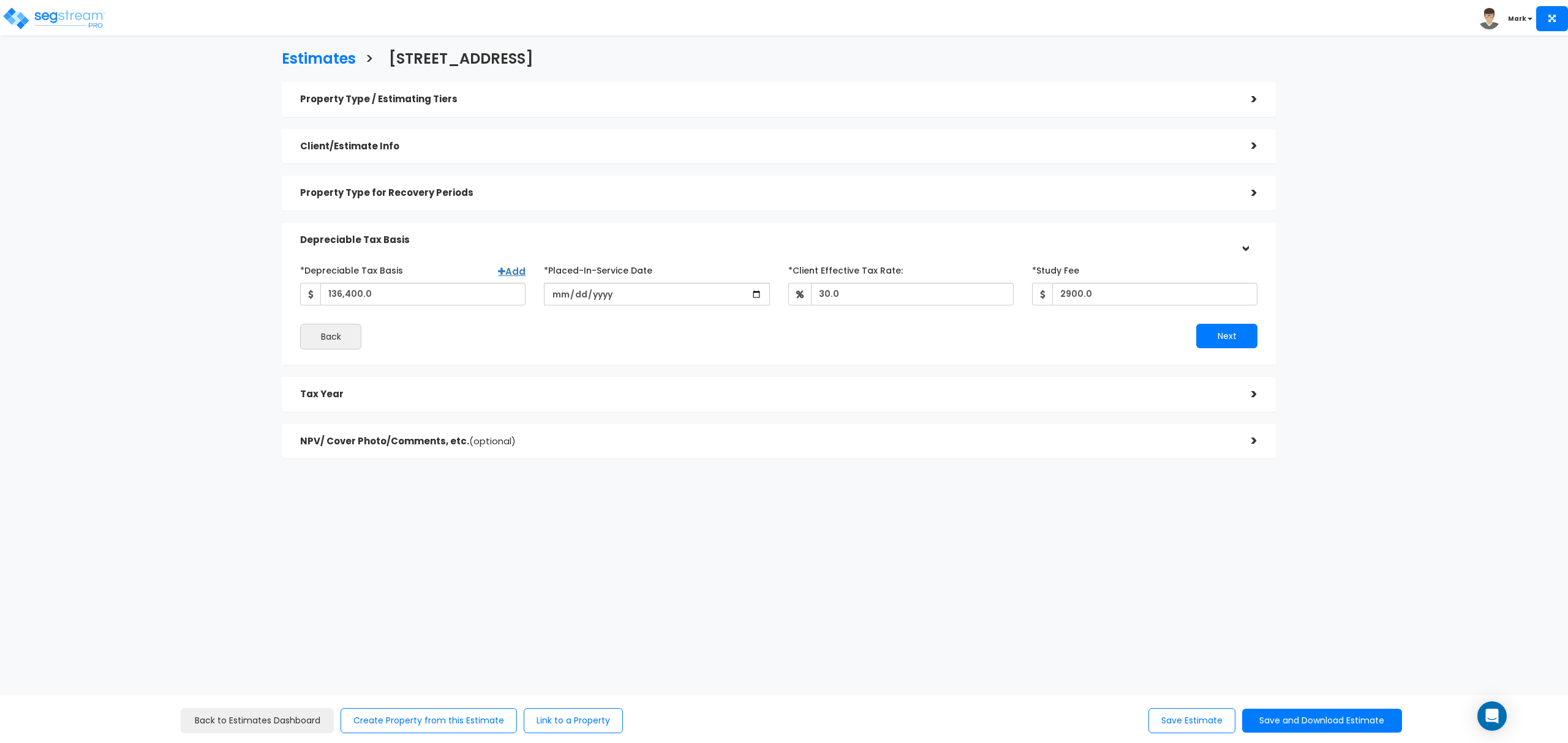
click at [501, 206] on div "Property Type for Recovery Periods >" at bounding box center [779, 193] width 994 height 35
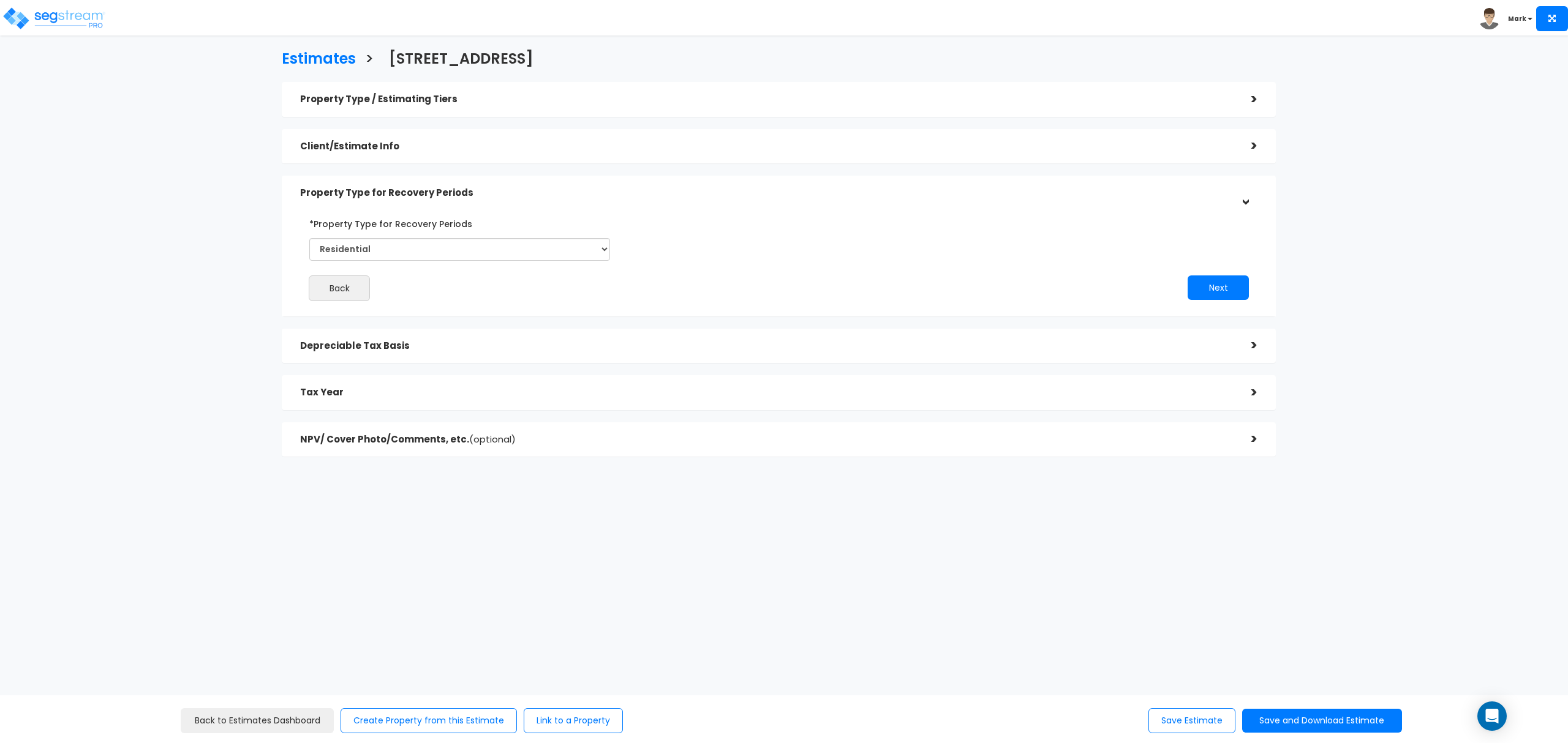
click at [524, 153] on div "Client/Estimate Info" at bounding box center [766, 146] width 933 height 23
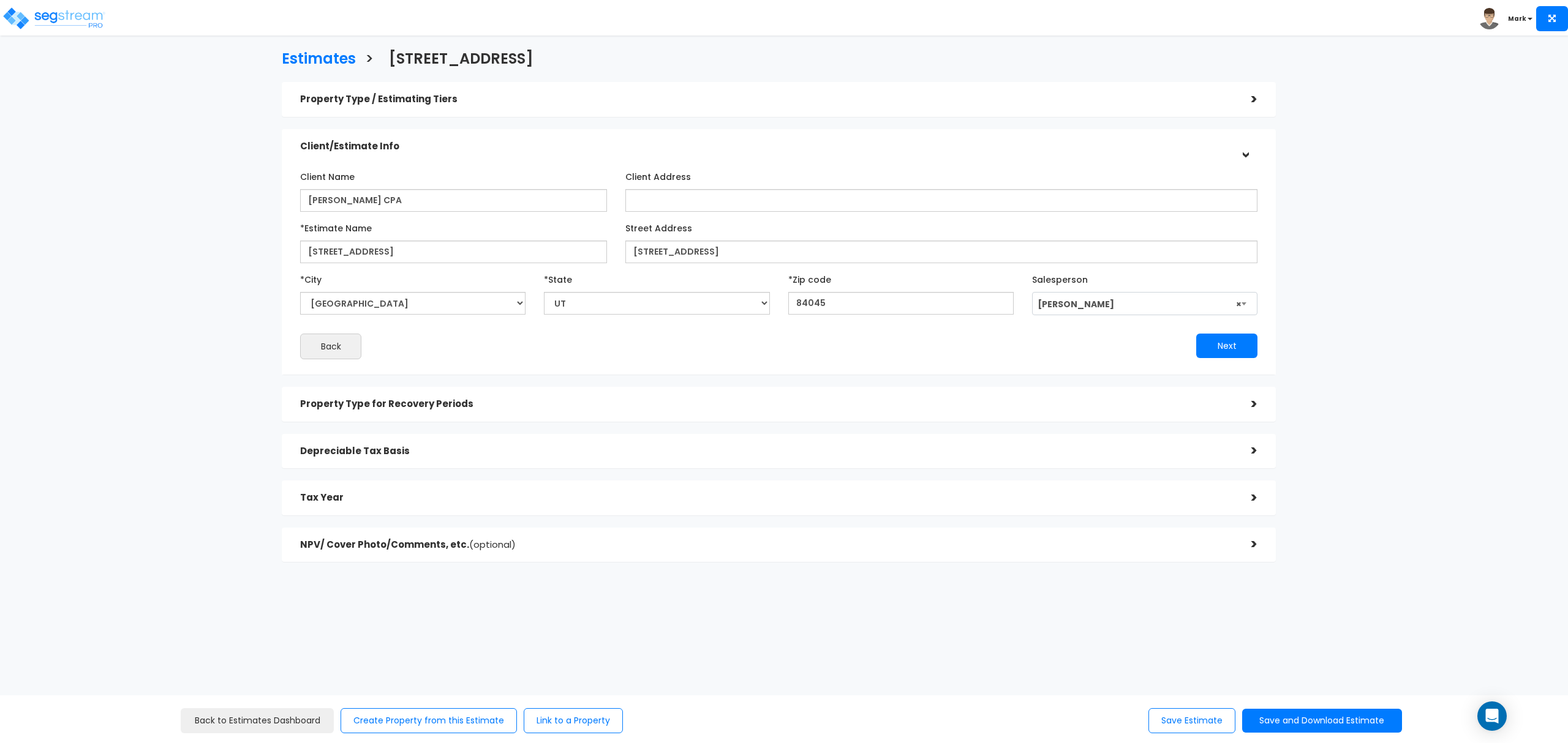
click at [660, 102] on h5 "Property Type / Estimating Tiers" at bounding box center [766, 99] width 933 height 10
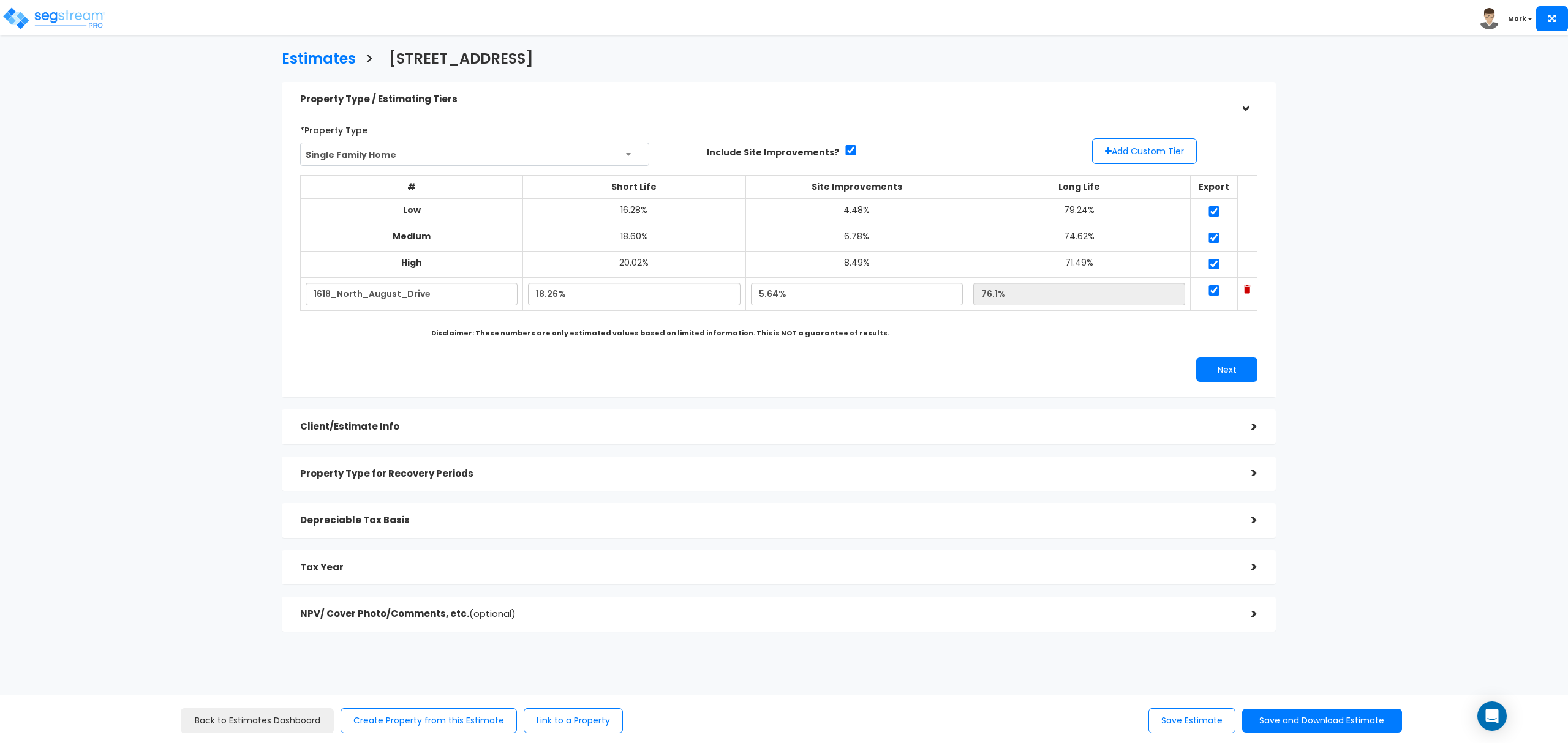
click at [108, 28] on div "Toggle navigation" at bounding box center [122, 8] width 226 height 54
click at [97, 20] on img at bounding box center [54, 18] width 104 height 25
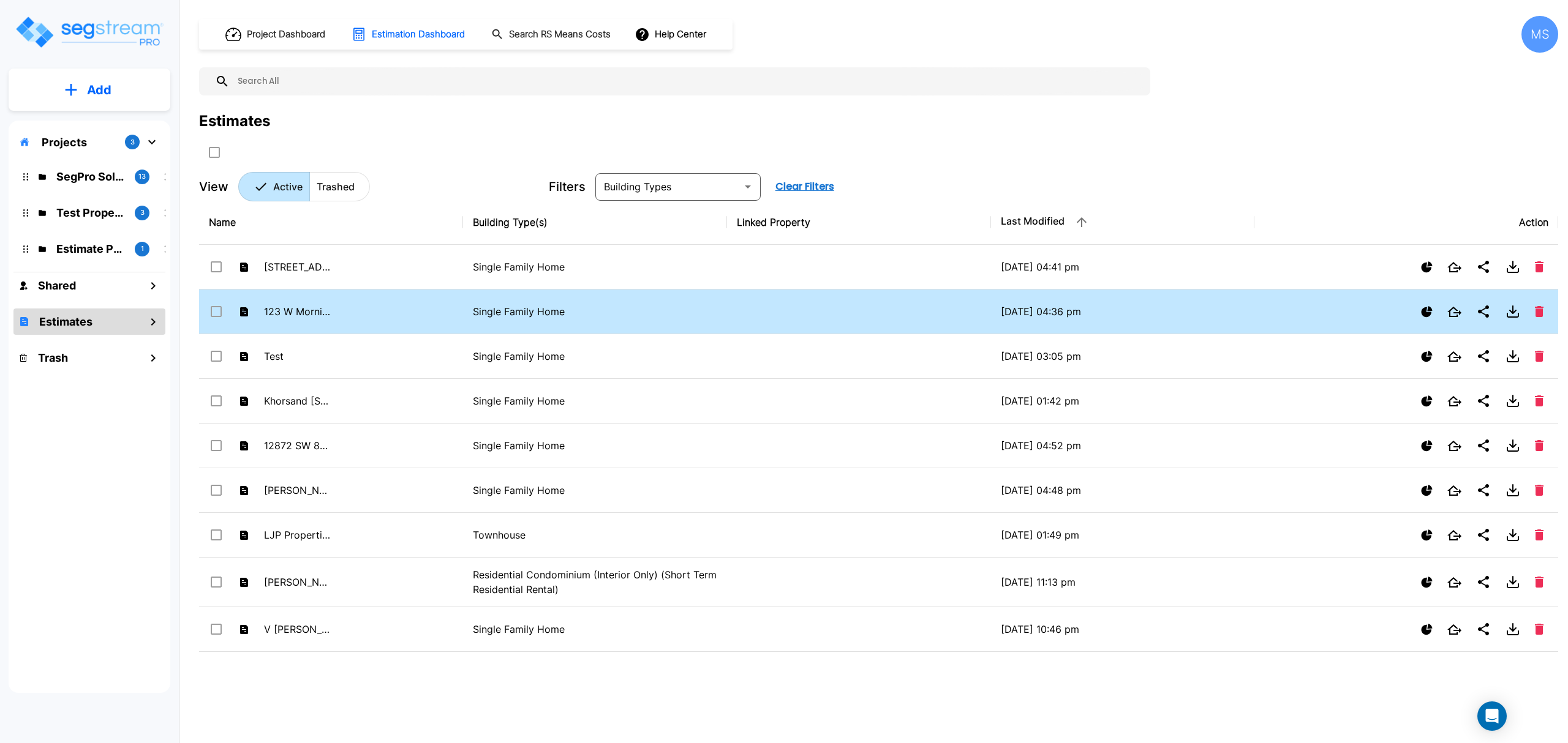
click at [329, 309] on p "123 W Morning Glory" at bounding box center [298, 312] width 67 height 15
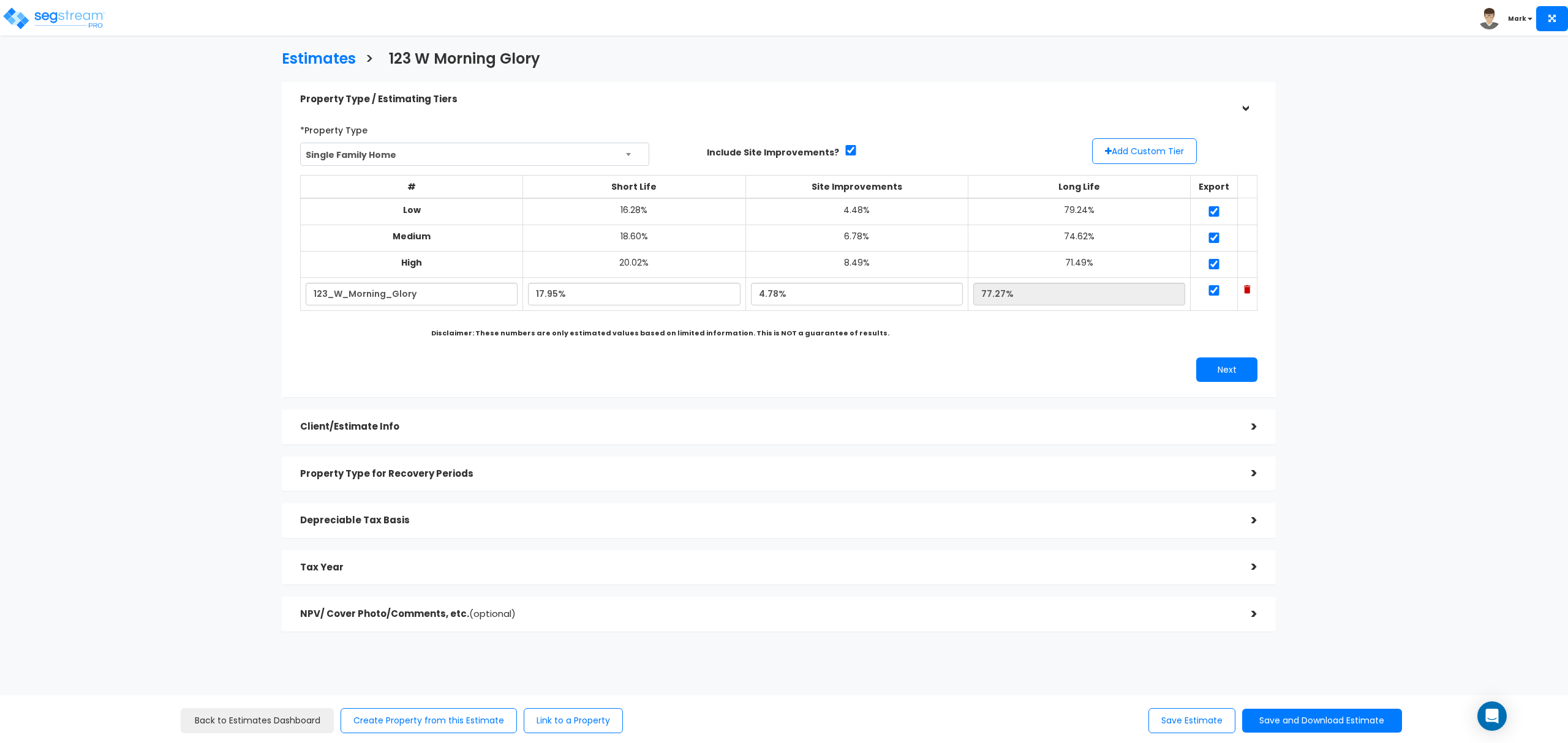
click at [716, 600] on div "NPV/ Cover Photo/Comments, etc. (optional) >" at bounding box center [779, 614] width 994 height 35
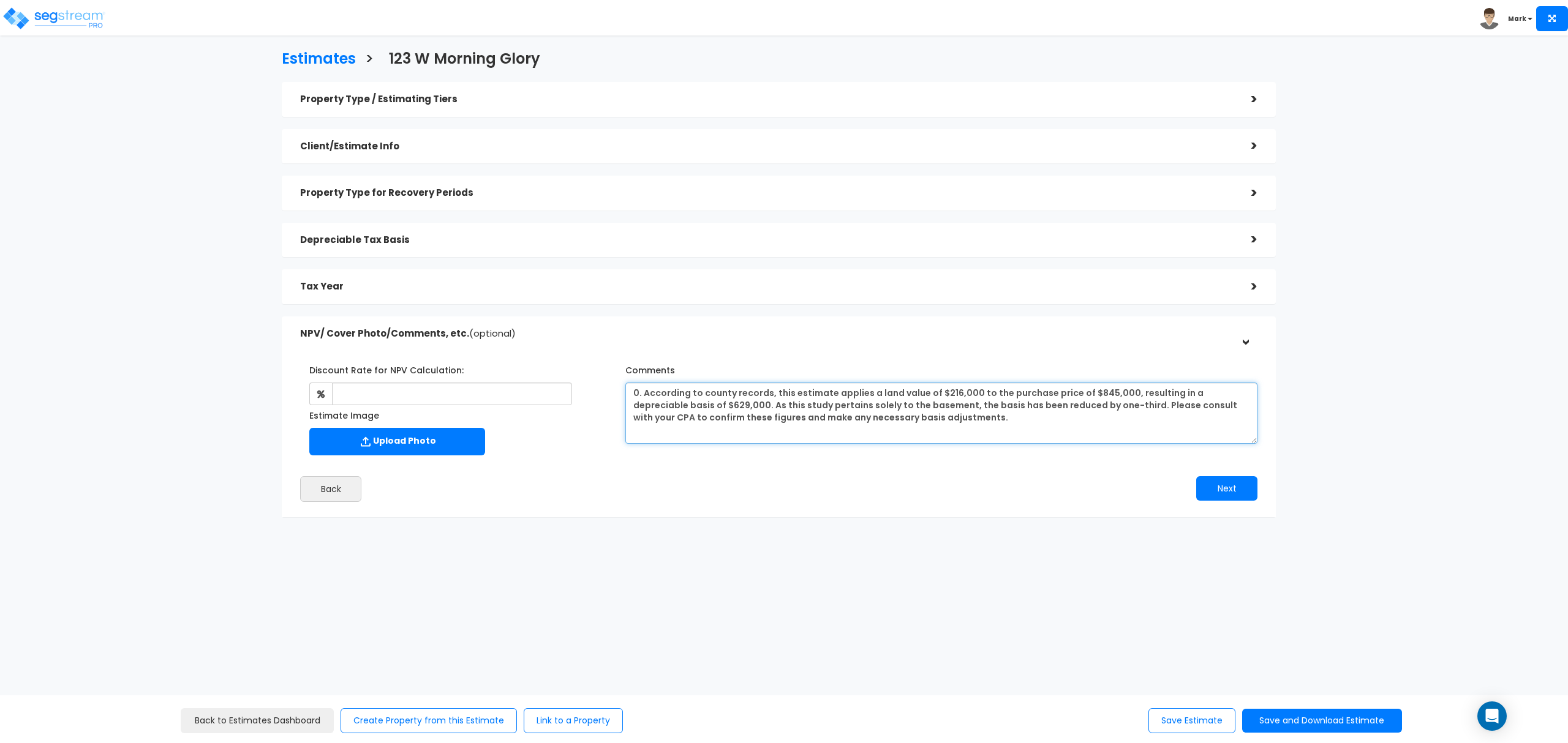
drag, startPoint x: 640, startPoint y: 392, endPoint x: 581, endPoint y: 401, distance: 59.7
click at [581, 401] on div "Discount Rate for NPV Calculation: Estimate Image Comments" at bounding box center [779, 408] width 976 height 107
click at [650, 391] on textarea "0. According to county records, this estimate applies a land value of $216,000 …" at bounding box center [941, 412] width 632 height 61
click at [643, 395] on textarea "0. According to county records, this estimate applies a land value of $216,000 …" at bounding box center [941, 412] width 632 height 61
type textarea "According to county records, this estimate applies a land value of $216,000 to …"
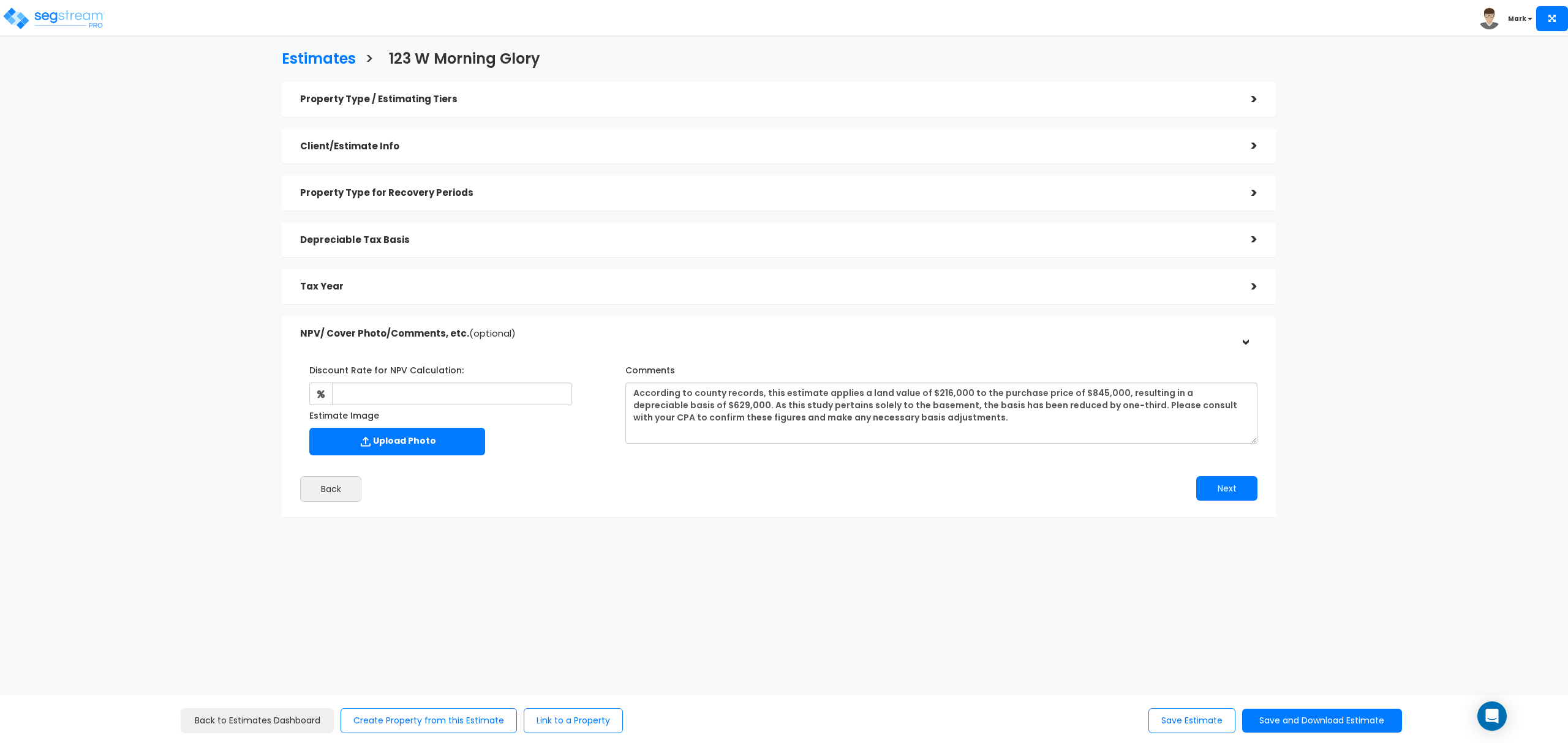
click at [787, 292] on div "Tax Year" at bounding box center [766, 286] width 933 height 23
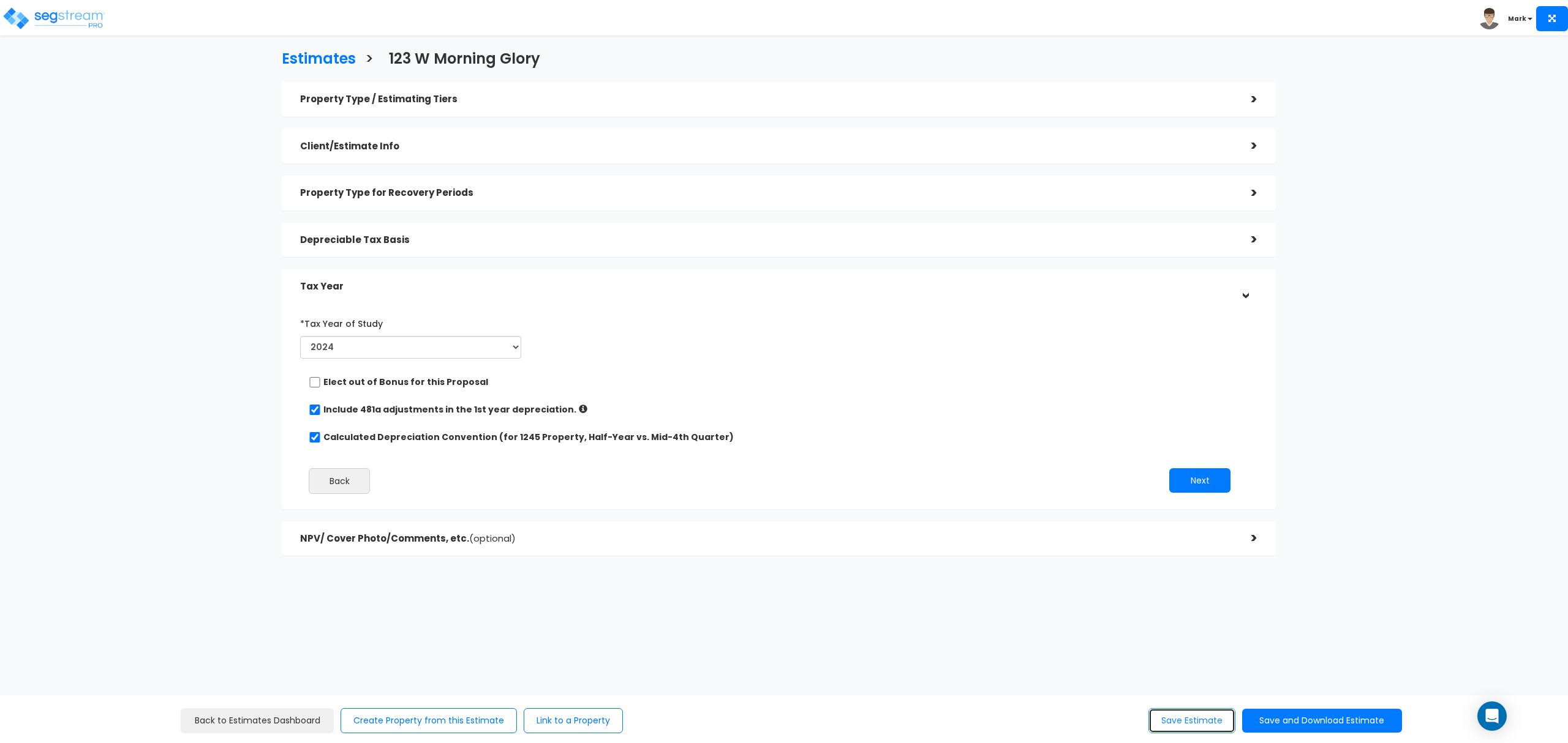
click at [1186, 716] on button "Save Estimate" at bounding box center [1192, 721] width 87 height 25
click at [603, 245] on h5 "Depreciable Tax Basis" at bounding box center [766, 240] width 933 height 10
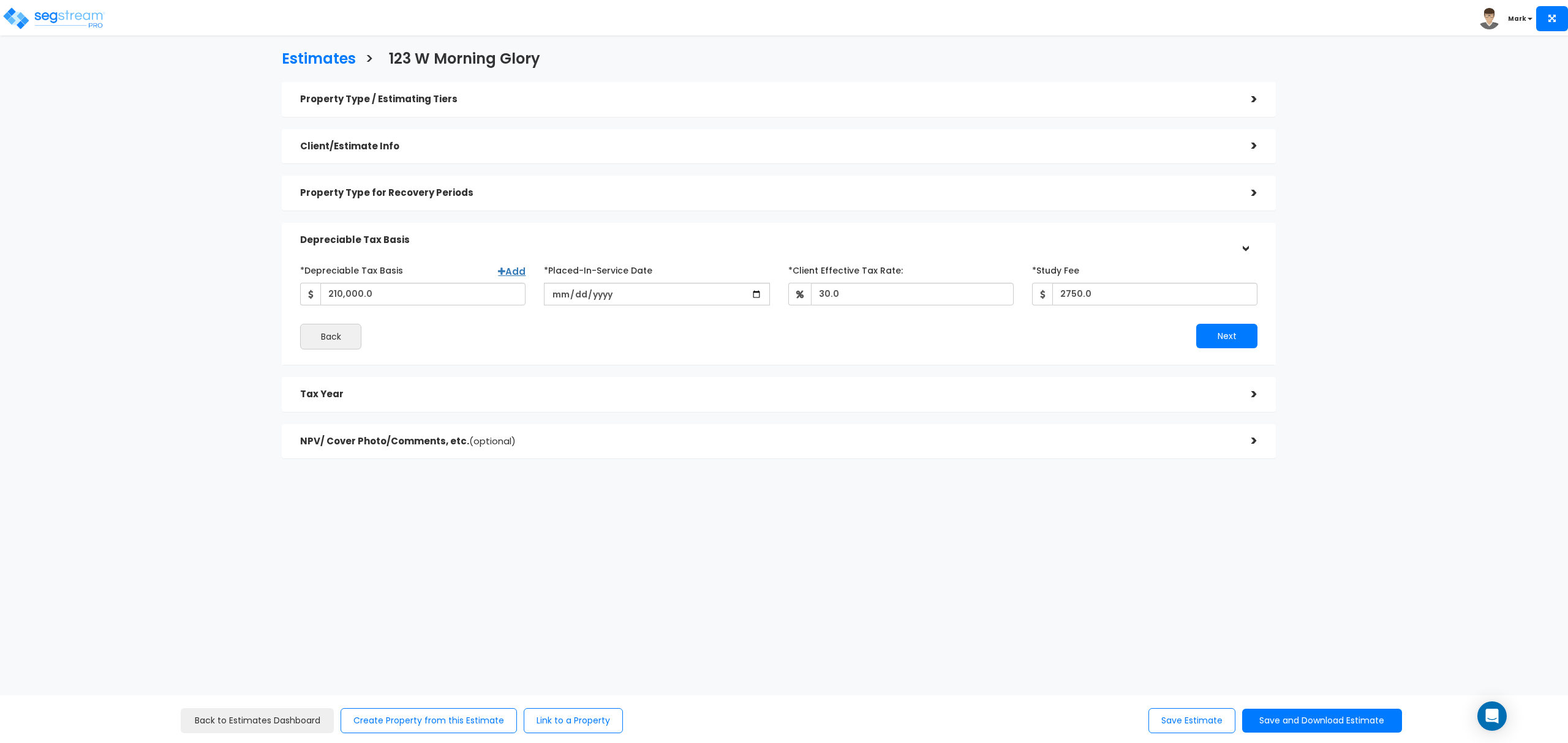
click at [648, 198] on div "Property Type for Recovery Periods" at bounding box center [766, 193] width 933 height 23
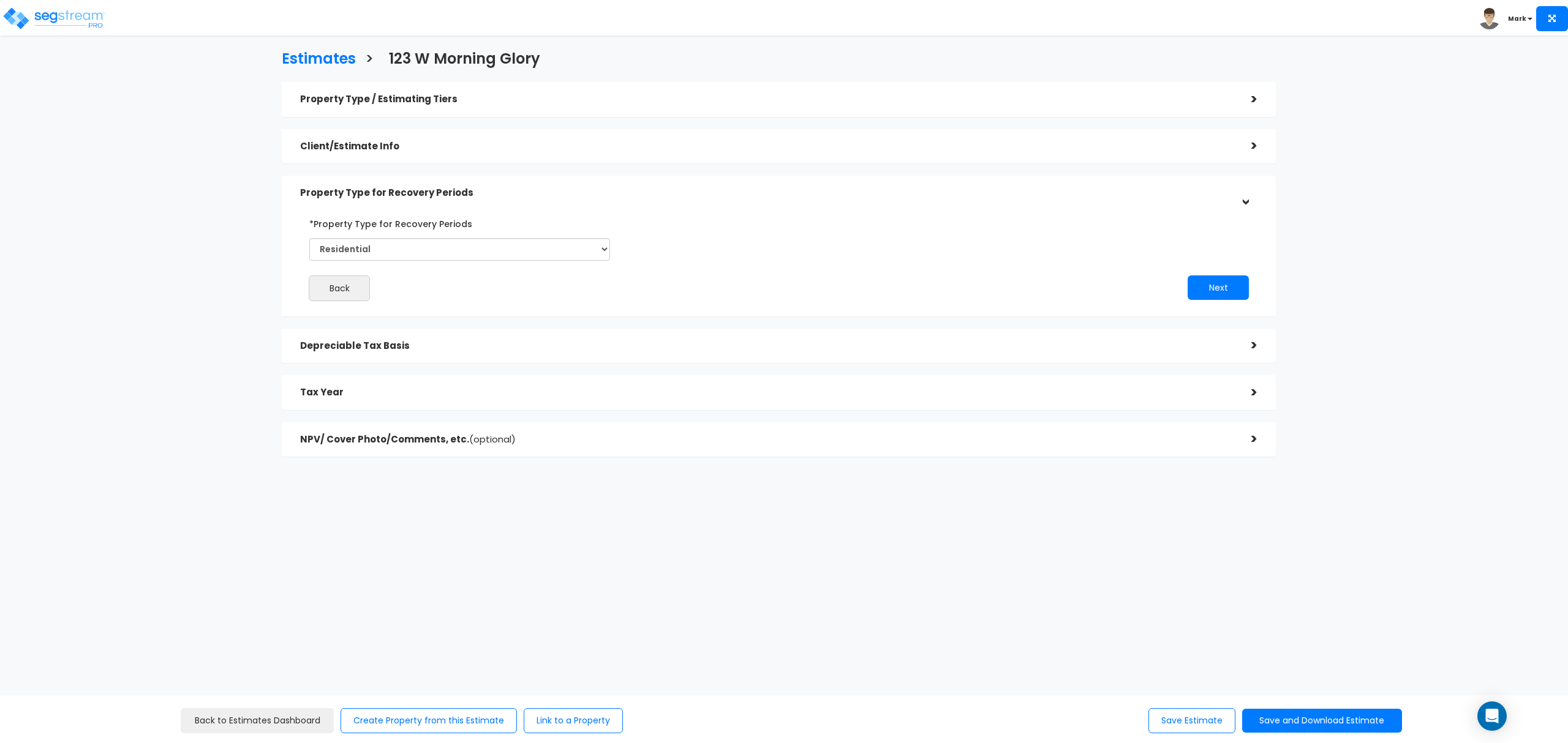
click at [679, 159] on div "Client/Estimate Info >" at bounding box center [779, 146] width 994 height 35
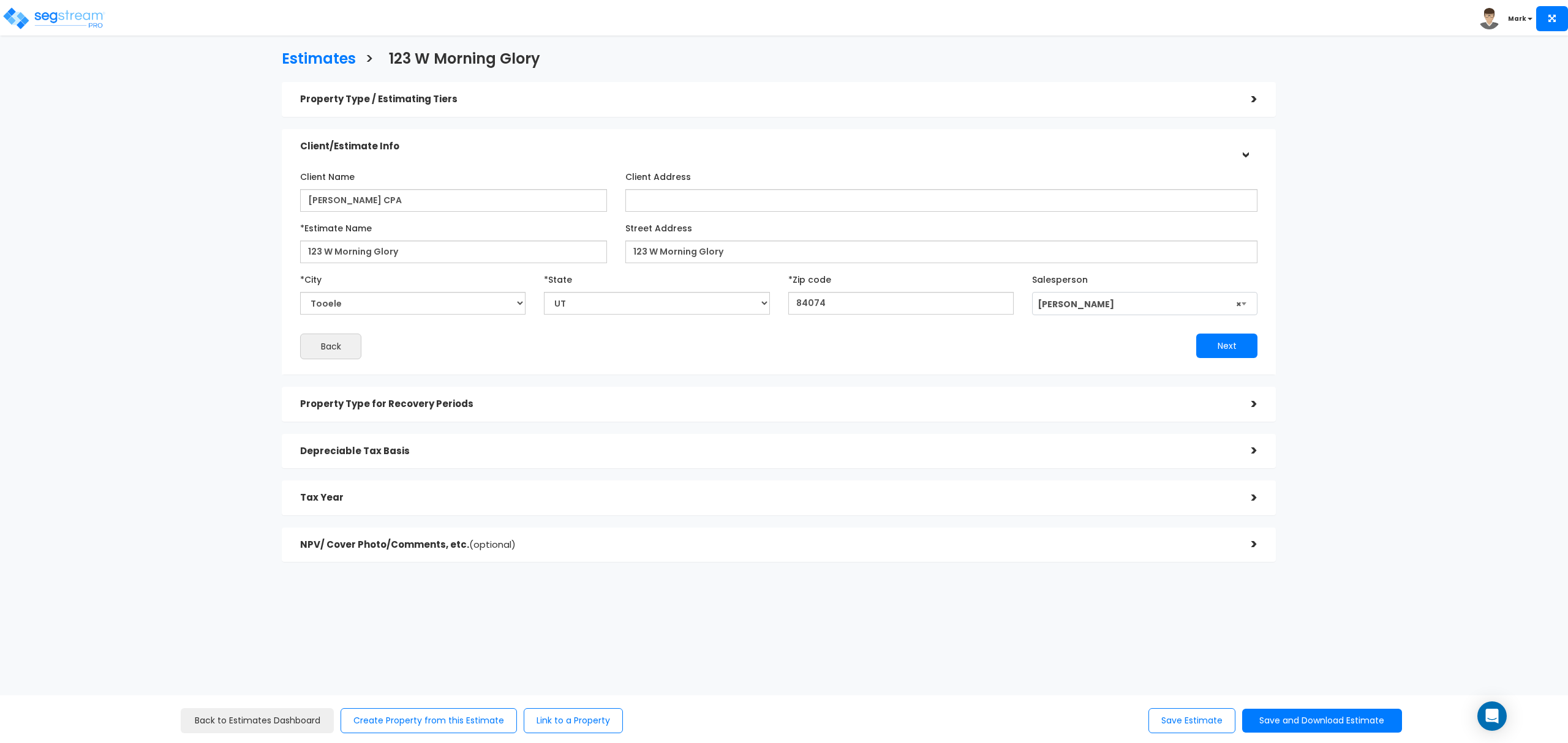
click at [719, 103] on h5 "Property Type / Estimating Tiers" at bounding box center [766, 99] width 933 height 10
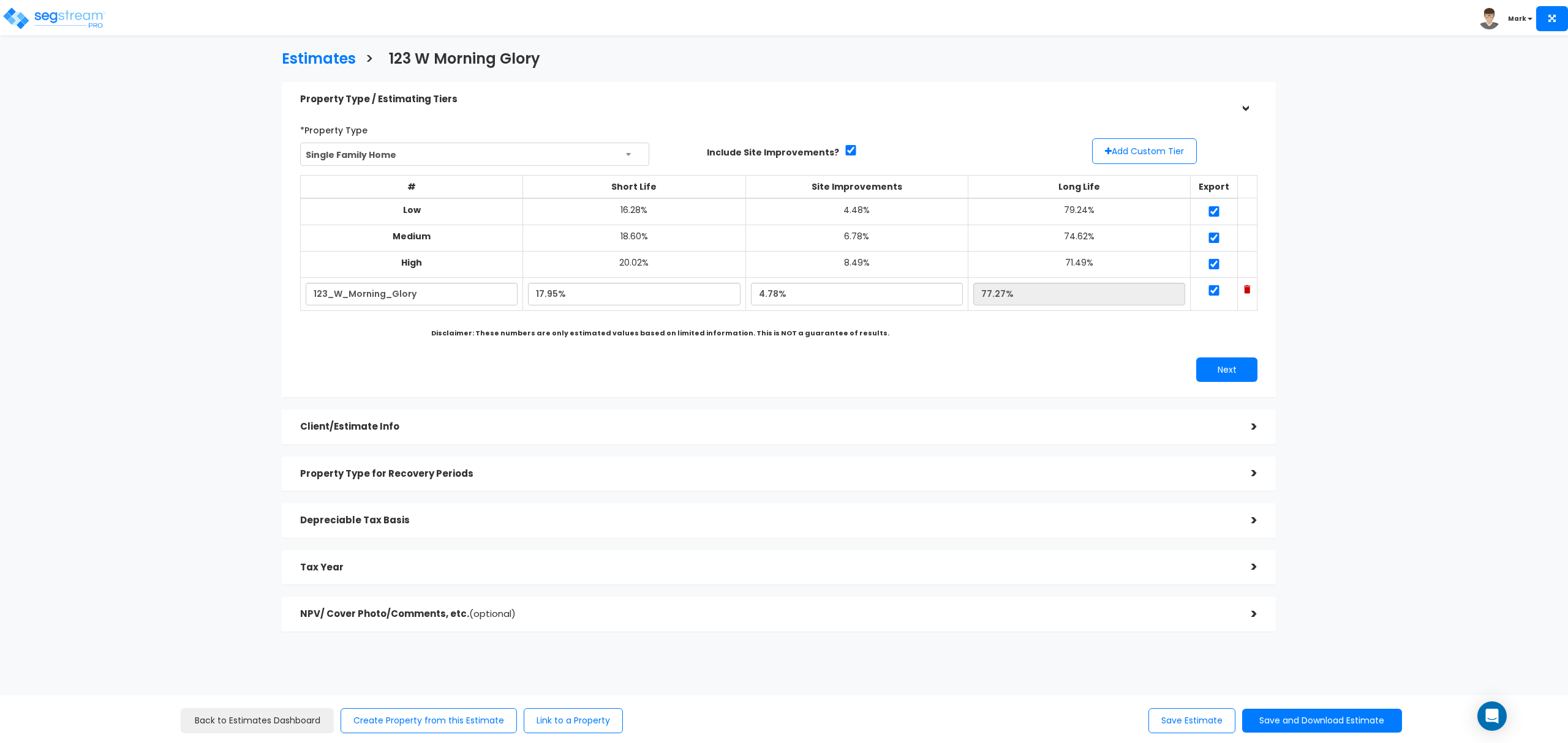
click at [561, 434] on div "Client/Estimate Info" at bounding box center [766, 427] width 933 height 23
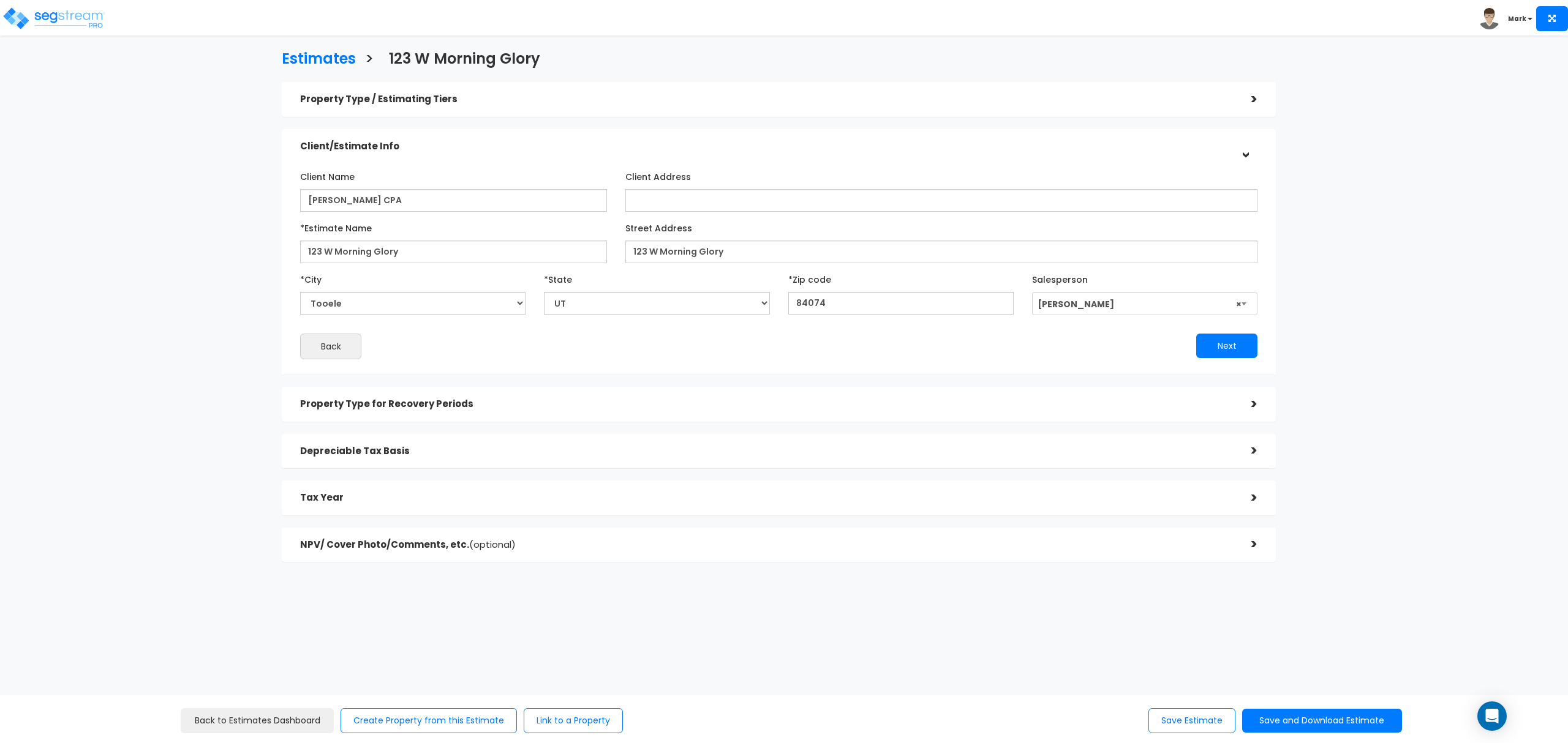
click at [541, 443] on div "Depreciable Tax Basis" at bounding box center [766, 451] width 933 height 23
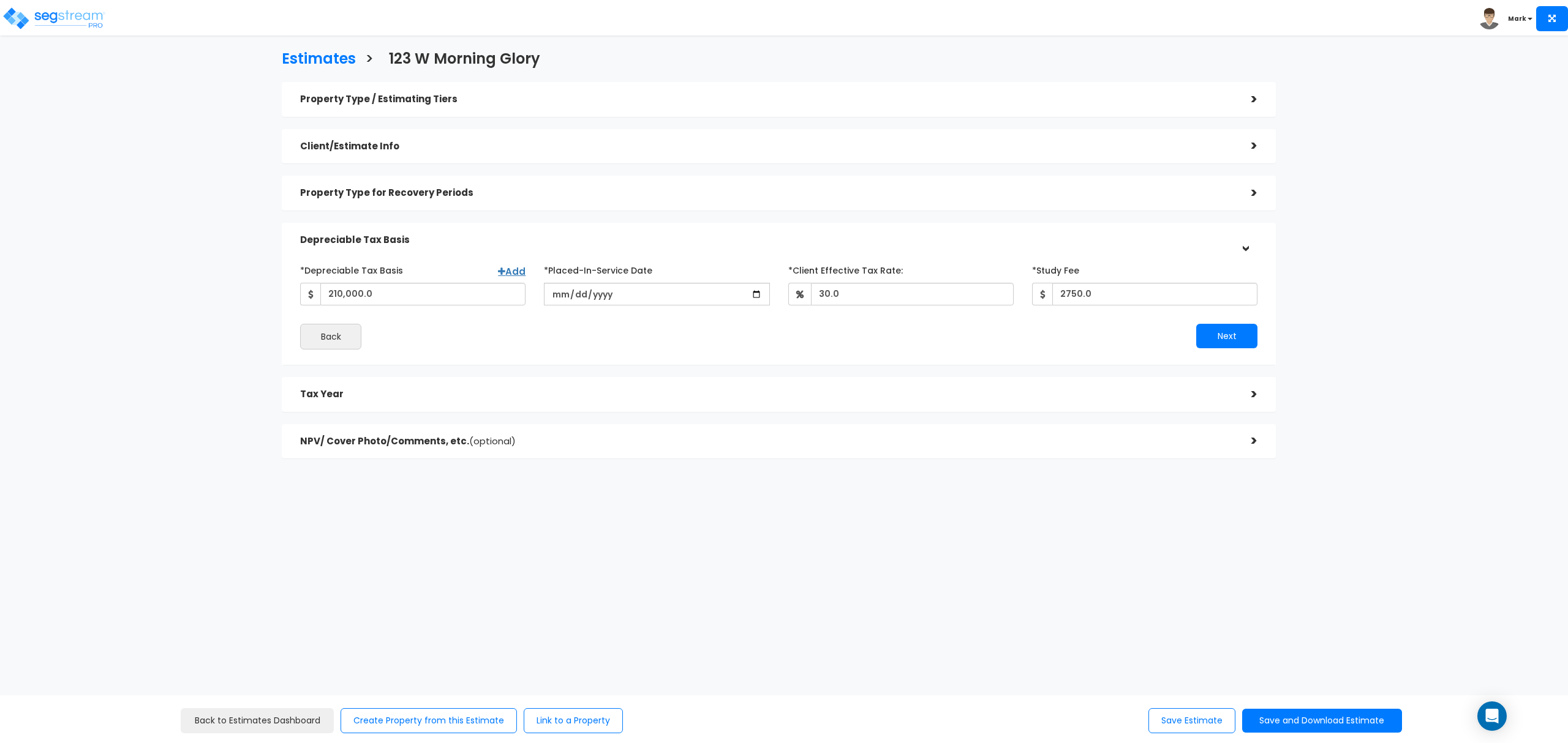
click at [385, 398] on h5 "Tax Year" at bounding box center [766, 394] width 933 height 10
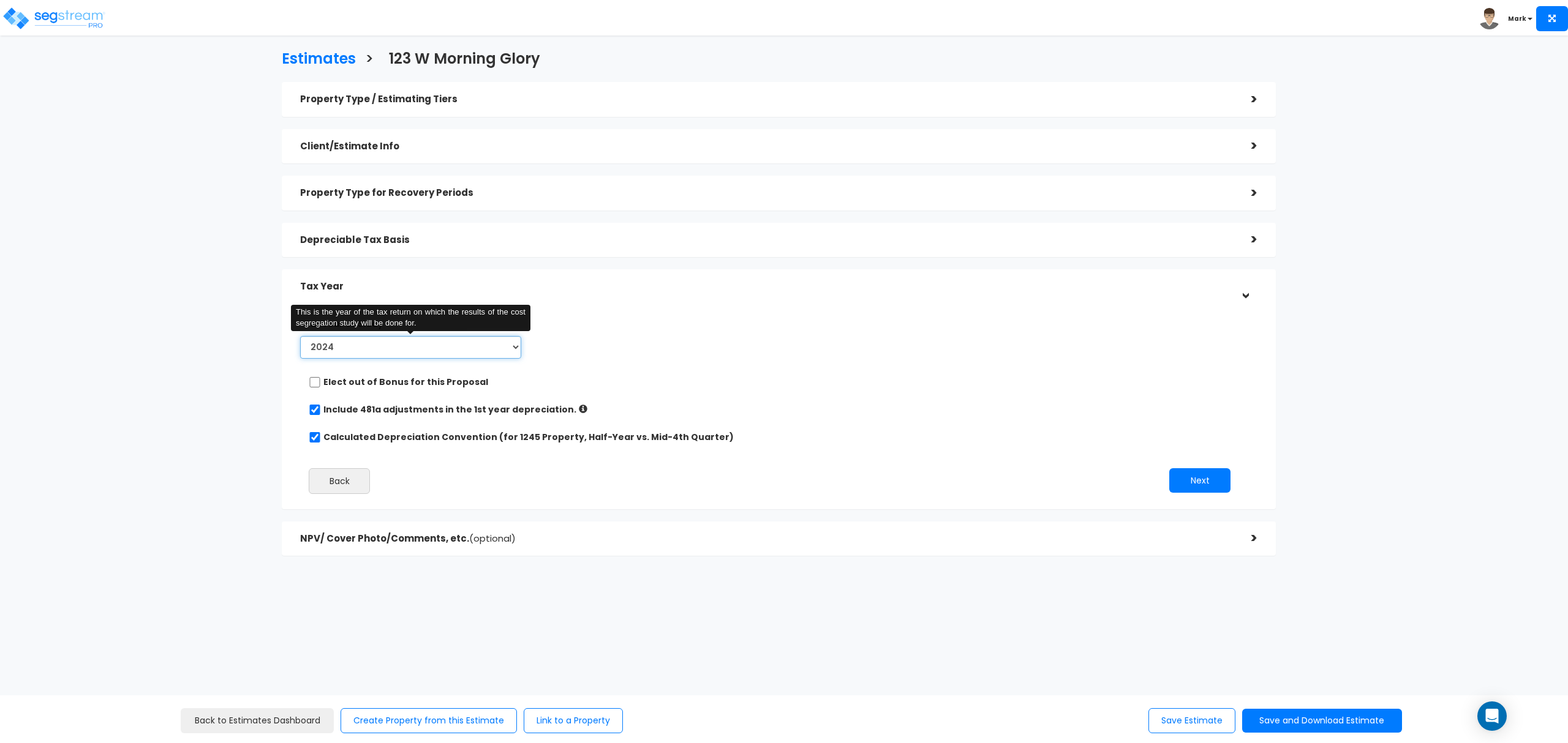
click at [363, 352] on select "2024 2025 2026" at bounding box center [410, 347] width 221 height 23
click at [300, 336] on select "2024 2025 2026" at bounding box center [410, 347] width 221 height 23
click at [373, 351] on select "2024 2025 2026" at bounding box center [410, 347] width 221 height 23
click at [300, 336] on select "2024 2025 2026" at bounding box center [410, 347] width 221 height 23
drag, startPoint x: 368, startPoint y: 349, endPoint x: 367, endPoint y: 355, distance: 6.1
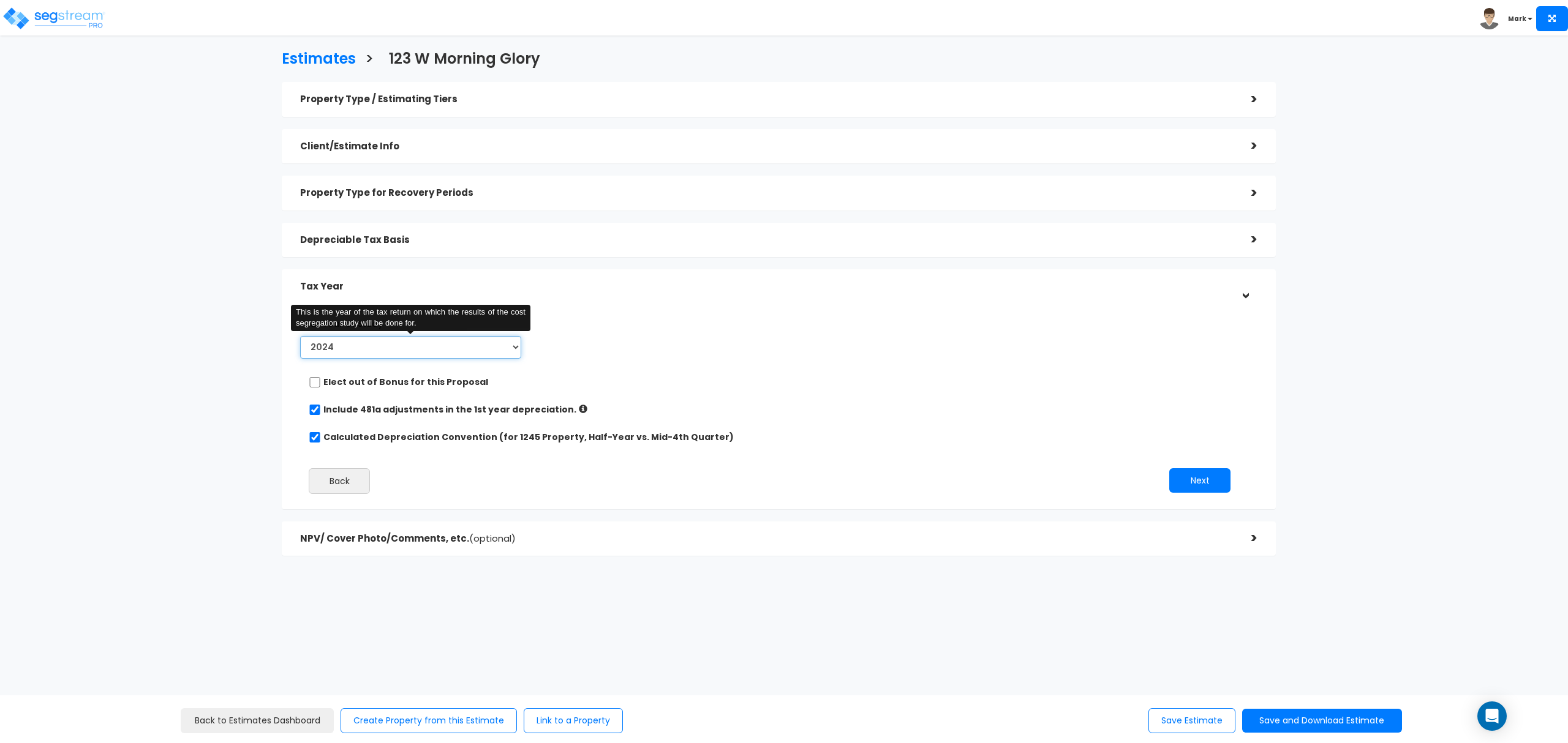
click at [367, 355] on select "2024 2025 2026" at bounding box center [410, 347] width 221 height 23
click at [300, 336] on select "2024 2025 2026" at bounding box center [410, 347] width 221 height 23
click at [423, 353] on select "2024 2025 2026" at bounding box center [410, 347] width 221 height 23
click at [300, 336] on select "2024 2025 2026" at bounding box center [410, 347] width 221 height 23
click at [1025, 423] on div "*Tax Year of Study 2024 2025 2026 This is the year of the tax return on which t…" at bounding box center [769, 408] width 958 height 202
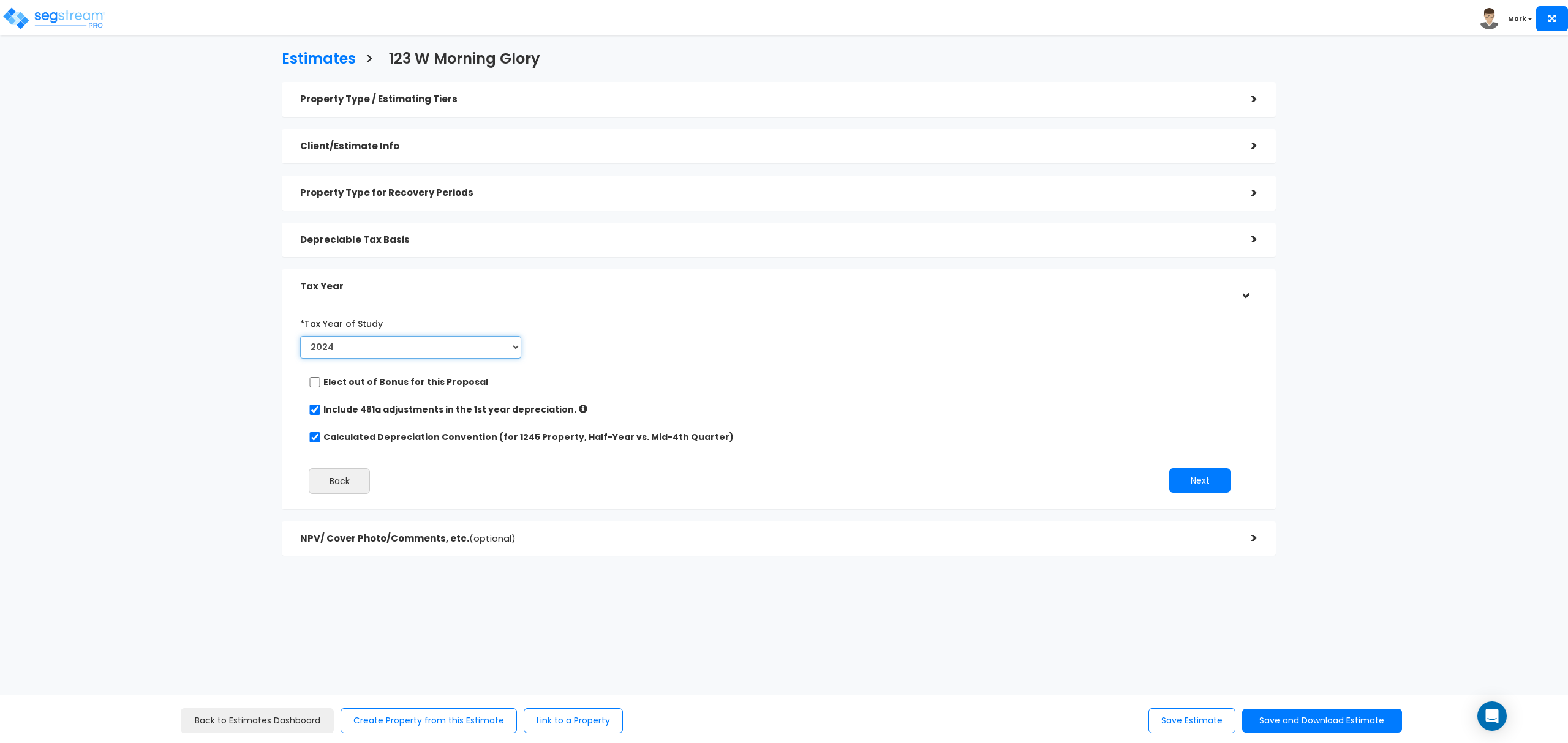
click at [337, 346] on select "2024 2025 2026" at bounding box center [410, 347] width 221 height 23
click at [300, 336] on select "2024 2025 2026" at bounding box center [410, 347] width 221 height 23
click at [651, 342] on input "Prior Accumulated Depreciation" at bounding box center [660, 347] width 201 height 23
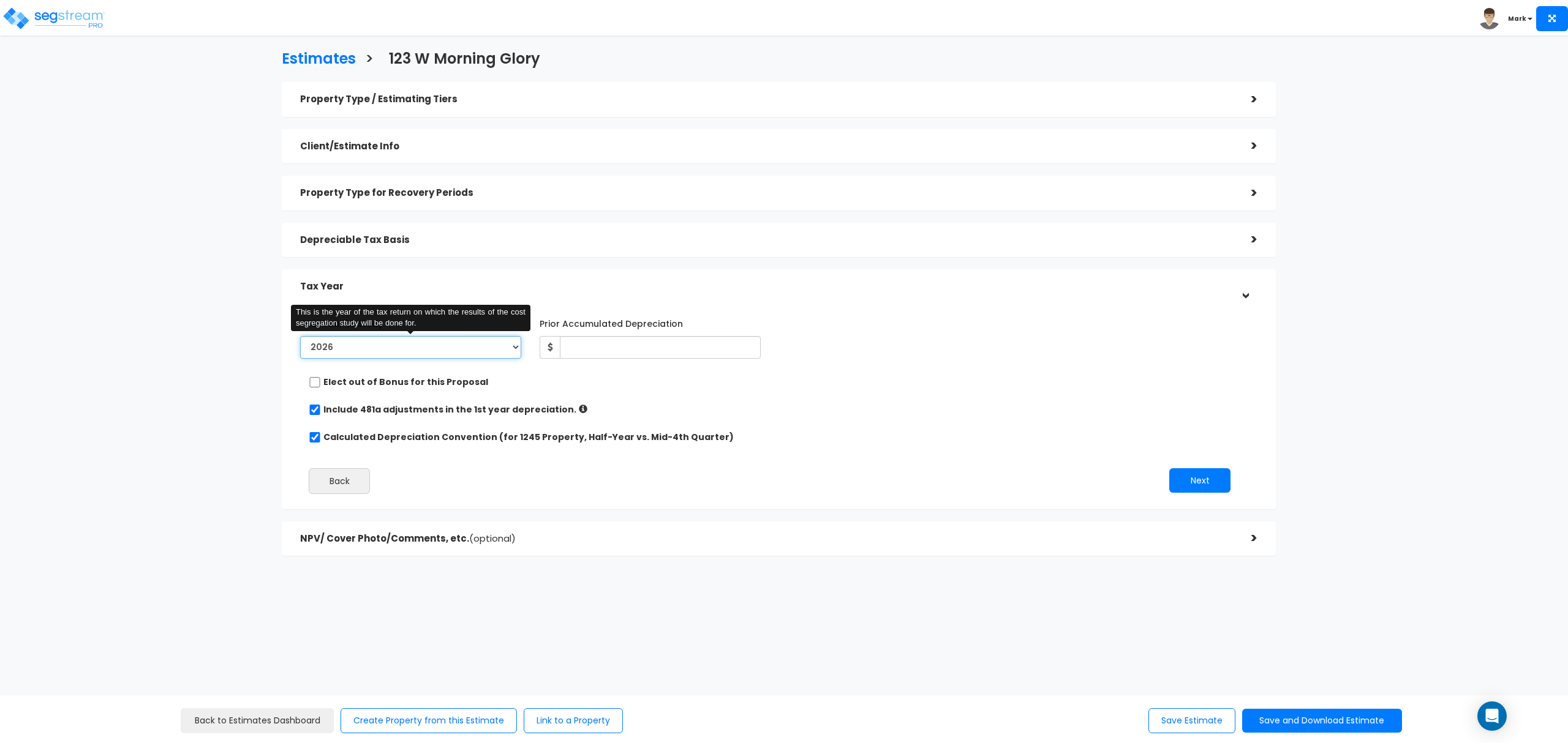
click at [398, 341] on select "2024 2025 2026" at bounding box center [410, 347] width 221 height 23
select select "2025"
click at [300, 336] on select "2024 2025 2026" at bounding box center [410, 347] width 221 height 23
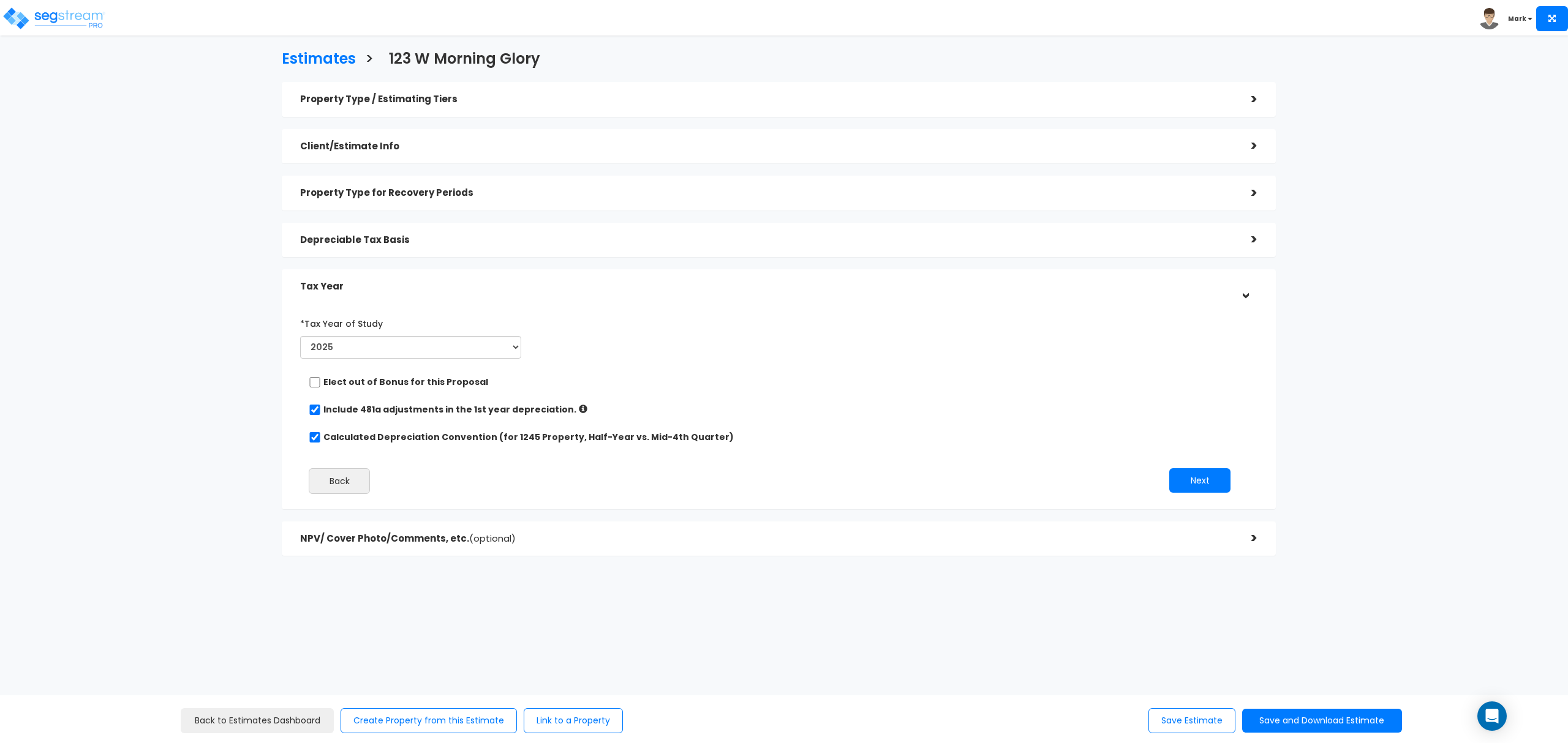
drag, startPoint x: 508, startPoint y: 287, endPoint x: 755, endPoint y: 369, distance: 260.3
click at [514, 285] on h5 "Tax Year" at bounding box center [766, 286] width 933 height 10
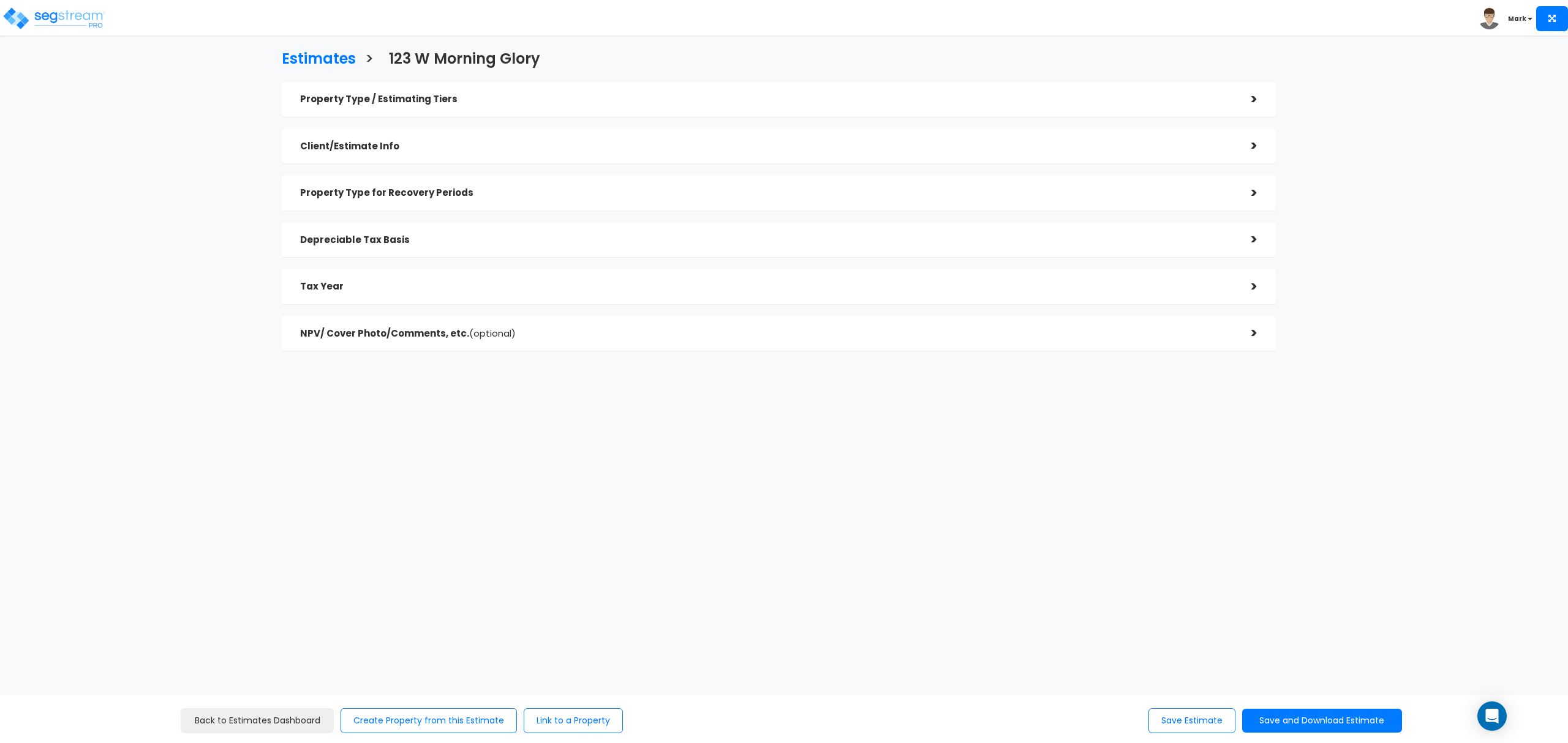
click at [520, 298] on div "Tax Year >" at bounding box center [779, 287] width 994 height 35
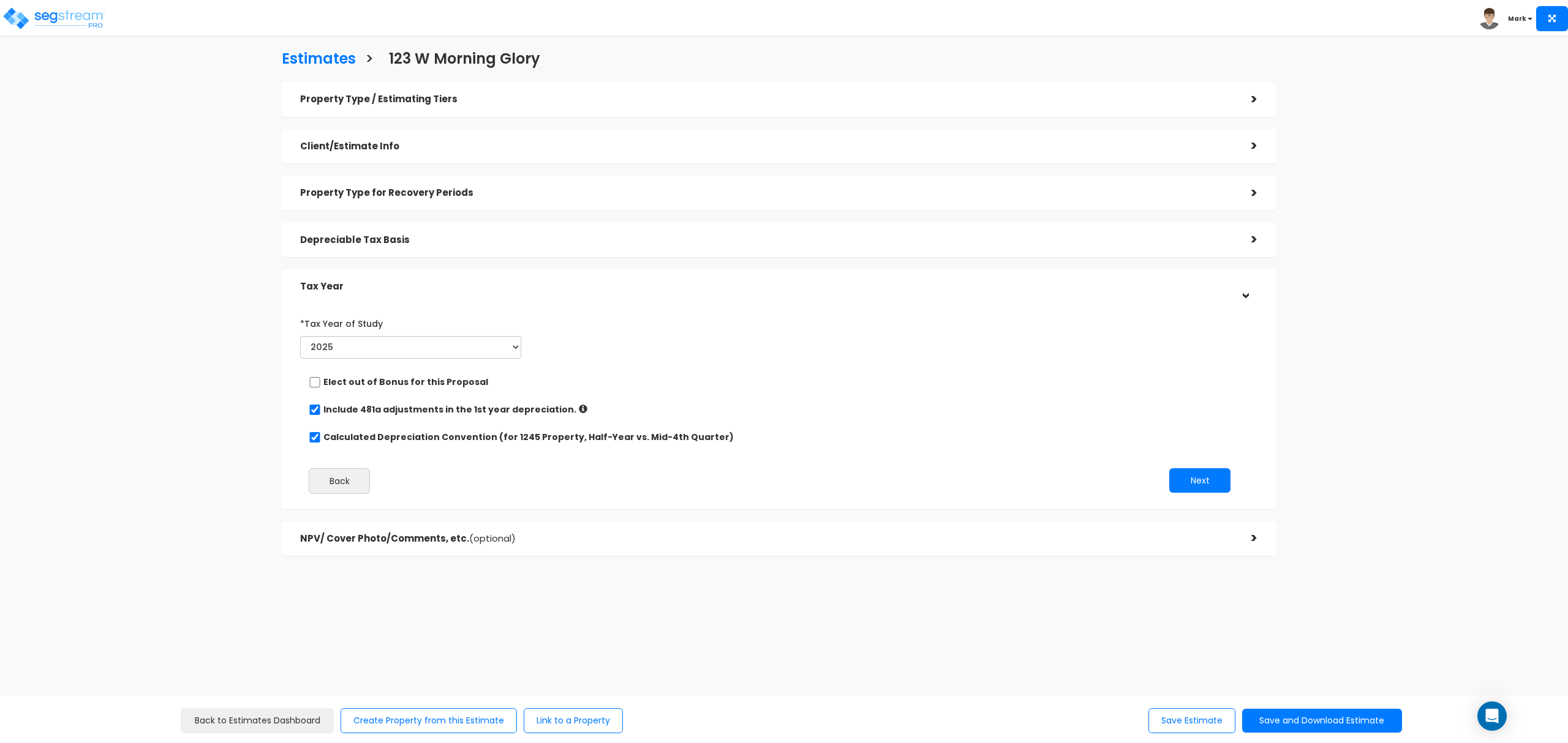
click at [557, 344] on div "*Tax Year of Study 2024 2025 2026 Prior Accumulated Depreciation" at bounding box center [769, 338] width 958 height 50
click at [559, 344] on div "*Tax Year of Study 2024 2025 2026 Prior Accumulated Depreciation" at bounding box center [769, 338] width 958 height 50
click at [643, 329] on div "*Tax Year of Study 2024 2025 2026 Prior Accumulated Depreciation" at bounding box center [769, 338] width 958 height 50
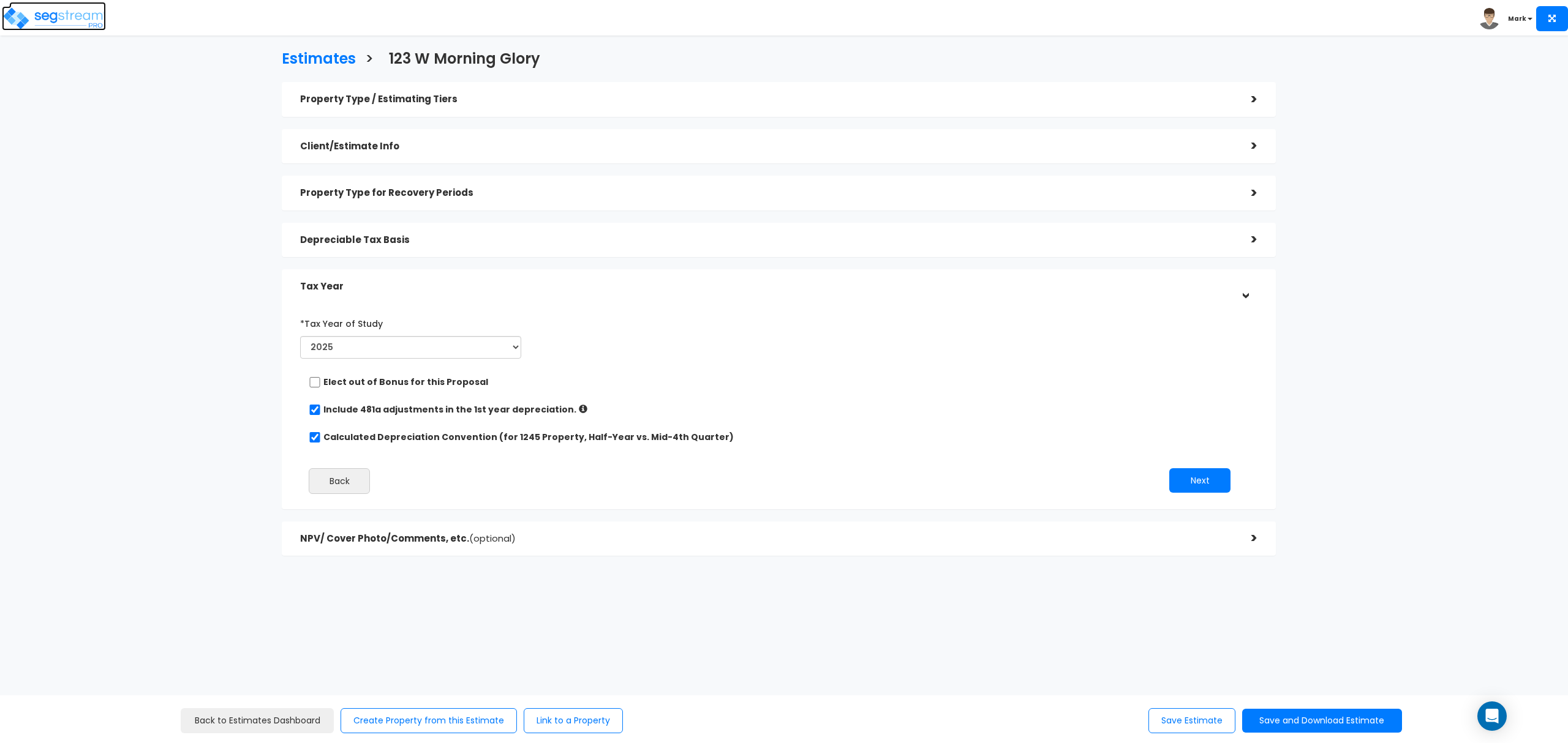
click at [57, 18] on img at bounding box center [54, 18] width 104 height 25
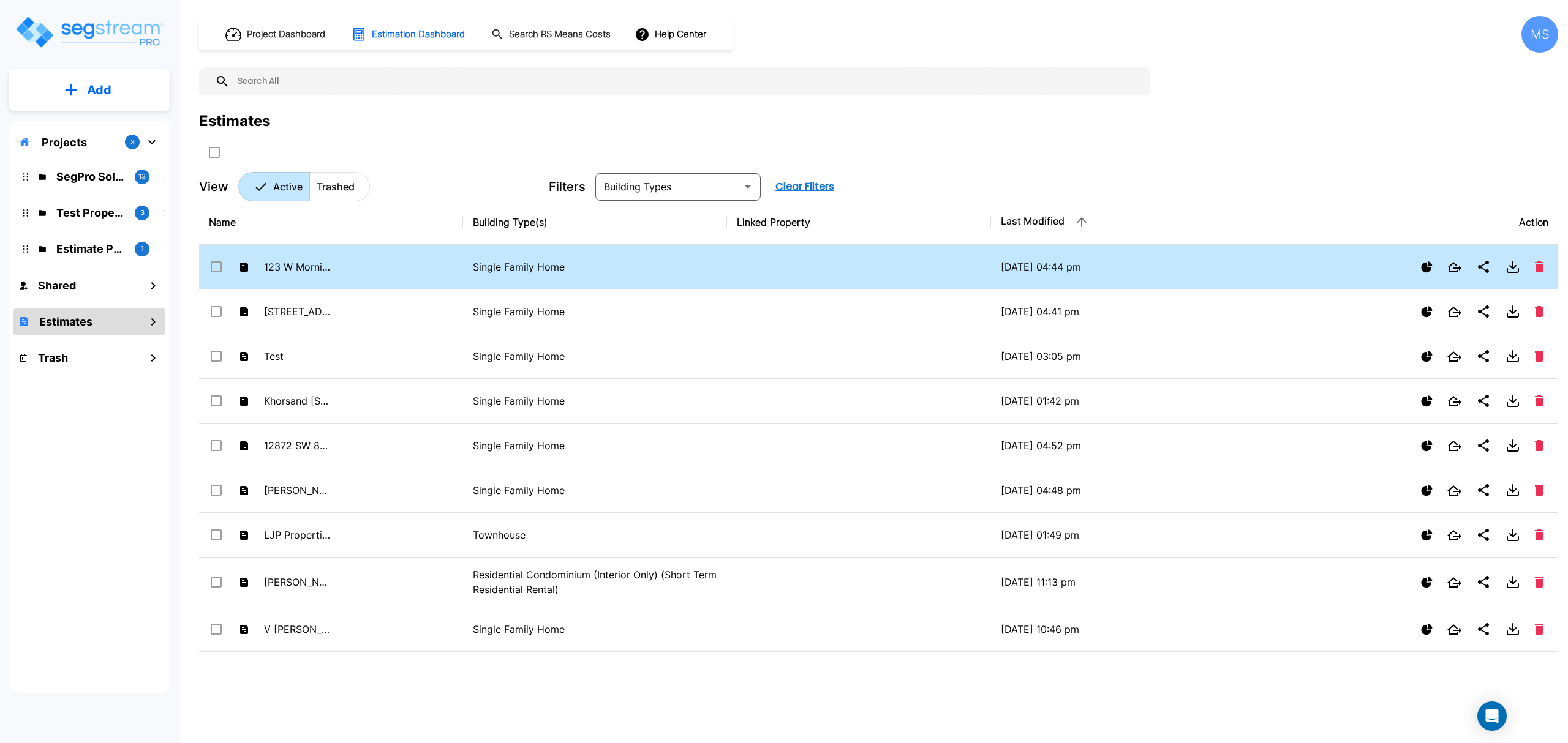
click at [333, 267] on td "123 W Morning Glory" at bounding box center [331, 267] width 264 height 45
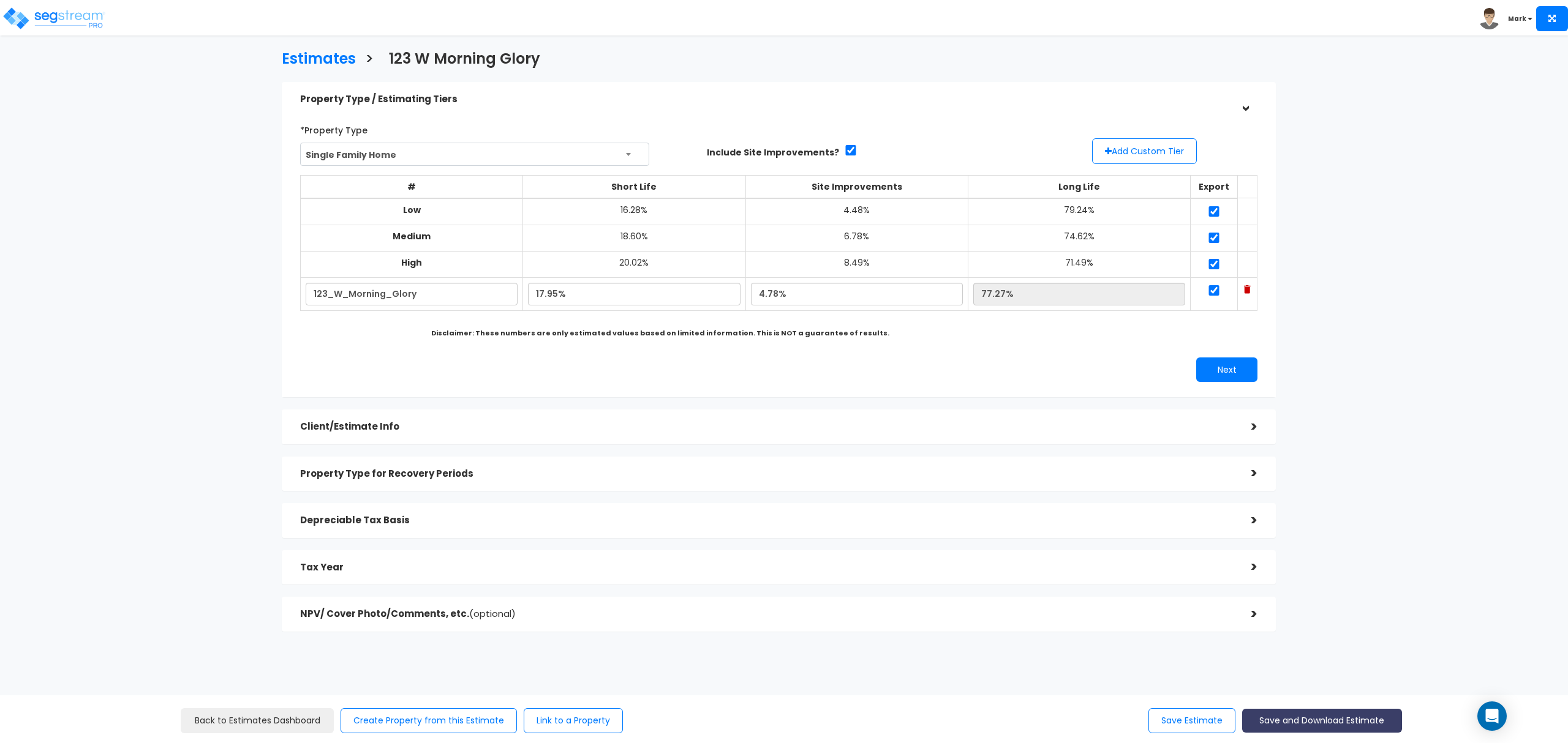
click at [1292, 714] on button "Save and Download Estimate" at bounding box center [1322, 721] width 160 height 24
click at [1316, 664] on link "Custom Estimate" at bounding box center [1321, 663] width 157 height 28
click at [1302, 720] on button "Save and Download Estimate" at bounding box center [1322, 721] width 160 height 24
click at [1306, 666] on link "Custom Estimate" at bounding box center [1321, 663] width 157 height 28
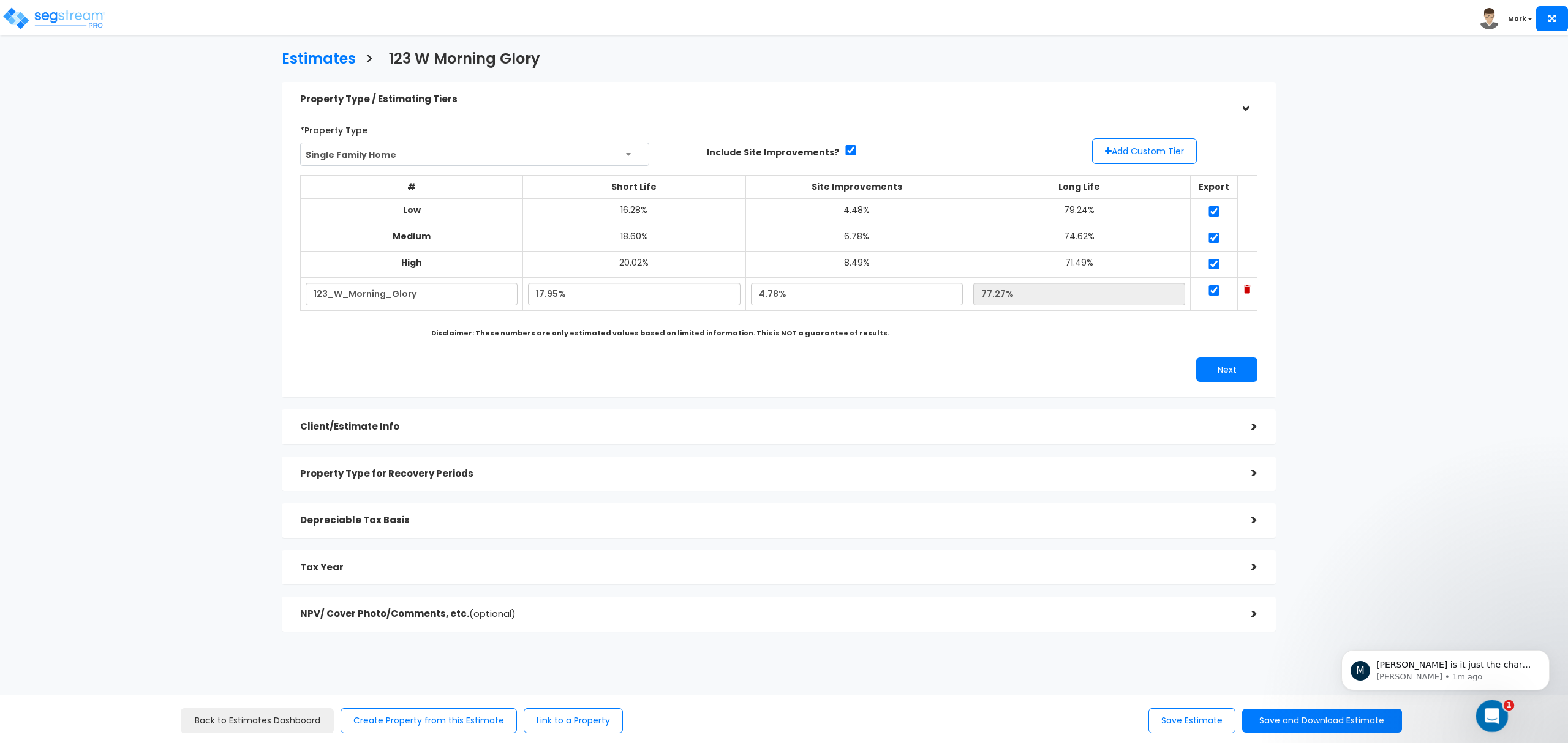
click at [1504, 713] on html at bounding box center [1490, 714] width 29 height 29
click at [1487, 710] on icon "Open Intercom Messenger" at bounding box center [1490, 715] width 20 height 20
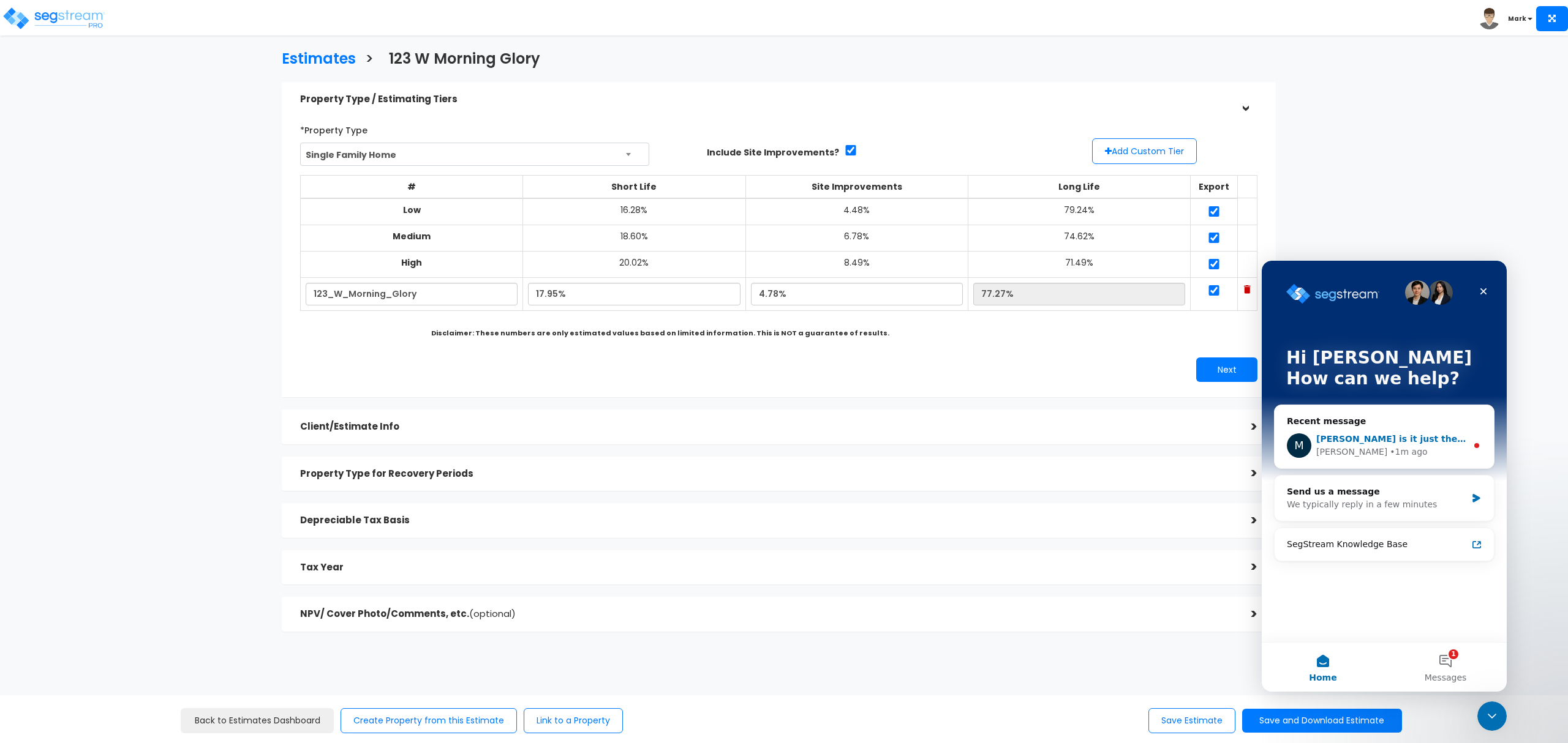
click at [1380, 434] on span "[PERSON_NAME] is it just the chart you cannot edit or the whole document?" at bounding box center [1500, 439] width 367 height 10
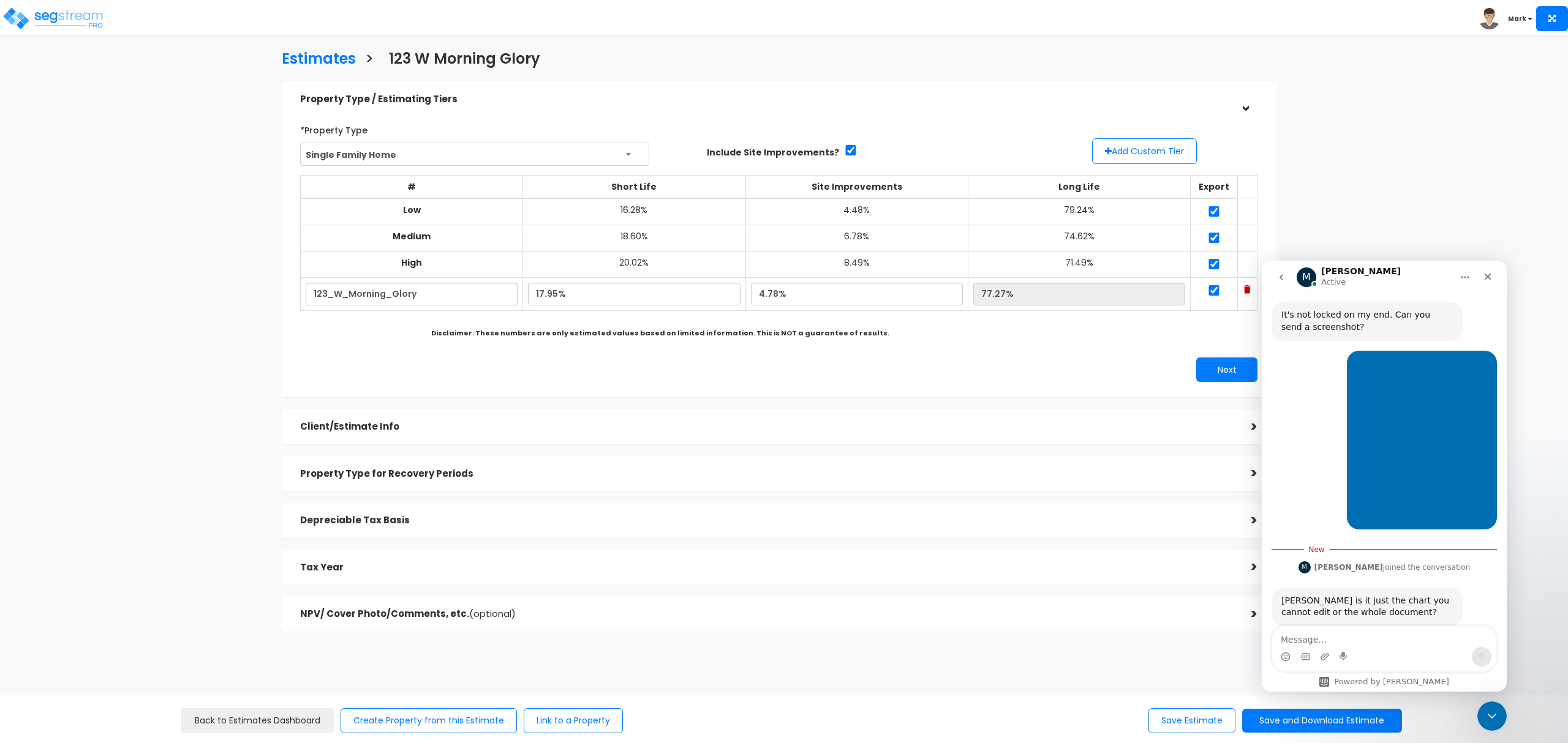
scroll to position [527, 0]
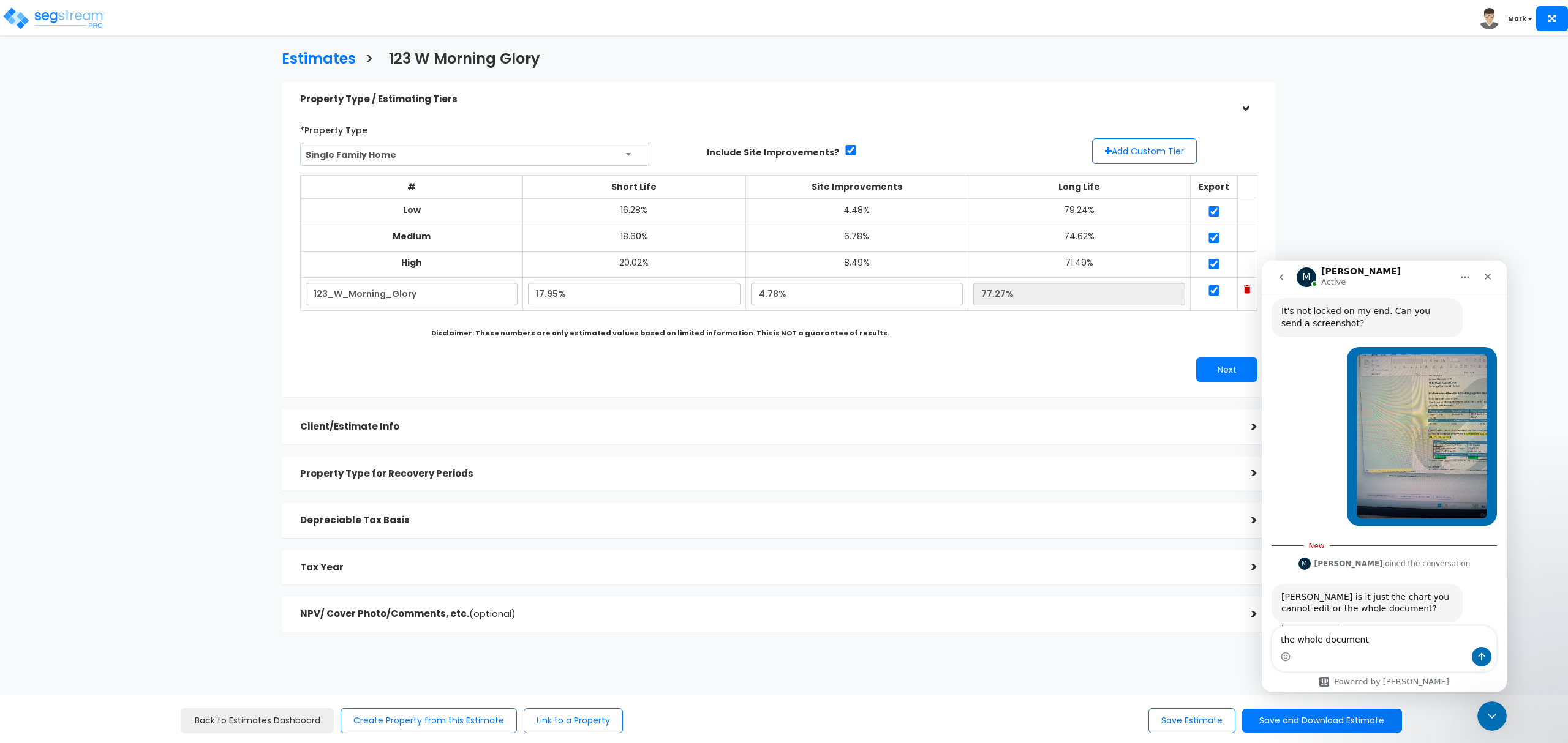
type textarea "the whole document"
click at [1481, 657] on icon "Send a message…" at bounding box center [1481, 657] width 6 height 8
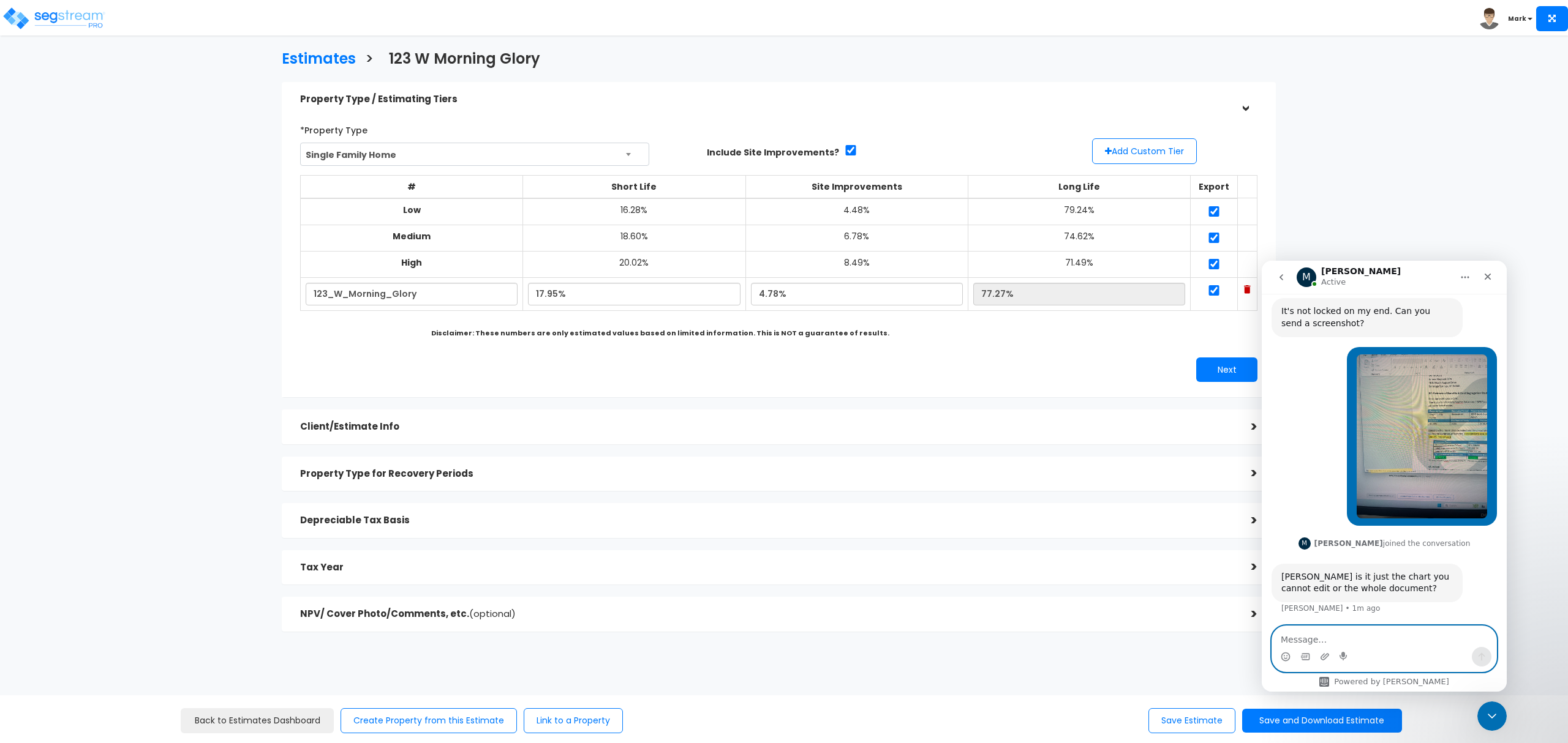
scroll to position [542, 0]
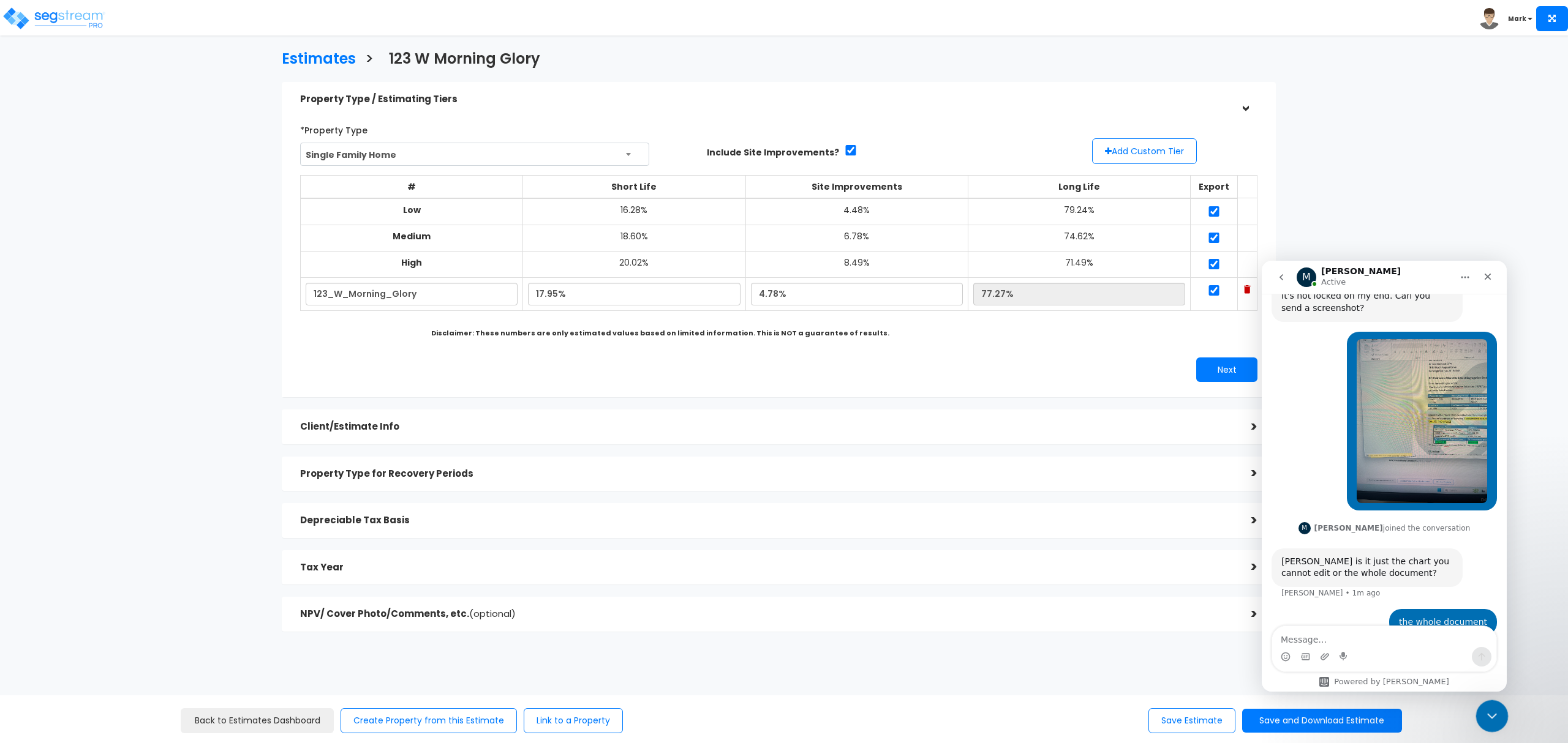
click at [1494, 714] on icon "Close Intercom Messenger" at bounding box center [1490, 715] width 15 height 15
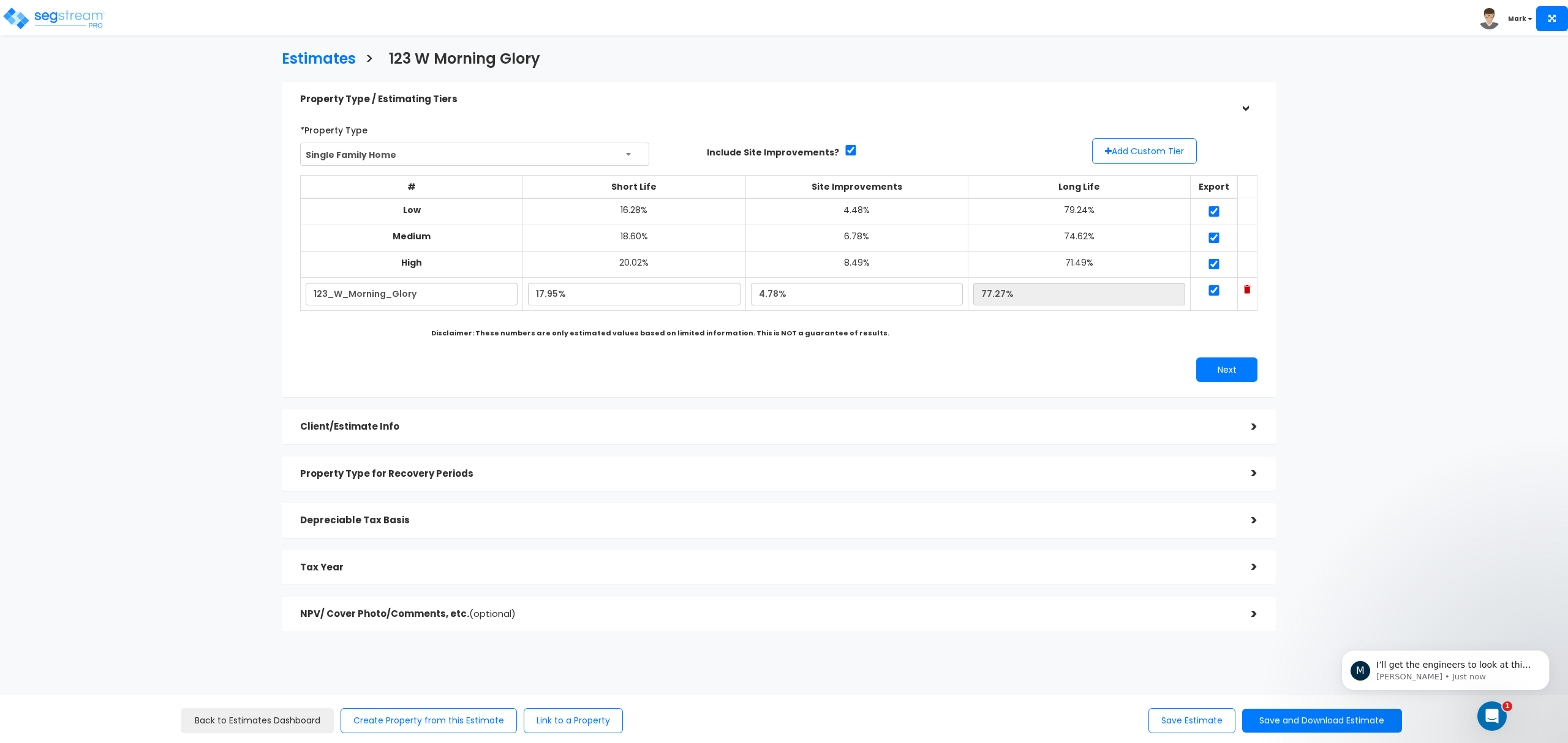
scroll to position [590, 0]
click at [1477, 704] on div "Open Intercom Messenger" at bounding box center [1490, 714] width 29 height 29
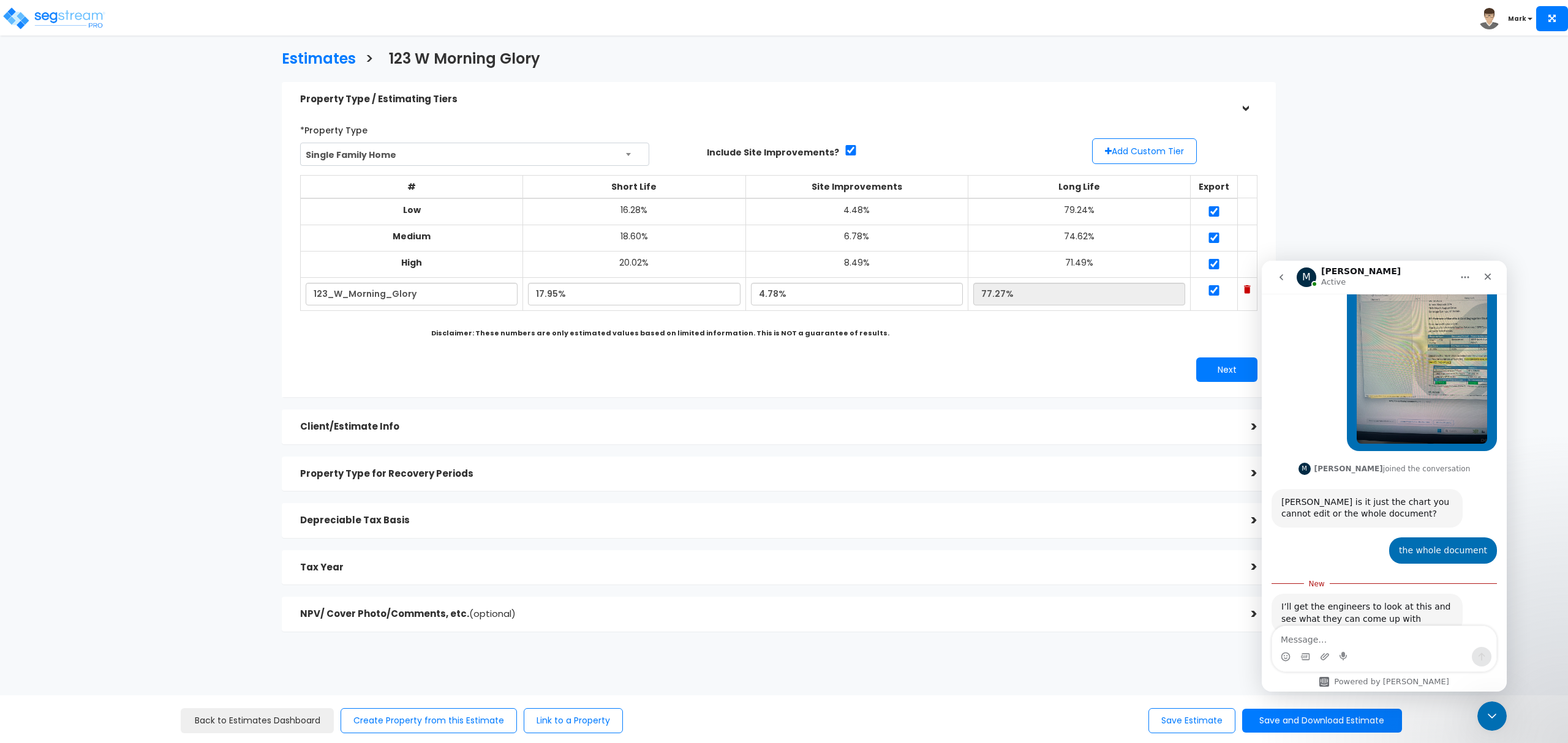
scroll to position [611, 0]
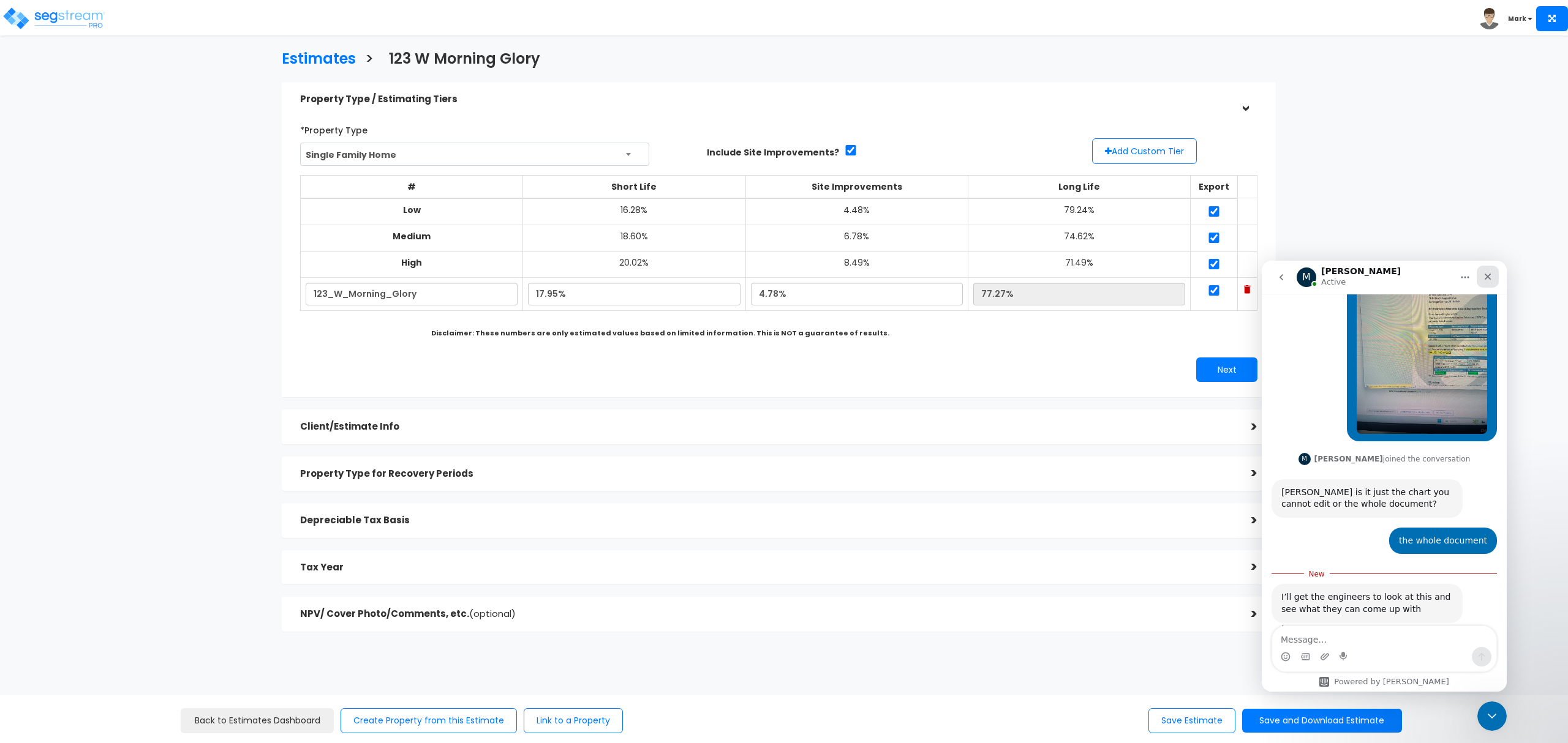
click at [1491, 282] on div "Close" at bounding box center [1487, 277] width 22 height 22
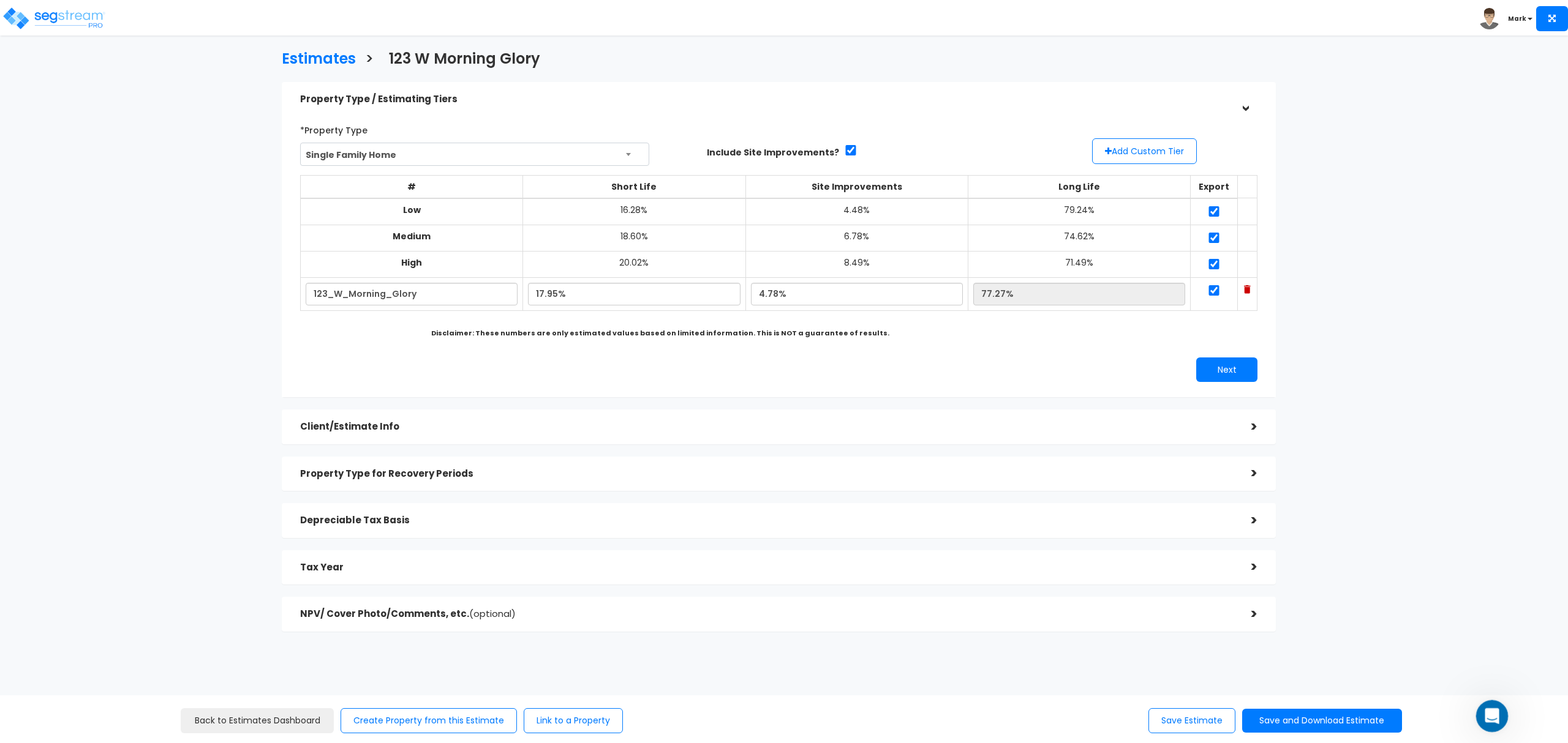
click at [1484, 725] on div "Open Intercom Messenger" at bounding box center [1490, 714] width 40 height 40
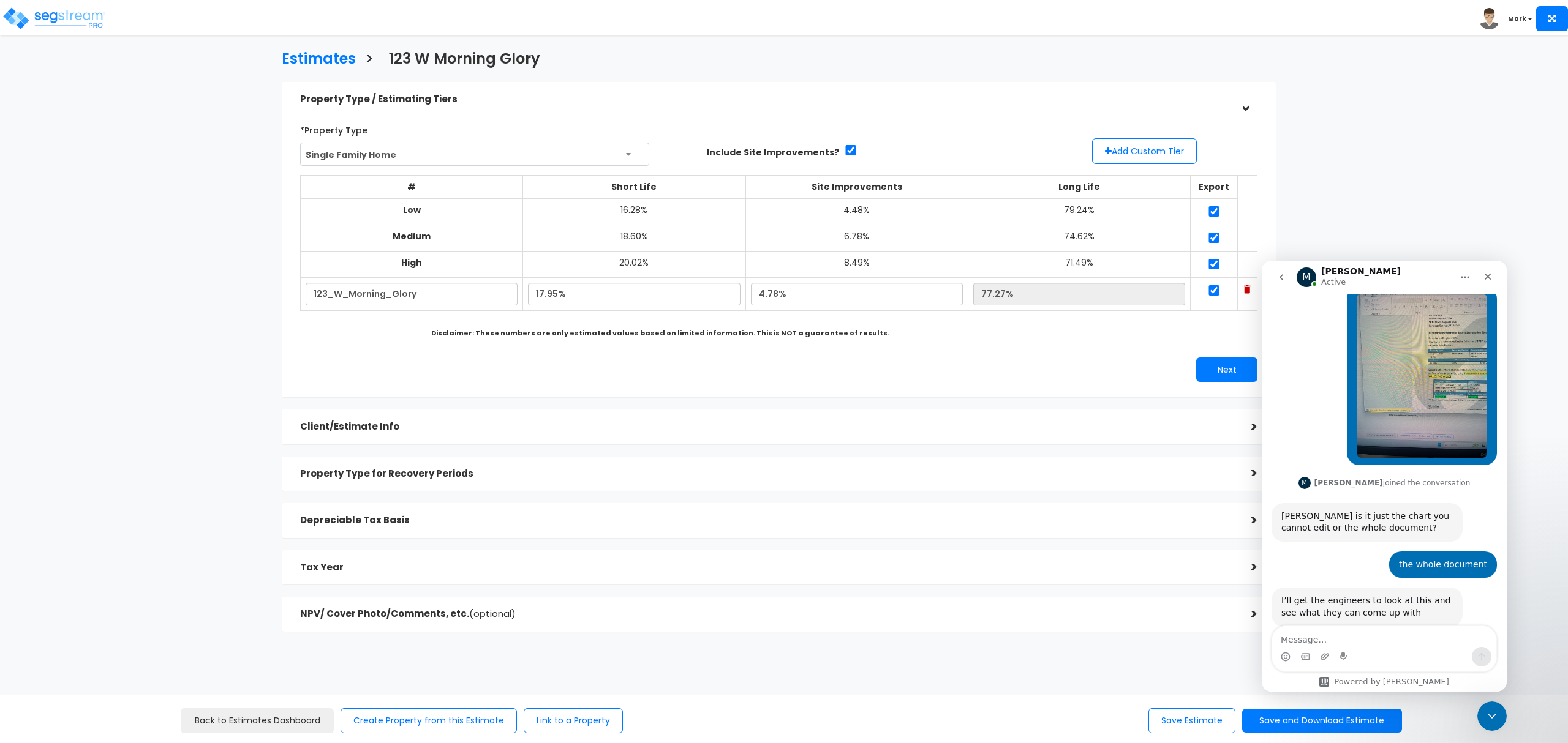
scroll to position [590, 0]
click at [1401, 593] on div "I’ll get the engineers to look at this and see what they can come up with" at bounding box center [1366, 605] width 172 height 24
click at [1408, 648] on div "Intercom messenger" at bounding box center [1384, 658] width 224 height 20
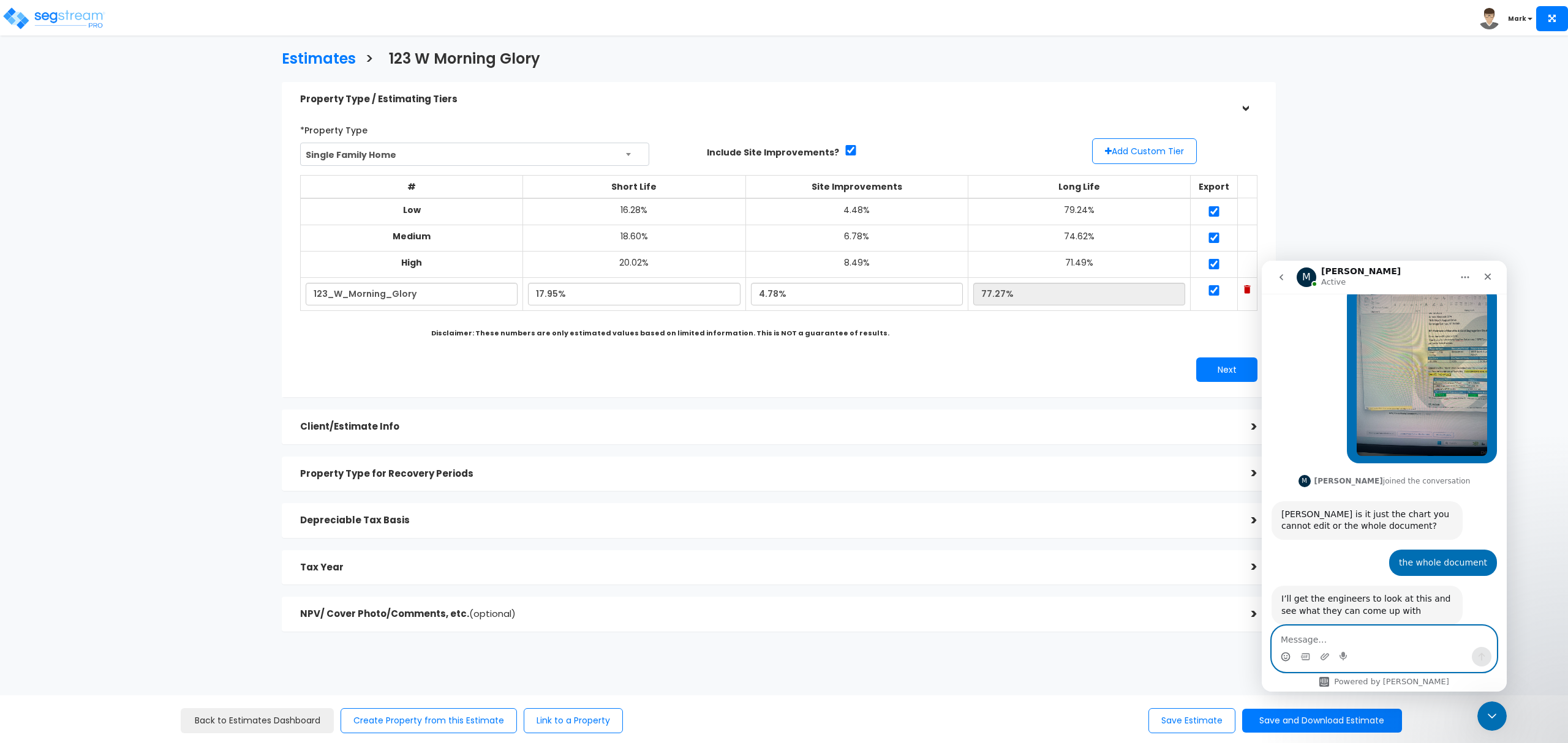
click at [1281, 660] on icon "Emoji picker" at bounding box center [1285, 657] width 10 height 10
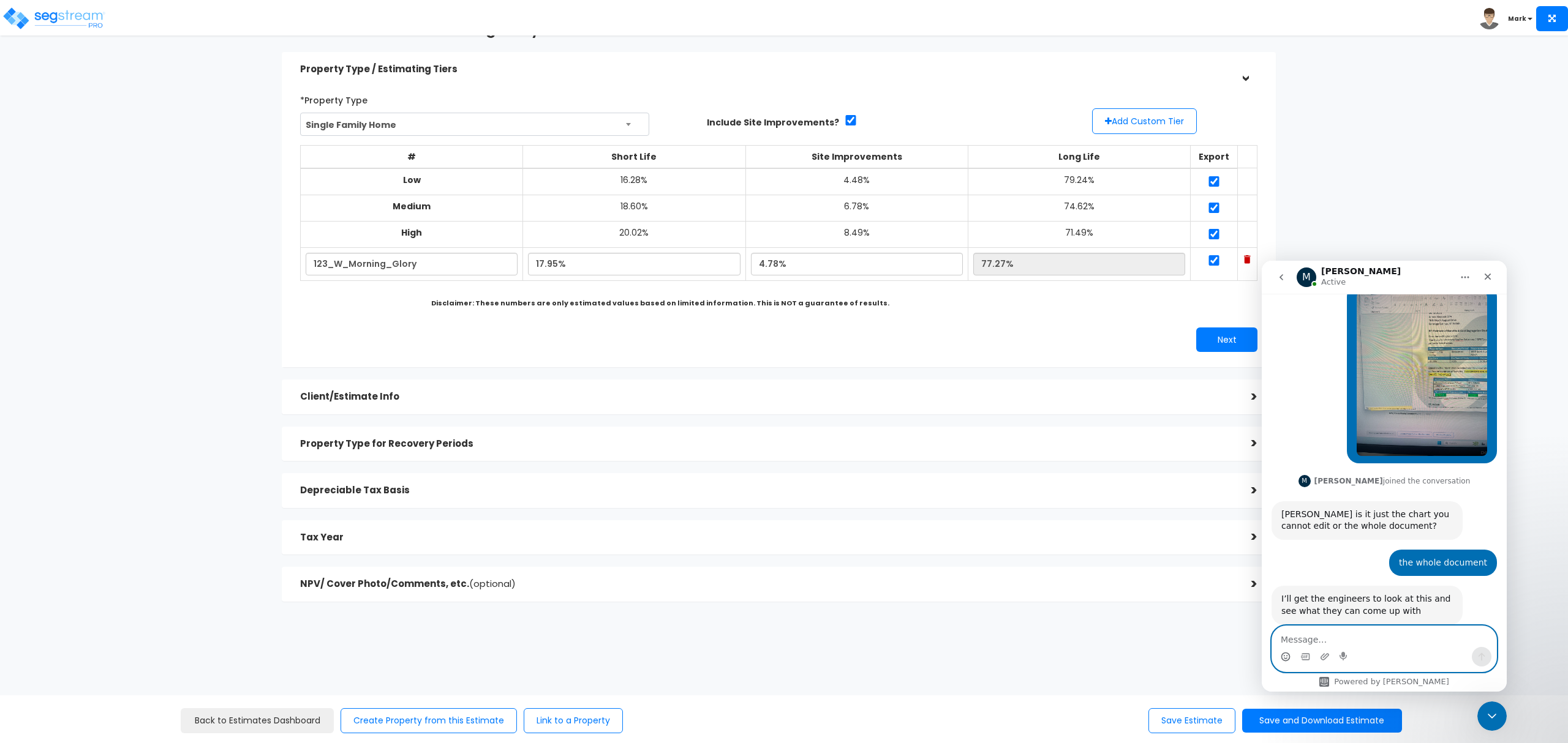
scroll to position [47, 0]
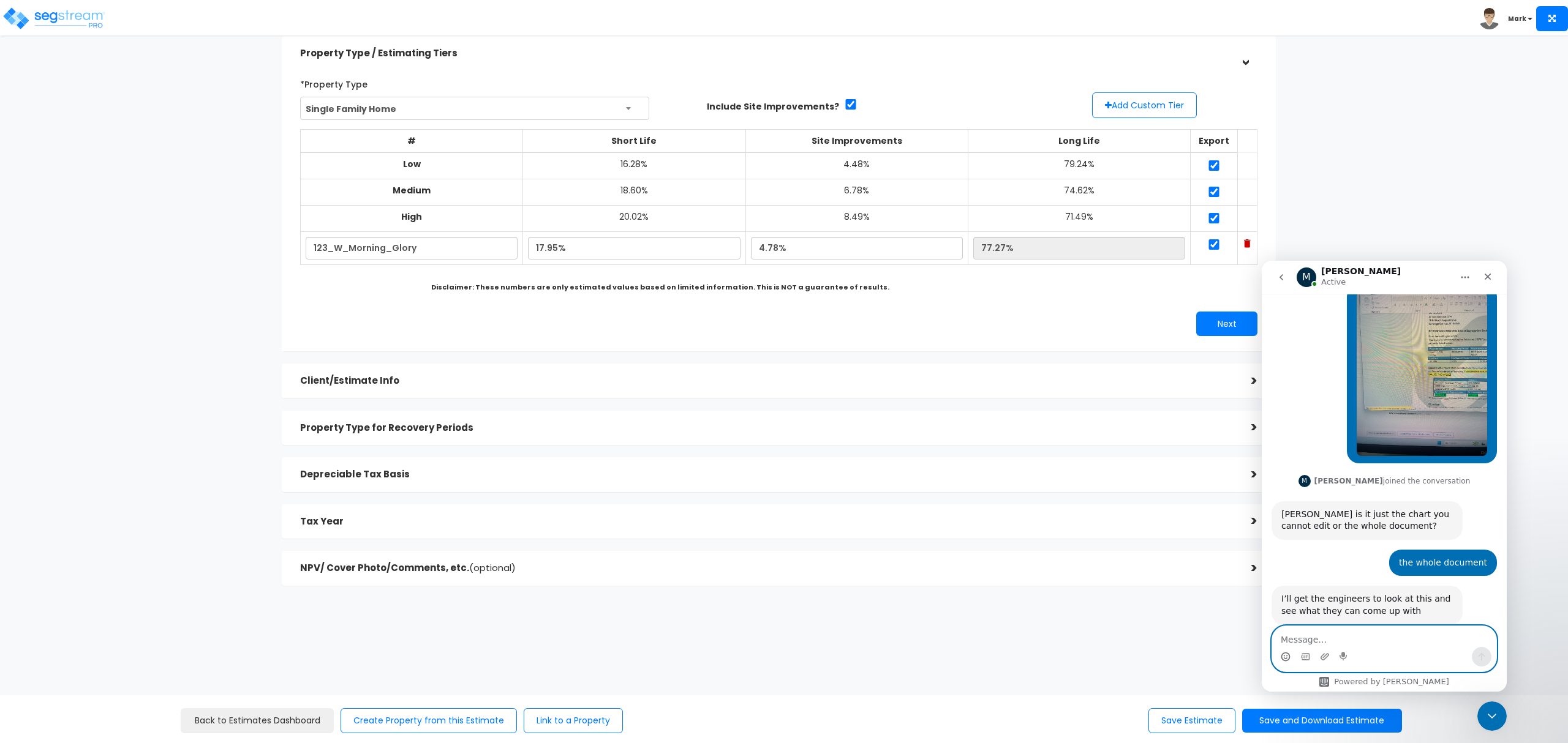
click at [1287, 658] on icon "Emoji picker" at bounding box center [1285, 657] width 10 height 10
